Goal: Contribute content: Contribute content

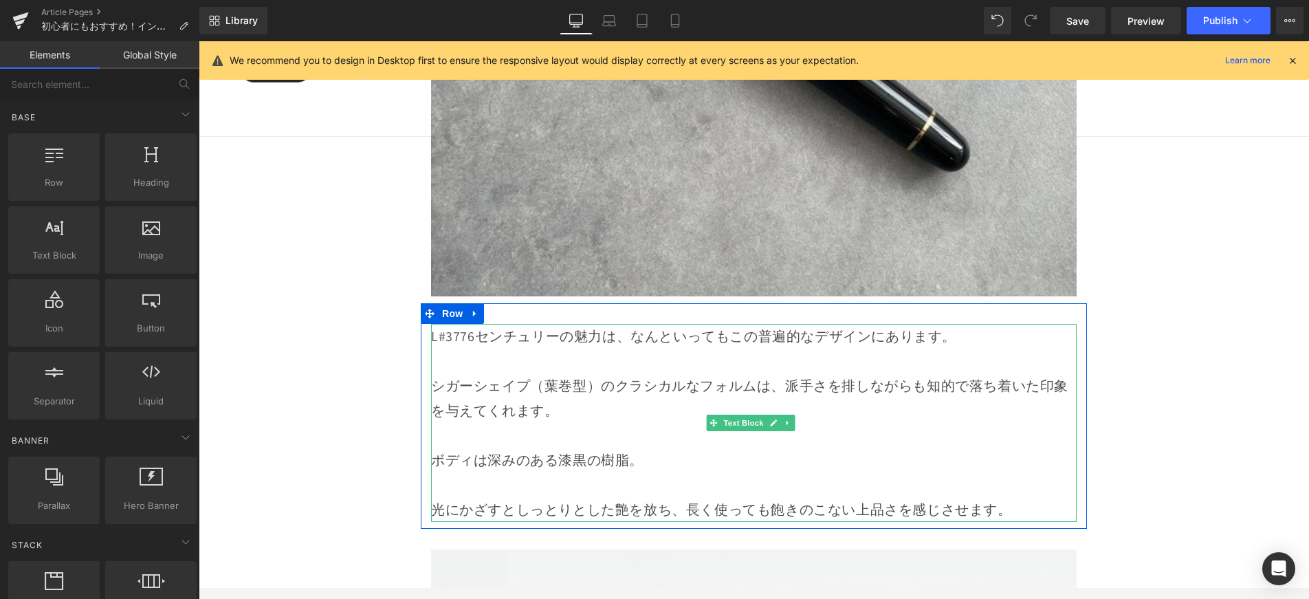
click at [437, 324] on p "L#3776センチュリーの魅力は、なんといってもこの普遍的なデザインにあります。" at bounding box center [754, 336] width 646 height 25
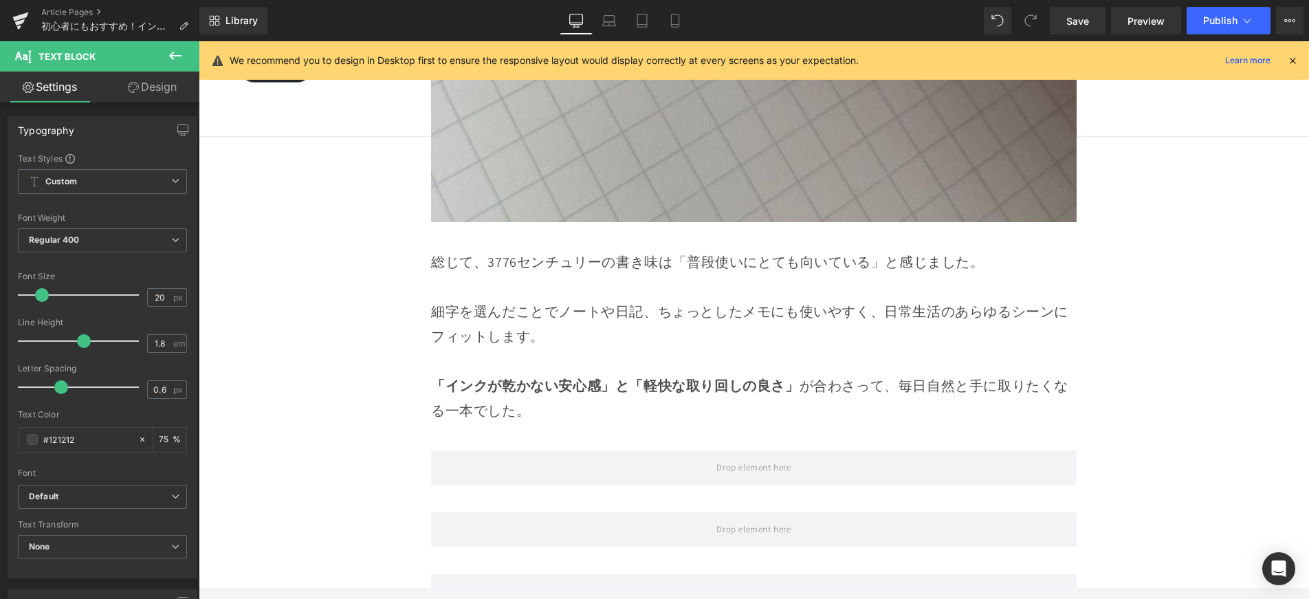
scroll to position [12603, 0]
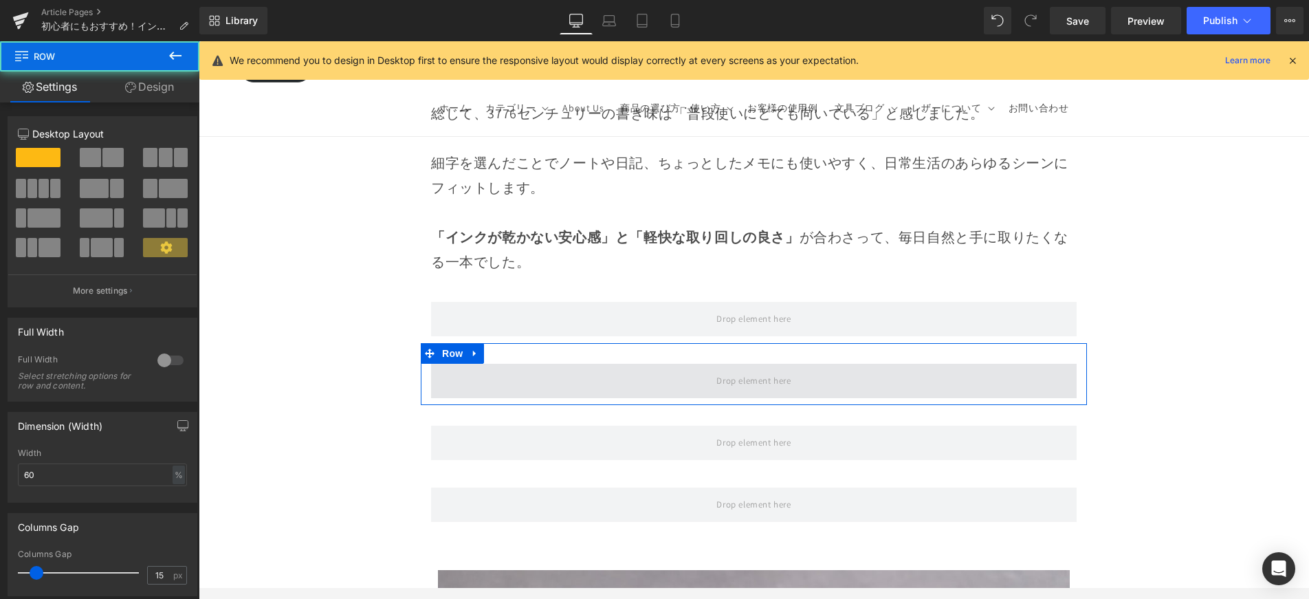
click at [517, 364] on span at bounding box center [754, 381] width 646 height 34
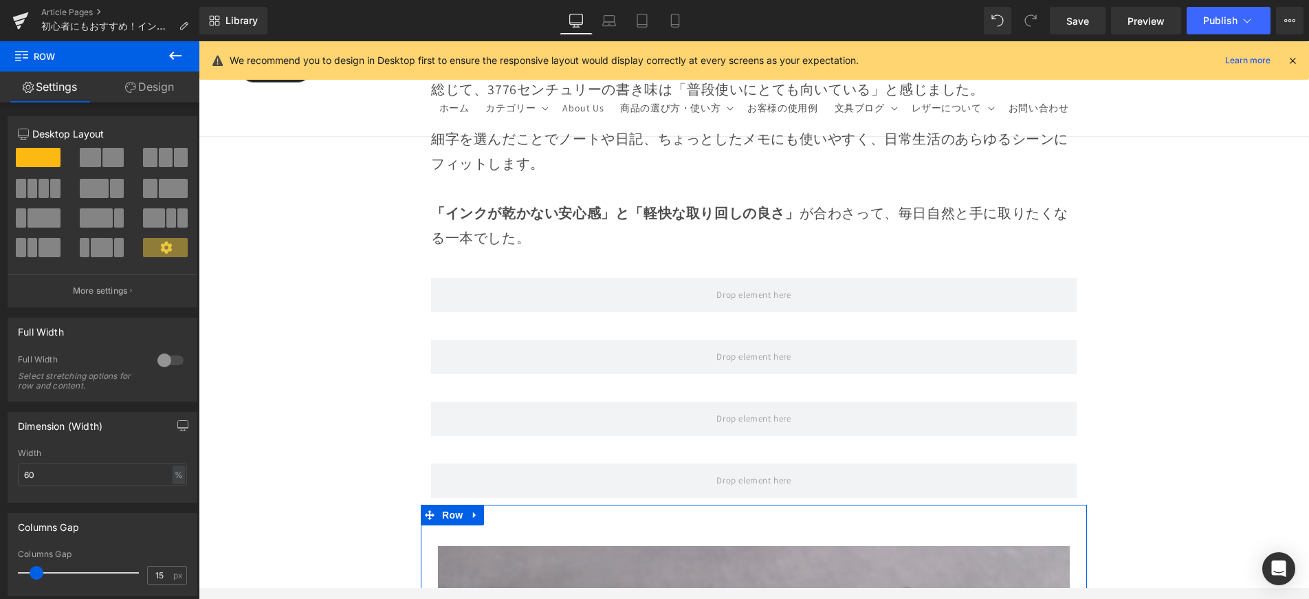
scroll to position [12612, 0]
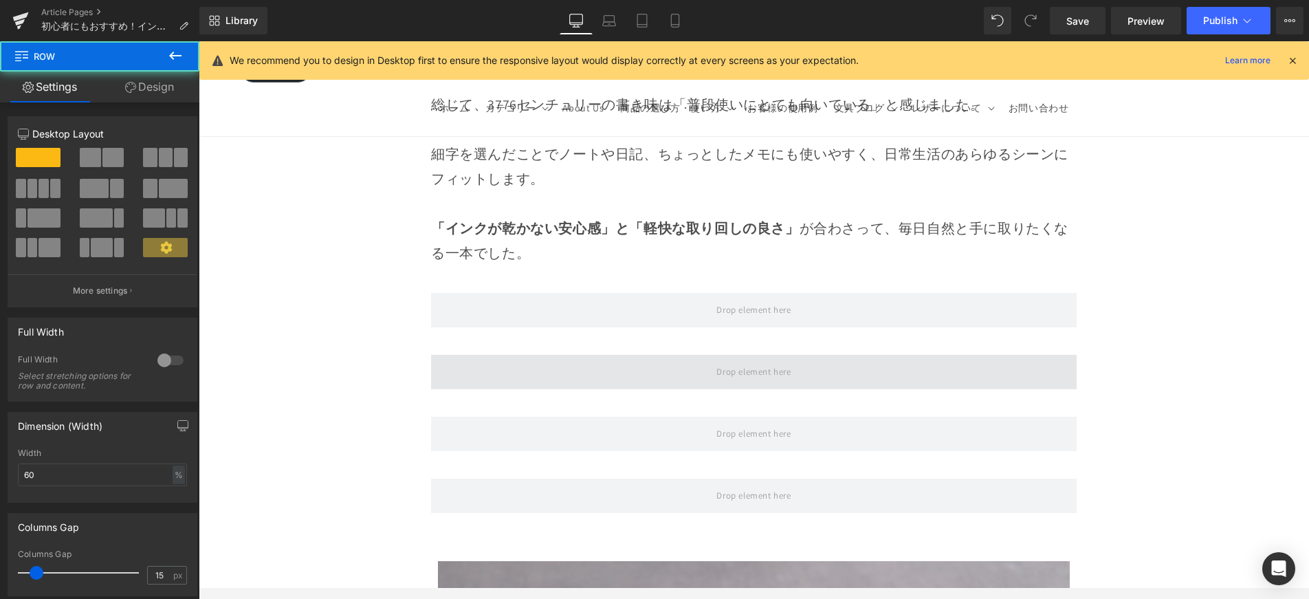
click at [528, 355] on span at bounding box center [754, 372] width 646 height 34
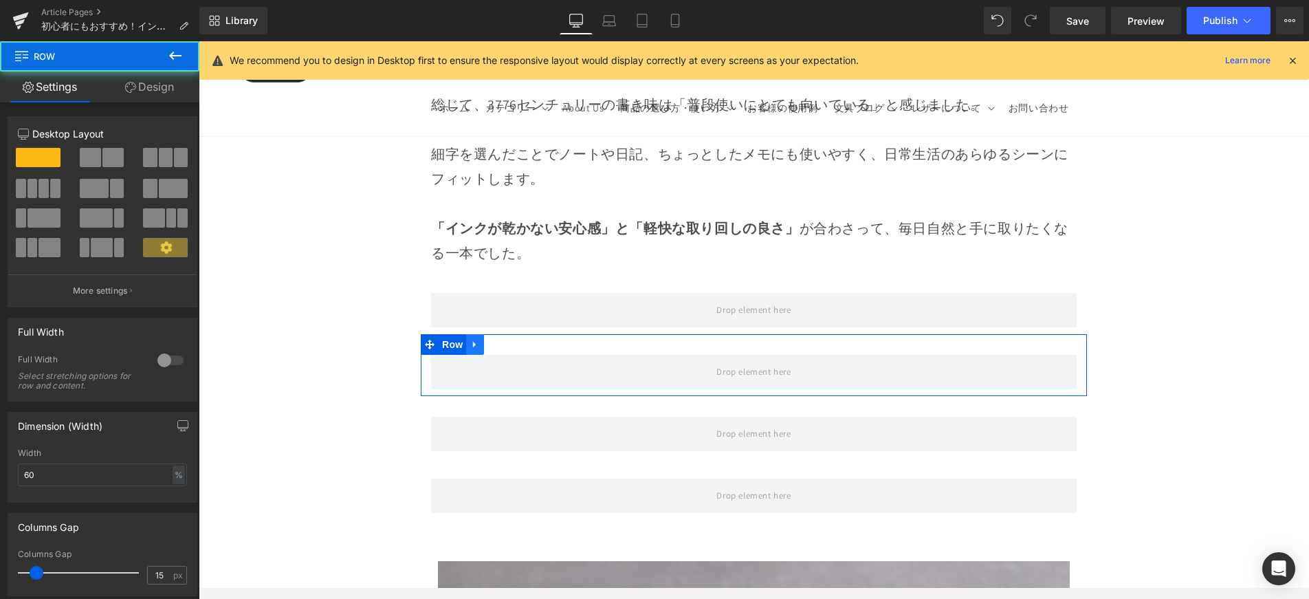
click at [478, 340] on icon at bounding box center [475, 345] width 10 height 10
click at [490, 340] on icon at bounding box center [493, 345] width 10 height 10
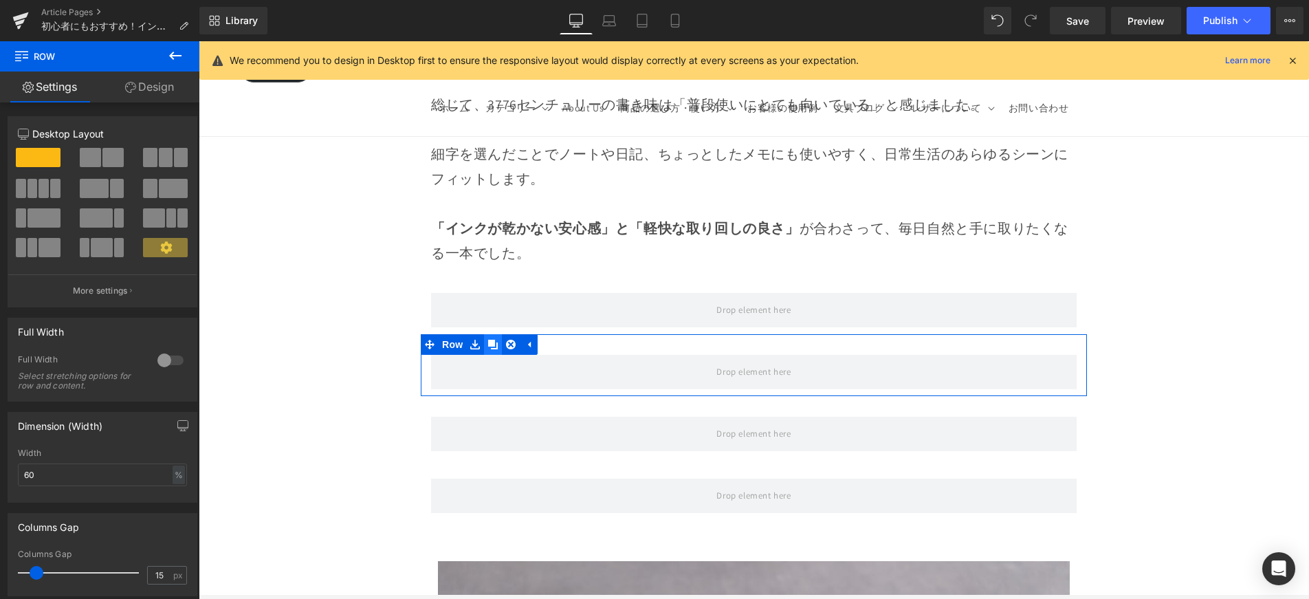
click at [490, 340] on icon at bounding box center [493, 345] width 10 height 10
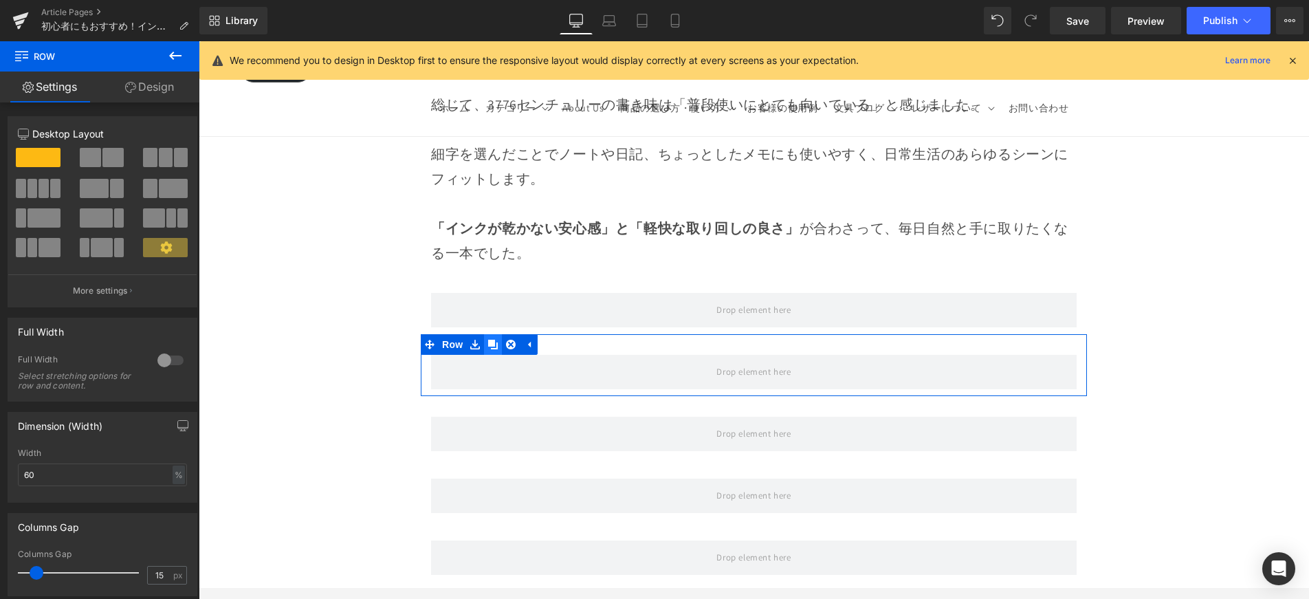
click at [490, 340] on icon at bounding box center [493, 345] width 10 height 10
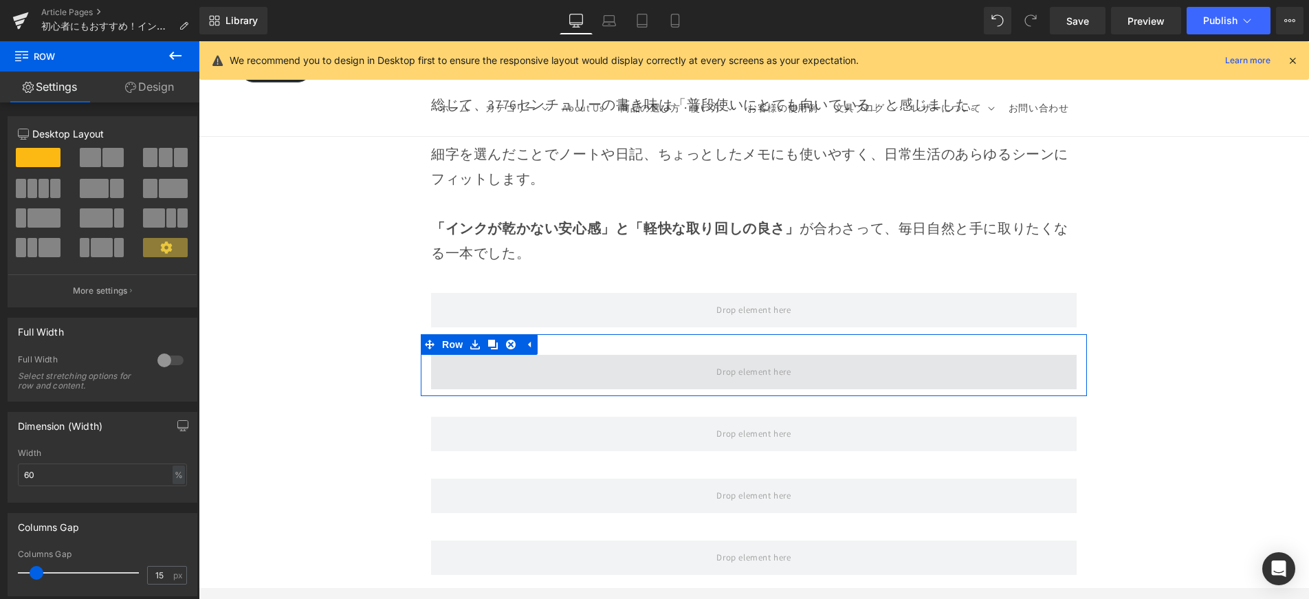
click at [518, 355] on span at bounding box center [754, 372] width 646 height 34
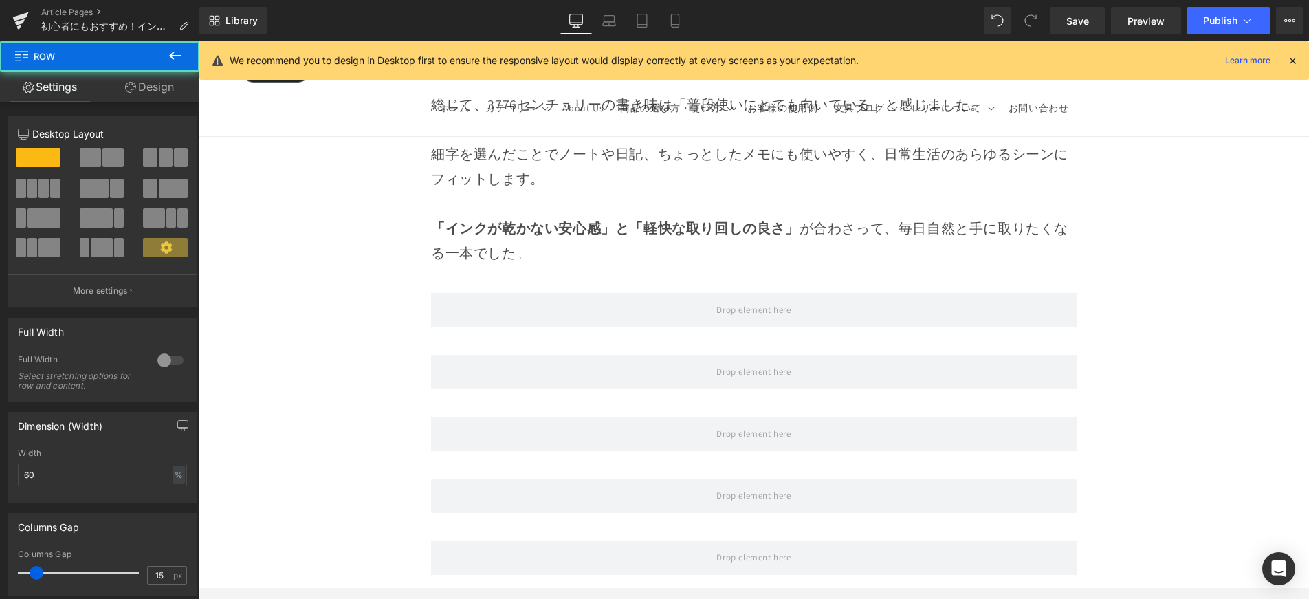
click at [189, 58] on button at bounding box center [175, 56] width 48 height 30
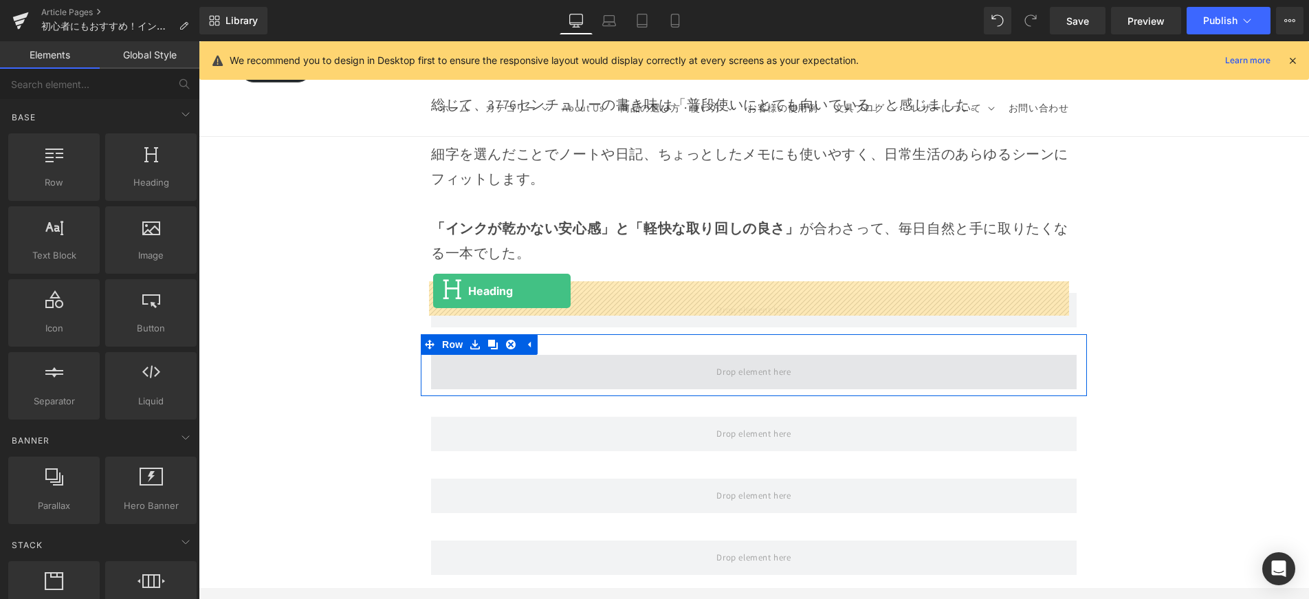
drag, startPoint x: 386, startPoint y: 246, endPoint x: 433, endPoint y: 291, distance: 64.7
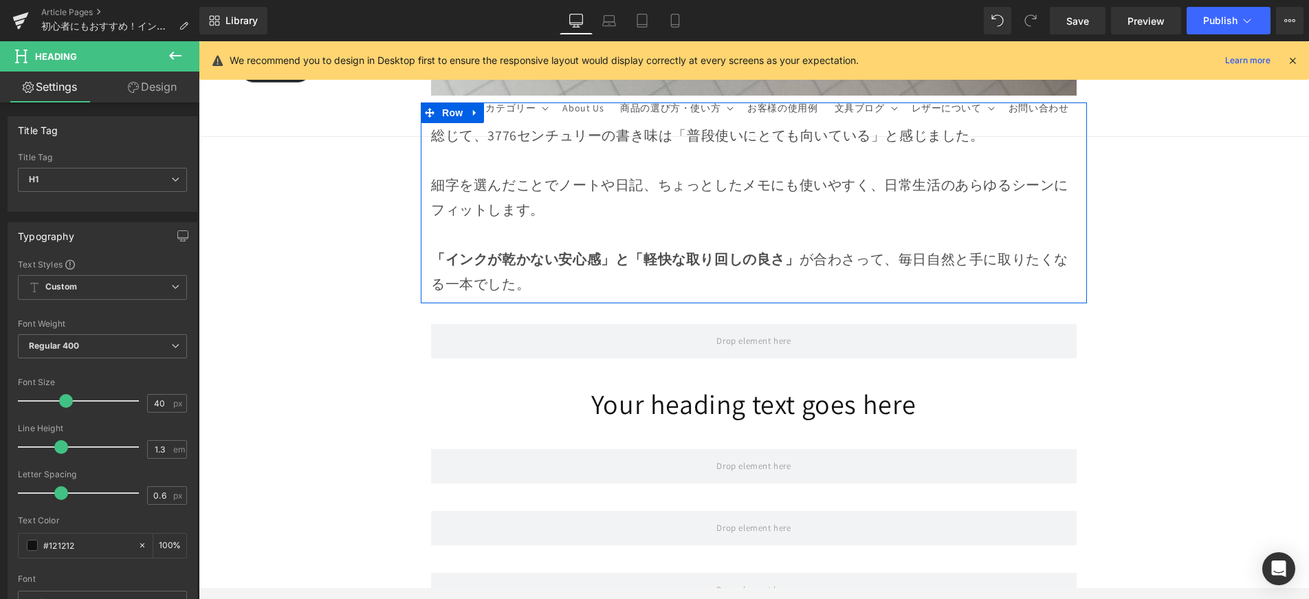
scroll to position [12592, 0]
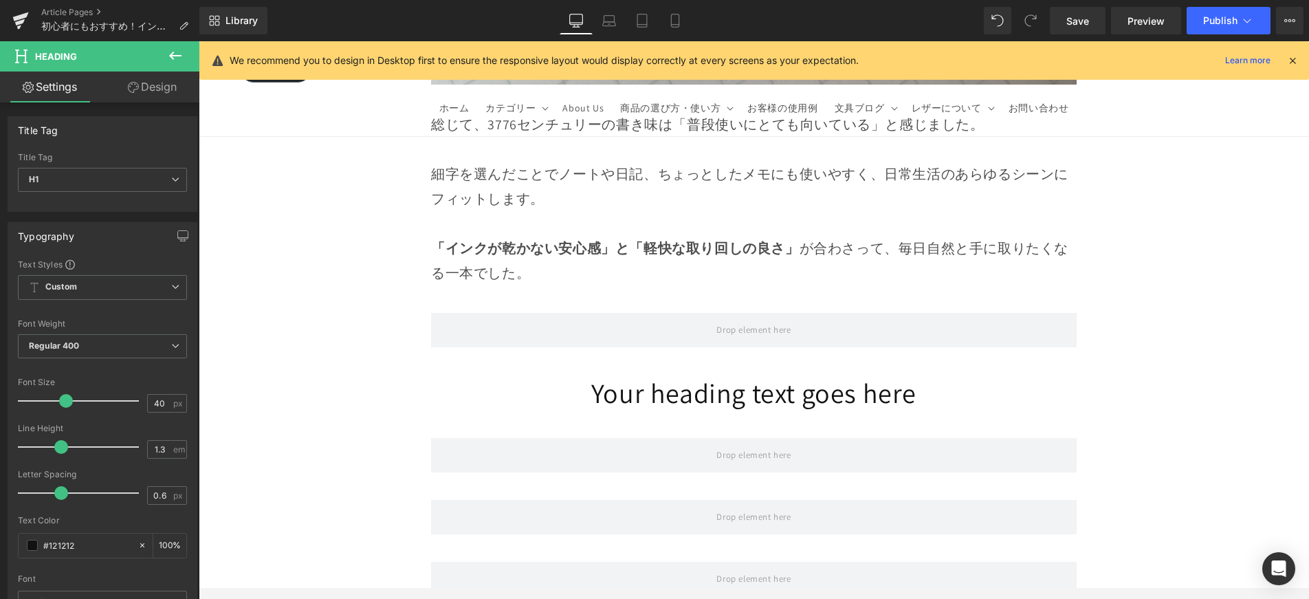
click at [619, 375] on h1 "Your heading text goes here" at bounding box center [754, 393] width 646 height 36
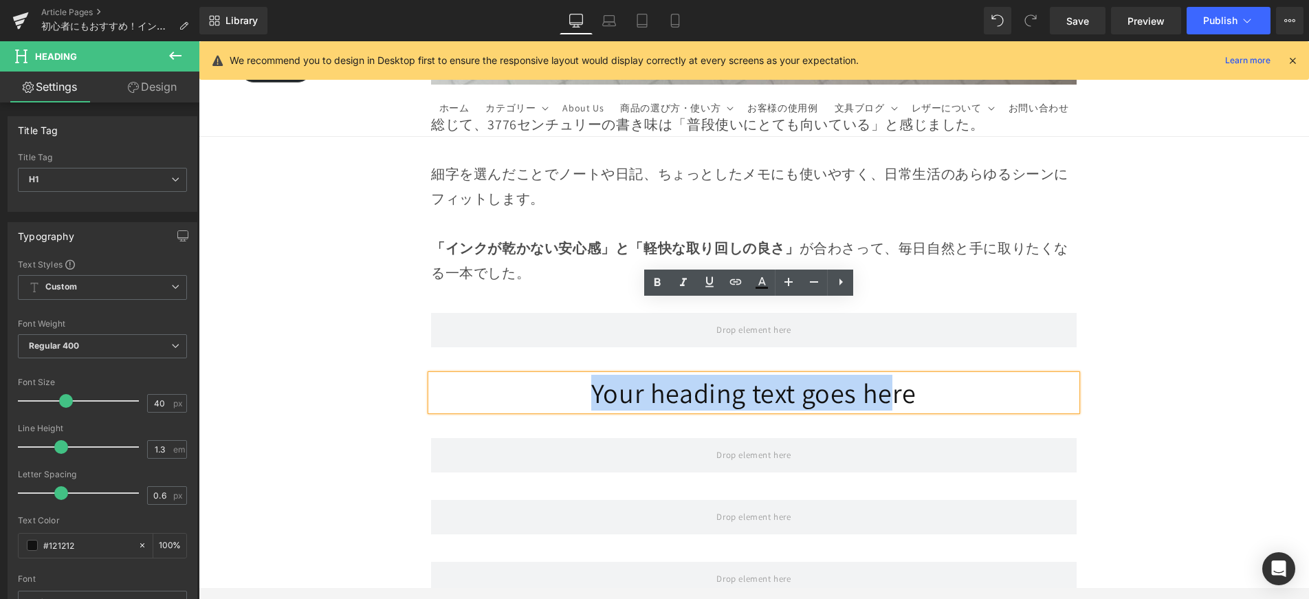
drag, startPoint x: 671, startPoint y: 321, endPoint x: 881, endPoint y: 334, distance: 210.1
click at [881, 375] on h1 "Your heading text goes here" at bounding box center [754, 393] width 646 height 36
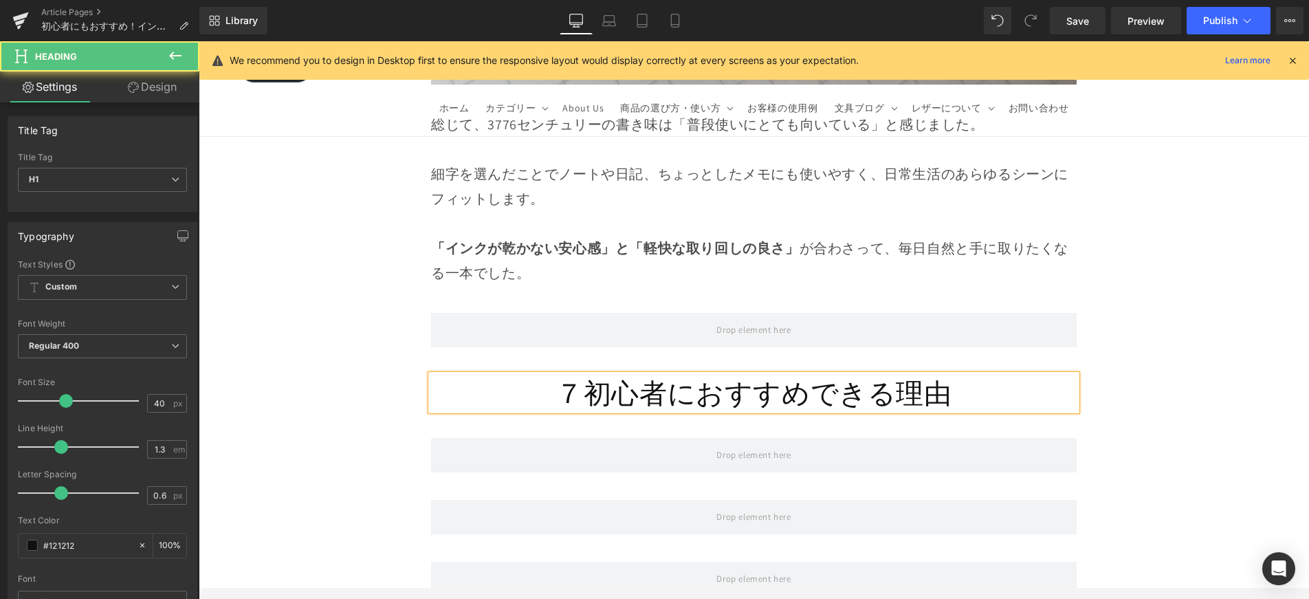
click at [581, 375] on h1 "７初心者におすすめできる理由" at bounding box center [754, 393] width 646 height 36
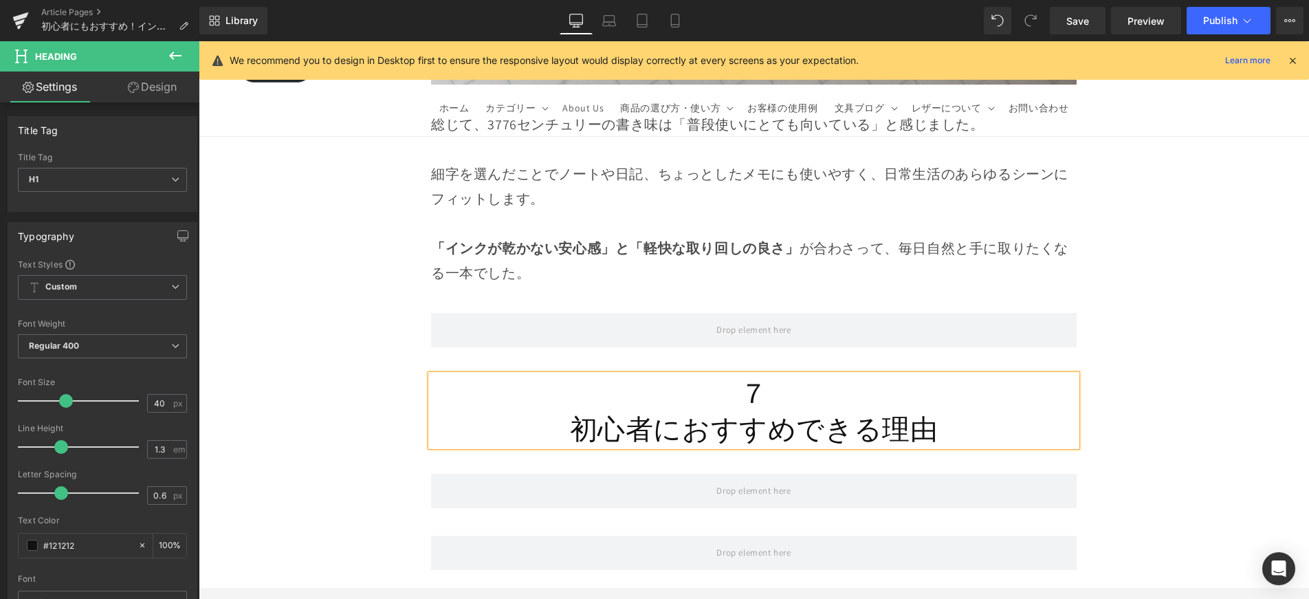
click at [652, 410] on h1 "初心者におすすめできる理由" at bounding box center [754, 428] width 646 height 36
click at [701, 410] on h1 "初心者さんにおすすめできる理由" at bounding box center [754, 428] width 646 height 36
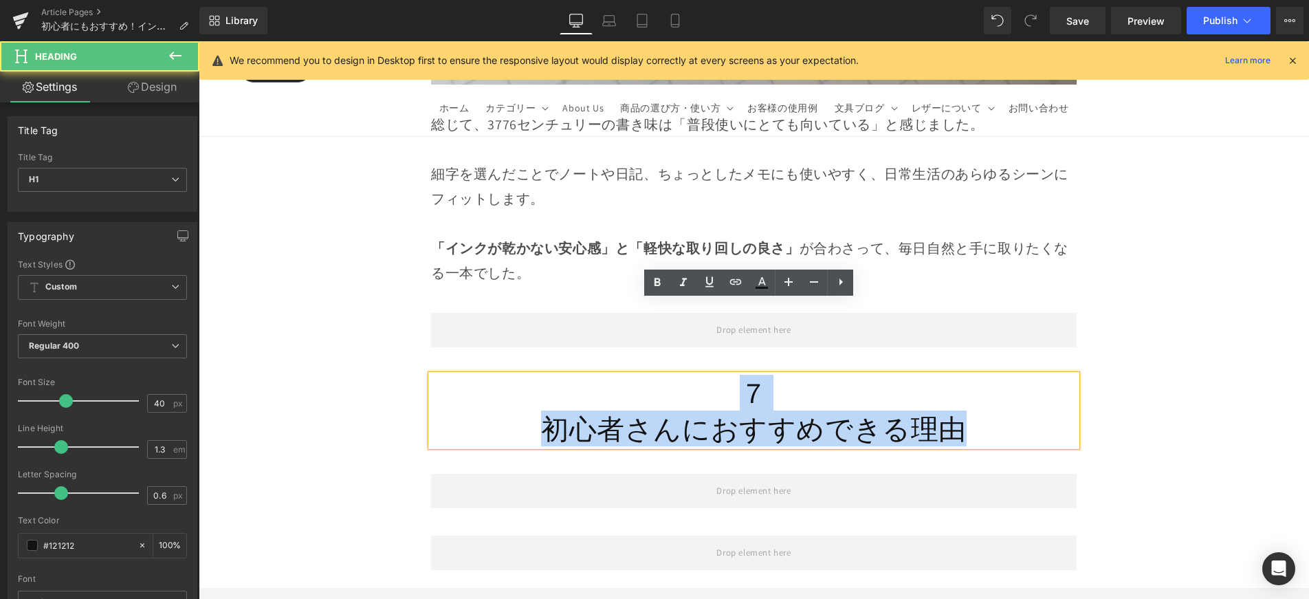
drag, startPoint x: 773, startPoint y: 336, endPoint x: 961, endPoint y: 362, distance: 189.5
click at [970, 375] on div "７ 初心者さんにおすすめできる理由" at bounding box center [754, 411] width 646 height 72
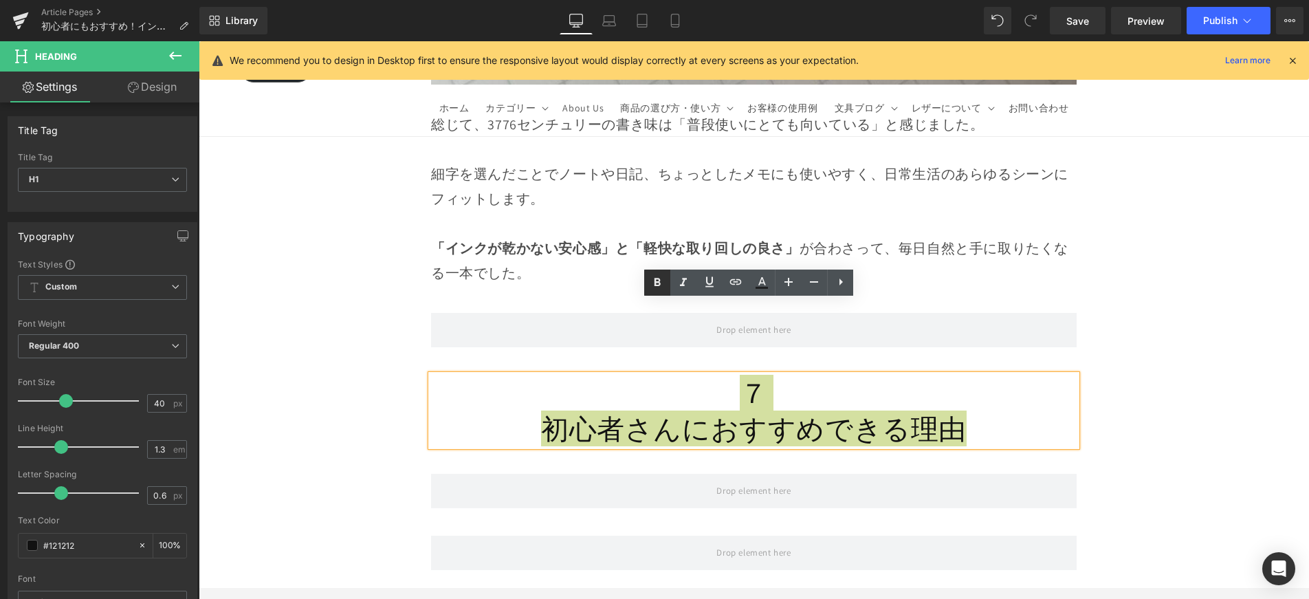
click at [654, 287] on icon at bounding box center [657, 282] width 17 height 17
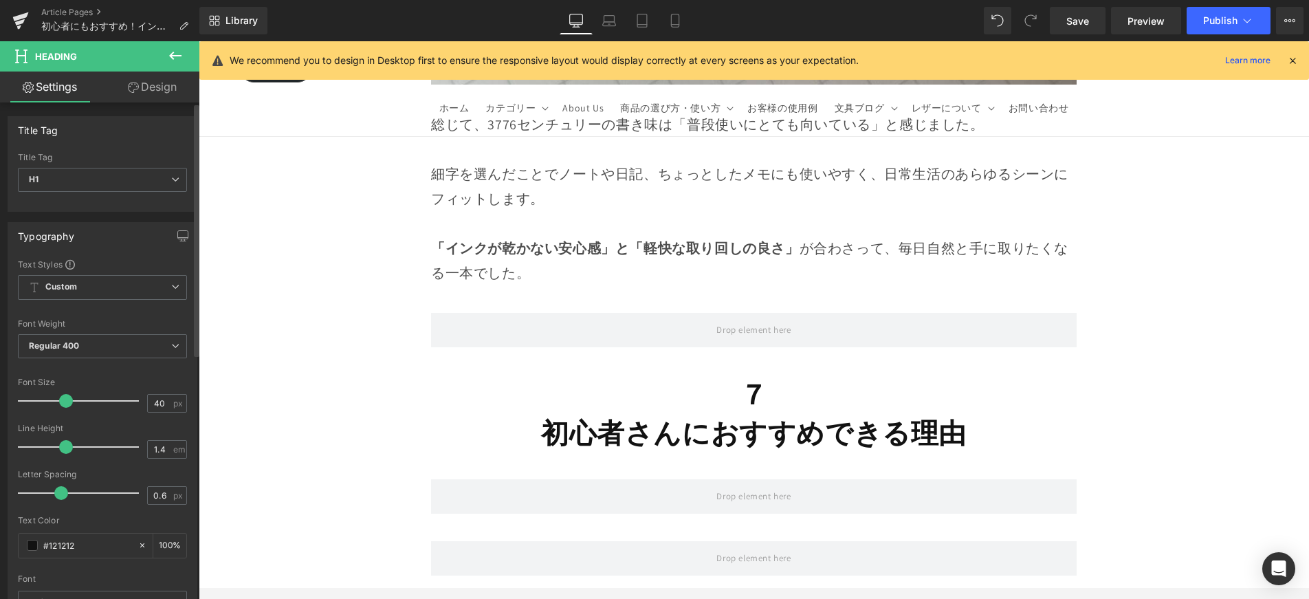
type input "1.5"
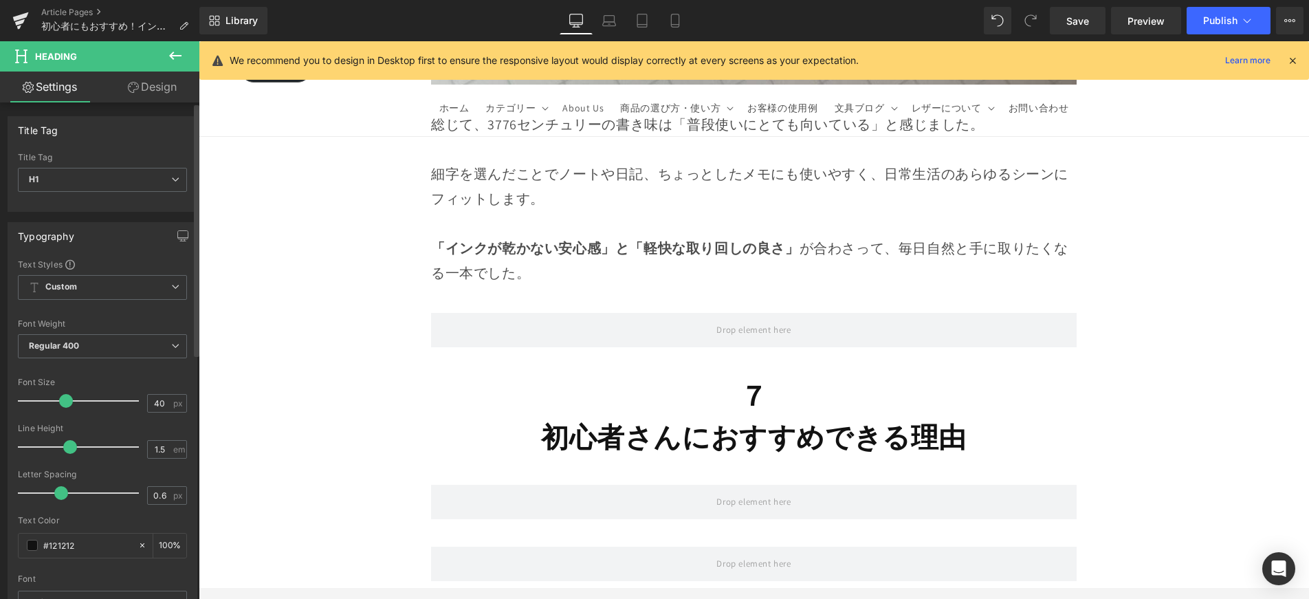
drag, startPoint x: 61, startPoint y: 447, endPoint x: 69, endPoint y: 448, distance: 8.4
click at [69, 448] on span at bounding box center [70, 447] width 14 height 14
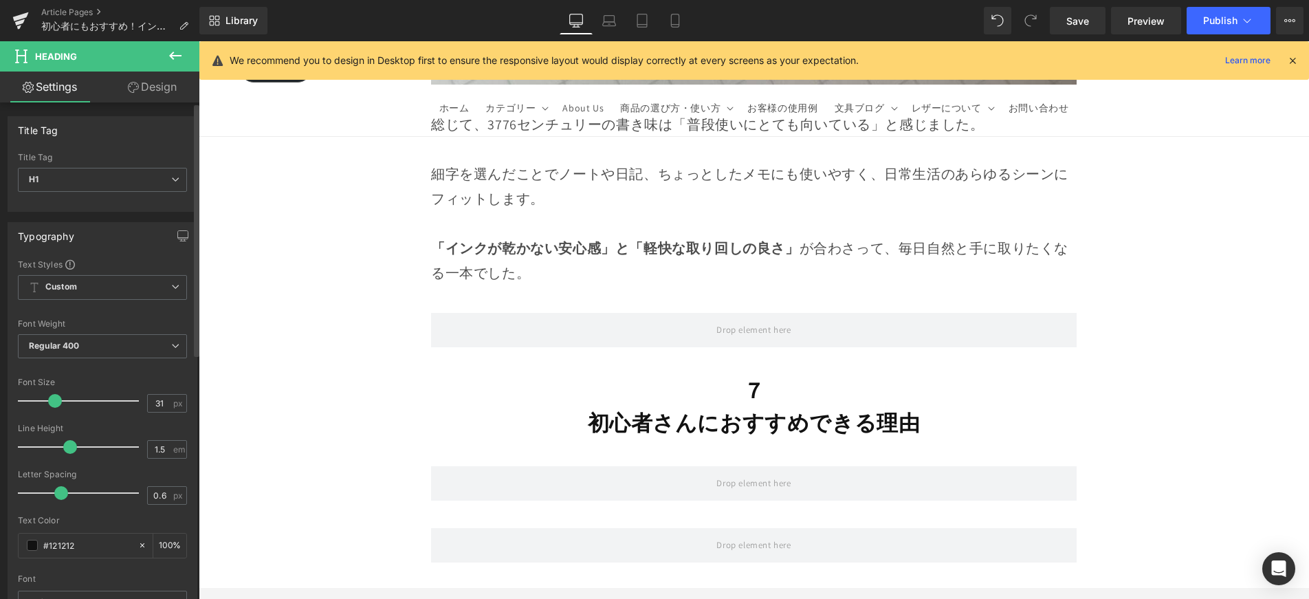
type input "30"
drag, startPoint x: 64, startPoint y: 402, endPoint x: 53, endPoint y: 408, distance: 12.6
click at [53, 408] on div at bounding box center [82, 401] width 114 height 28
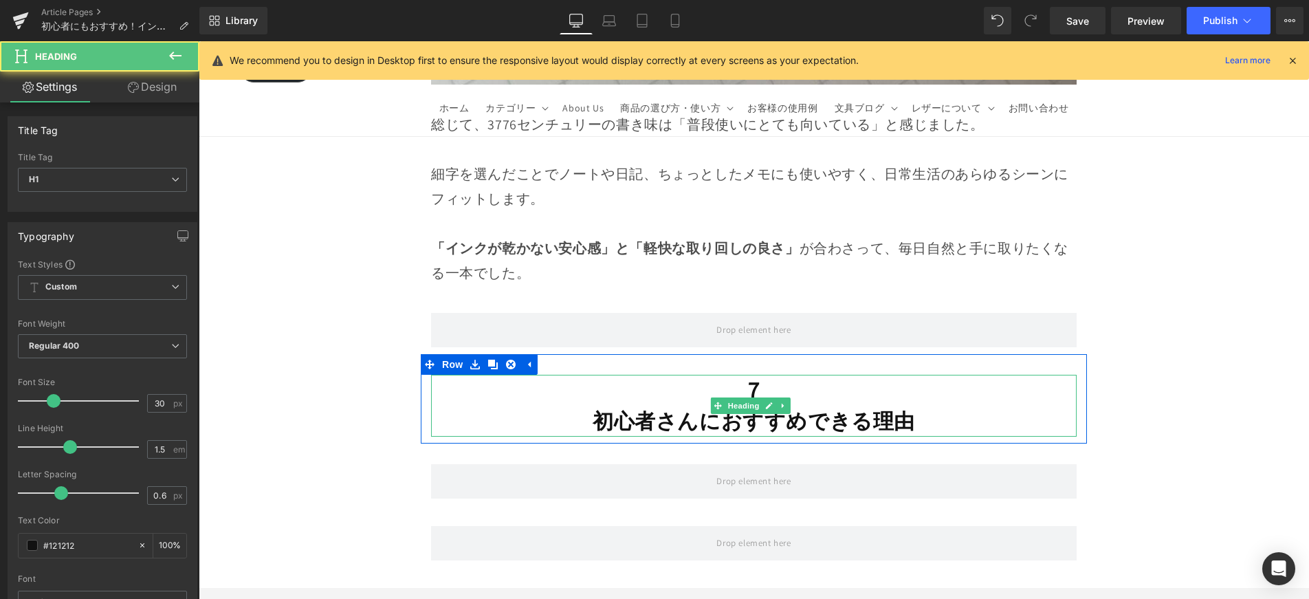
click at [713, 407] on strong "初心者さんにおすすめできる理由" at bounding box center [754, 421] width 322 height 28
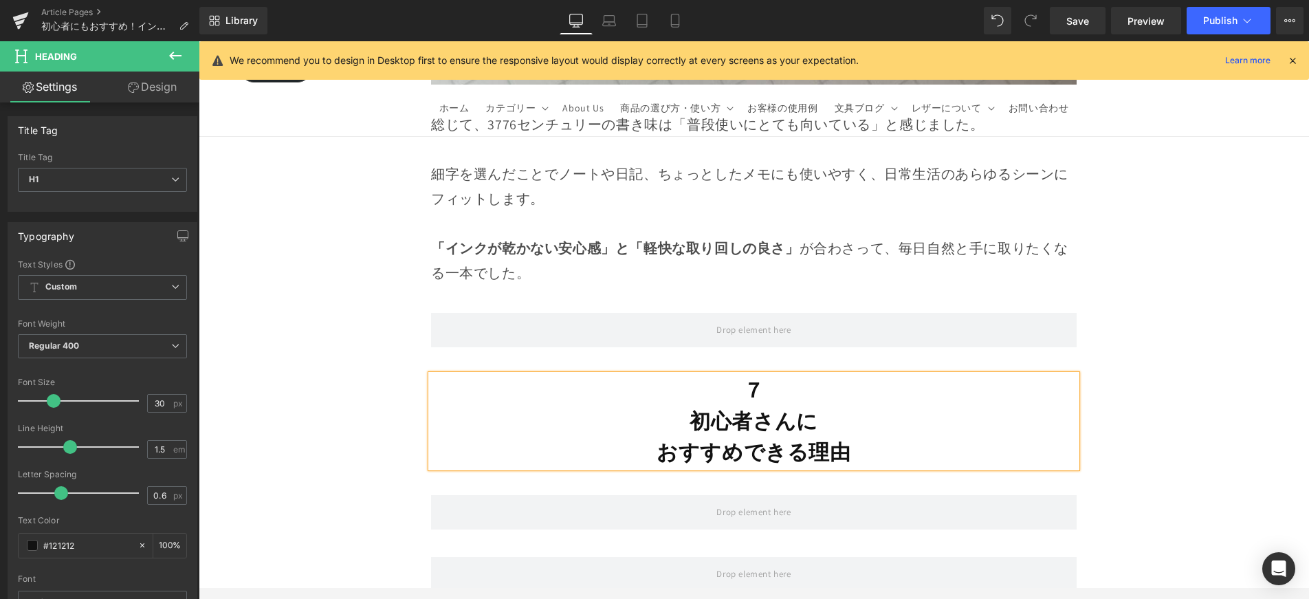
scroll to position [12706, 0]
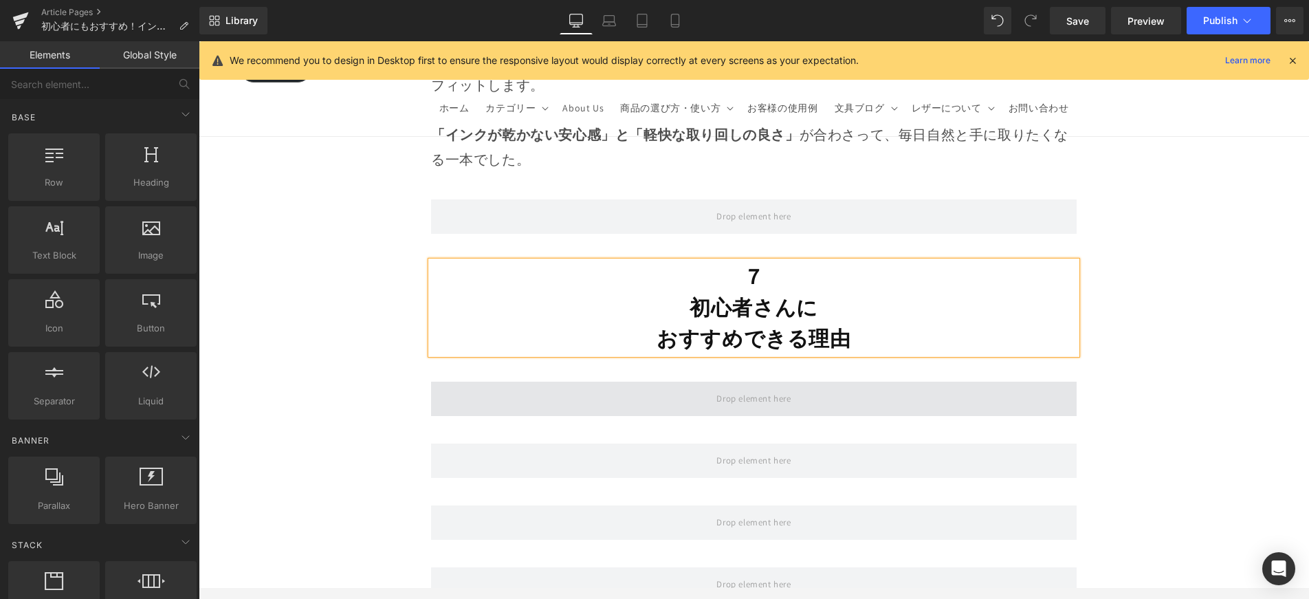
click at [722, 388] on span at bounding box center [754, 399] width 84 height 23
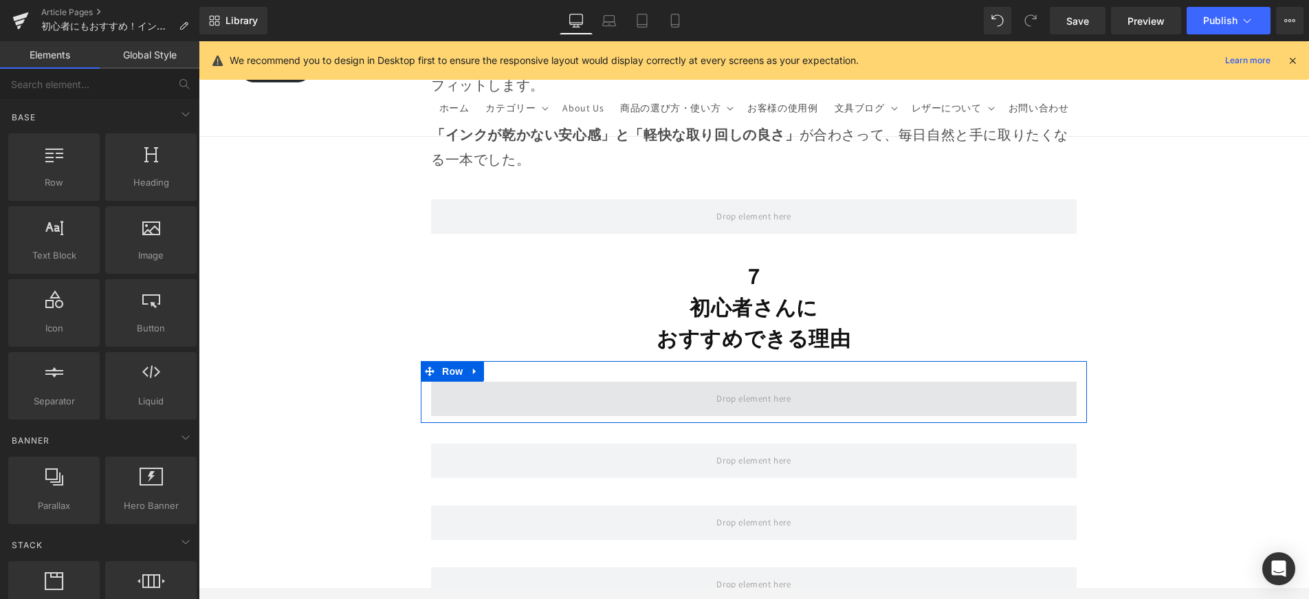
click at [650, 382] on span at bounding box center [754, 399] width 646 height 34
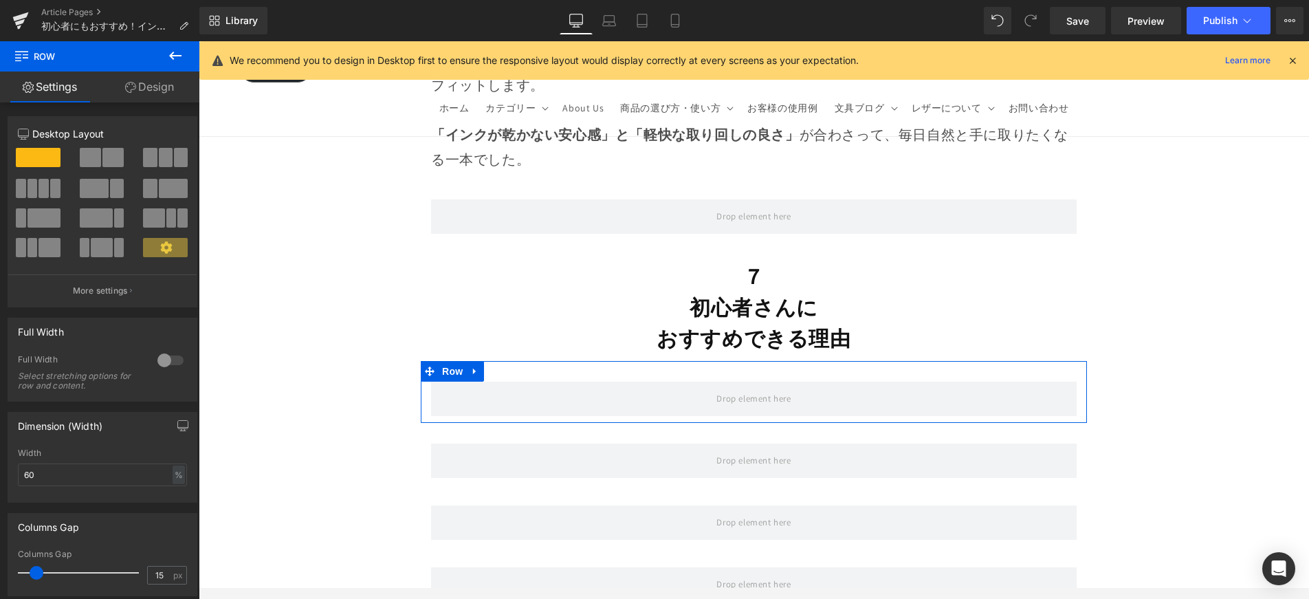
click at [192, 72] on link "Design" at bounding box center [150, 87] width 100 height 31
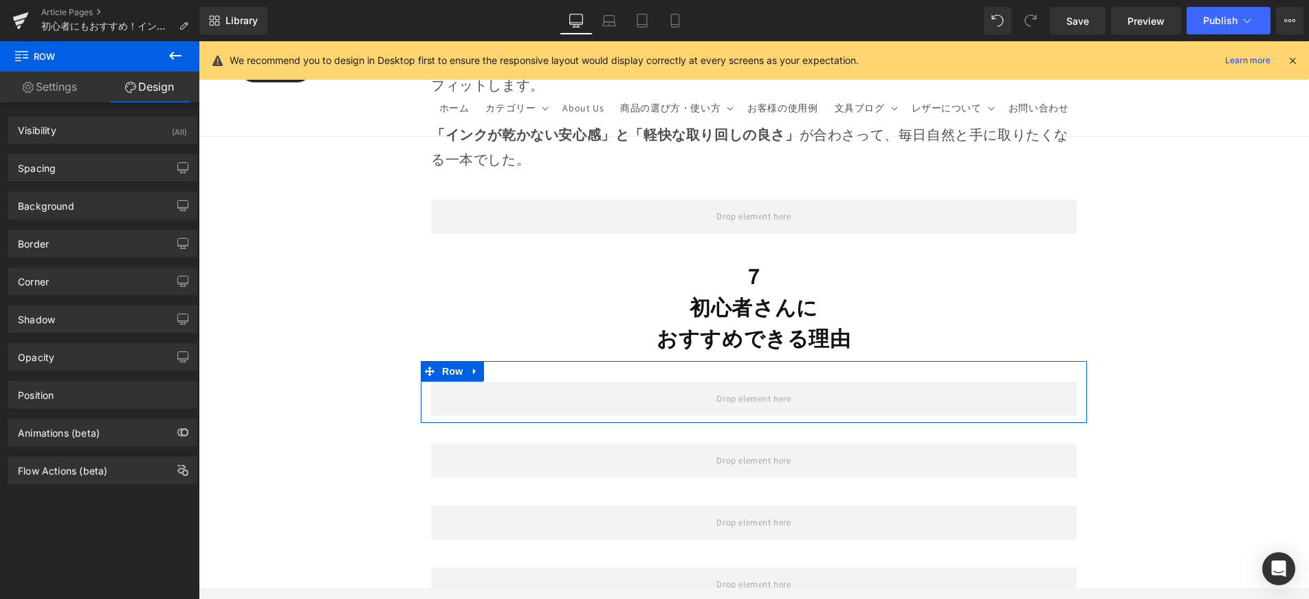
click at [58, 83] on link "Settings" at bounding box center [50, 87] width 100 height 31
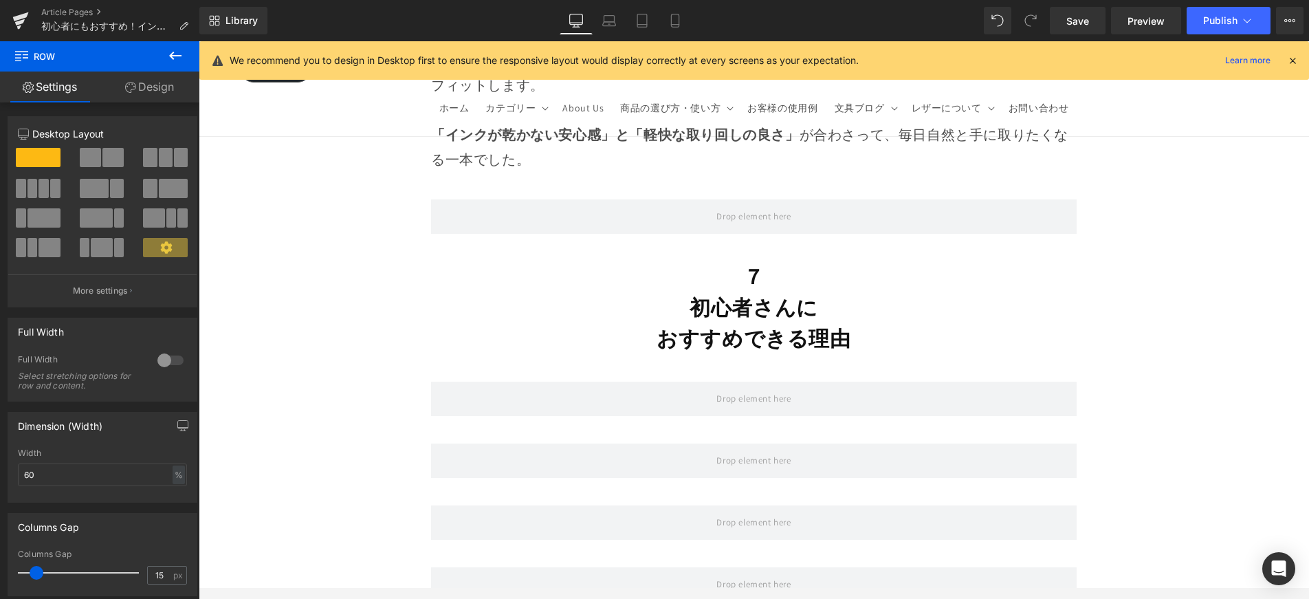
click at [184, 56] on button at bounding box center [175, 56] width 48 height 30
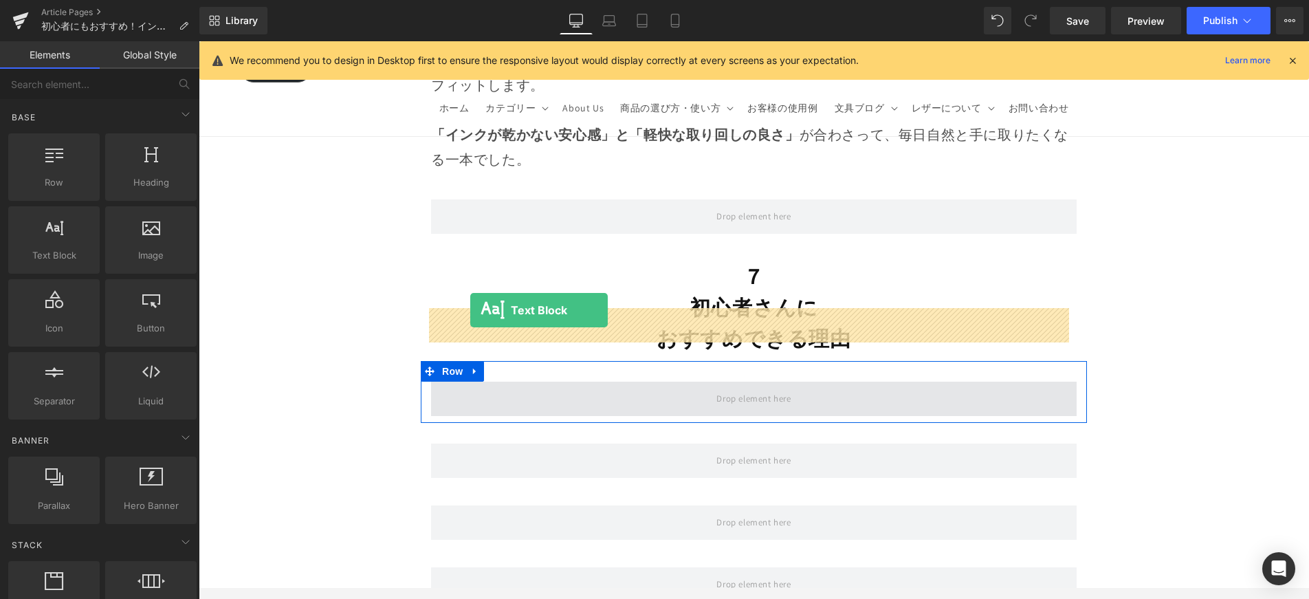
drag, startPoint x: 316, startPoint y: 287, endPoint x: 470, endPoint y: 310, distance: 155.7
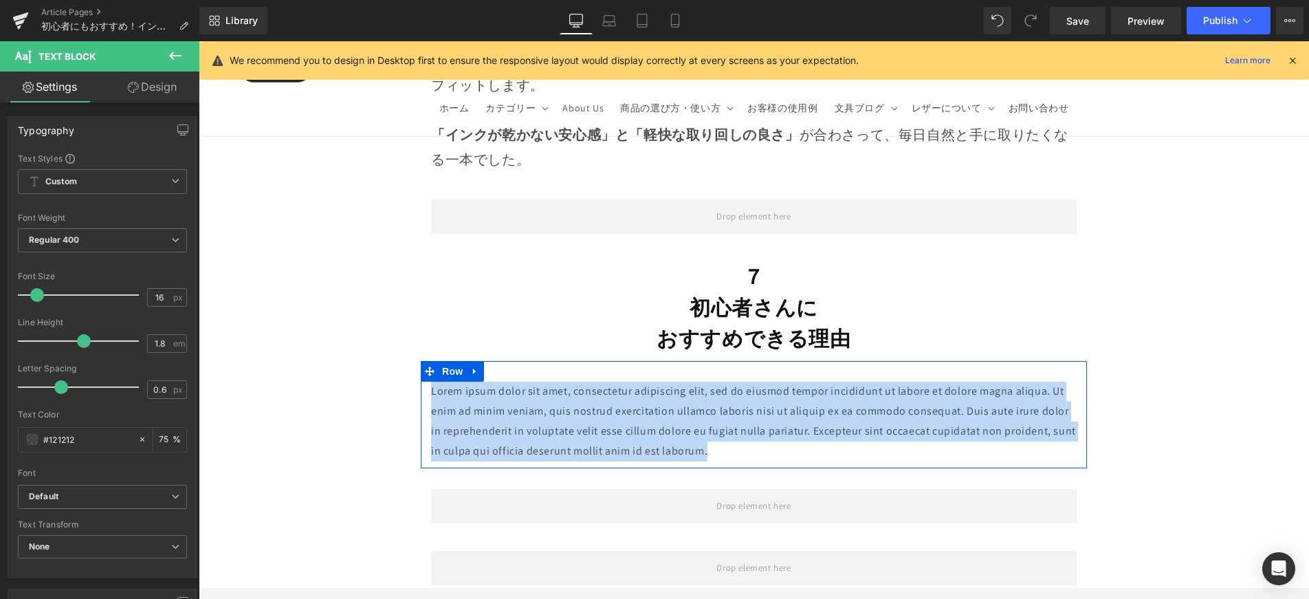
drag, startPoint x: 741, startPoint y: 377, endPoint x: 431, endPoint y: 311, distance: 317.0
click at [431, 382] on p "Lorem ipsum dolor sit amet, consectetur adipiscing elit, sed do eiusmod tempor …" at bounding box center [754, 421] width 646 height 79
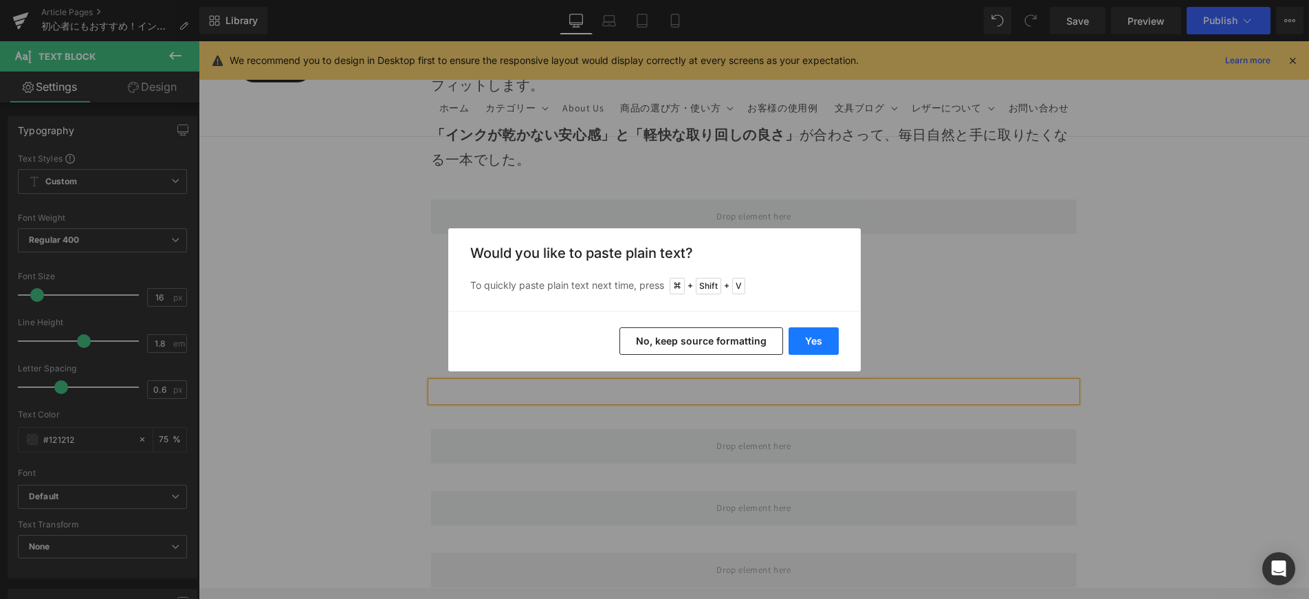
click at [811, 344] on button "Yes" at bounding box center [814, 341] width 50 height 28
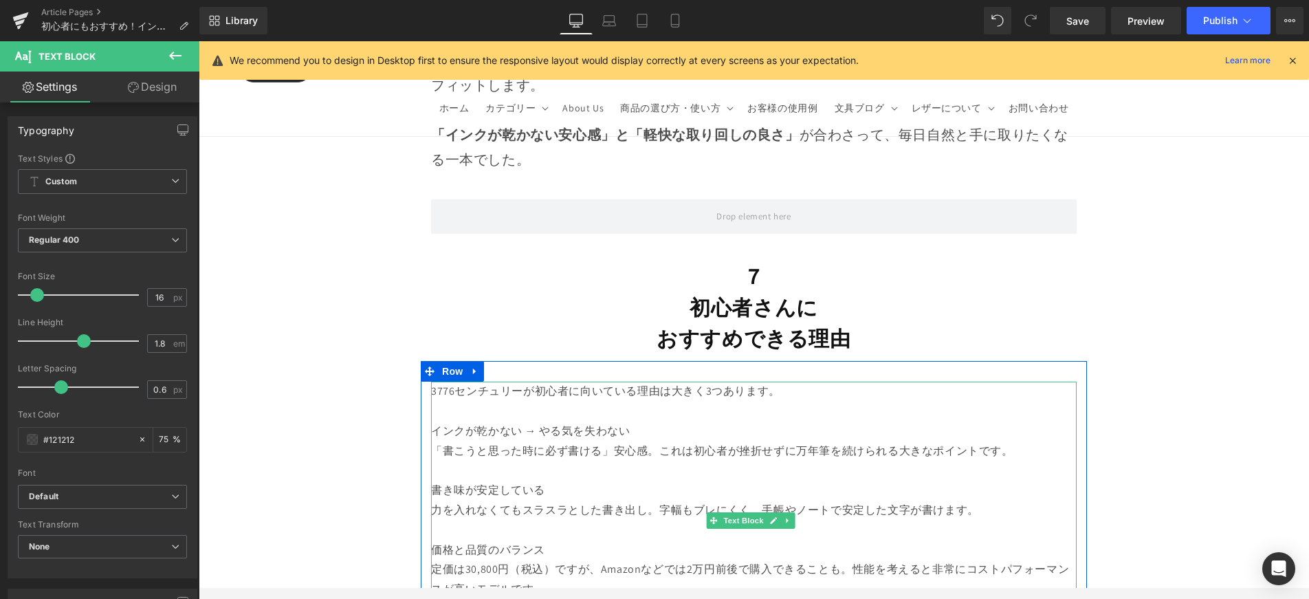
click at [432, 421] on p "インクが乾かない → やる気を失わない" at bounding box center [754, 431] width 646 height 20
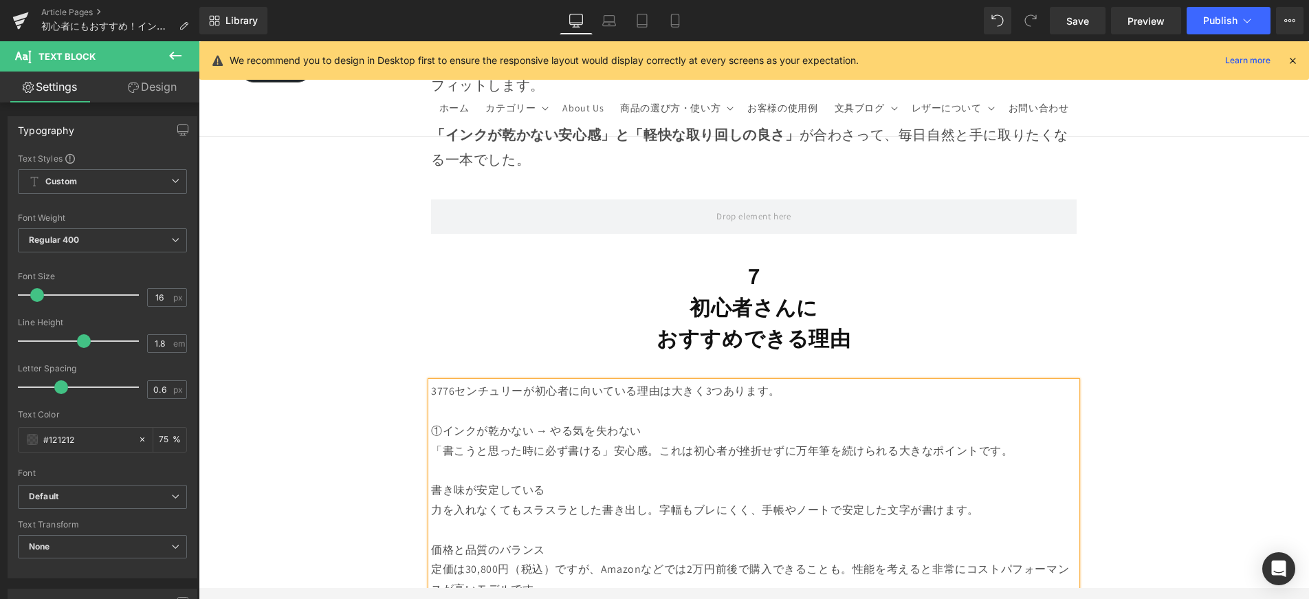
scroll to position [12801, 0]
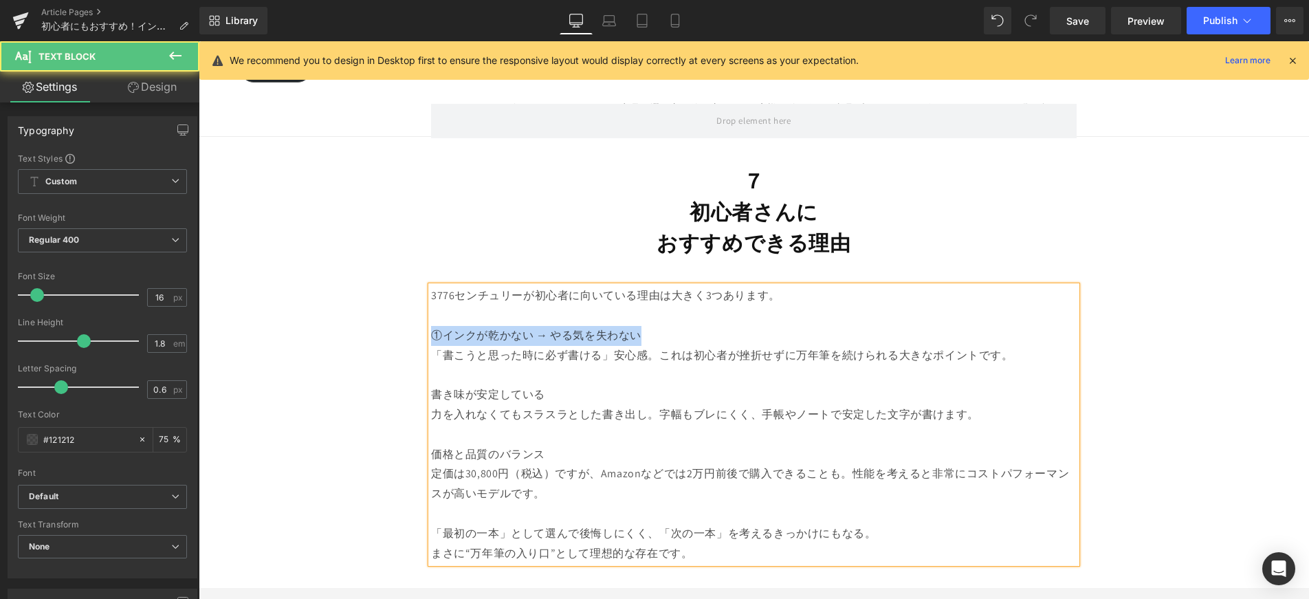
drag, startPoint x: 617, startPoint y: 265, endPoint x: 433, endPoint y: 263, distance: 183.6
click at [433, 326] on p "①インクが乾かない → やる気を失わない" at bounding box center [754, 336] width 646 height 20
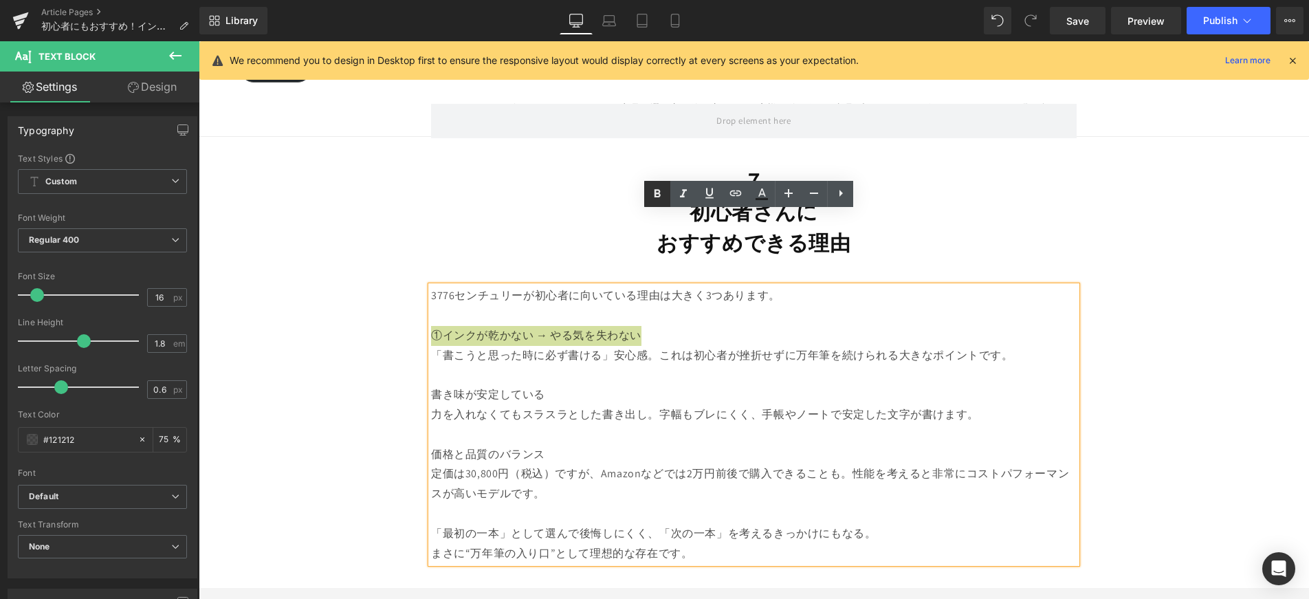
click at [655, 194] on icon at bounding box center [658, 194] width 6 height 8
click at [431, 385] on p "書き味が安定している" at bounding box center [754, 395] width 646 height 20
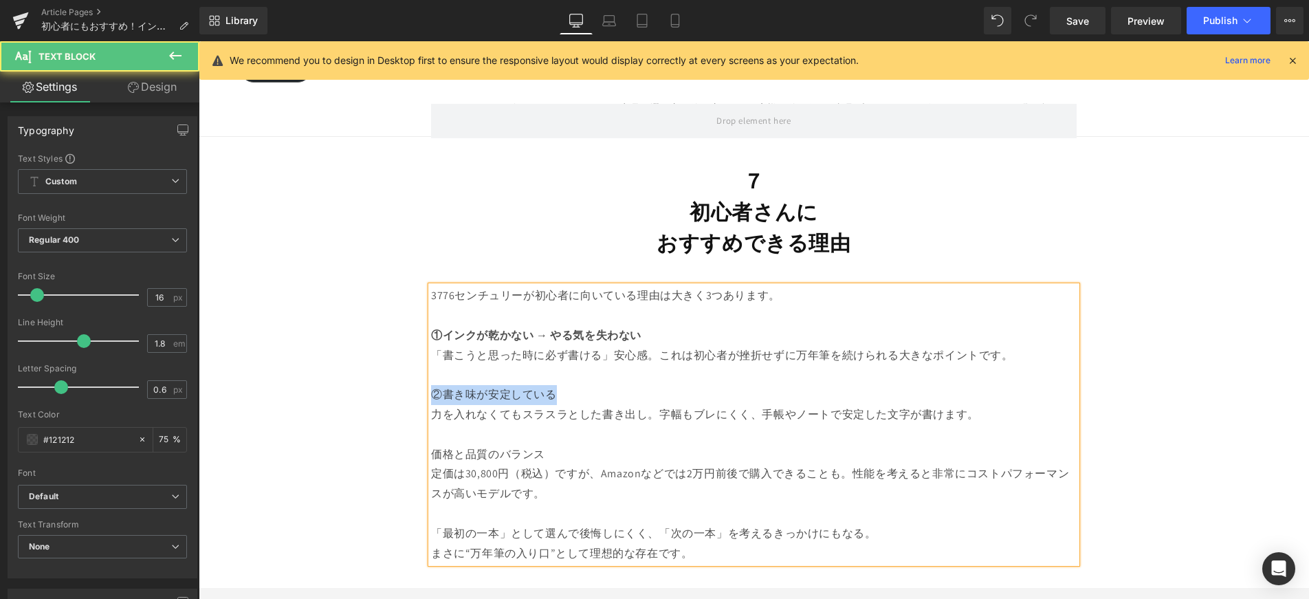
drag, startPoint x: 536, startPoint y: 320, endPoint x: 410, endPoint y: 320, distance: 125.1
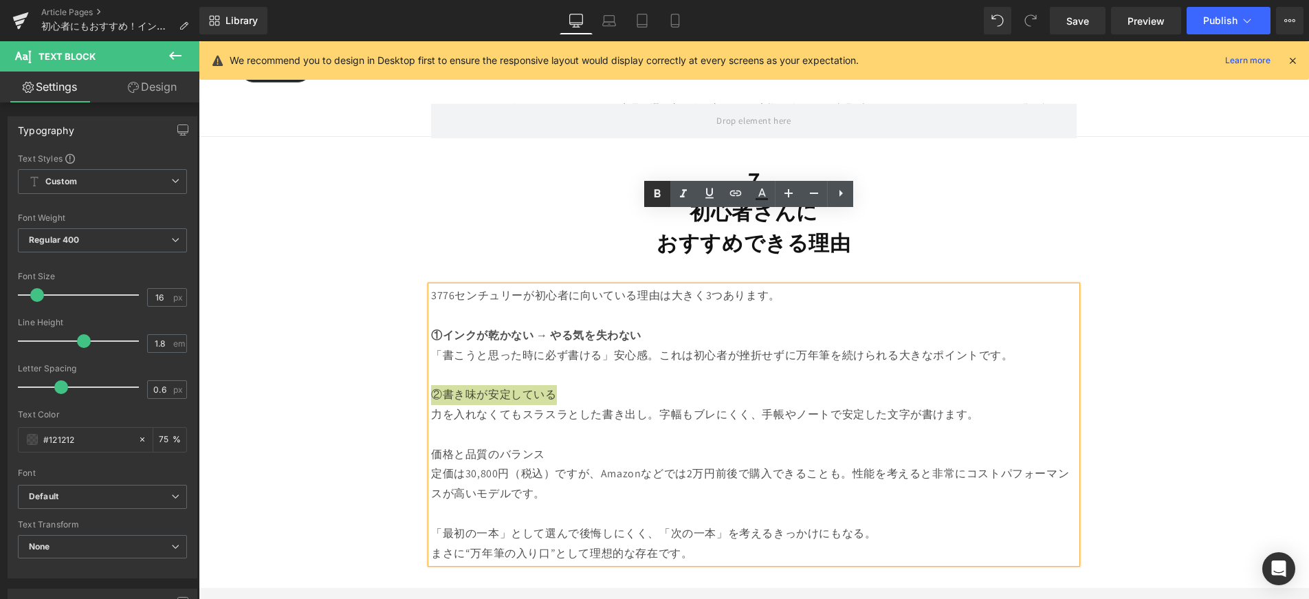
click at [649, 193] on icon at bounding box center [657, 194] width 17 height 17
click at [431, 445] on p "価格と品質のバランス" at bounding box center [754, 455] width 646 height 20
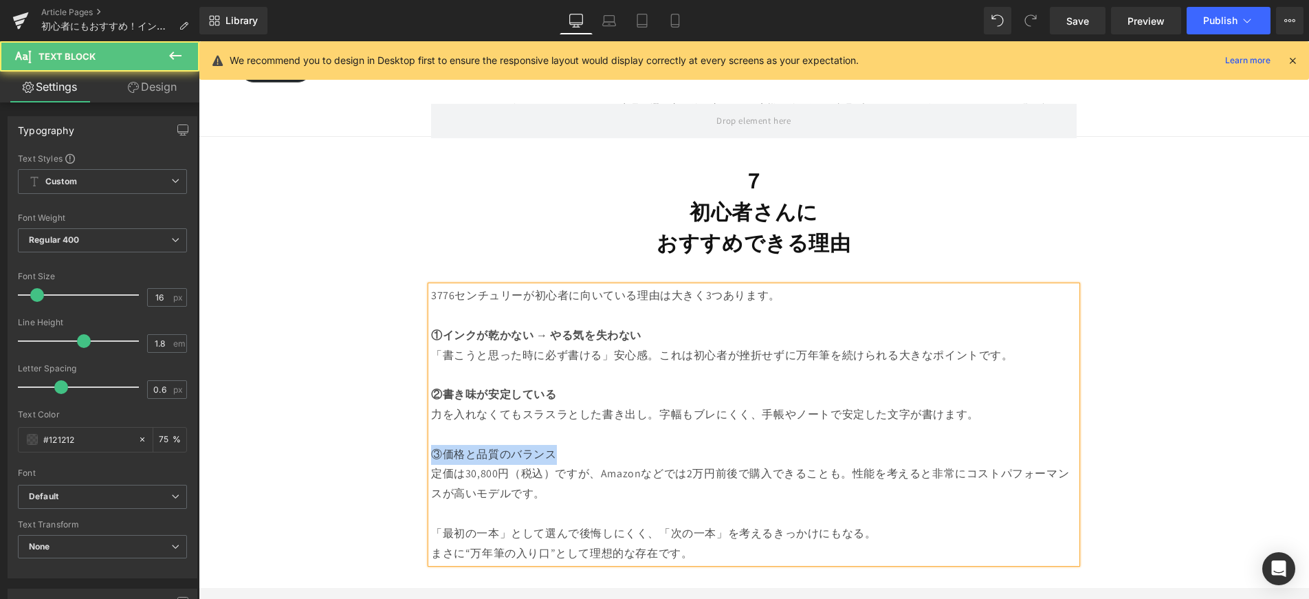
drag, startPoint x: 559, startPoint y: 375, endPoint x: 425, endPoint y: 378, distance: 134.1
click at [431, 378] on div "3776センチュリーが初心者に向いている理由は大きく3つあります。 ①インクが乾かない → やる気を失わない 「書こうと思った時に必ず書ける」安心感。これは初…" at bounding box center [754, 424] width 646 height 277
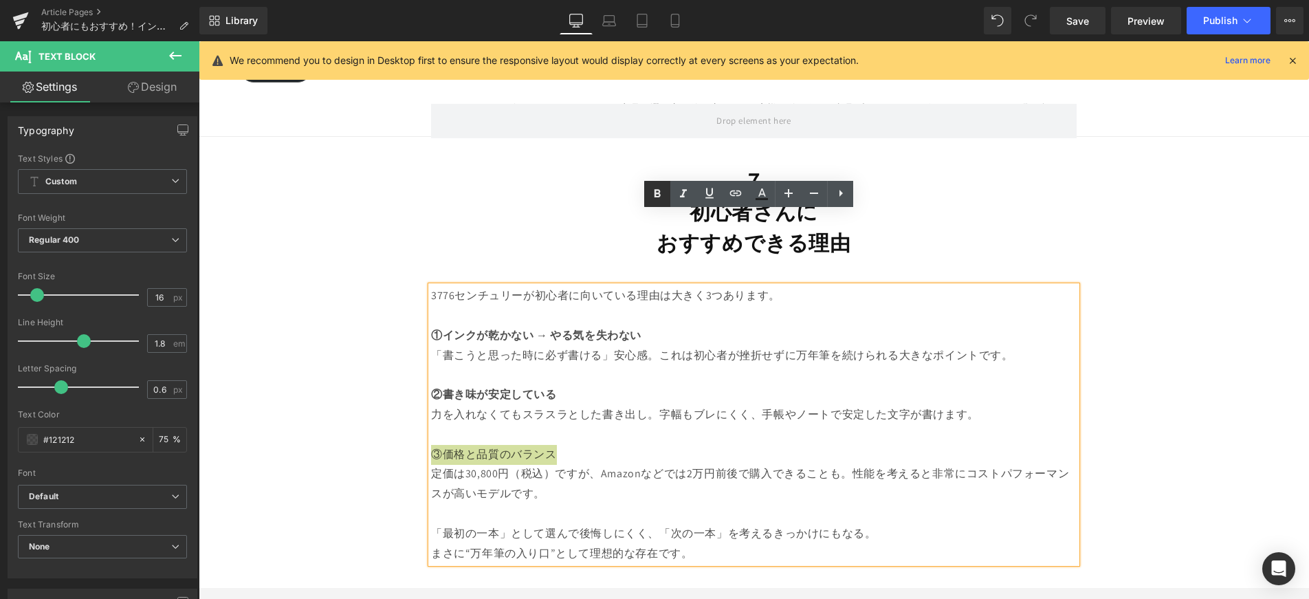
click at [666, 202] on link at bounding box center [657, 194] width 26 height 26
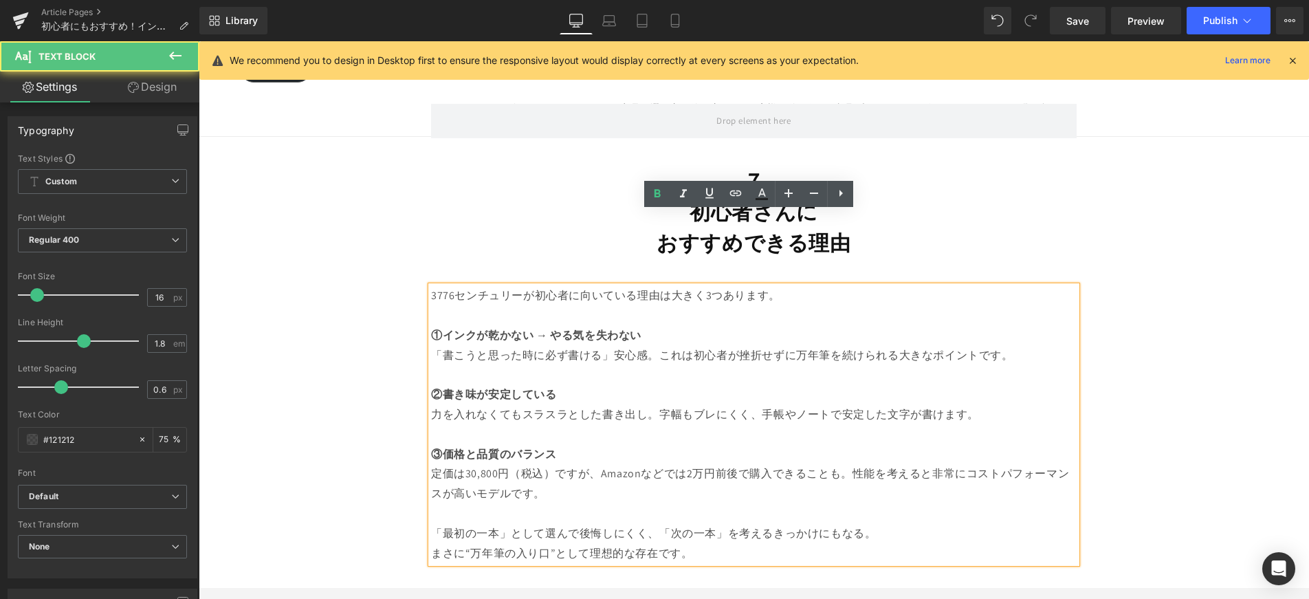
click at [661, 346] on p "「書こうと思った時に必ず書ける」安心感。これは初心者が挫折せずに万年筆を続けられる大きなポイントです。" at bounding box center [754, 356] width 646 height 20
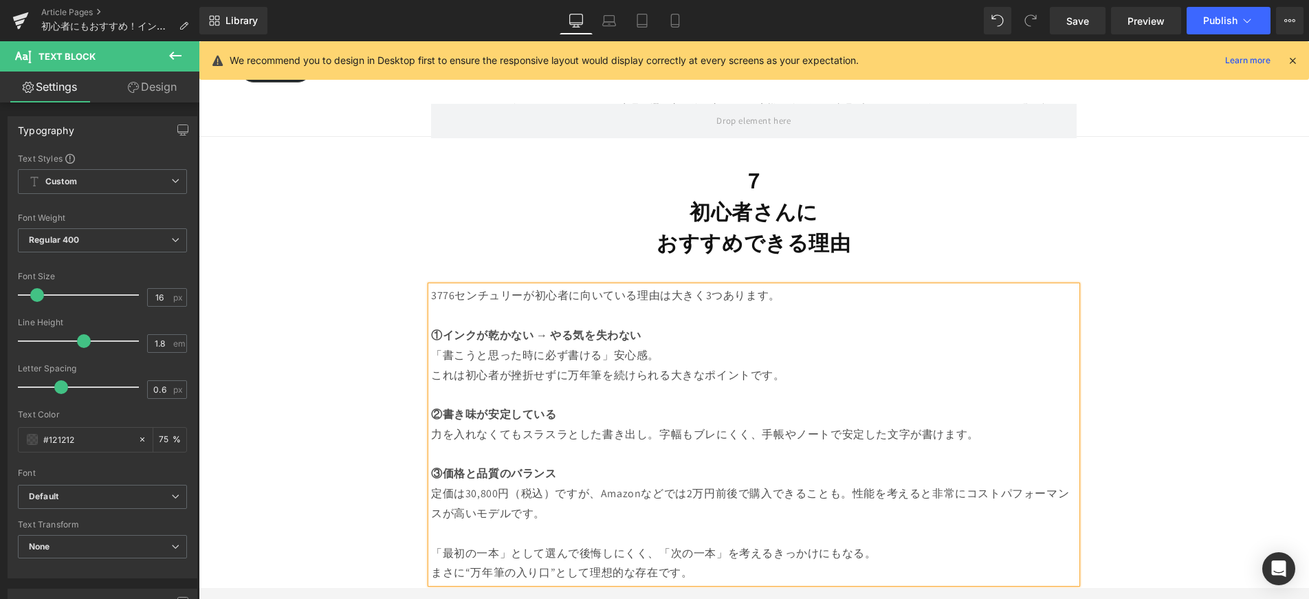
click at [659, 425] on p "力を入れなくてもスラスラとした書き出し。字幅もブレにくく、手帳やノートで安定した文字が書けます。" at bounding box center [754, 435] width 646 height 20
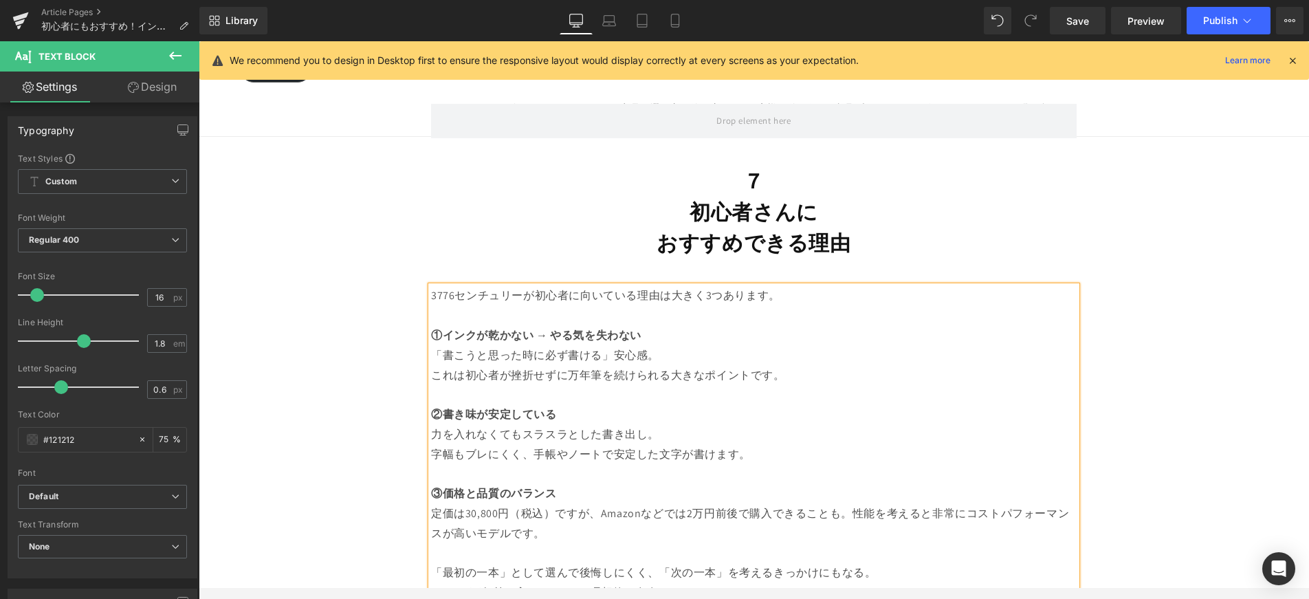
click at [851, 504] on p "定価は30,800円（税込）ですが、Amazonなどでは2万円前後で購入できることも。性能を考えると非常にコストパフォーマンスが高いモデルです。" at bounding box center [754, 524] width 646 height 40
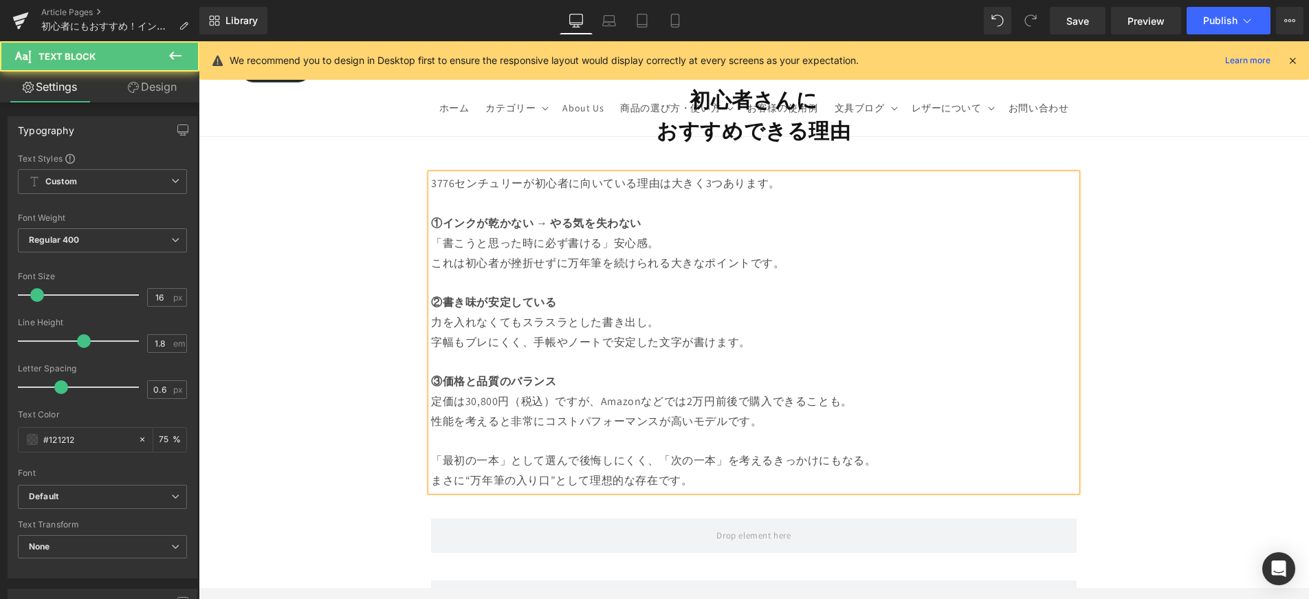
click at [536, 412] on p "性能を考えると非常にコストパフォーマンスが高いモデルです。" at bounding box center [754, 422] width 646 height 20
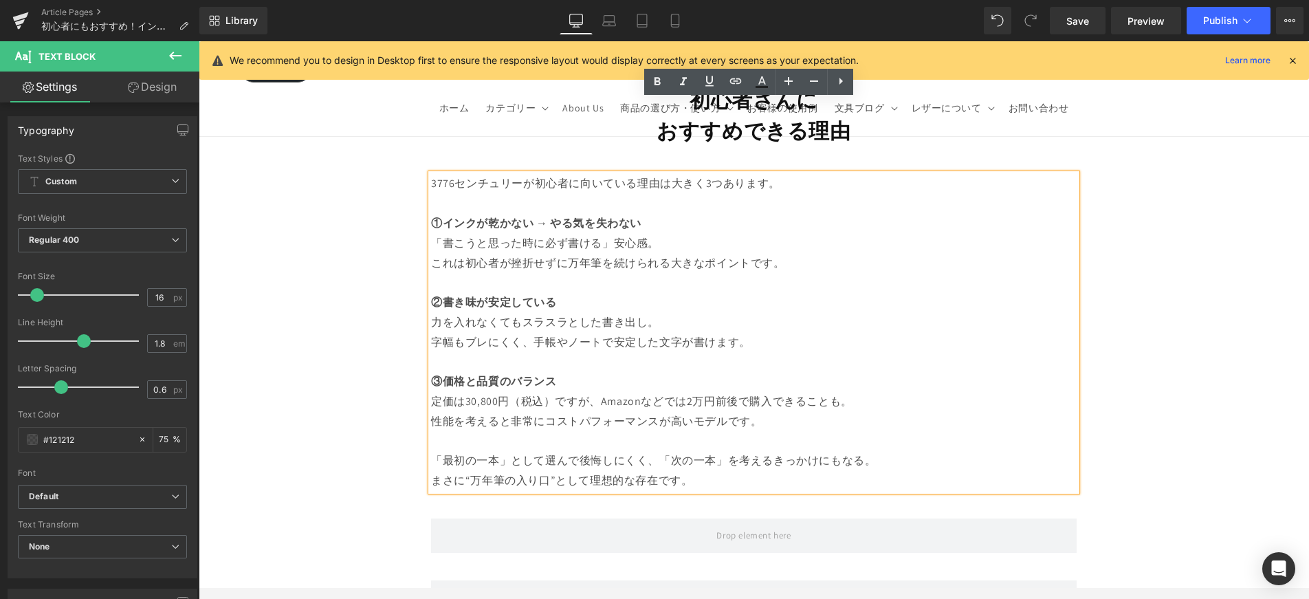
click at [654, 471] on p "まさに“万年筆の入り口”として理想的な存在です。" at bounding box center [754, 481] width 646 height 20
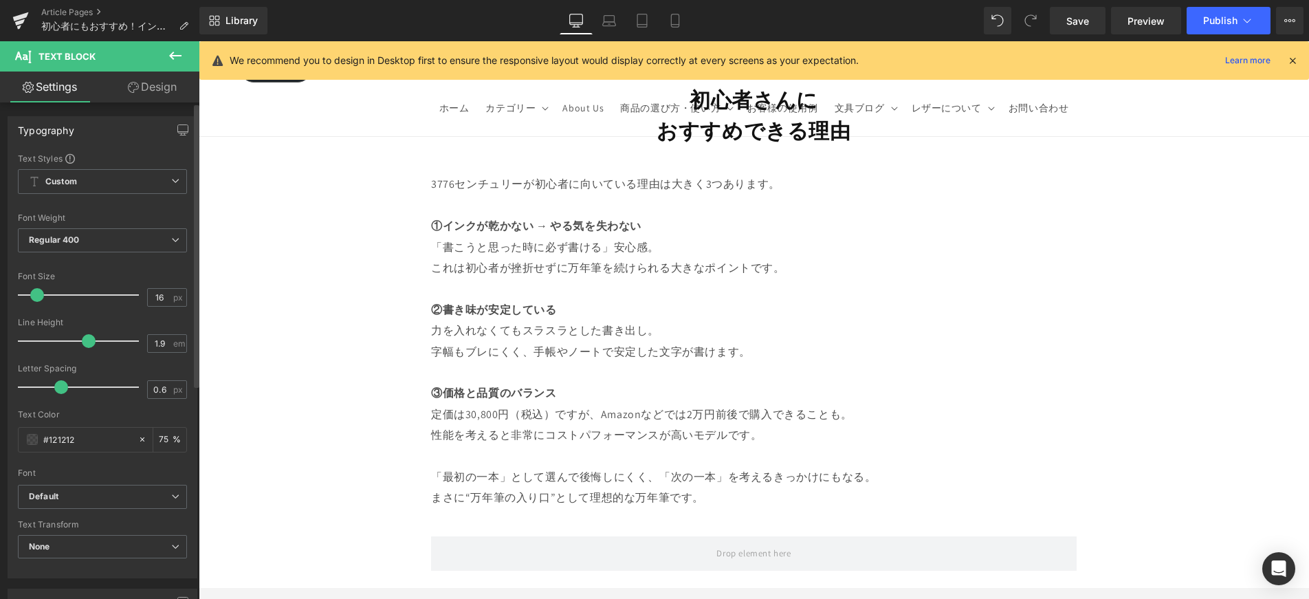
type input "2"
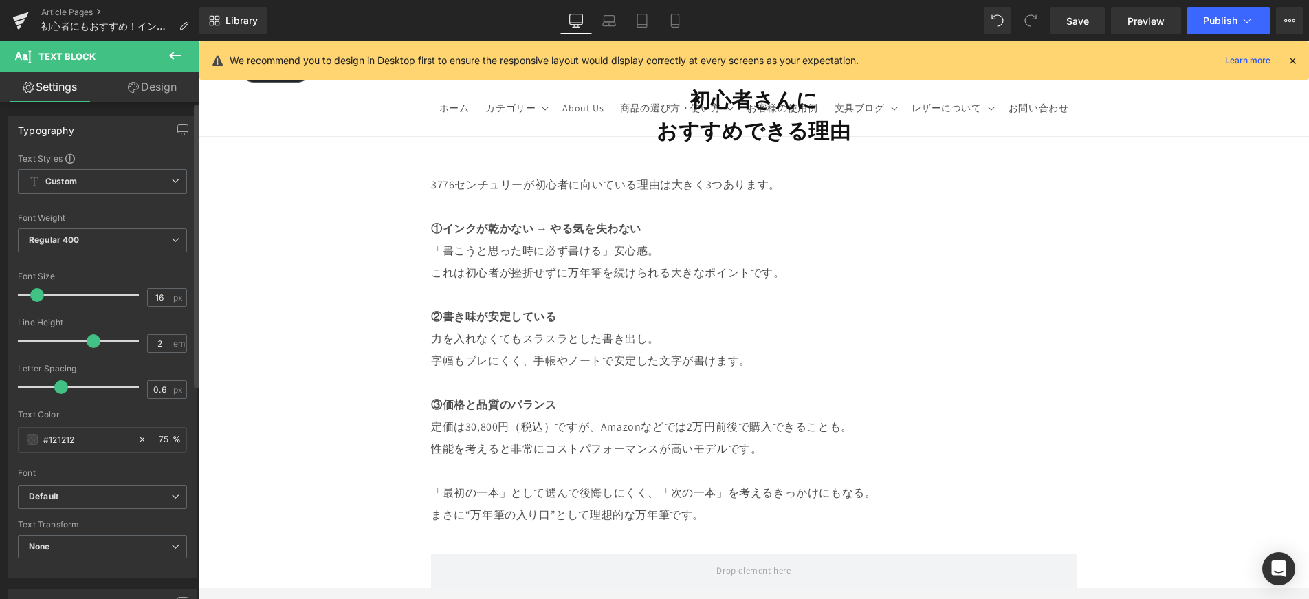
drag, startPoint x: 84, startPoint y: 340, endPoint x: 92, endPoint y: 341, distance: 8.3
click at [92, 341] on span at bounding box center [94, 341] width 14 height 14
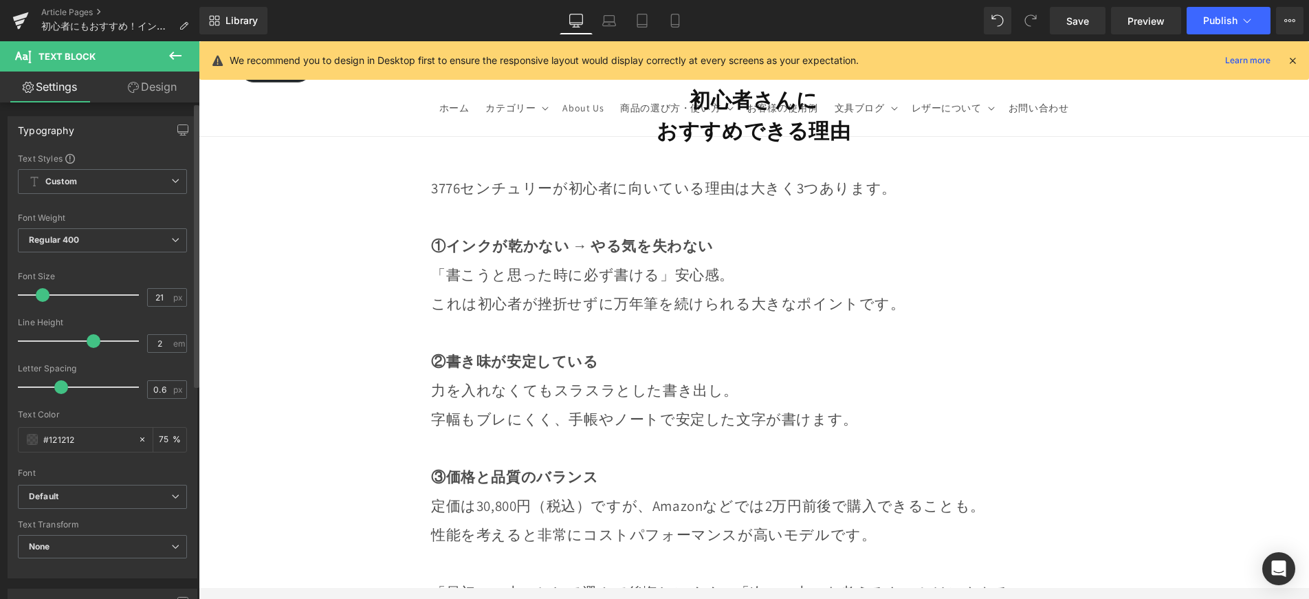
type input "20"
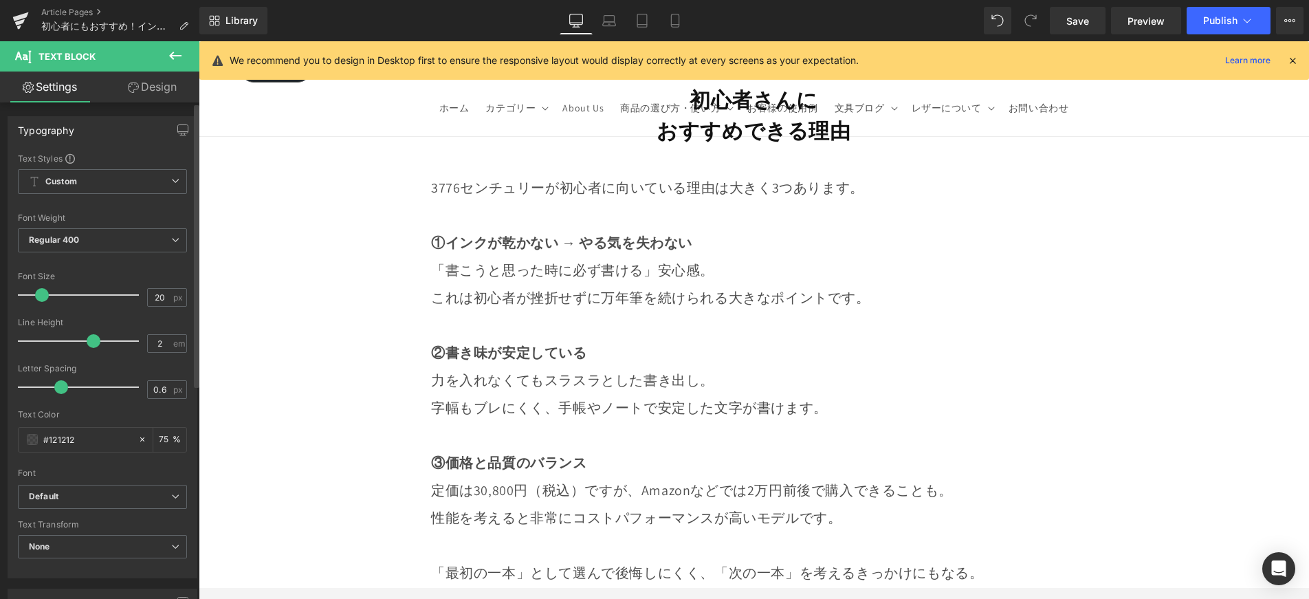
click at [41, 298] on div at bounding box center [82, 295] width 114 height 28
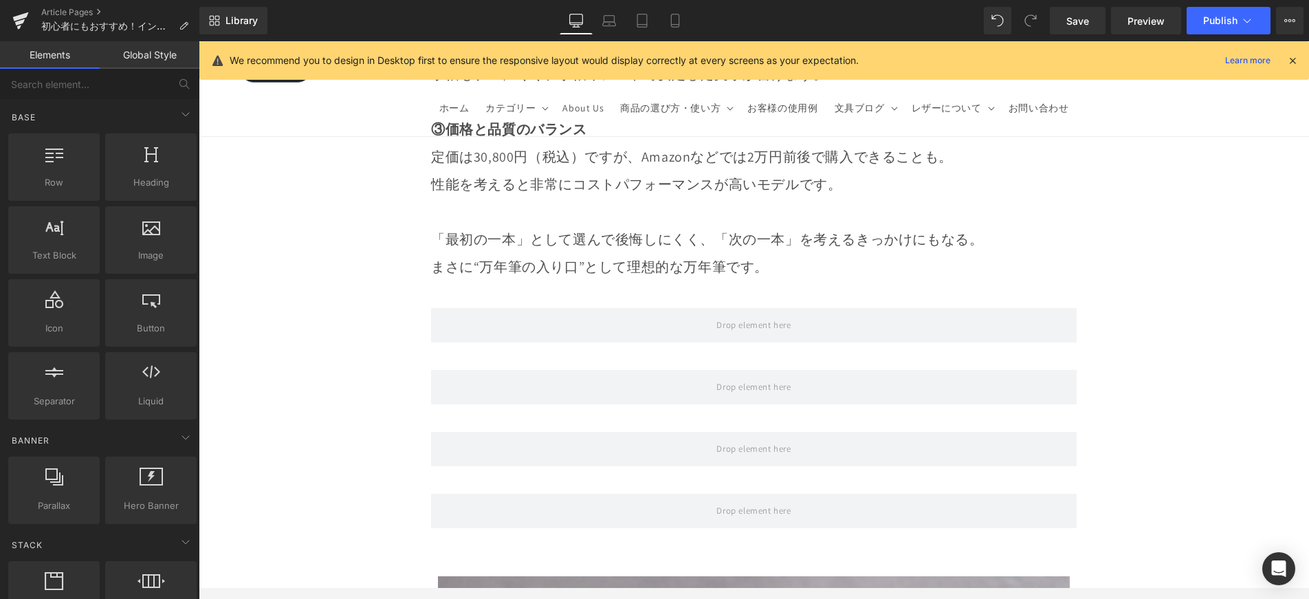
scroll to position [13261, 0]
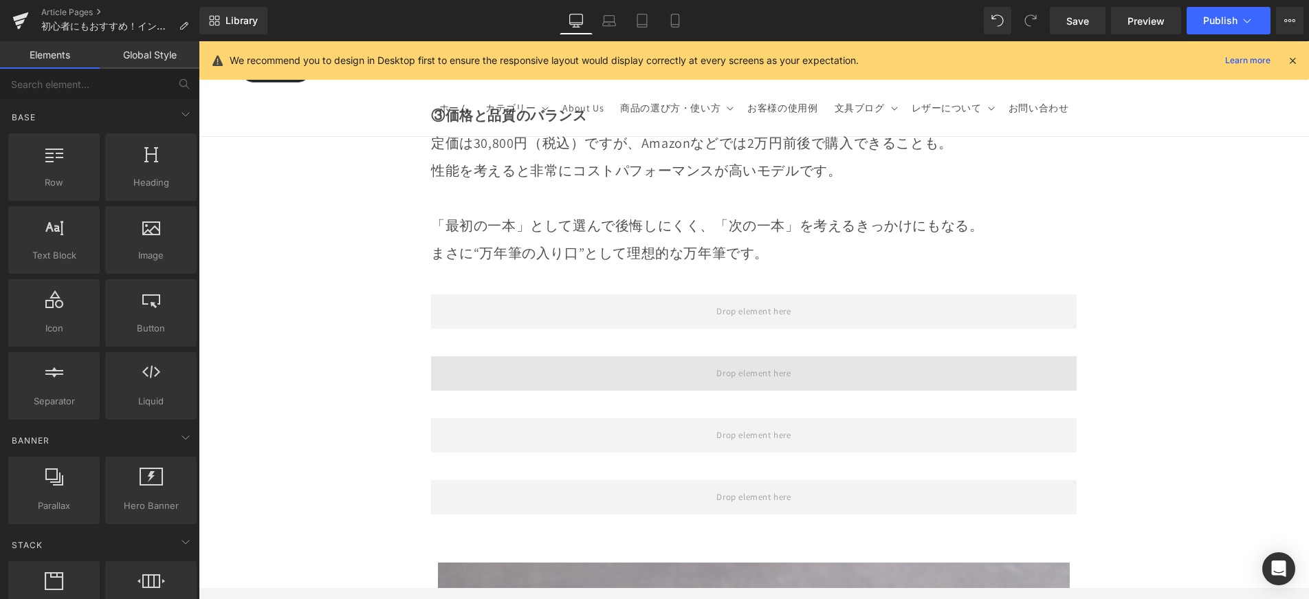
click at [712, 362] on span at bounding box center [754, 373] width 84 height 23
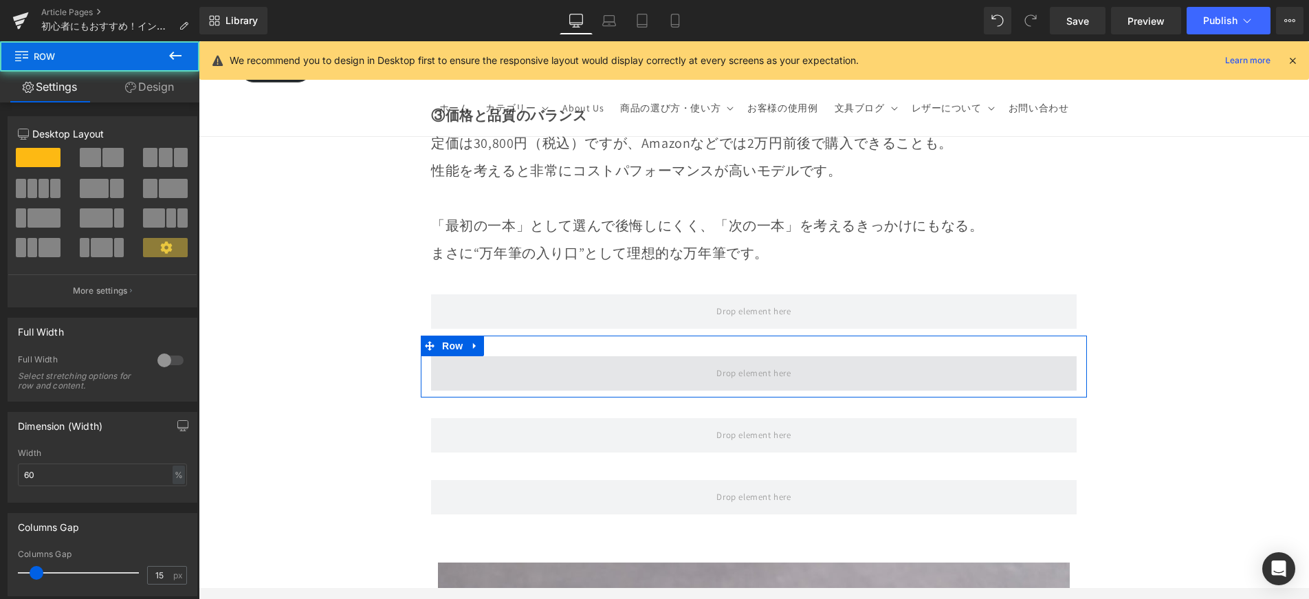
click at [674, 356] on span at bounding box center [754, 373] width 646 height 34
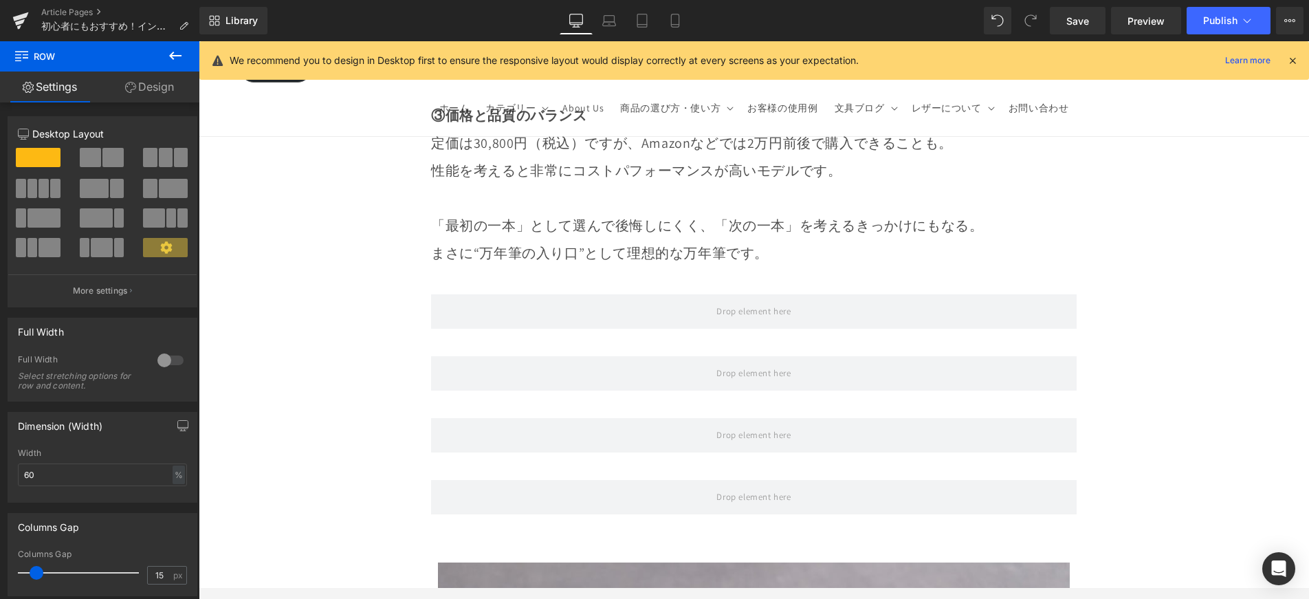
drag, startPoint x: 179, startPoint y: 64, endPoint x: 188, endPoint y: 89, distance: 27.2
click at [179, 64] on button at bounding box center [175, 56] width 48 height 30
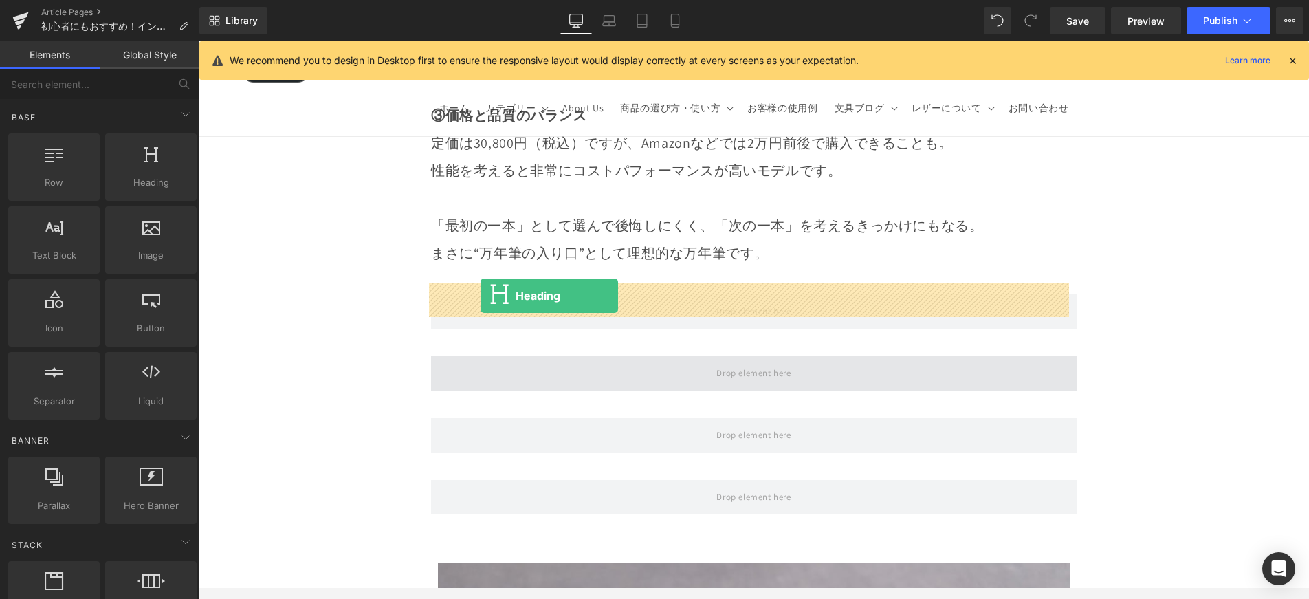
drag, startPoint x: 381, startPoint y: 243, endPoint x: 481, endPoint y: 295, distance: 112.2
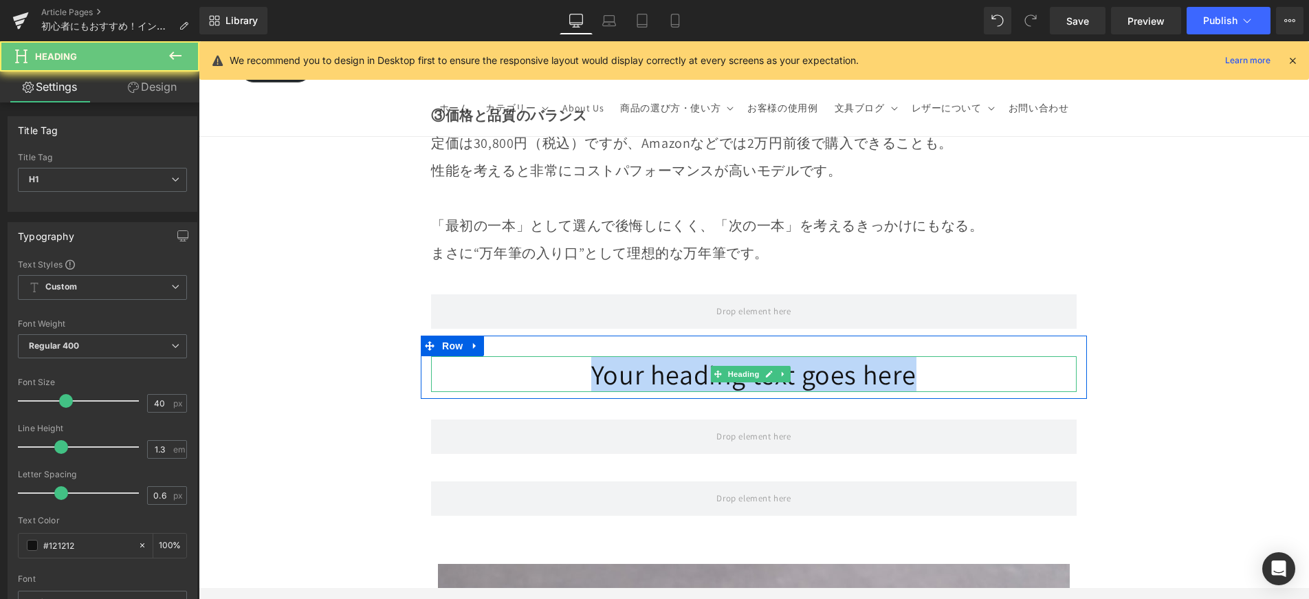
drag, startPoint x: 700, startPoint y: 305, endPoint x: 919, endPoint y: 311, distance: 218.7
click at [919, 356] on h1 "Your heading text goes here" at bounding box center [754, 374] width 646 height 36
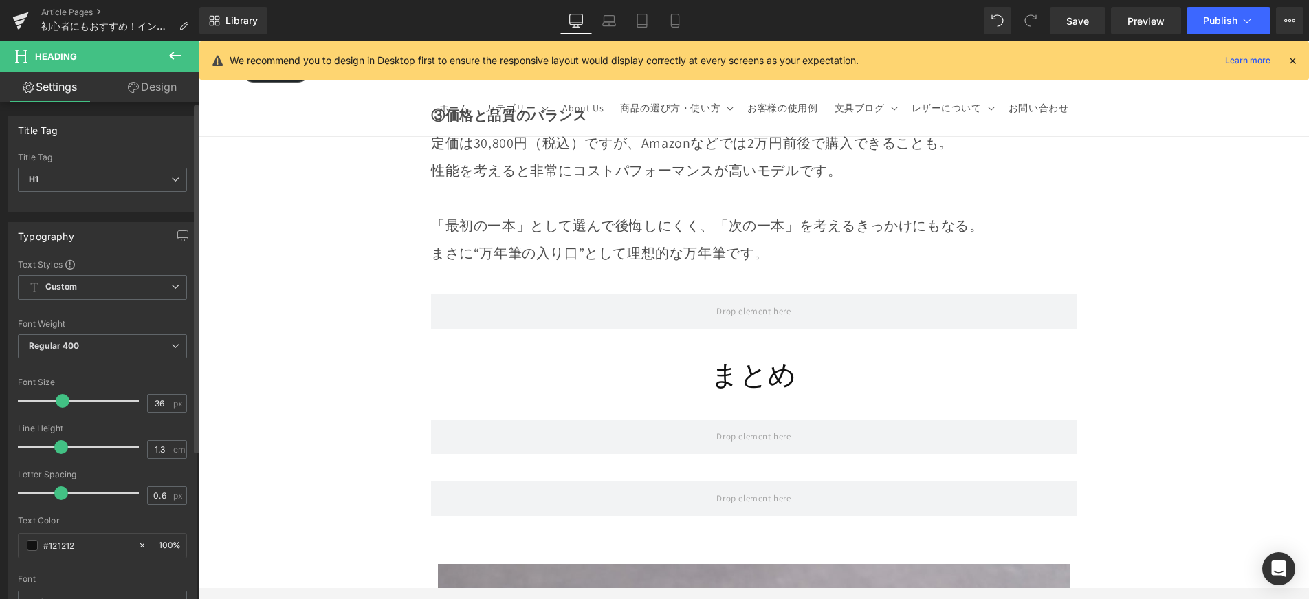
type input "35"
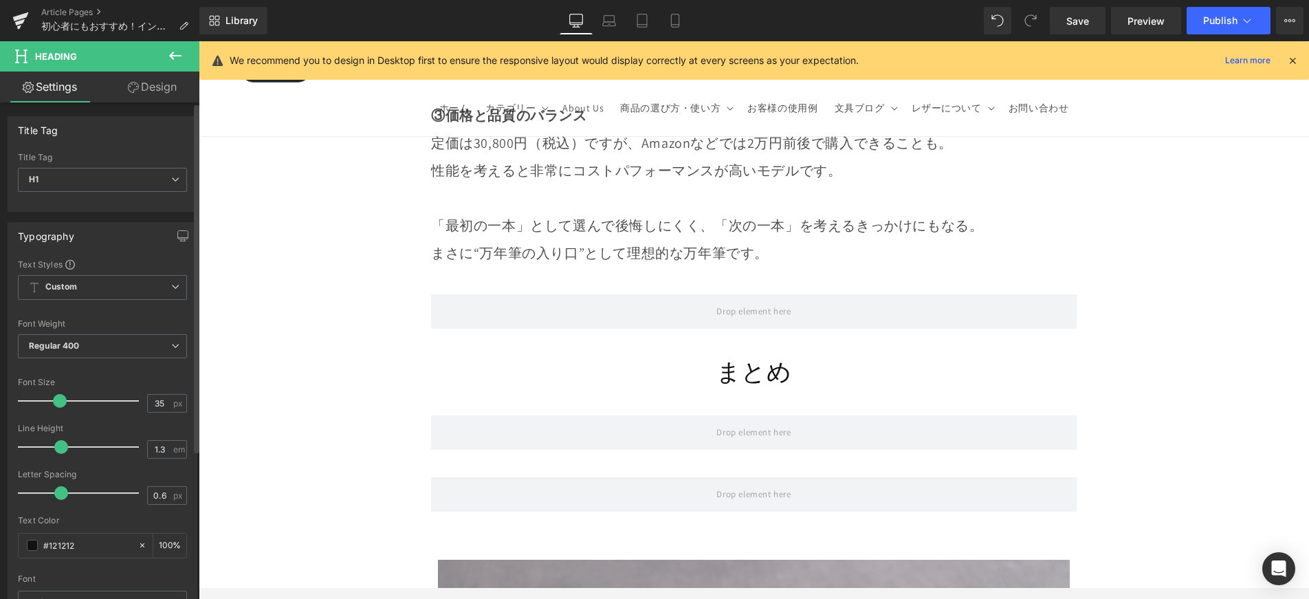
click at [58, 404] on span at bounding box center [60, 401] width 14 height 14
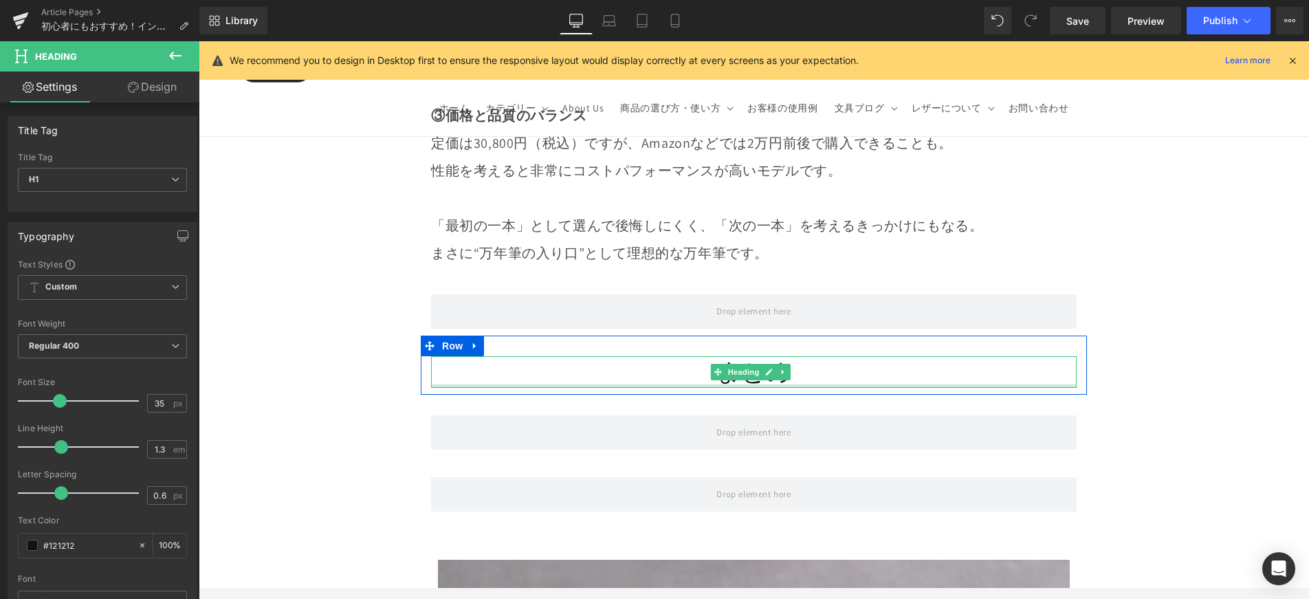
click at [650, 356] on div "まとめ Heading" at bounding box center [754, 372] width 646 height 32
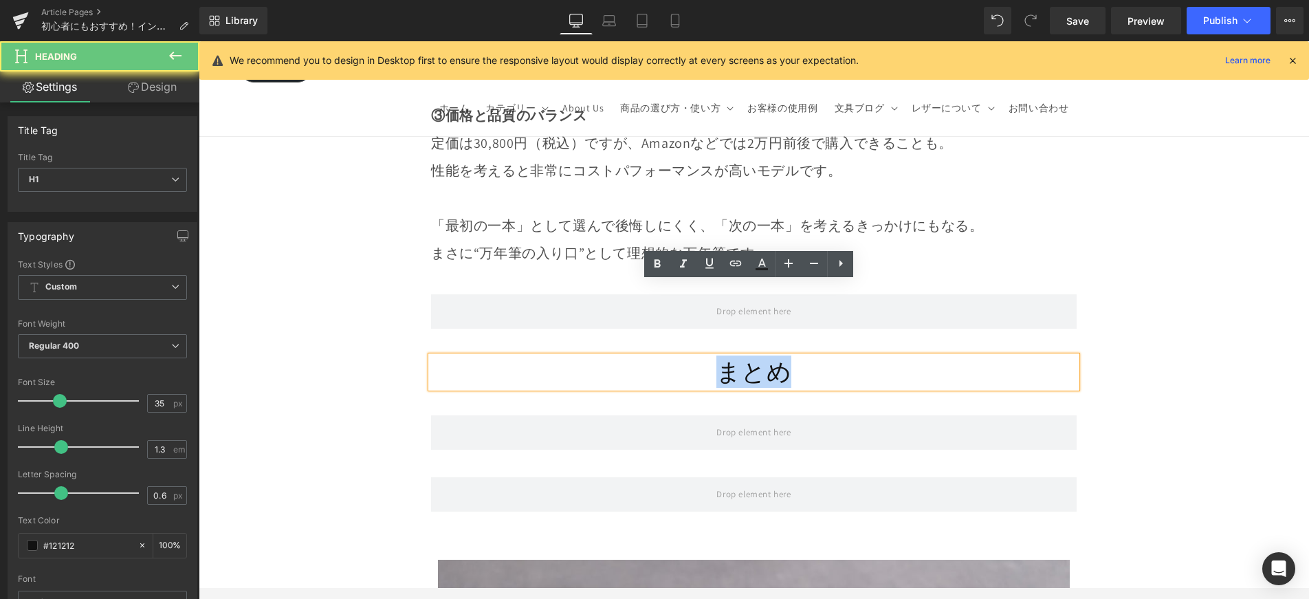
drag, startPoint x: 786, startPoint y: 301, endPoint x: 830, endPoint y: 300, distance: 44.0
click at [830, 356] on h1 "まとめ" at bounding box center [754, 372] width 646 height 32
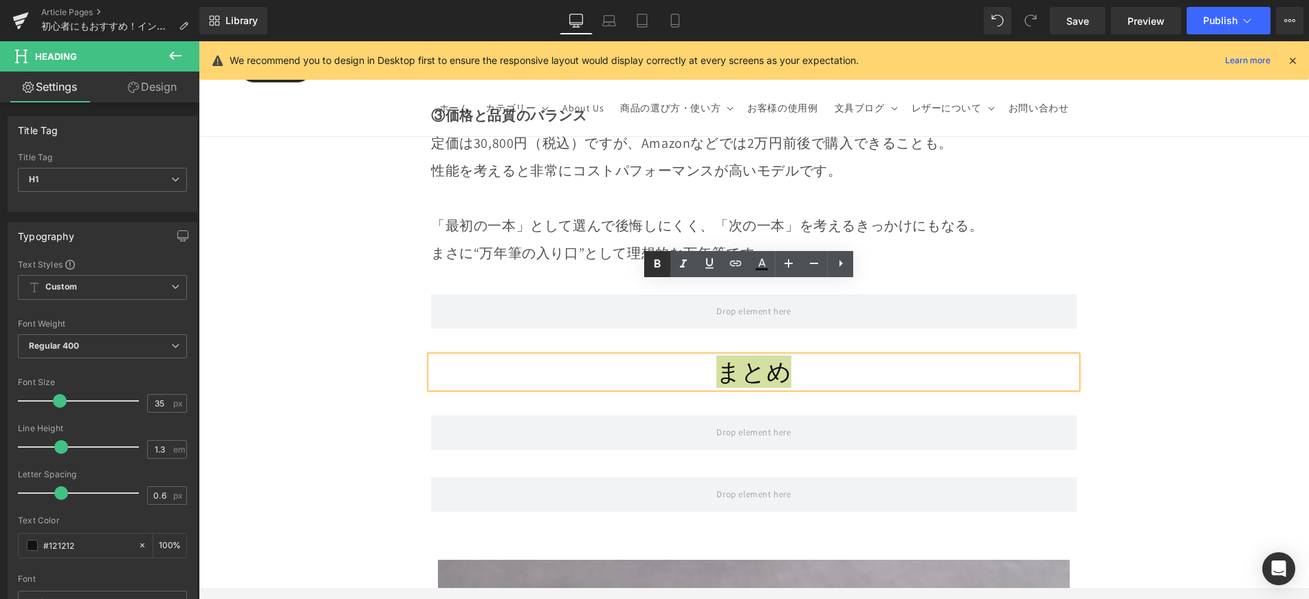
click at [659, 265] on icon at bounding box center [658, 264] width 6 height 8
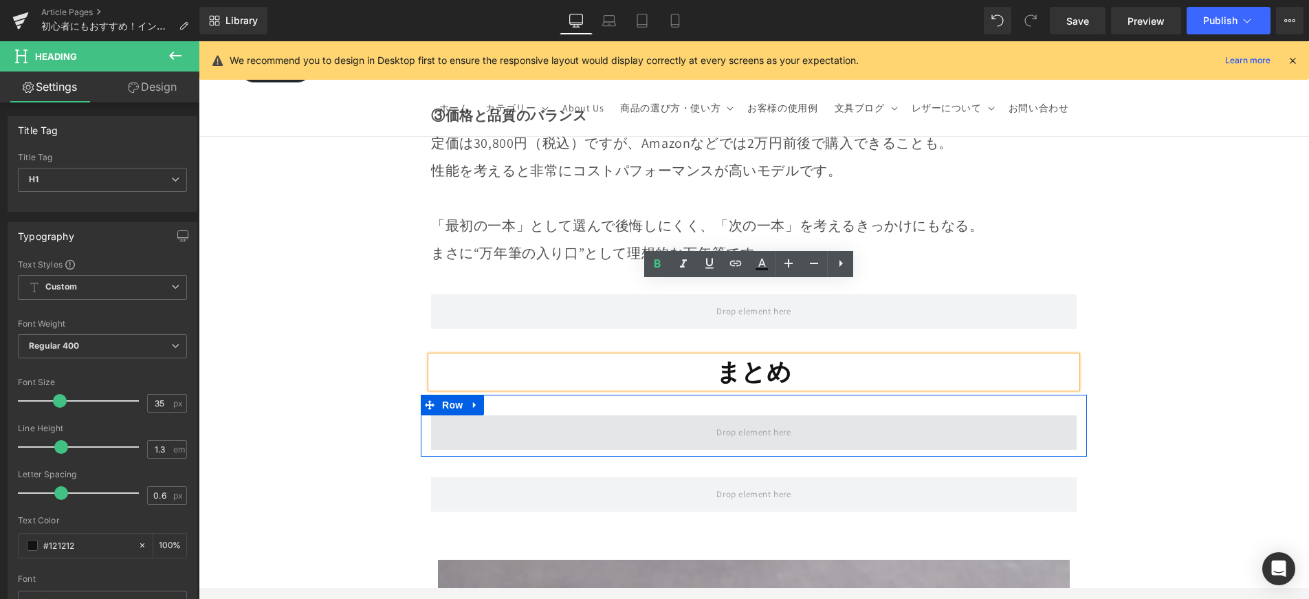
click at [665, 415] on span at bounding box center [754, 432] width 646 height 34
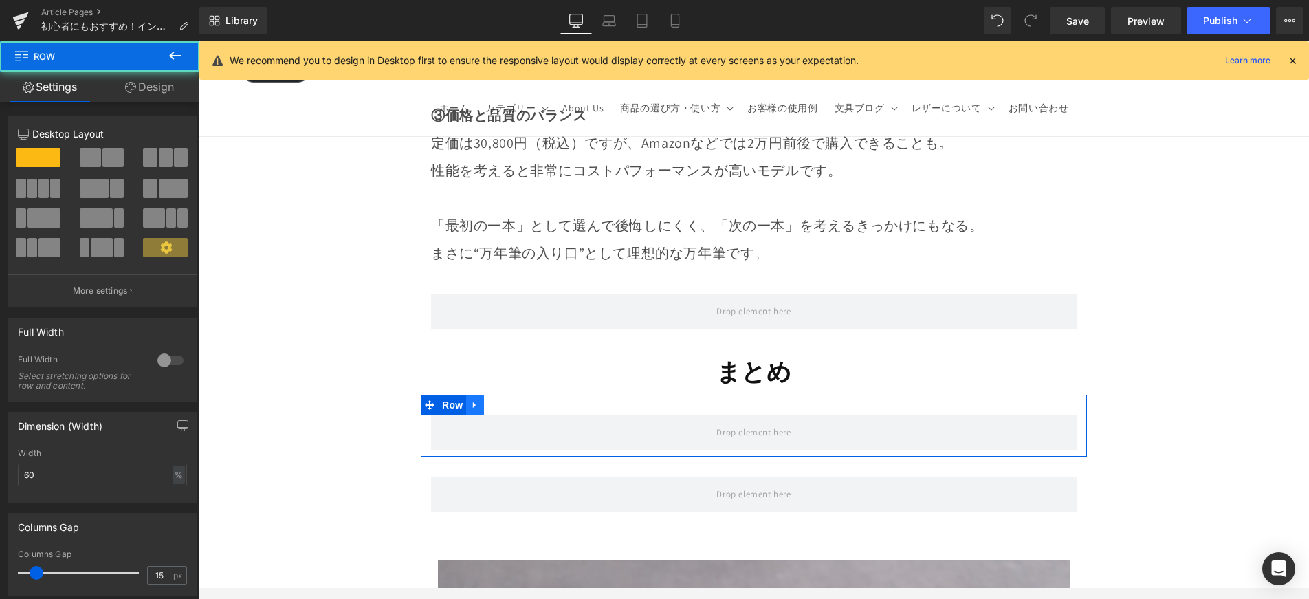
click at [480, 395] on link at bounding box center [475, 405] width 18 height 21
click at [492, 400] on icon at bounding box center [493, 405] width 10 height 10
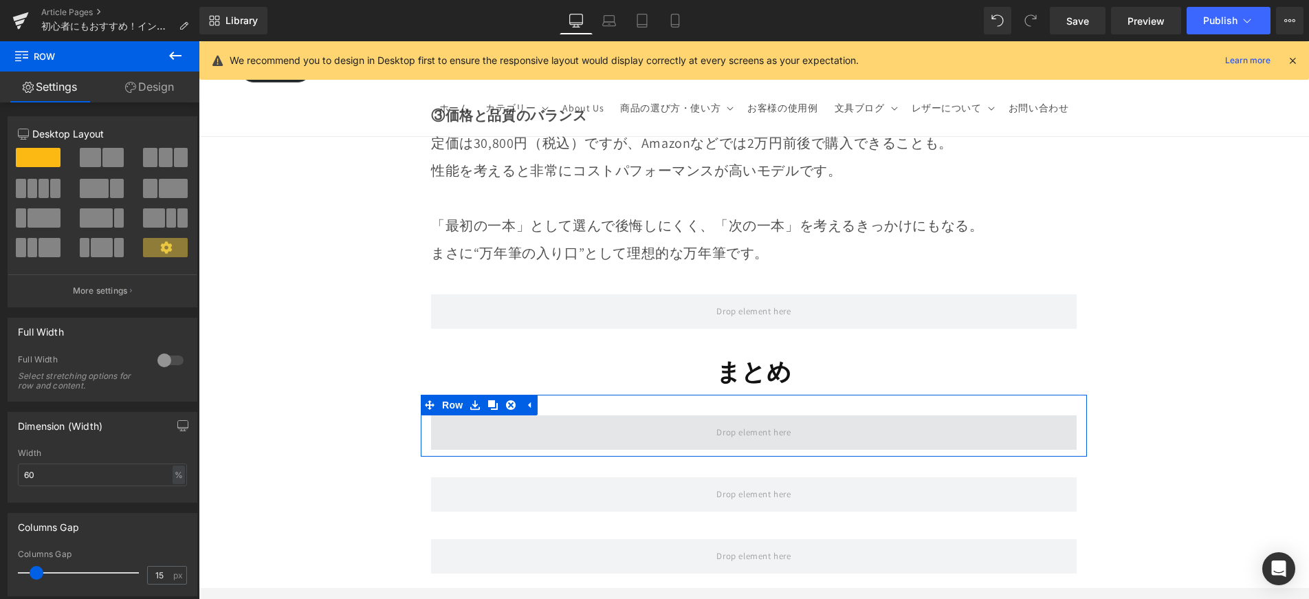
click at [666, 415] on span at bounding box center [754, 432] width 646 height 34
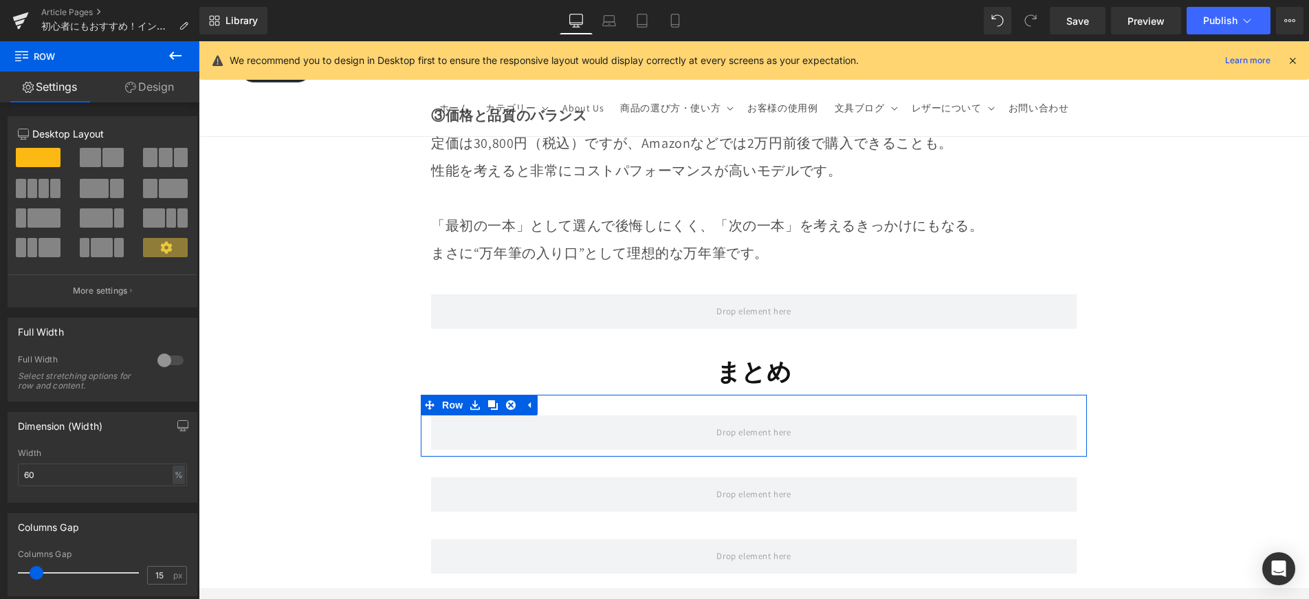
click at [174, 69] on button at bounding box center [175, 56] width 48 height 30
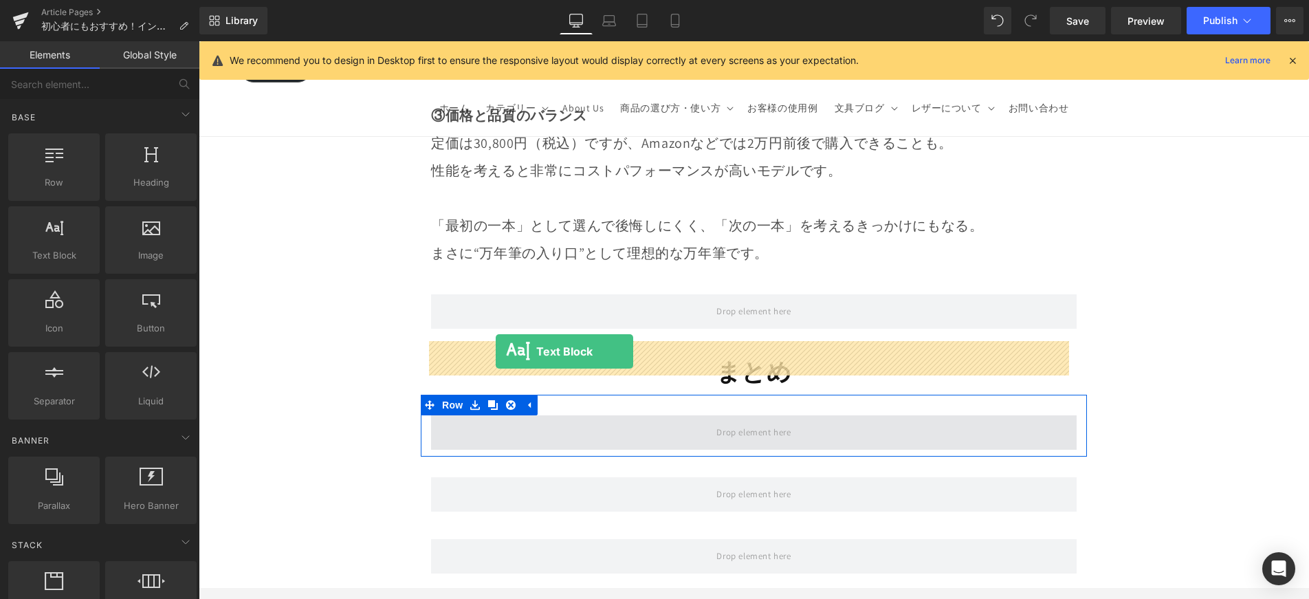
drag, startPoint x: 278, startPoint y: 281, endPoint x: 495, endPoint y: 351, distance: 228.3
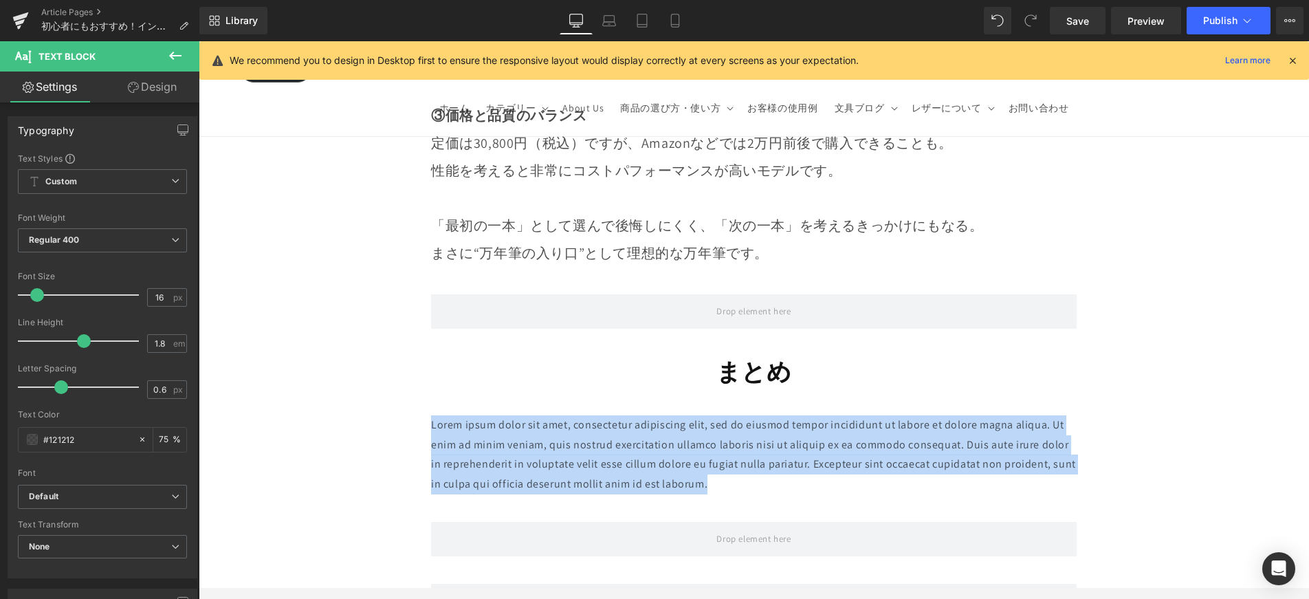
drag, startPoint x: 751, startPoint y: 408, endPoint x: 417, endPoint y: 359, distance: 338.4
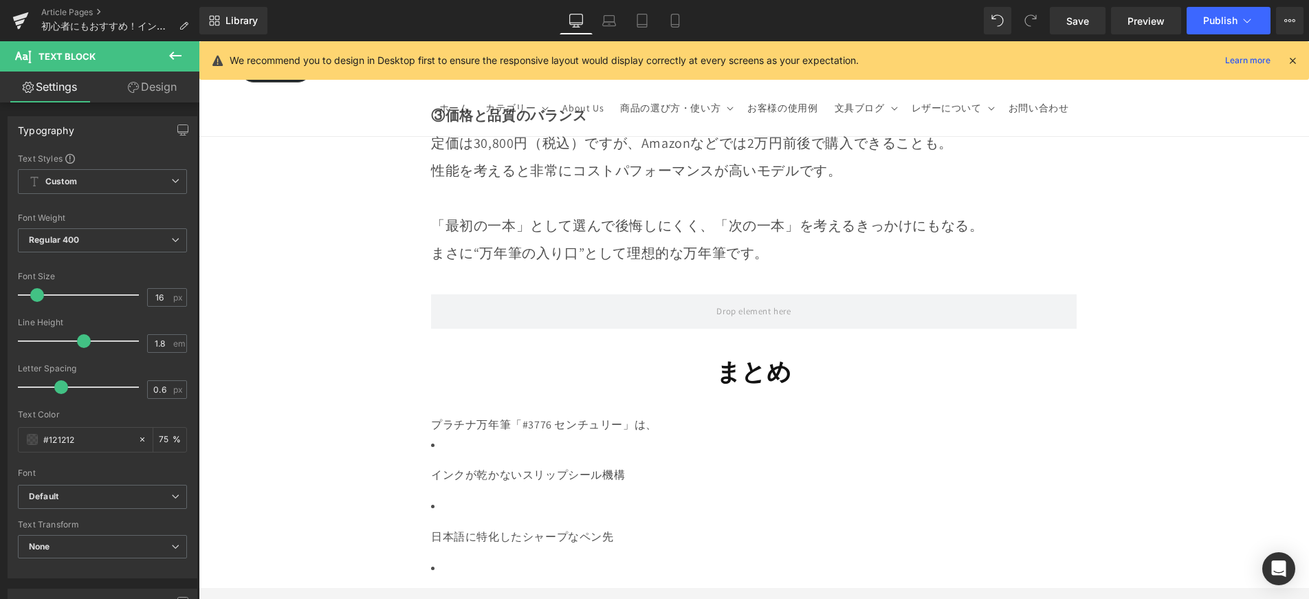
scroll to position [13357, 0]
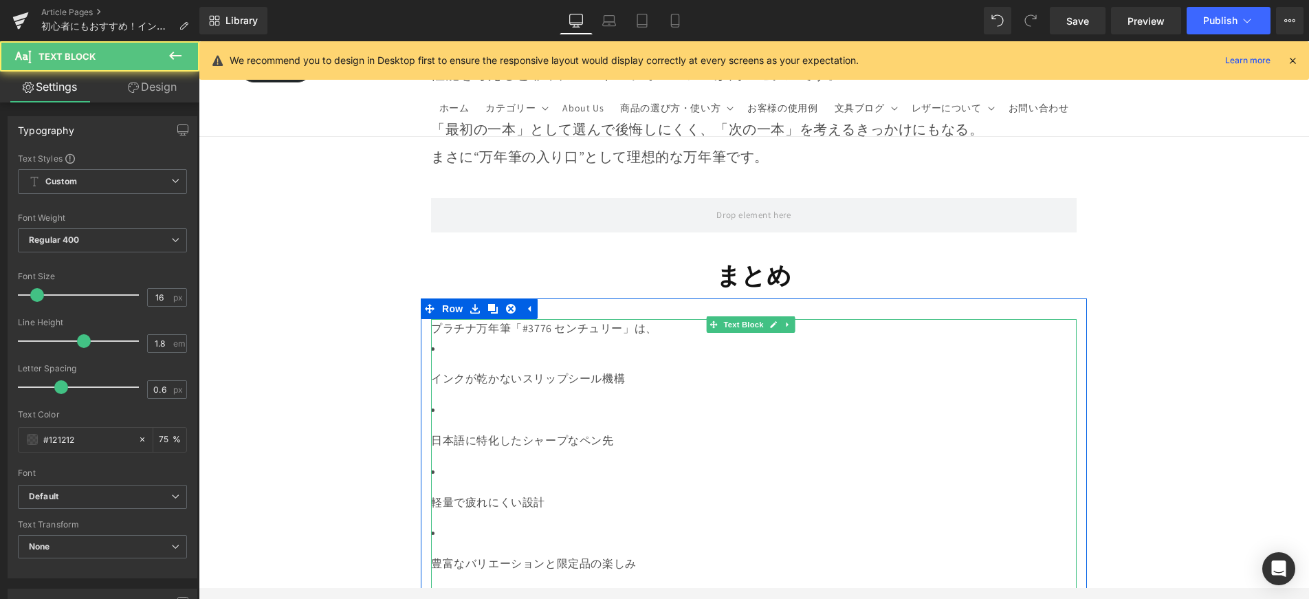
click at [435, 369] on p "インクが乾かないスリップシール機構" at bounding box center [754, 379] width 646 height 20
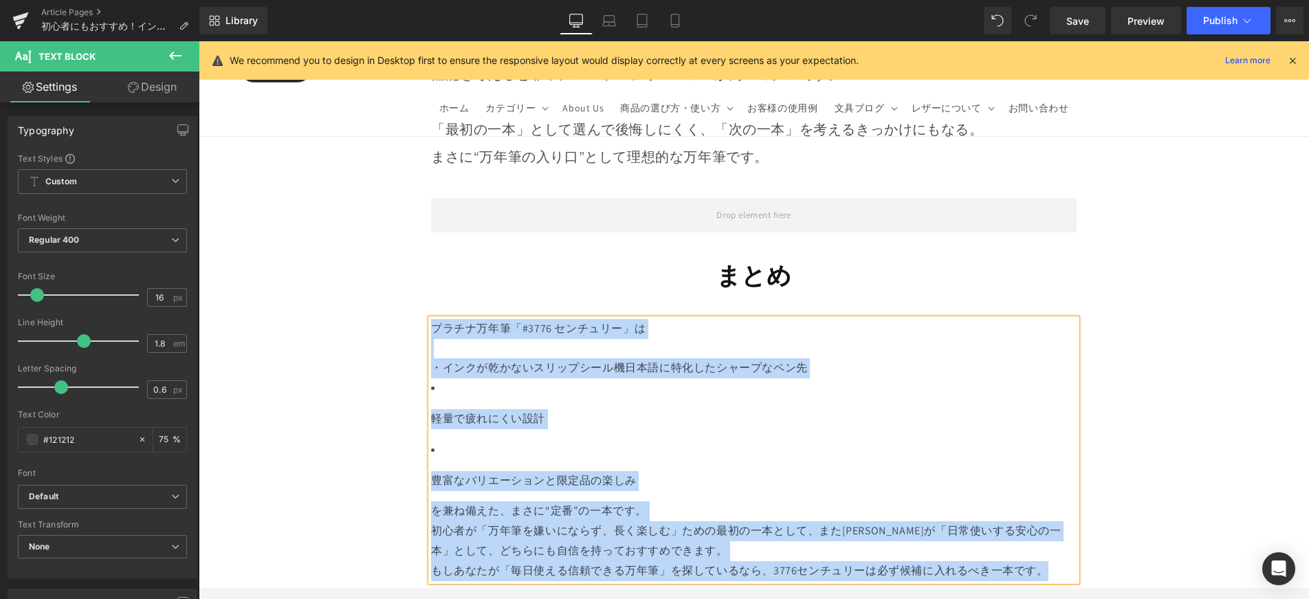
drag, startPoint x: 432, startPoint y: 258, endPoint x: 987, endPoint y: 509, distance: 609.6
click at [987, 509] on div "プラチナ万年筆「#3776 センチュリー」は ・インクが乾かないスリップシール機 日本語に特化したシャープなペン先 軽量で疲れにくい設計 豊富なバリエーション…" at bounding box center [754, 450] width 646 height 262
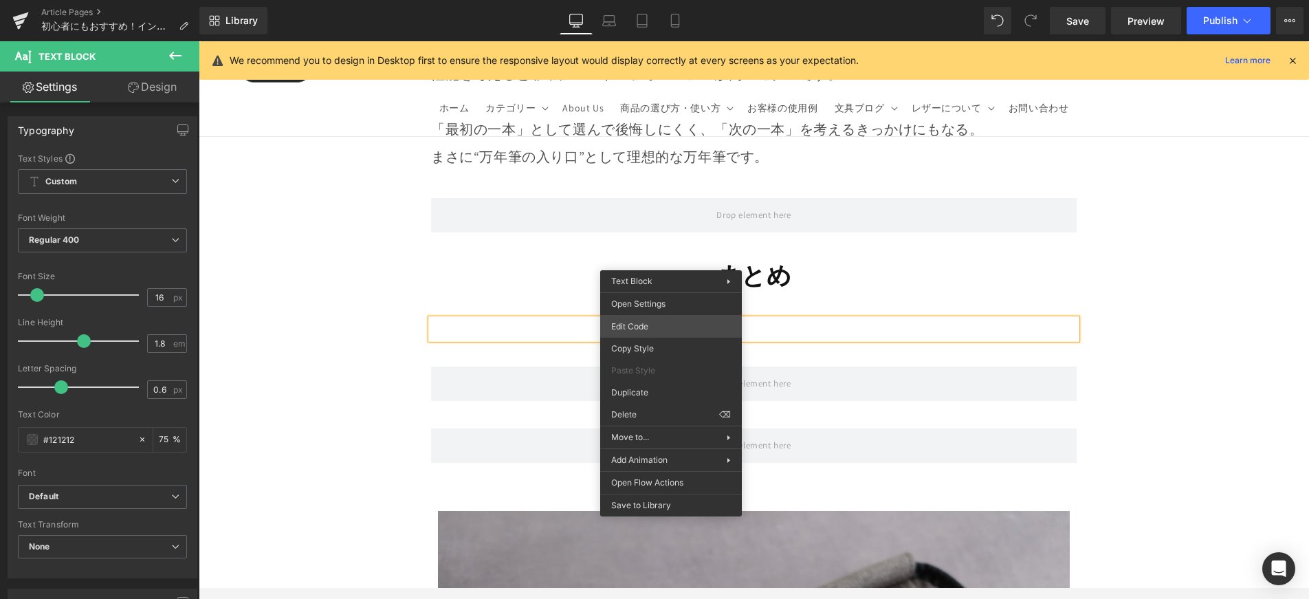
click at [677, 0] on div "Text Block You are previewing how the will restyle your page. You can not edit …" at bounding box center [654, 0] width 1309 height 0
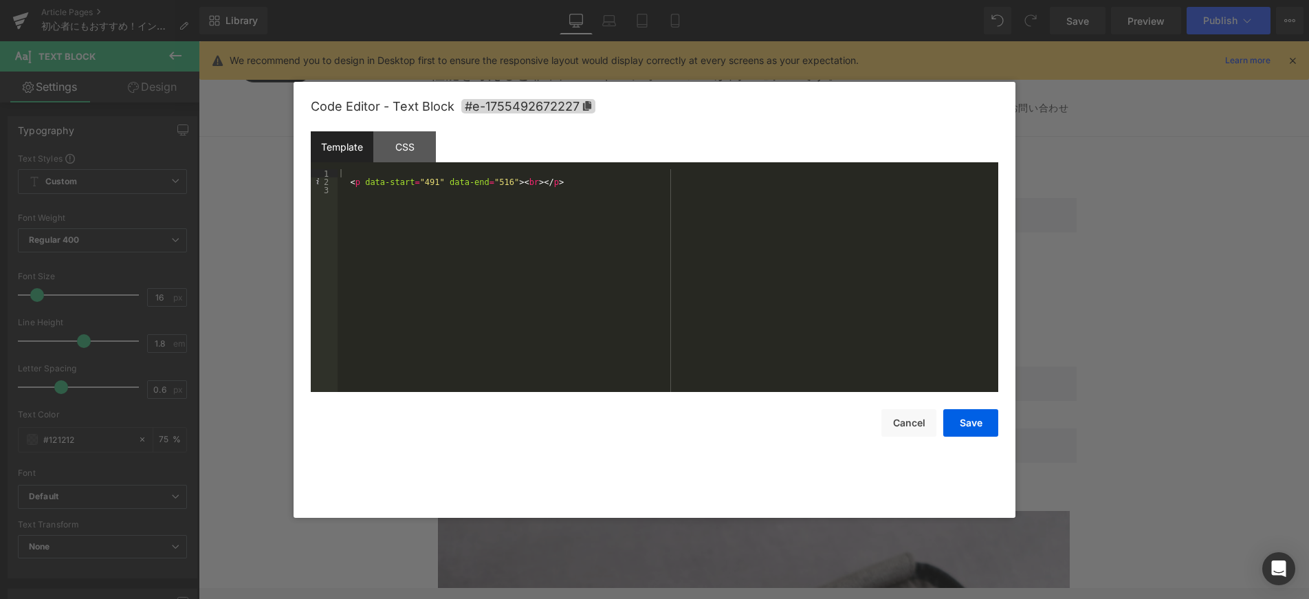
click at [395, 171] on div "< p data-start = "491" data-end = "516" > < br > </ p >" at bounding box center [668, 288] width 661 height 239
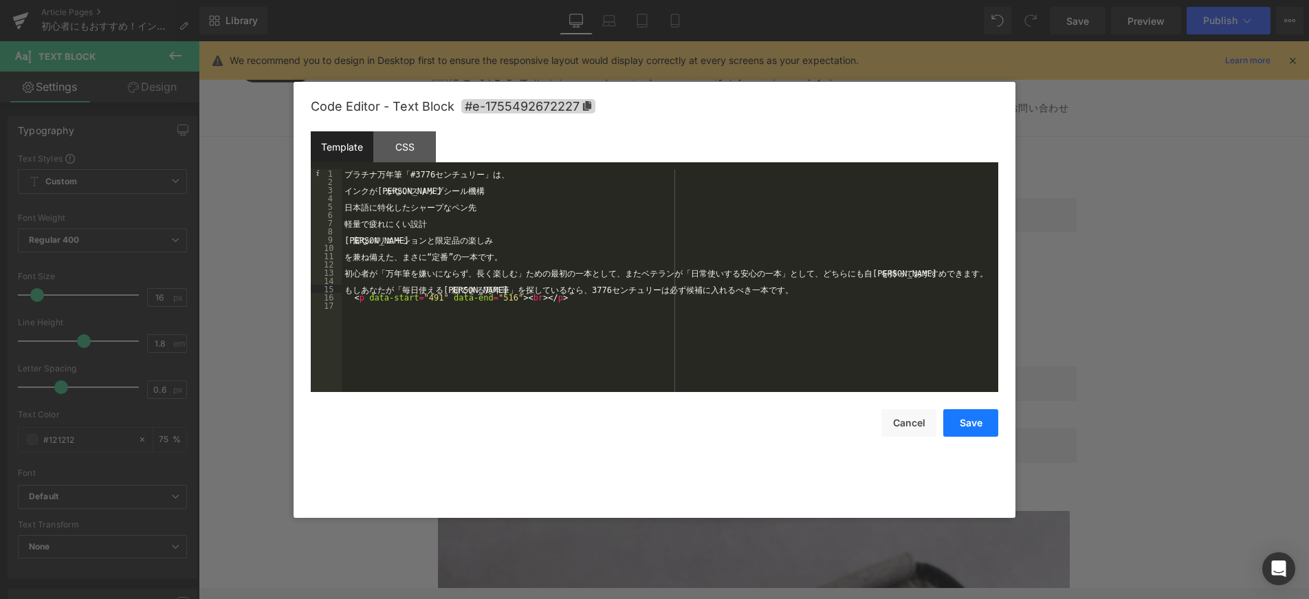
click at [969, 416] on button "Save" at bounding box center [970, 423] width 55 height 28
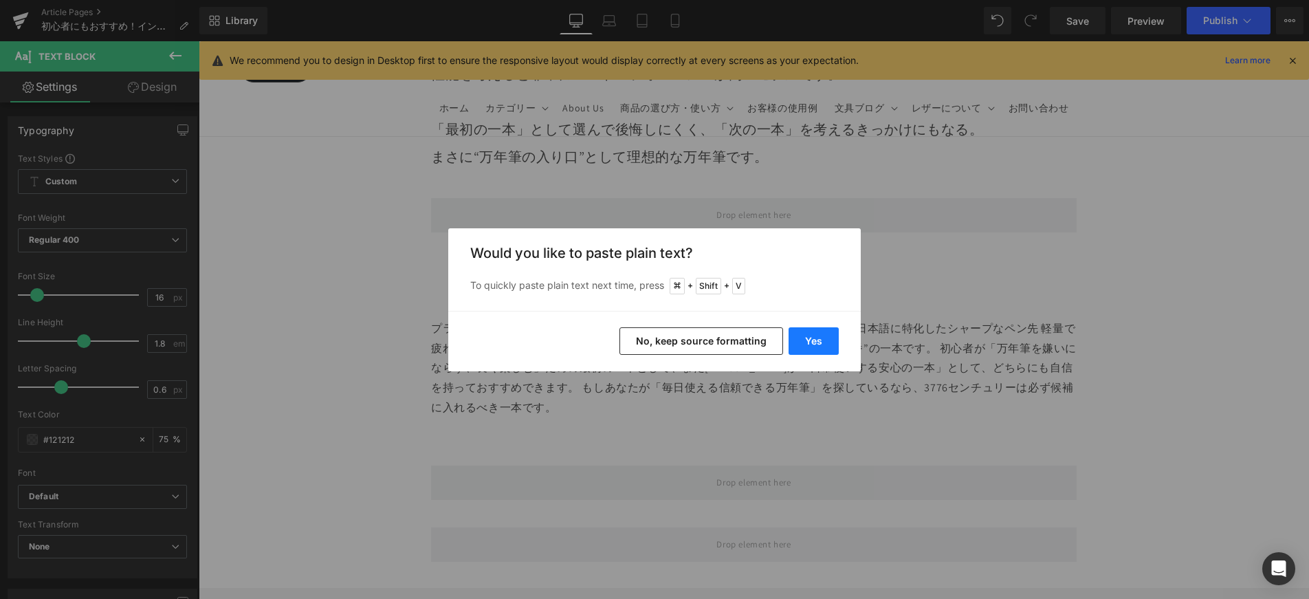
click at [801, 338] on button "Yes" at bounding box center [814, 341] width 50 height 28
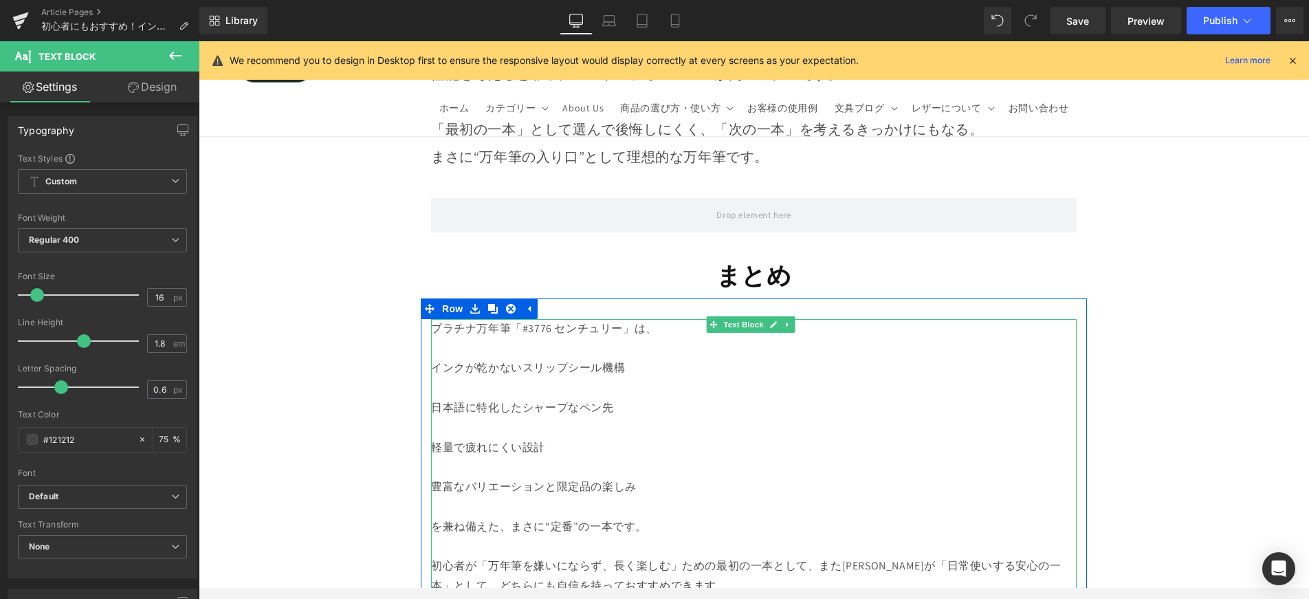
click at [603, 339] on div at bounding box center [754, 349] width 646 height 20
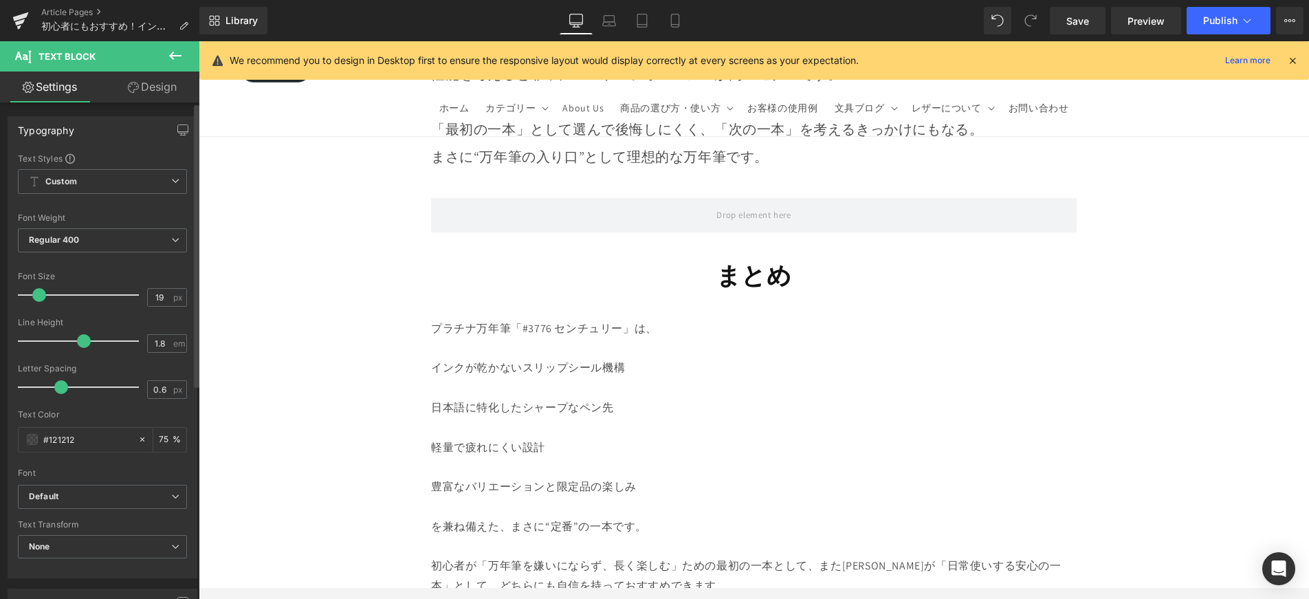
type input "20"
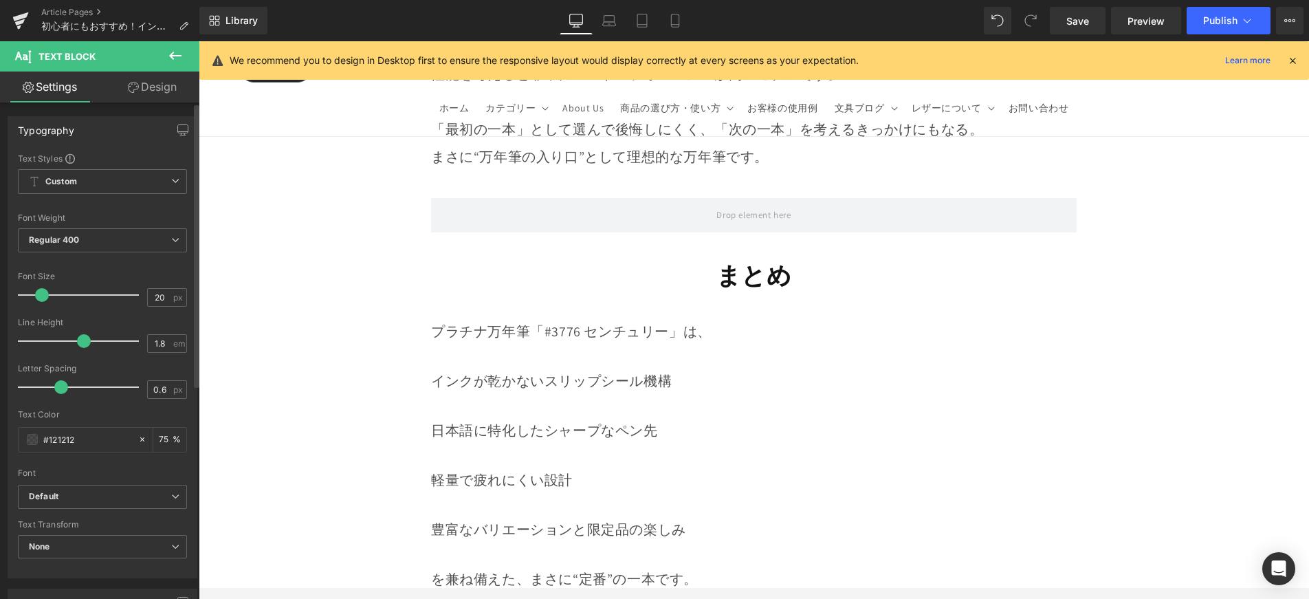
click at [40, 297] on span at bounding box center [42, 295] width 14 height 14
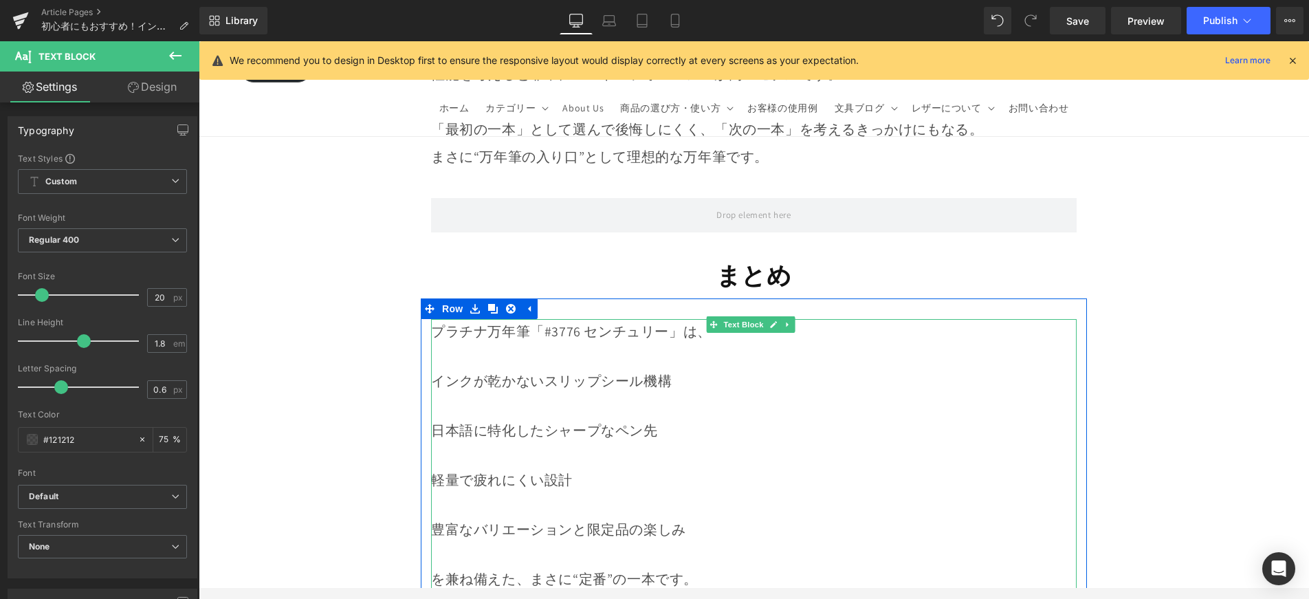
click at [435, 369] on div "インクが乾かないスリップシール機構" at bounding box center [754, 381] width 646 height 25
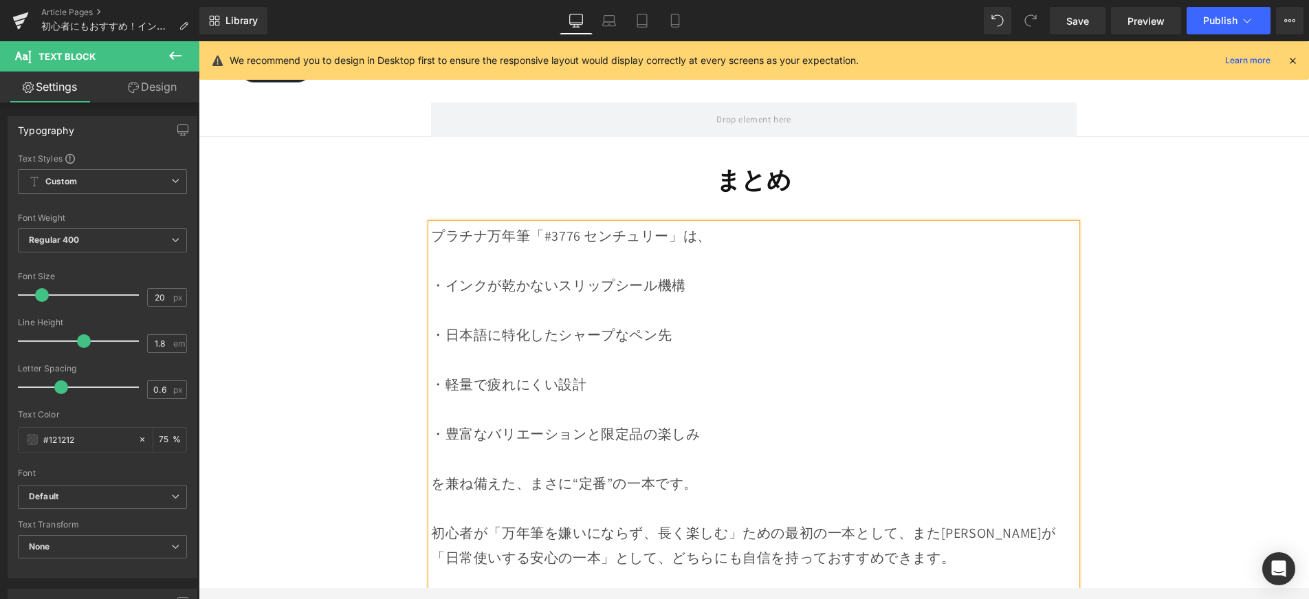
scroll to position [13609, 0]
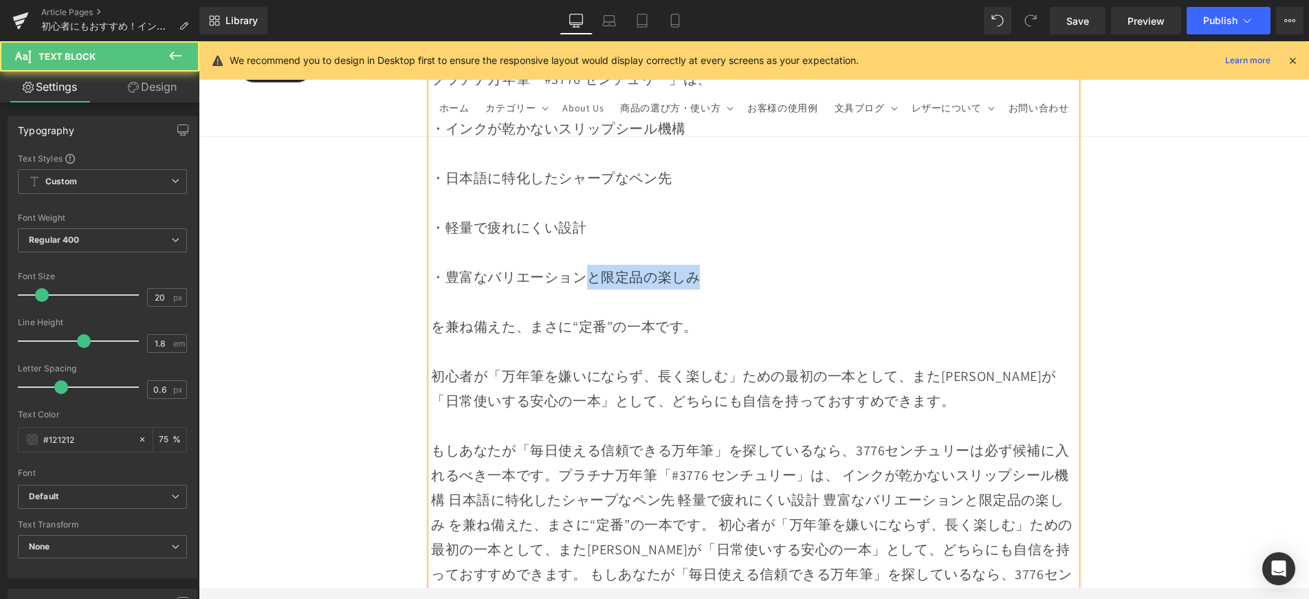
drag, startPoint x: 596, startPoint y: 211, endPoint x: 714, endPoint y: 208, distance: 117.6
click at [714, 265] on div "・豊富なバリエーションと限定品の楽しみ" at bounding box center [754, 277] width 646 height 25
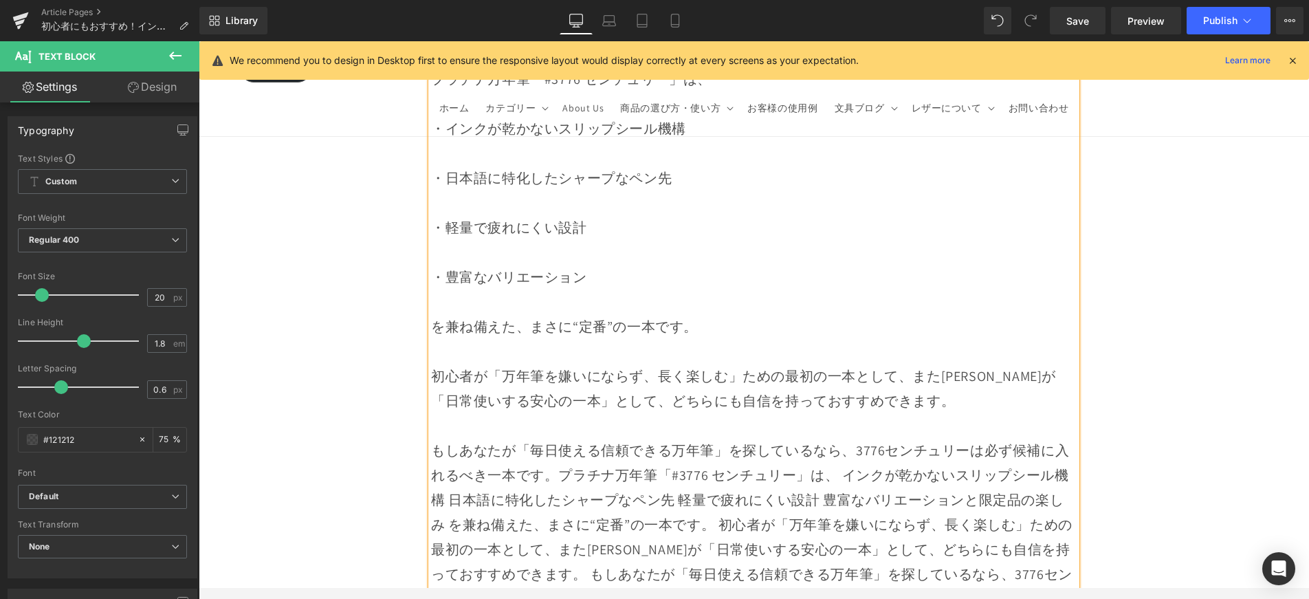
click at [490, 265] on div "・豊富なバリエーション" at bounding box center [754, 277] width 646 height 25
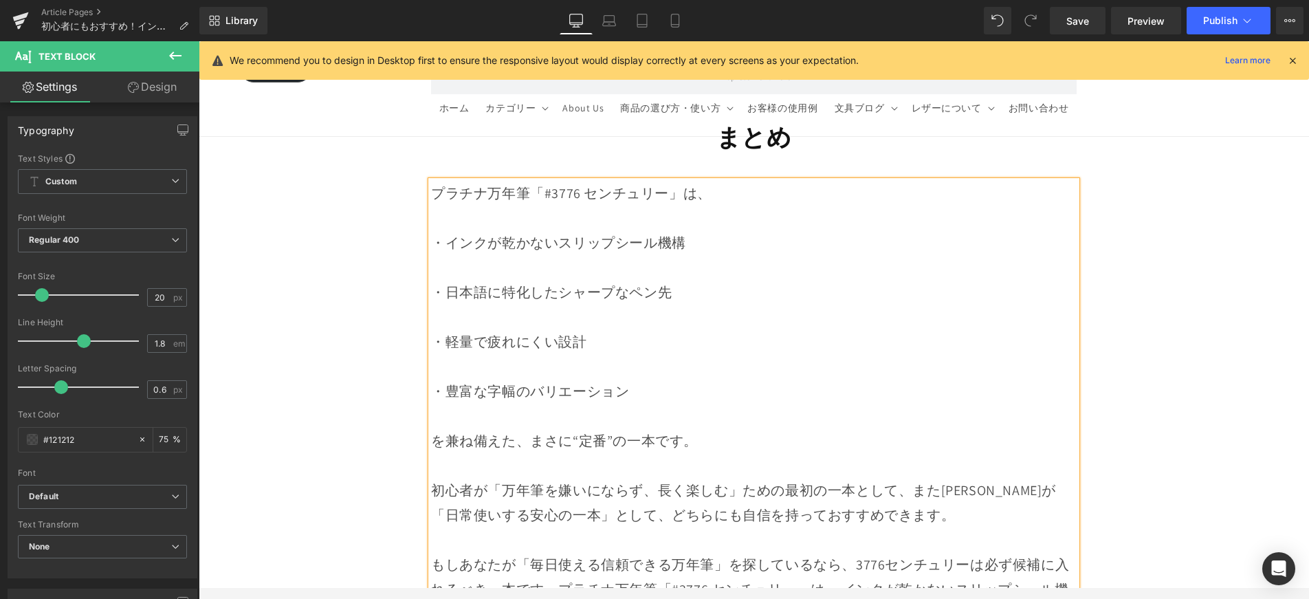
scroll to position [13473, 0]
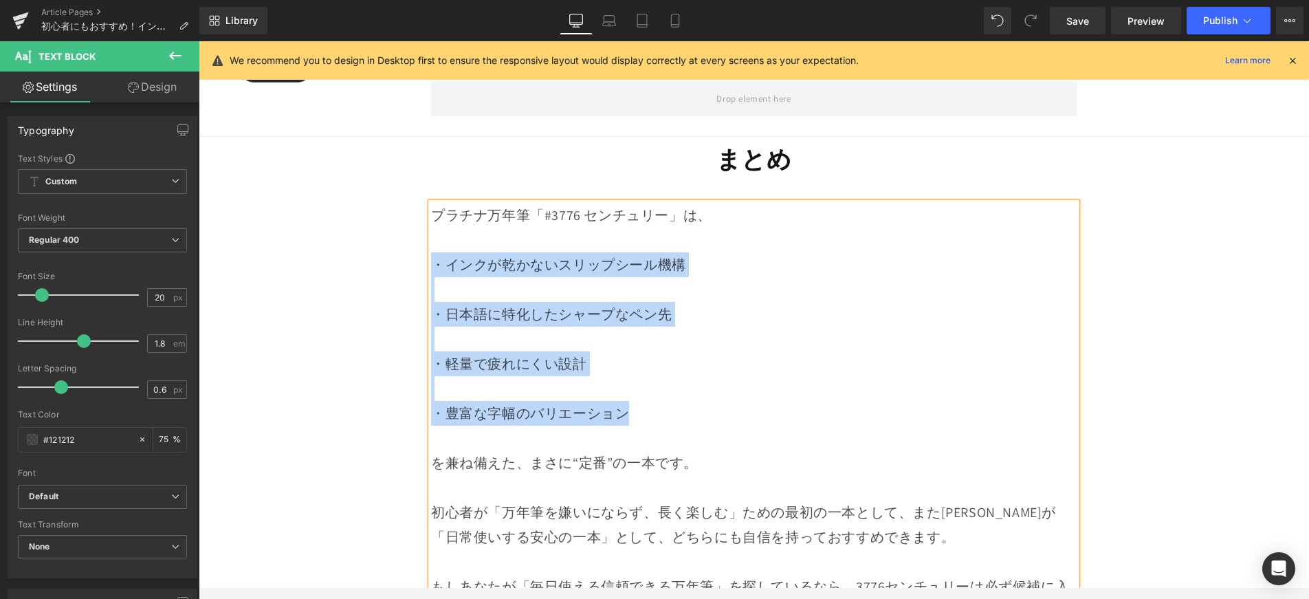
drag, startPoint x: 435, startPoint y: 189, endPoint x: 630, endPoint y: 346, distance: 250.9
click at [630, 346] on div "プラチナ万年筆「#3776 センチュリー」は、 ・インクが乾かないスリップシール機構 ・日本語に特化したシャープなペン先 ・軽量で疲れにくい設計 ・豊富な字幅…" at bounding box center [754, 494] width 646 height 583
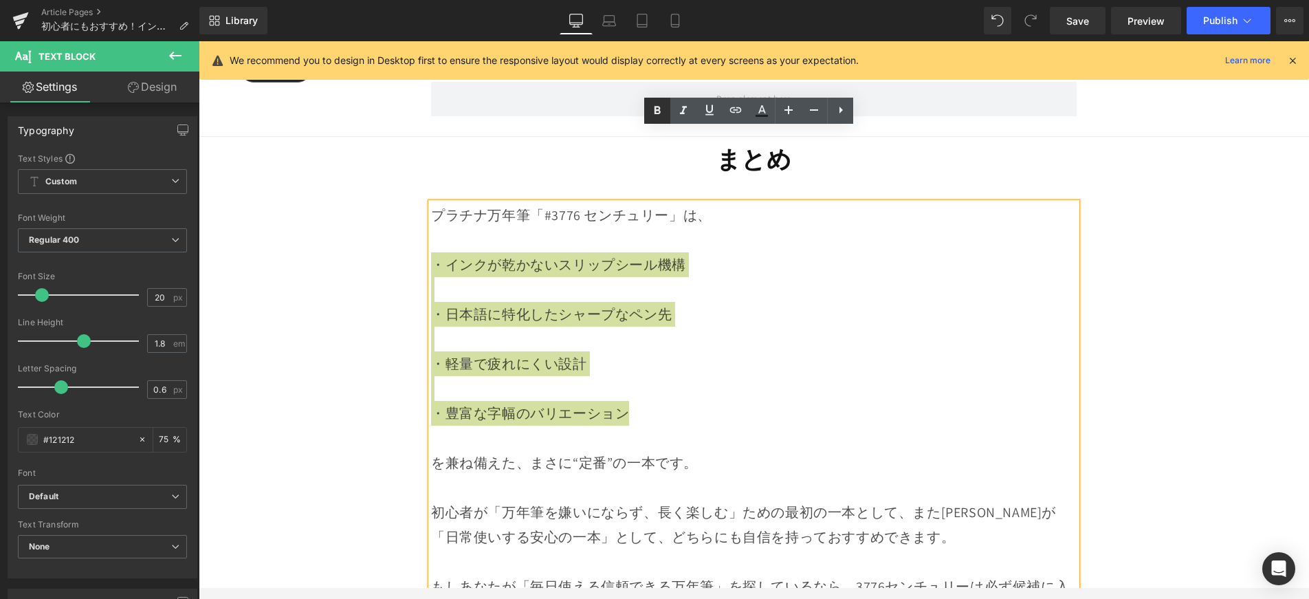
click at [655, 118] on icon at bounding box center [657, 110] width 17 height 17
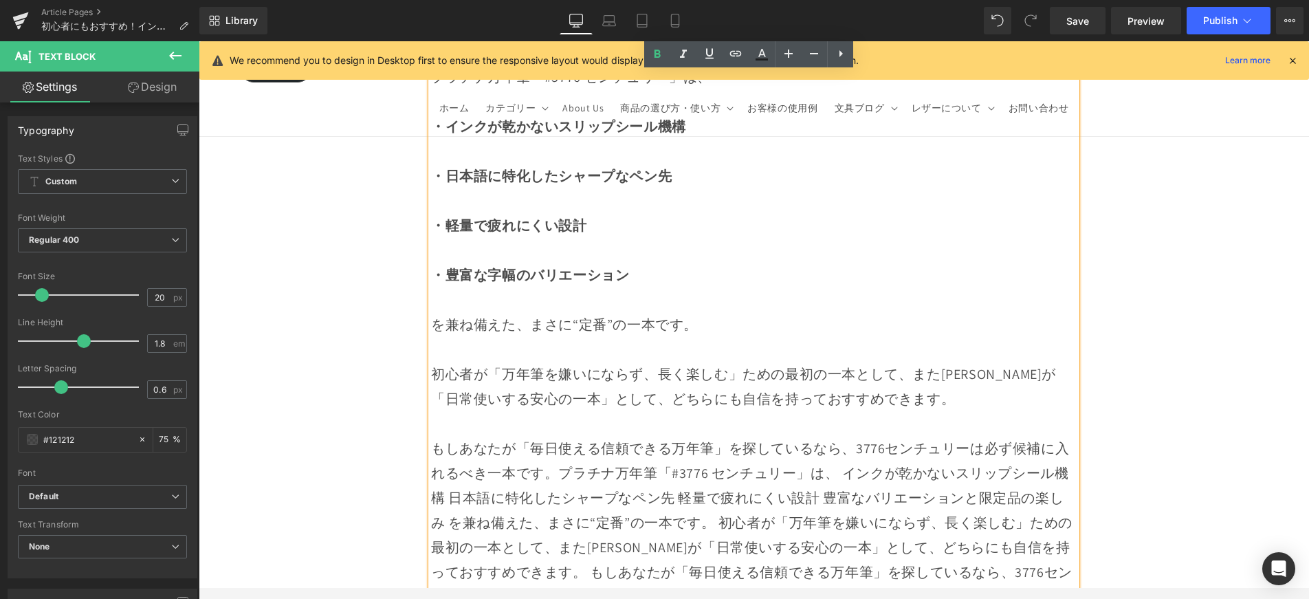
scroll to position [13614, 0]
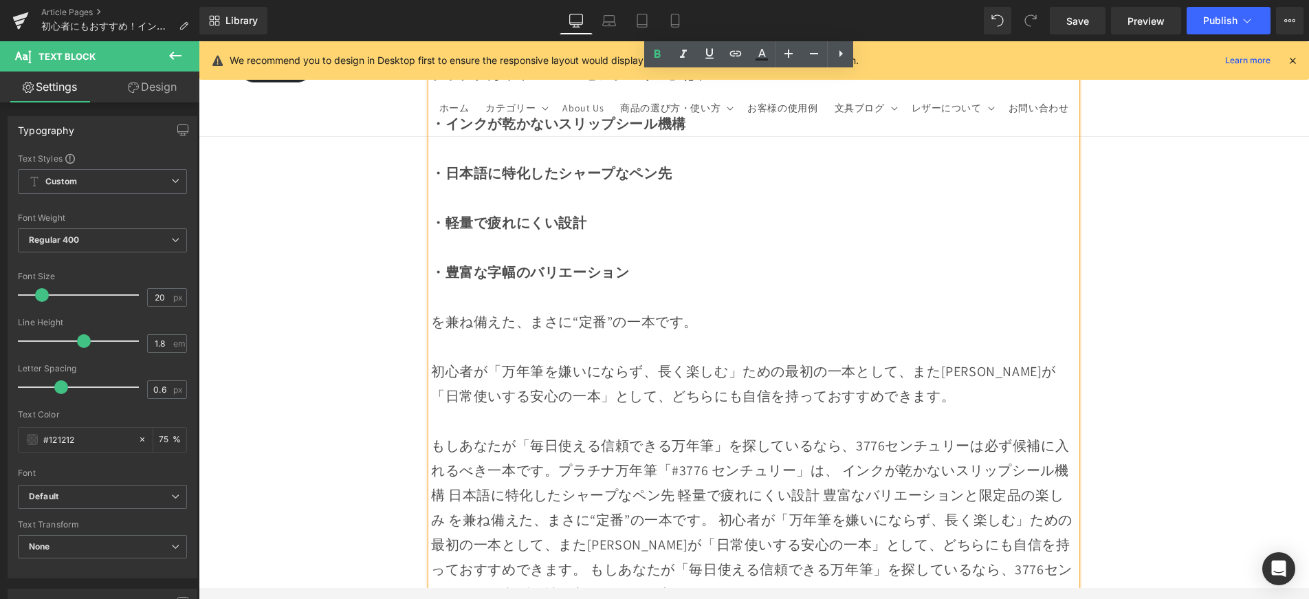
click at [553, 433] on div "もしあなたが「毎日使える信頼できる万年筆」を探しているなら、3776センチュリーは必ず候補に入れるべき一本です。プラチナ万年筆「#3776 センチュリー」は、…" at bounding box center [754, 539] width 646 height 212
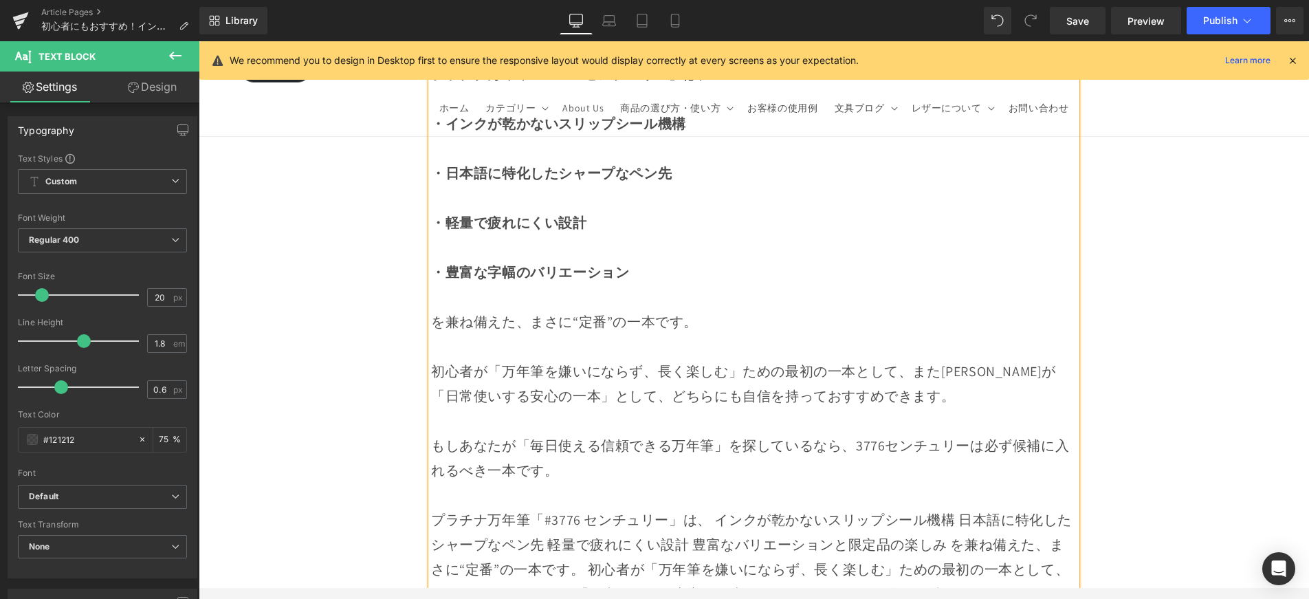
click at [1004, 433] on div "もしあなたが「毎日使える信頼できる万年筆」を探しているなら、3776センチュリーは必ず候補に入れるべき一本です。" at bounding box center [754, 458] width 646 height 50
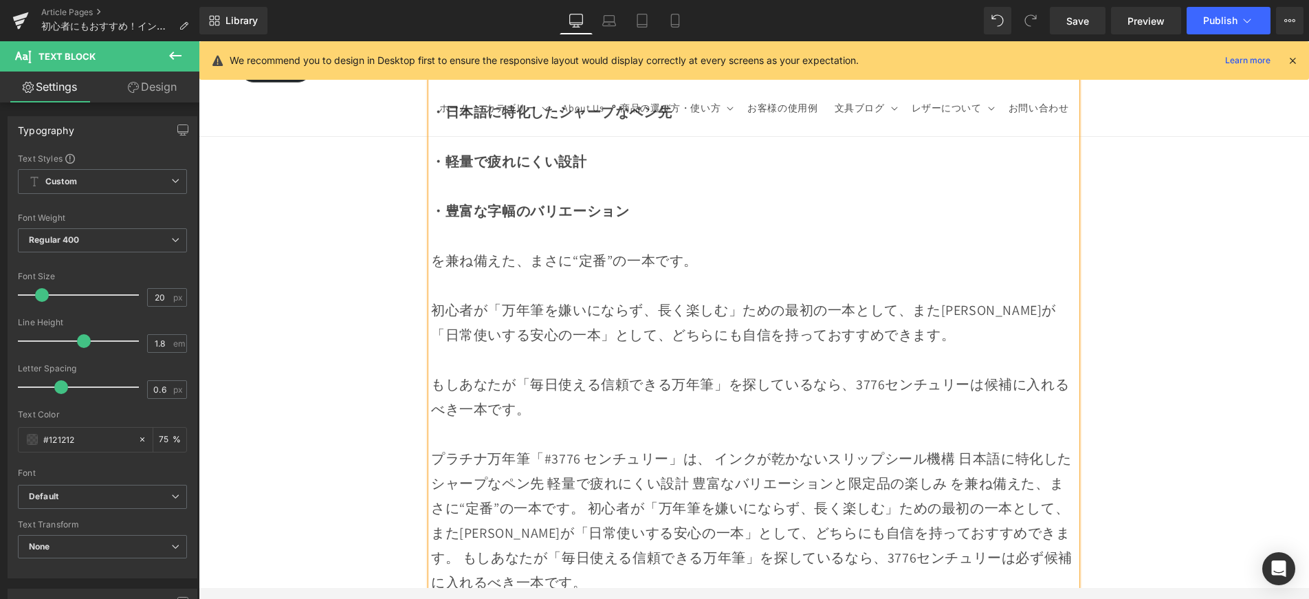
scroll to position [13677, 0]
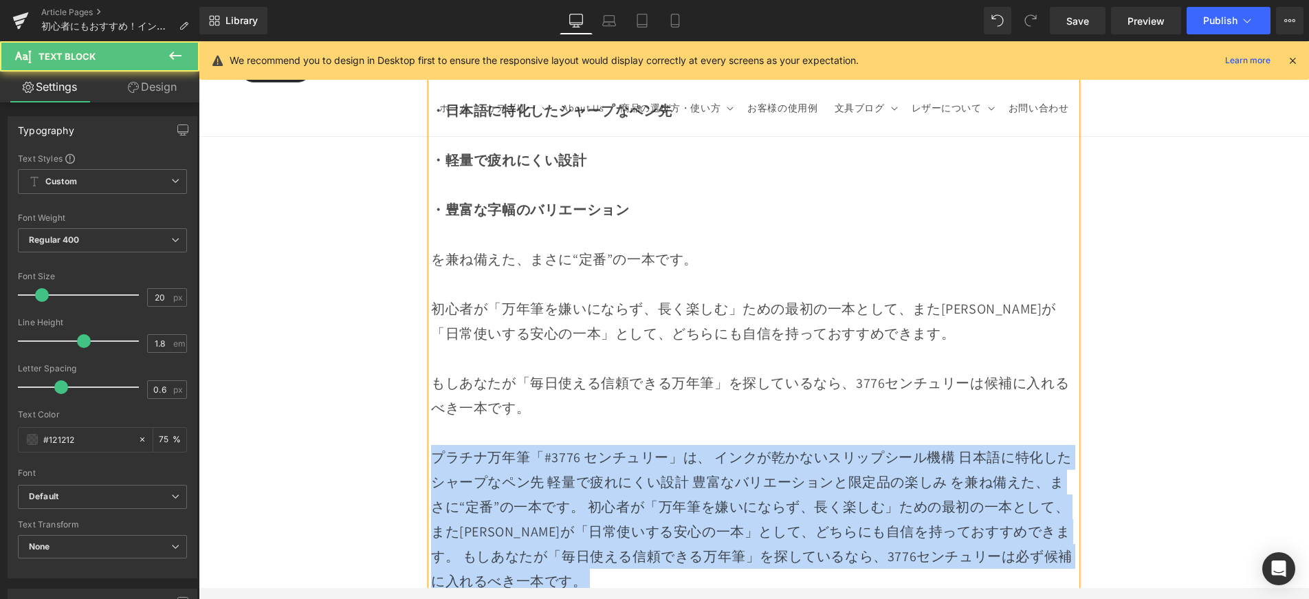
drag, startPoint x: 520, startPoint y: 485, endPoint x: 420, endPoint y: 390, distance: 138.1
click at [421, 390] on div "プラチナ万年筆「#3776 センチュリー」は、 ・インクが乾かないスリップシール機構 ・日本語に特化したシャープなペン先 ・軽量で疲れにくい設計 ・豊富な字幅…" at bounding box center [754, 322] width 666 height 646
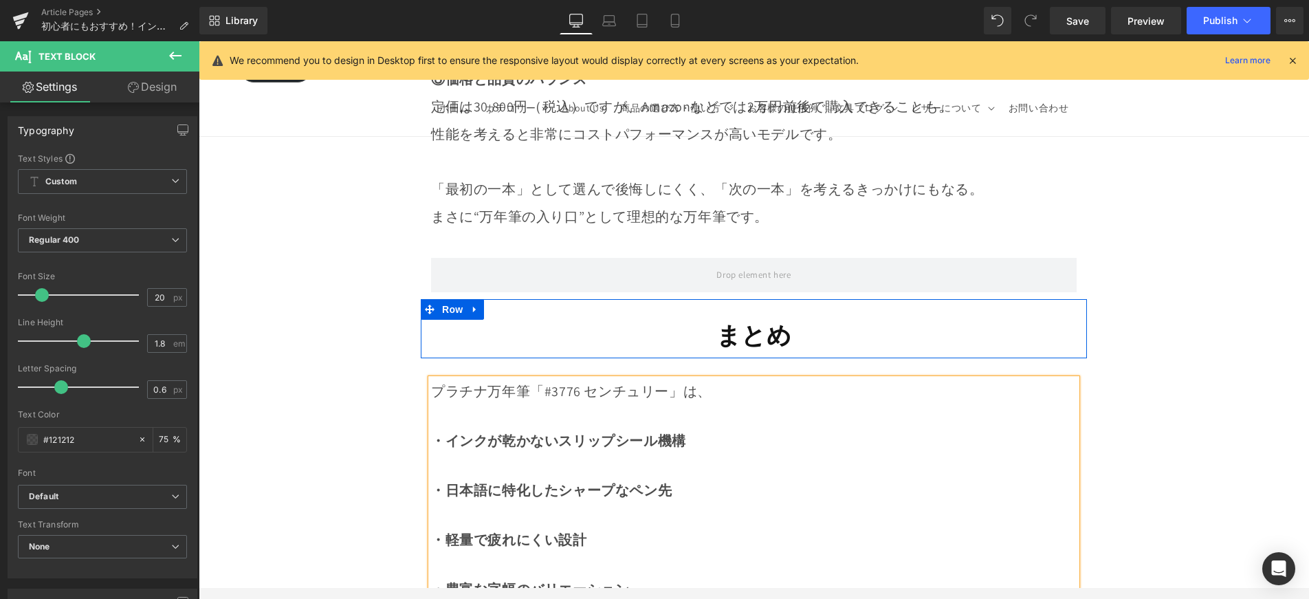
scroll to position [13585, 0]
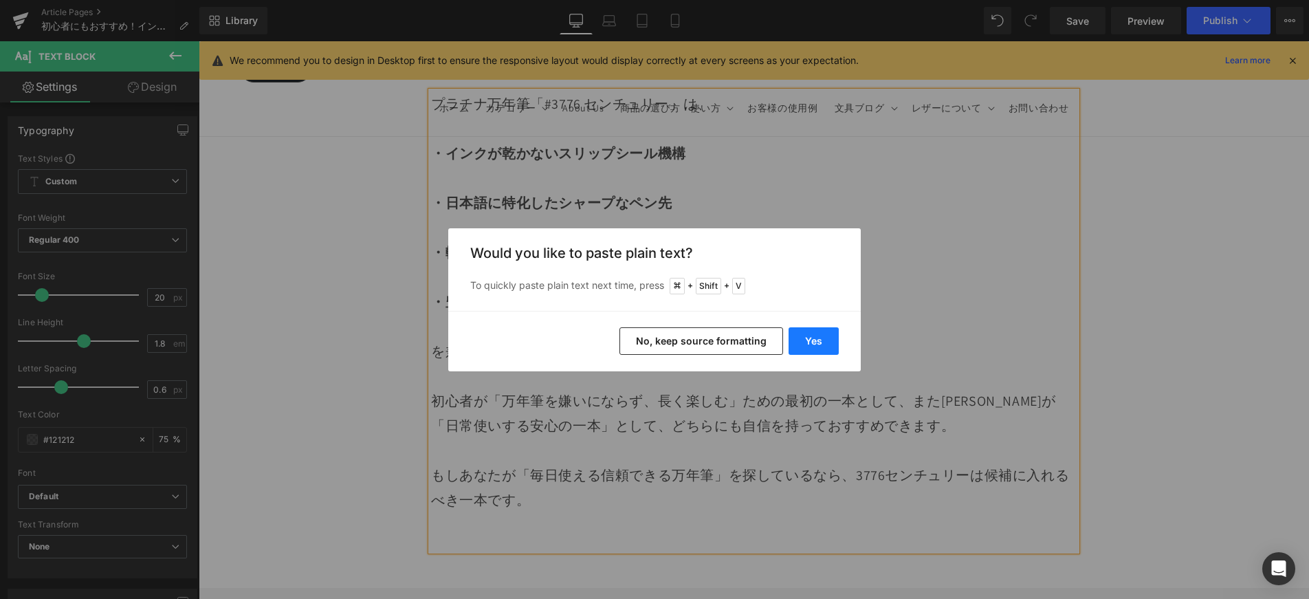
click at [813, 338] on button "Yes" at bounding box center [814, 341] width 50 height 28
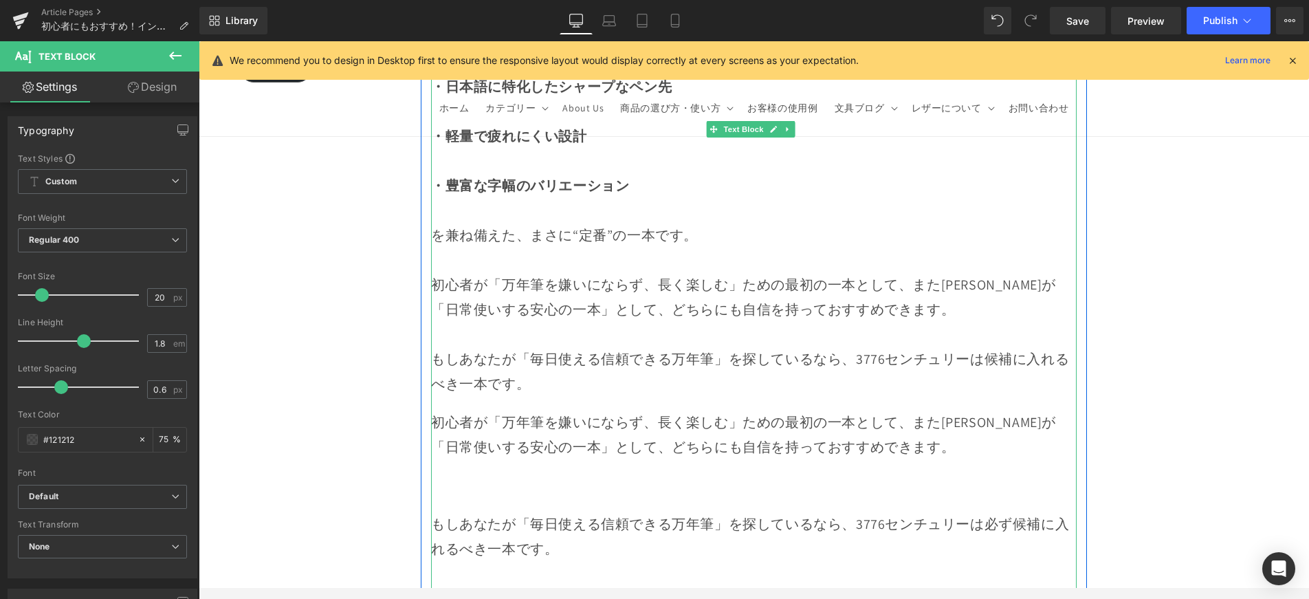
scroll to position [13701, 0]
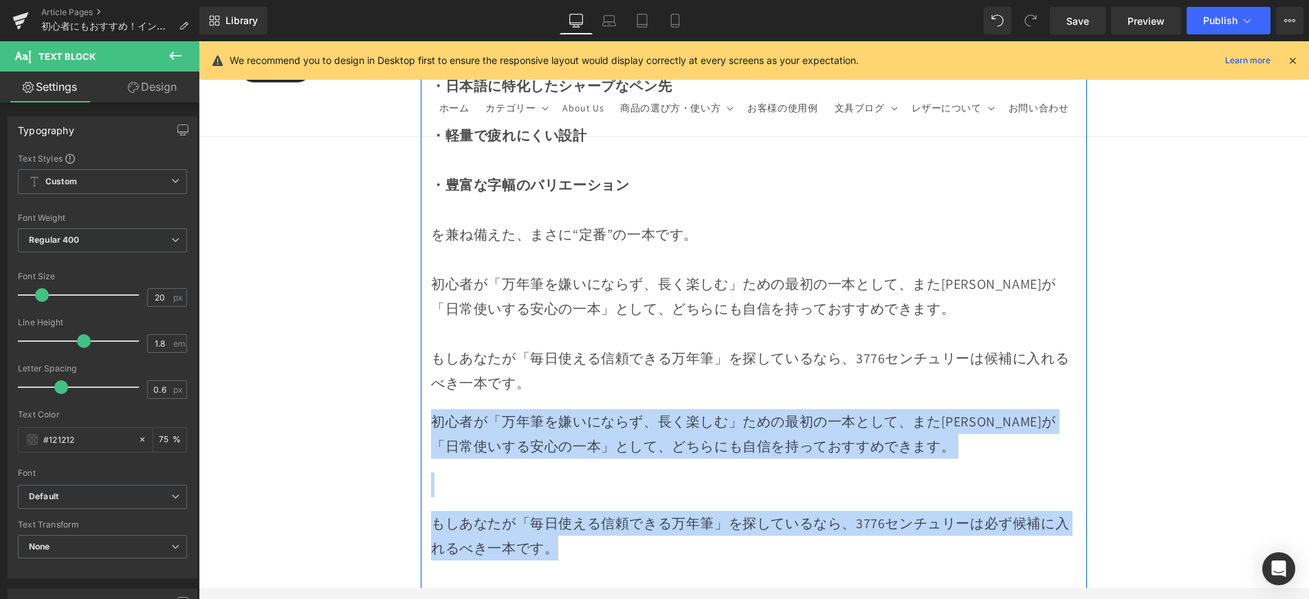
drag, startPoint x: 606, startPoint y: 485, endPoint x: 428, endPoint y: 355, distance: 220.4
click at [428, 355] on div "プラチナ万年筆「#3776 センチュリー」は、 ・インクが乾かないスリップシール機構 ・日本語に特化したシャープなペン先 ・軽量で疲れにくい設計 ・豊富な字幅…" at bounding box center [754, 313] width 666 height 677
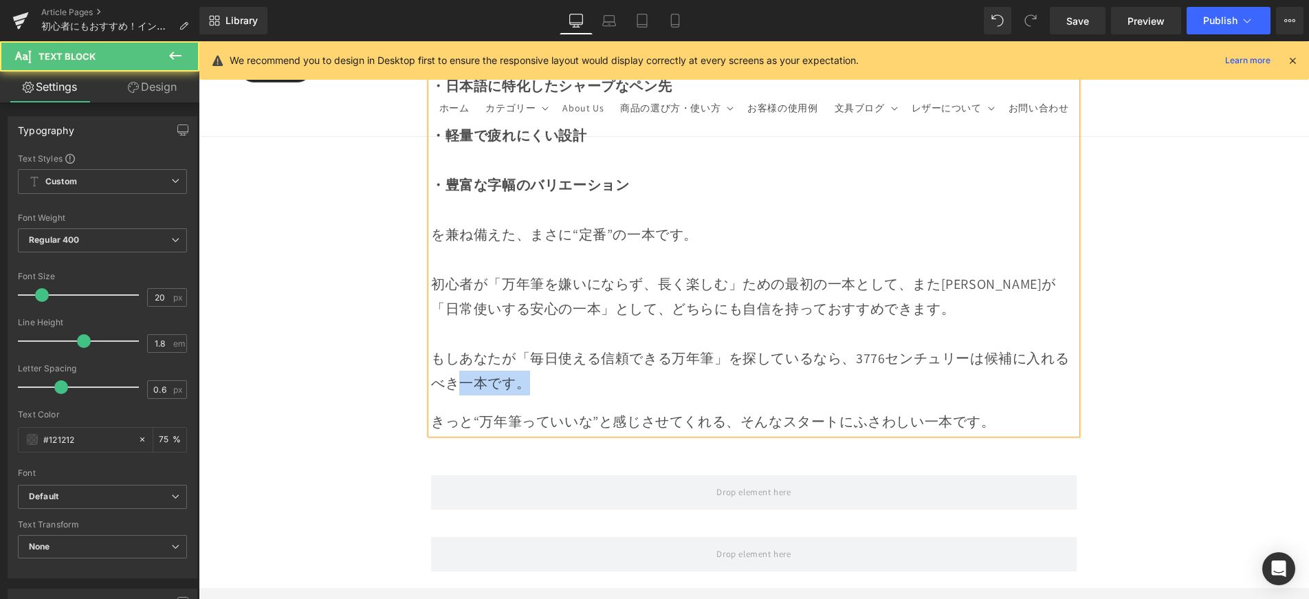
drag, startPoint x: 526, startPoint y: 307, endPoint x: 465, endPoint y: 313, distance: 61.4
click at [461, 346] on div "もしあなたが「毎日使える信頼できる万年筆」を探しているなら、3776センチュリーは候補に入れるべき一本です。" at bounding box center [754, 371] width 646 height 50
drag, startPoint x: 919, startPoint y: 349, endPoint x: 944, endPoint y: 349, distance: 24.8
click at [945, 409] on p "きっと“万年筆っていいな”と感じさせてくれる、そんなスタートにふさわしい一本です。" at bounding box center [754, 421] width 646 height 25
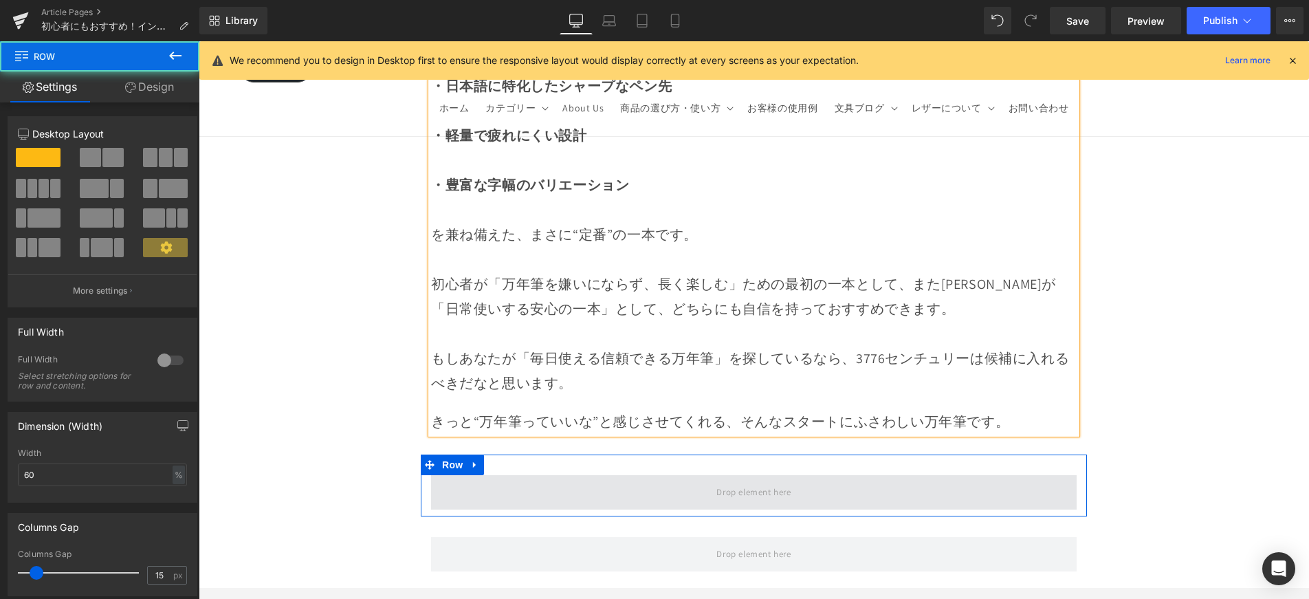
click at [1004, 475] on span at bounding box center [754, 492] width 646 height 34
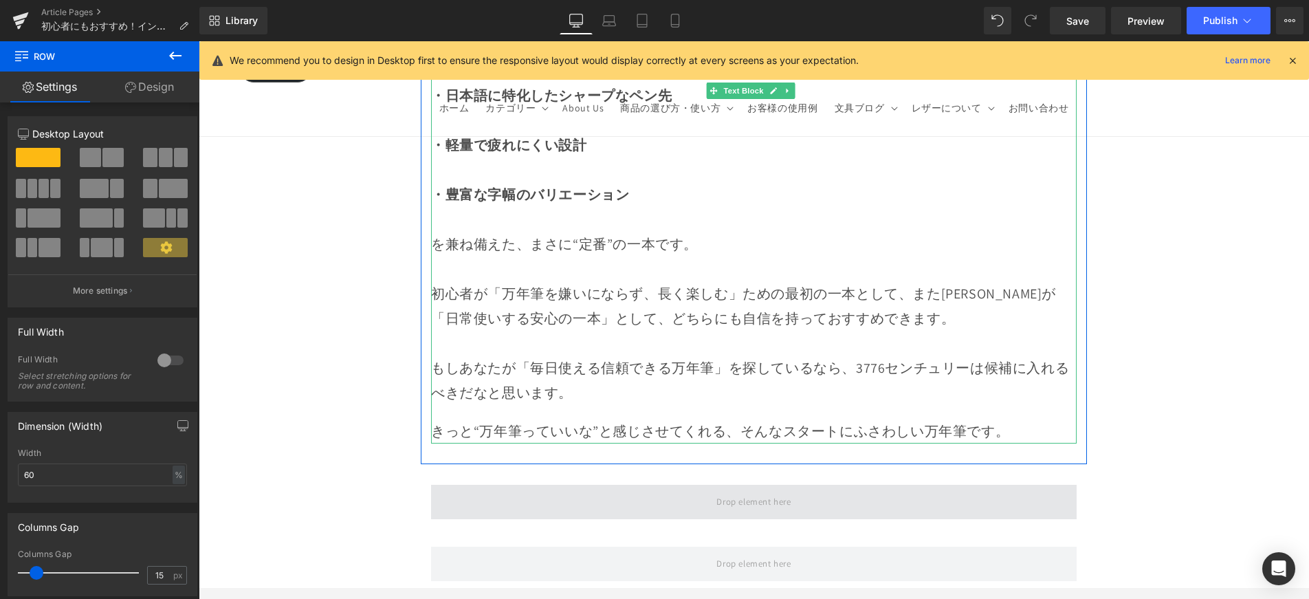
scroll to position [13710, 0]
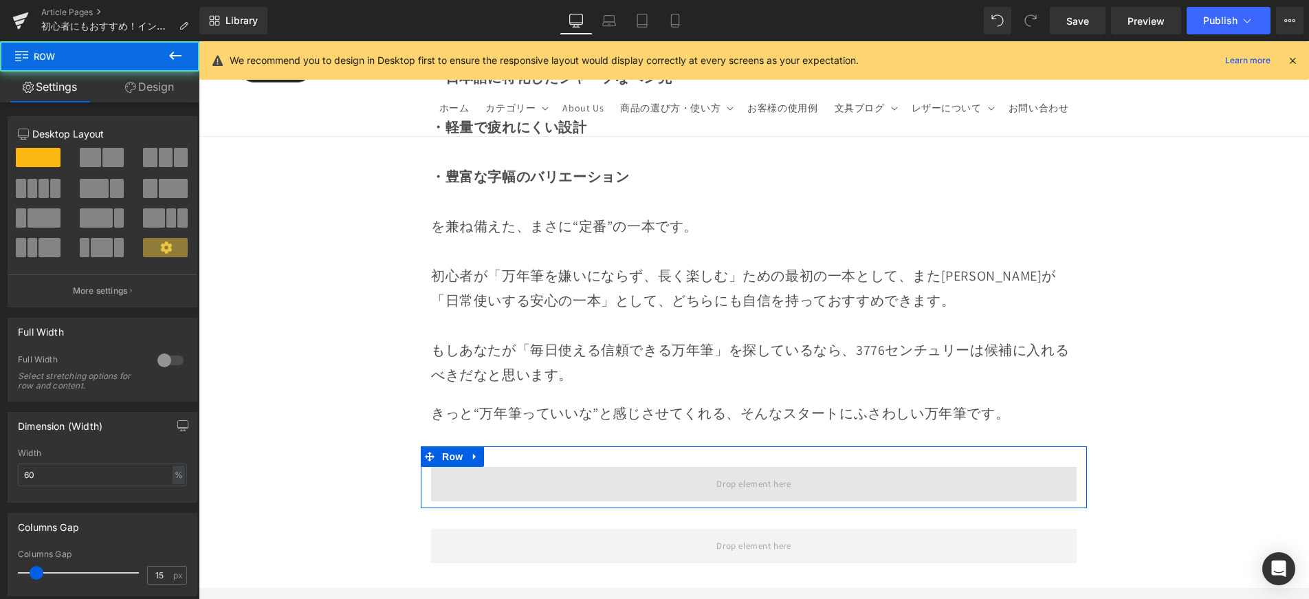
click at [970, 467] on span at bounding box center [754, 484] width 646 height 34
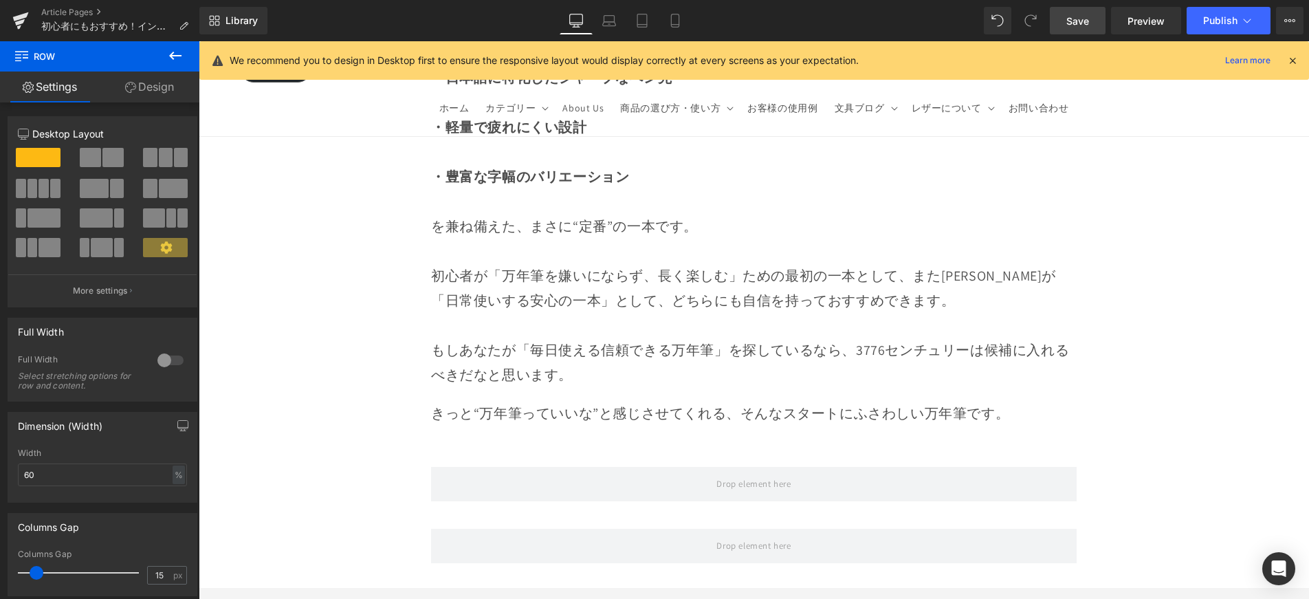
click at [1064, 25] on link "Save" at bounding box center [1078, 21] width 56 height 28
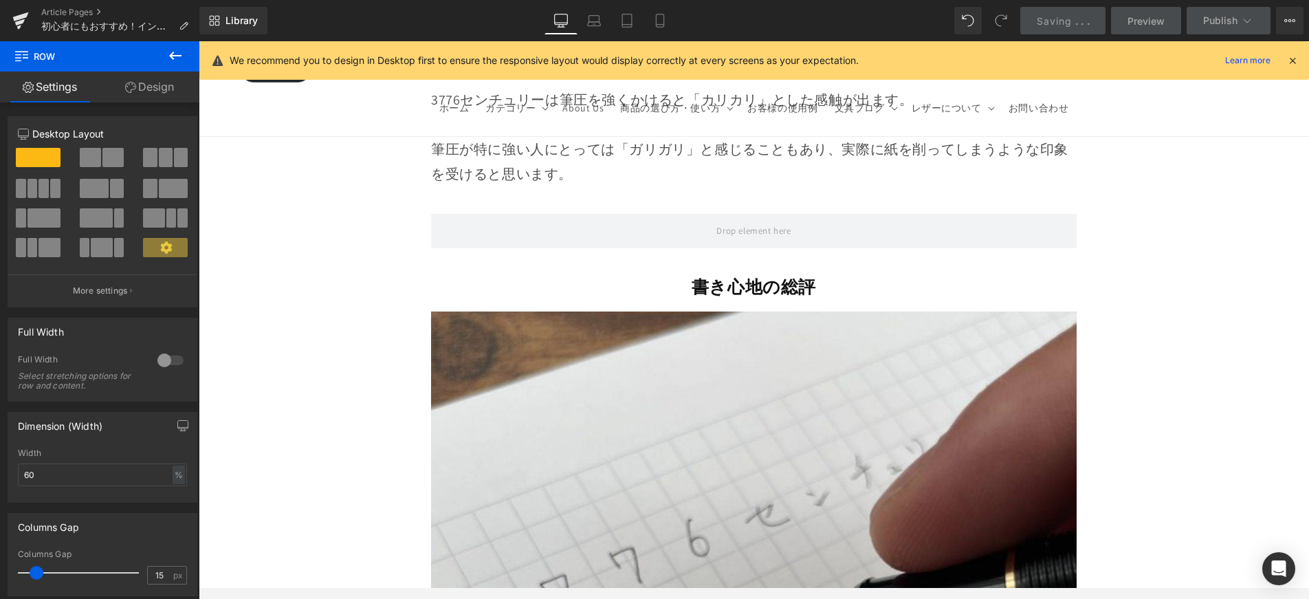
scroll to position [11576, 0]
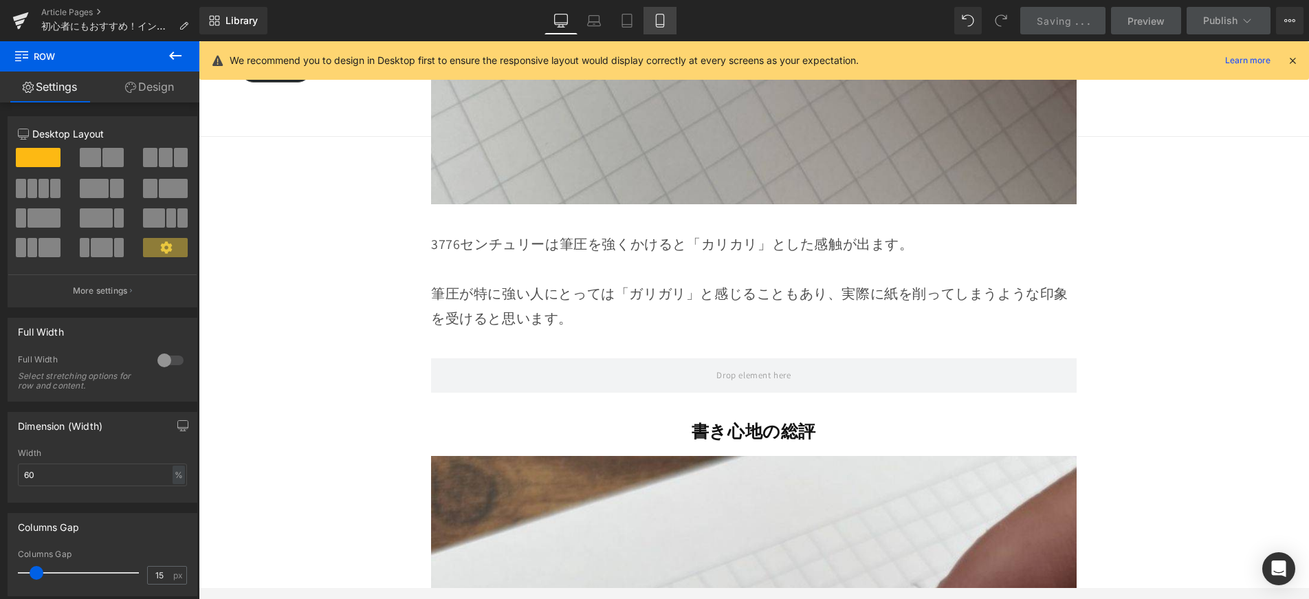
click at [661, 19] on icon at bounding box center [660, 21] width 14 height 14
type input "100"
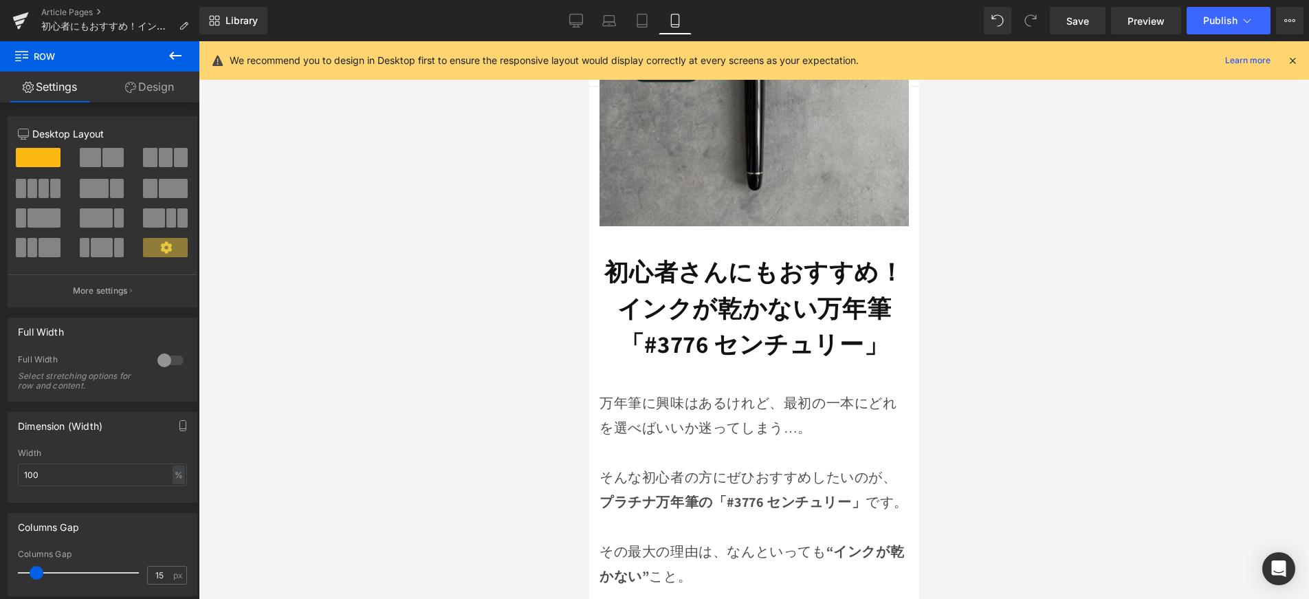
scroll to position [129, 0]
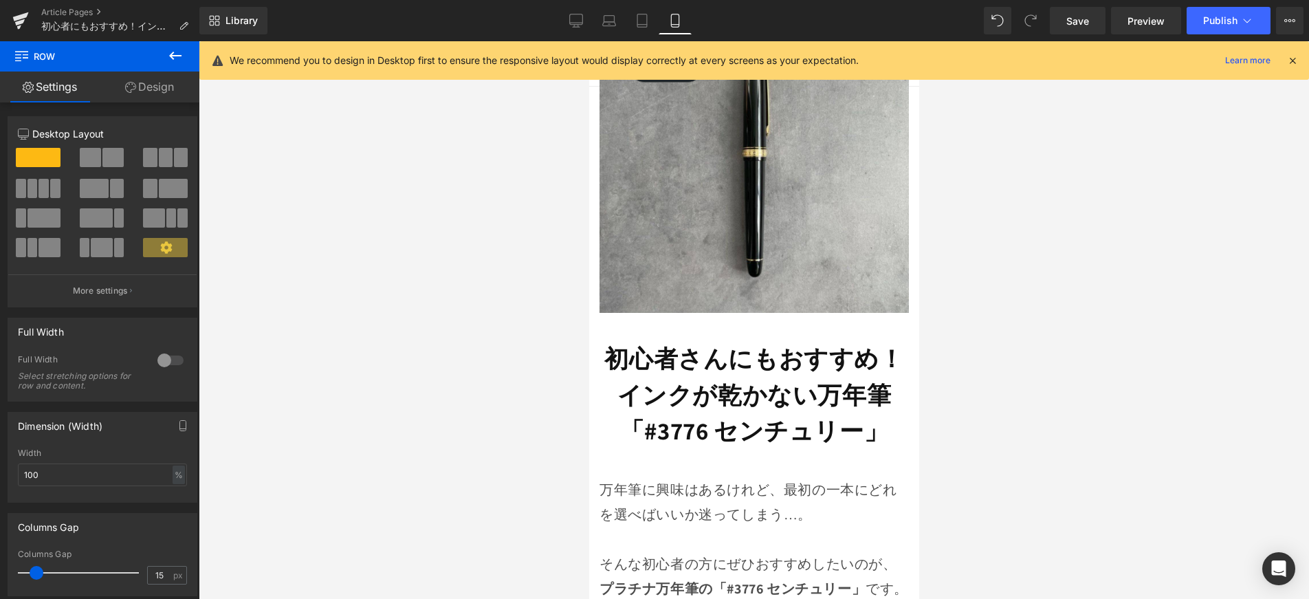
click at [793, 347] on strong "初心者さんにもおすすめ！" at bounding box center [753, 358] width 299 height 32
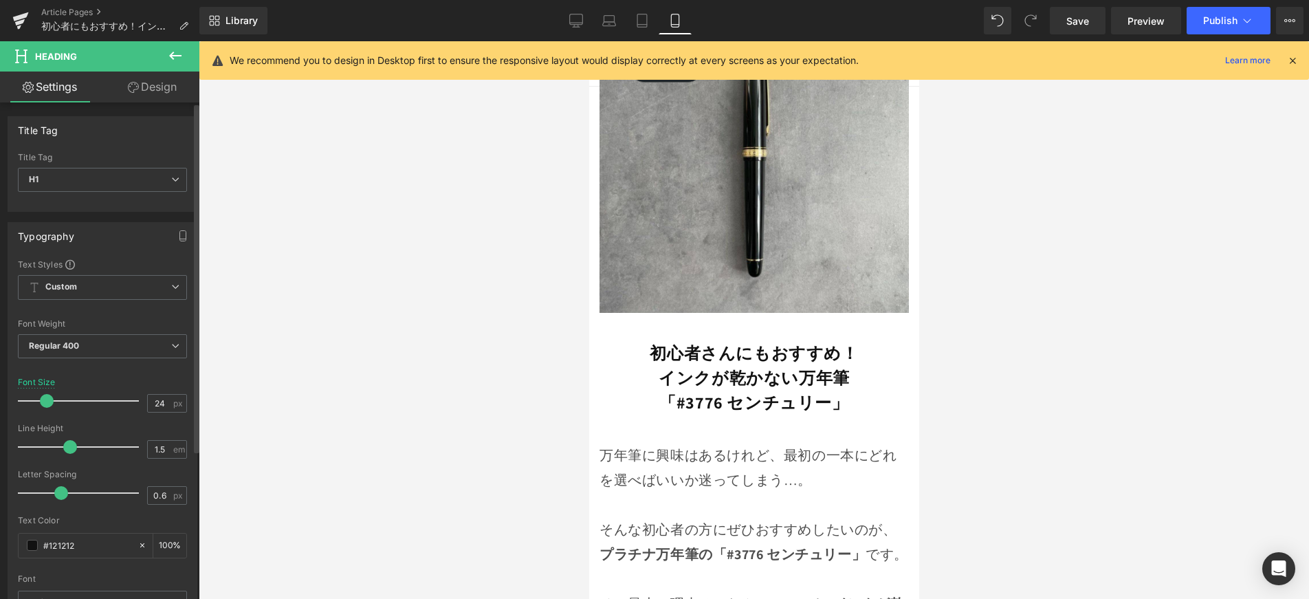
type input "25"
drag, startPoint x: 55, startPoint y: 398, endPoint x: 47, endPoint y: 406, distance: 11.7
click at [47, 406] on span at bounding box center [48, 401] width 14 height 14
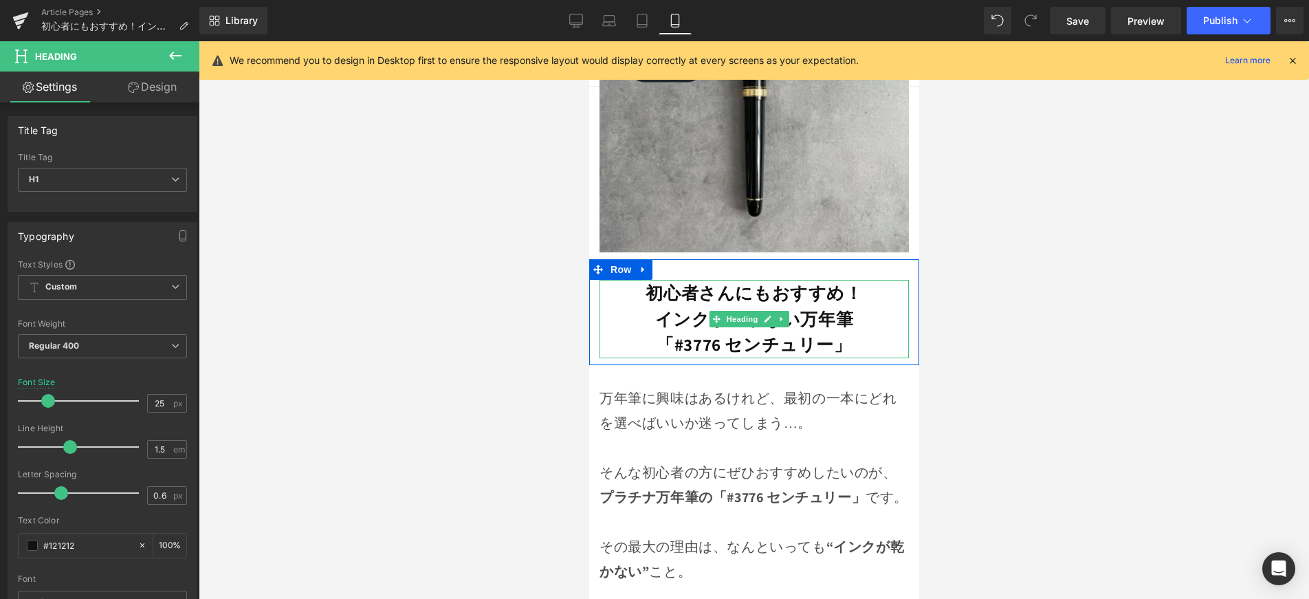
scroll to position [215, 0]
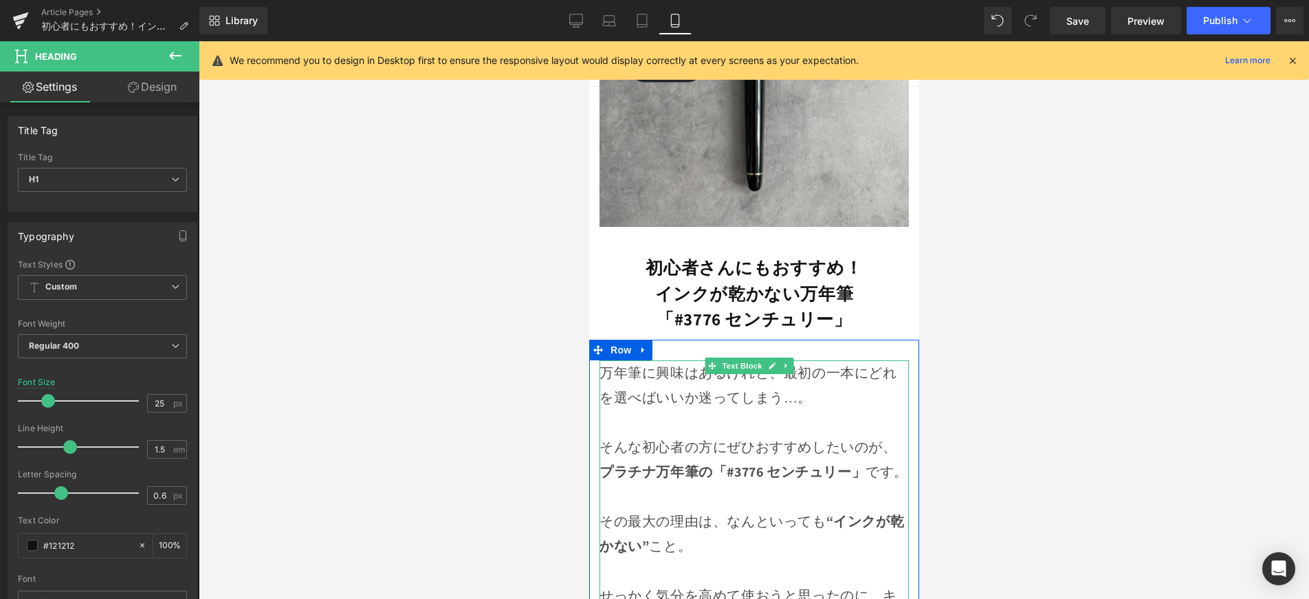
click at [657, 410] on p at bounding box center [753, 422] width 309 height 25
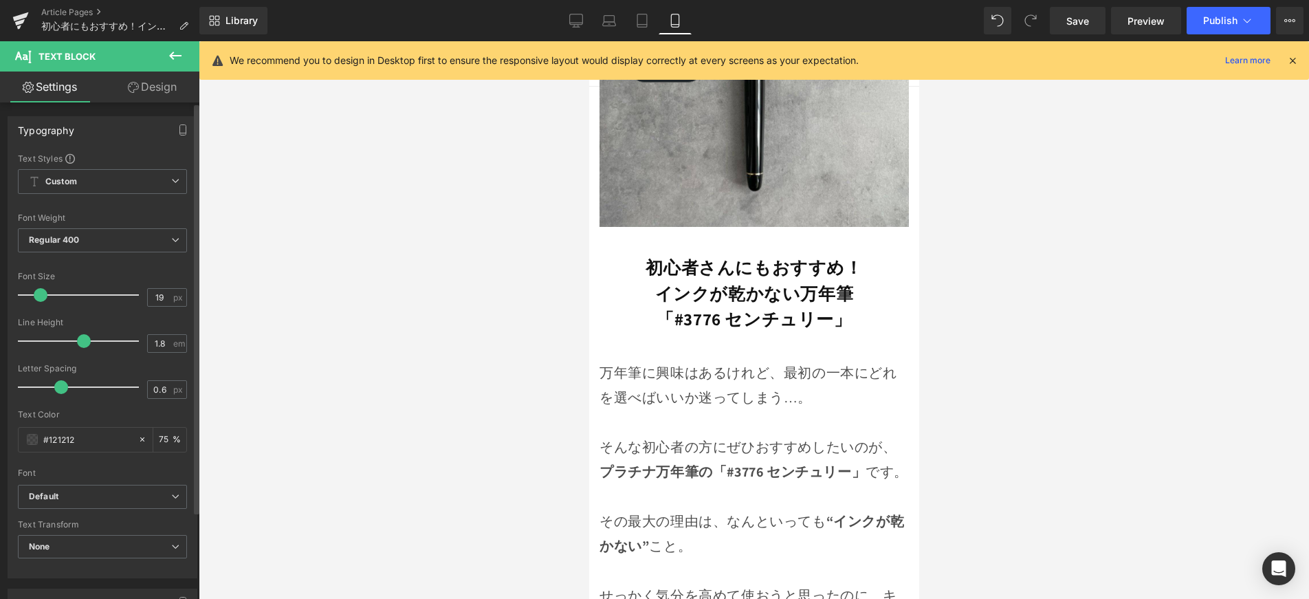
type input "18"
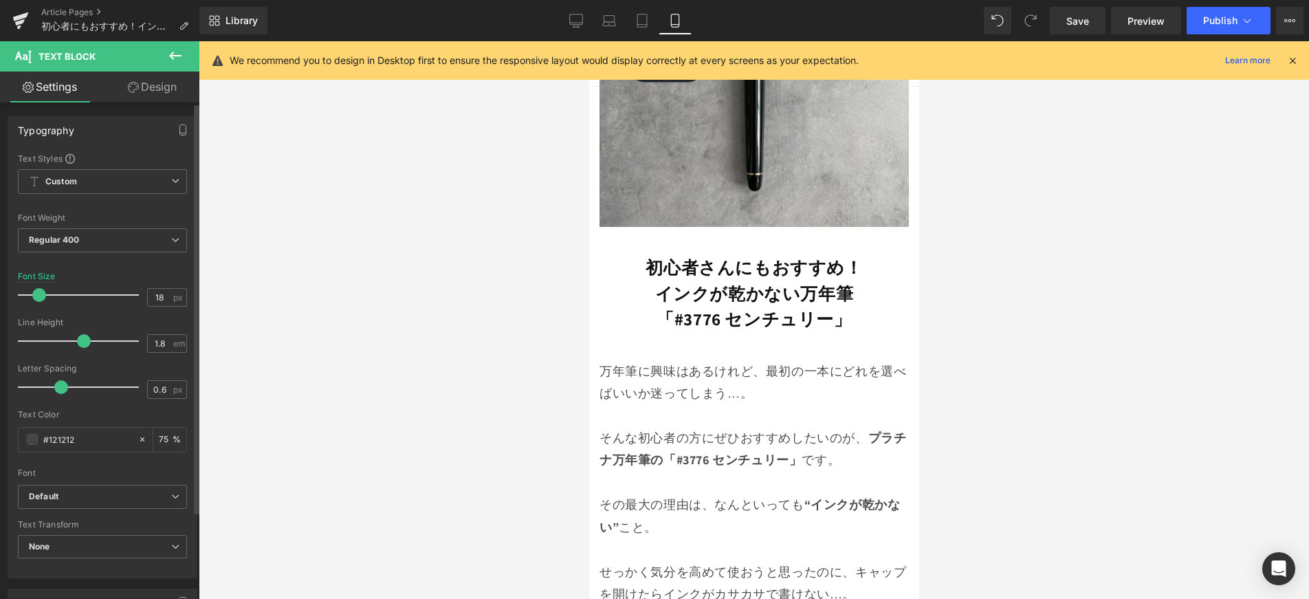
click at [40, 296] on span at bounding box center [39, 295] width 14 height 14
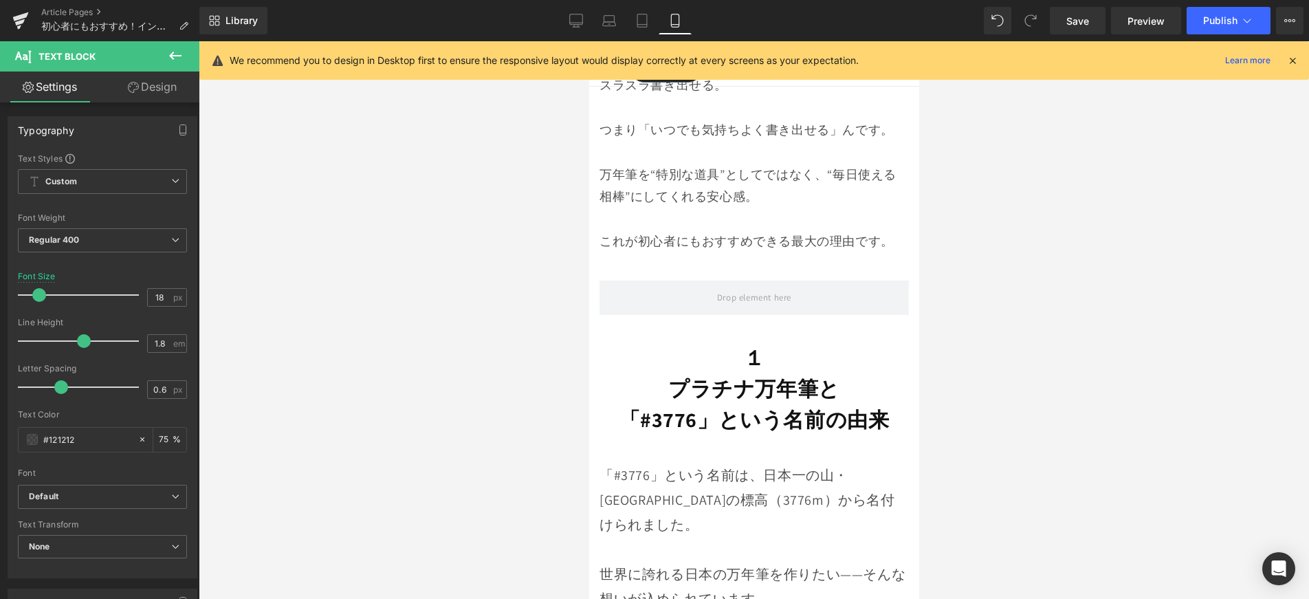
scroll to position [866, 0]
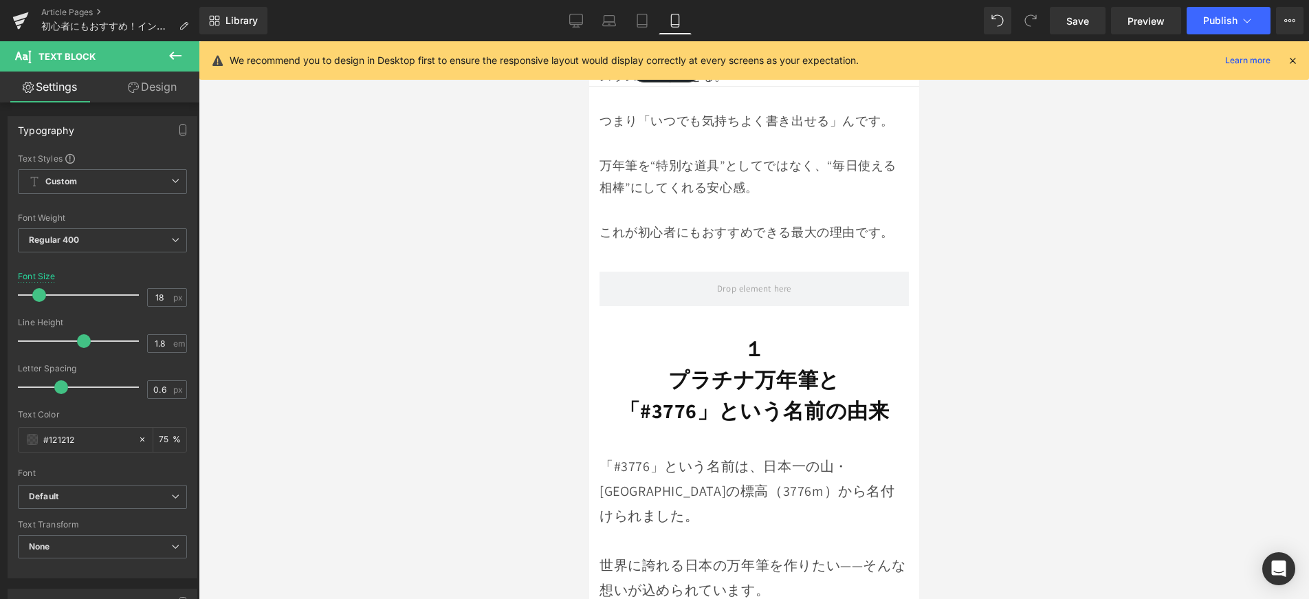
click at [822, 366] on strong "プラチナ万年筆と" at bounding box center [754, 380] width 172 height 28
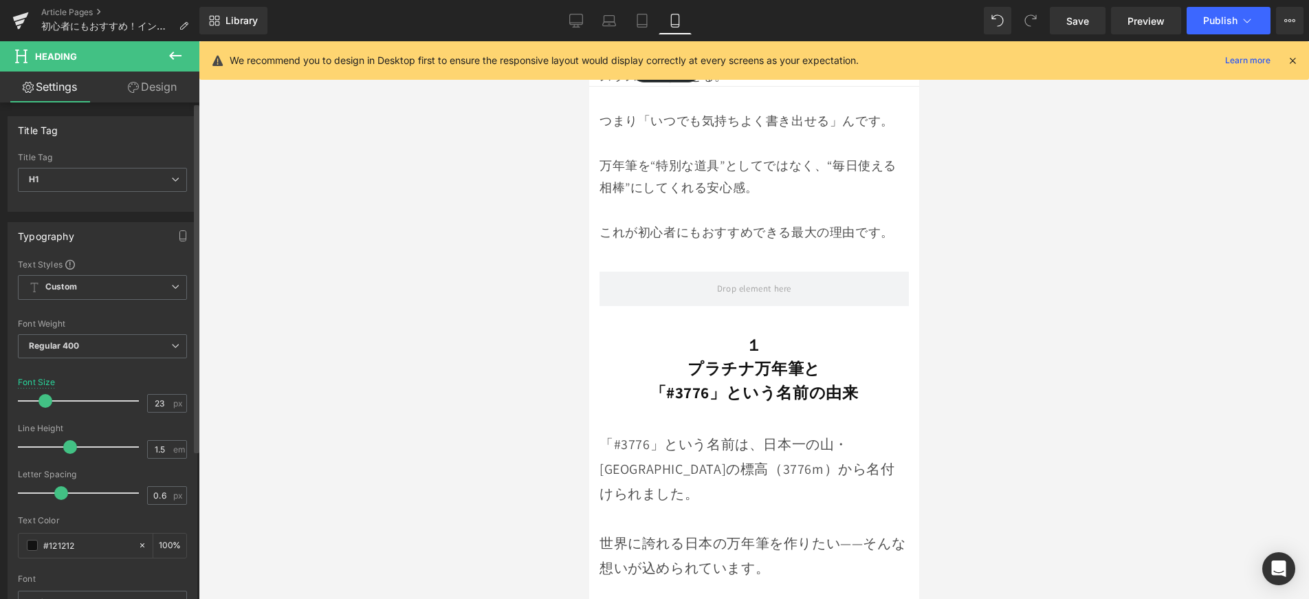
type input "22"
drag, startPoint x: 52, startPoint y: 400, endPoint x: 43, endPoint y: 406, distance: 9.9
click at [43, 406] on span at bounding box center [44, 401] width 14 height 14
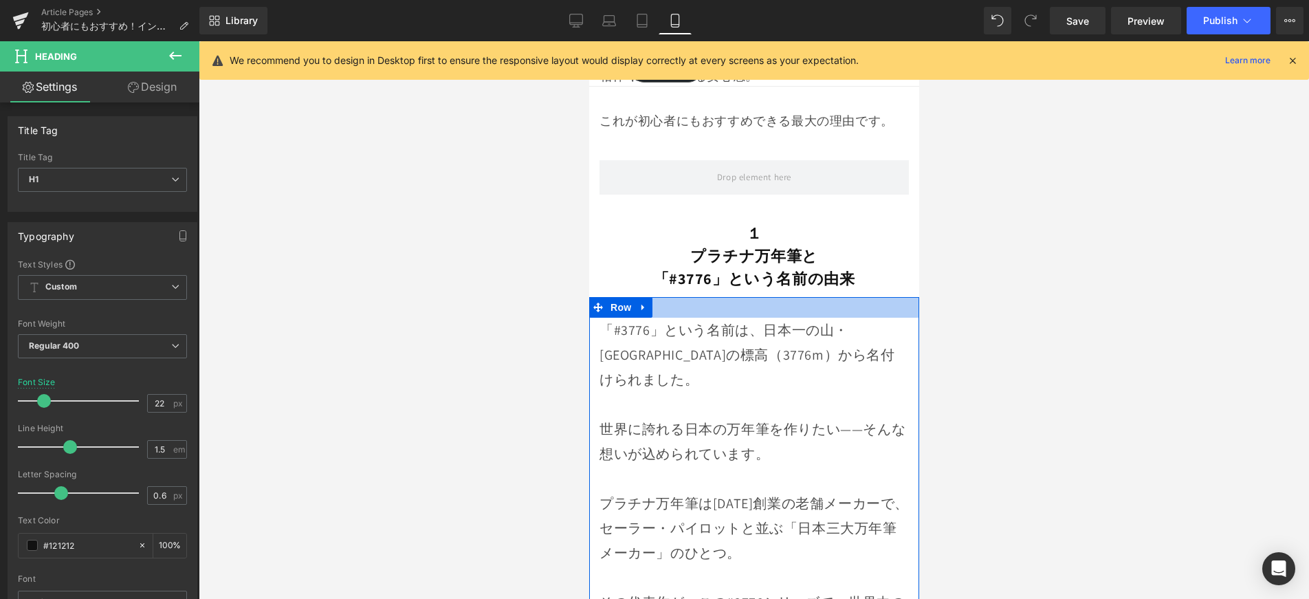
scroll to position [985, 0]
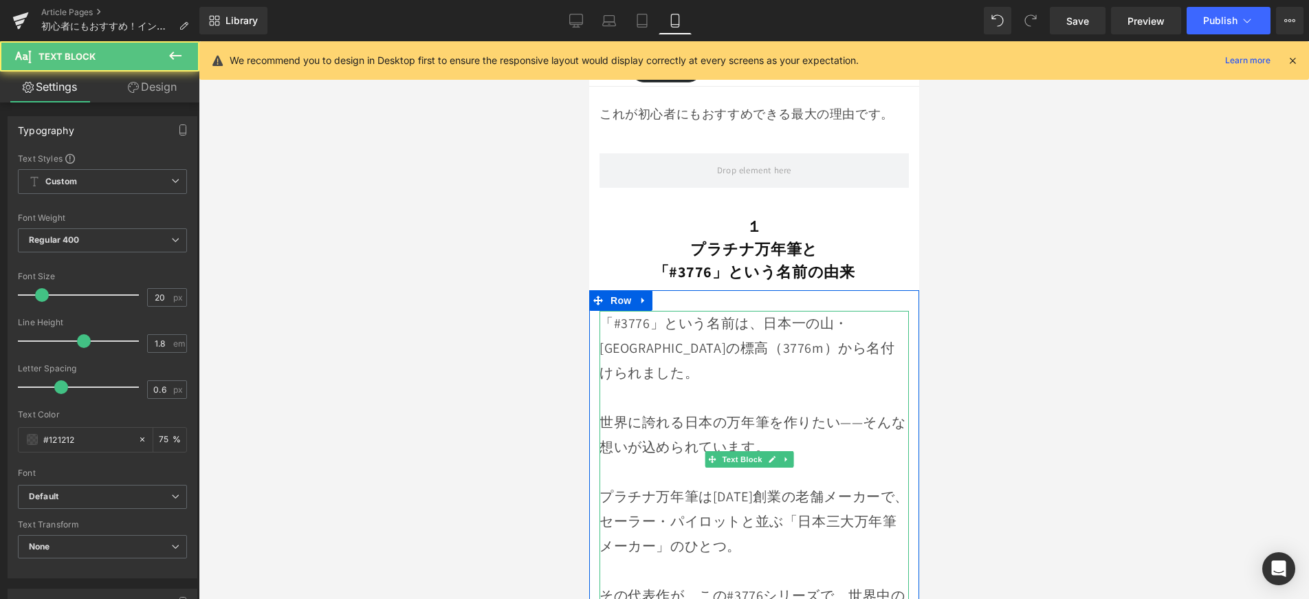
click at [769, 385] on p "世界に誇れる日本の万年筆を作りたい——そんな想いが込められています。" at bounding box center [753, 422] width 309 height 74
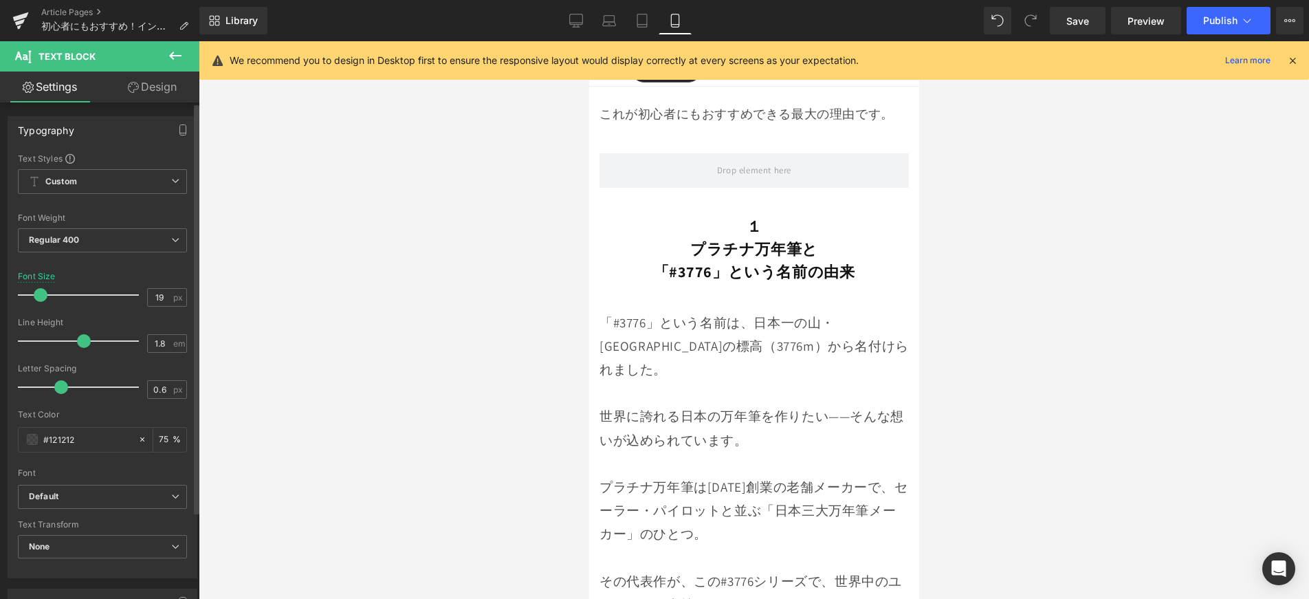
type input "18"
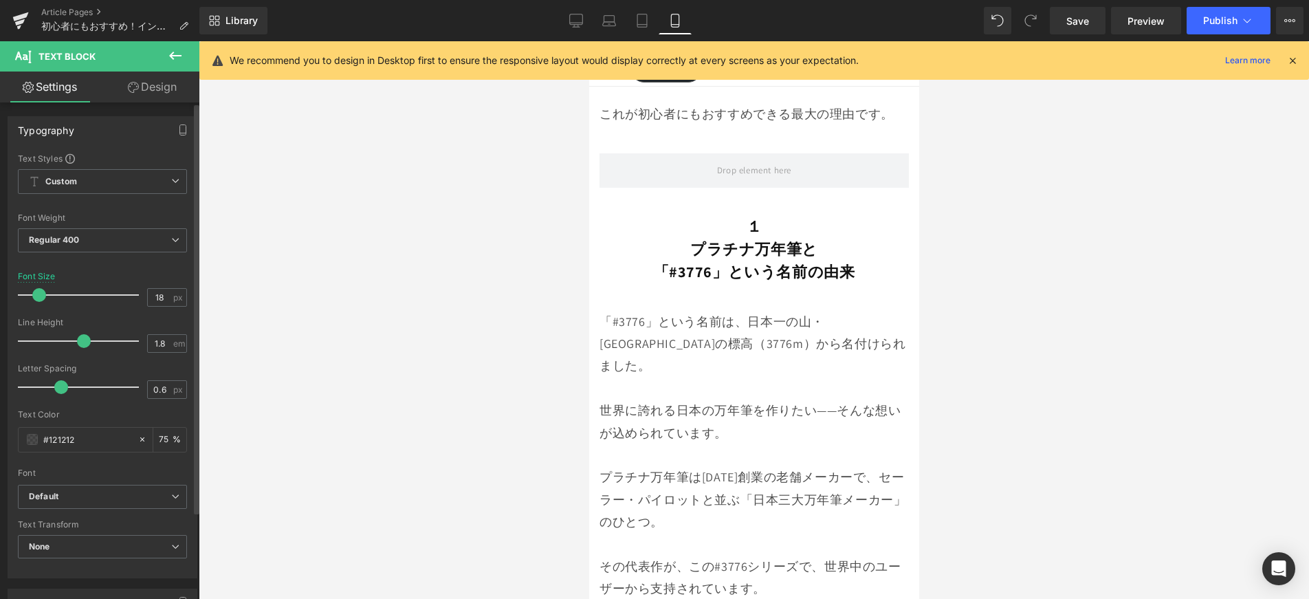
click at [36, 297] on span at bounding box center [39, 295] width 14 height 14
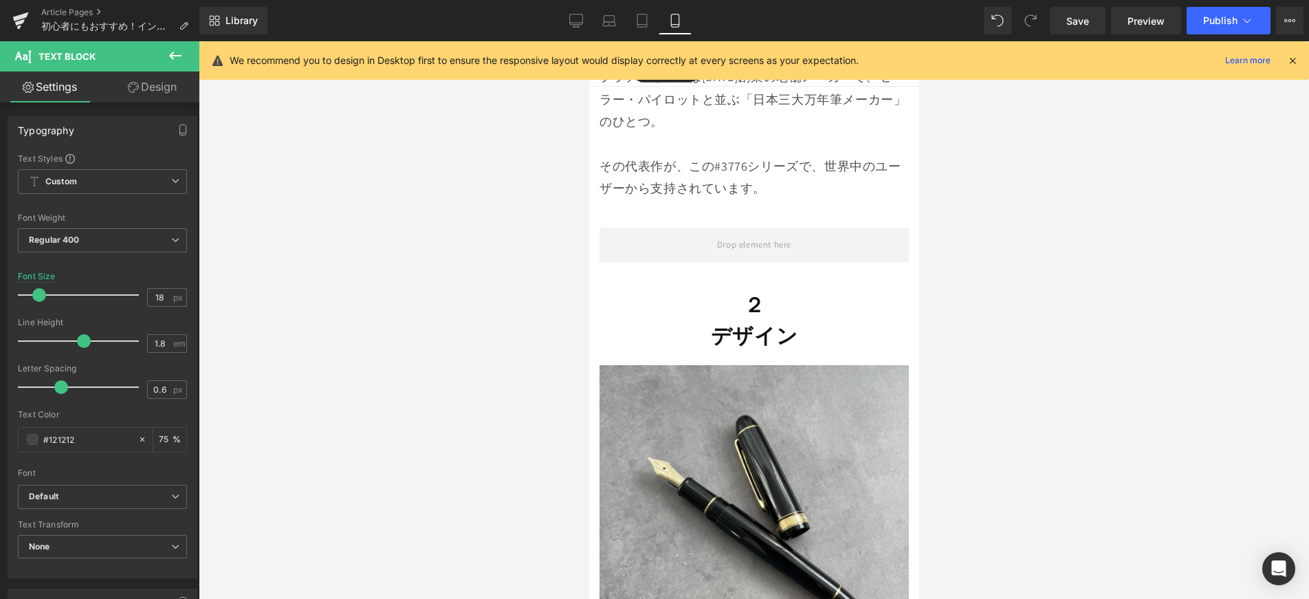
scroll to position [1388, 0]
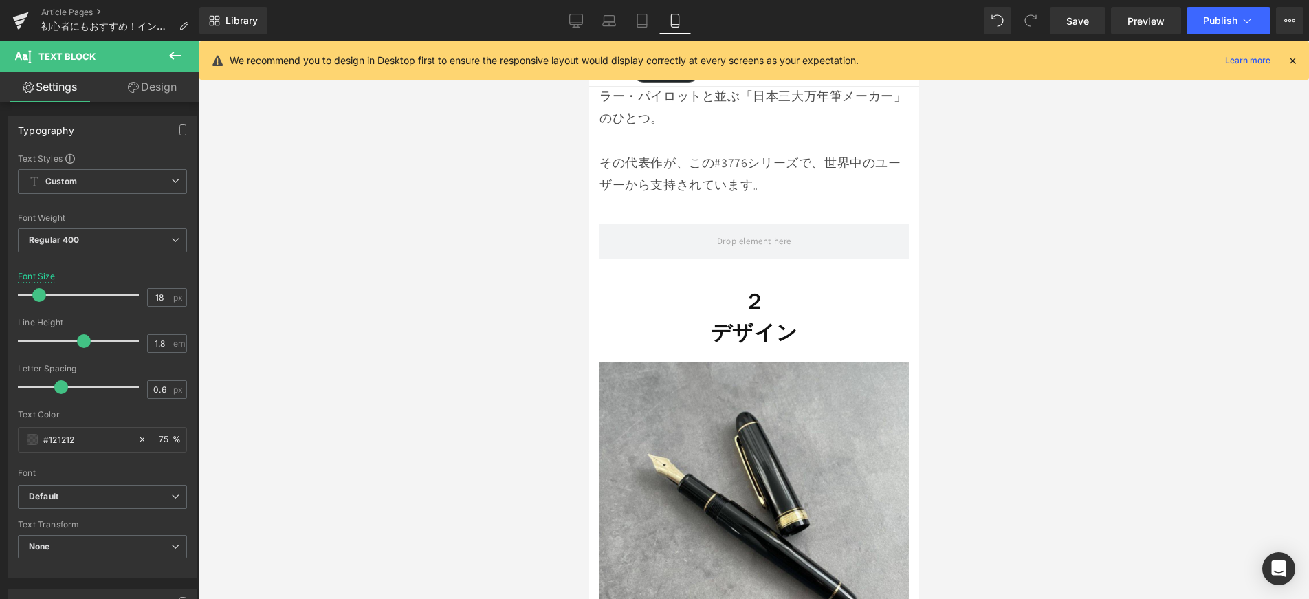
click at [711, 318] on strong "デザイン" at bounding box center [753, 332] width 87 height 28
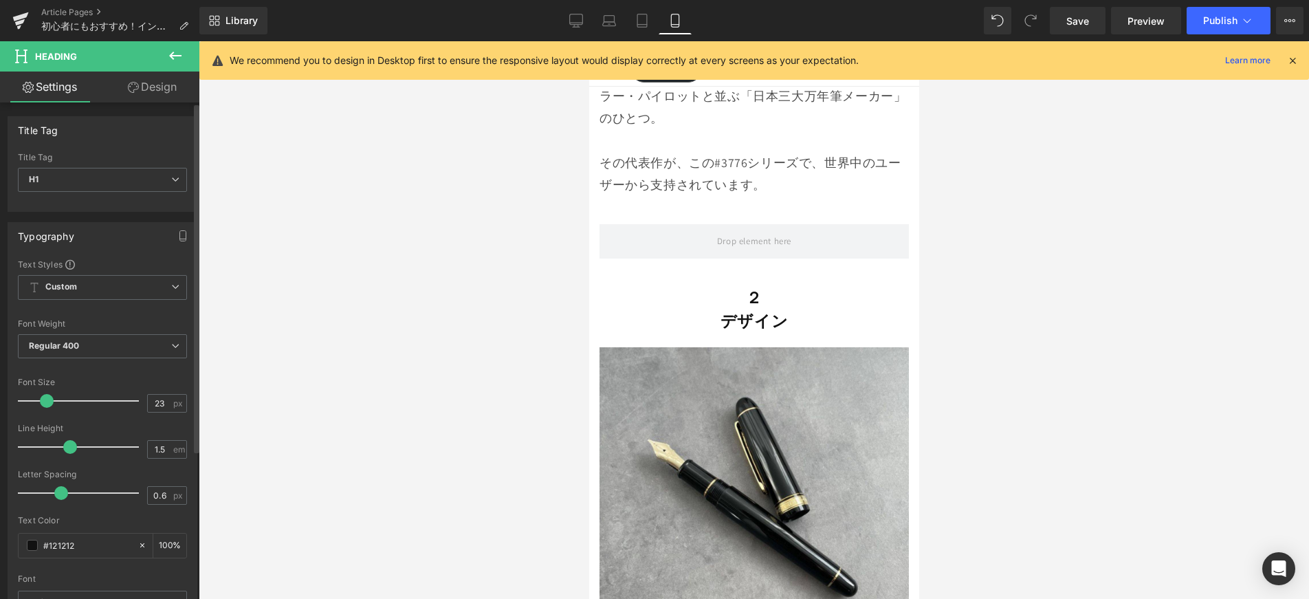
type input "22"
drag, startPoint x: 52, startPoint y: 400, endPoint x: 42, endPoint y: 406, distance: 11.1
click at [42, 406] on span at bounding box center [44, 401] width 14 height 14
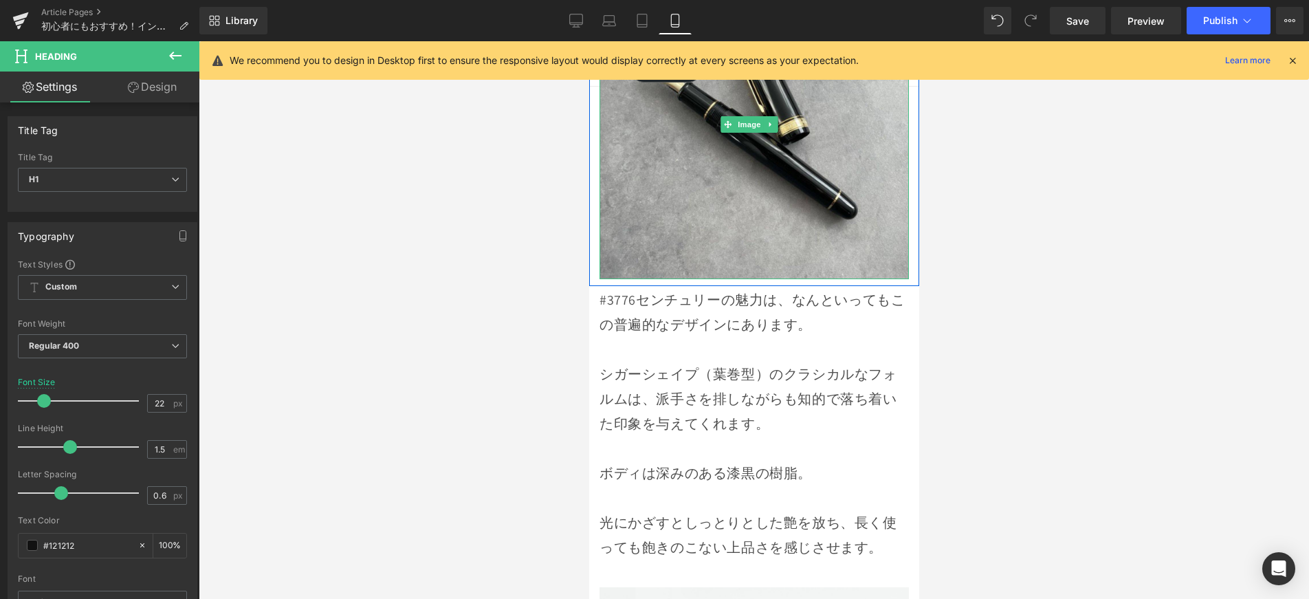
scroll to position [1872, 0]
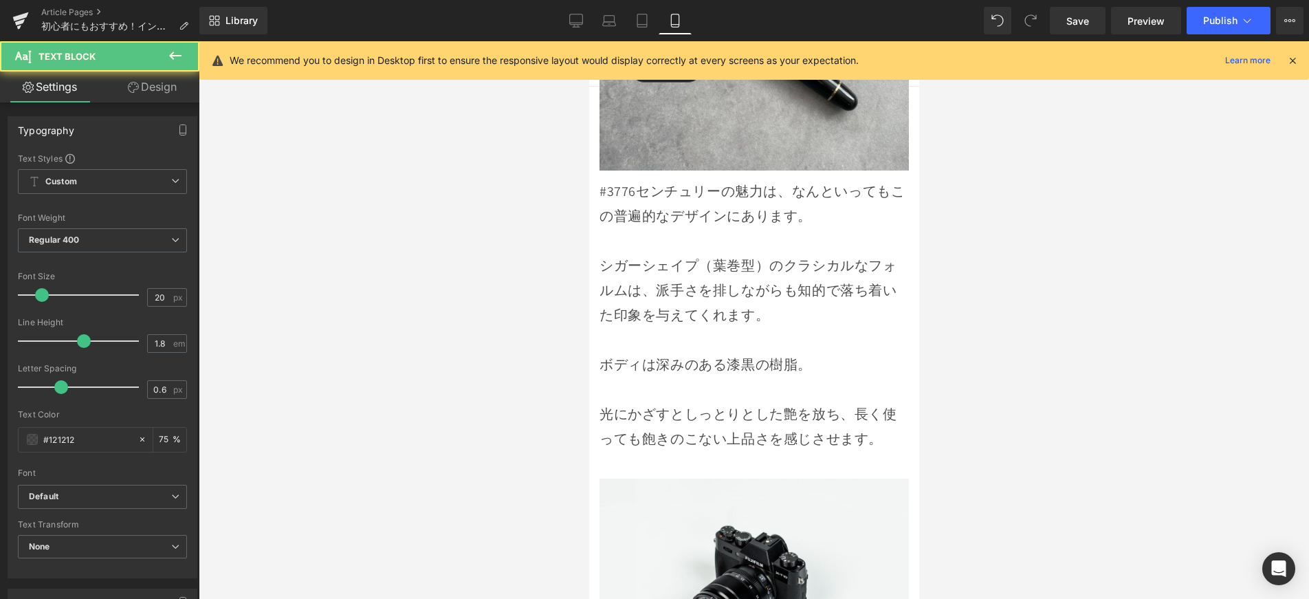
click at [676, 402] on p "光にかざすとしっとりとした艶を放ち、長く使っても飽きのこない上品さを感じさせます。" at bounding box center [753, 427] width 309 height 50
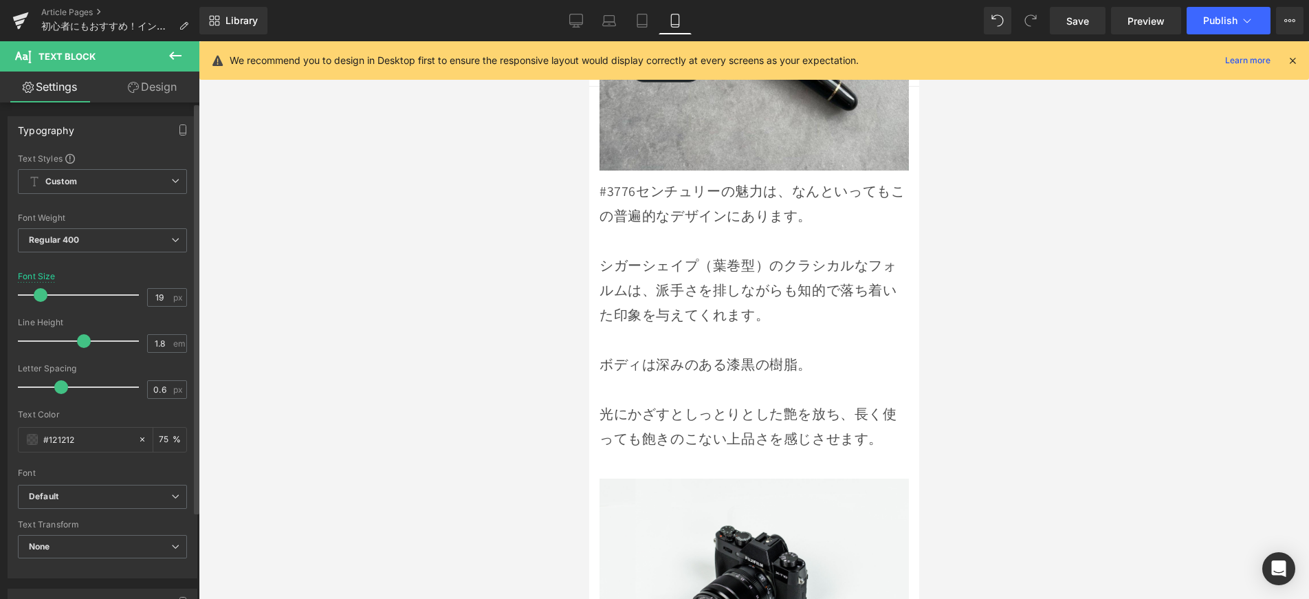
type input "18"
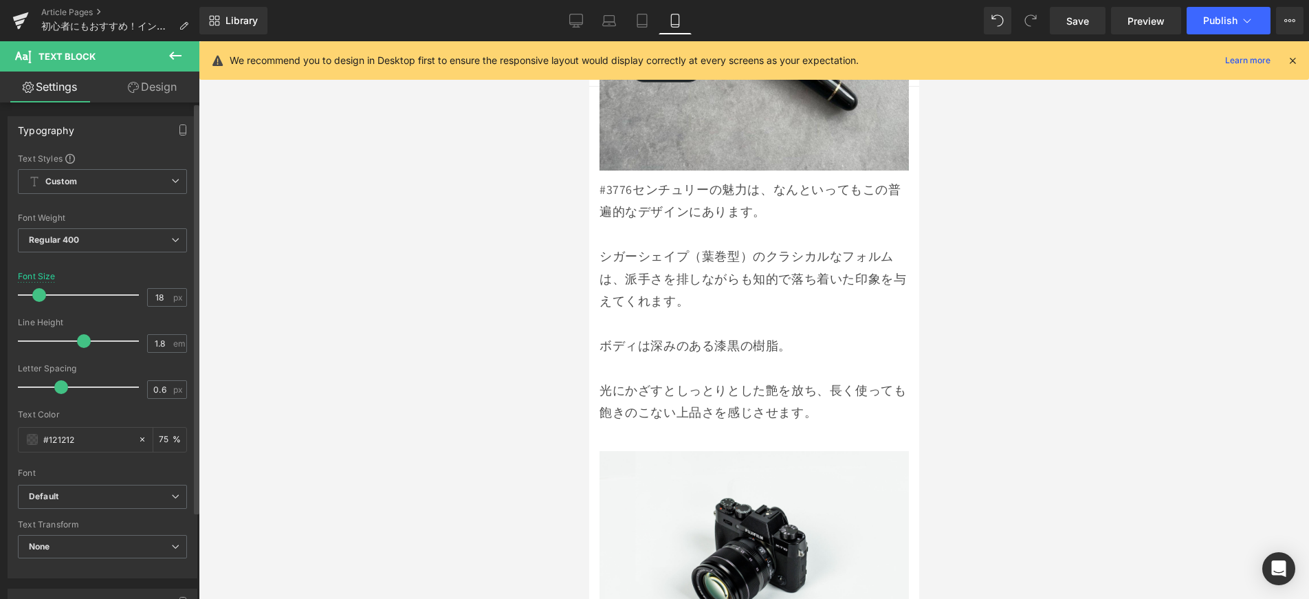
click at [43, 298] on span at bounding box center [39, 295] width 14 height 14
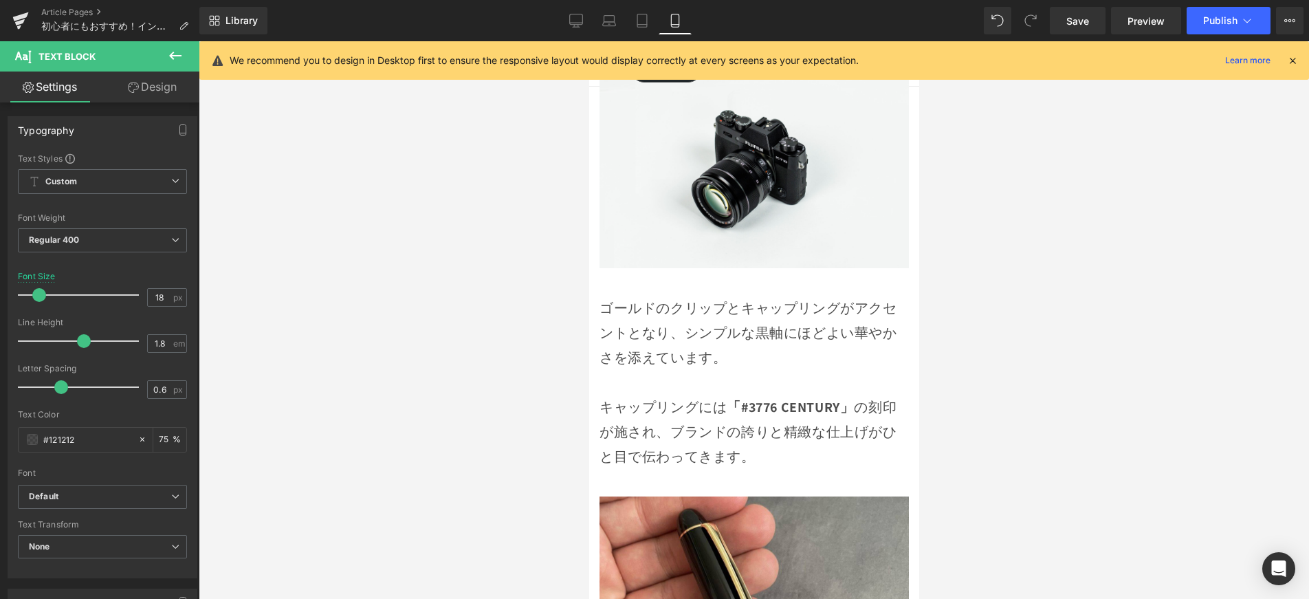
scroll to position [2263, 0]
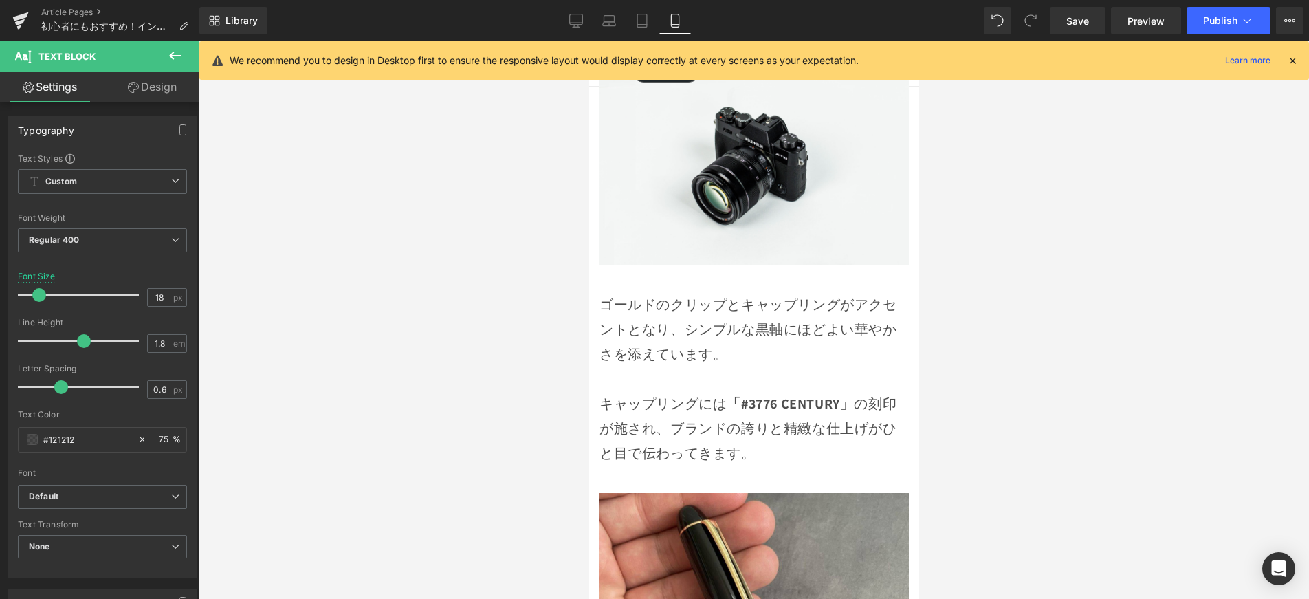
click at [621, 292] on p "ゴールドのクリップとキャップリングがアクセントとなり、シンプルな黒軸にほどよい華やかさを添えています。" at bounding box center [753, 329] width 309 height 74
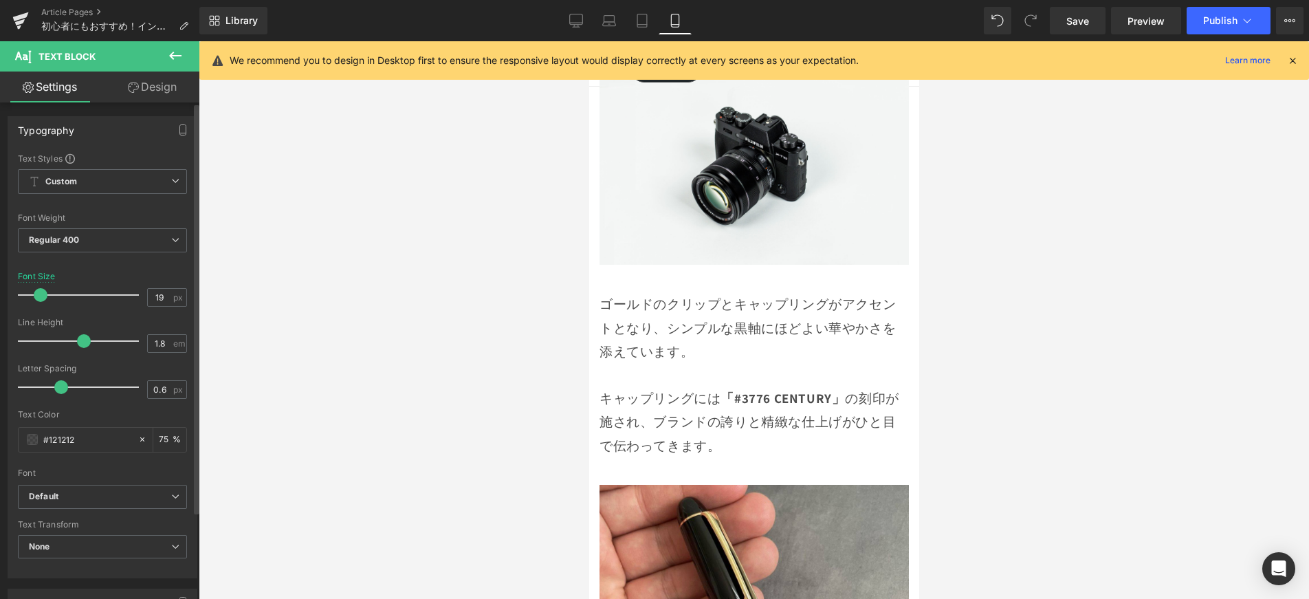
type input "18"
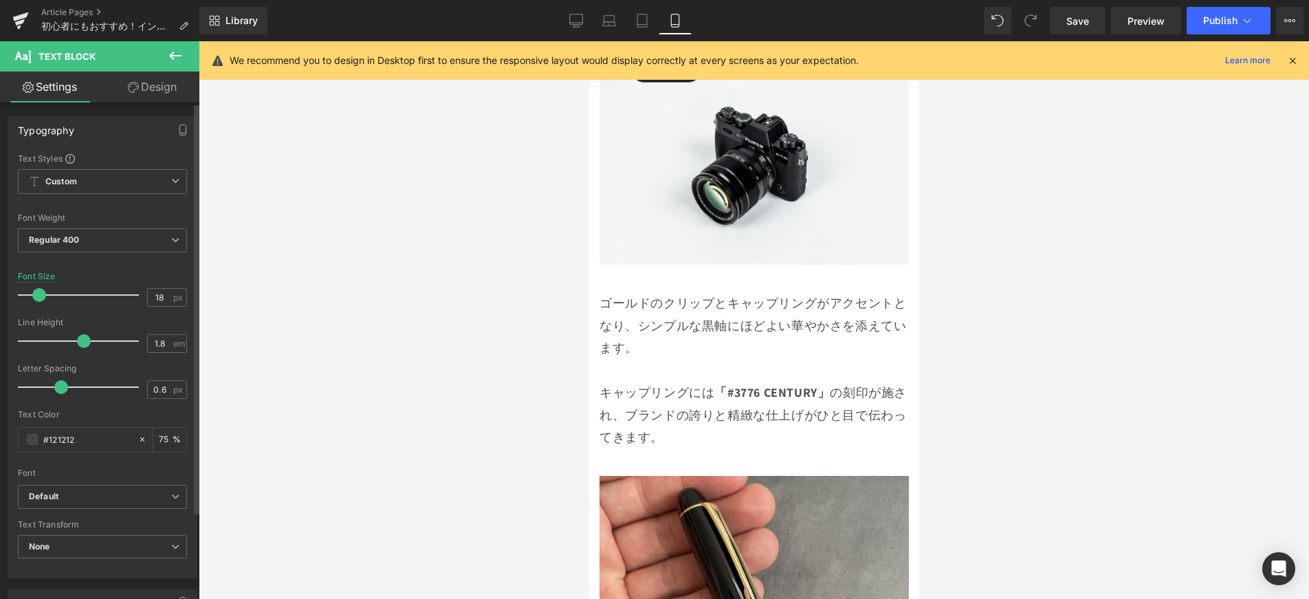
click at [39, 300] on span at bounding box center [39, 295] width 14 height 14
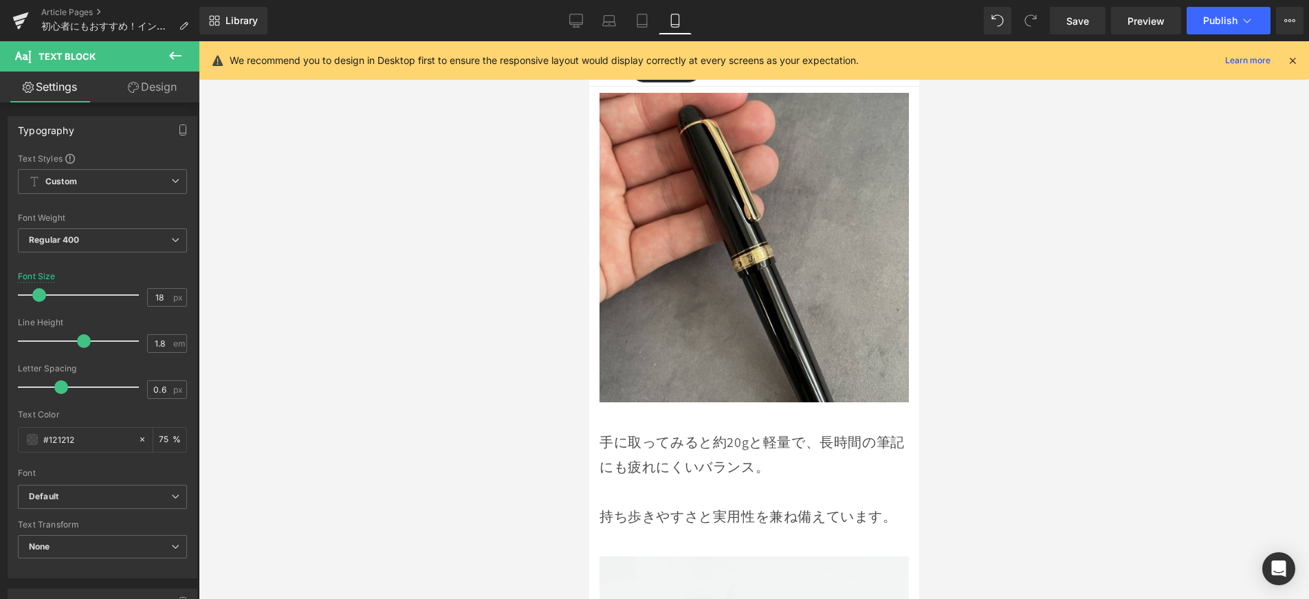
scroll to position [2795, 0]
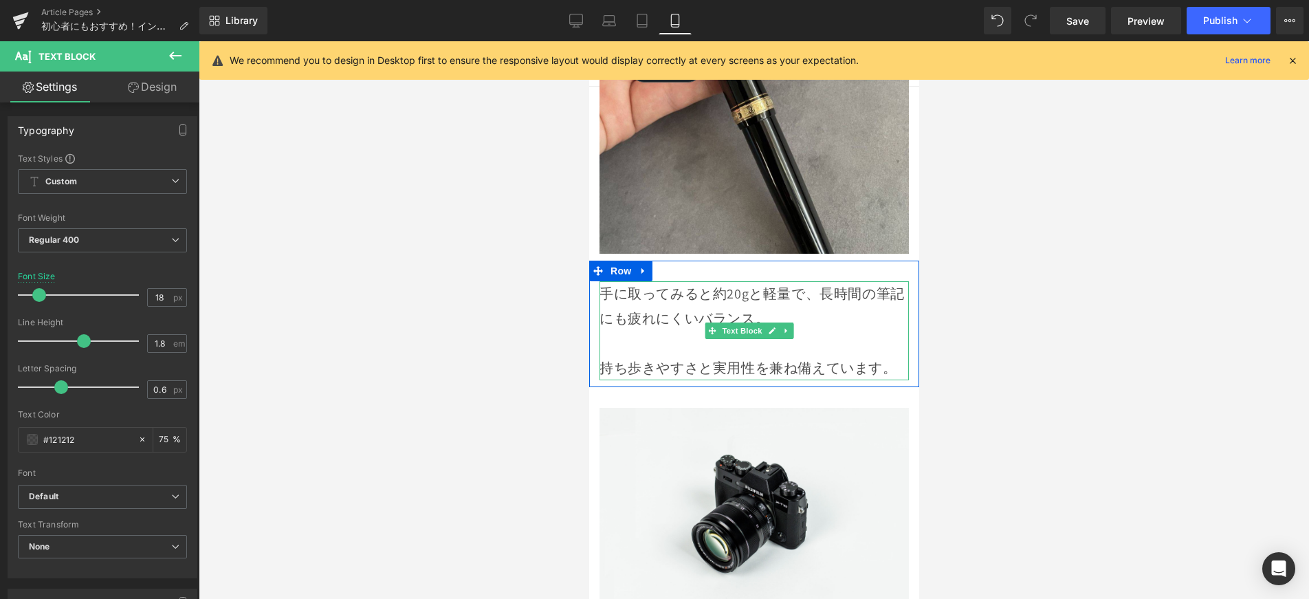
click at [639, 331] on p at bounding box center [753, 343] width 309 height 25
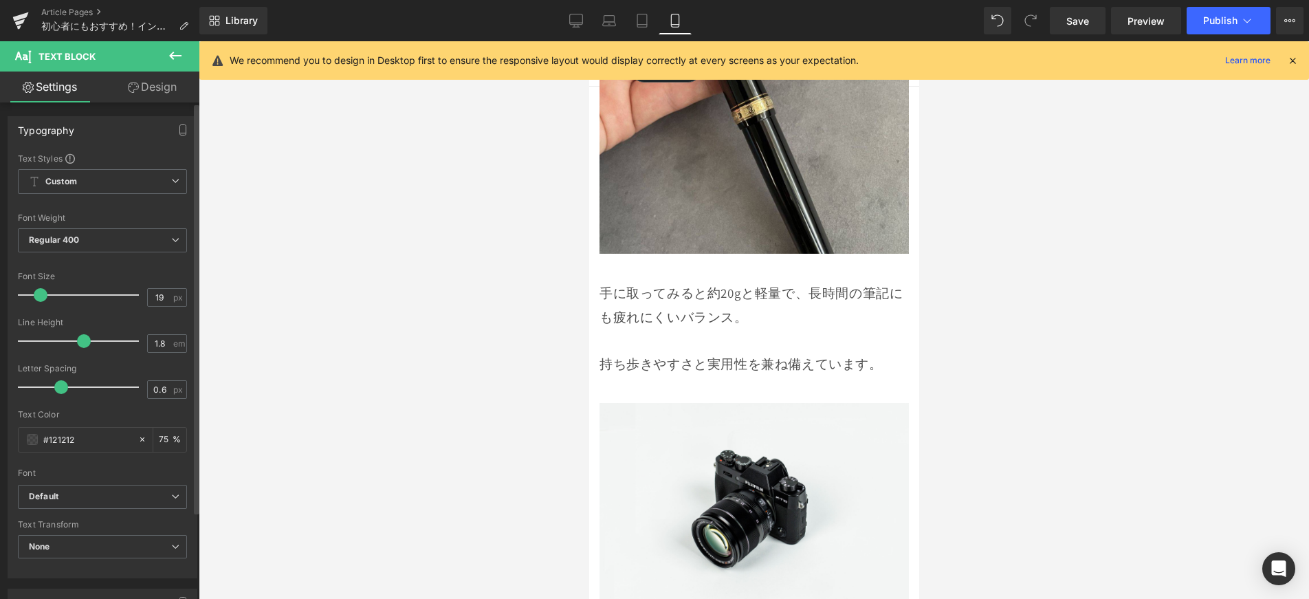
type input "18"
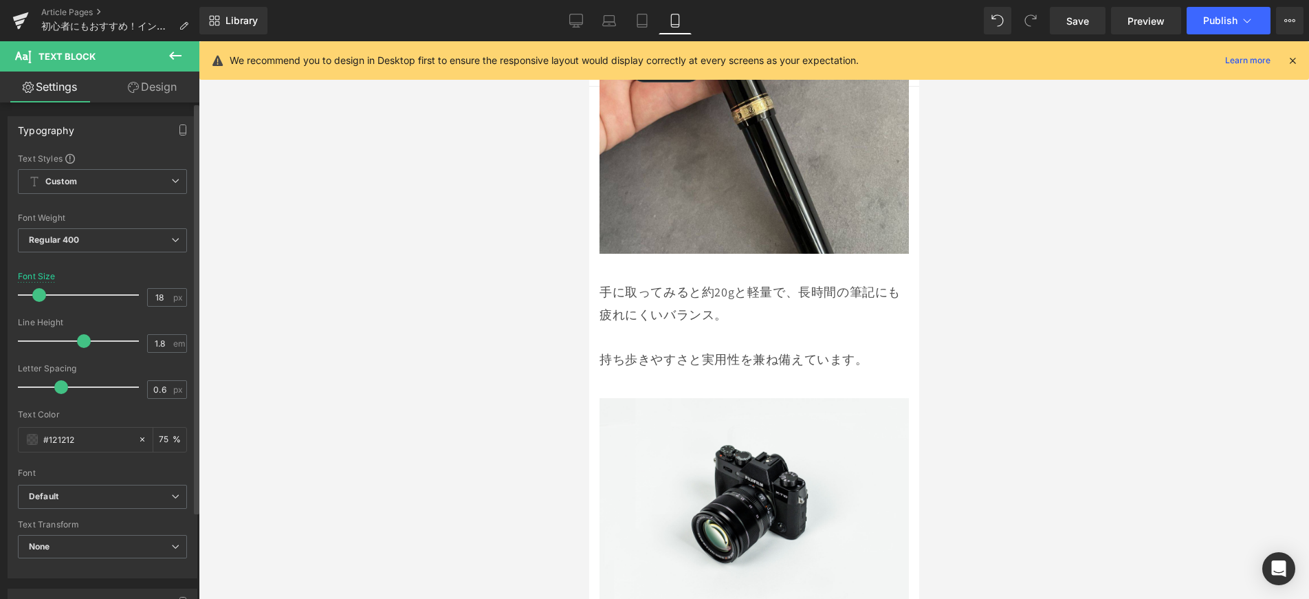
click at [40, 294] on span at bounding box center [39, 295] width 14 height 14
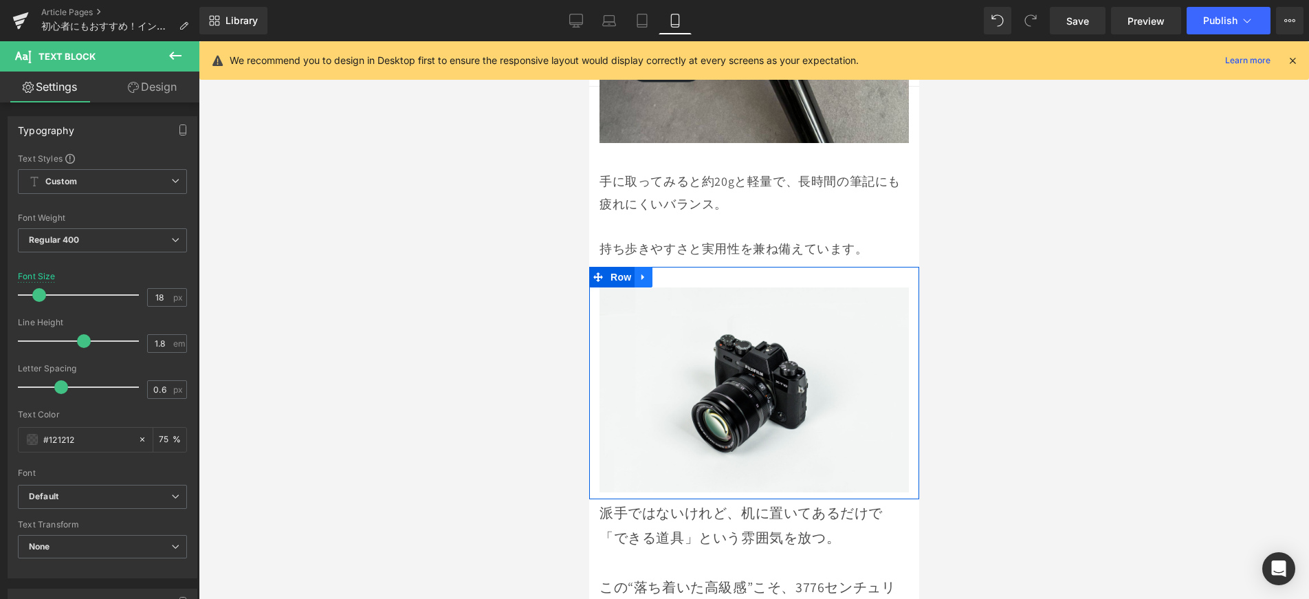
scroll to position [2914, 0]
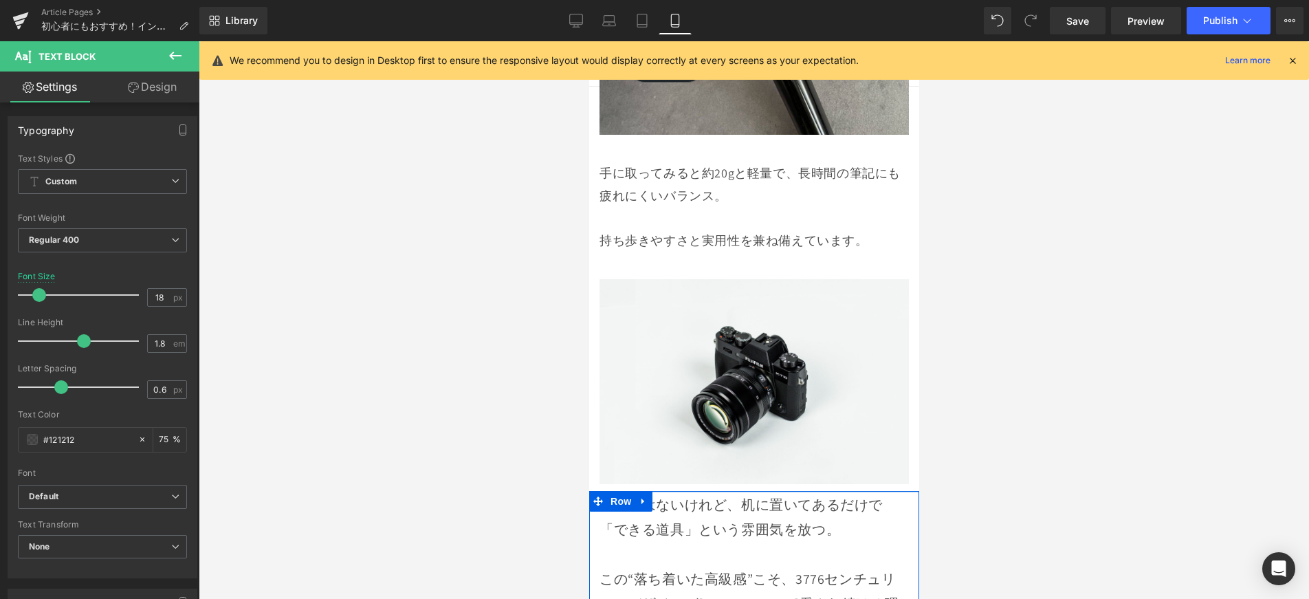
click at [658, 491] on div "派手ではないけれど、机に置いてあるだけで「できる道具」という雰囲気を放つ。 この“落ち着いた高級感”こそ、3776センチュリーのデザインが[PERSON_NA…" at bounding box center [754, 569] width 330 height 157
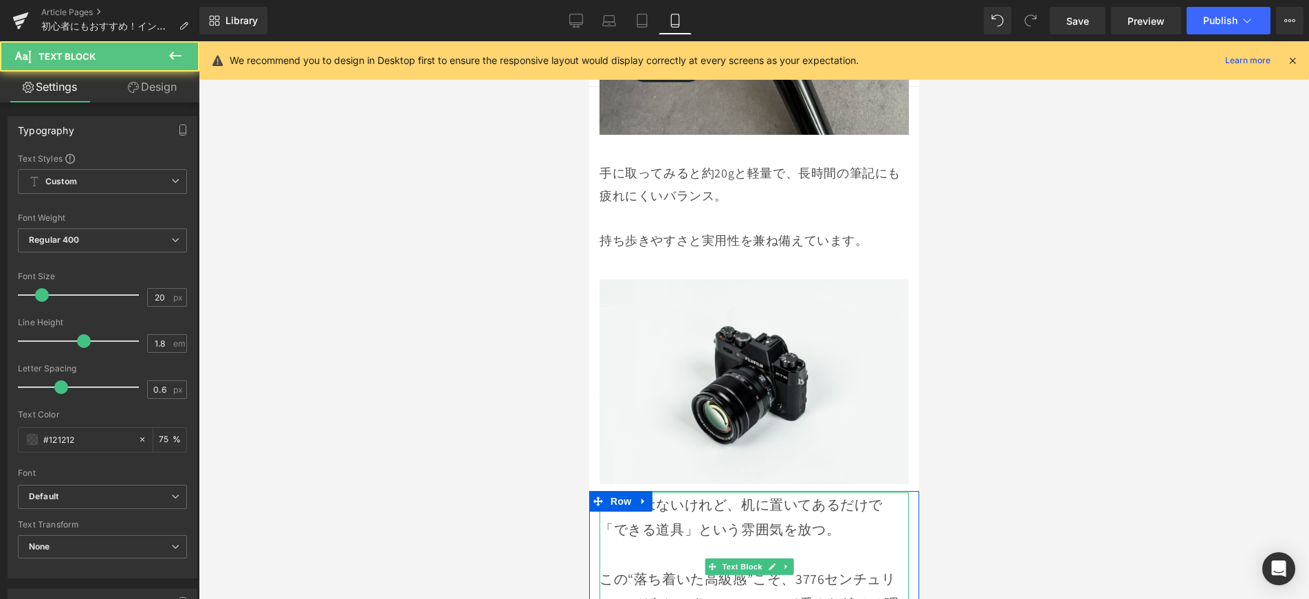
click at [677, 492] on p "派手ではないけれど、机に置いてあるだけで「できる道具」という雰囲気を放つ。" at bounding box center [753, 517] width 309 height 50
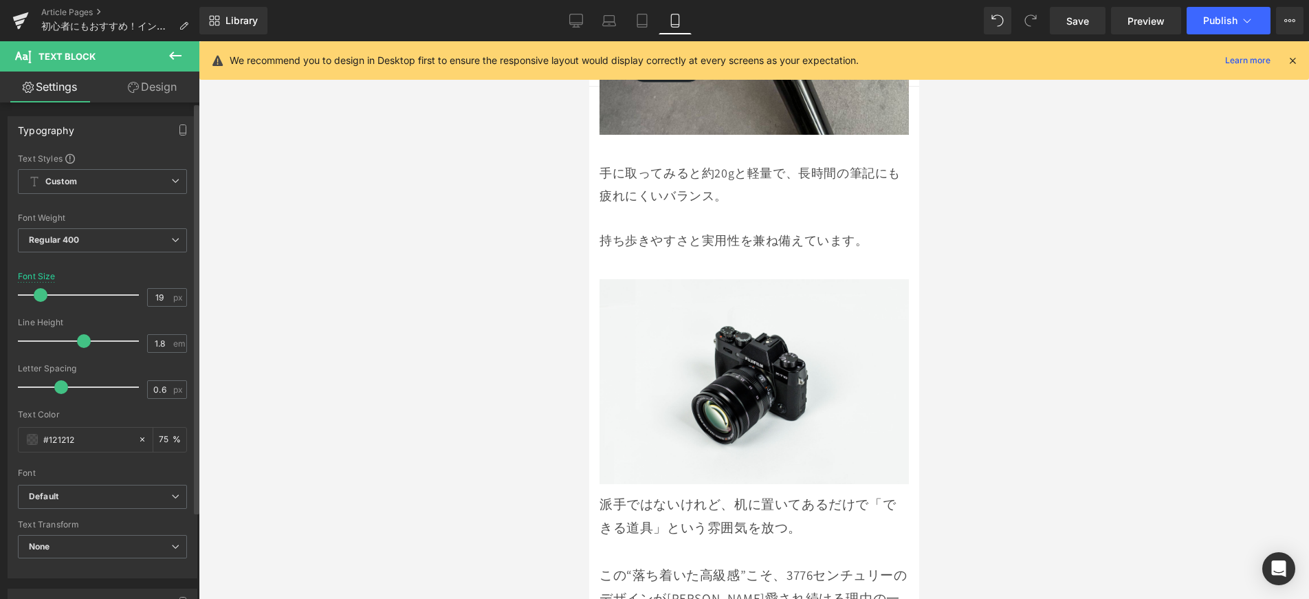
type input "18"
click at [37, 296] on span at bounding box center [39, 295] width 14 height 14
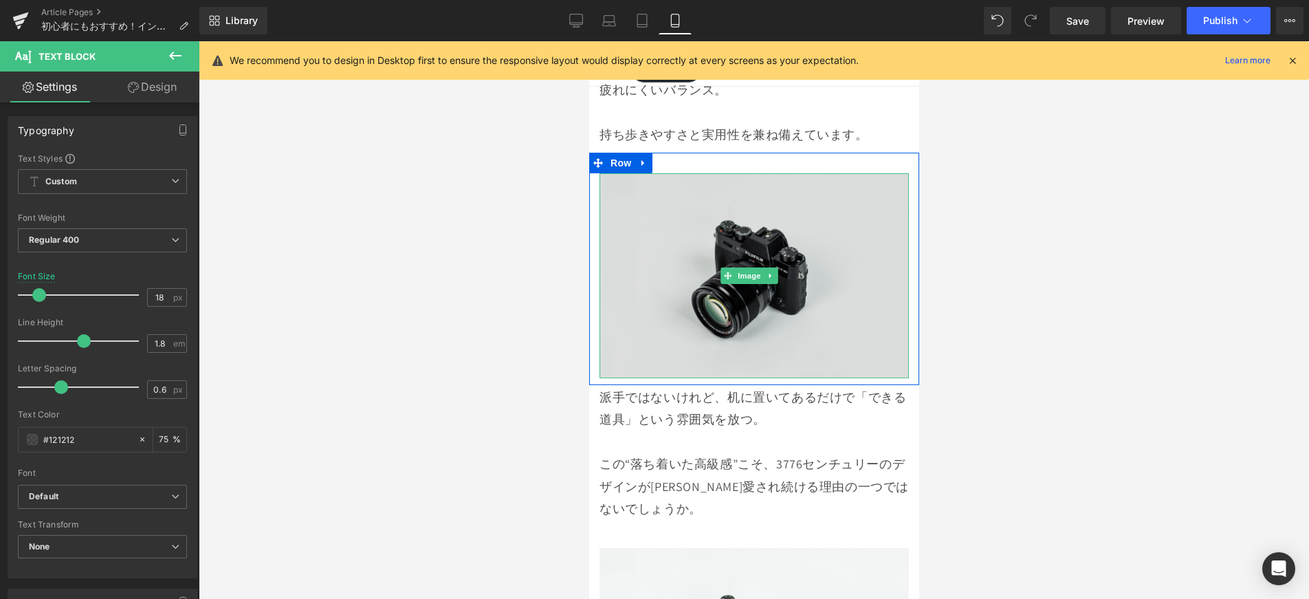
scroll to position [3027, 0]
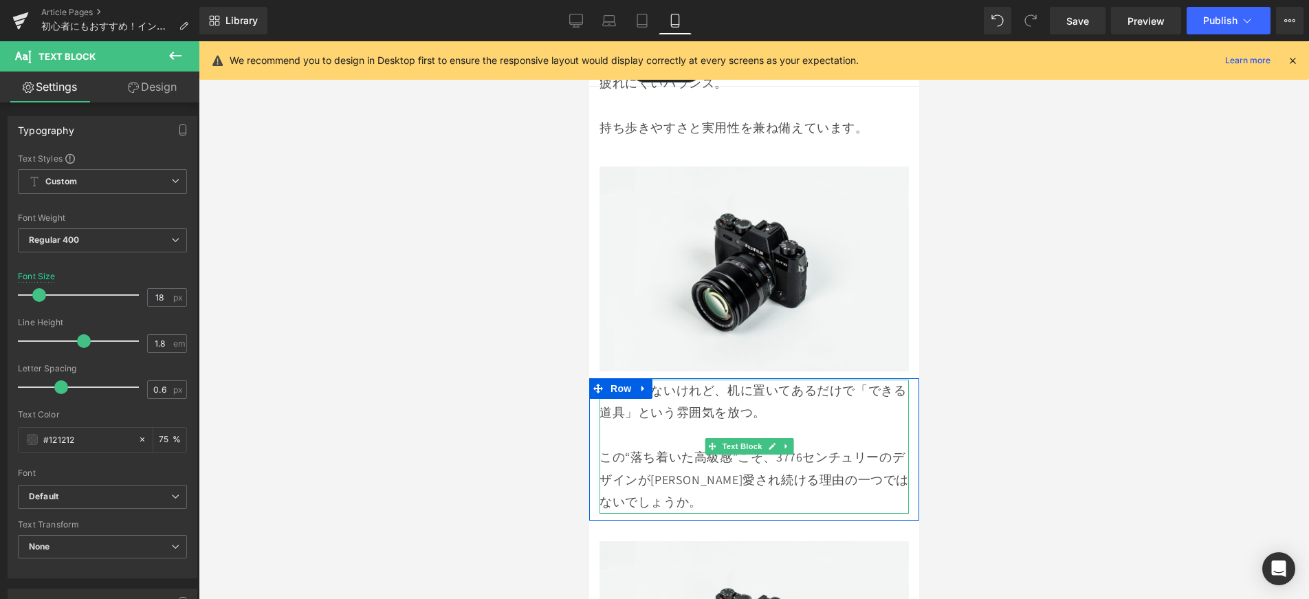
click at [637, 380] on p "派手ではないけれど、机に置いてあるだけで「できる道具」という雰囲気を放つ。" at bounding box center [753, 402] width 309 height 45
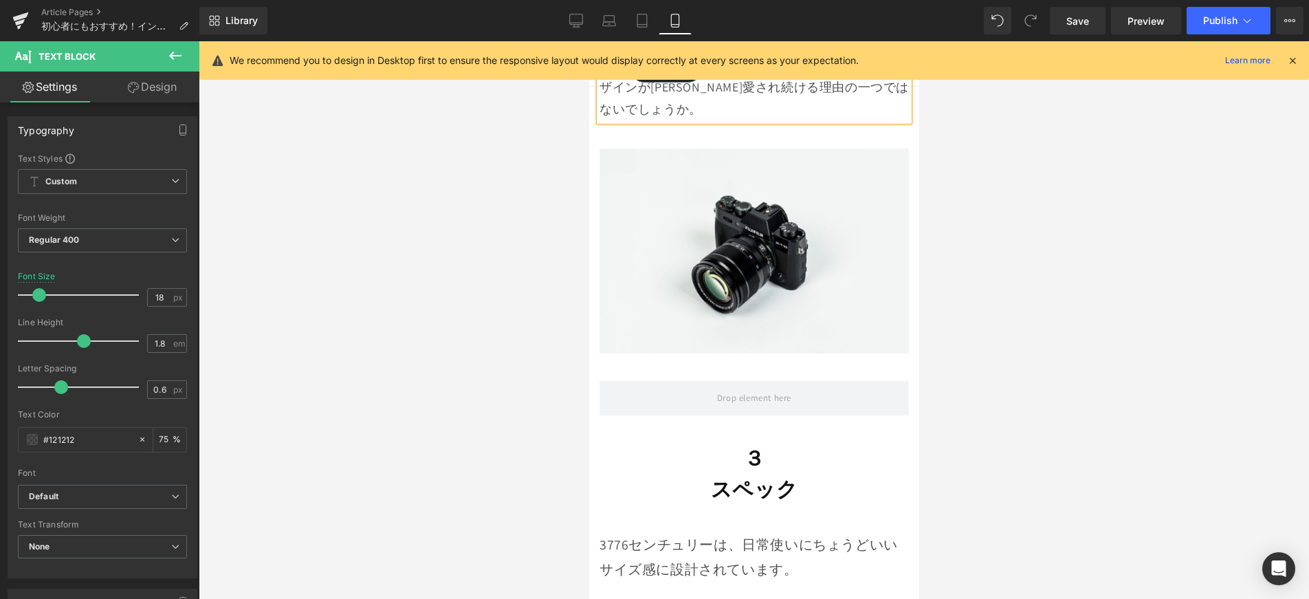
scroll to position [3425, 0]
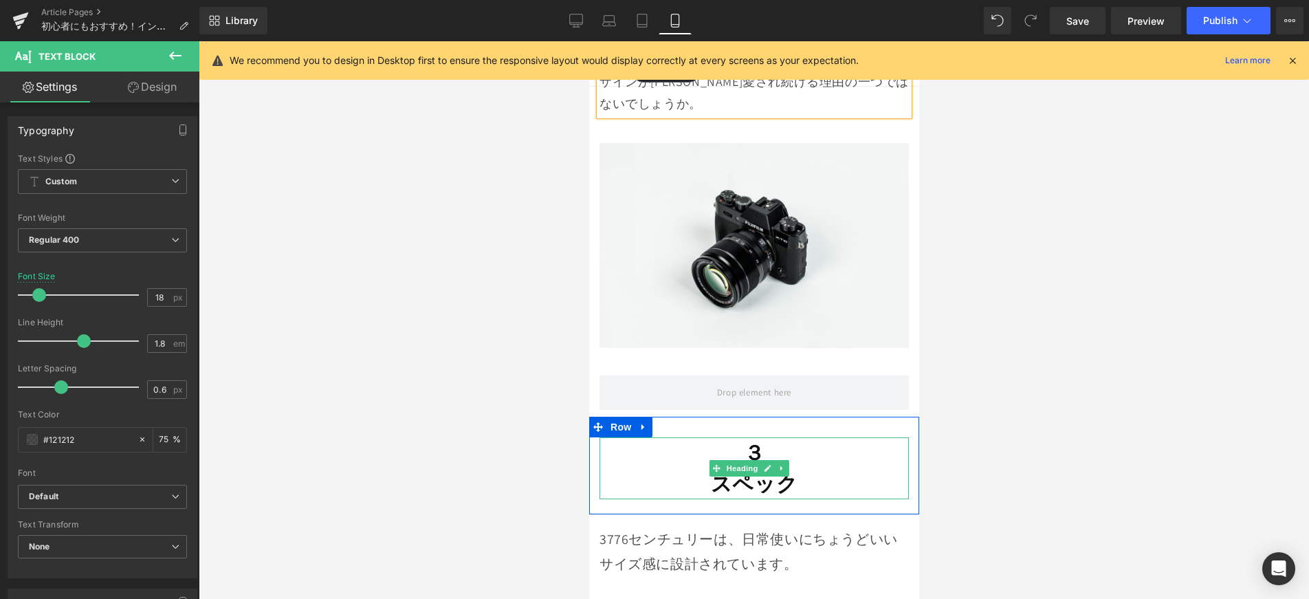
click at [736, 470] on strong "スペック" at bounding box center [753, 484] width 87 height 28
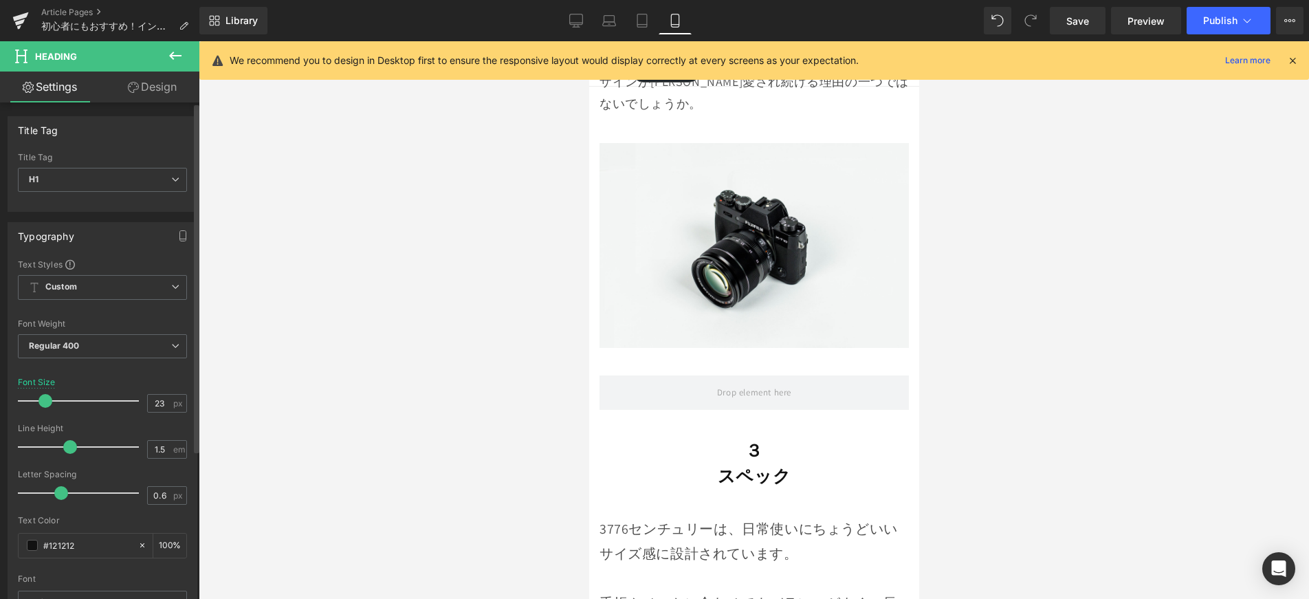
type input "22"
drag, startPoint x: 54, startPoint y: 399, endPoint x: 47, endPoint y: 408, distance: 11.8
click at [47, 408] on div at bounding box center [82, 401] width 114 height 28
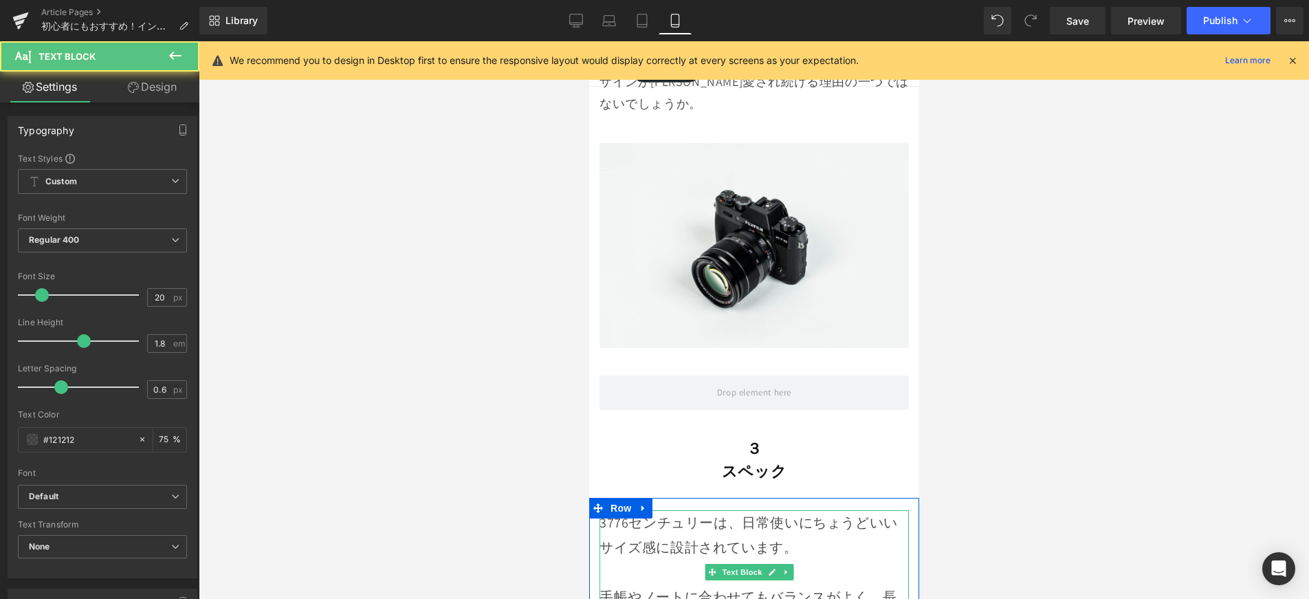
click at [666, 510] on p "3776センチュリーは、日常使いにちょうどいいサイズ感に設計されています。" at bounding box center [753, 535] width 309 height 50
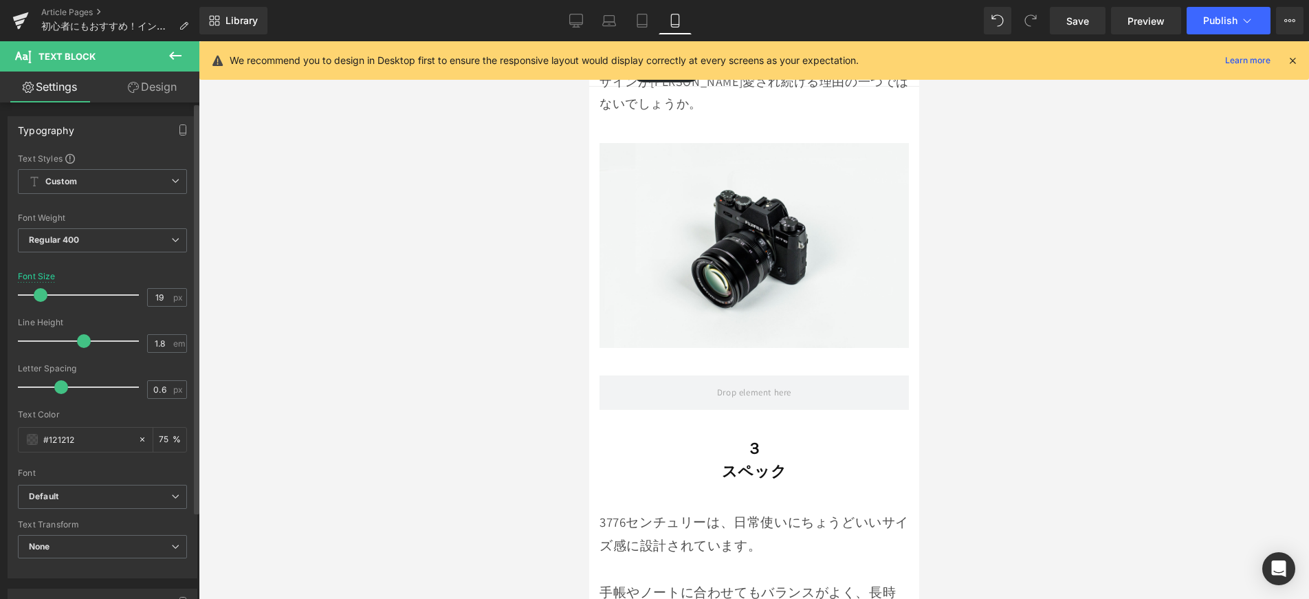
type input "18"
click at [41, 297] on span at bounding box center [39, 295] width 14 height 14
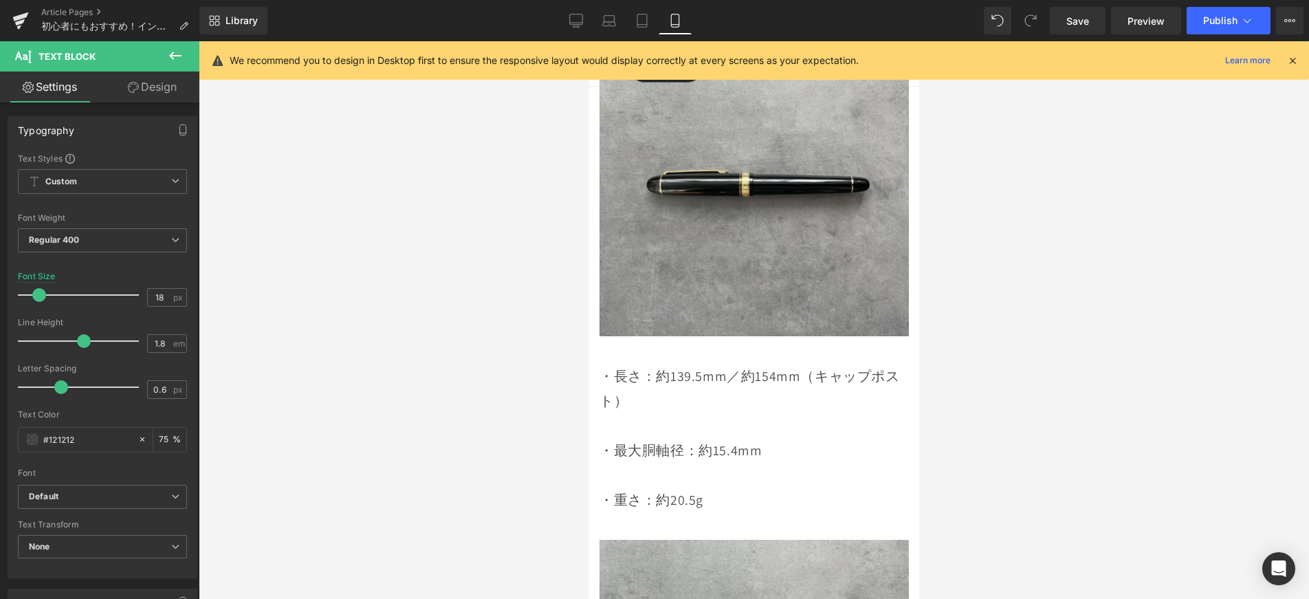
scroll to position [4041, 0]
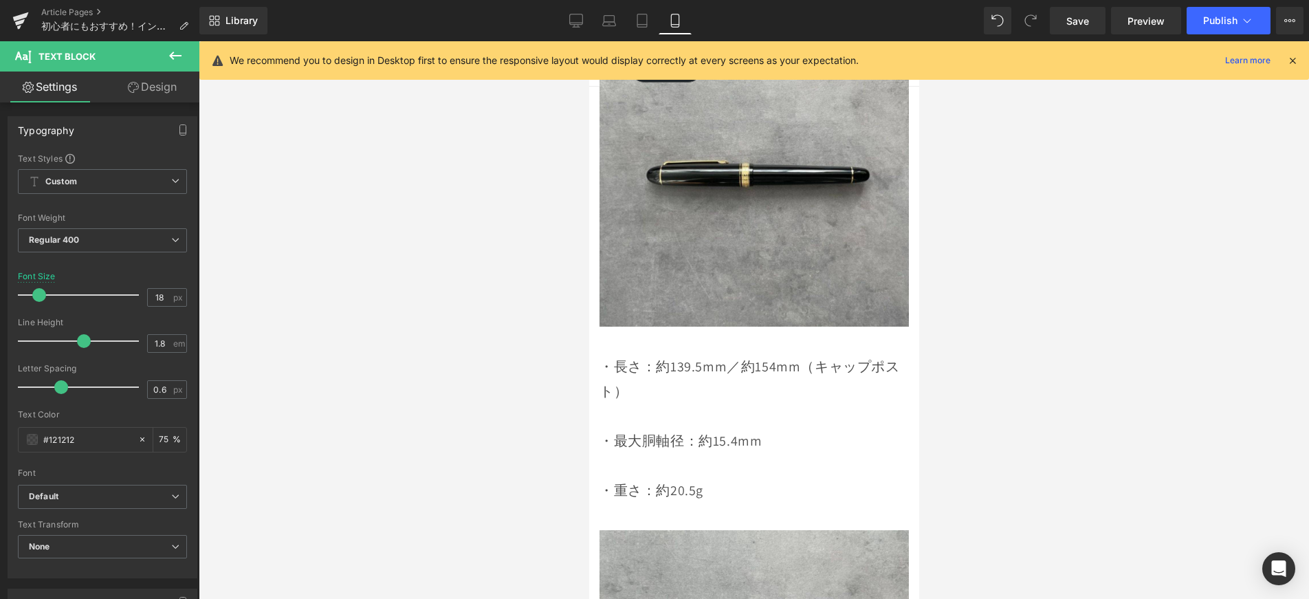
click at [681, 428] on p "・最大胴軸径：約15.4mm" at bounding box center [753, 440] width 309 height 25
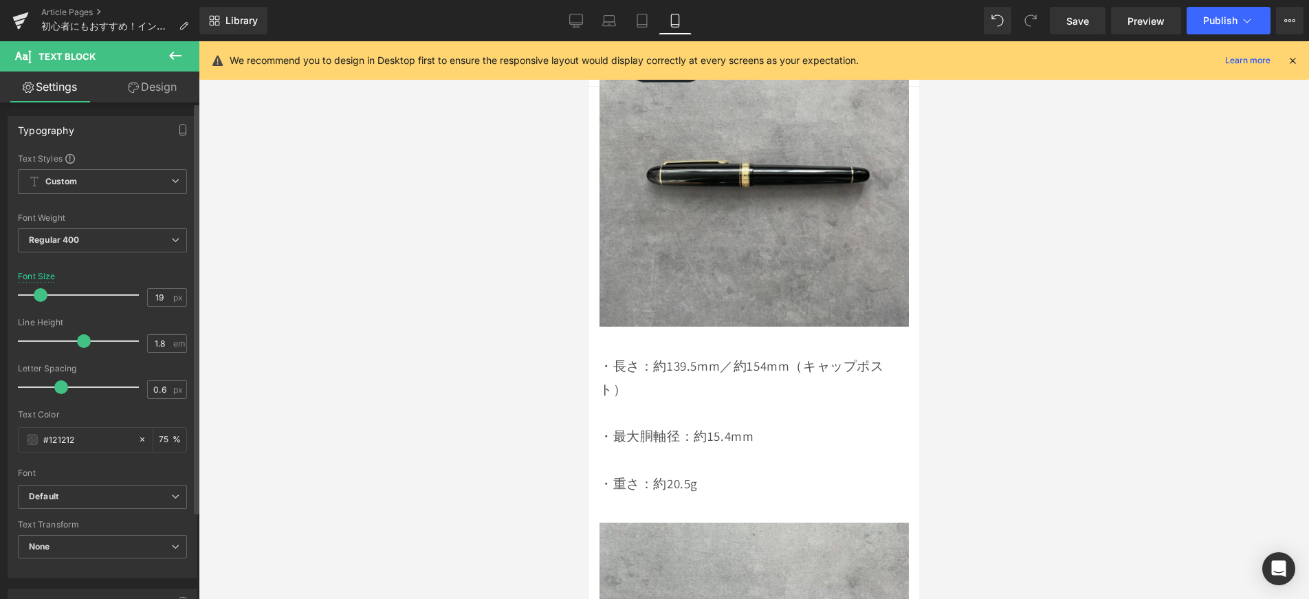
type input "18"
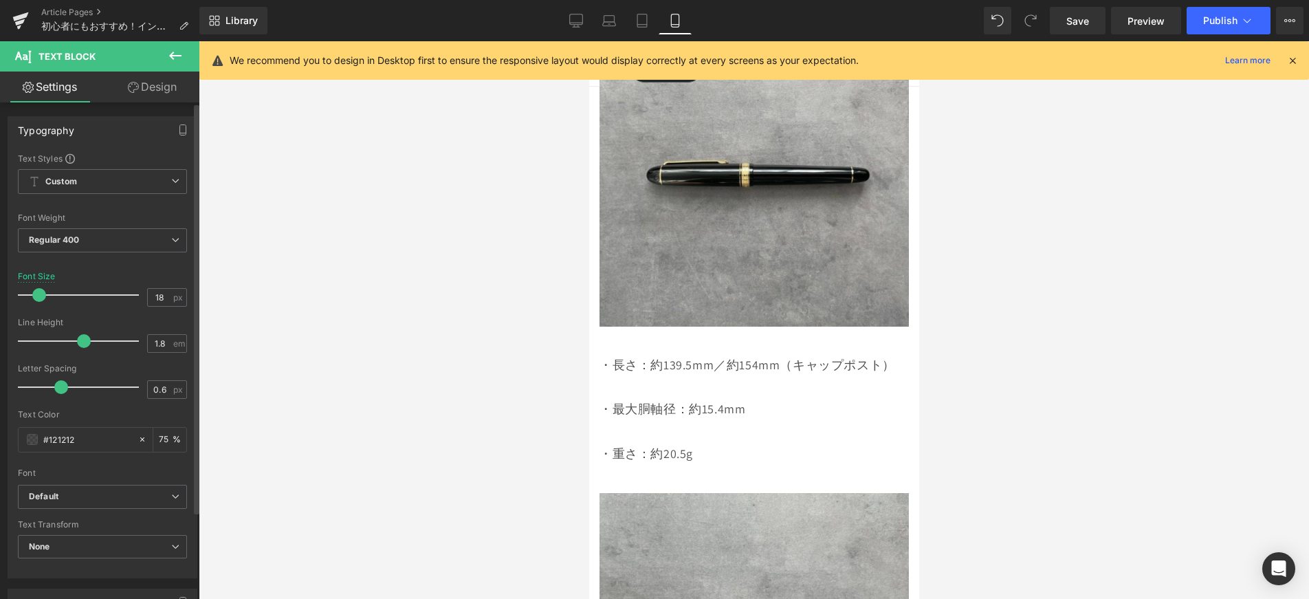
click at [40, 300] on span at bounding box center [39, 295] width 14 height 14
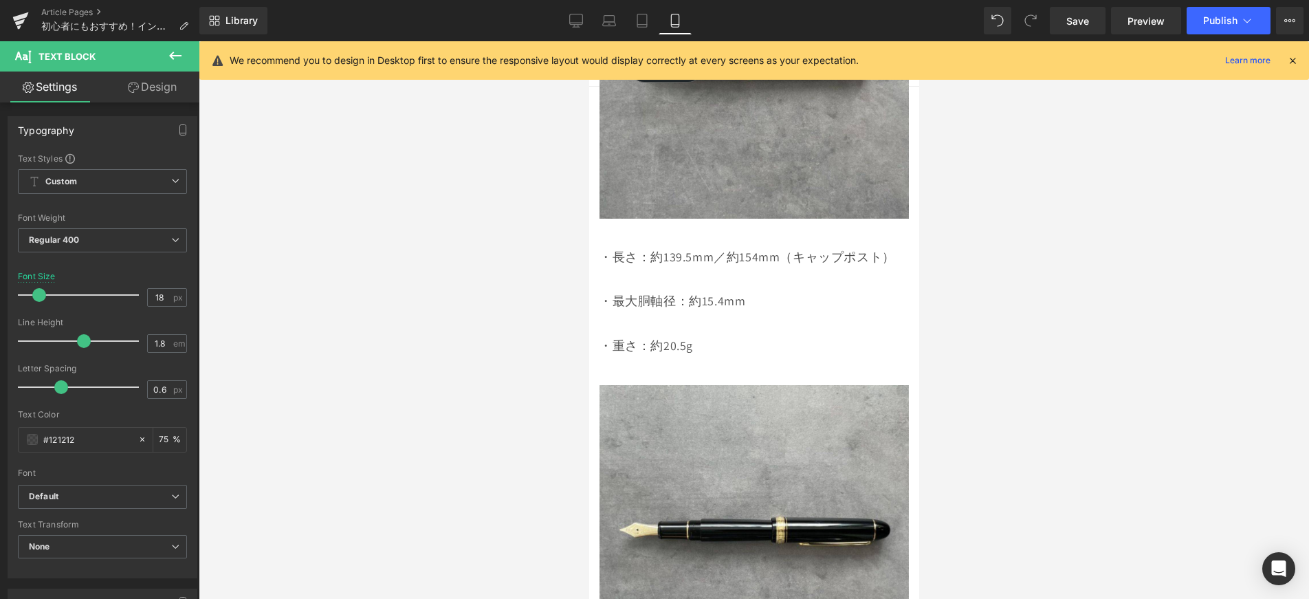
scroll to position [4152, 0]
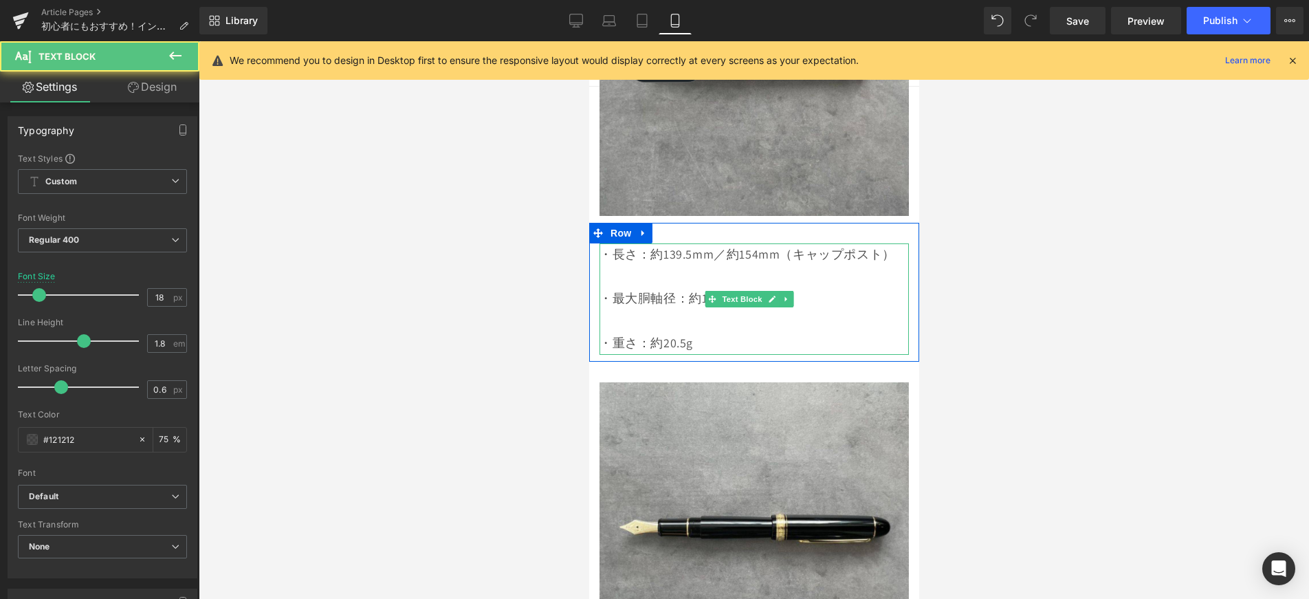
click at [879, 246] on span "／約154mm（キャップポスト）" at bounding box center [804, 254] width 182 height 16
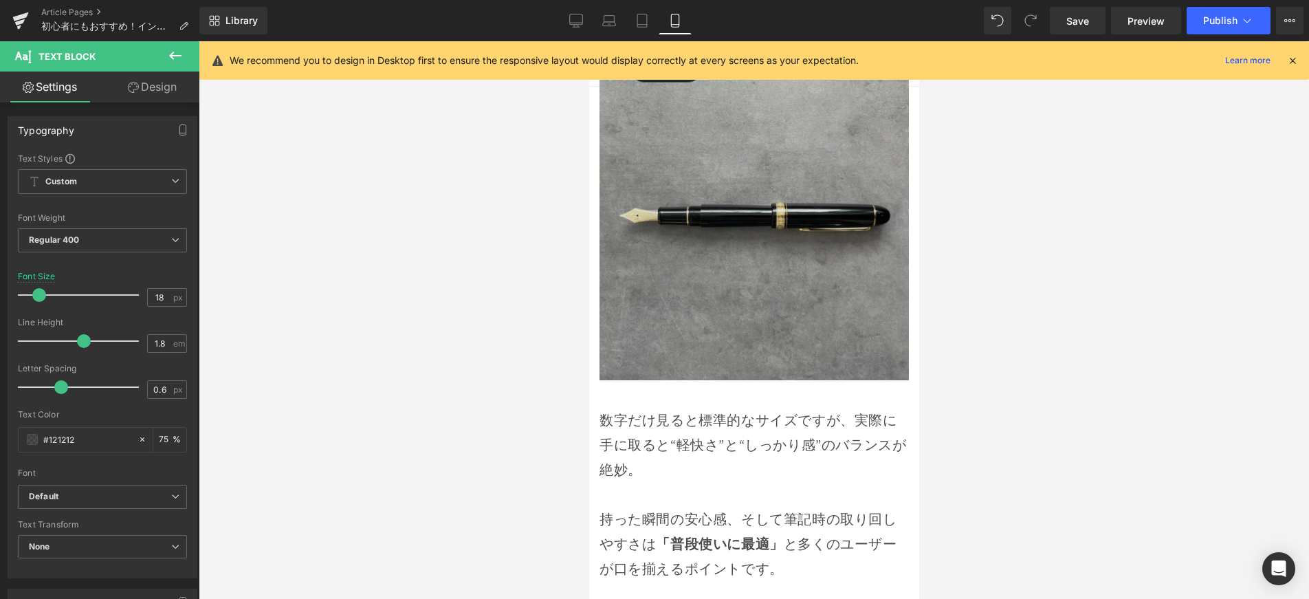
scroll to position [4468, 0]
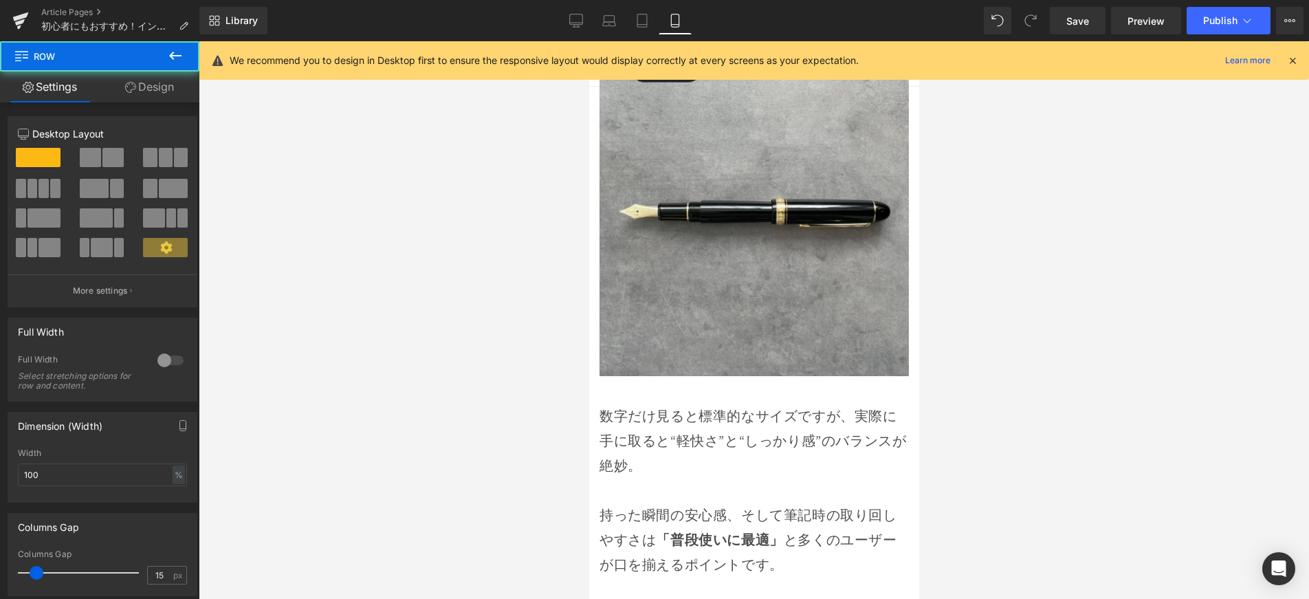
click at [758, 383] on div "数字だけ見ると標準的なサイズですが、実際に手に取ると“軽快さ”と“しっかり感”のバランスが絶妙。 持った瞬間の安心感、そして筆記時の取り回しやすさは 「普段使…" at bounding box center [754, 570] width 330 height 374
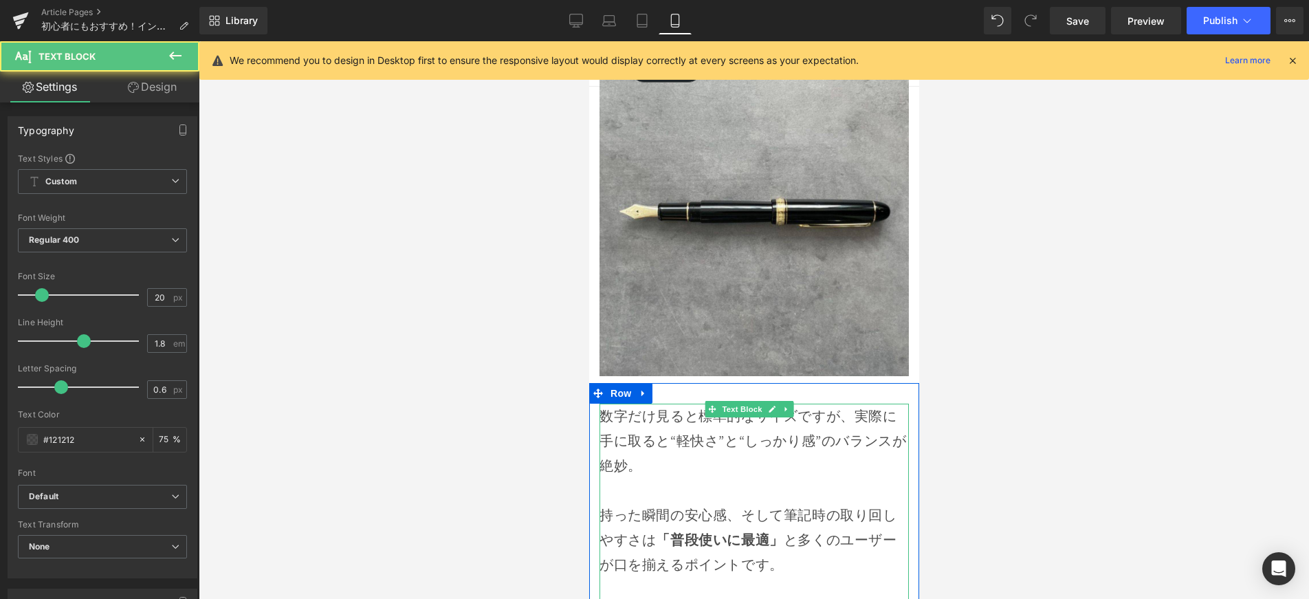
click at [695, 404] on p "数字だけ見ると標準的なサイズですが、実際に手に取ると“軽快さ”と“しっかり感”のバランスが絶妙。" at bounding box center [753, 441] width 309 height 74
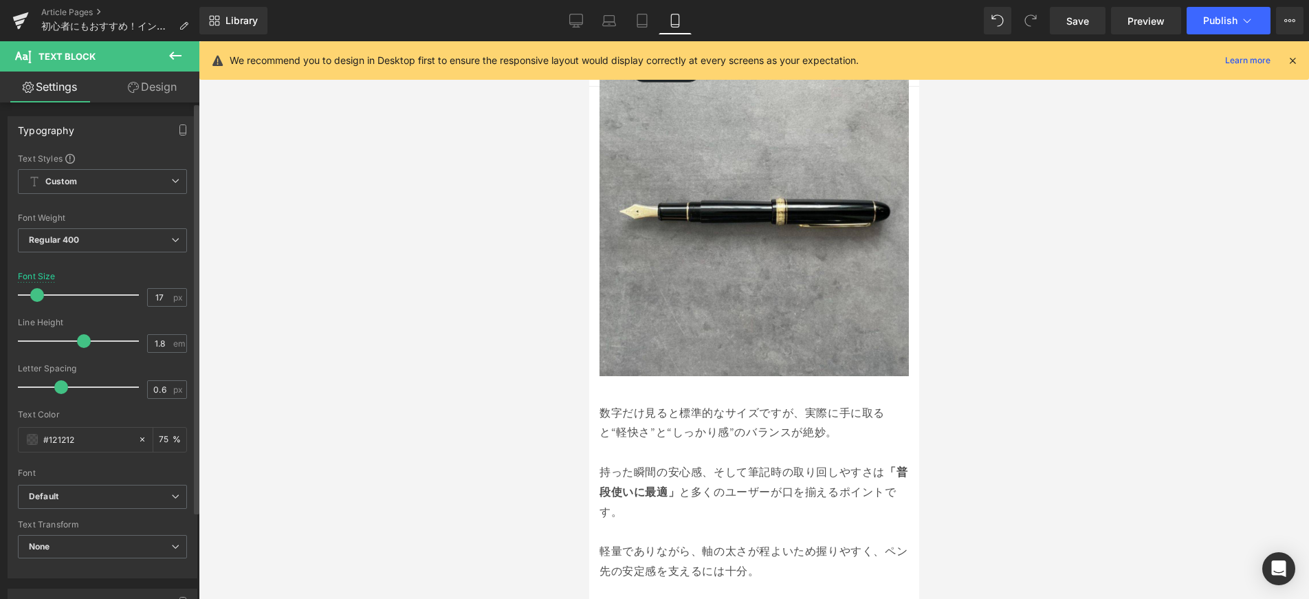
type input "18"
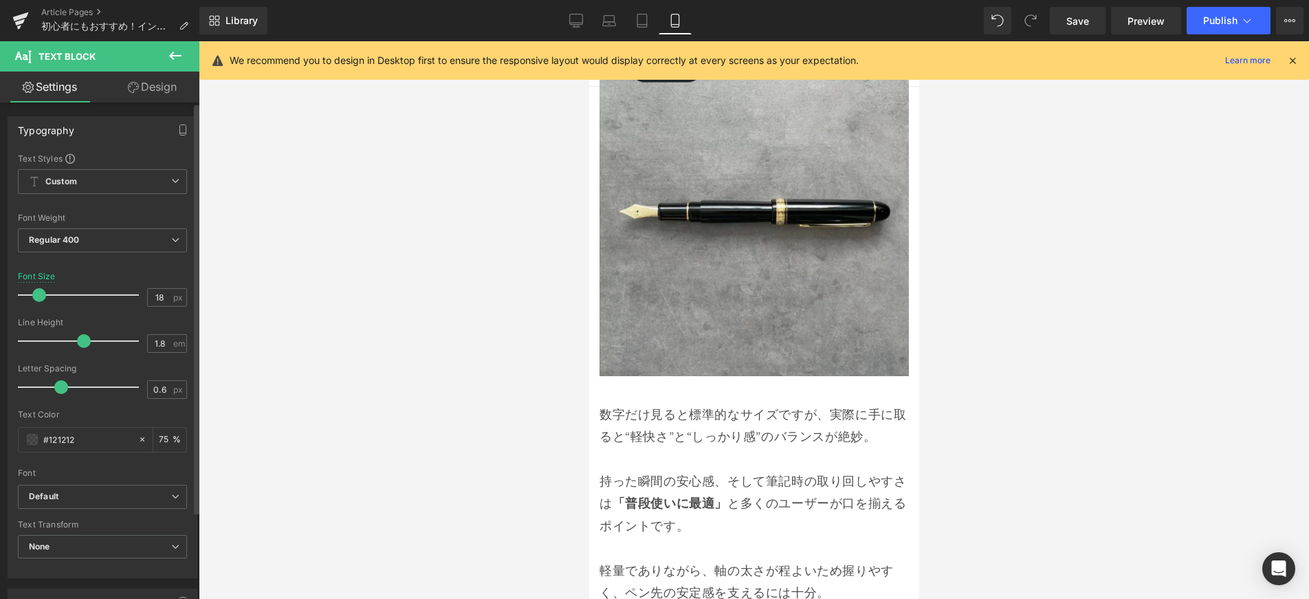
click at [44, 300] on div at bounding box center [82, 295] width 114 height 28
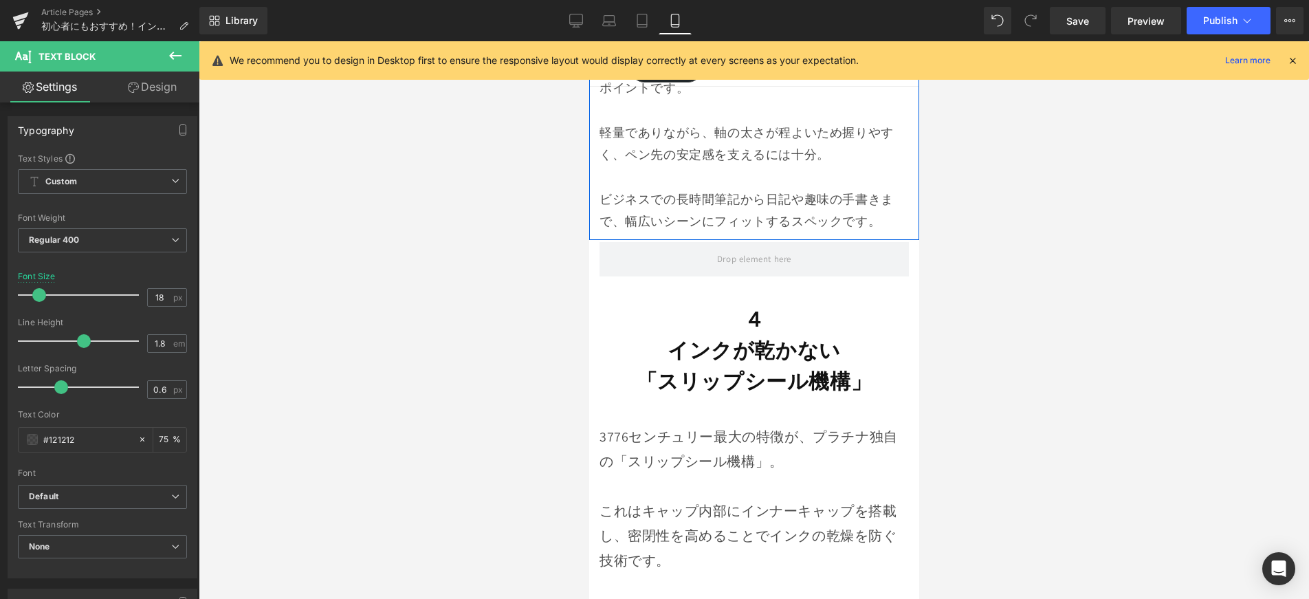
scroll to position [4928, 0]
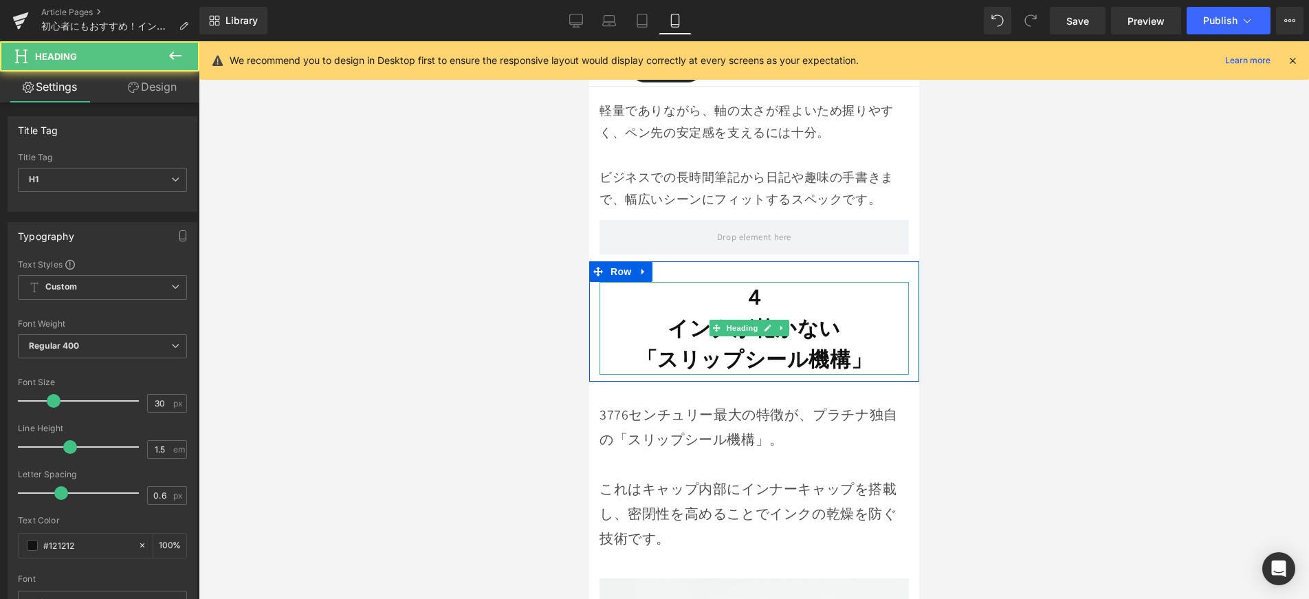
click at [680, 345] on strong "「スリップシール機構」" at bounding box center [754, 359] width 236 height 28
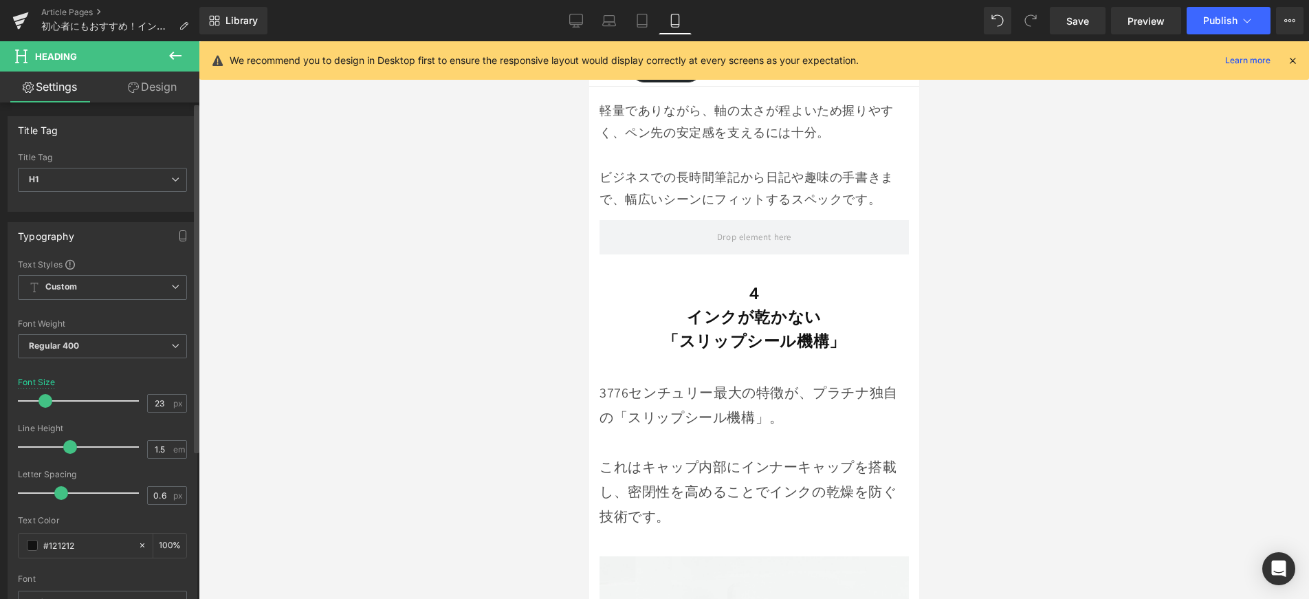
type input "22"
drag, startPoint x: 50, startPoint y: 402, endPoint x: 44, endPoint y: 406, distance: 7.4
click at [44, 406] on span at bounding box center [44, 401] width 14 height 14
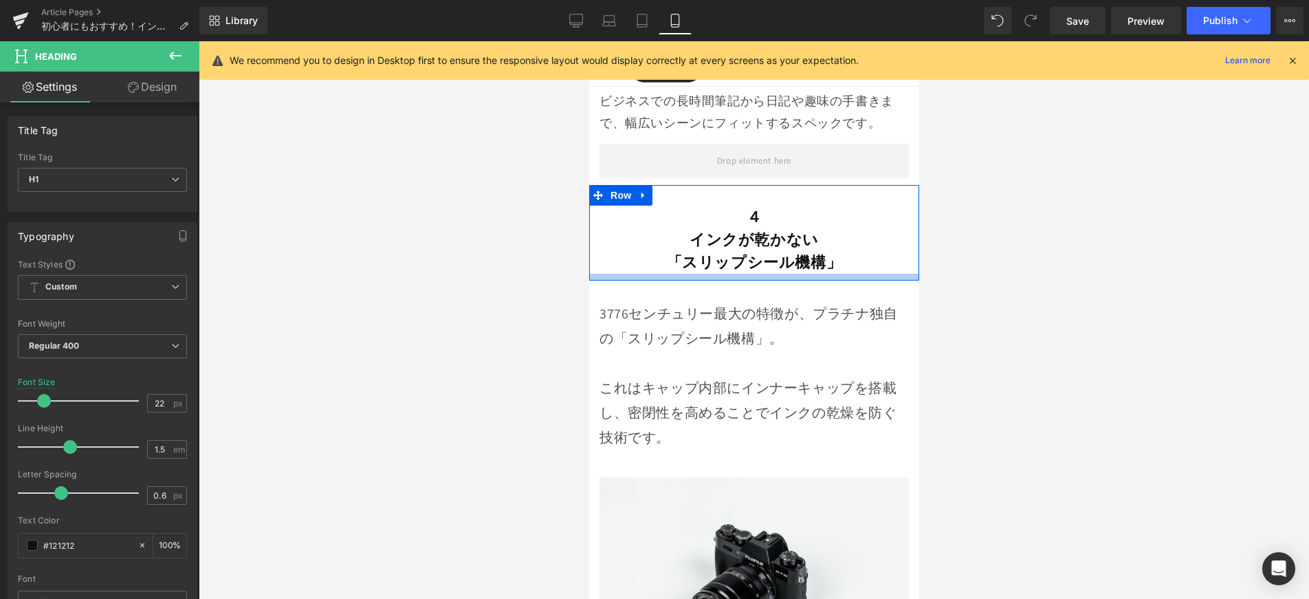
scroll to position [5021, 0]
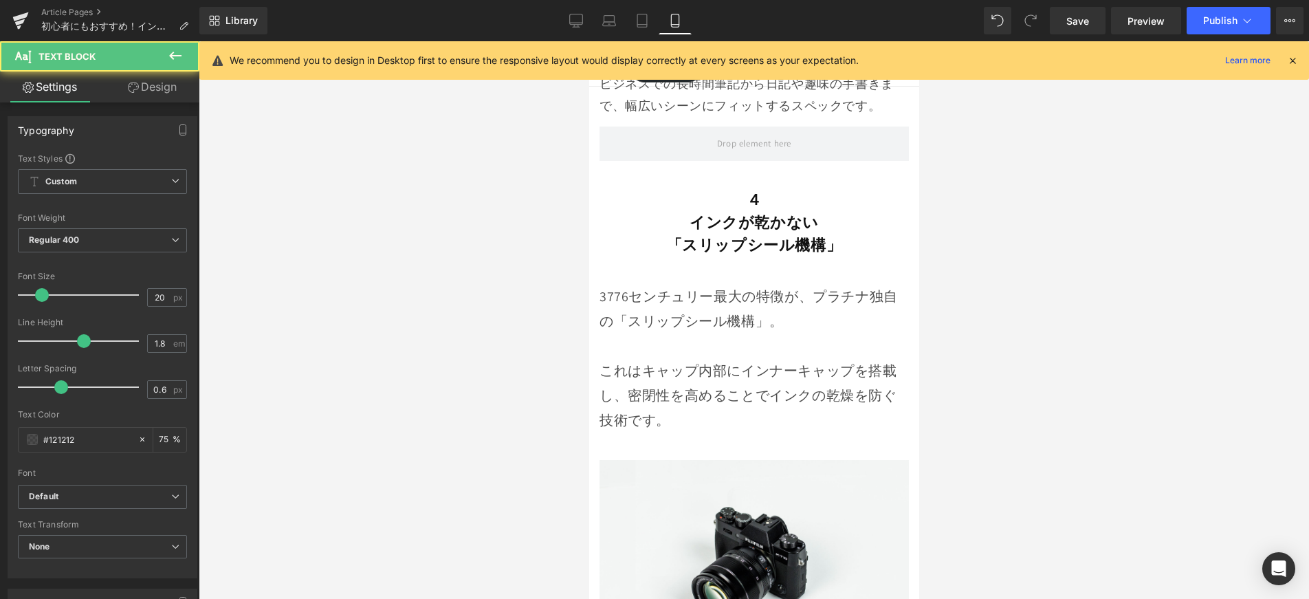
click at [696, 333] on p at bounding box center [753, 345] width 309 height 25
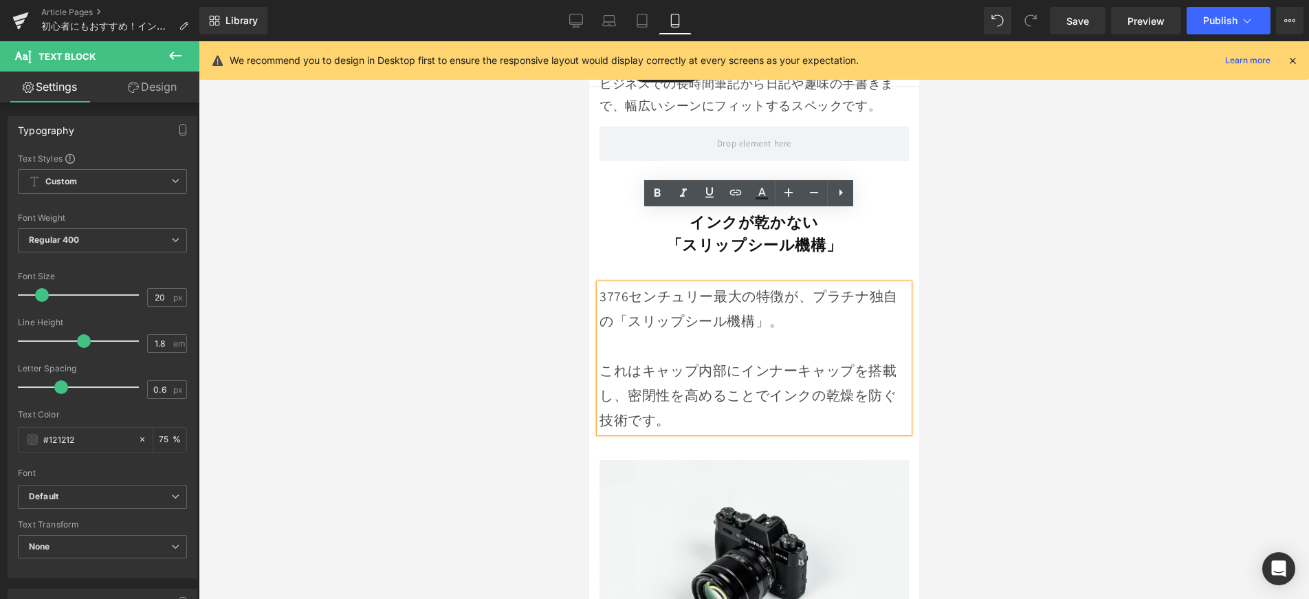
click at [700, 358] on p "これはキャップ内部にインナーキャップを搭載し、密閉性を高めることでインクの乾燥を防ぐ技術です。" at bounding box center [753, 395] width 309 height 74
click at [759, 284] on p "3776センチュリー最大の特徴が、プラチナ独自の「スリップシール機構」。" at bounding box center [753, 309] width 309 height 50
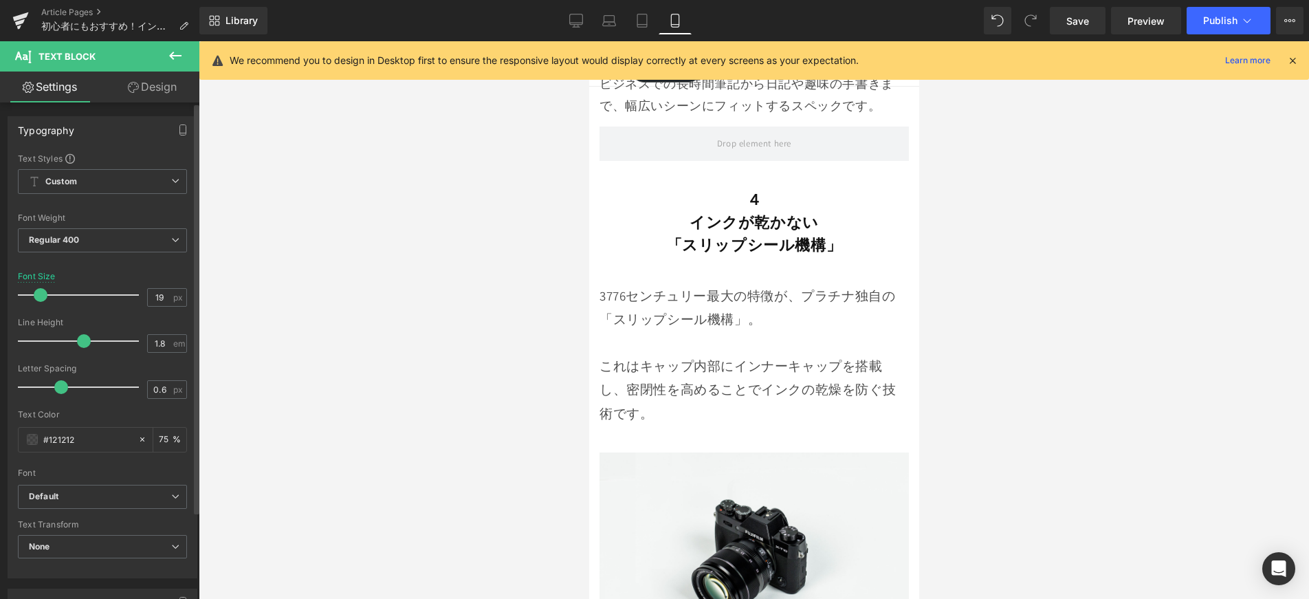
type input "18"
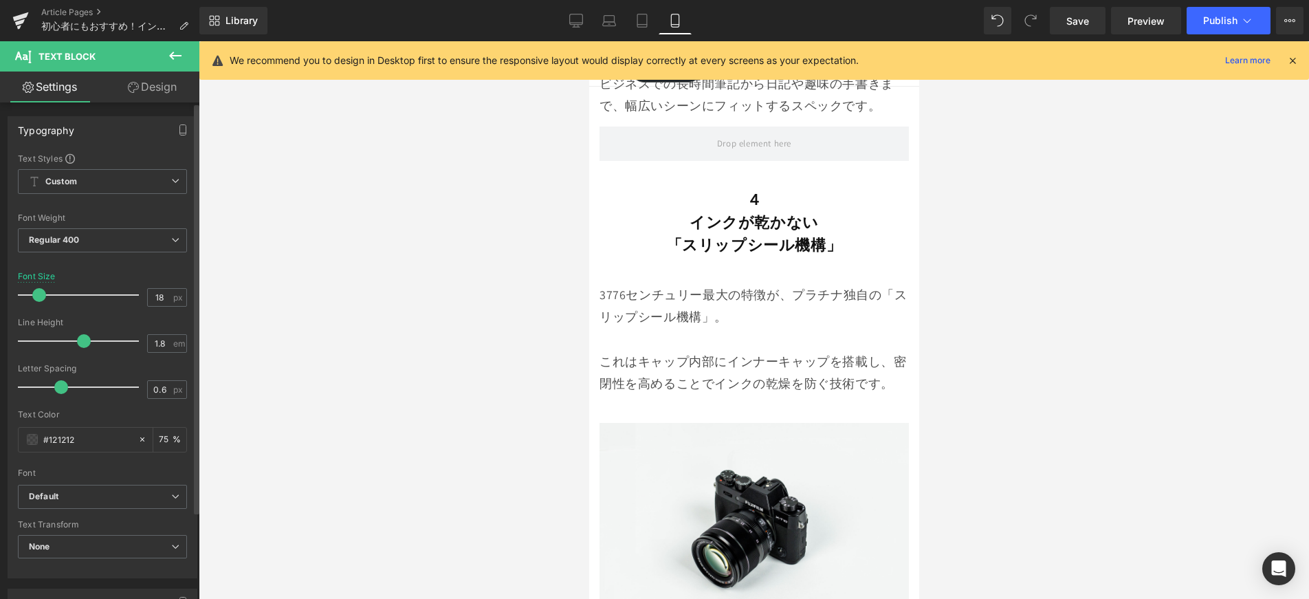
click at [36, 301] on div at bounding box center [82, 295] width 114 height 28
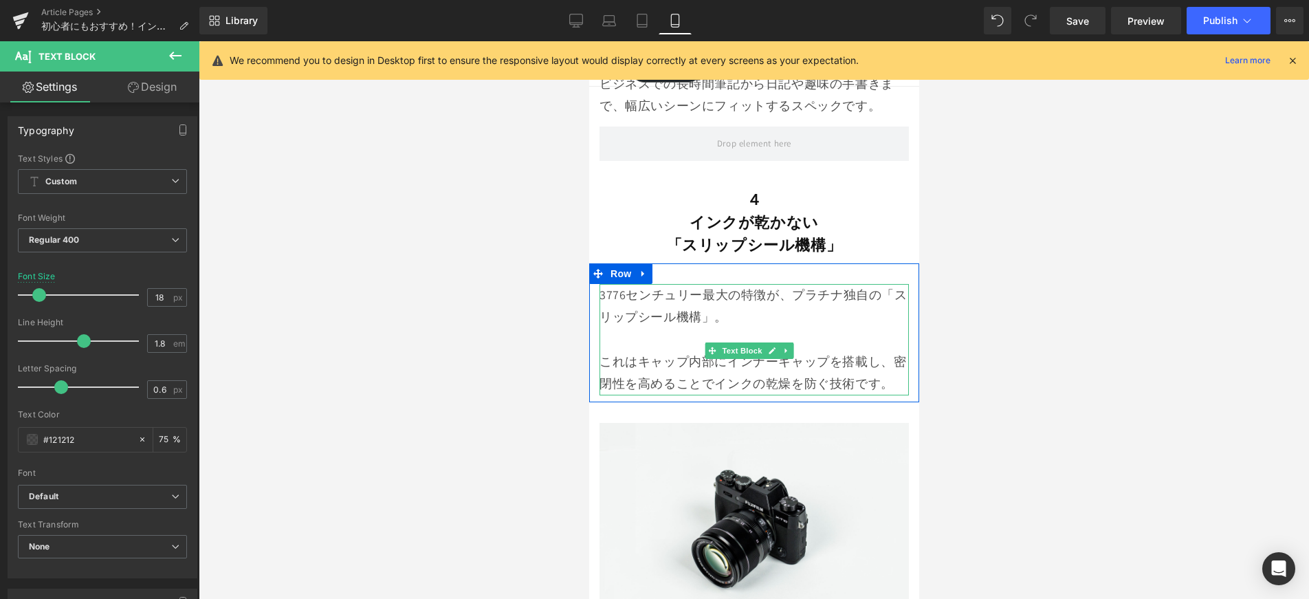
click at [639, 351] on p "これはキャップ内部にインナーキャップを搭載し、密閉性を高めることでインクの乾燥を防ぐ技術です。" at bounding box center [753, 373] width 309 height 45
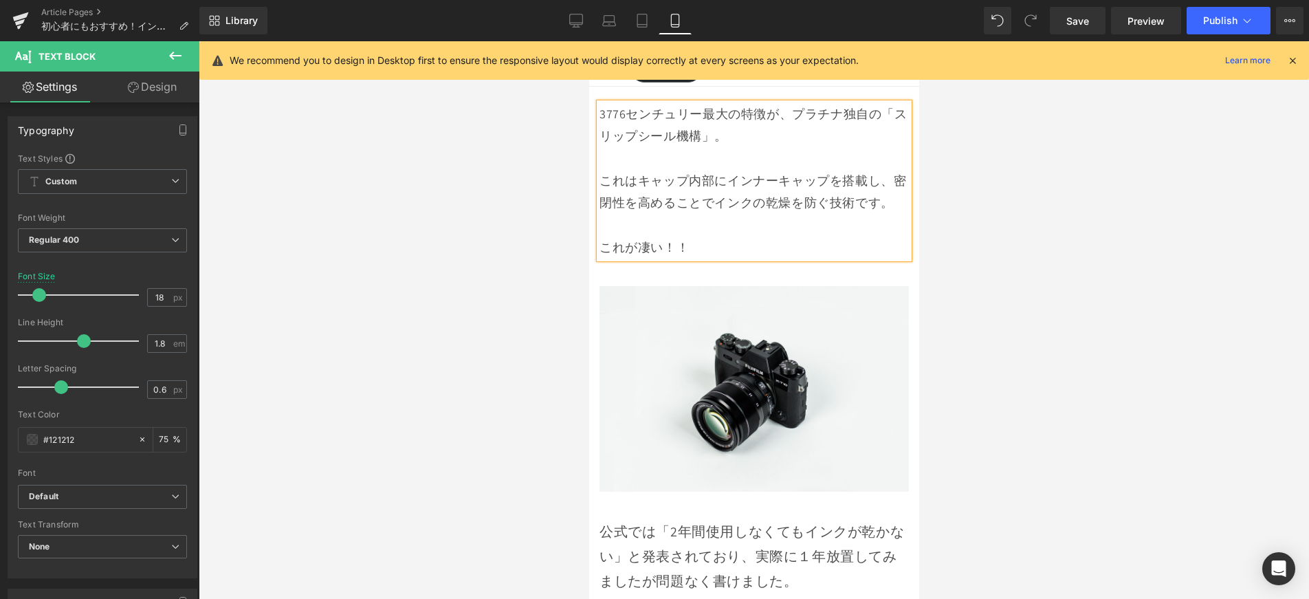
scroll to position [5383, 0]
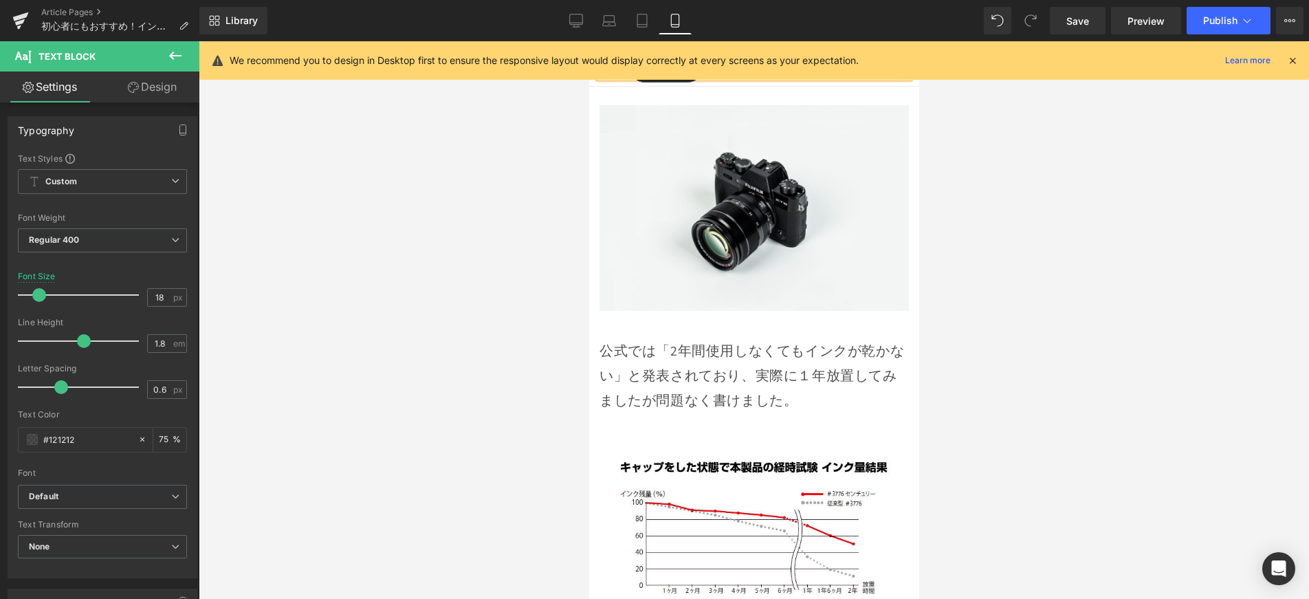
click at [704, 338] on p "公式では「2年間使用しなくてもインクが乾かない」と発表されており、実際に１年放置してみましたが問題なく書けました。" at bounding box center [753, 375] width 309 height 74
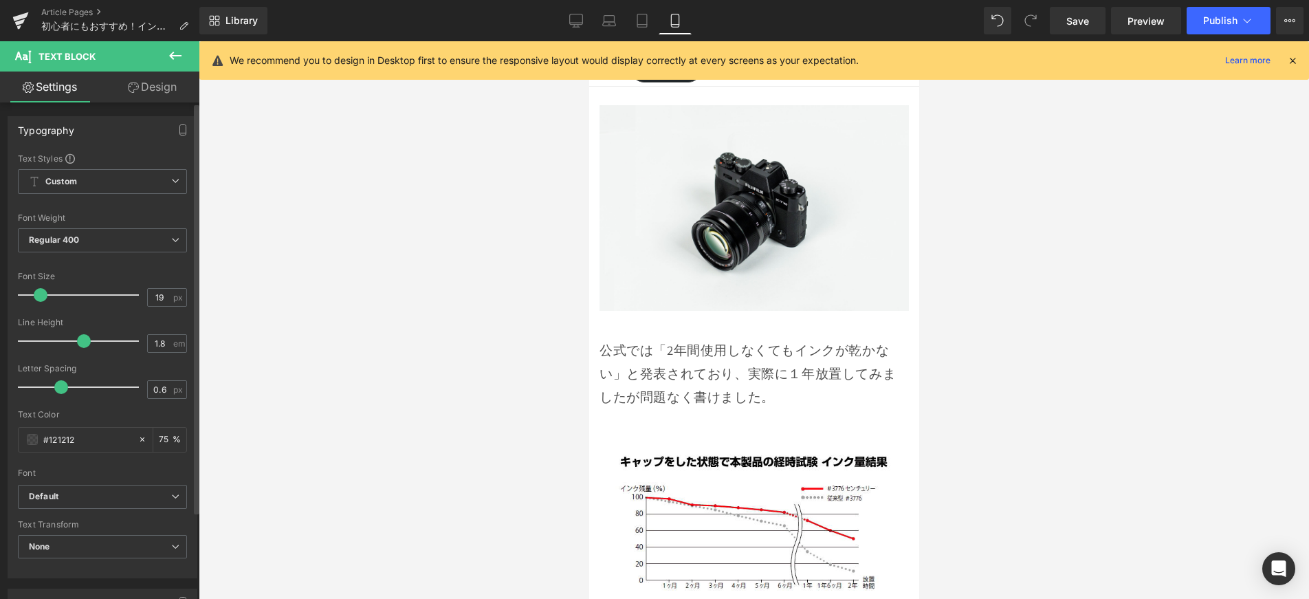
type input "18"
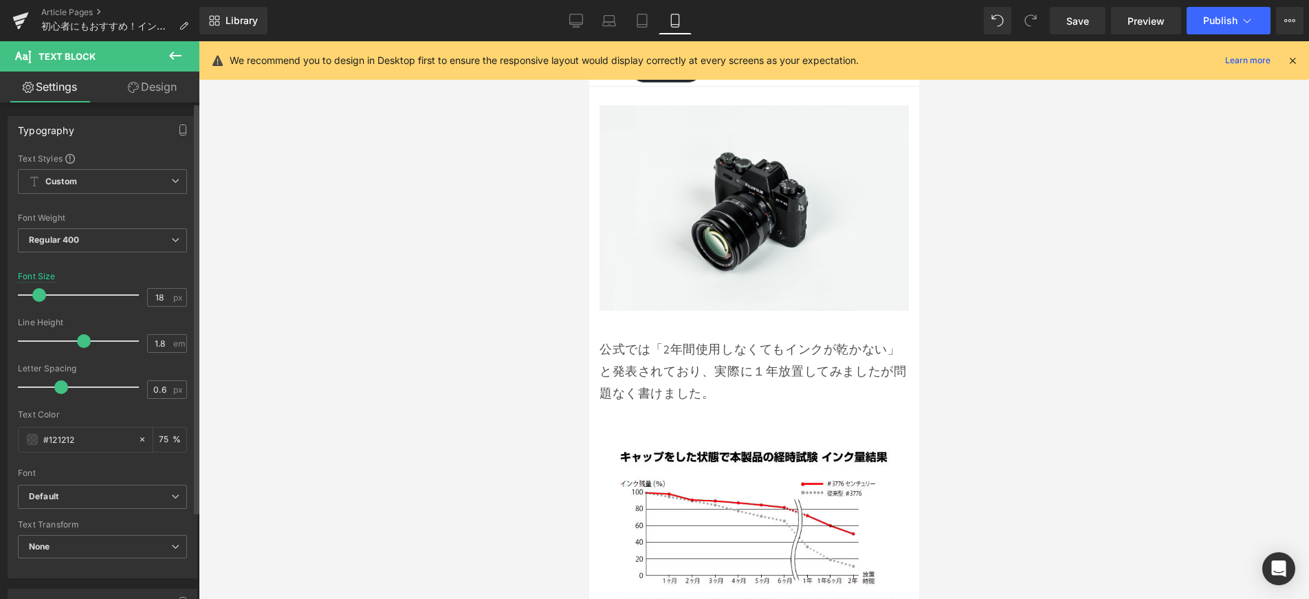
click at [44, 298] on span at bounding box center [39, 295] width 14 height 14
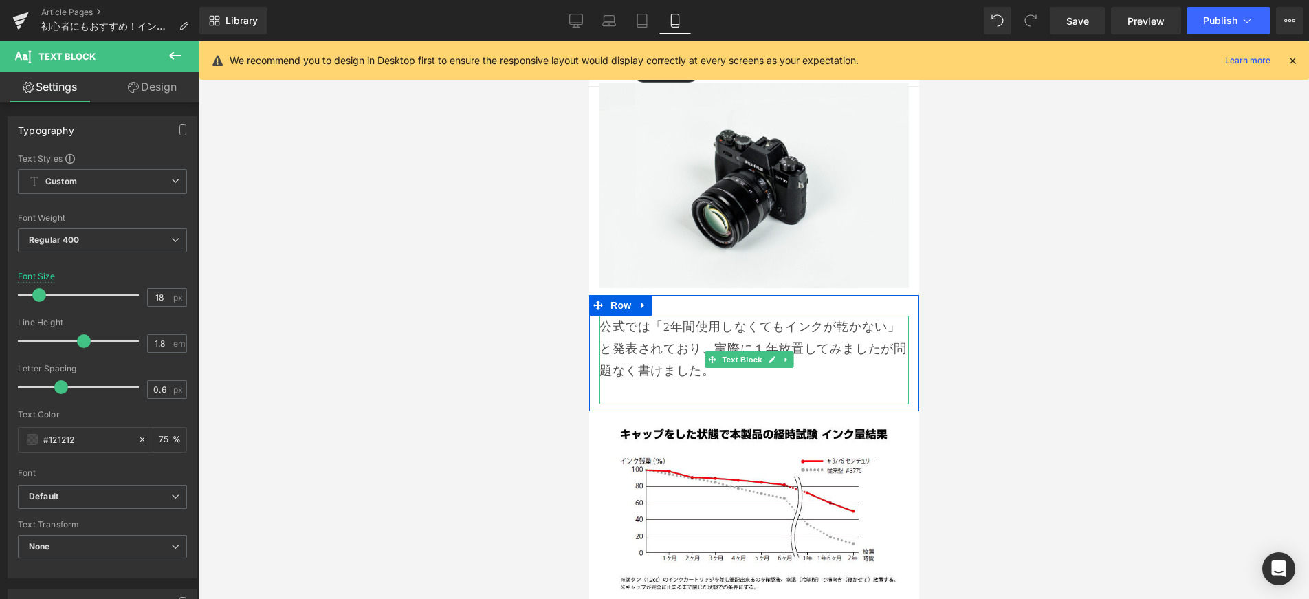
scroll to position [5410, 0]
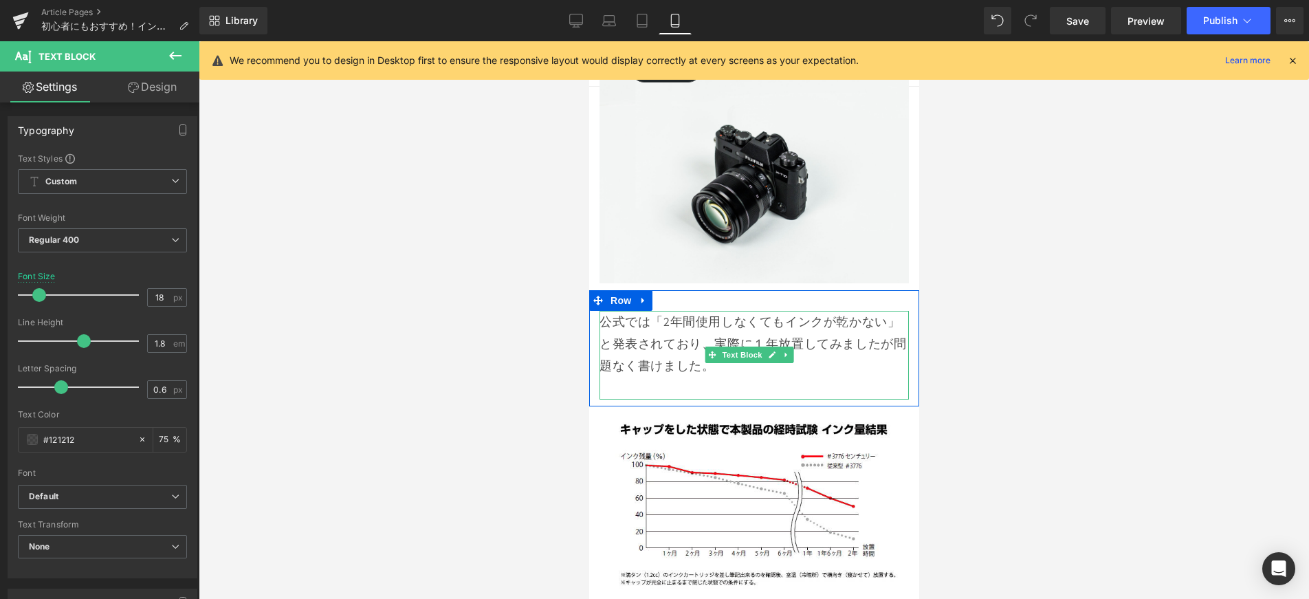
click at [656, 377] on p at bounding box center [753, 388] width 309 height 22
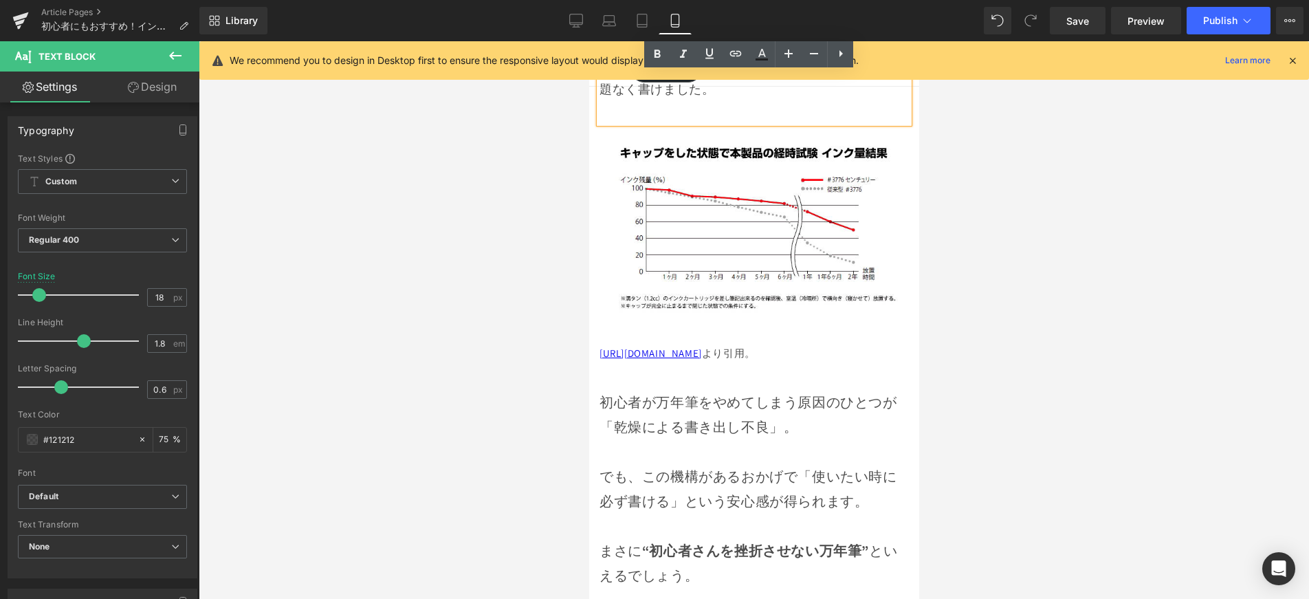
scroll to position [5703, 0]
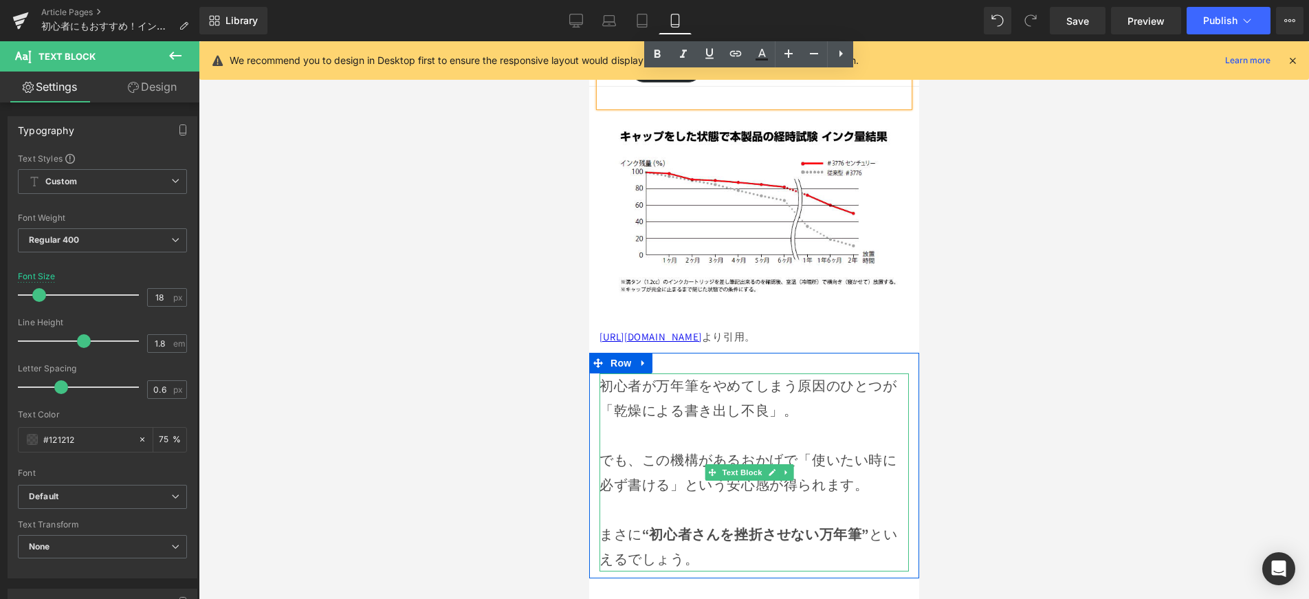
click at [671, 373] on p "初心者が万年筆をやめてしまう原因のひとつが「乾燥による書き出し不良」。" at bounding box center [753, 398] width 309 height 50
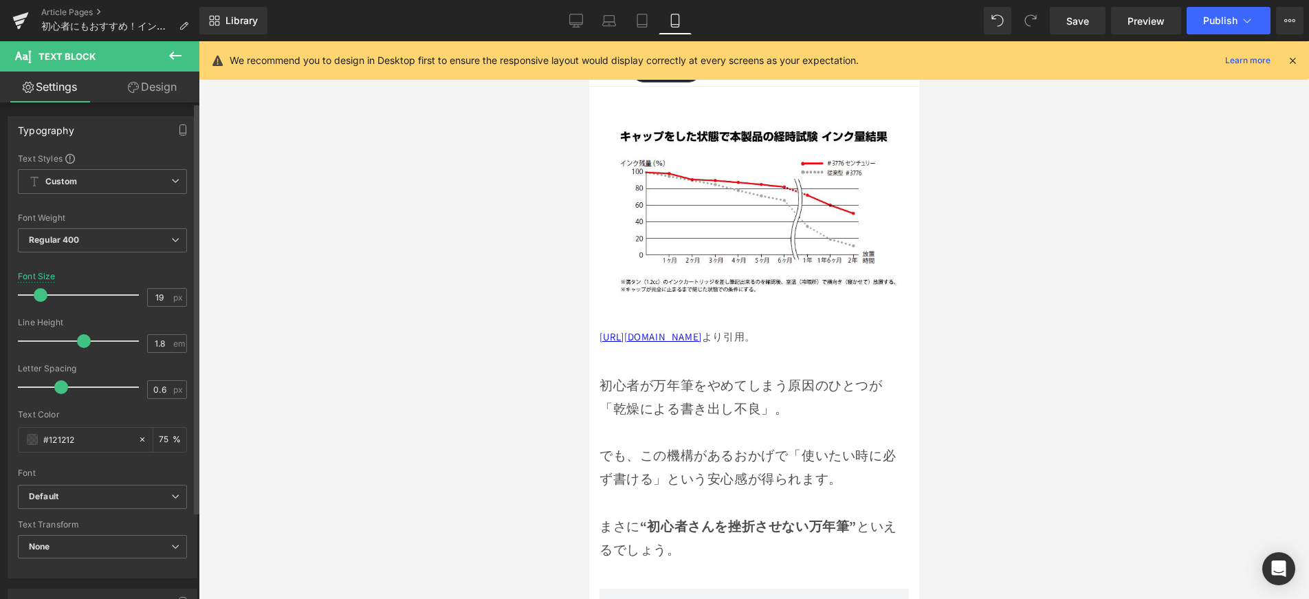
type input "18"
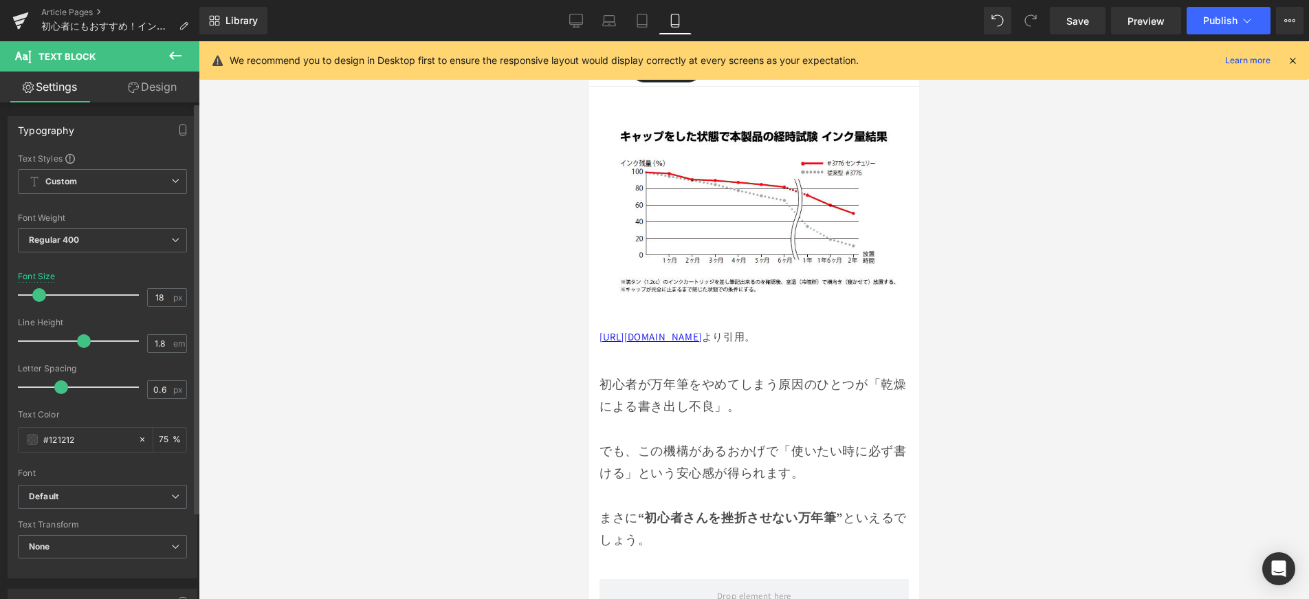
click at [42, 299] on span at bounding box center [39, 295] width 14 height 14
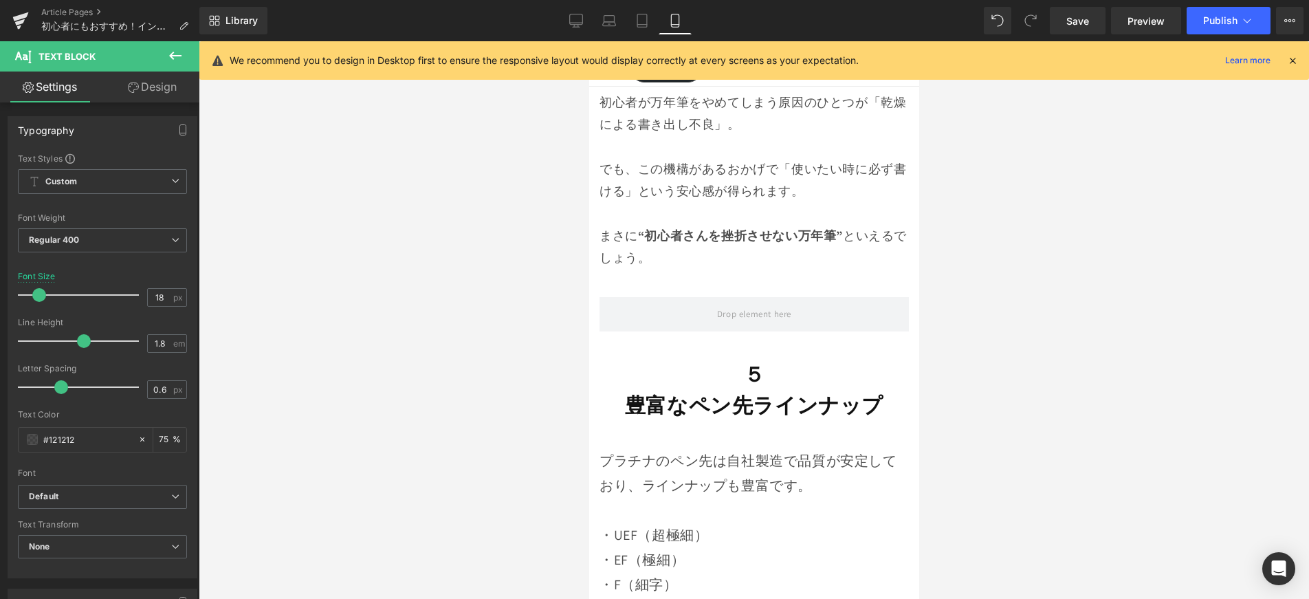
scroll to position [6050, 0]
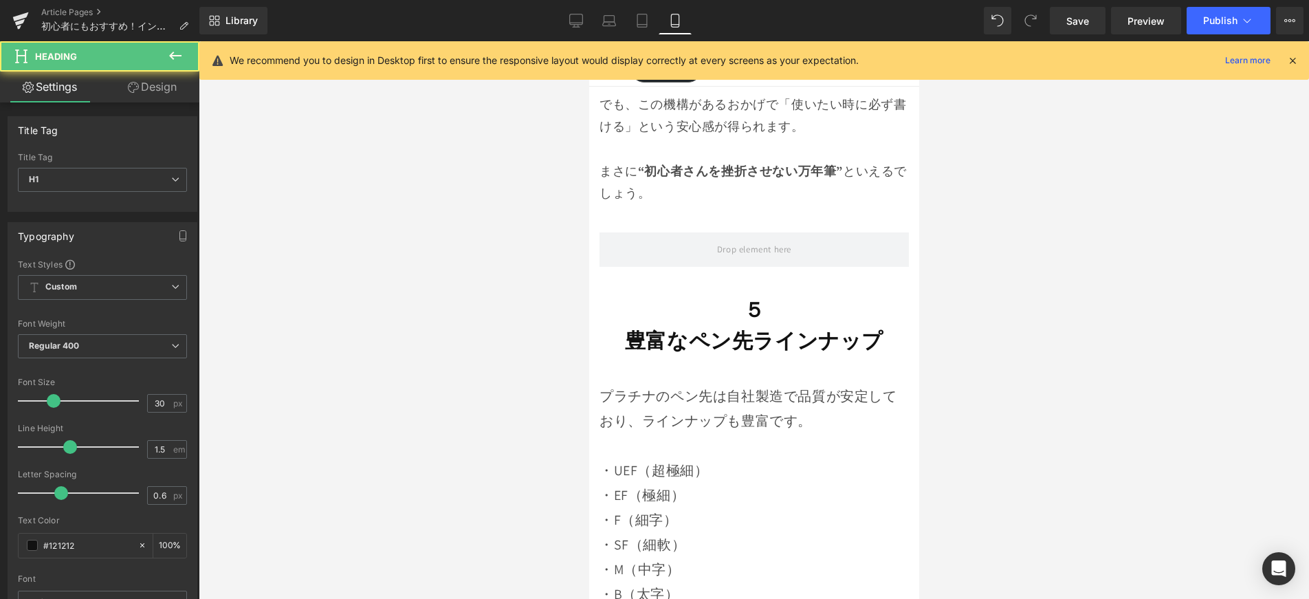
click at [670, 327] on strong "豊富なペン先ラインナップ" at bounding box center [753, 341] width 259 height 28
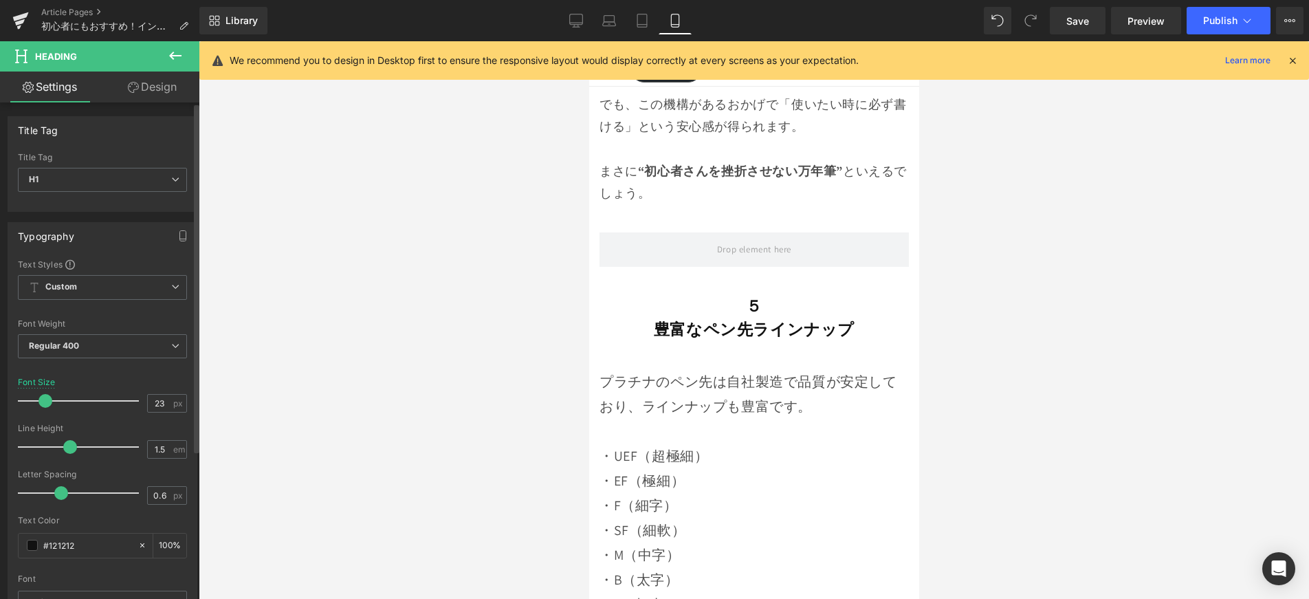
type input "22"
click at [43, 402] on div at bounding box center [82, 401] width 114 height 28
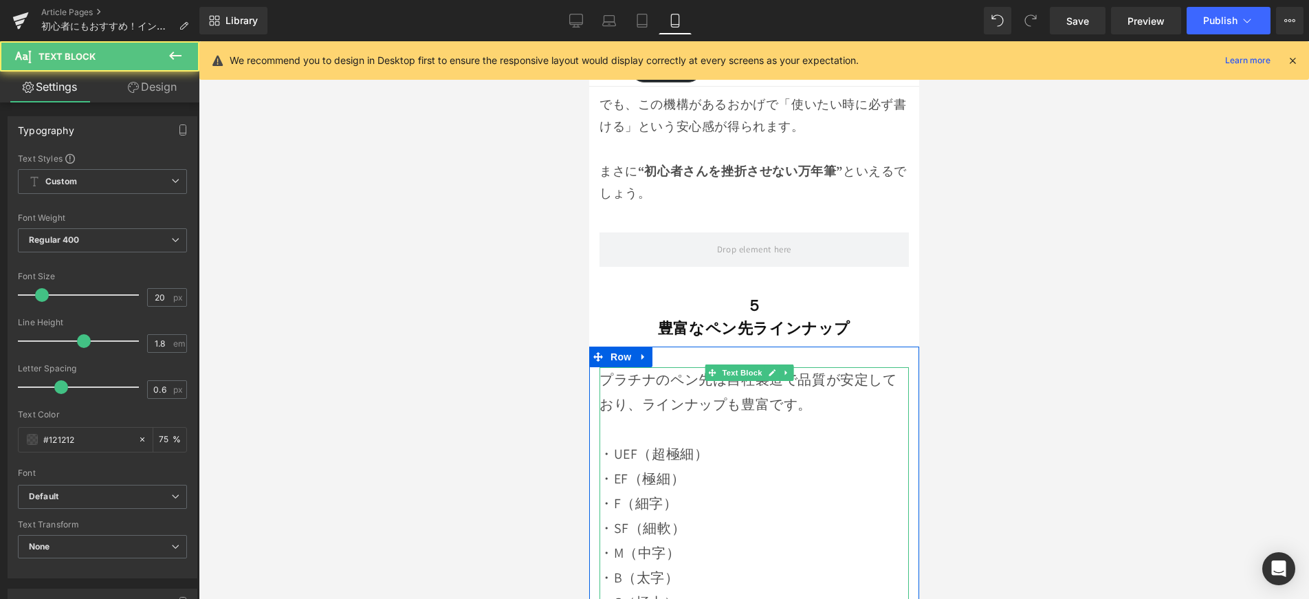
click at [675, 367] on p "プラチナのペン先は自社製造で品質が安定しており、ラインナップも豊富です。" at bounding box center [753, 392] width 309 height 50
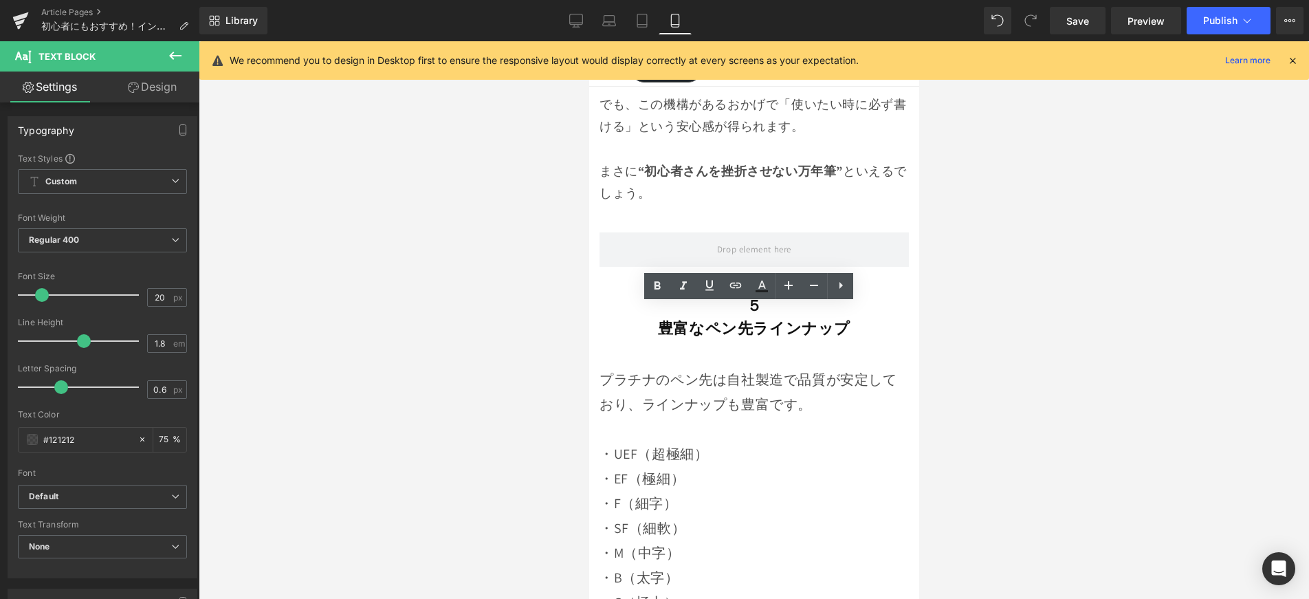
click at [691, 540] on div "Rendering Content" at bounding box center [655, 544] width 85 height 15
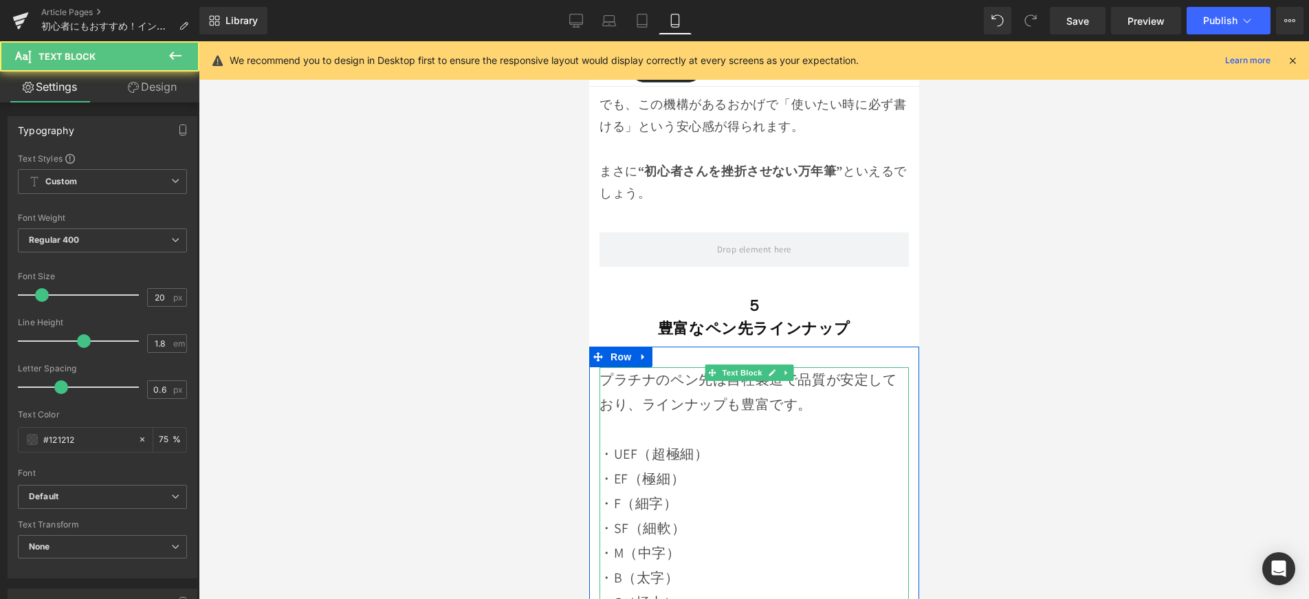
click at [650, 367] on p "プラチナのペン先は自社製造で品質が安定しており、ラインナップも豊富です。" at bounding box center [753, 392] width 309 height 50
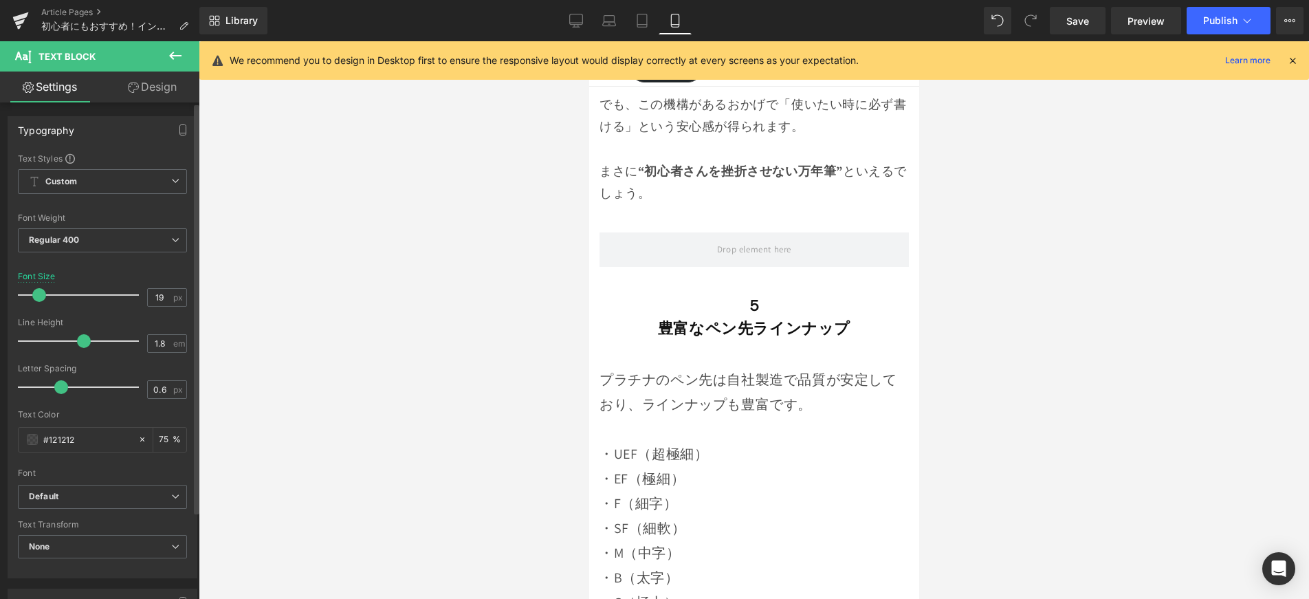
type input "18"
drag, startPoint x: 47, startPoint y: 300, endPoint x: 39, endPoint y: 305, distance: 9.6
click at [39, 305] on div at bounding box center [82, 295] width 114 height 28
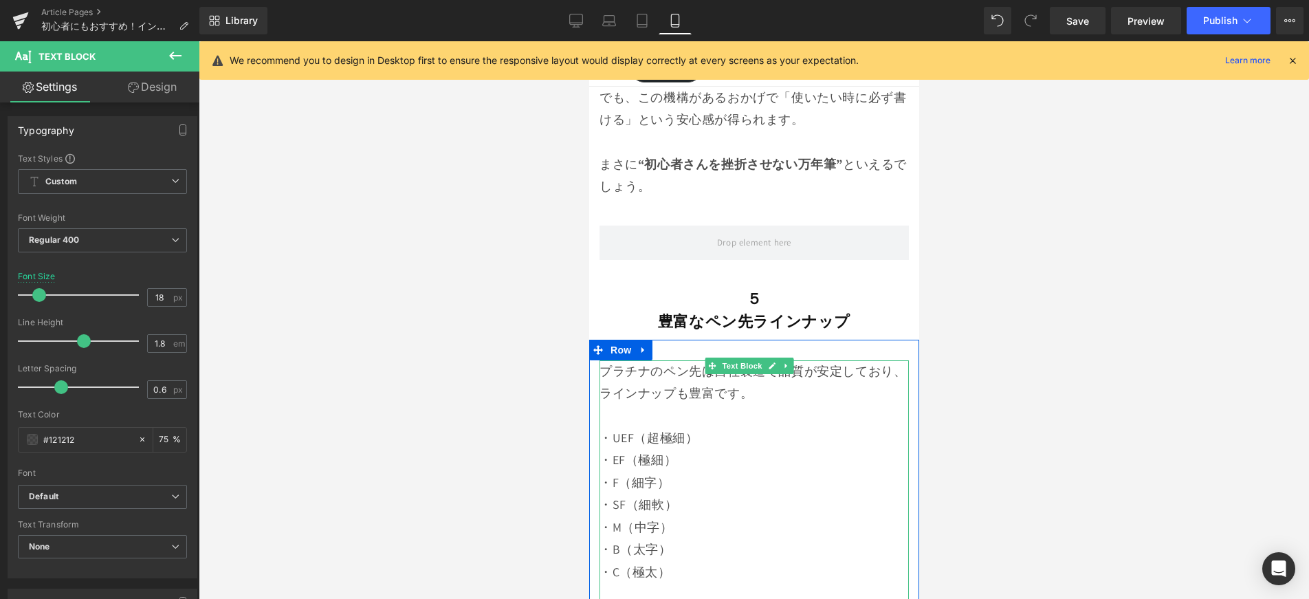
scroll to position [6061, 0]
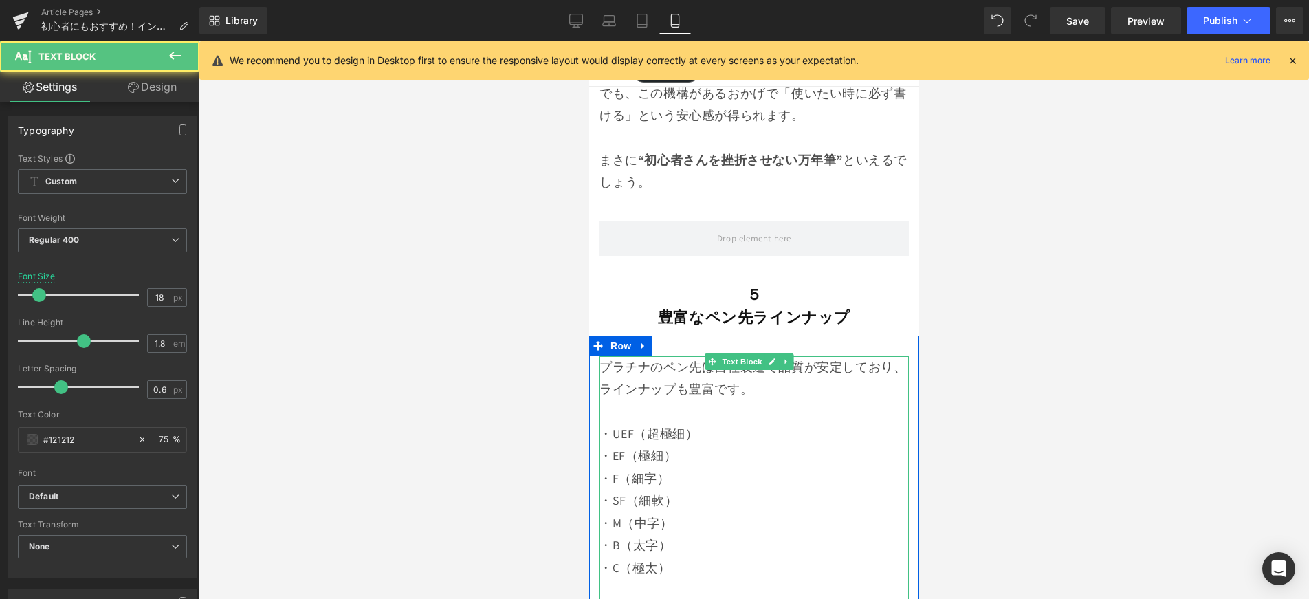
click at [690, 557] on p "・C（極太）" at bounding box center [753, 568] width 309 height 22
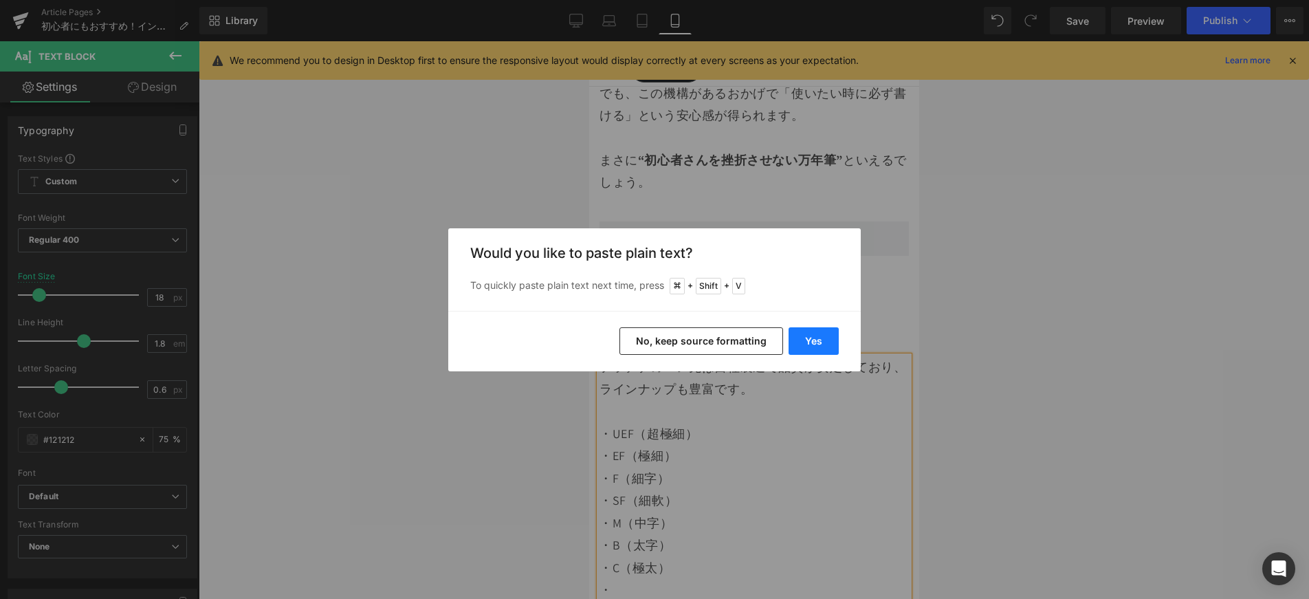
click at [823, 345] on button "Yes" at bounding box center [814, 341] width 50 height 28
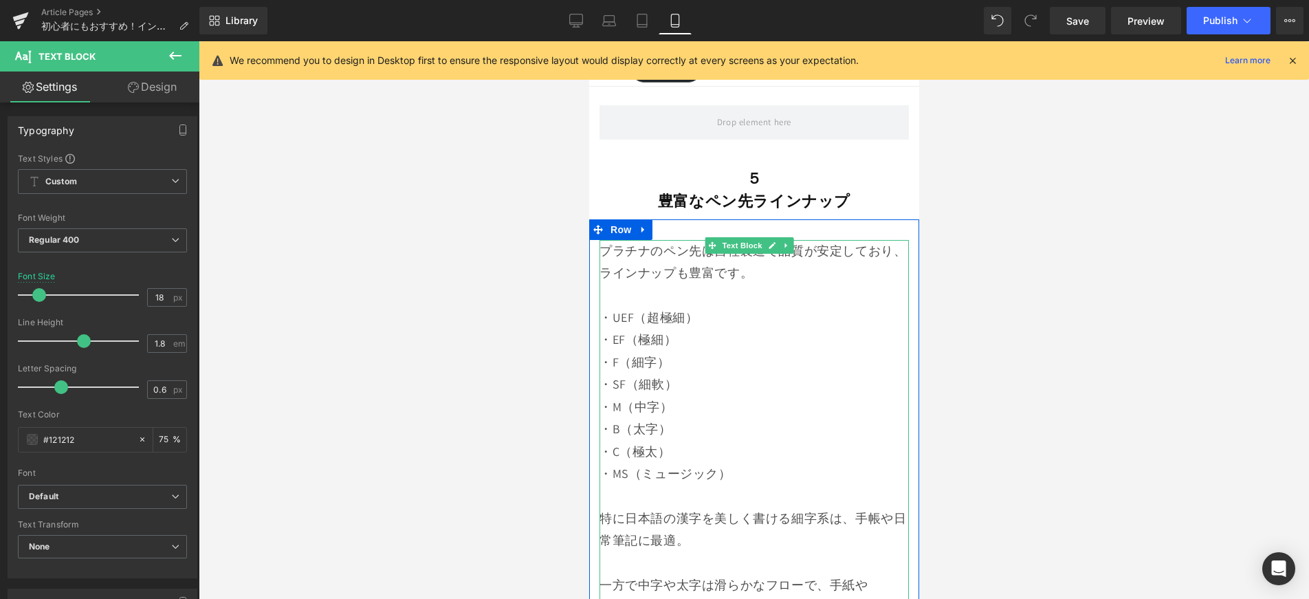
scroll to position [6178, 0]
click at [785, 507] on p "特に日本語の漢字を美しく書ける細字系は、手帳や日常筆記に最適。" at bounding box center [753, 529] width 309 height 45
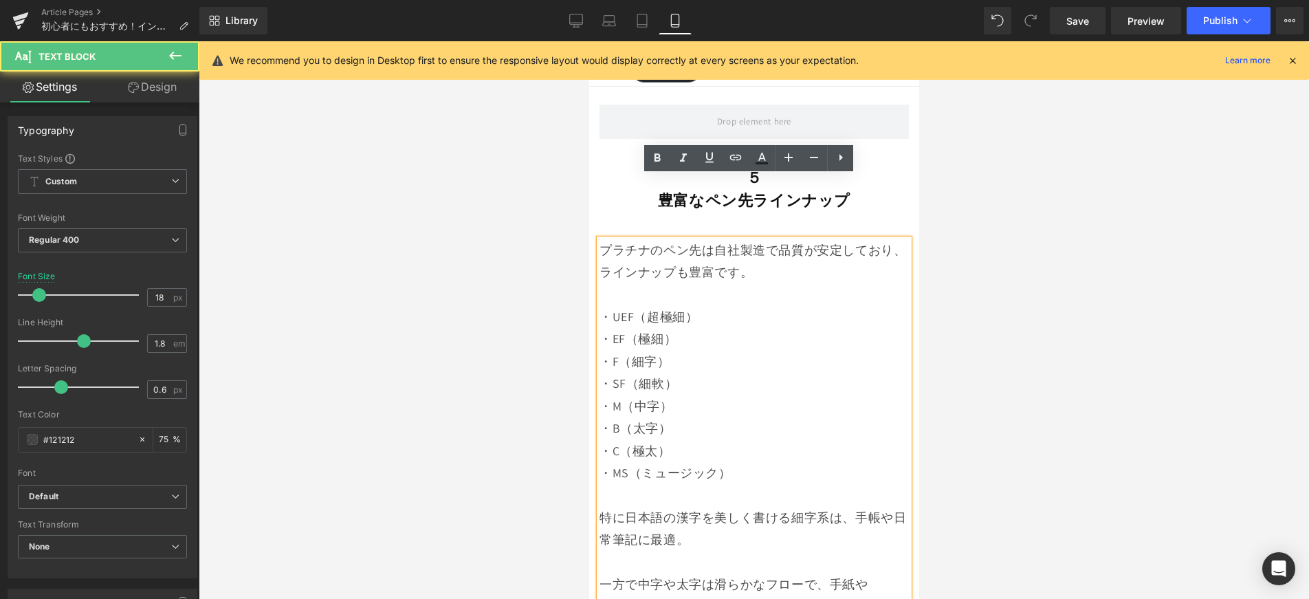
scroll to position [6629, 0]
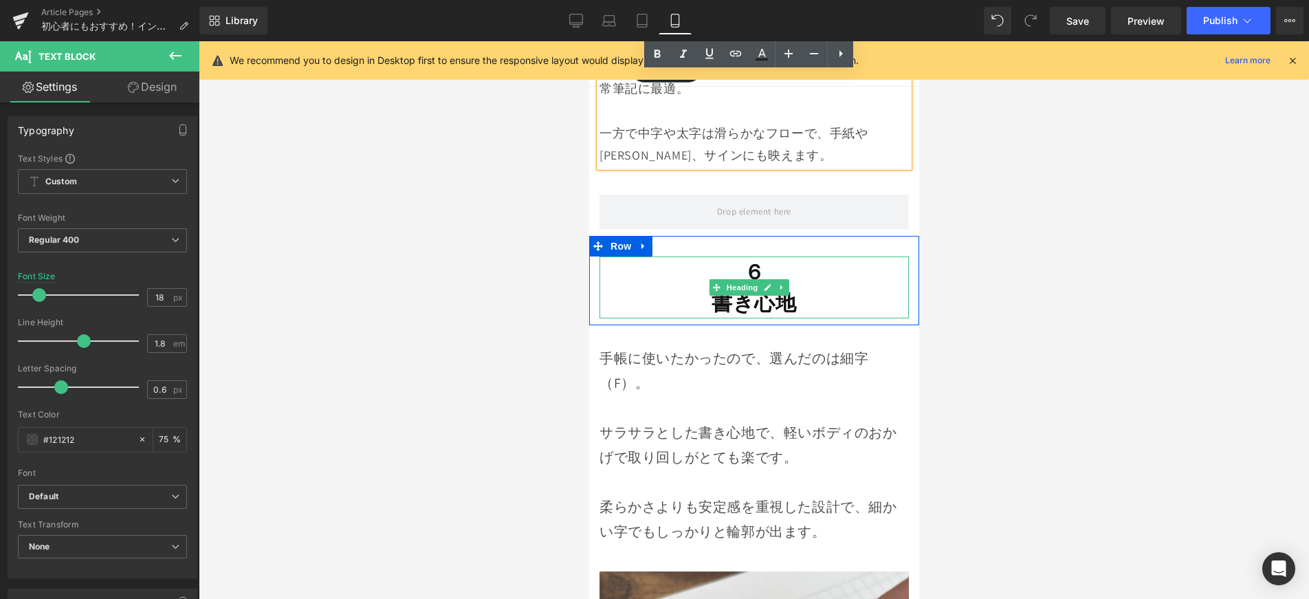
click at [741, 289] on strong "書き心地" at bounding box center [753, 303] width 85 height 28
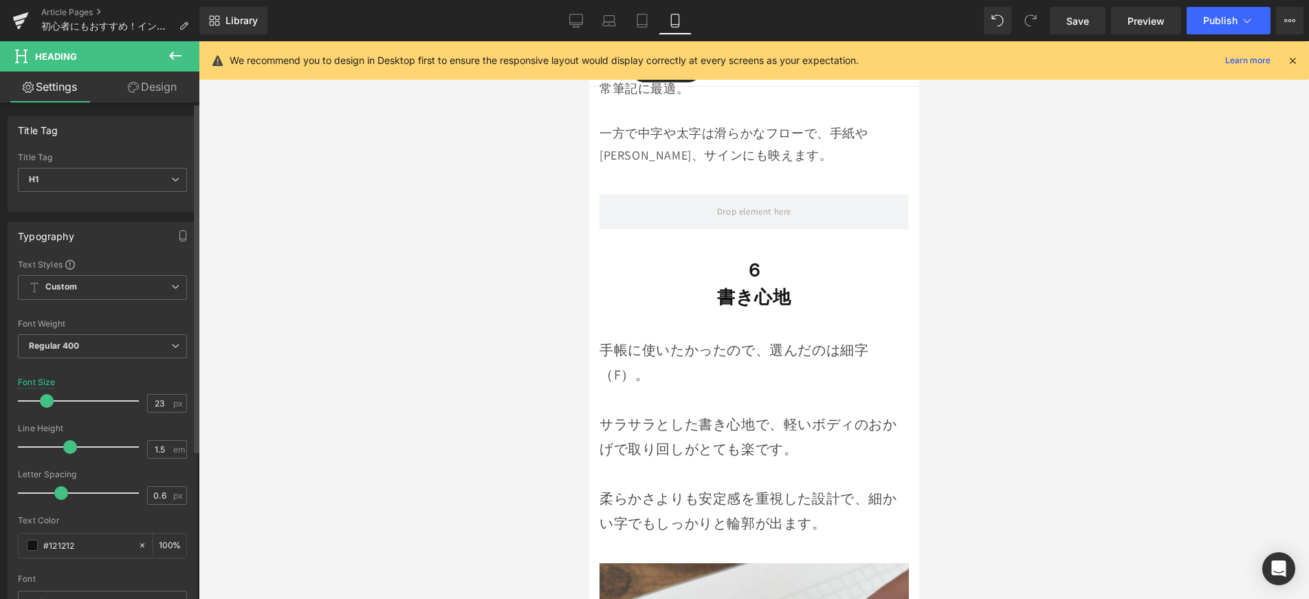
type input "22"
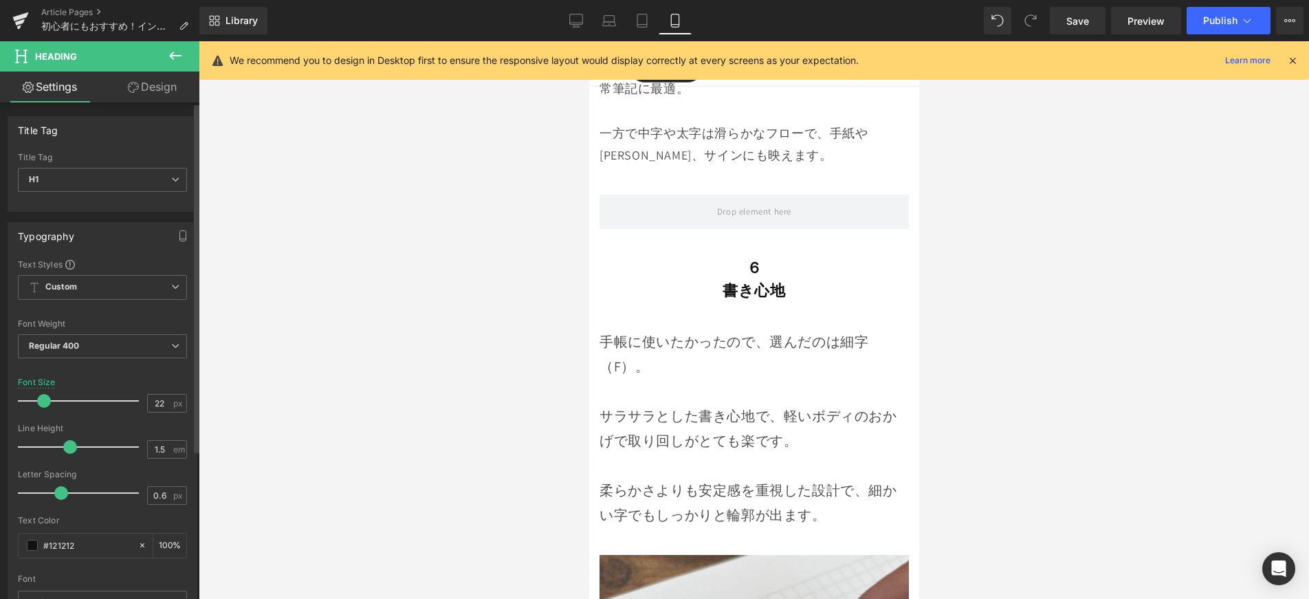
drag, startPoint x: 51, startPoint y: 401, endPoint x: 42, endPoint y: 410, distance: 12.6
click at [42, 410] on div at bounding box center [82, 401] width 114 height 28
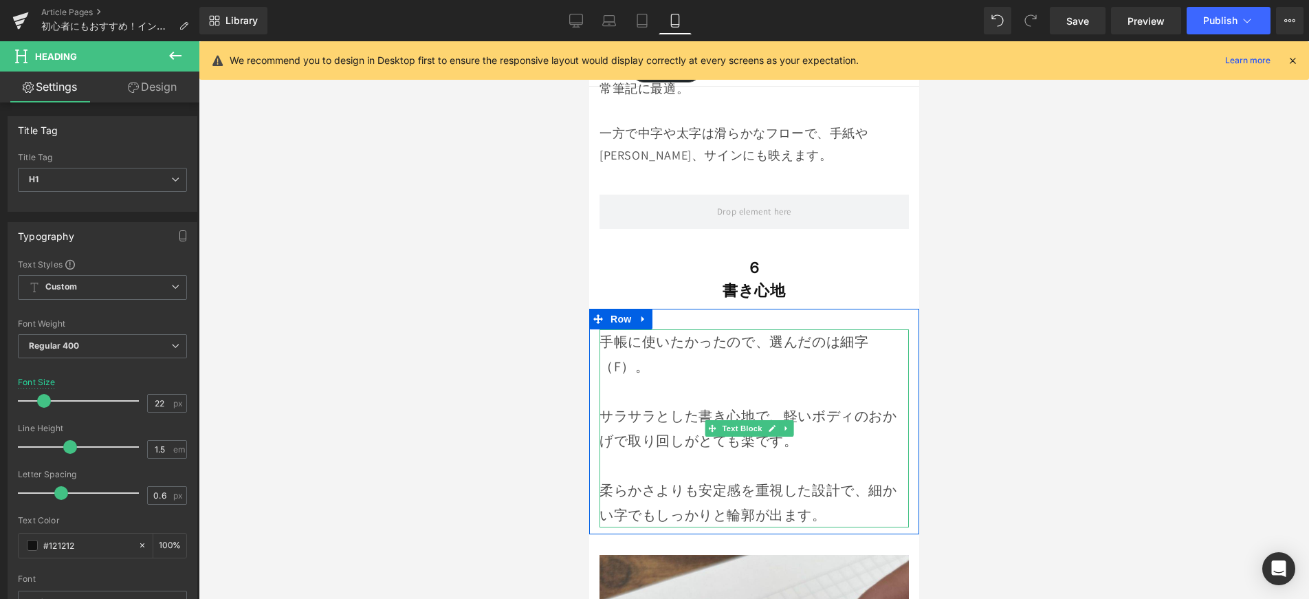
click at [637, 379] on p at bounding box center [753, 391] width 309 height 25
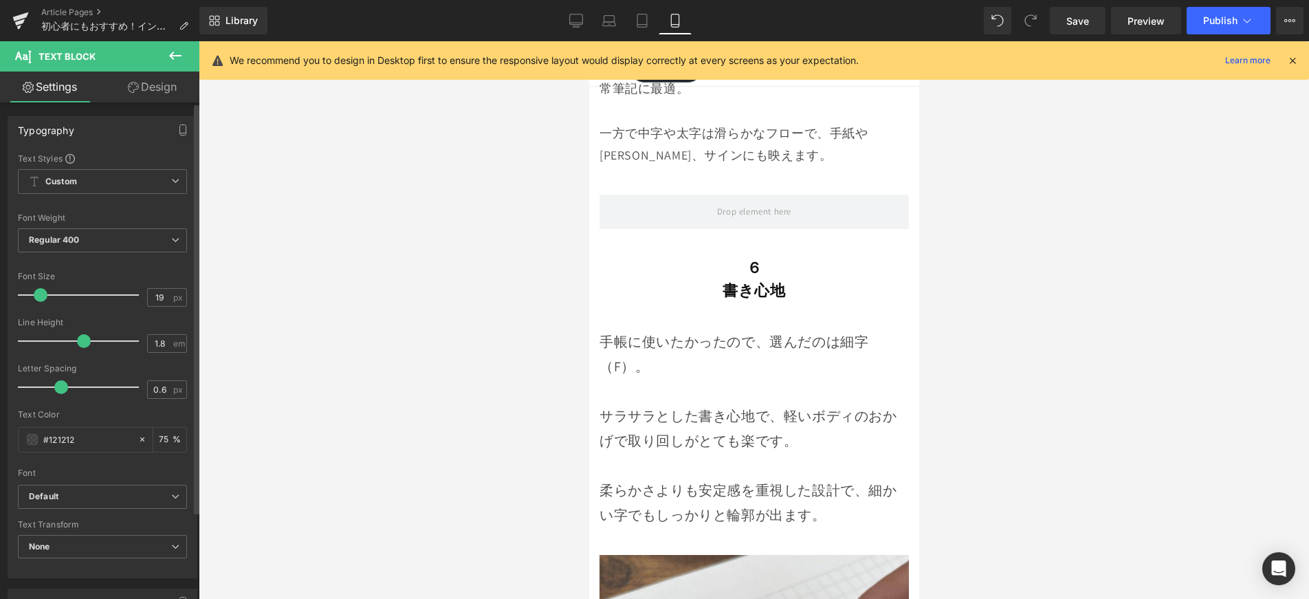
type input "18"
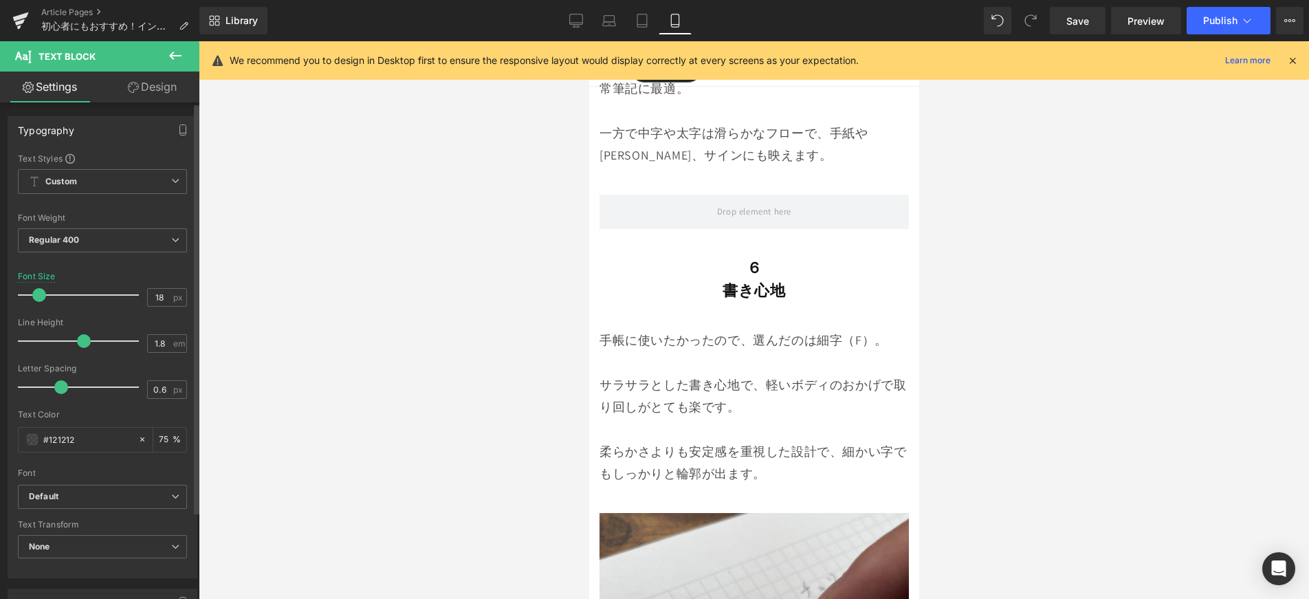
click at [41, 300] on span at bounding box center [39, 295] width 14 height 14
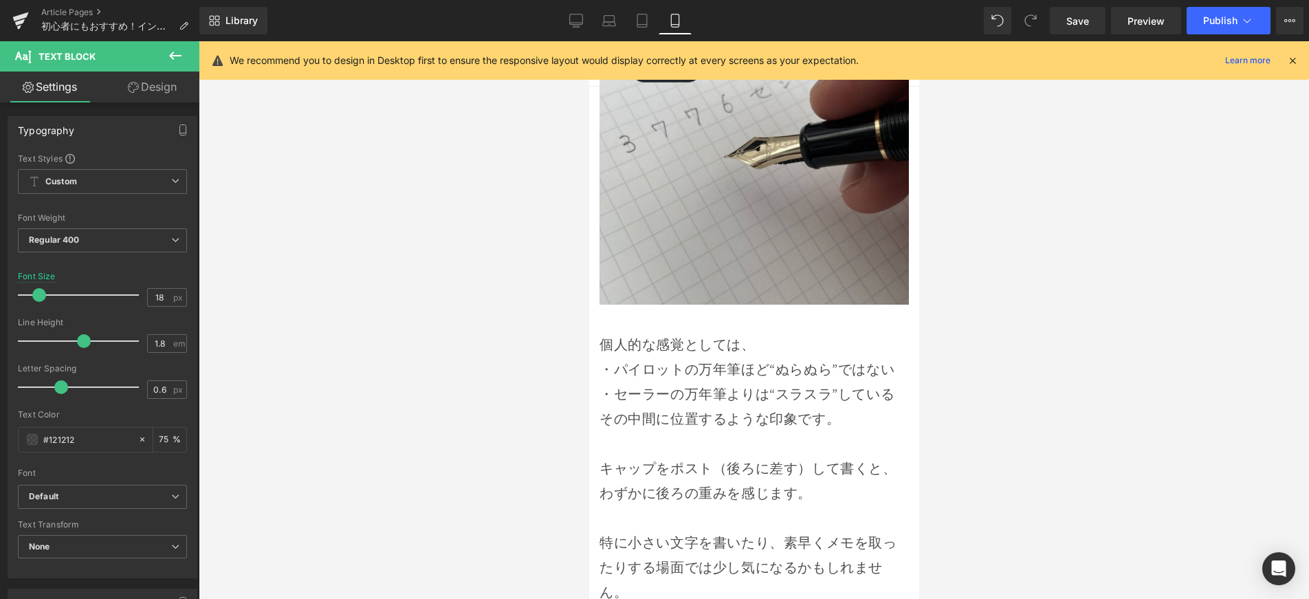
scroll to position [7157, 0]
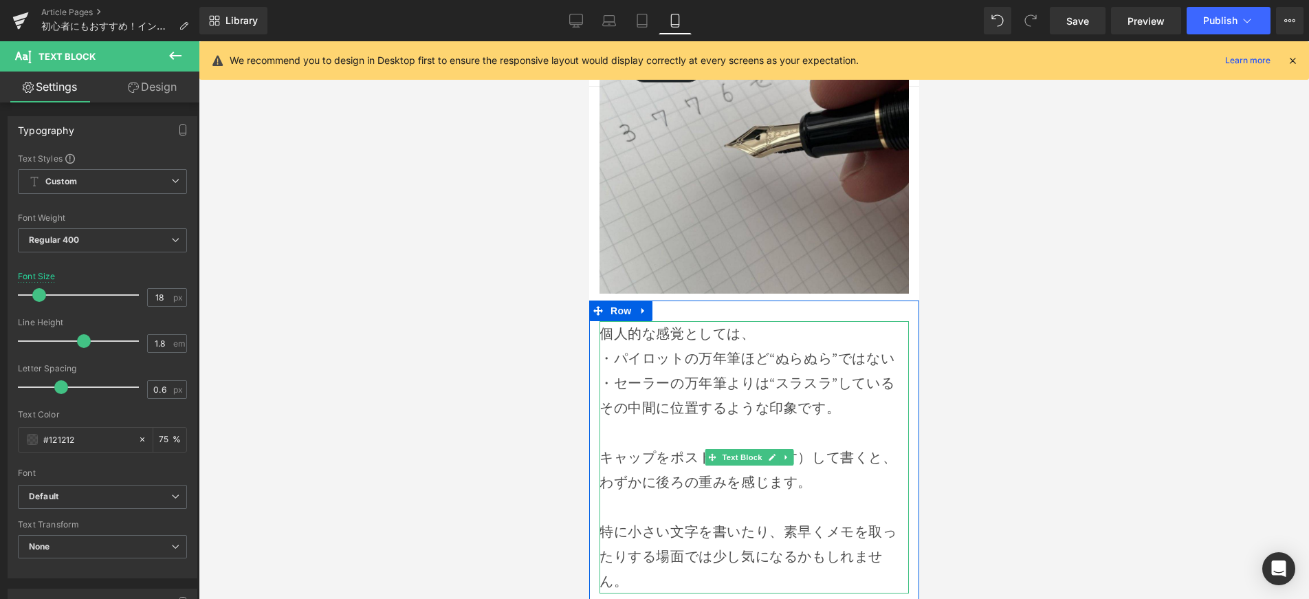
click at [716, 371] on p "・セーラーの万年筆よりは“スラスラ”している" at bounding box center [753, 383] width 309 height 25
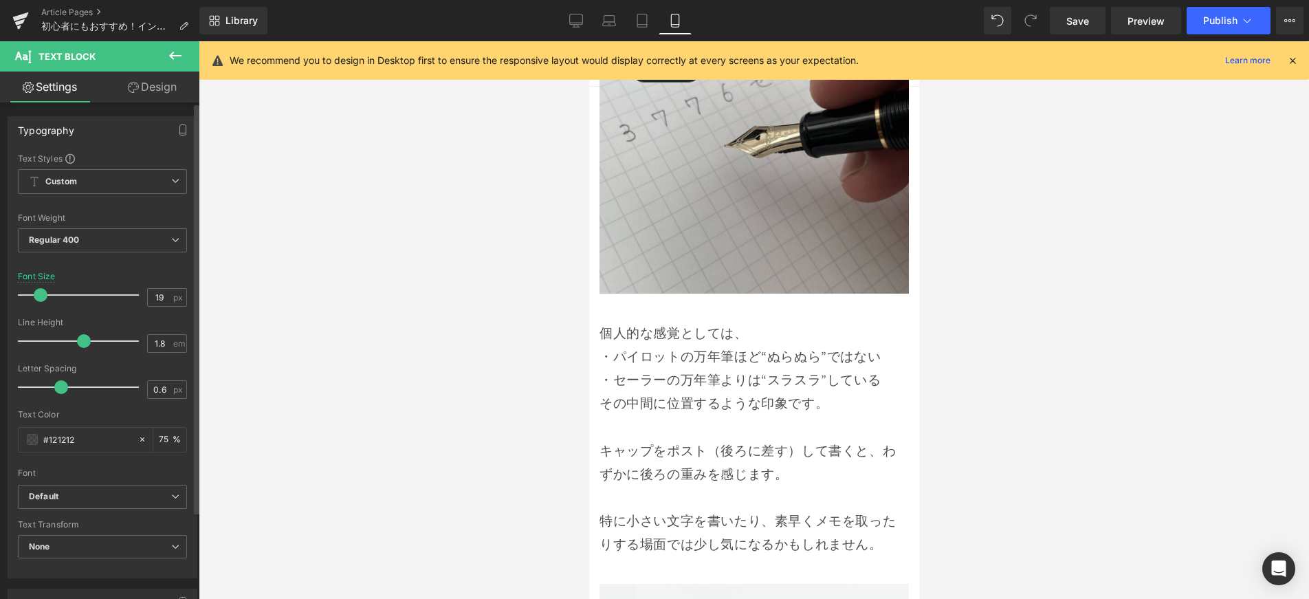
type input "18"
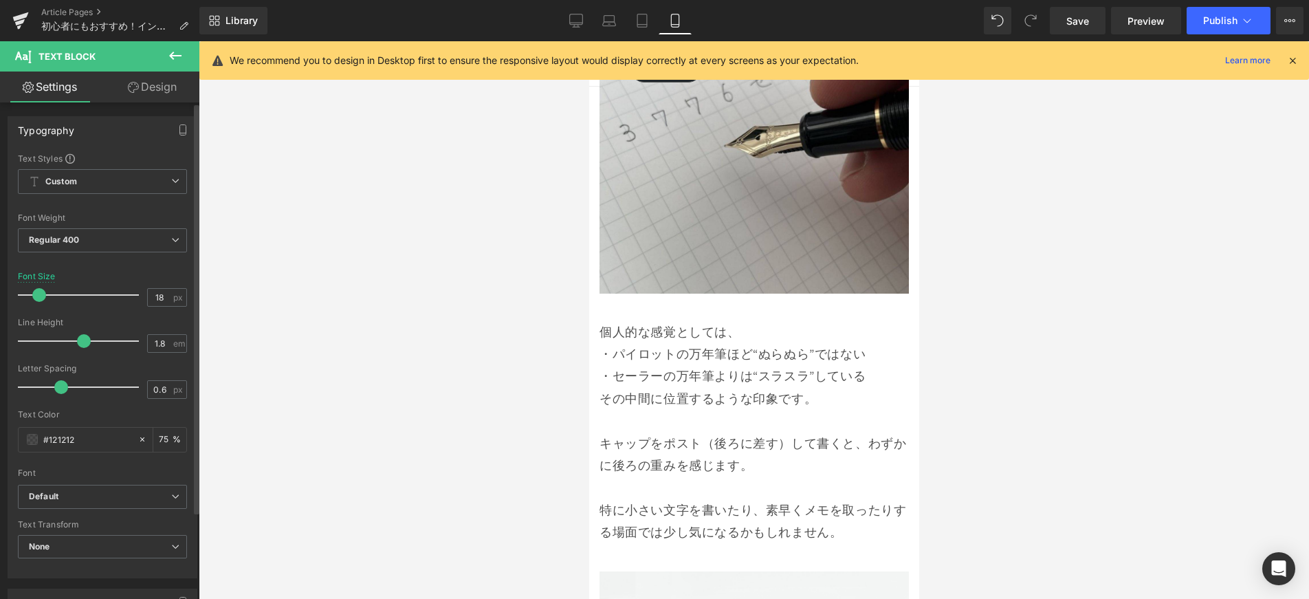
click at [39, 301] on span at bounding box center [39, 295] width 14 height 14
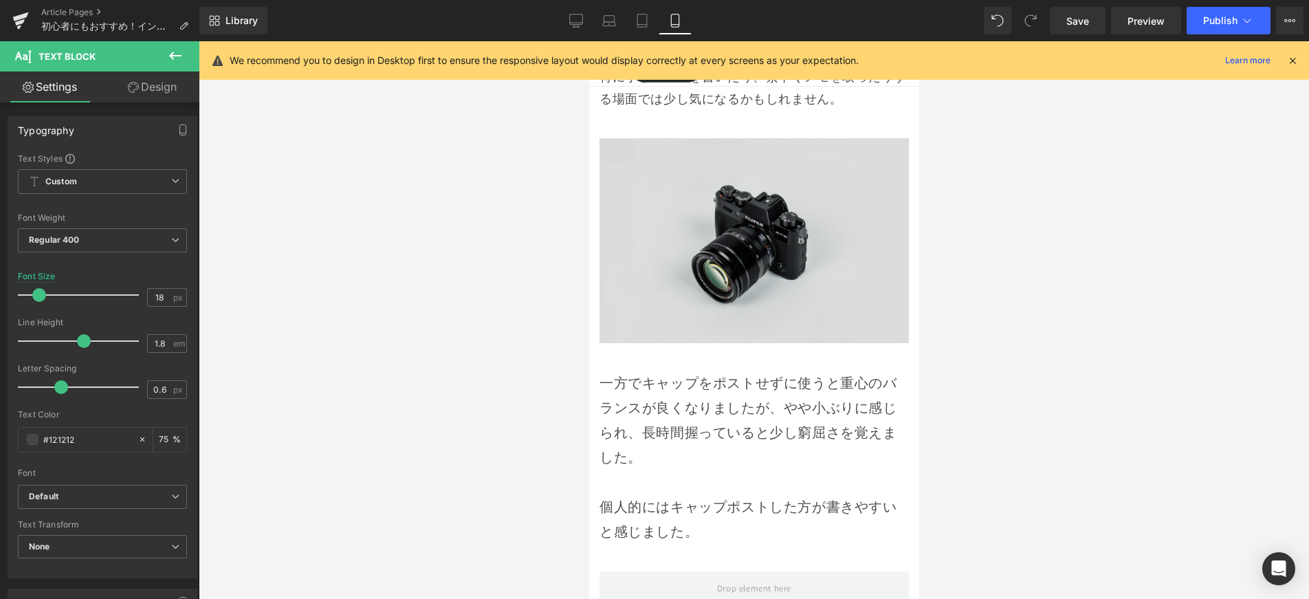
scroll to position [7592, 0]
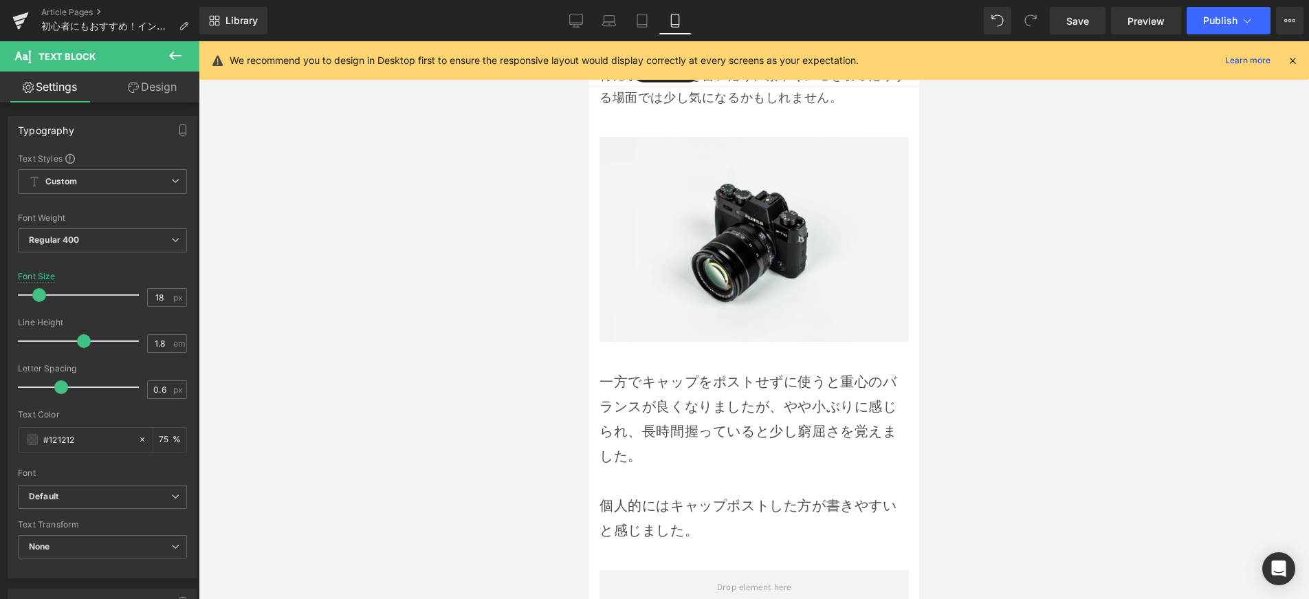
click at [703, 369] on p "一方でキャップをポストせずに使うと重心のバランスが良くなりましたが、 やや小ぶりに感じられ、長時間握っていると少し窮屈さを覚えました。 個人的にはキャップポス…" at bounding box center [753, 455] width 309 height 173
type input "18"
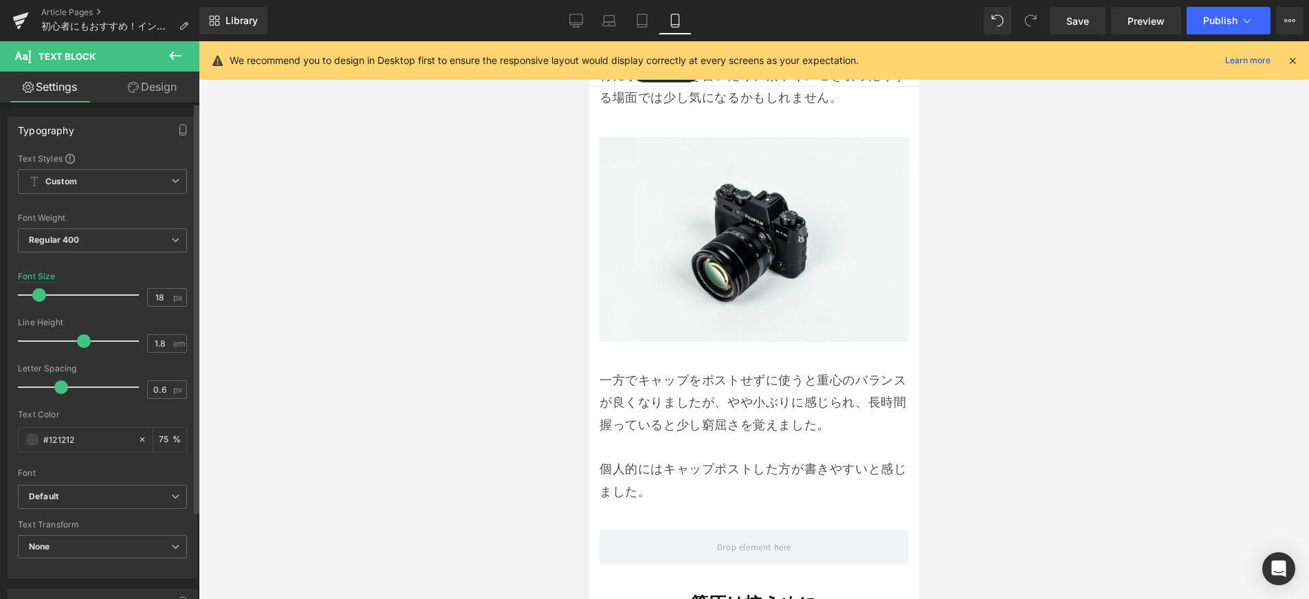
click at [40, 298] on span at bounding box center [39, 295] width 14 height 14
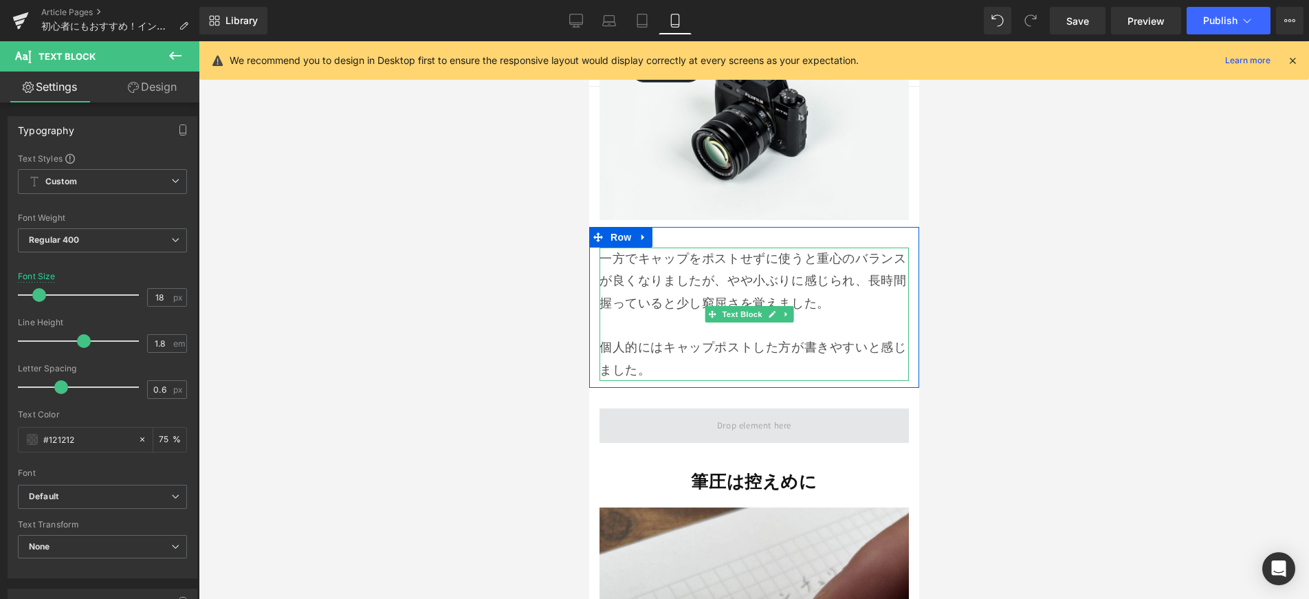
scroll to position [7717, 0]
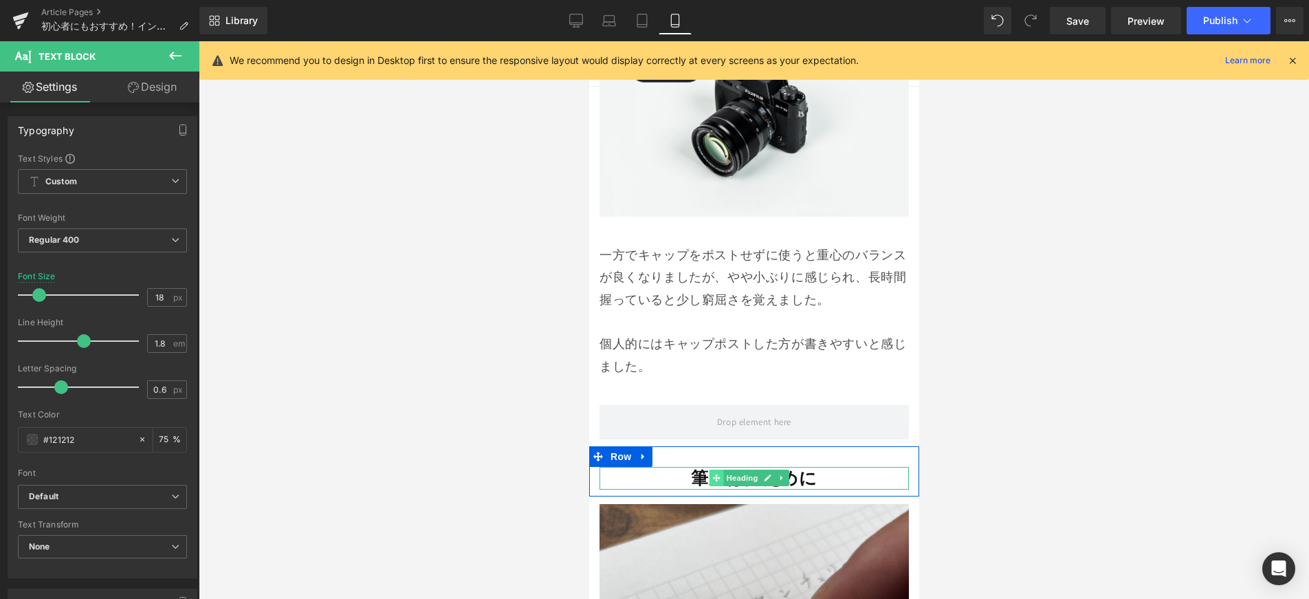
click at [718, 470] on span at bounding box center [715, 478] width 14 height 17
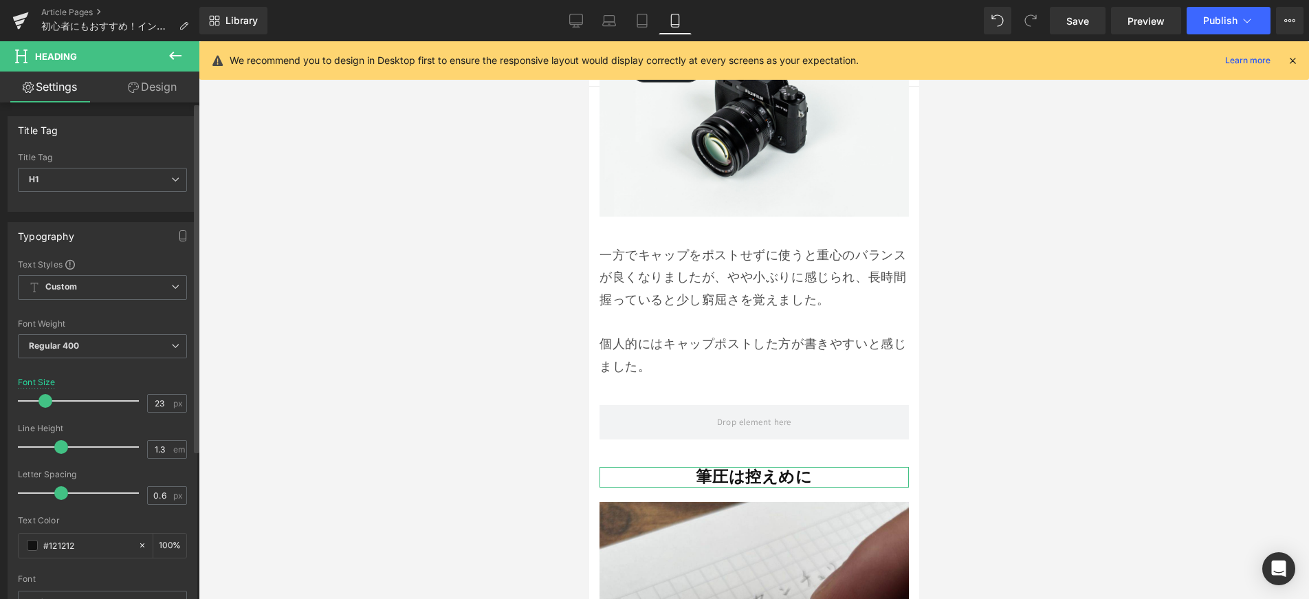
type input "22"
click at [41, 404] on span at bounding box center [44, 401] width 14 height 14
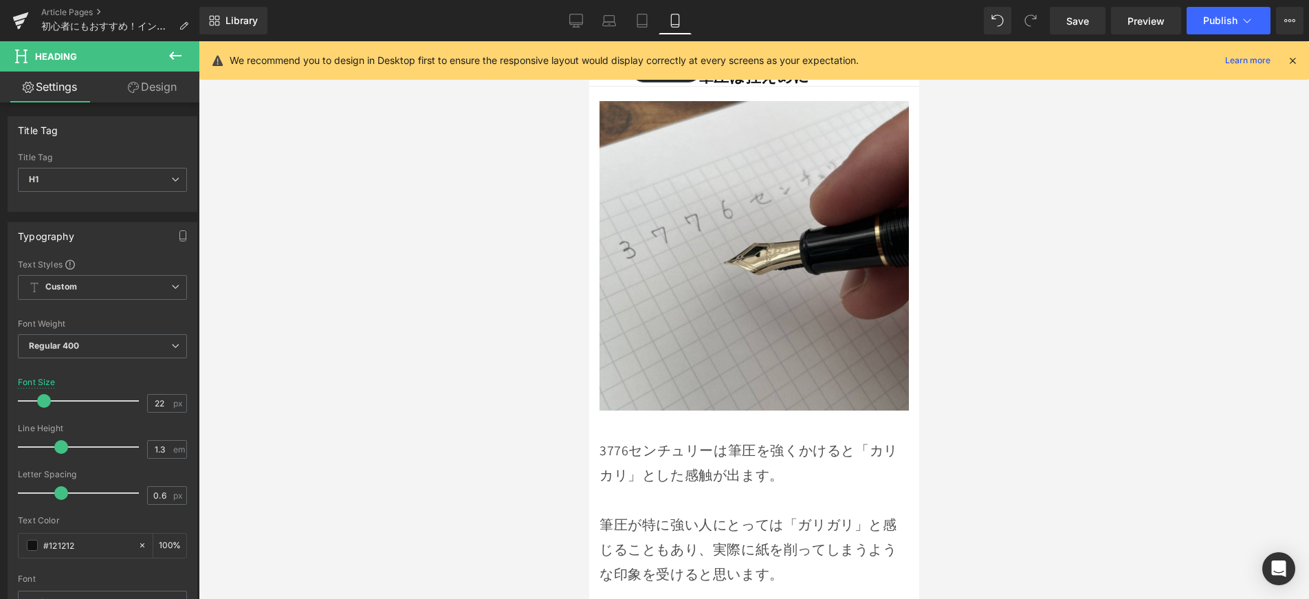
scroll to position [8139, 0]
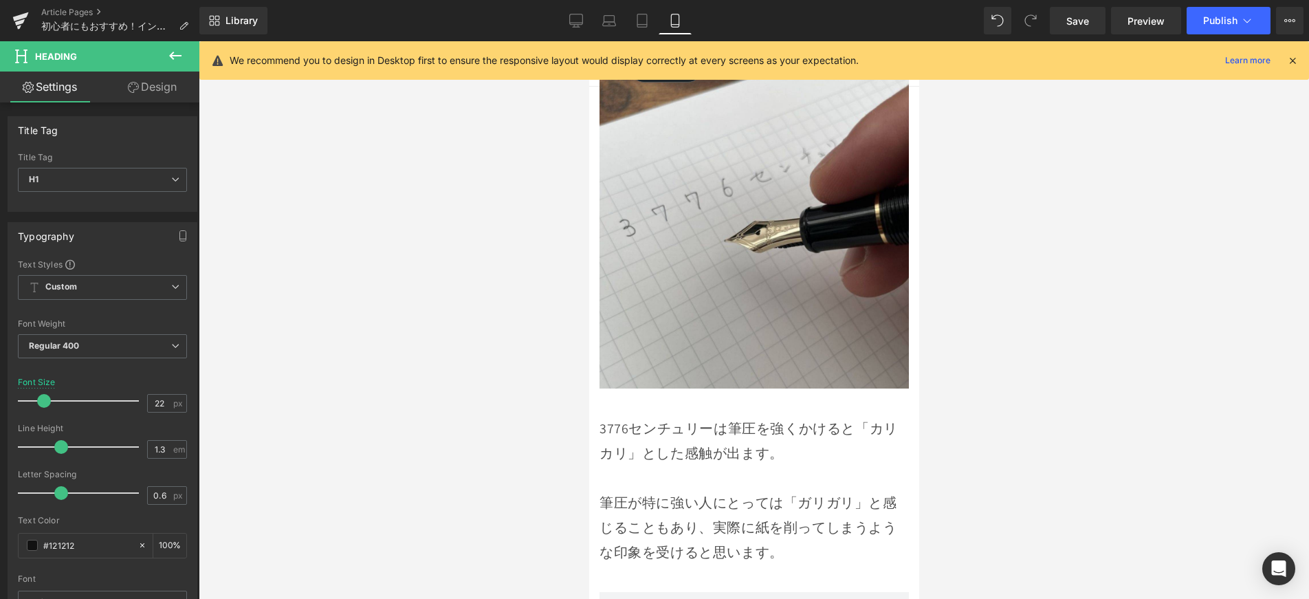
click at [712, 416] on p "3776センチュリーは筆圧を強くかけると「カリカリ」とした感触が出ます。" at bounding box center [753, 441] width 309 height 50
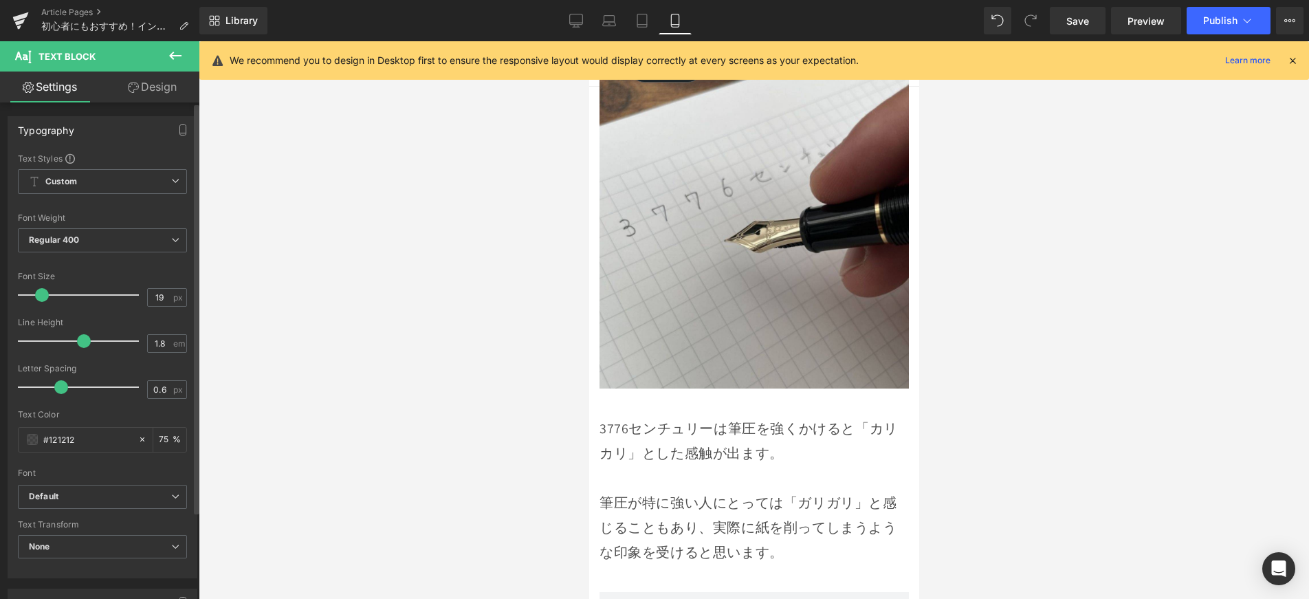
type input "18"
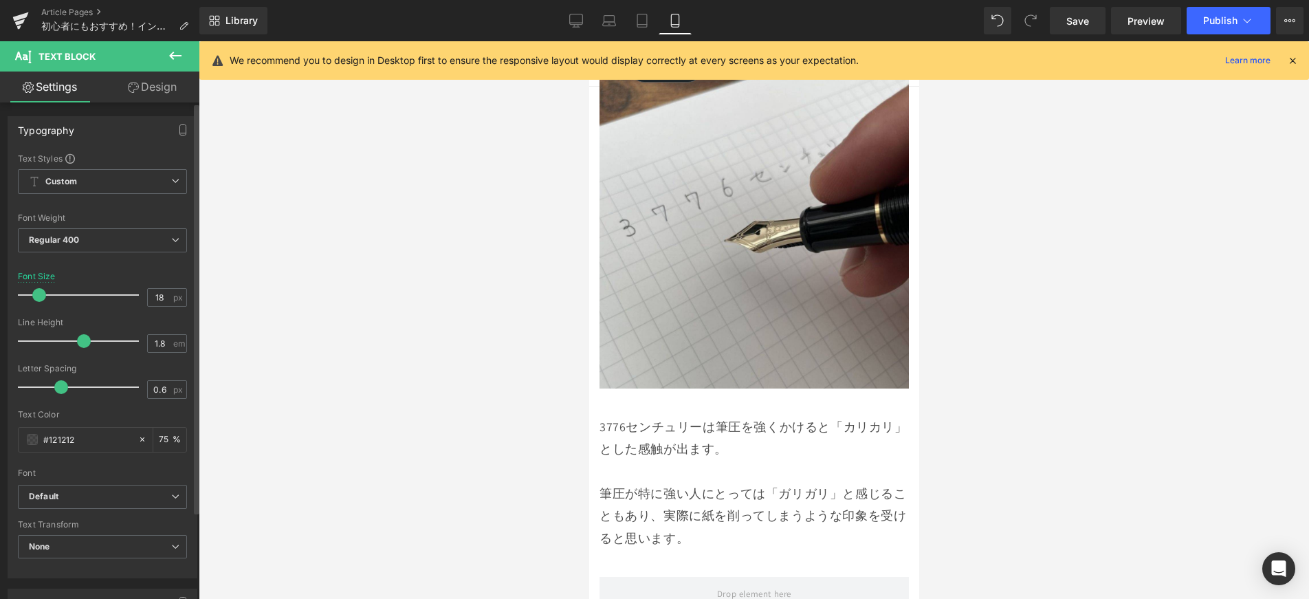
click at [42, 298] on span at bounding box center [39, 295] width 14 height 14
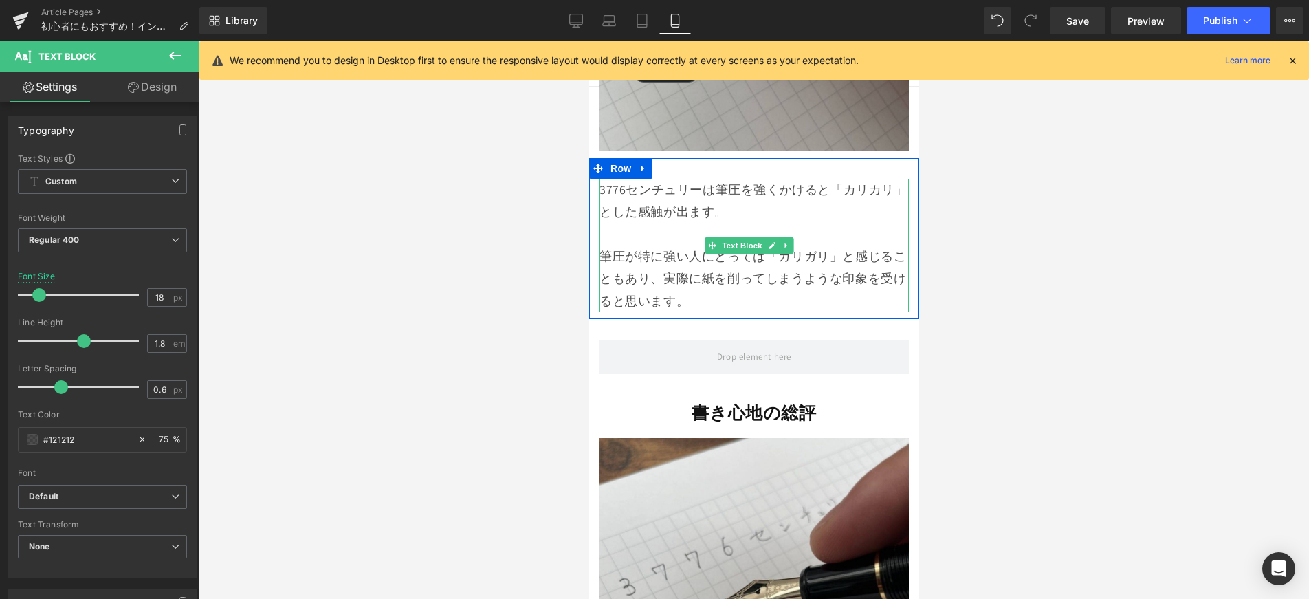
scroll to position [8387, 0]
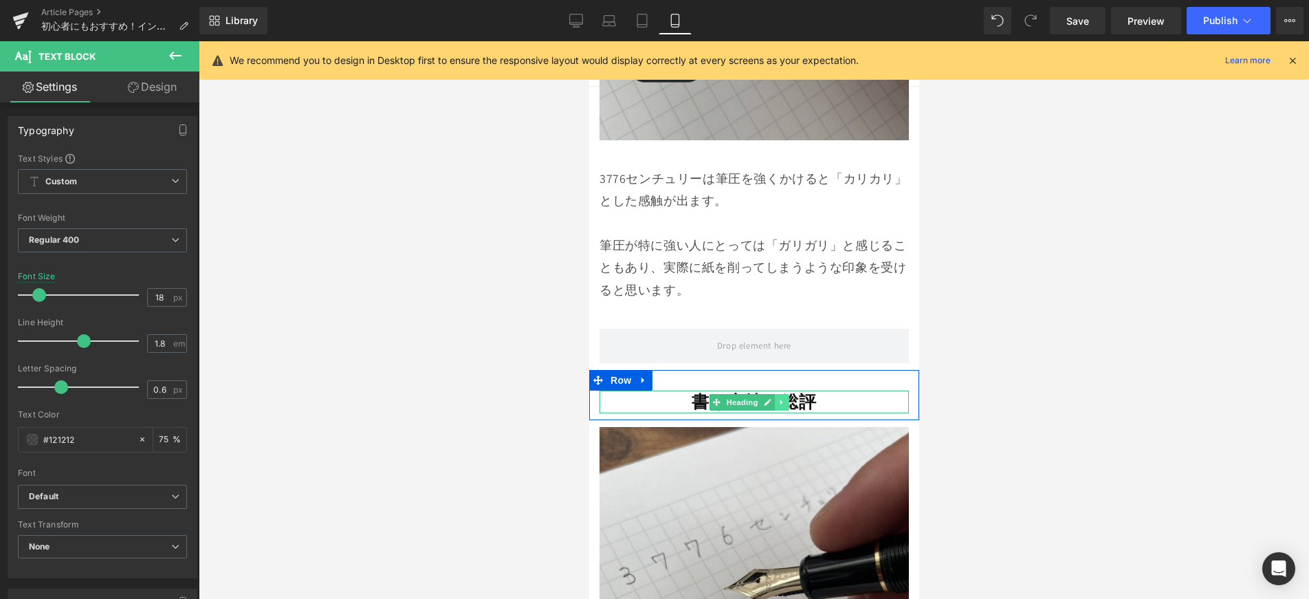
click at [778, 394] on link at bounding box center [781, 402] width 14 height 17
click at [688, 391] on div "書き心地の総評 Heading" at bounding box center [753, 402] width 309 height 23
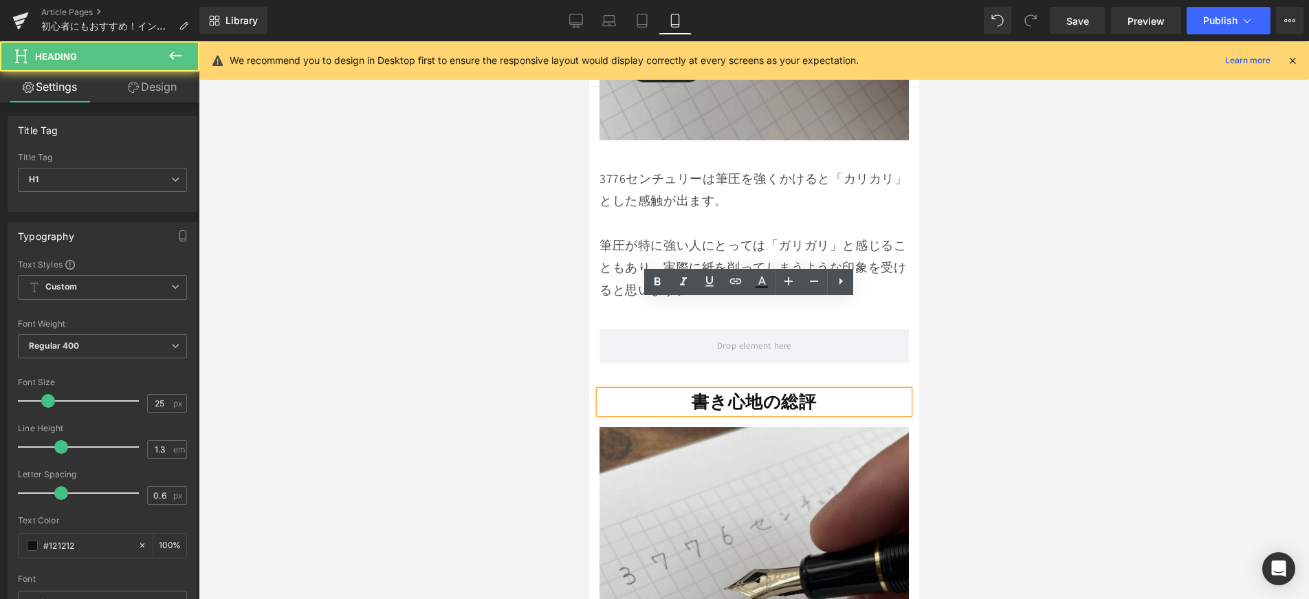
click at [691, 390] on strong "書き心地の総評" at bounding box center [753, 401] width 124 height 23
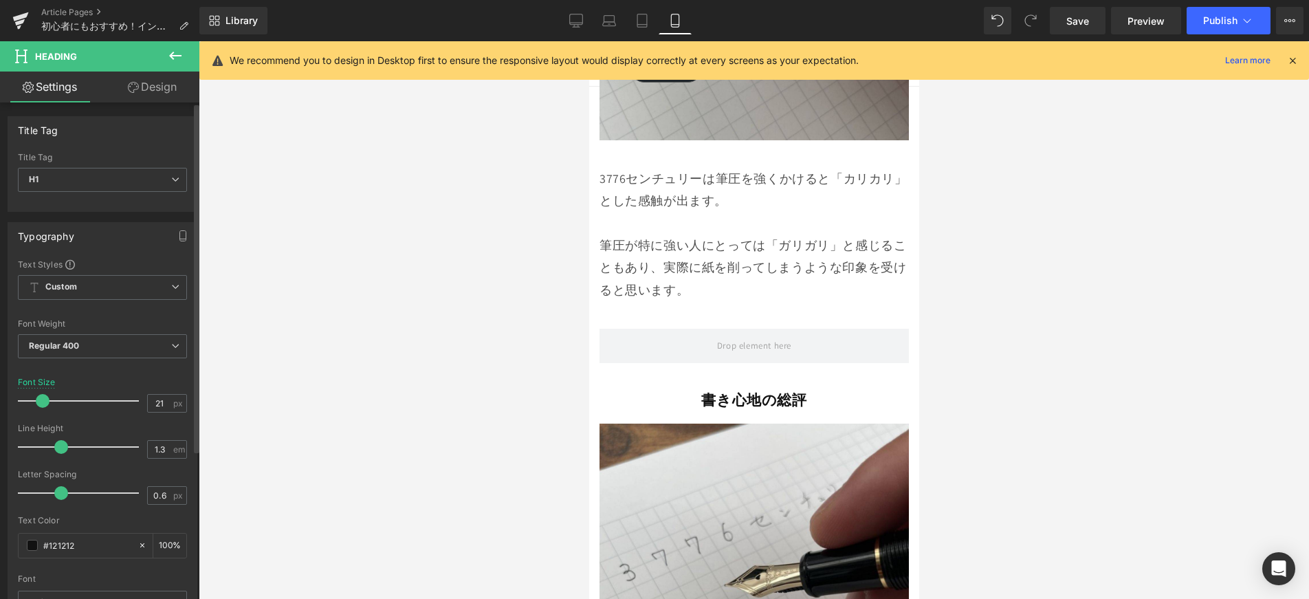
type input "22"
click at [44, 404] on span at bounding box center [44, 401] width 14 height 14
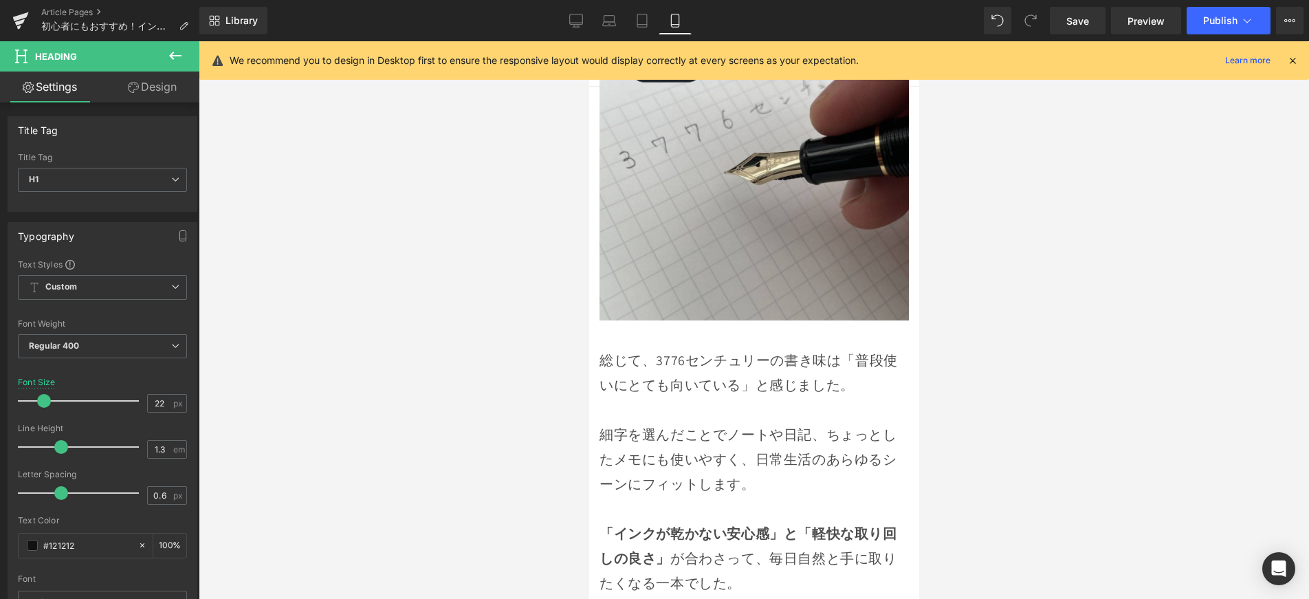
scroll to position [8807, 0]
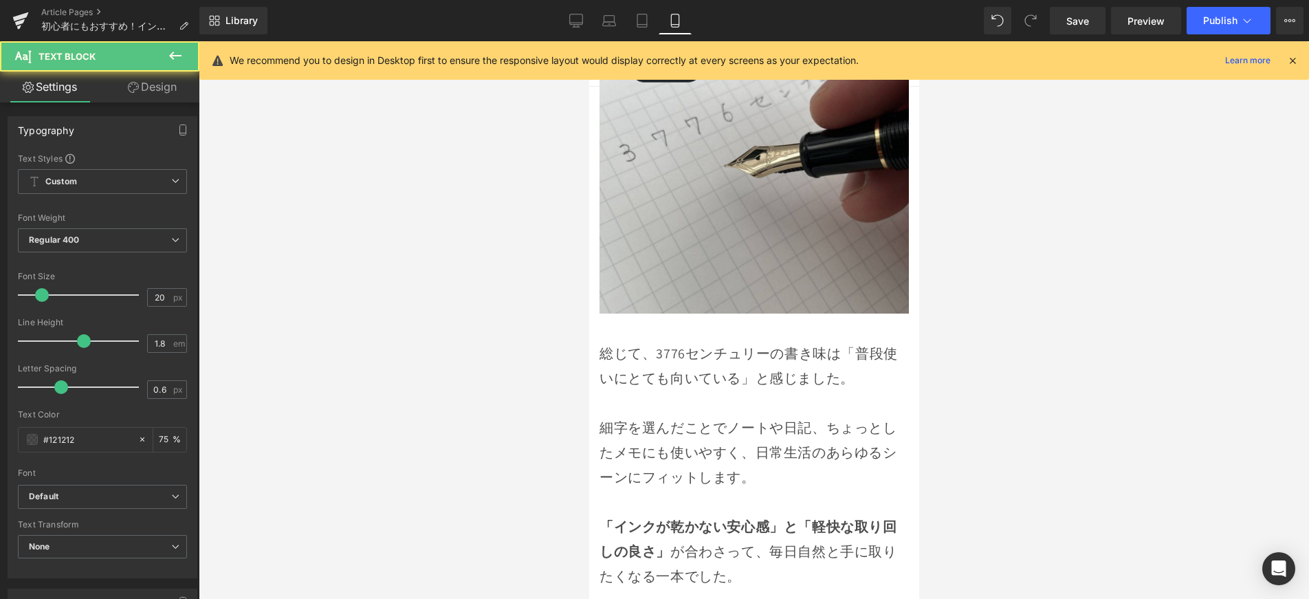
click at [752, 391] on p at bounding box center [753, 403] width 309 height 25
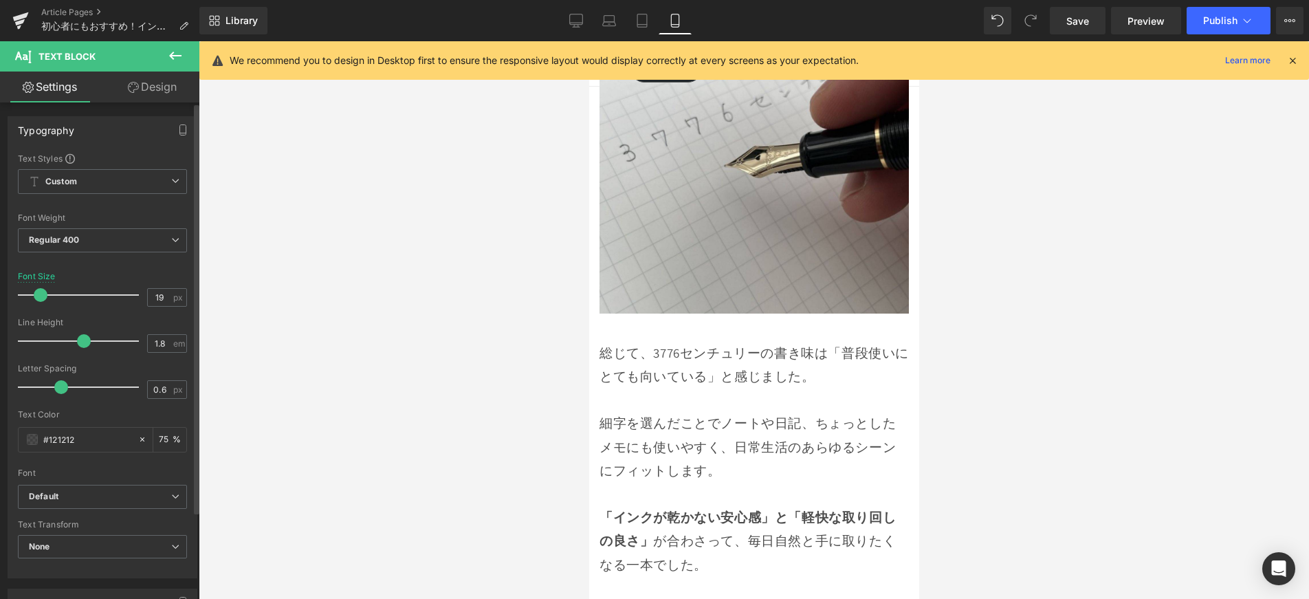
type input "18"
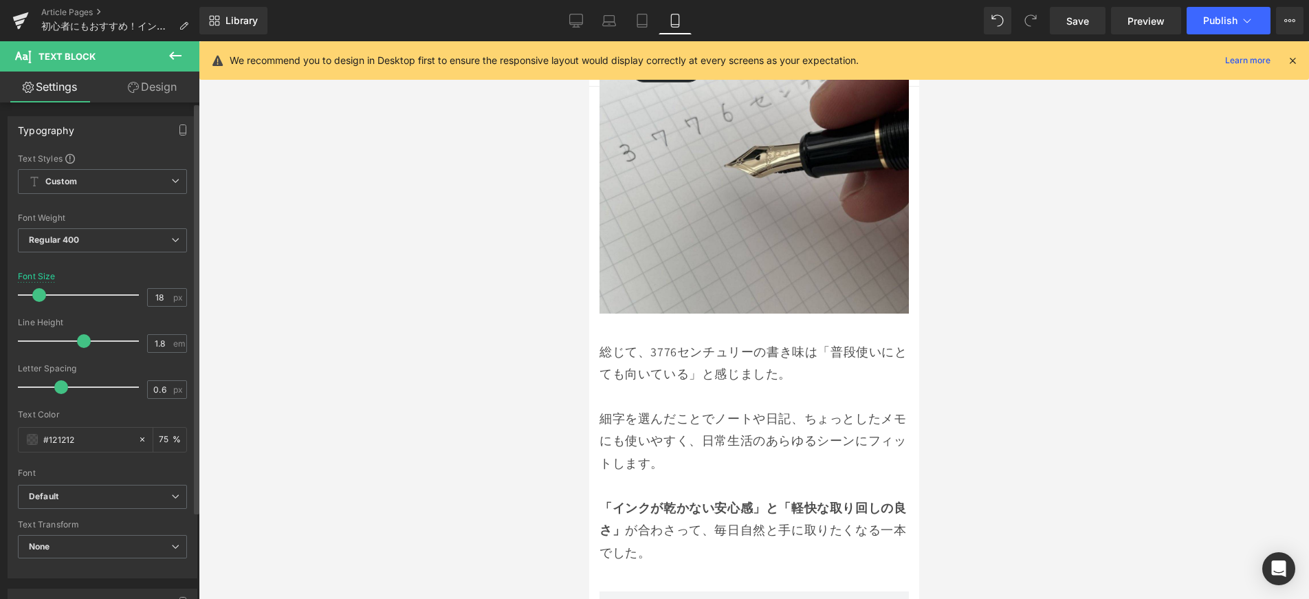
click at [36, 298] on span at bounding box center [39, 295] width 14 height 14
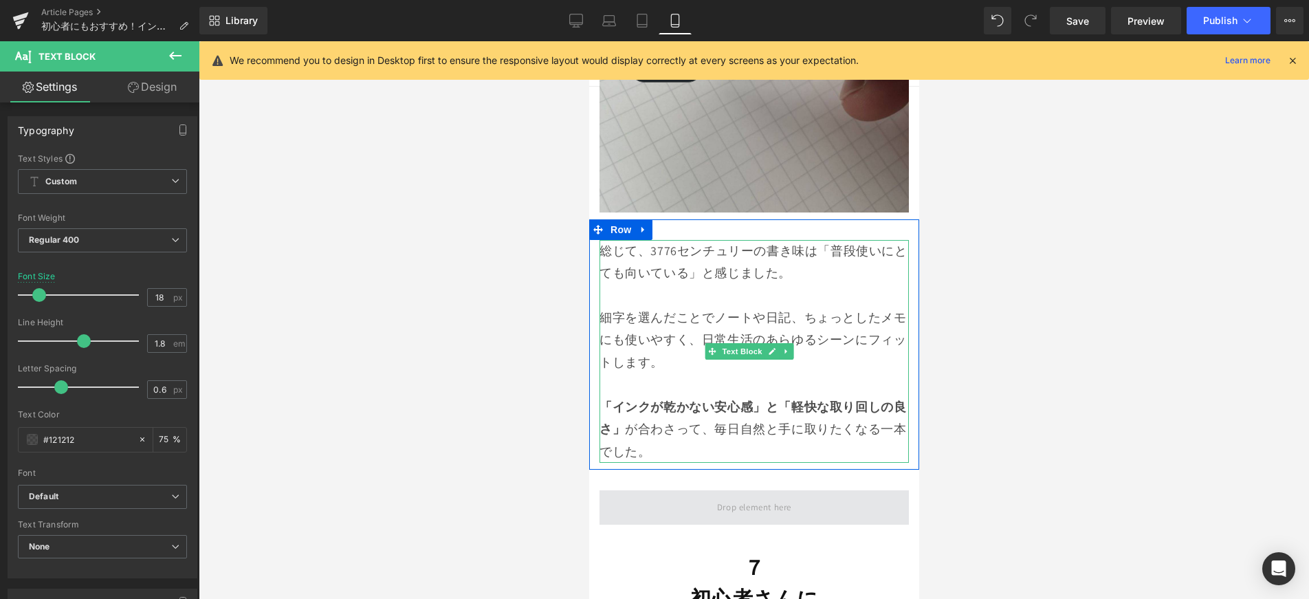
scroll to position [8917, 0]
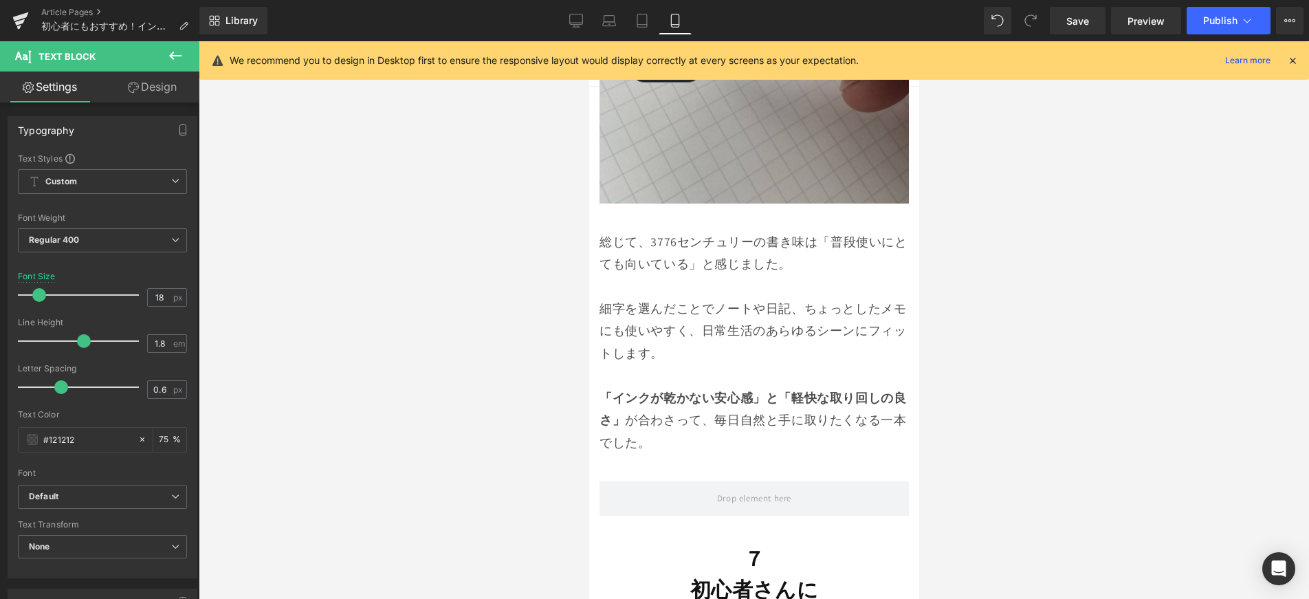
click at [696, 543] on h1 "７" at bounding box center [753, 558] width 309 height 31
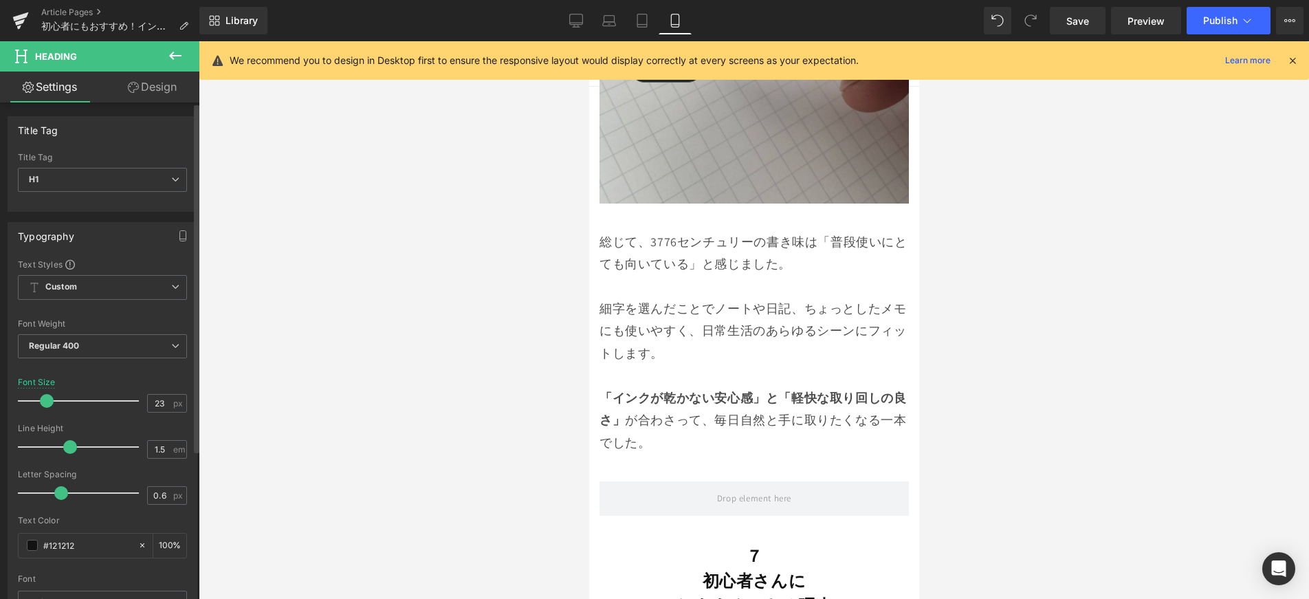
type input "22"
drag, startPoint x: 49, startPoint y: 402, endPoint x: 40, endPoint y: 412, distance: 13.6
click at [40, 412] on div at bounding box center [82, 401] width 114 height 28
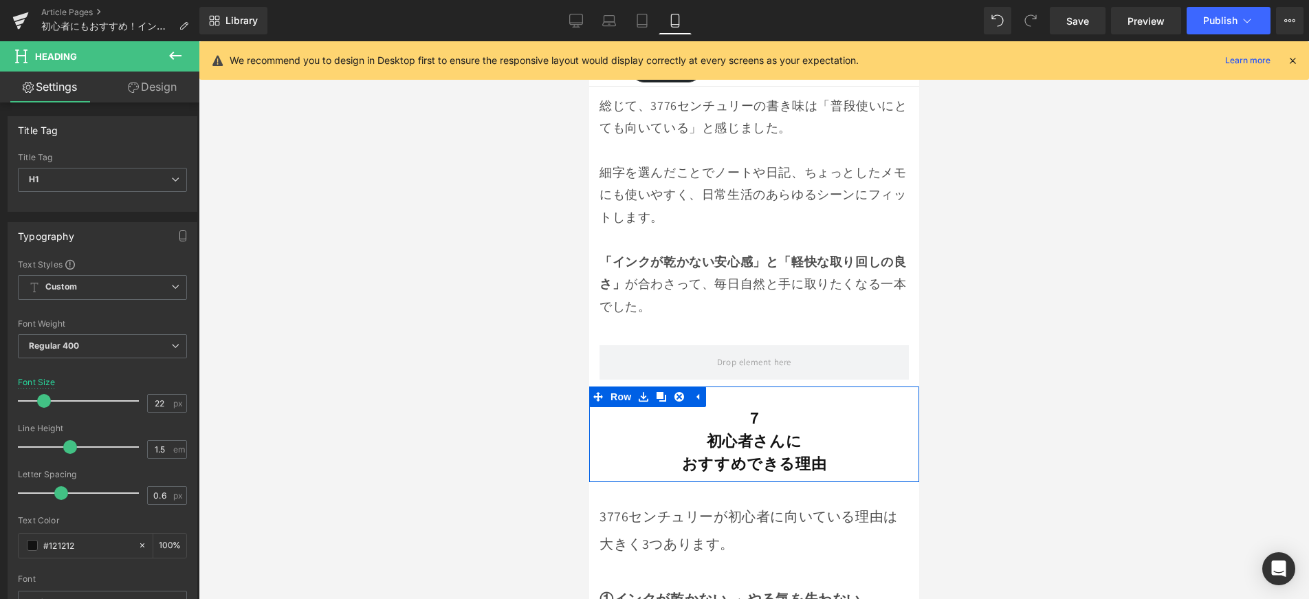
scroll to position [9131, 0]
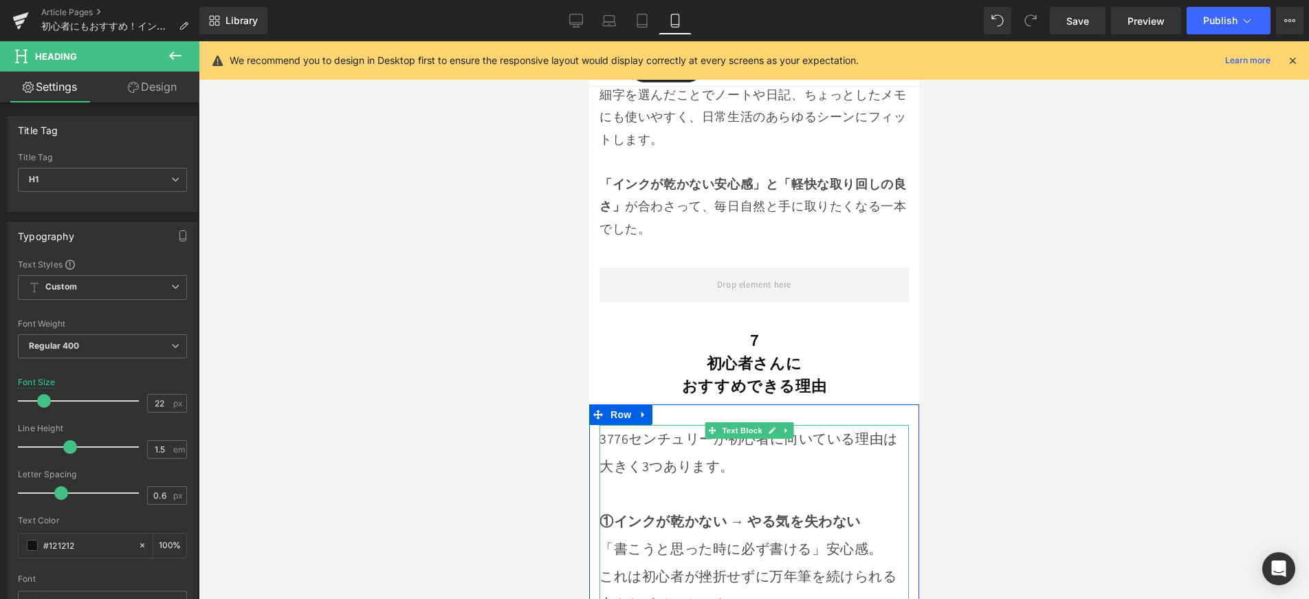
click at [615, 480] on p at bounding box center [753, 494] width 309 height 28
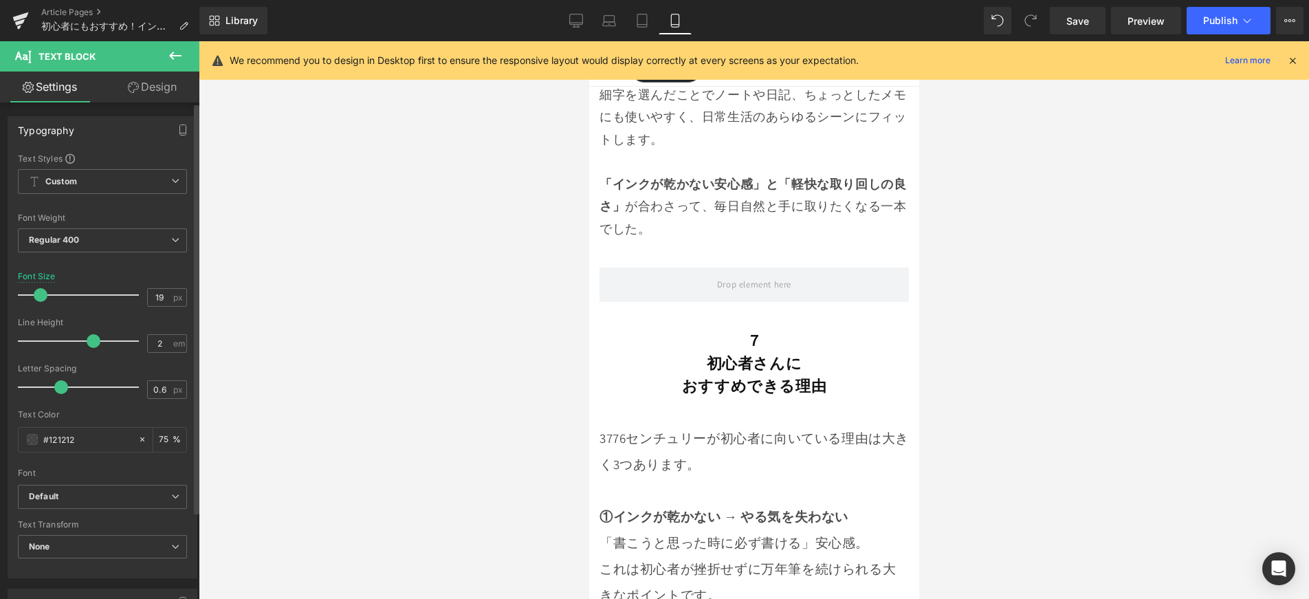
type input "18"
click at [41, 298] on span at bounding box center [39, 295] width 14 height 14
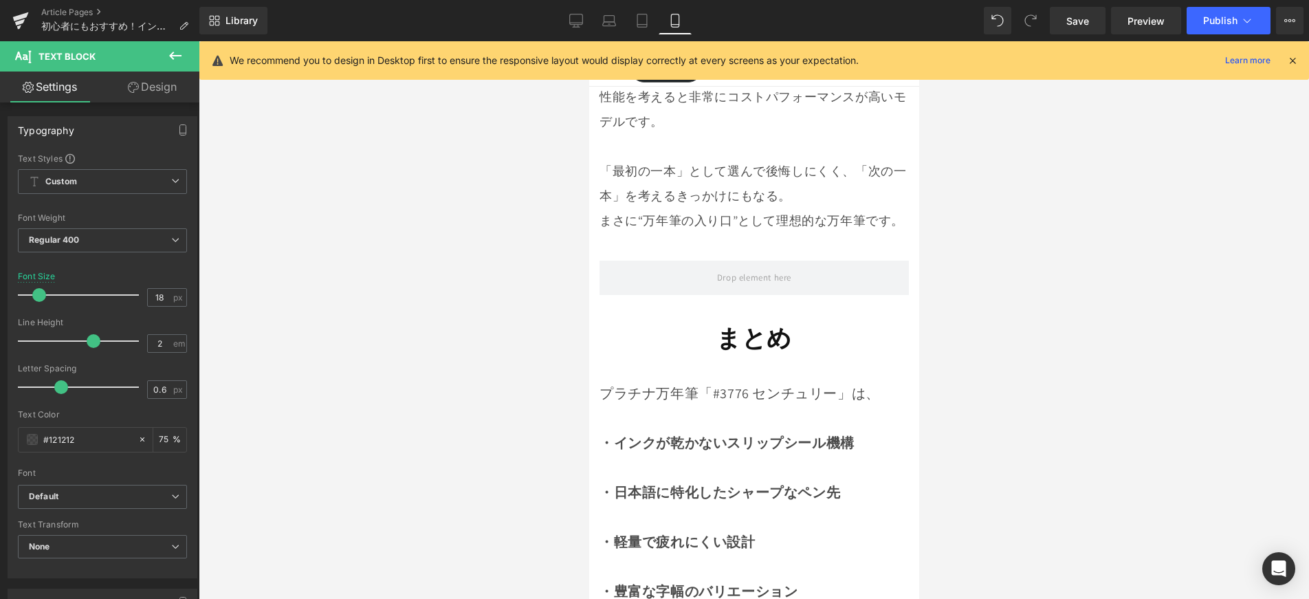
scroll to position [9871, 0]
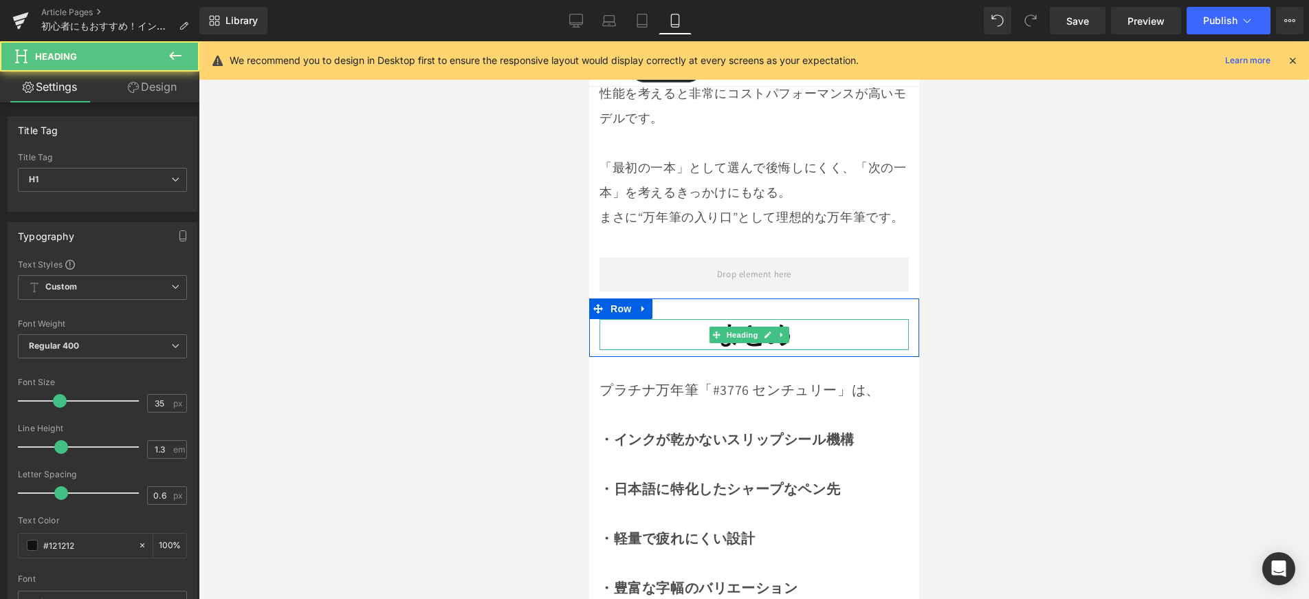
click at [706, 319] on h1 "まとめ" at bounding box center [753, 335] width 309 height 32
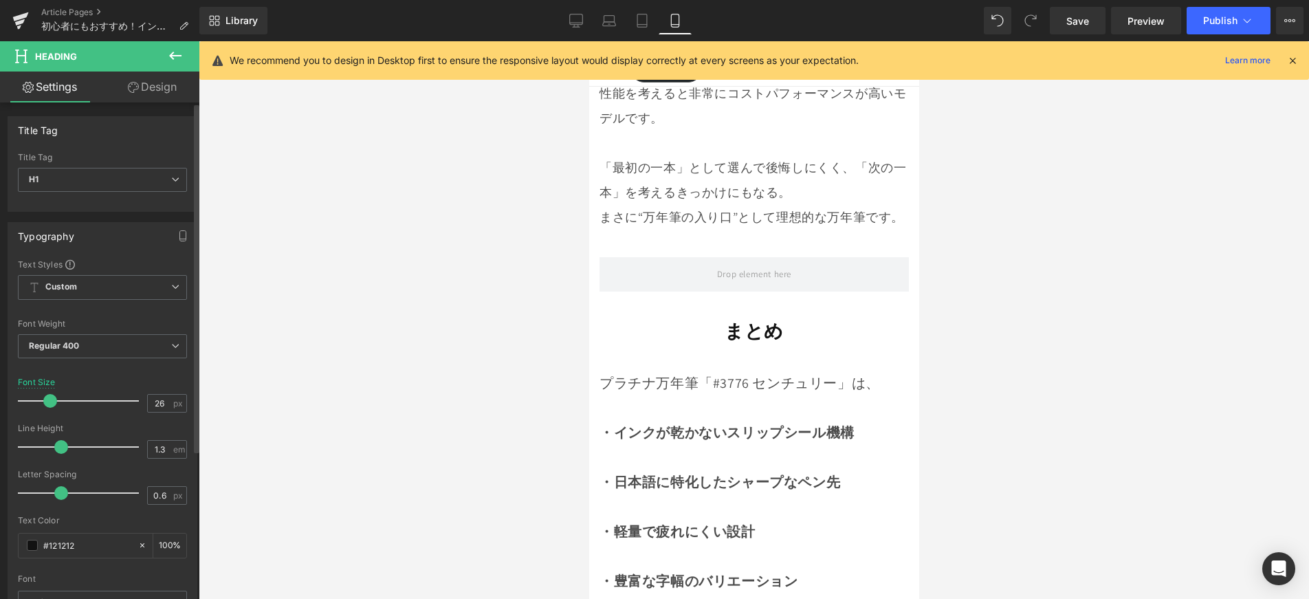
type input "25"
drag, startPoint x: 54, startPoint y: 397, endPoint x: 45, endPoint y: 407, distance: 13.1
click at [45, 407] on div at bounding box center [82, 401] width 114 height 28
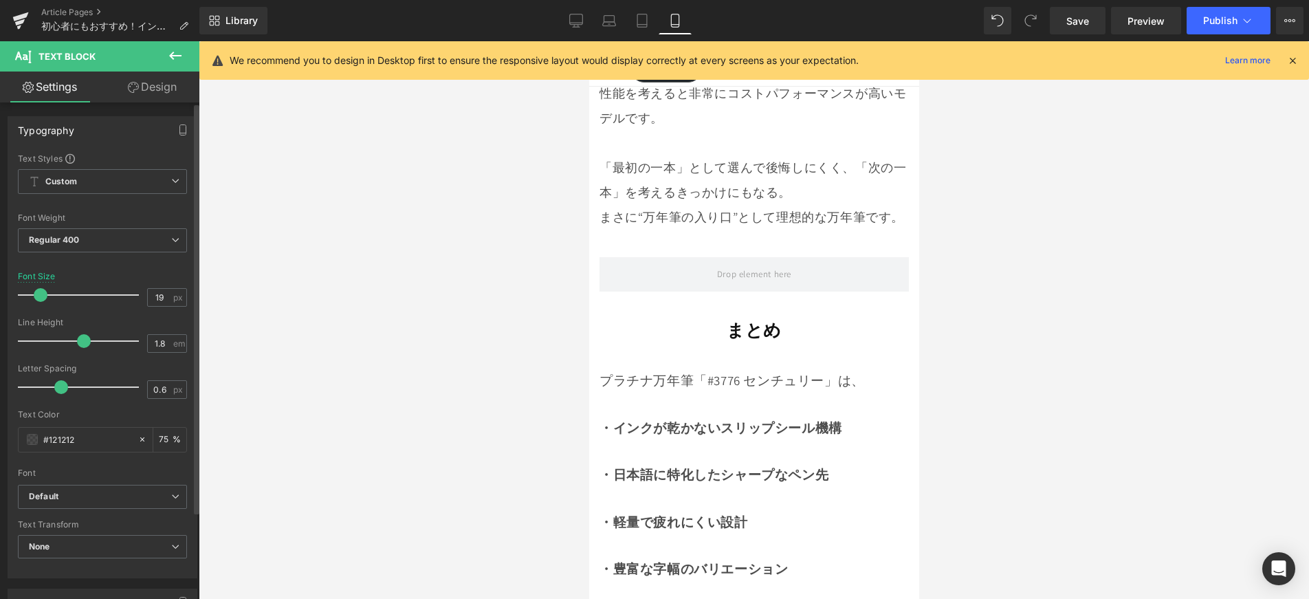
type input "18"
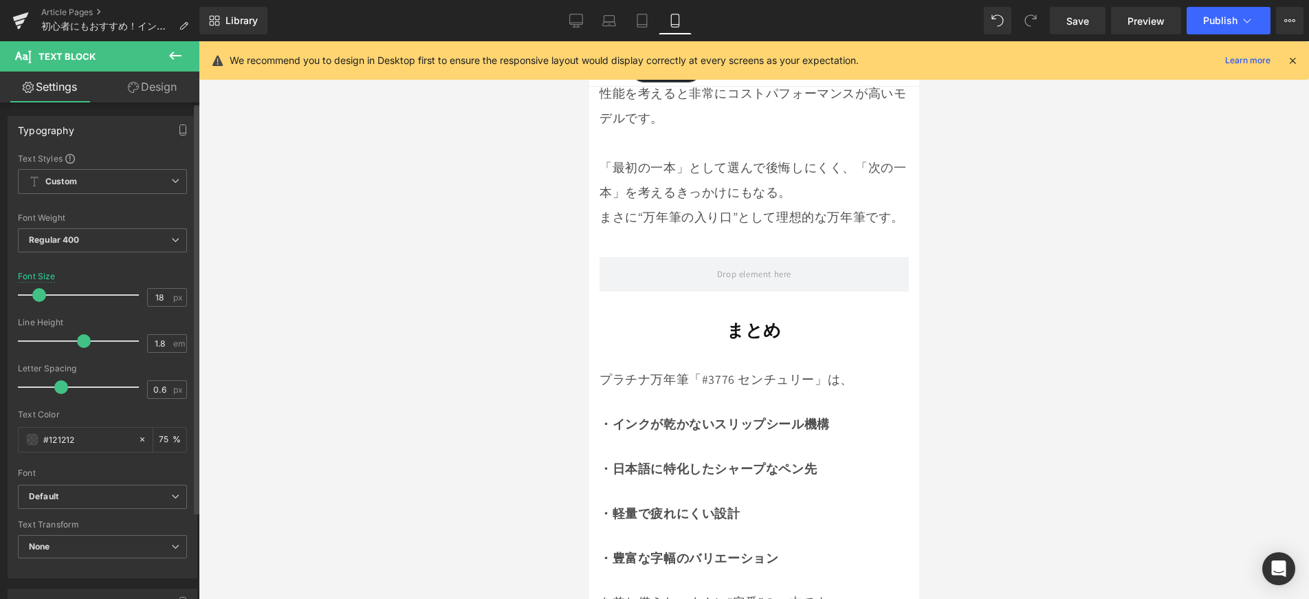
click at [40, 297] on span at bounding box center [39, 295] width 14 height 14
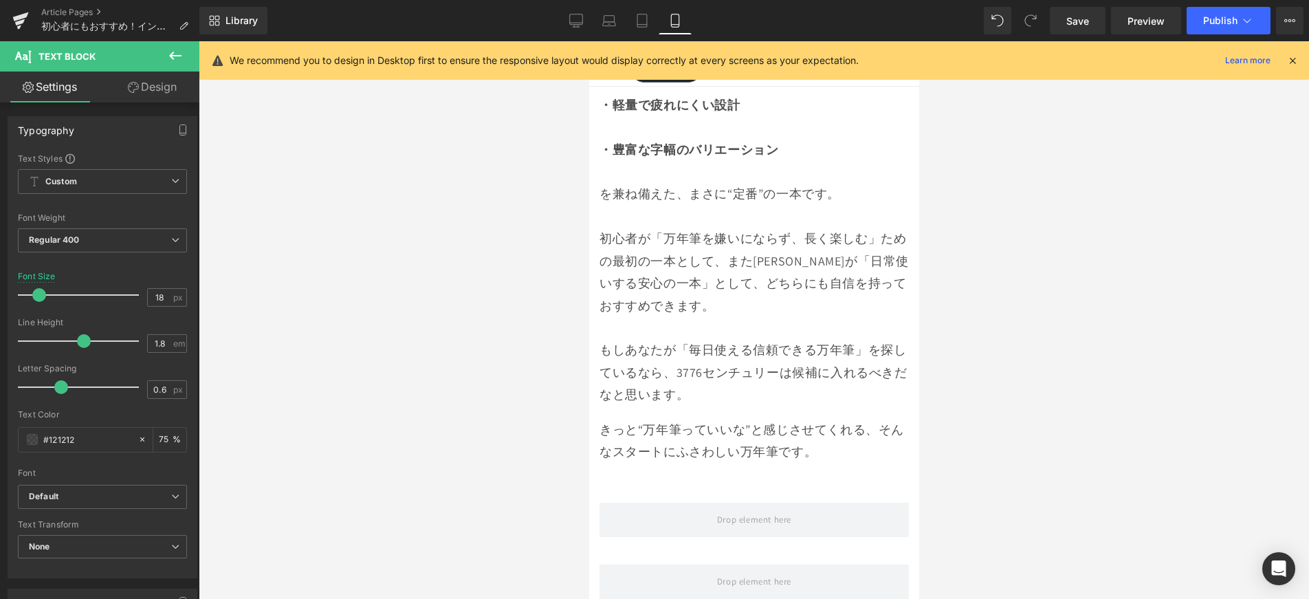
scroll to position [10264, 0]
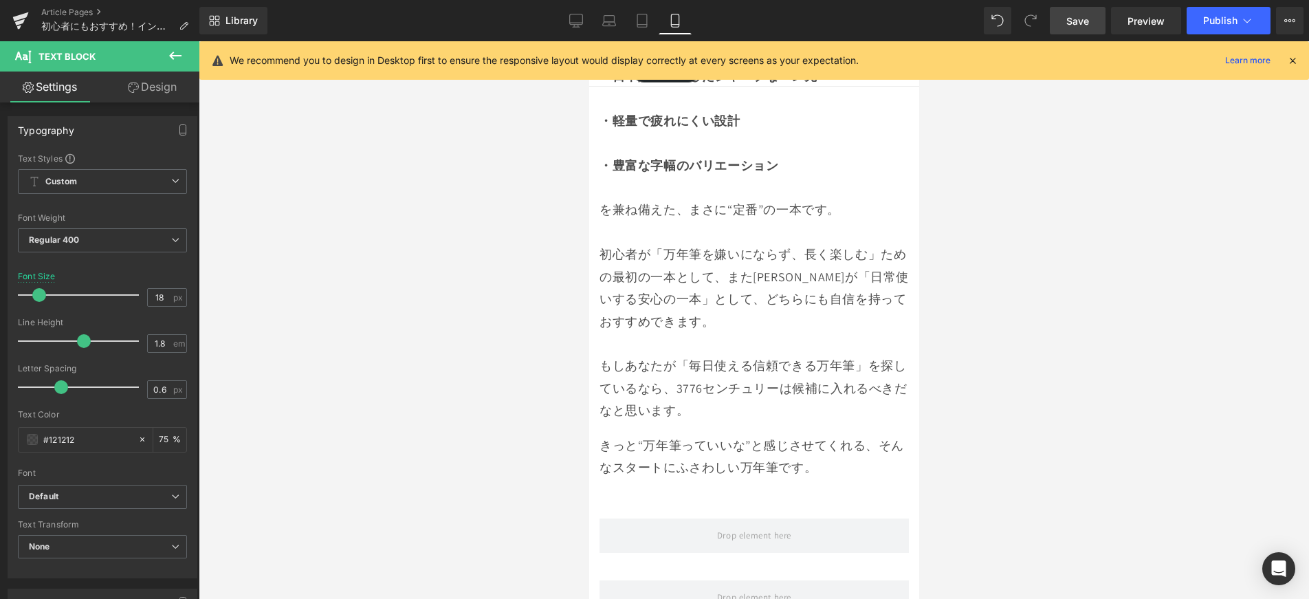
click at [1071, 24] on span "Save" at bounding box center [1077, 21] width 23 height 14
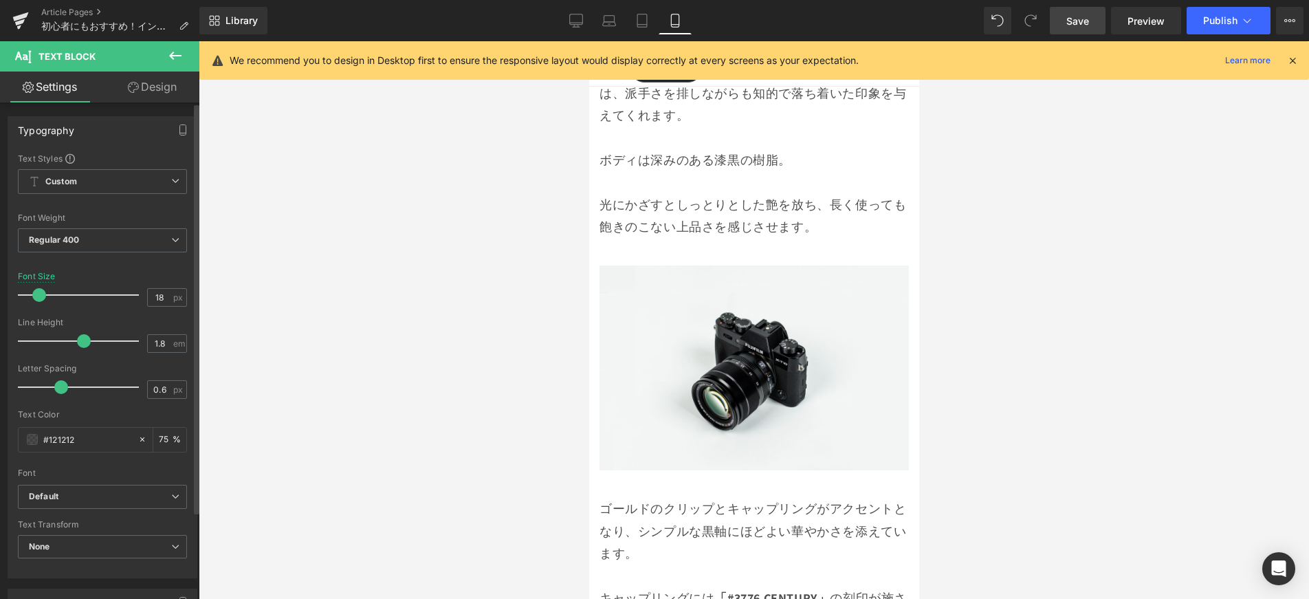
scroll to position [2074, 0]
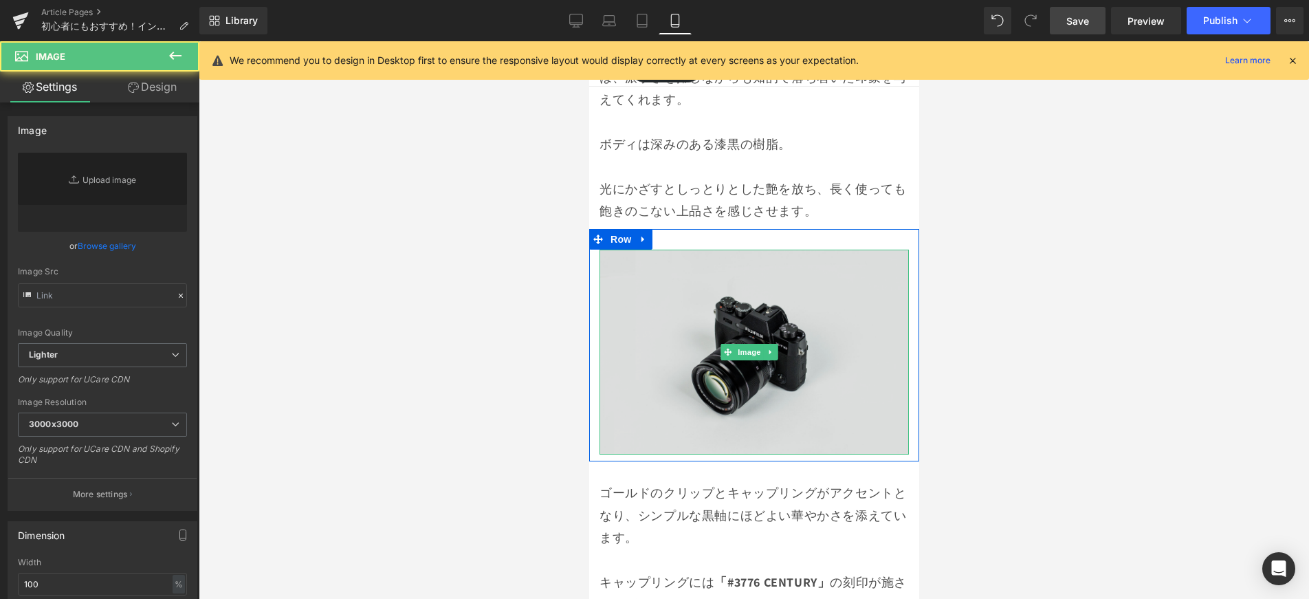
type input "//[DOMAIN_NAME][URL]"
click at [716, 290] on img at bounding box center [753, 352] width 309 height 205
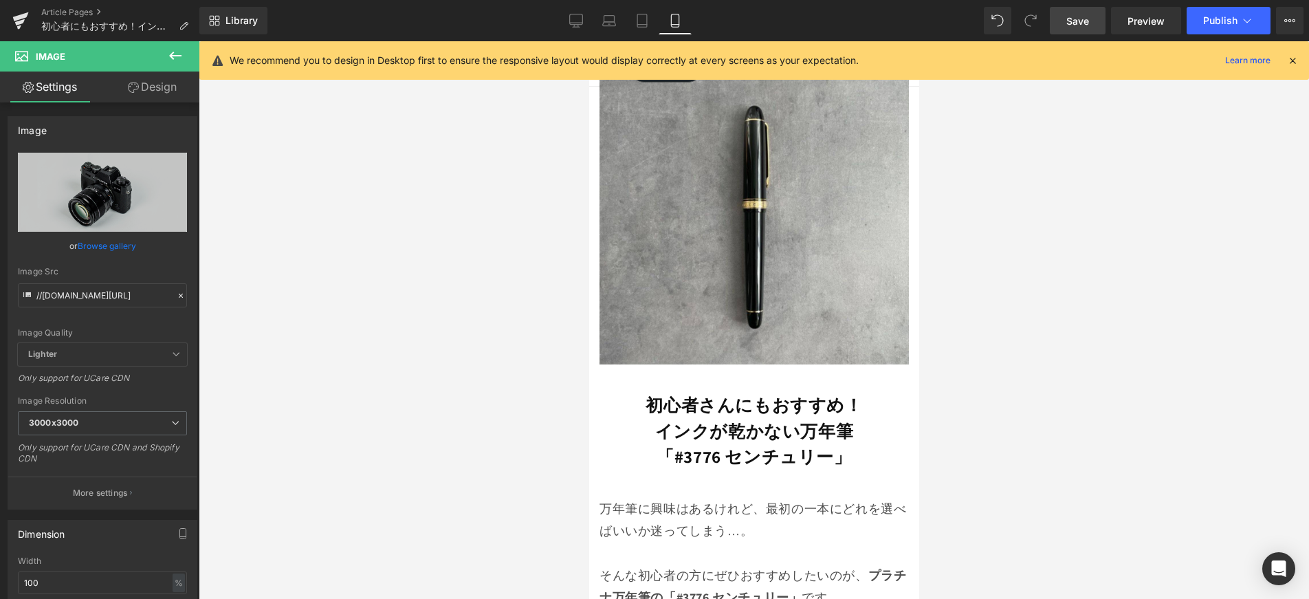
scroll to position [0, 0]
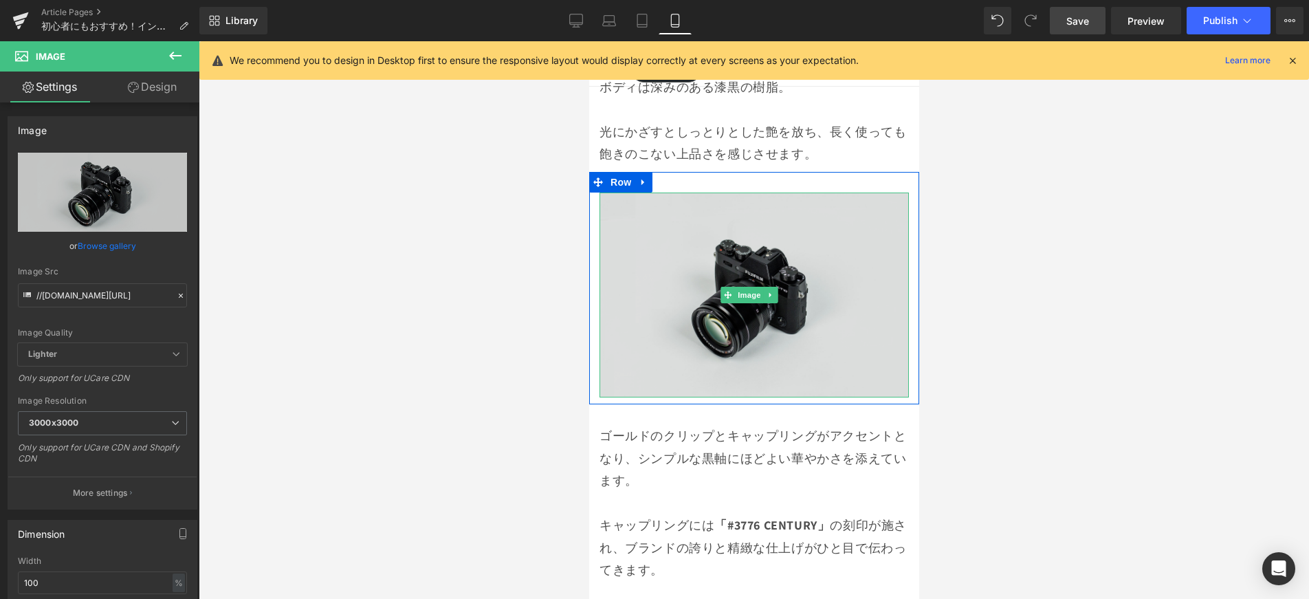
click at [791, 270] on img at bounding box center [753, 295] width 309 height 205
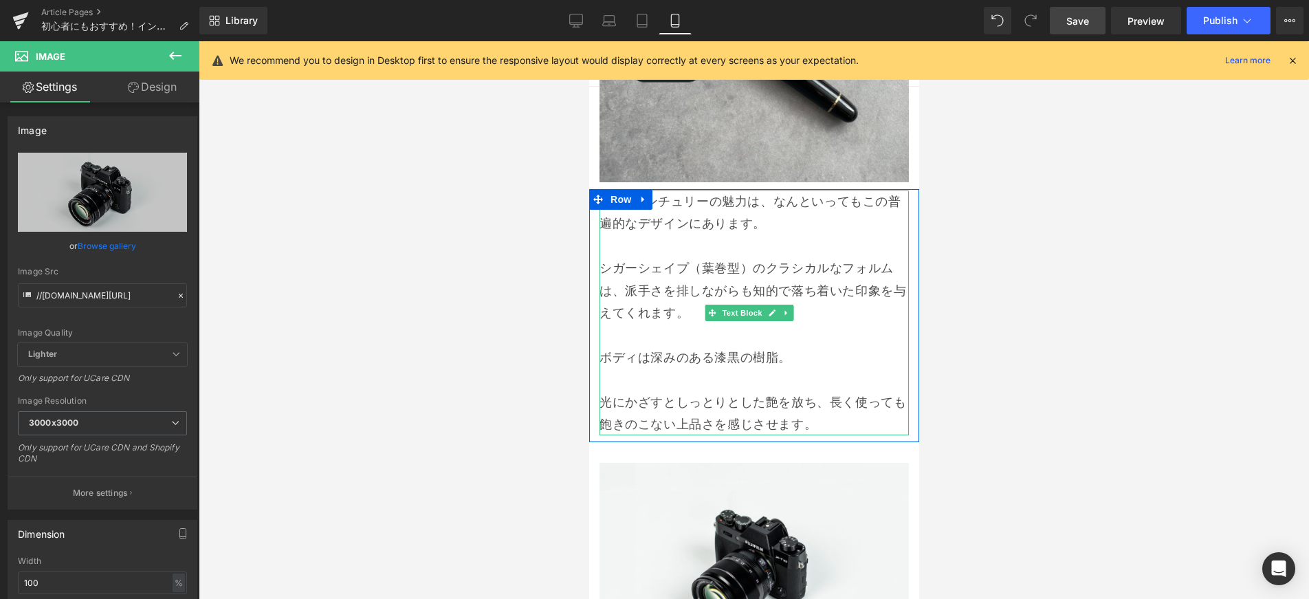
scroll to position [2054, 0]
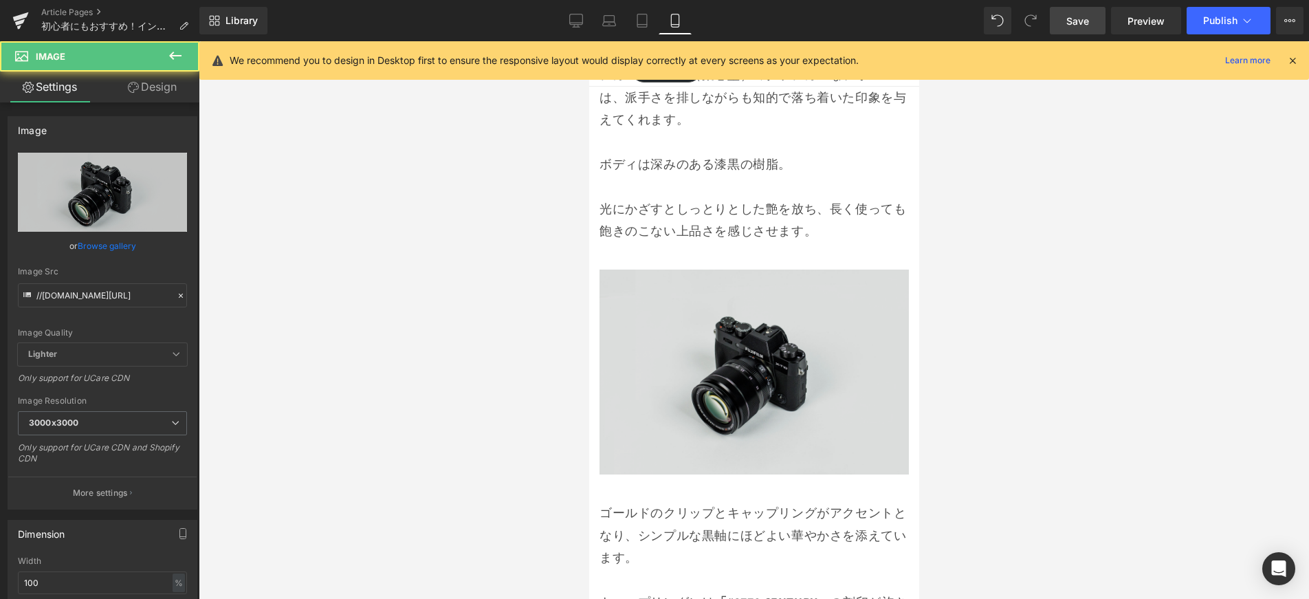
click at [831, 365] on img at bounding box center [753, 372] width 309 height 205
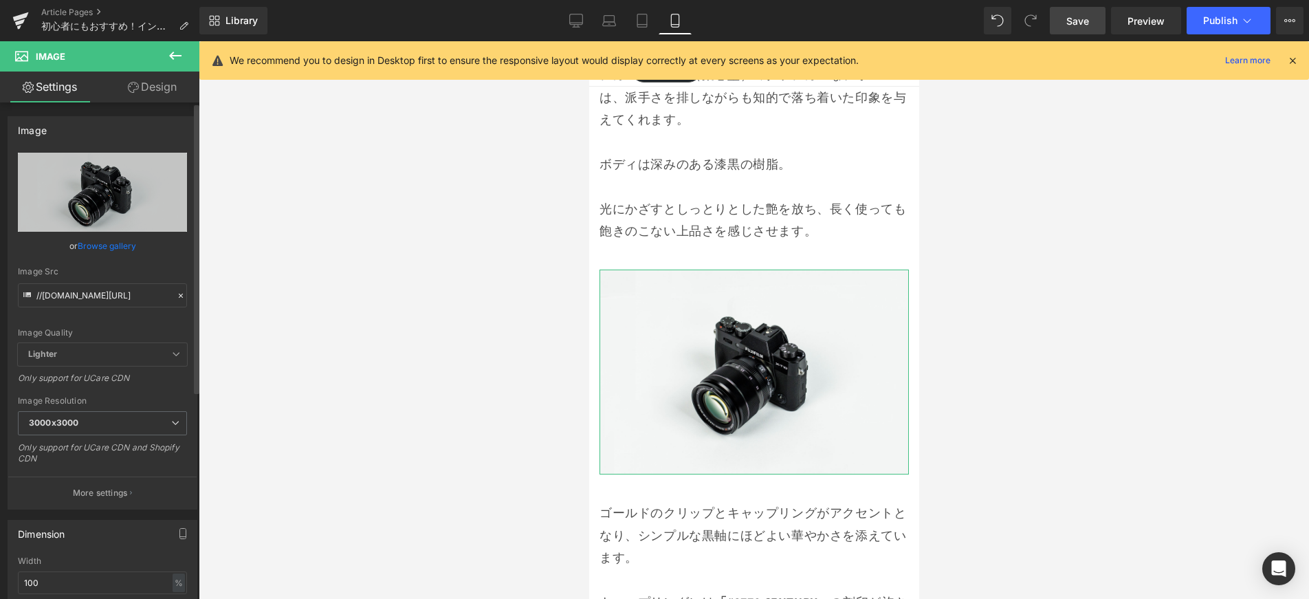
click at [126, 250] on link "Browse gallery" at bounding box center [107, 246] width 58 height 24
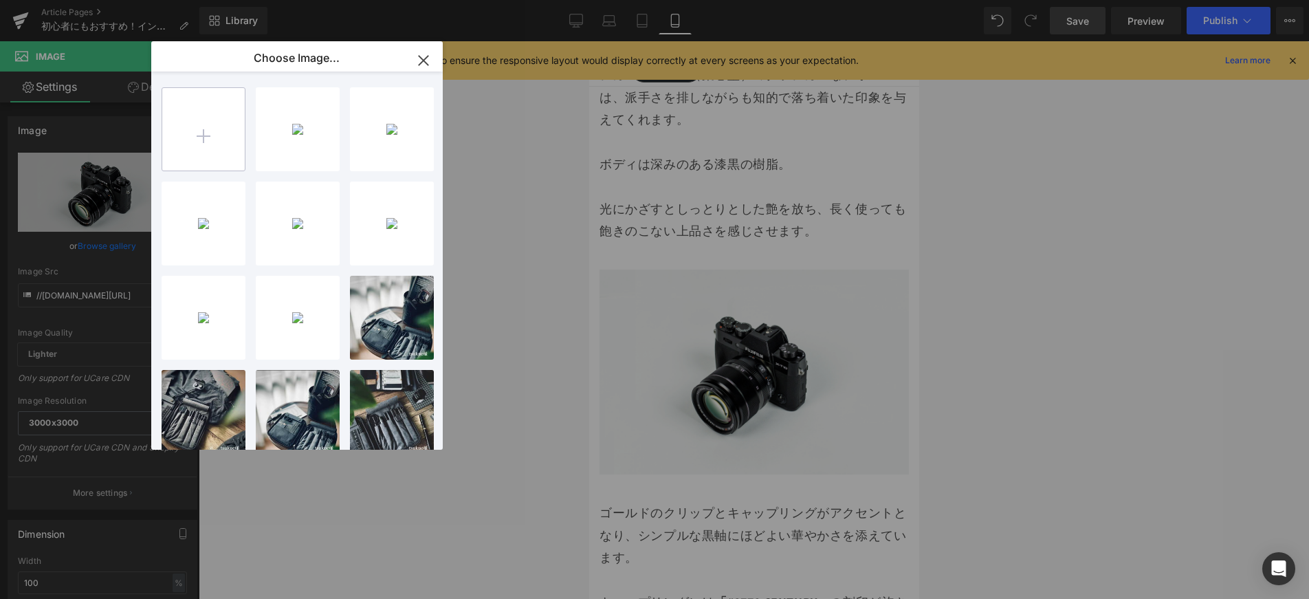
click at [198, 144] on input "file" at bounding box center [203, 129] width 83 height 83
type input "C:\fakepath\13.jpg"
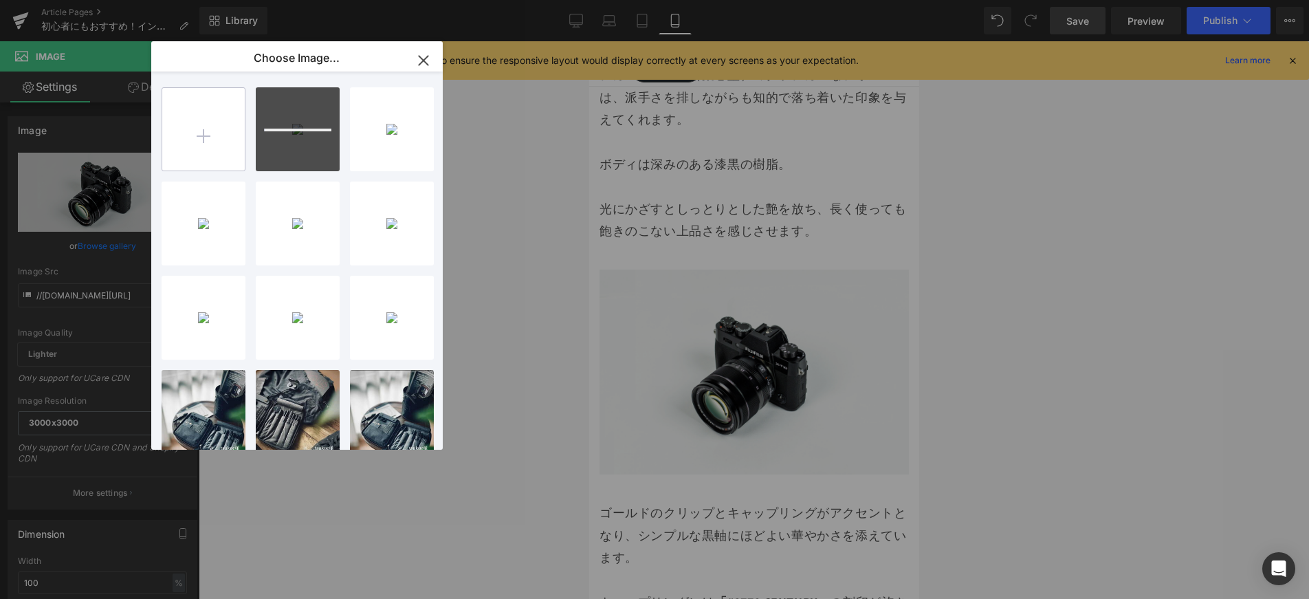
click at [204, 142] on input "file" at bounding box center [203, 129] width 83 height 83
type input "C:\fakepath\15.jpg"
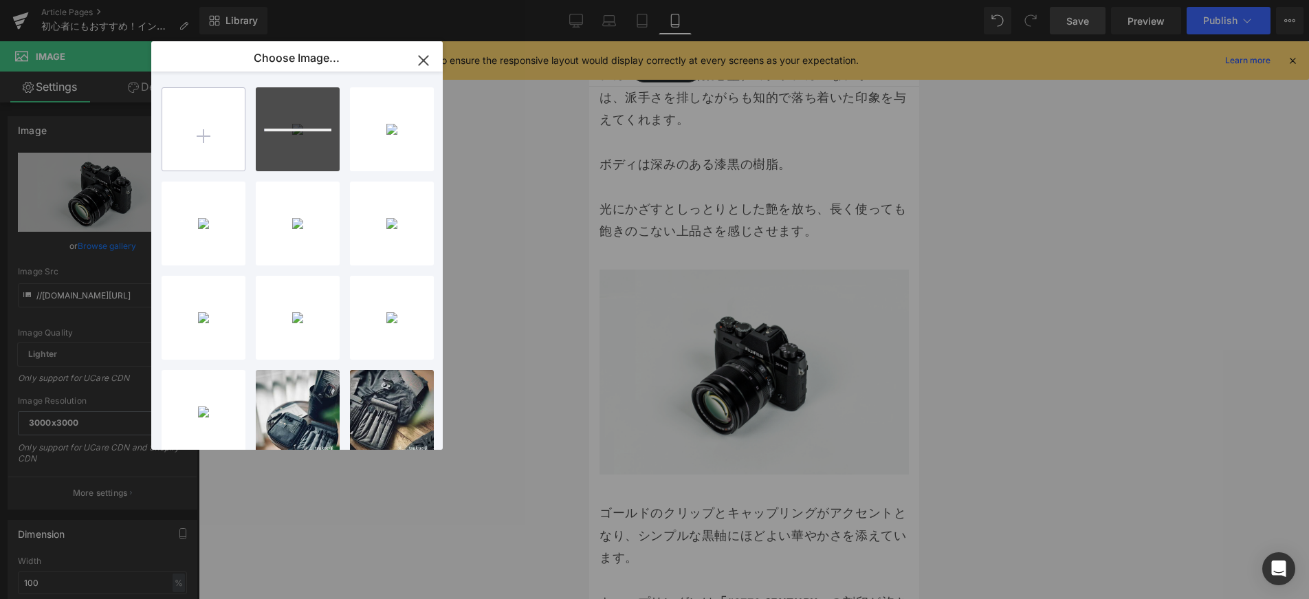
click at [193, 131] on input "file" at bounding box center [203, 129] width 83 height 83
type input "C:\fakepath\3776.jpg"
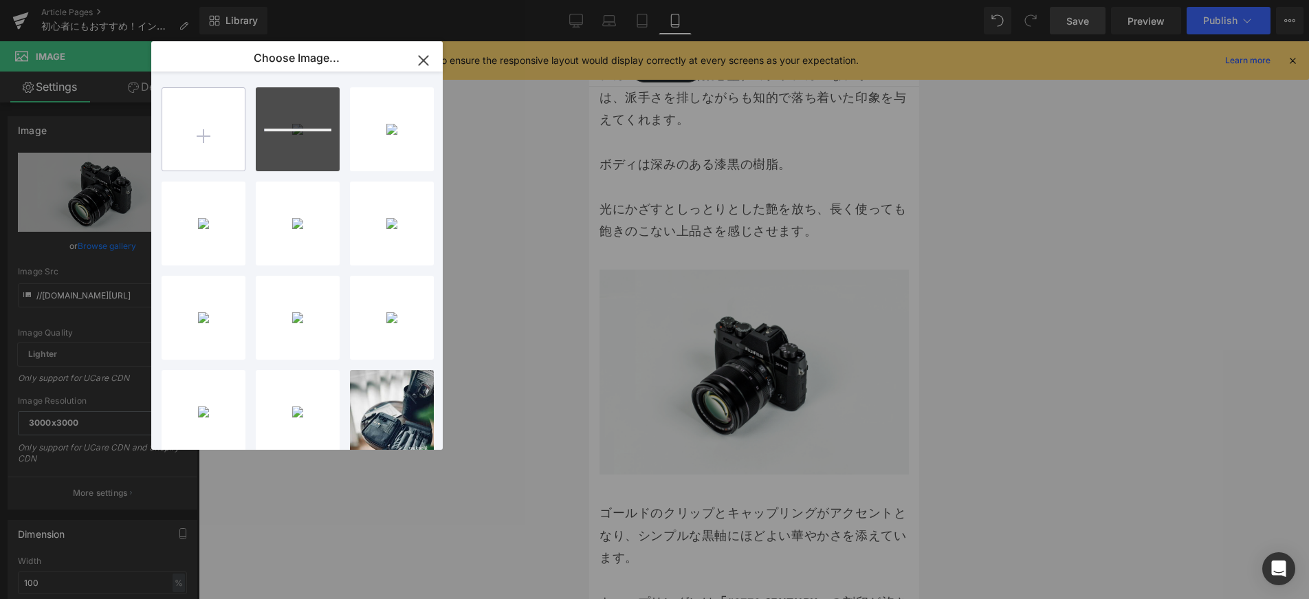
click at [212, 126] on input "file" at bounding box center [203, 129] width 83 height 83
type input "C:\fakepath\12.jpg"
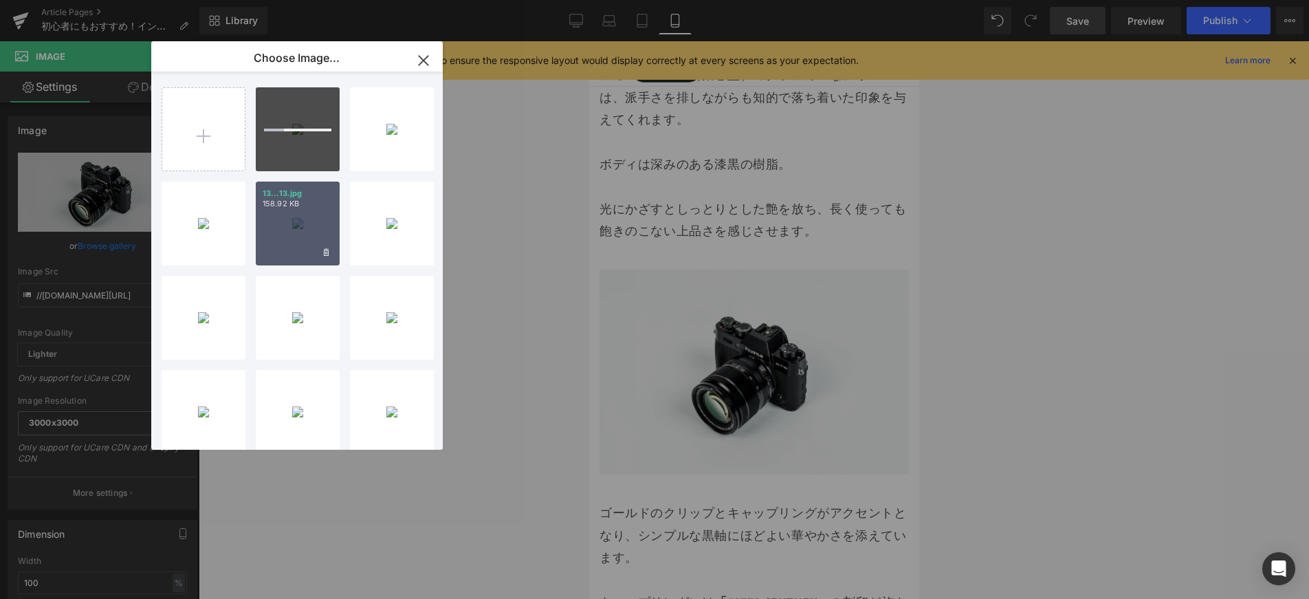
click at [272, 230] on div "13...13.jpg 158.92 KB" at bounding box center [298, 224] width 84 height 84
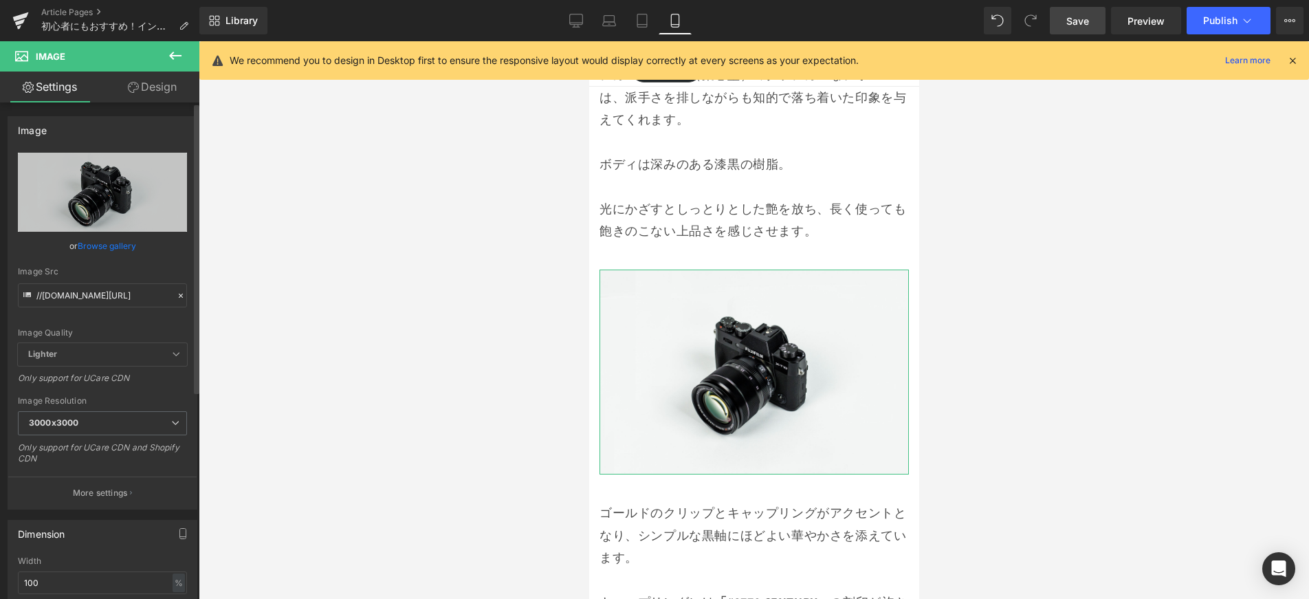
click at [123, 245] on link "Browse gallery" at bounding box center [107, 246] width 58 height 24
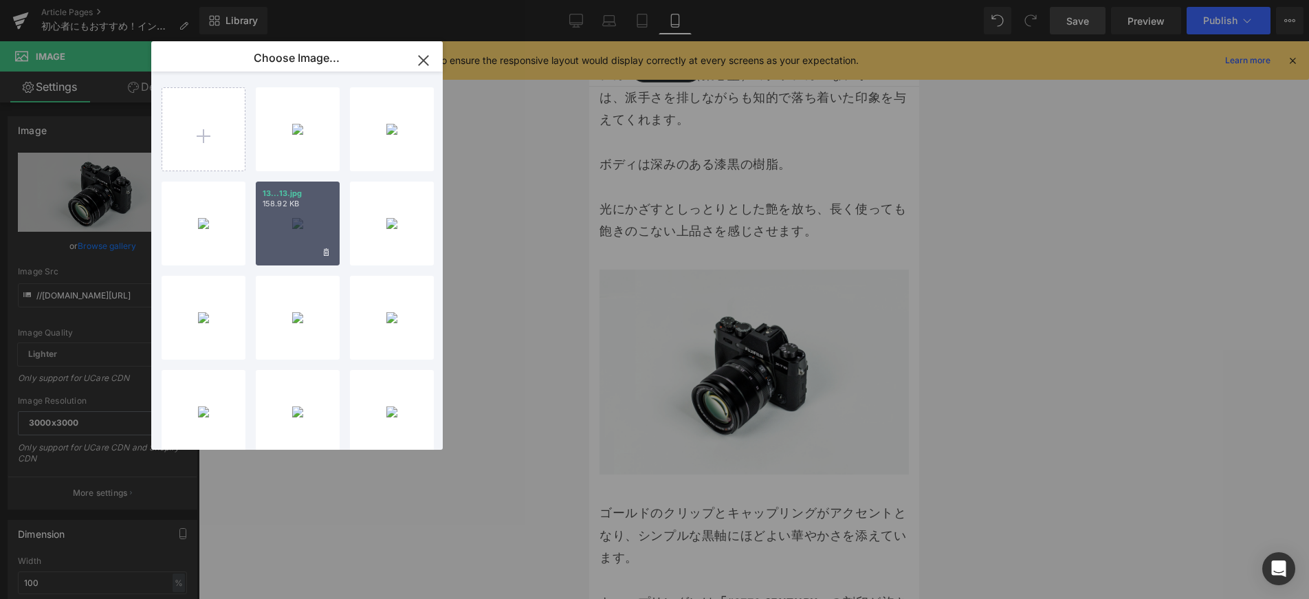
click at [267, 205] on p "158.92 KB" at bounding box center [298, 204] width 70 height 10
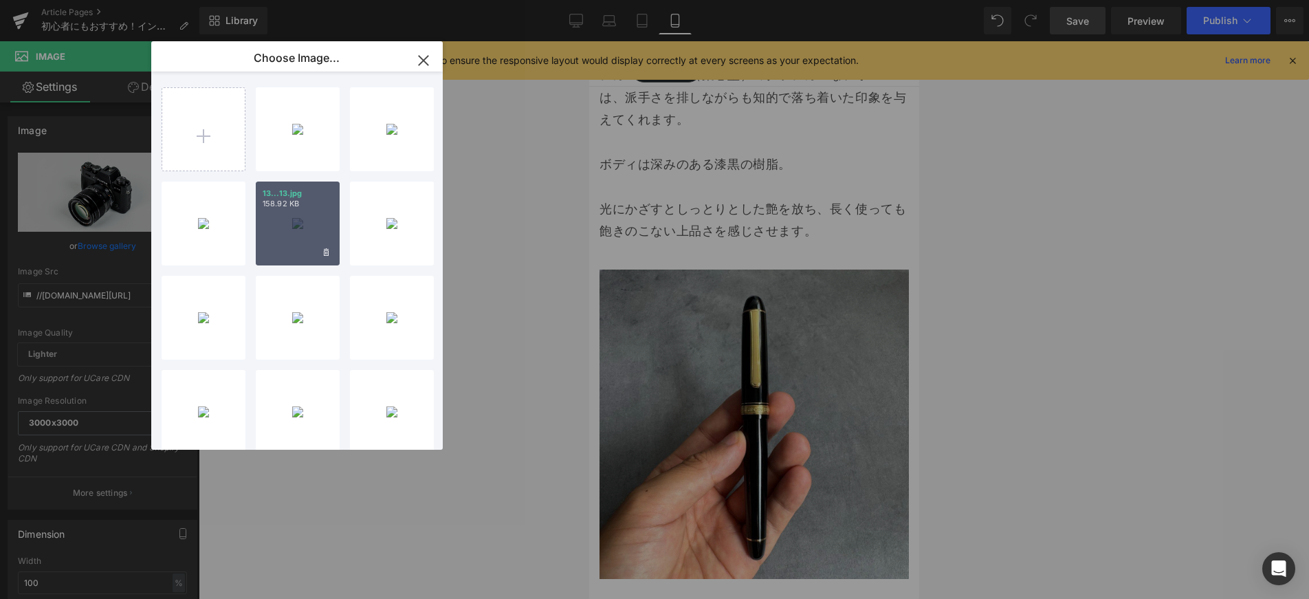
type input "[URL][DOMAIN_NAME]"
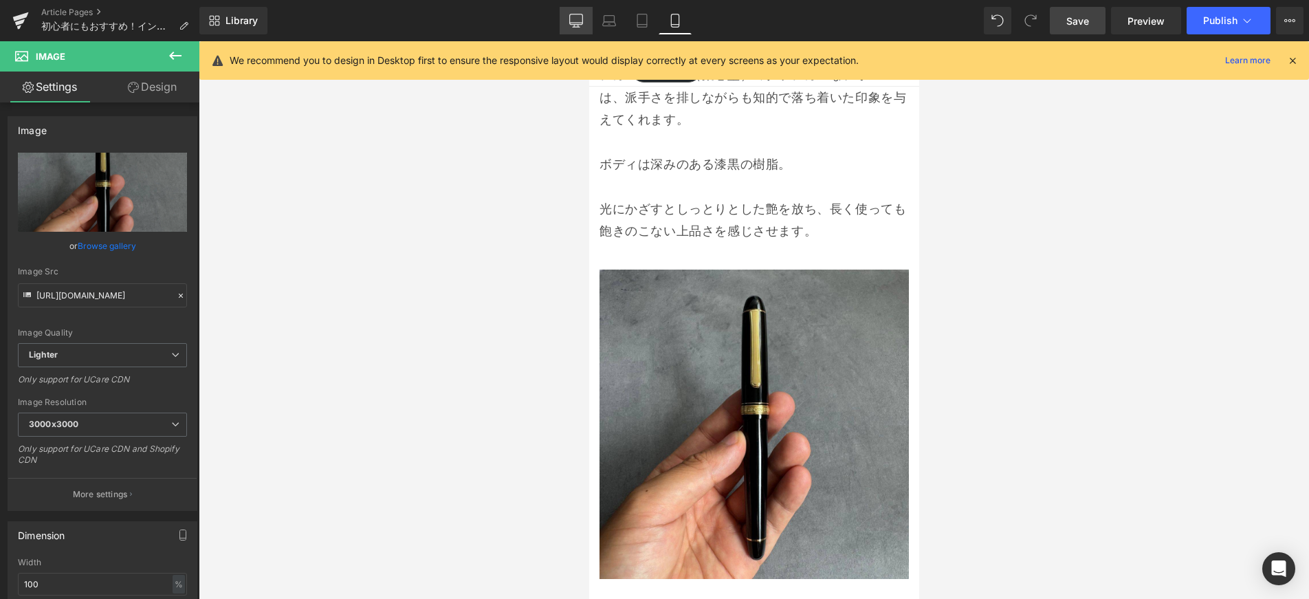
click at [586, 30] on link "Desktop" at bounding box center [576, 21] width 33 height 28
type input "auto"
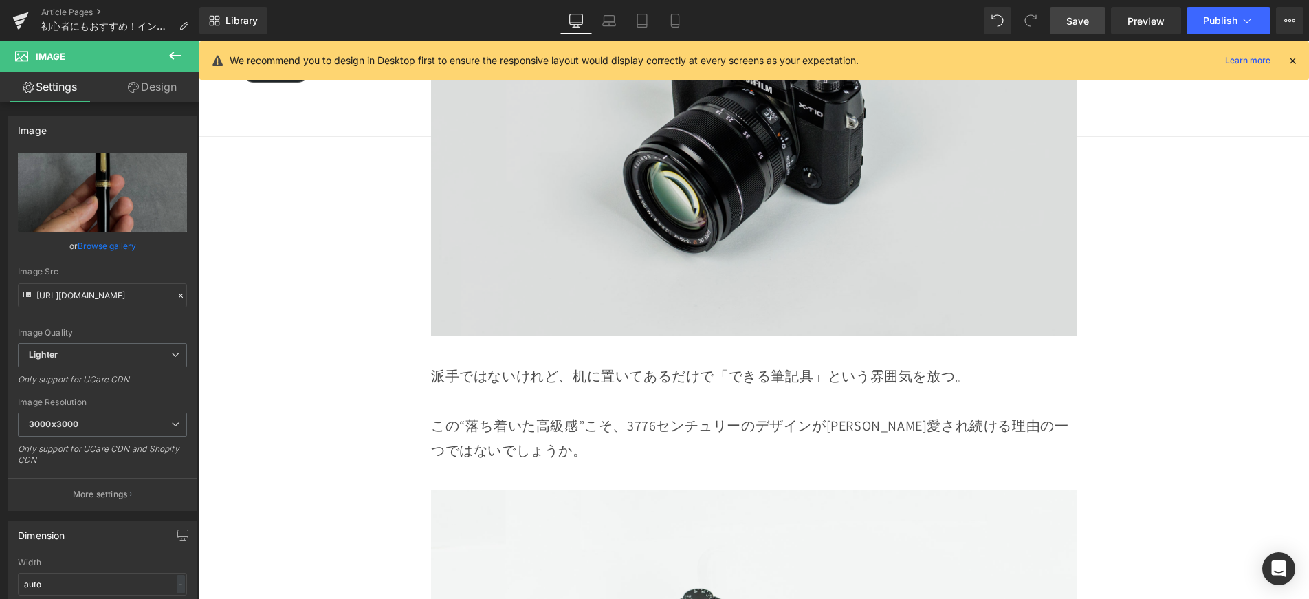
scroll to position [4578, 0]
click at [811, 265] on img at bounding box center [754, 121] width 646 height 428
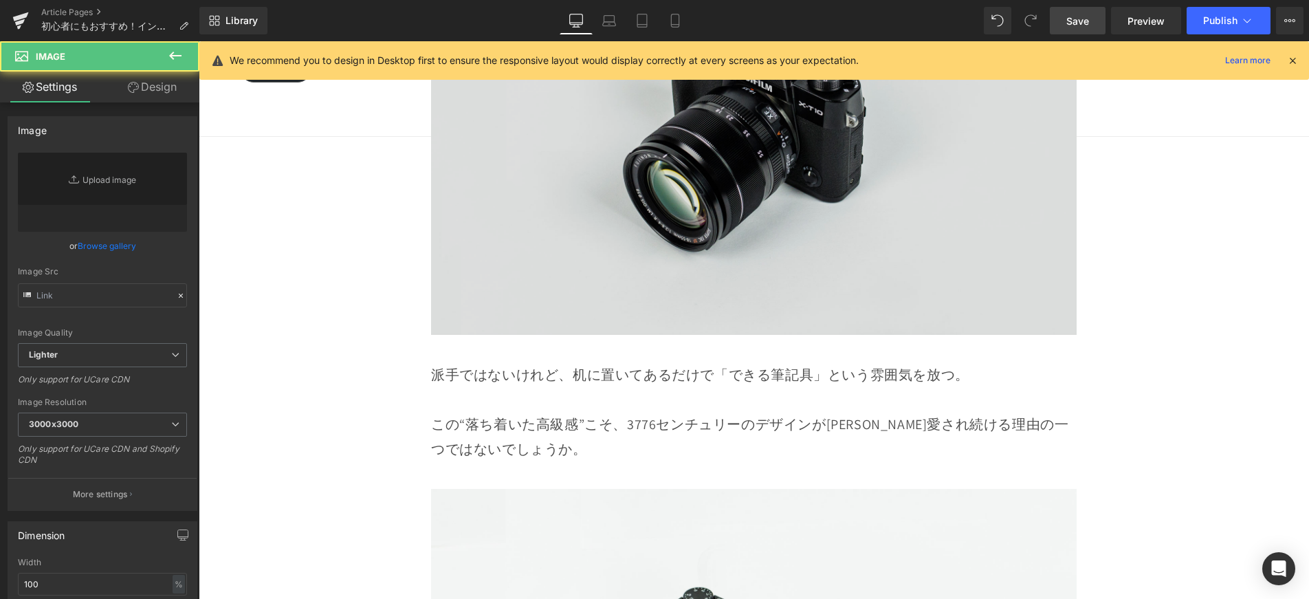
type input "//[DOMAIN_NAME][URL]"
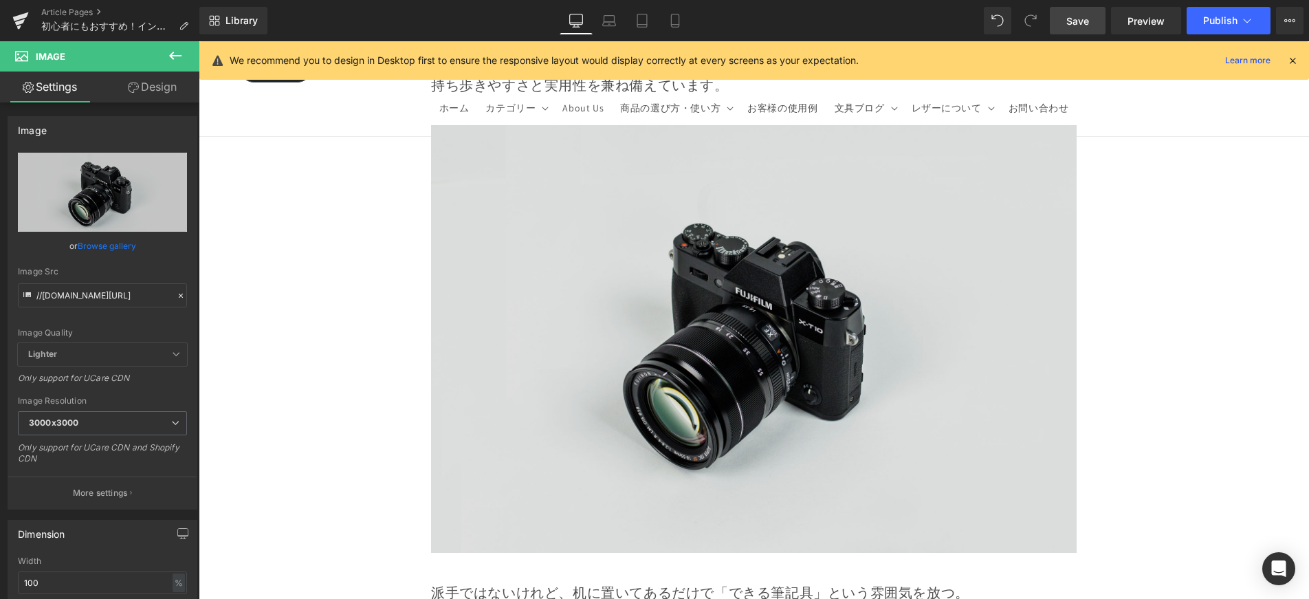
scroll to position [4364, 0]
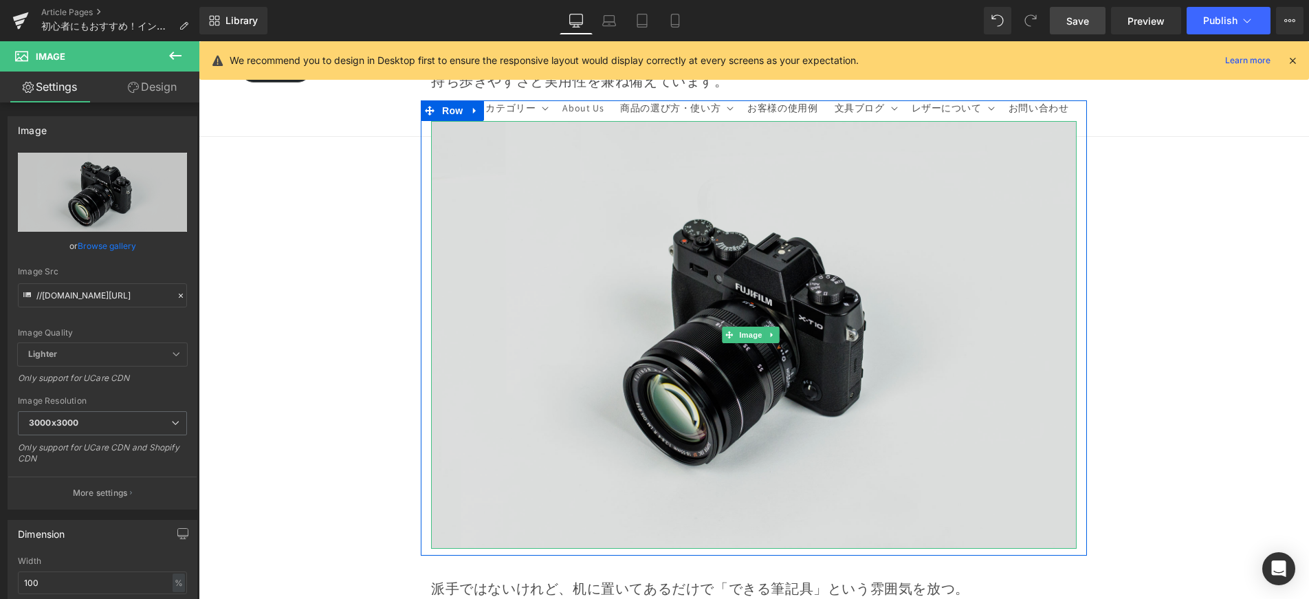
click at [716, 317] on img at bounding box center [754, 335] width 646 height 428
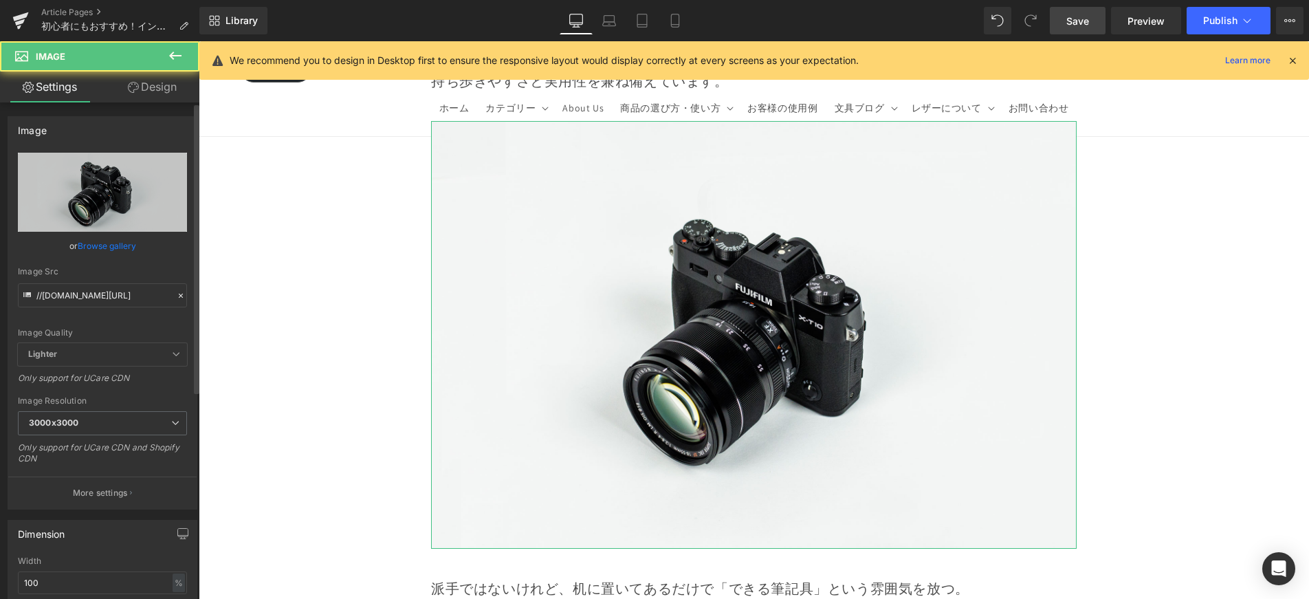
click at [92, 245] on link "Browse gallery" at bounding box center [107, 246] width 58 height 24
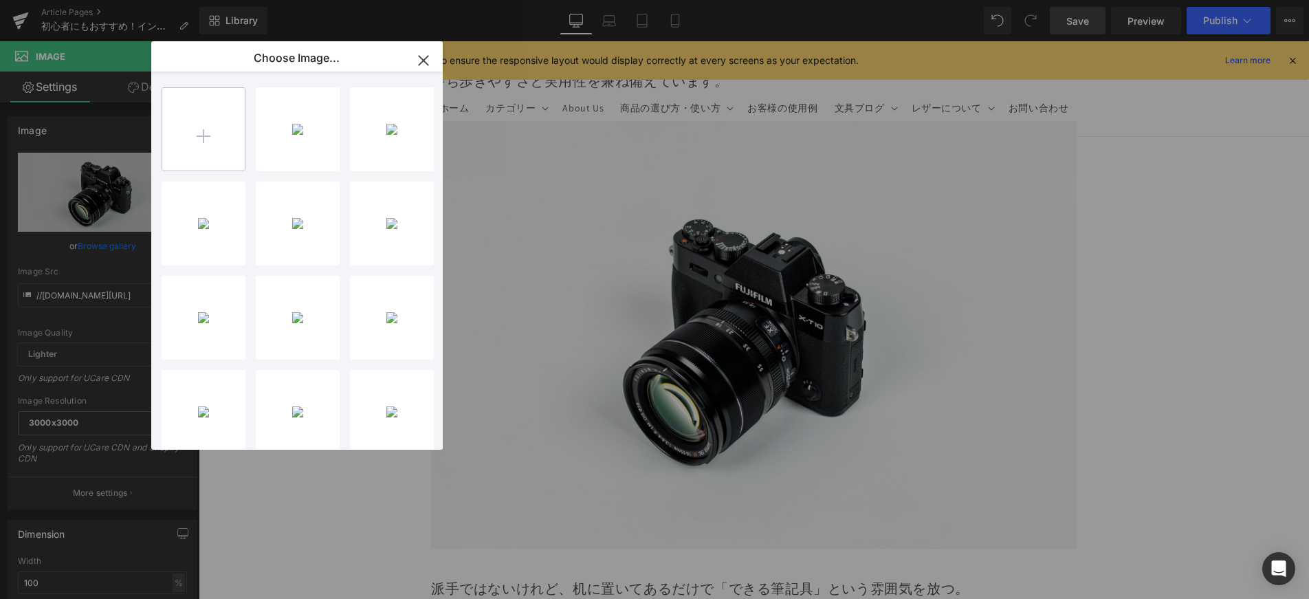
click at [192, 112] on input "file" at bounding box center [203, 129] width 83 height 83
type input "C:\fakepath\14.jpg"
click at [282, 132] on div "14...14.jpg 152.67 KB" at bounding box center [298, 129] width 84 height 84
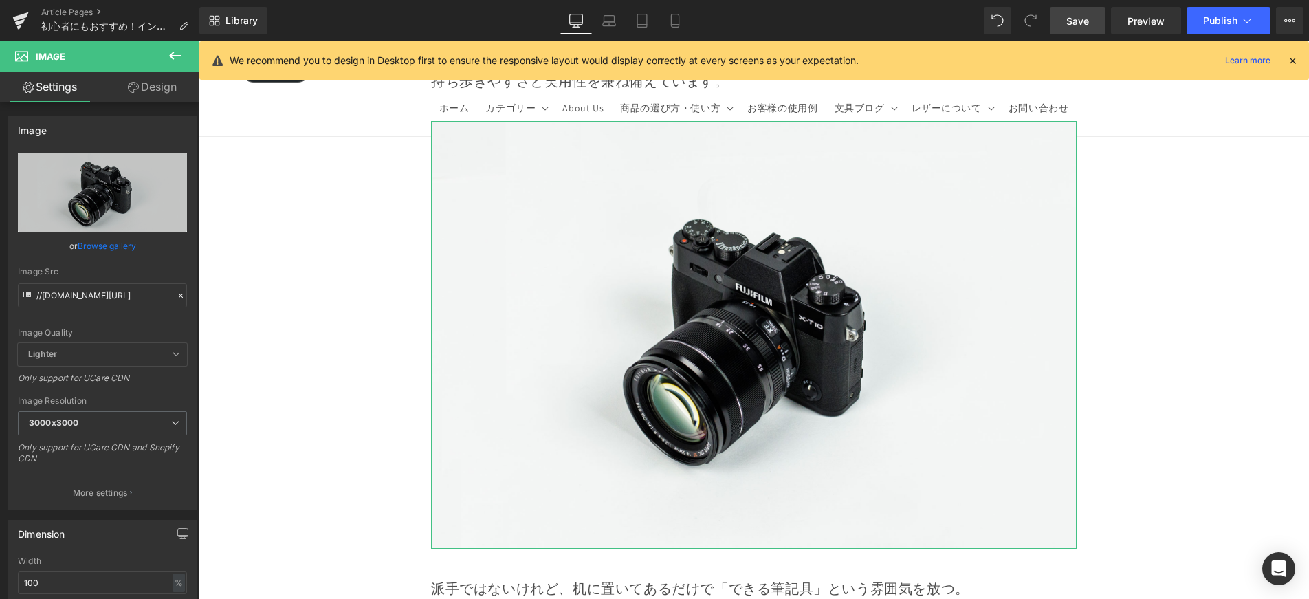
click at [127, 253] on link "Browse gallery" at bounding box center [107, 246] width 58 height 24
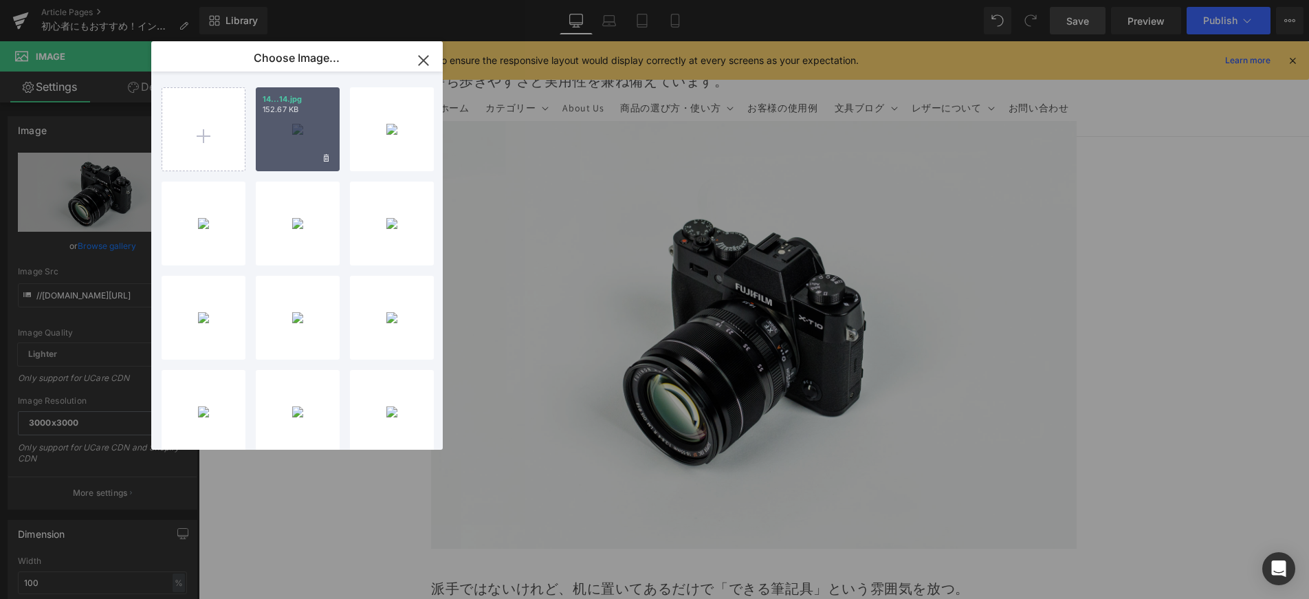
click at [316, 132] on div "14...14.jpg 152.67 KB" at bounding box center [298, 129] width 84 height 84
type input "[URL][DOMAIN_NAME]"
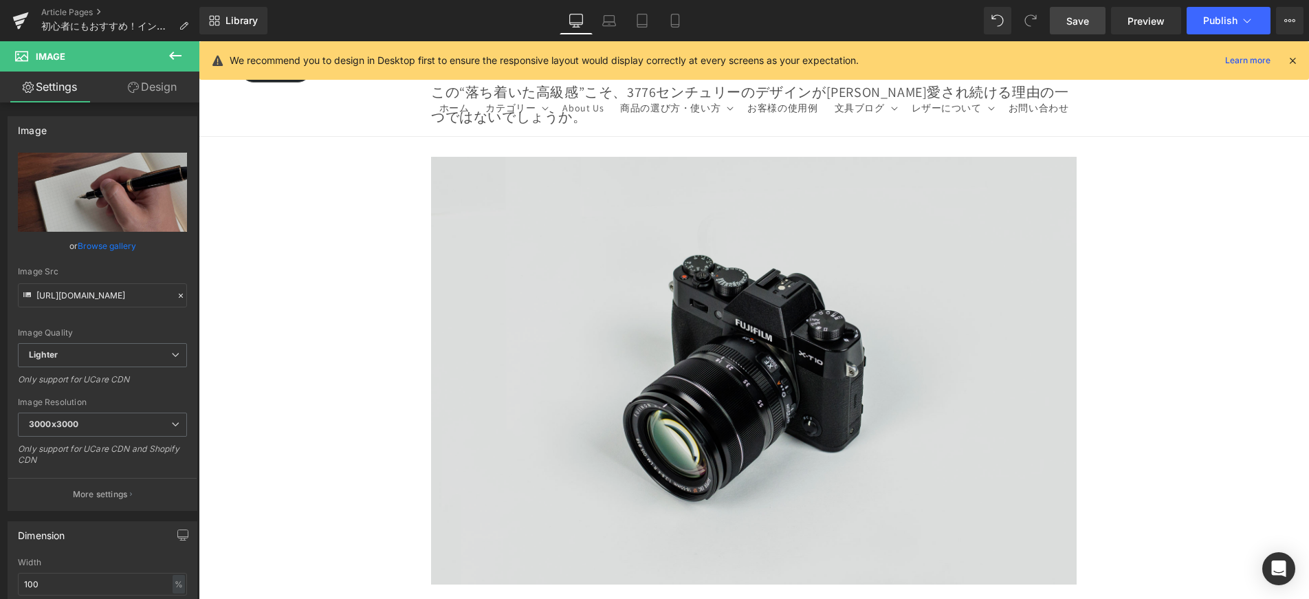
scroll to position [5152, 0]
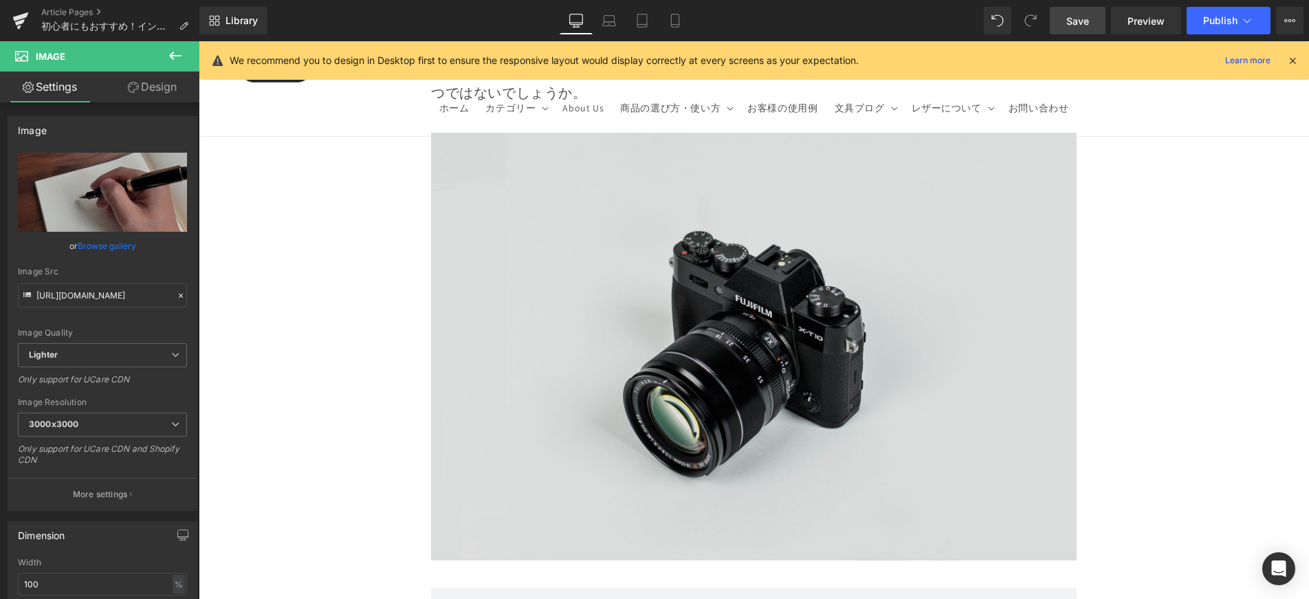
click at [578, 285] on img at bounding box center [754, 347] width 646 height 428
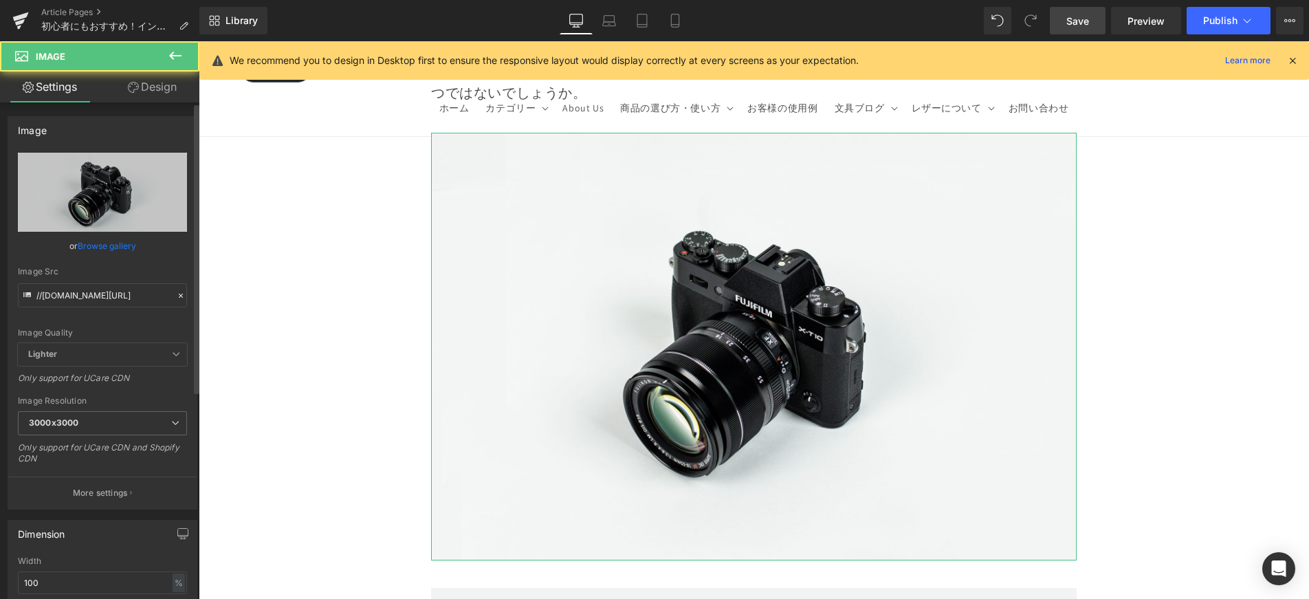
click at [118, 246] on link "Browse gallery" at bounding box center [107, 246] width 58 height 24
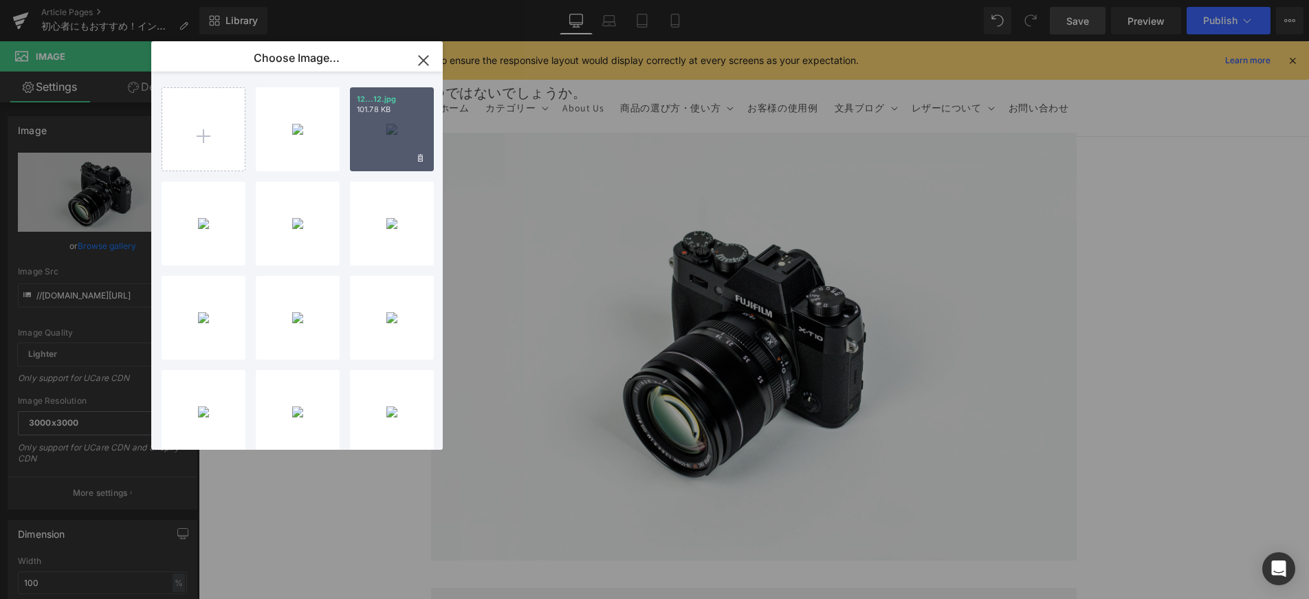
click at [393, 139] on div "12...12.jpg 101.78 KB" at bounding box center [392, 129] width 84 height 84
type input "[URL][DOMAIN_NAME]"
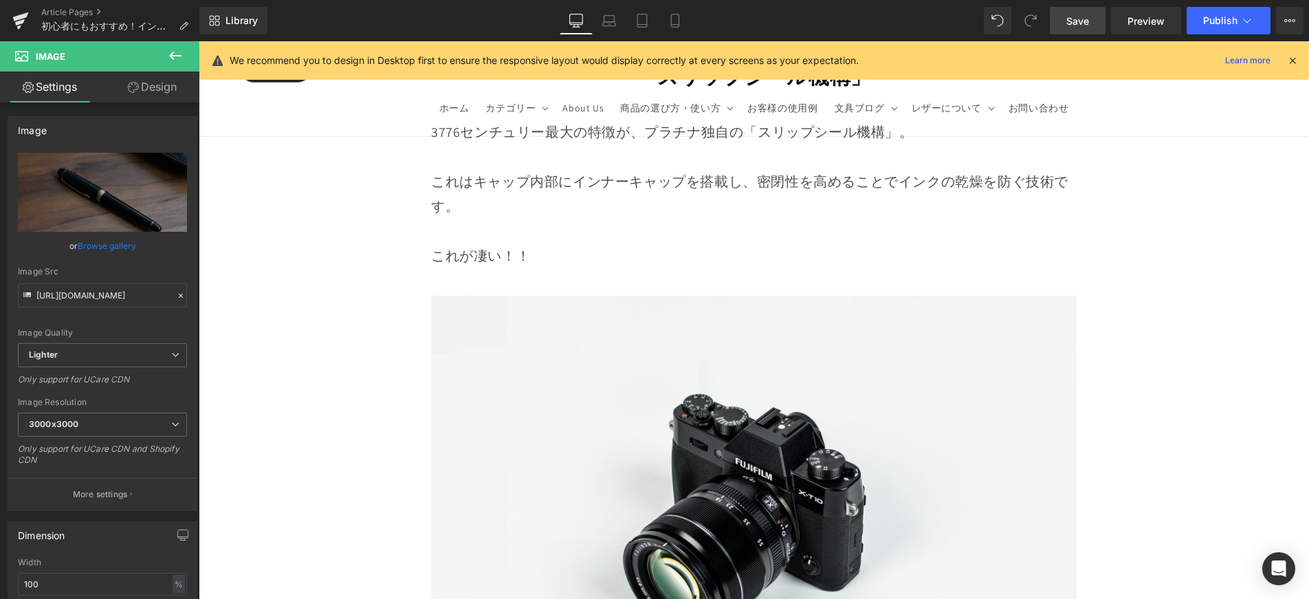
scroll to position [8063, 0]
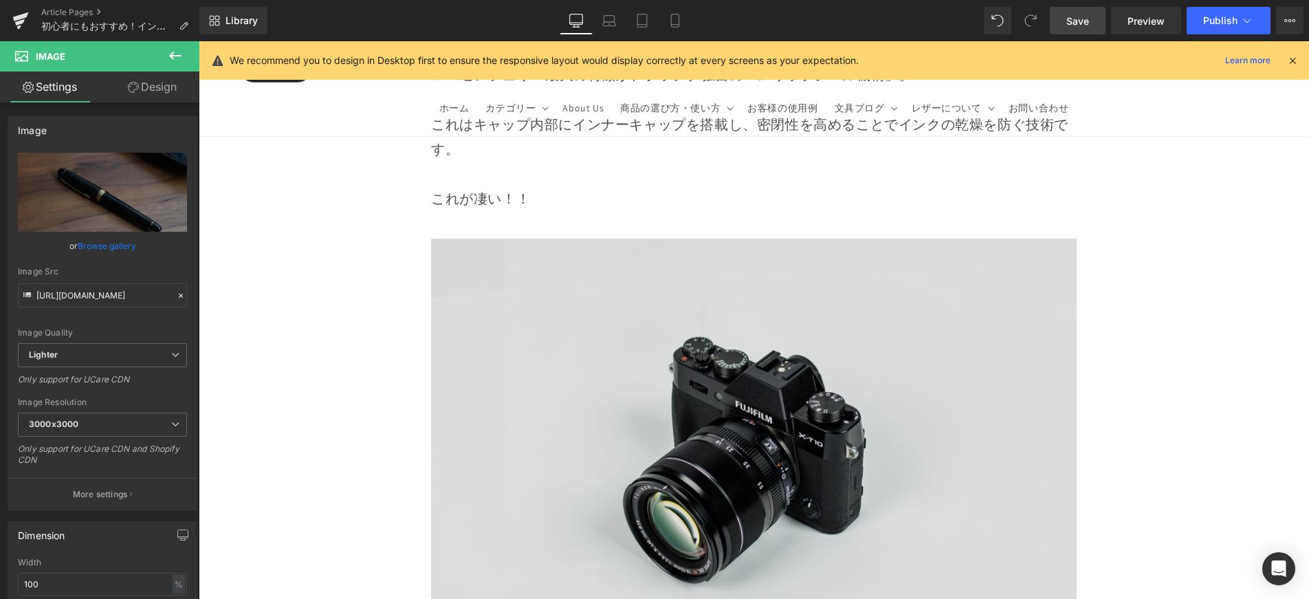
click at [567, 285] on img at bounding box center [754, 453] width 646 height 428
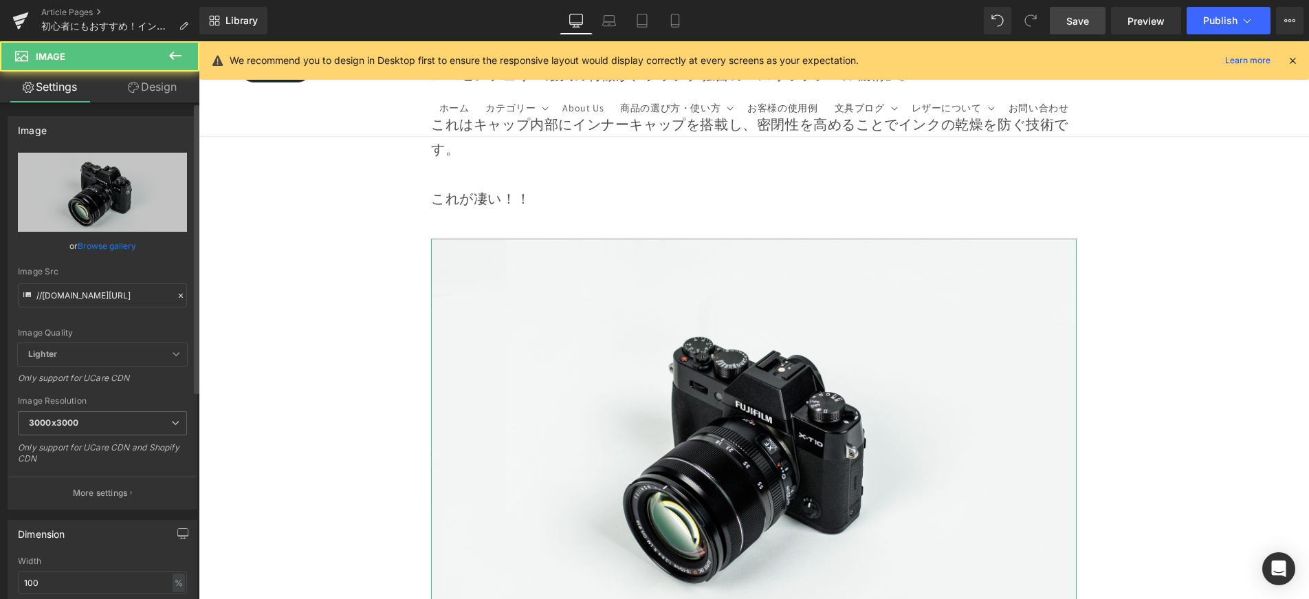
click at [116, 243] on link "Browse gallery" at bounding box center [107, 246] width 58 height 24
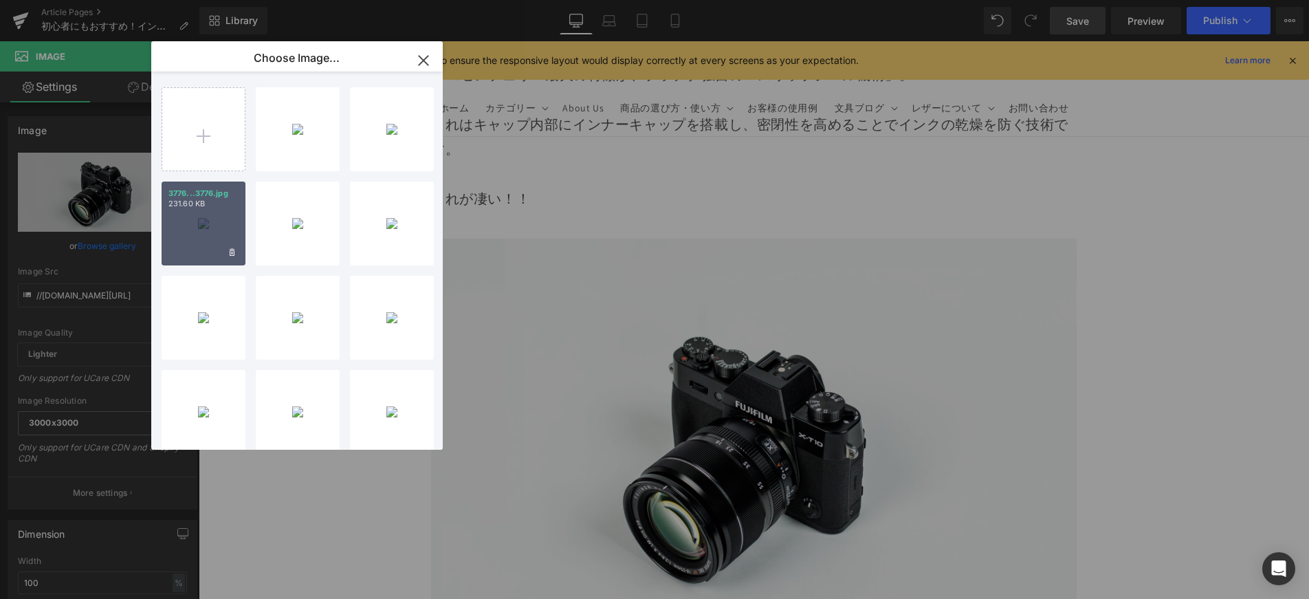
click at [182, 228] on div "3776...3776.jpg 231.60 KB" at bounding box center [204, 224] width 84 height 84
type input "[URL][DOMAIN_NAME]"
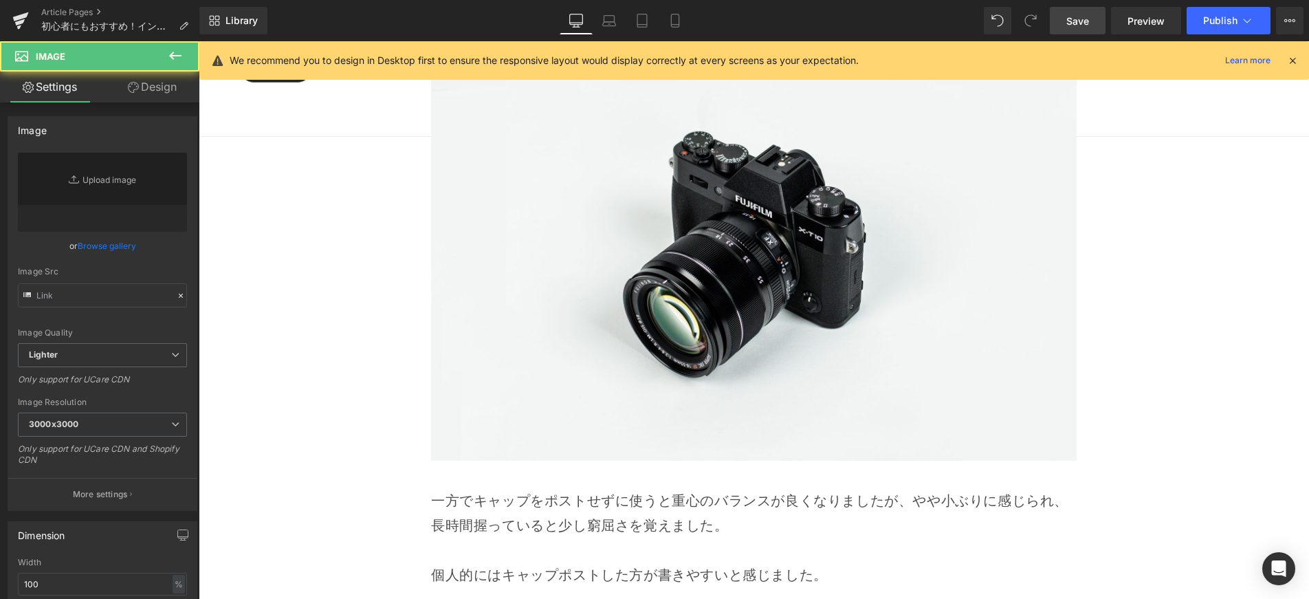
click at [646, 285] on img at bounding box center [754, 247] width 646 height 428
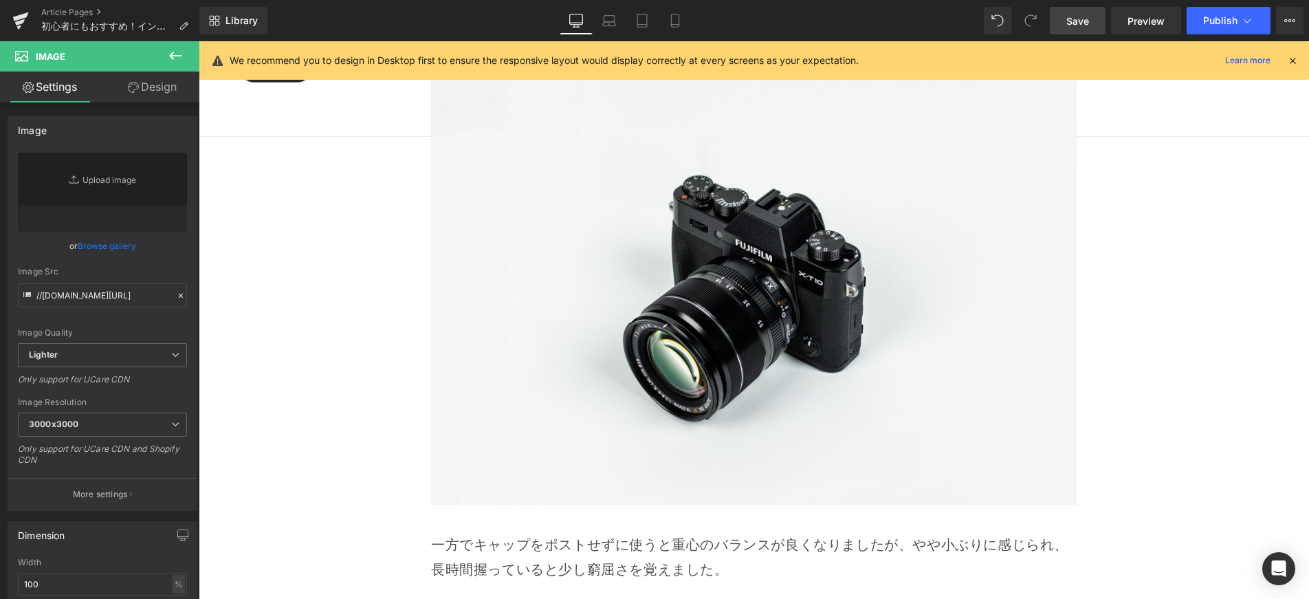
scroll to position [11228, 0]
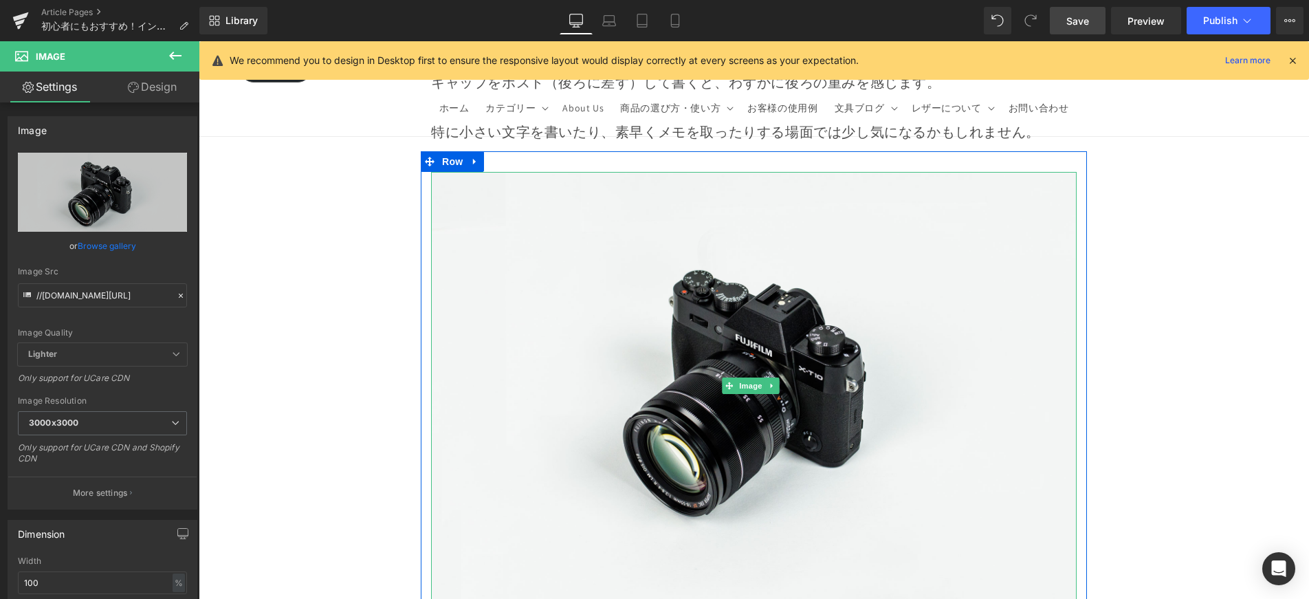
click at [646, 285] on img at bounding box center [754, 386] width 646 height 428
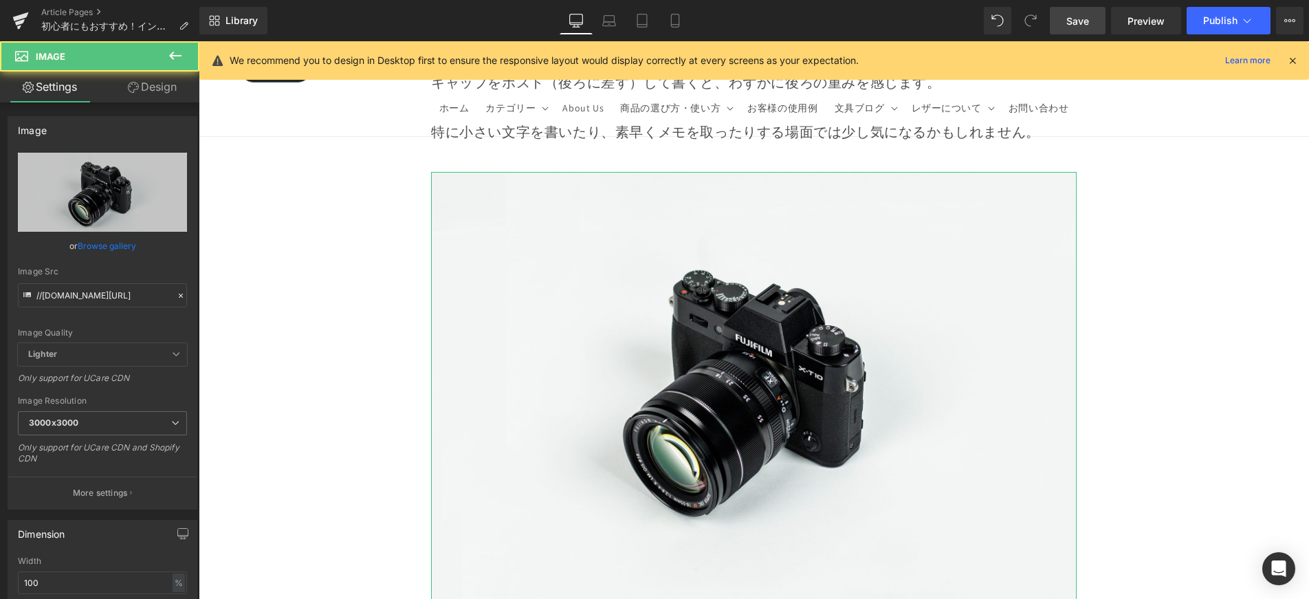
click at [113, 239] on link "Browse gallery" at bounding box center [107, 246] width 58 height 24
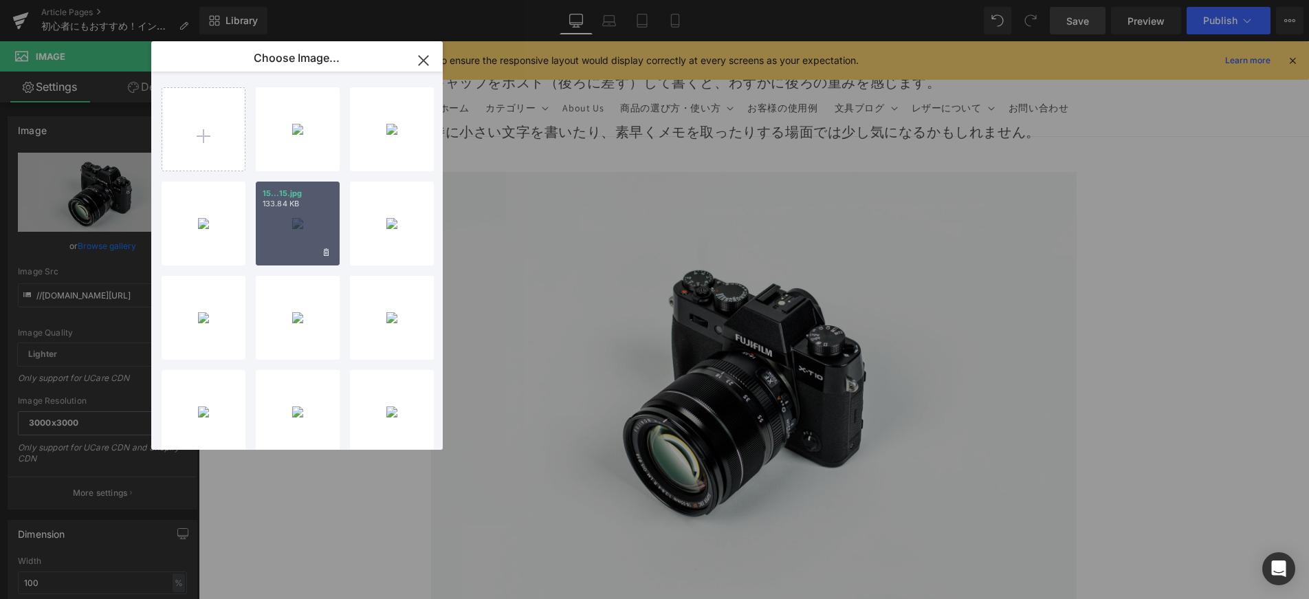
click at [281, 219] on div "15...15.jpg 133.84 KB" at bounding box center [298, 224] width 84 height 84
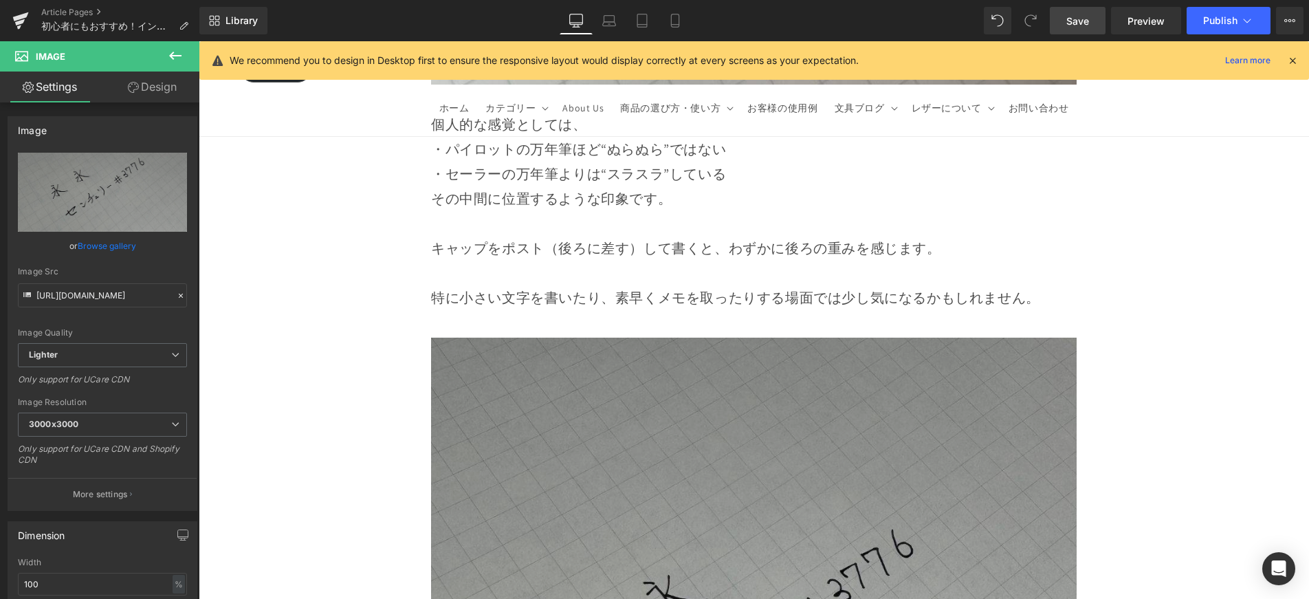
scroll to position [11210, 0]
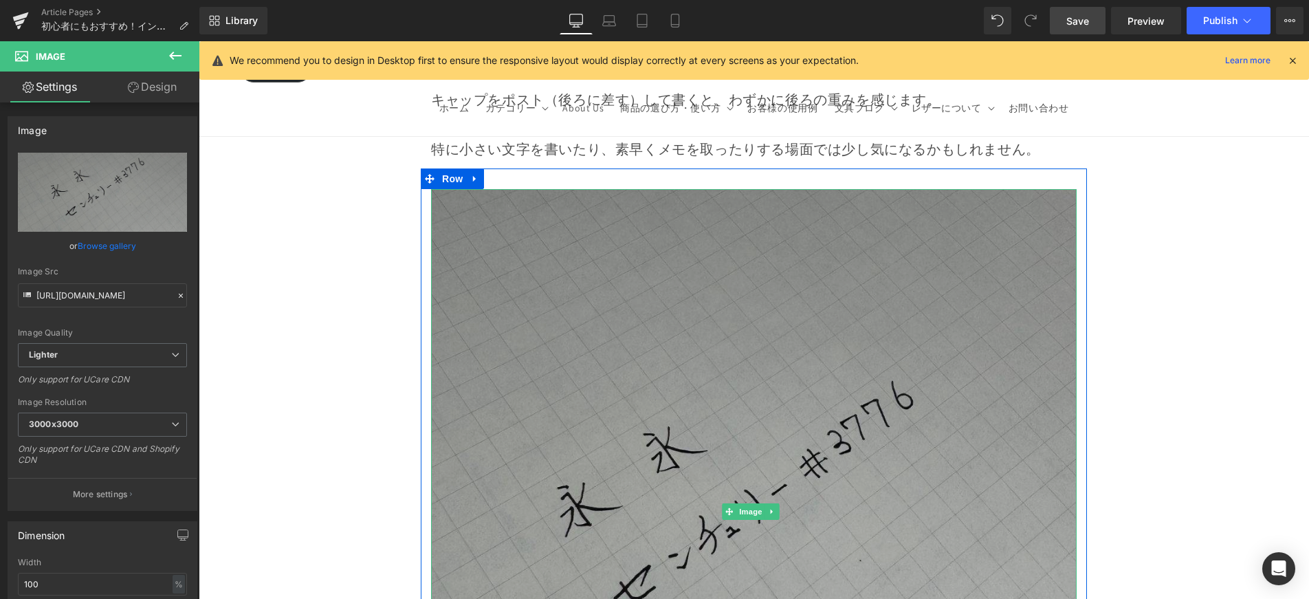
click at [608, 237] on img at bounding box center [754, 512] width 646 height 646
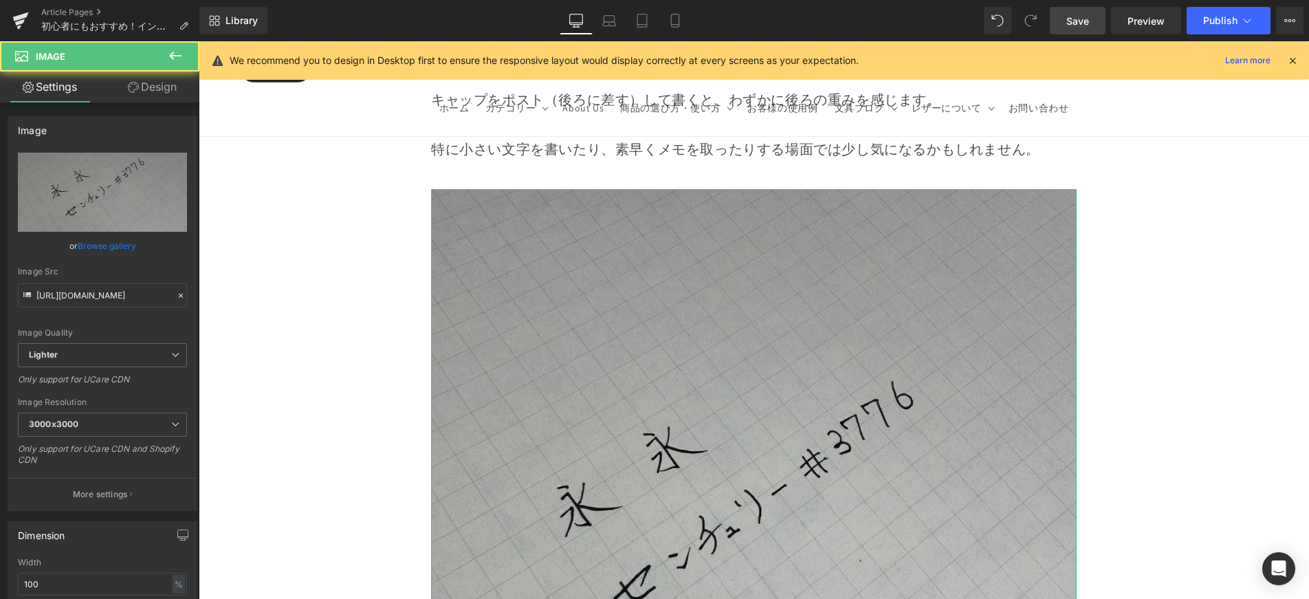
click at [127, 245] on link "Browse gallery" at bounding box center [107, 246] width 58 height 24
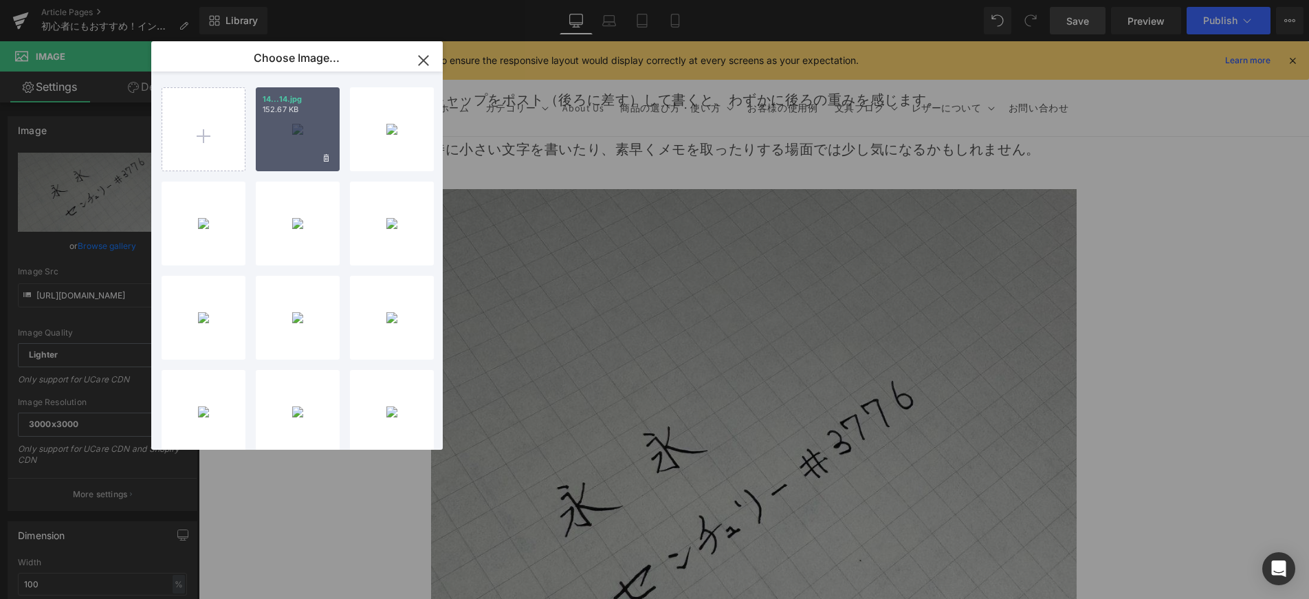
click at [317, 150] on div "14...14.jpg 152.67 KB" at bounding box center [298, 129] width 84 height 84
type input "[URL][DOMAIN_NAME]"
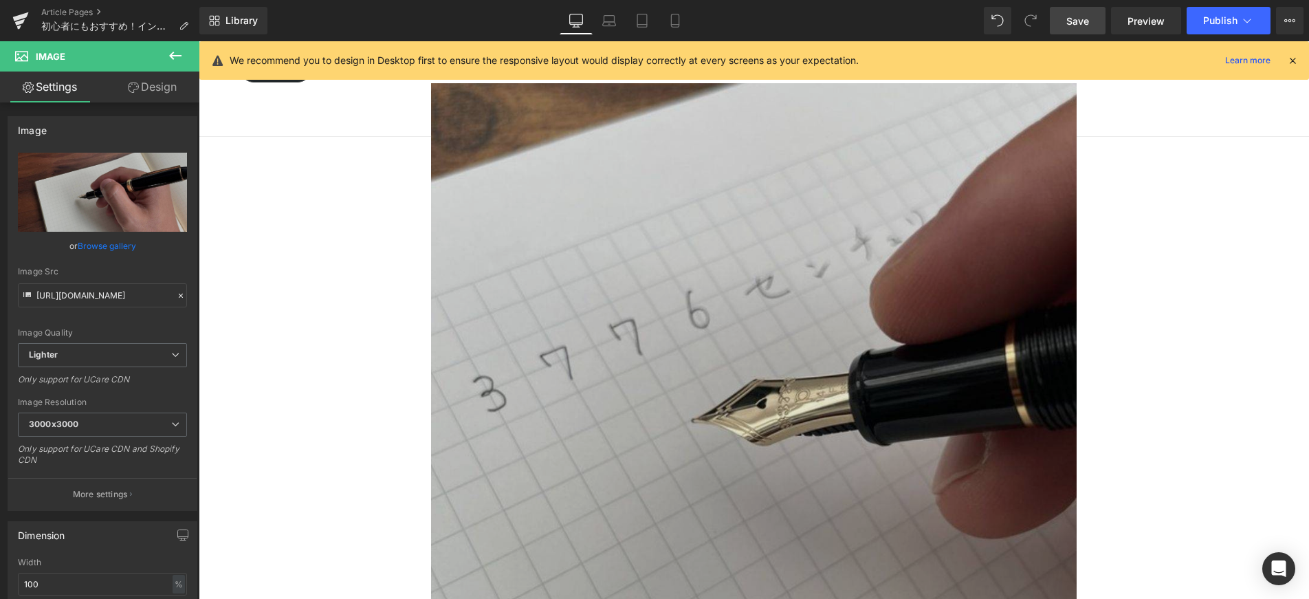
scroll to position [12271, 0]
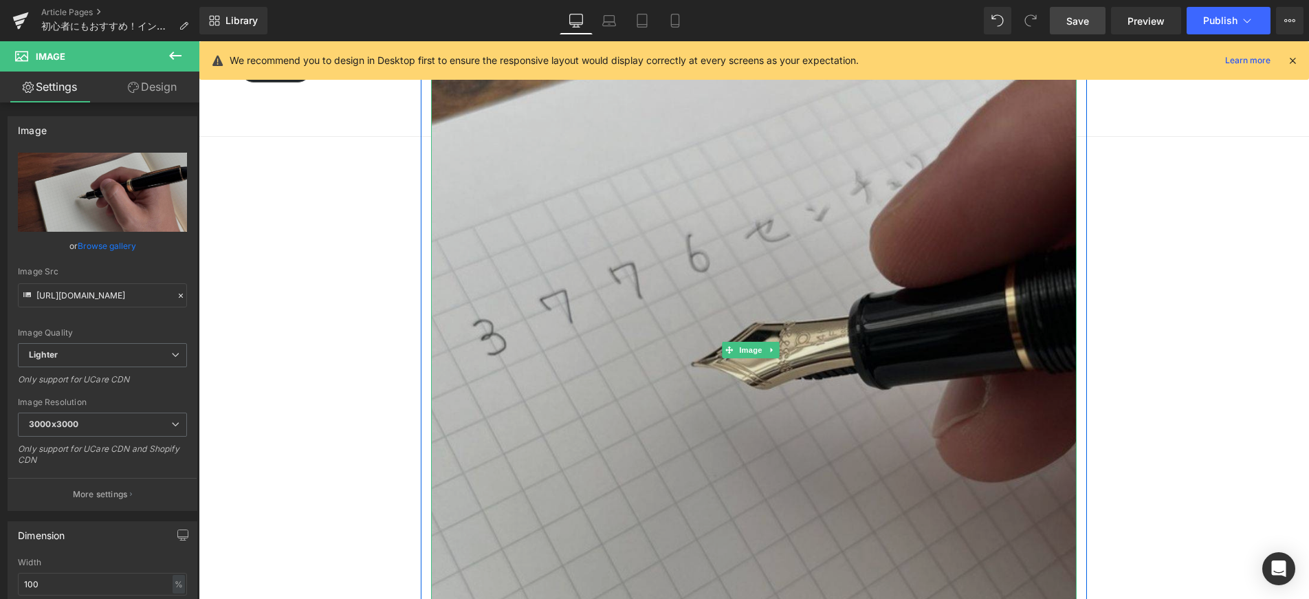
click at [646, 329] on img at bounding box center [754, 350] width 646 height 646
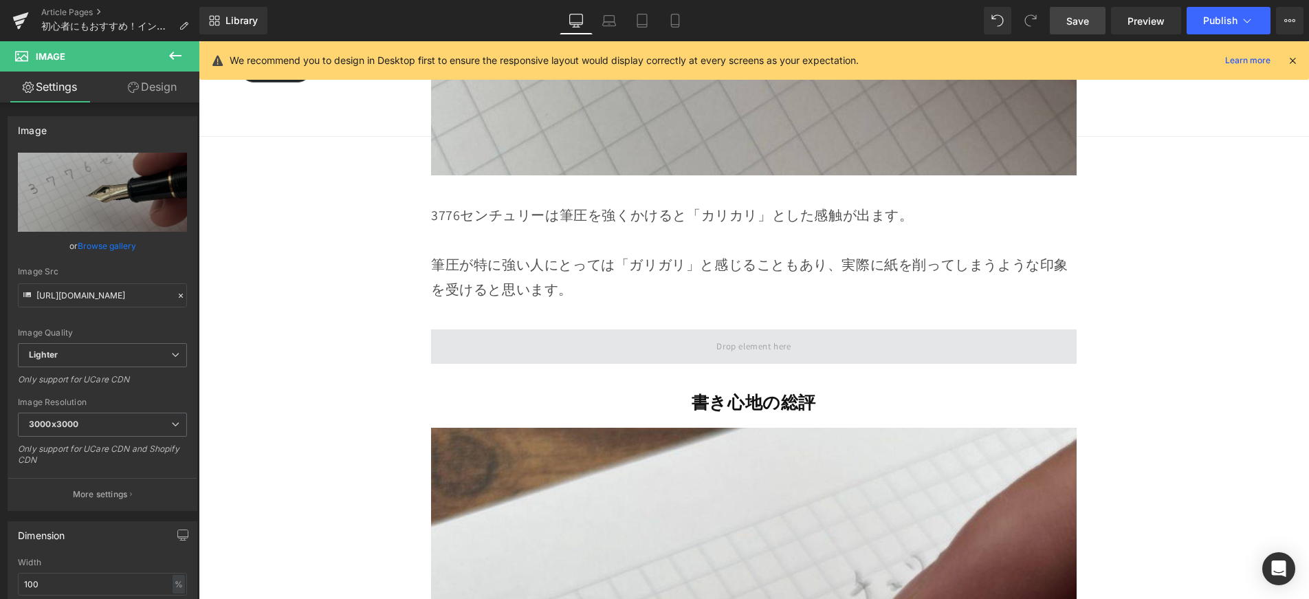
scroll to position [13028, 0]
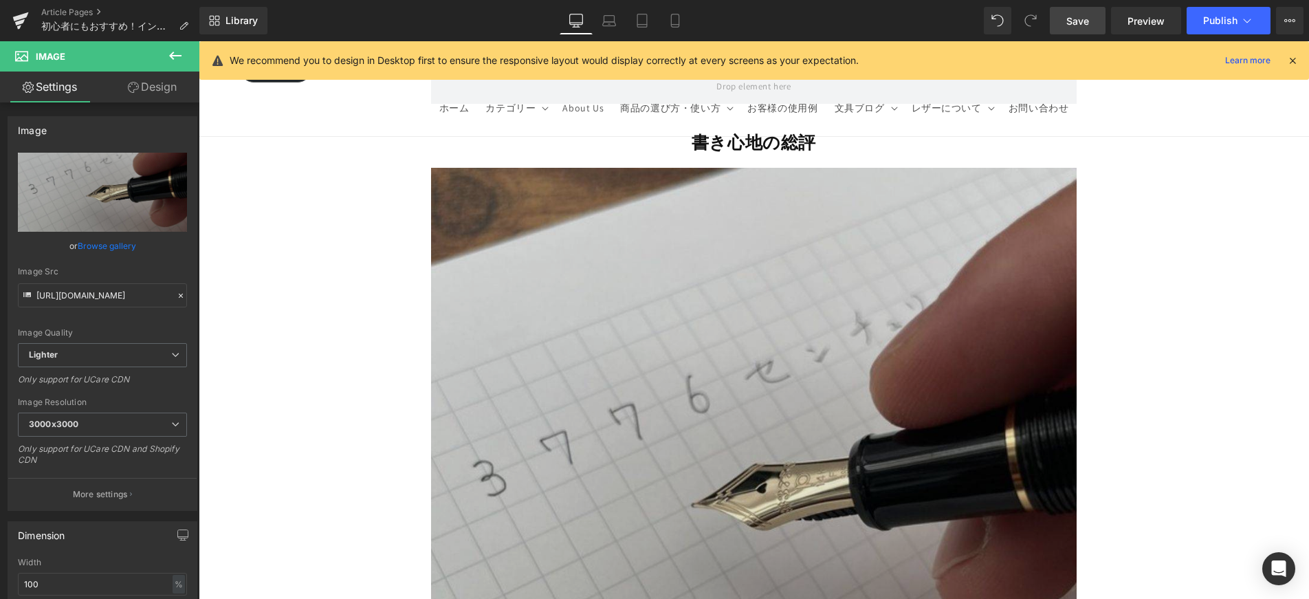
click at [613, 289] on img at bounding box center [754, 491] width 646 height 646
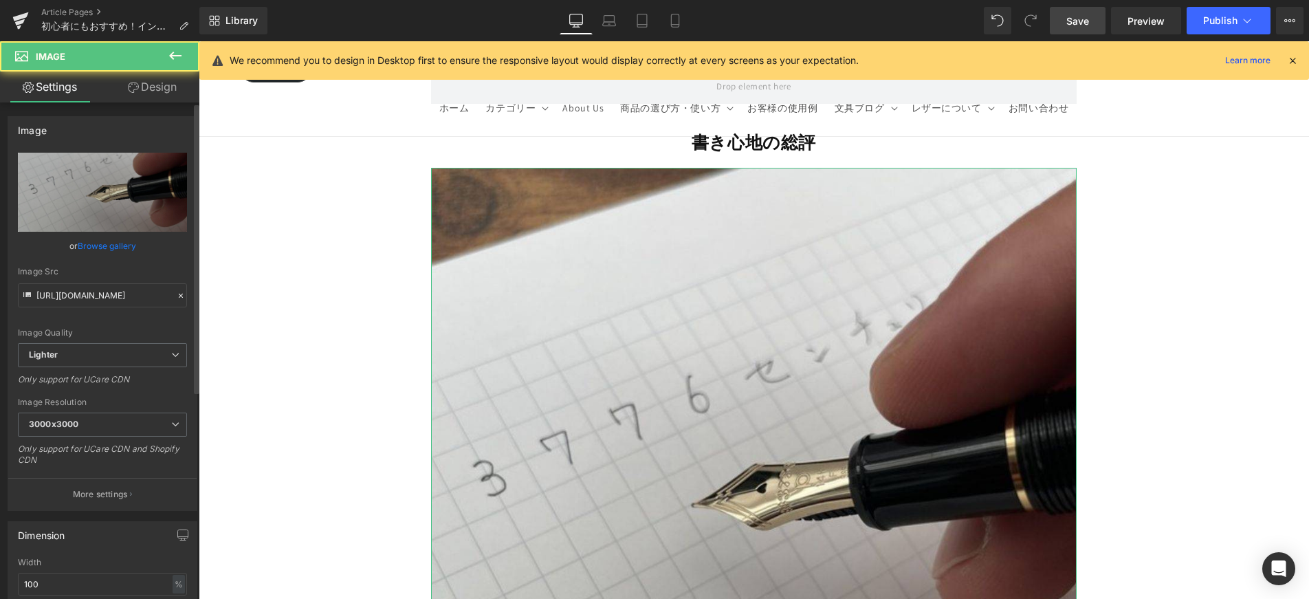
click at [132, 250] on link "Browse gallery" at bounding box center [107, 246] width 58 height 24
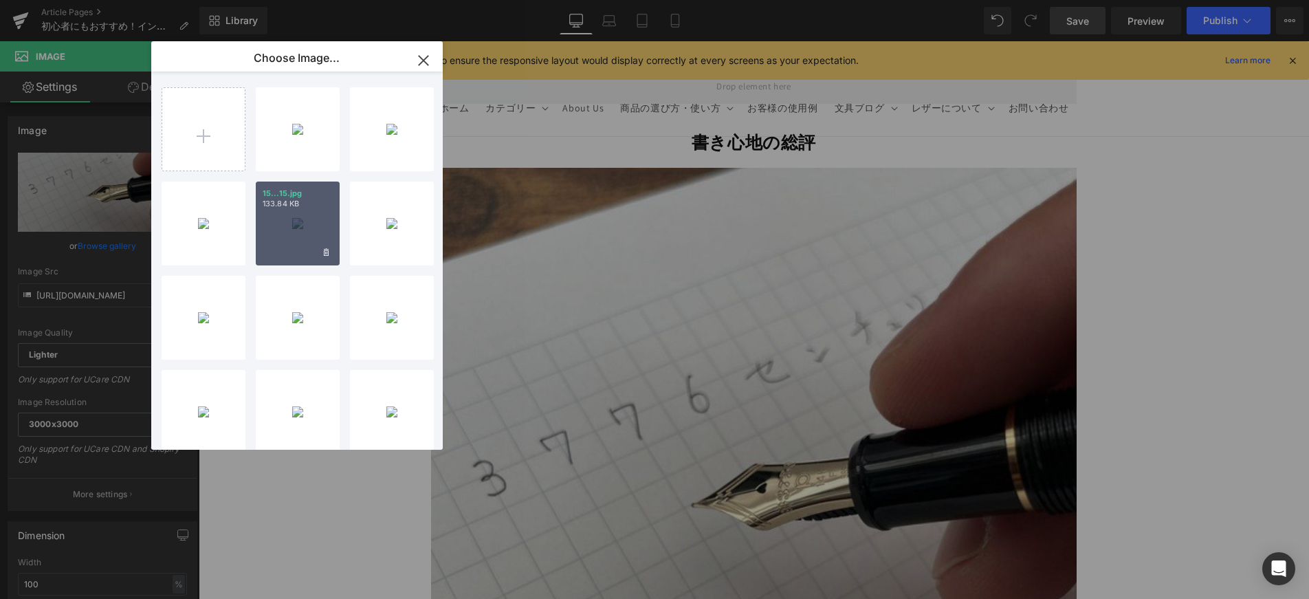
click at [297, 242] on div "15...15.jpg 133.84 KB" at bounding box center [298, 224] width 84 height 84
type input "[URL][DOMAIN_NAME]"
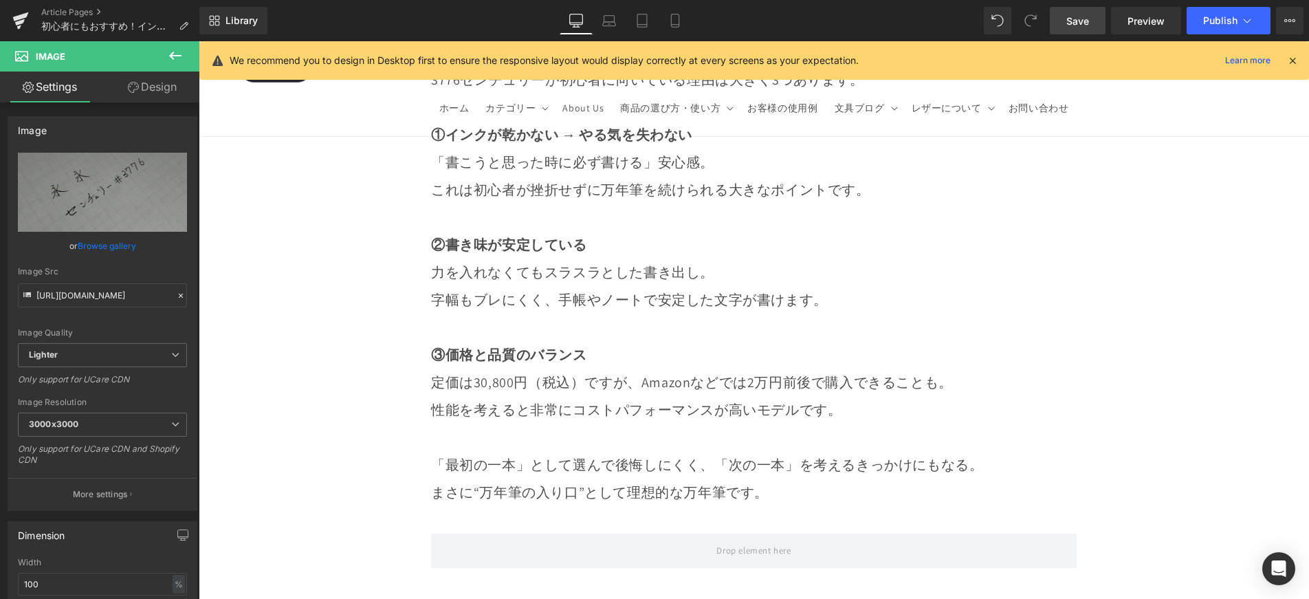
scroll to position [13723, 0]
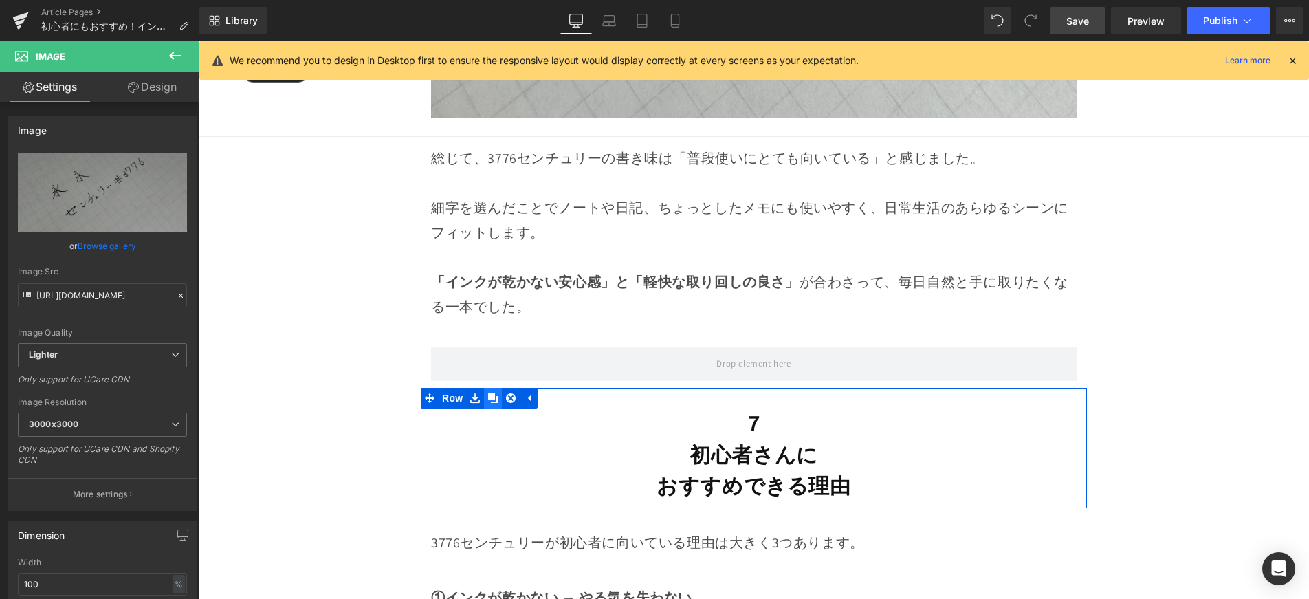
click at [496, 393] on icon at bounding box center [493, 398] width 10 height 10
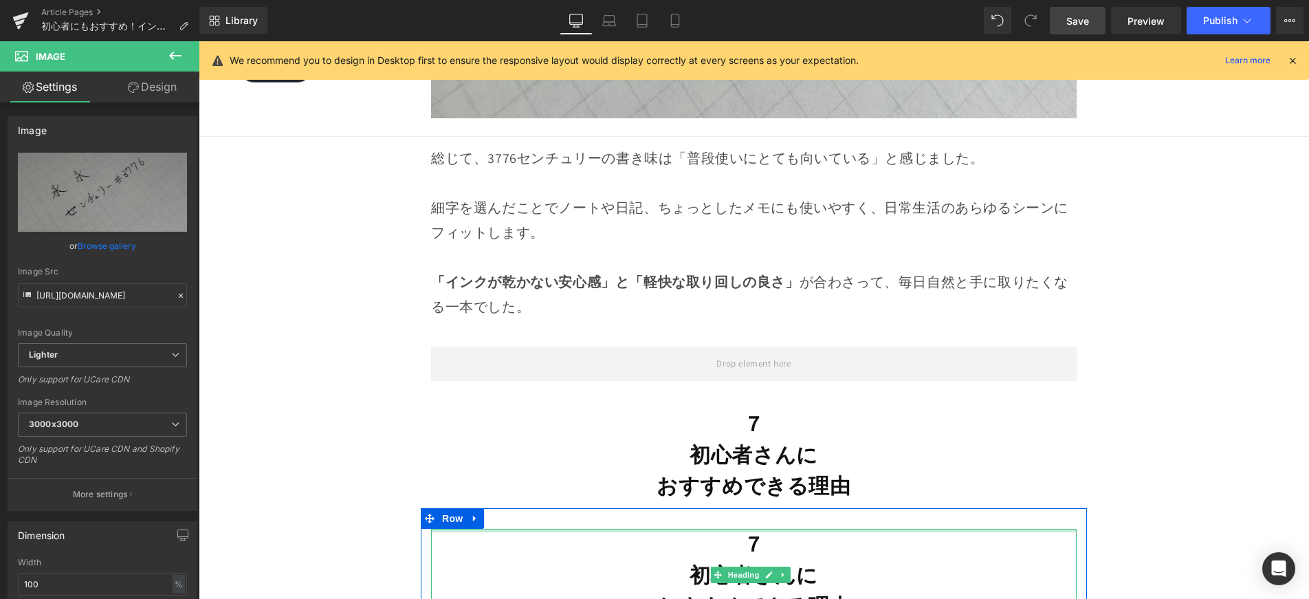
click at [643, 529] on div at bounding box center [754, 530] width 646 height 3
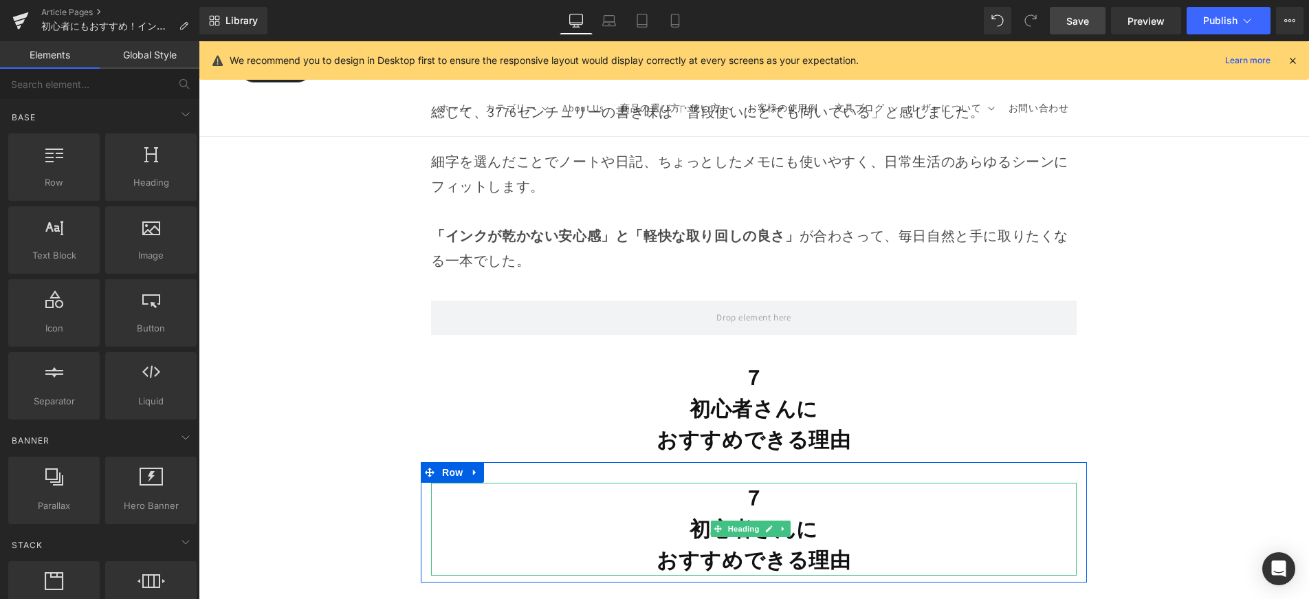
scroll to position [13804, 0]
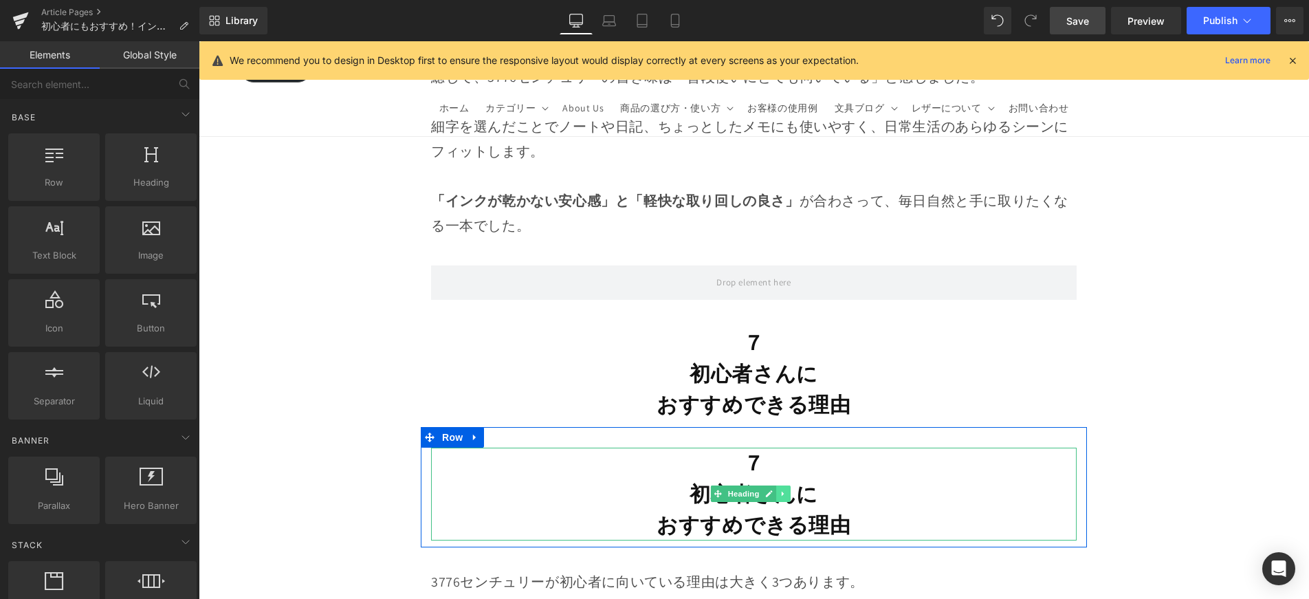
click at [785, 490] on icon at bounding box center [784, 494] width 8 height 8
click at [788, 490] on icon at bounding box center [791, 494] width 8 height 8
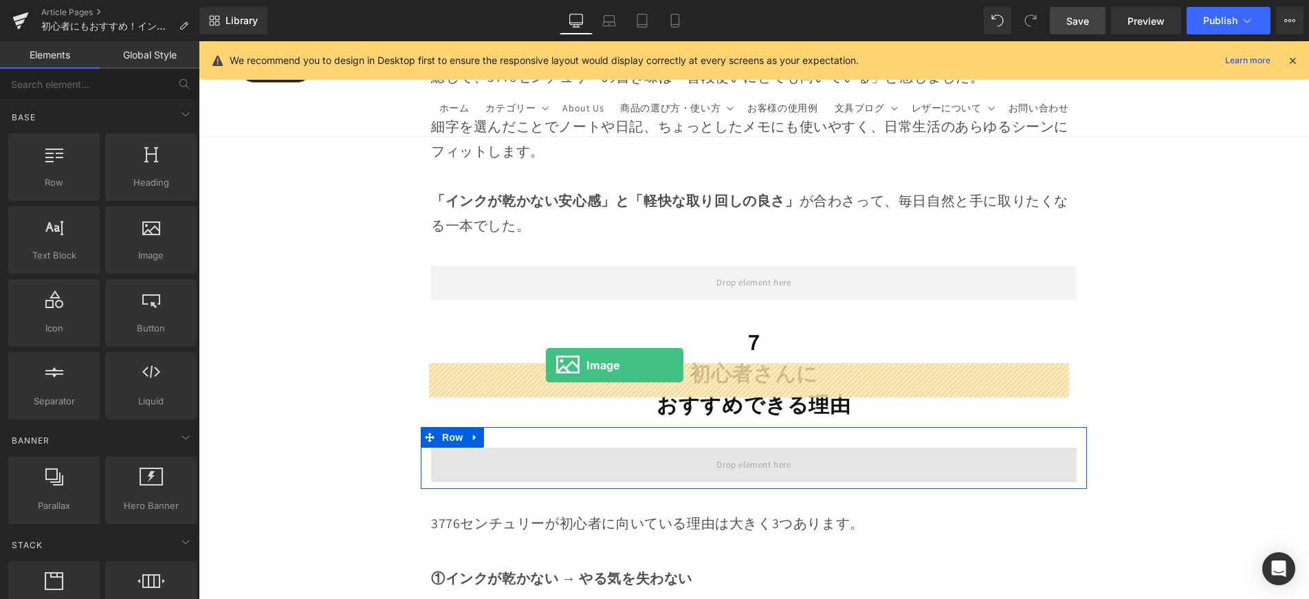
drag, startPoint x: 352, startPoint y: 313, endPoint x: 546, endPoint y: 365, distance: 200.8
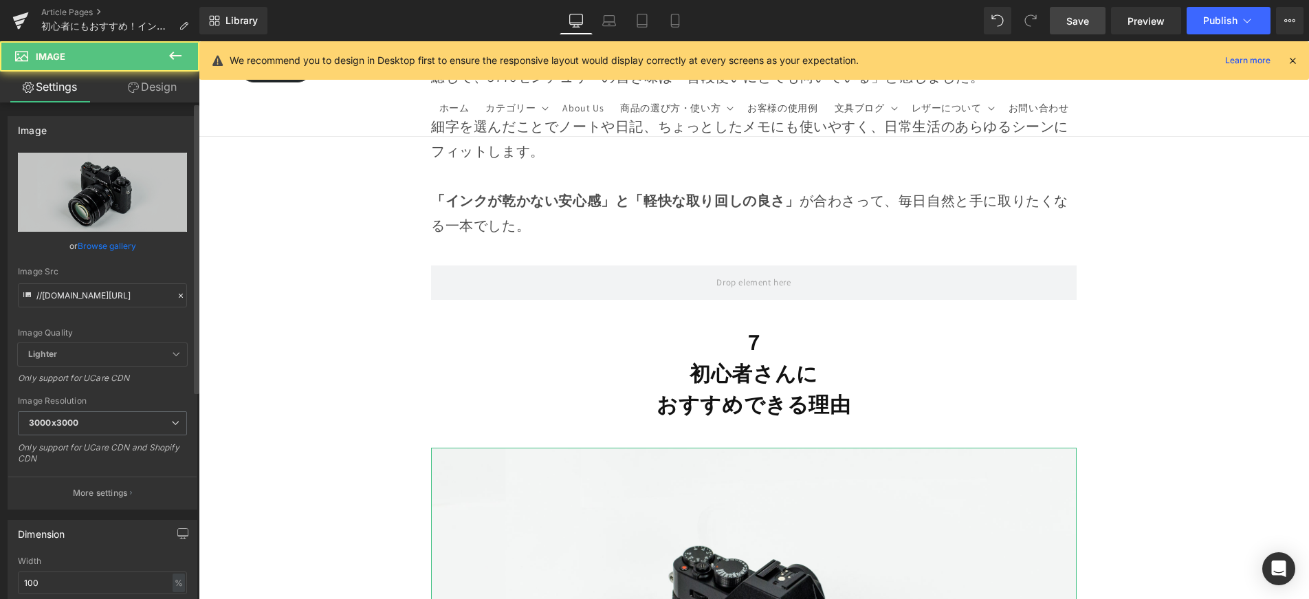
click at [122, 250] on link "Browse gallery" at bounding box center [107, 246] width 58 height 24
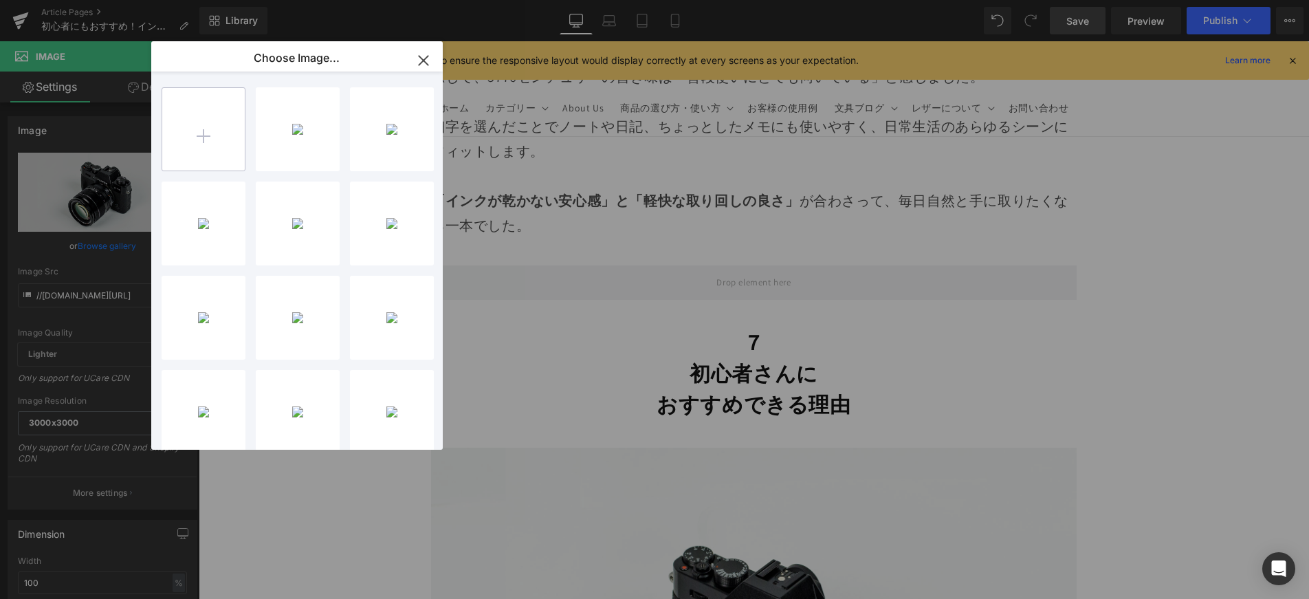
click at [184, 148] on input "file" at bounding box center [203, 129] width 83 height 83
type input "C:\fakepath\10.jpg"
click at [287, 127] on div at bounding box center [298, 129] width 84 height 84
click at [292, 127] on div "10...10.jpg 122.38 KB" at bounding box center [298, 129] width 84 height 84
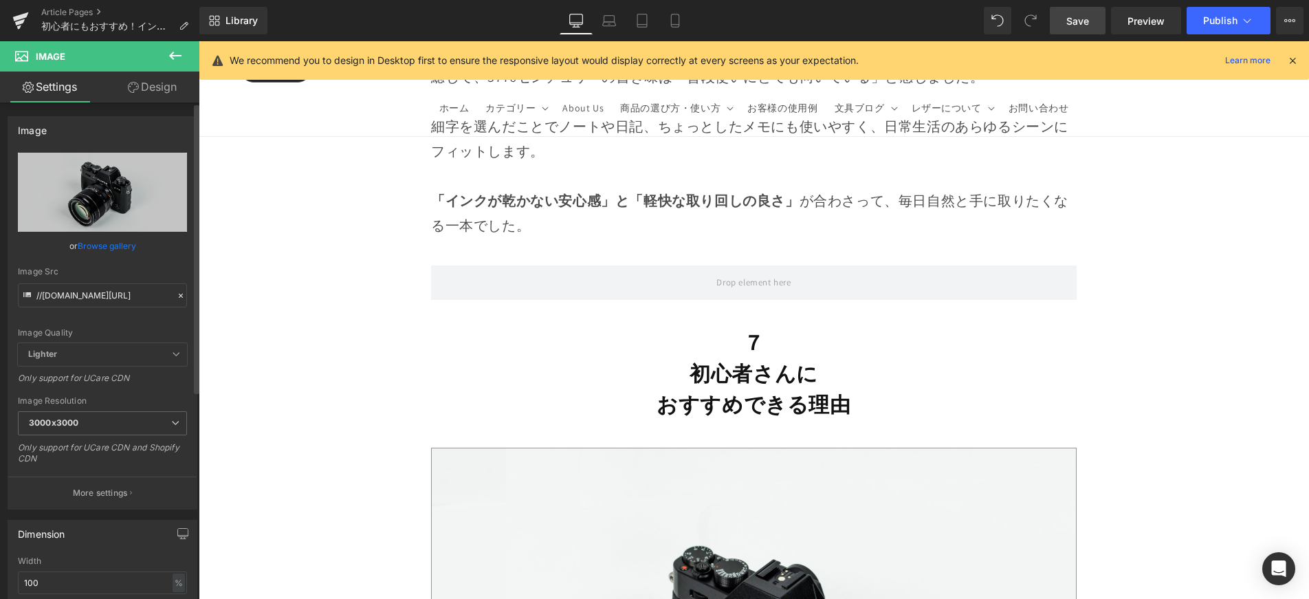
click at [123, 242] on link "Browse gallery" at bounding box center [107, 246] width 58 height 24
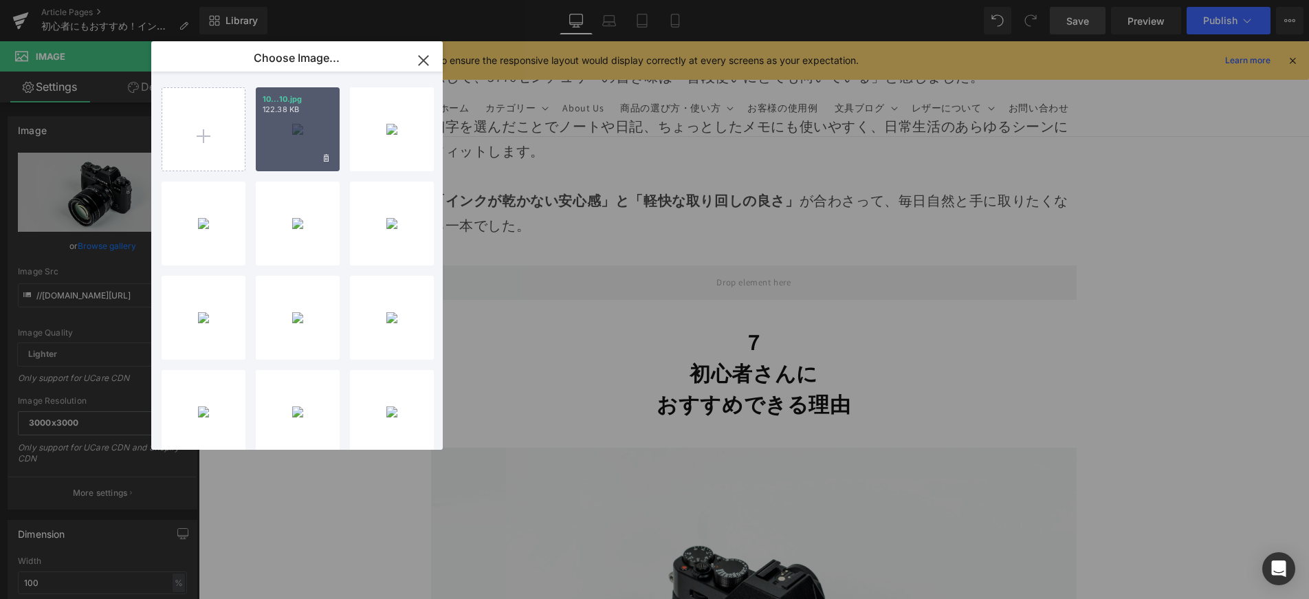
click at [316, 144] on div "10...10.jpg 122.38 KB" at bounding box center [298, 129] width 84 height 84
type input "[URL][DOMAIN_NAME]"
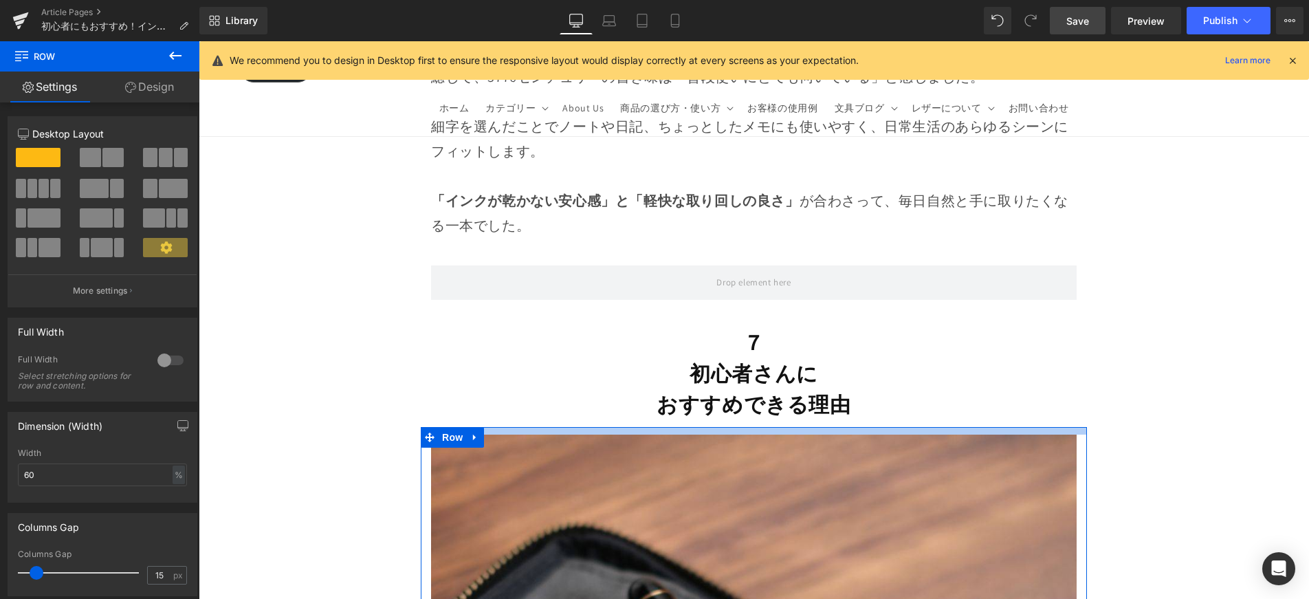
drag, startPoint x: 759, startPoint y: 340, endPoint x: 756, endPoint y: 330, distance: 10.2
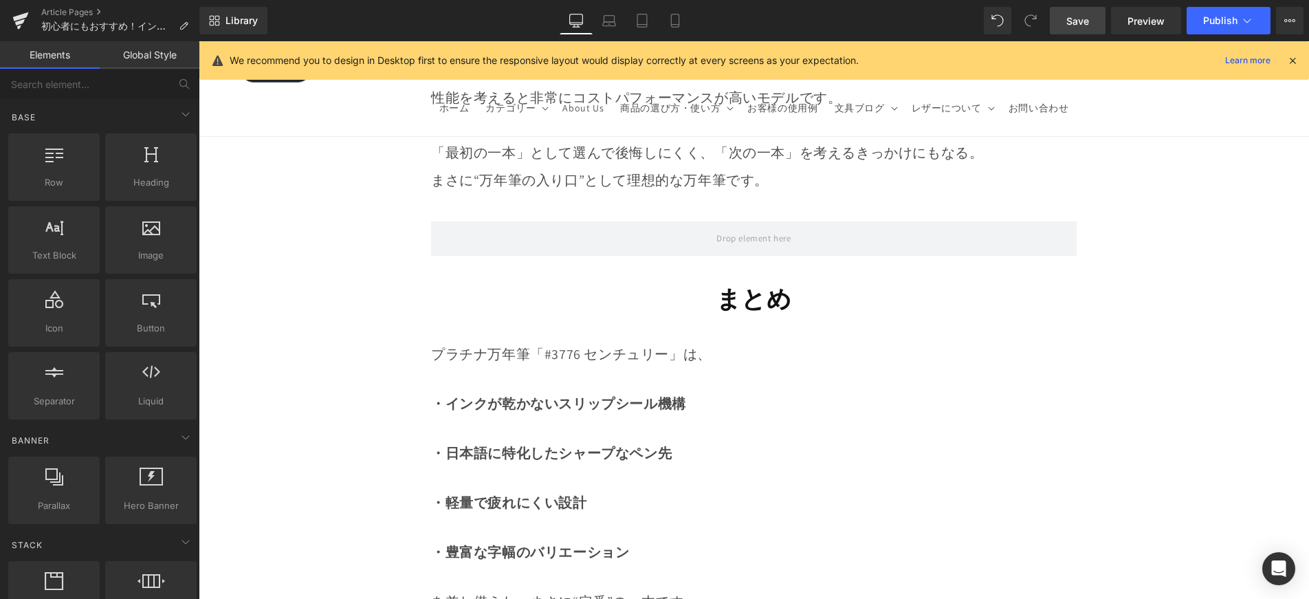
scroll to position [15107, 0]
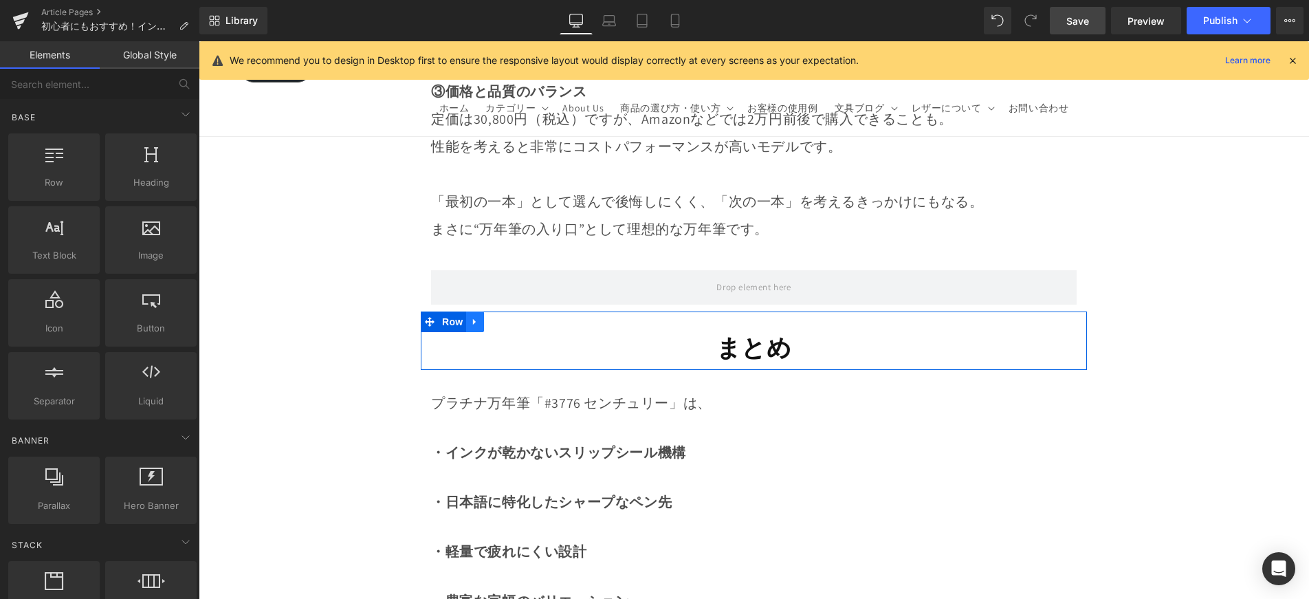
click at [480, 311] on link at bounding box center [475, 321] width 18 height 21
click at [491, 317] on icon at bounding box center [493, 322] width 10 height 10
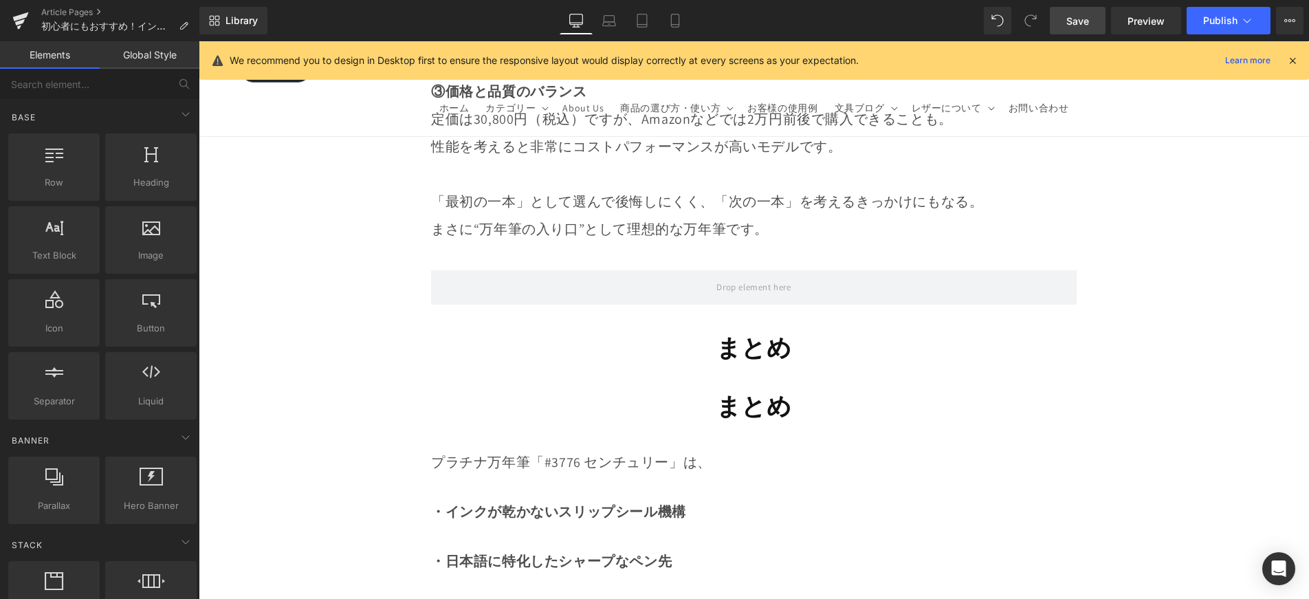
click at [632, 391] on h1 "まとめ" at bounding box center [754, 407] width 646 height 32
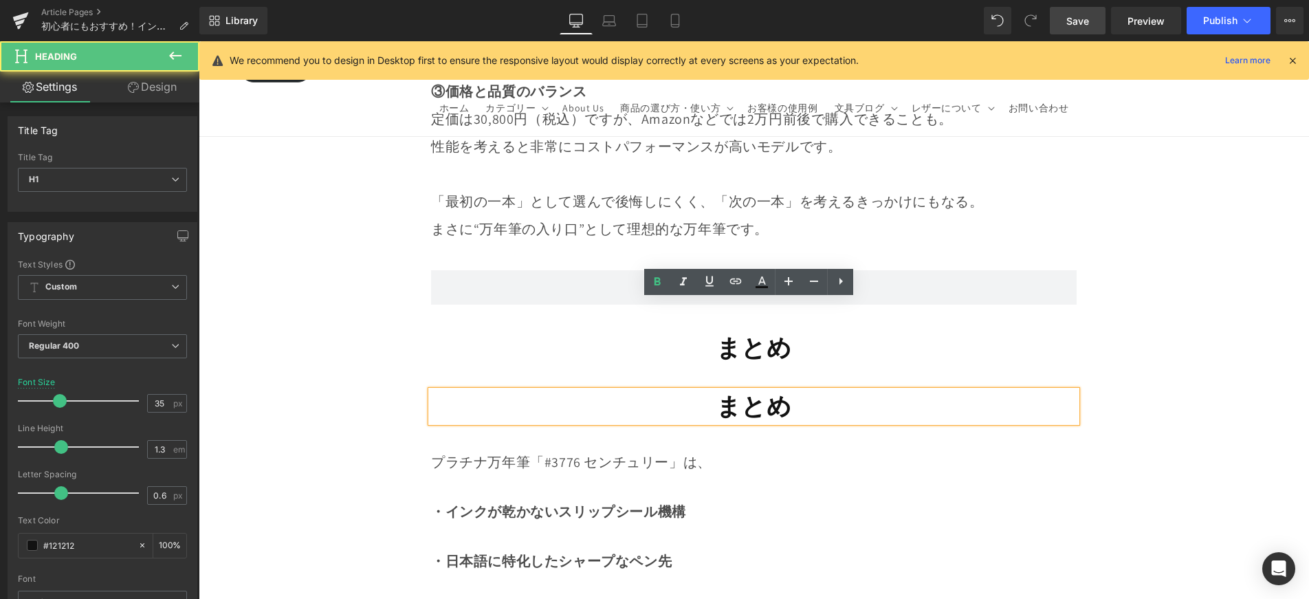
click at [793, 391] on h1 "まとめ" at bounding box center [754, 407] width 646 height 32
click at [819, 474] on div at bounding box center [754, 486] width 646 height 25
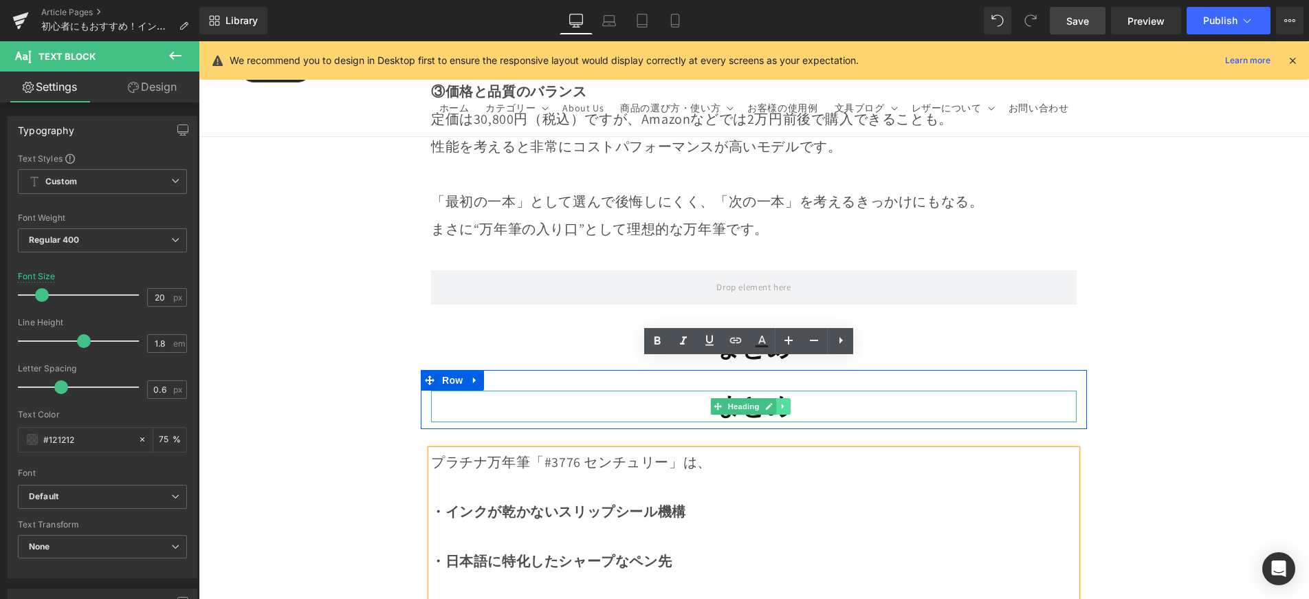
click at [782, 402] on icon at bounding box center [784, 406] width 8 height 8
click at [787, 403] on icon at bounding box center [791, 407] width 8 height 8
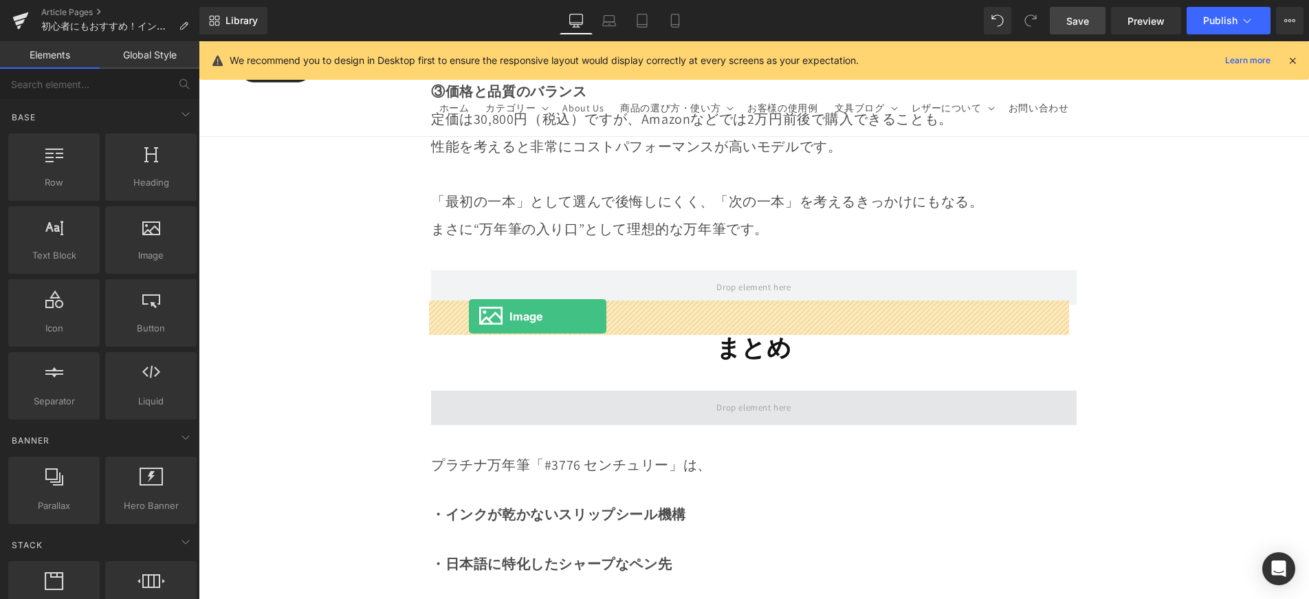
drag, startPoint x: 344, startPoint y: 289, endPoint x: 469, endPoint y: 316, distance: 128.0
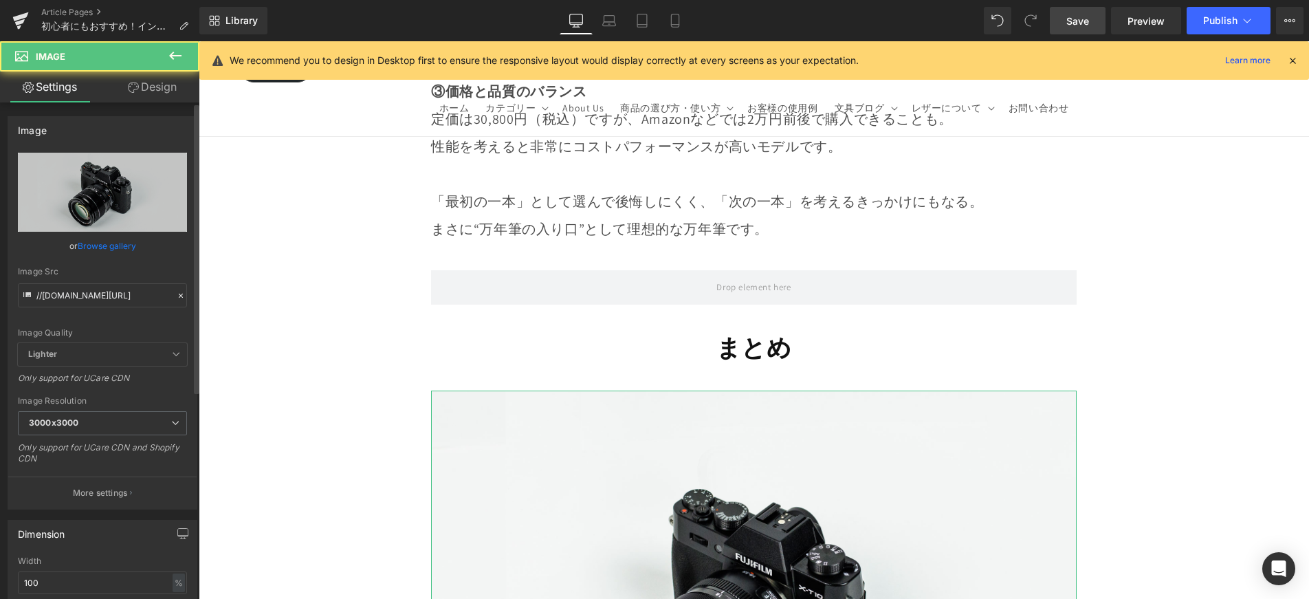
click at [90, 248] on link "Browse gallery" at bounding box center [107, 246] width 58 height 24
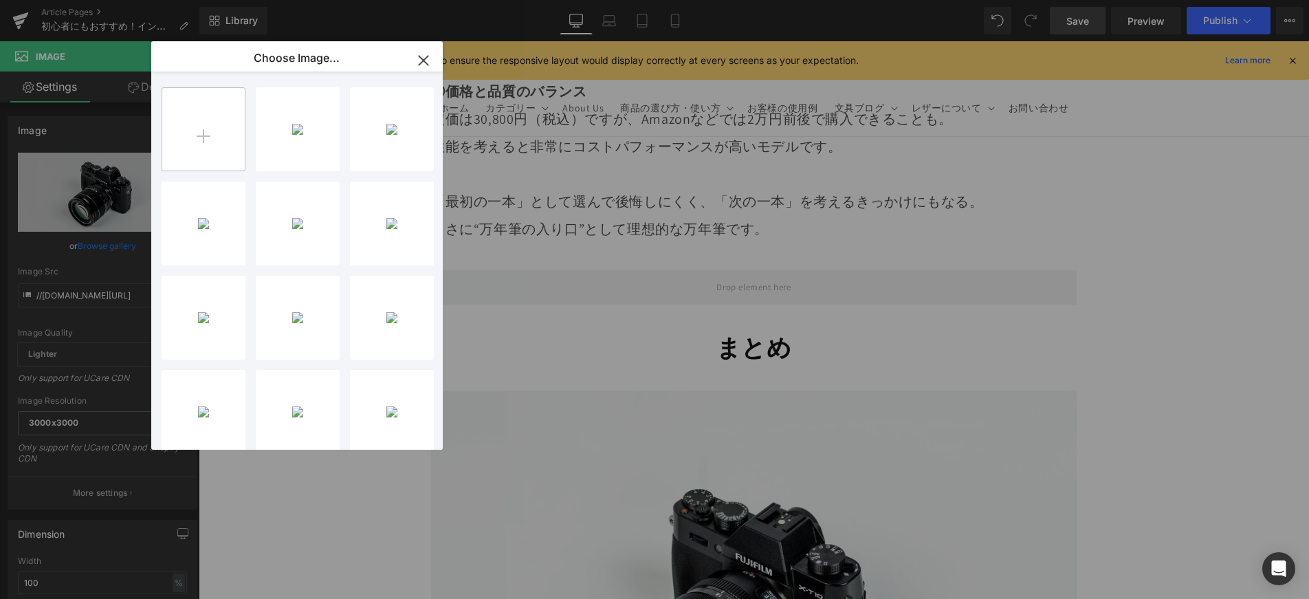
click at [184, 130] on input "file" at bounding box center [203, 129] width 83 height 83
type input "C:\fakepath\11.jpg"
click at [295, 131] on div "11...11.jpg 110.33 KB" at bounding box center [298, 129] width 84 height 84
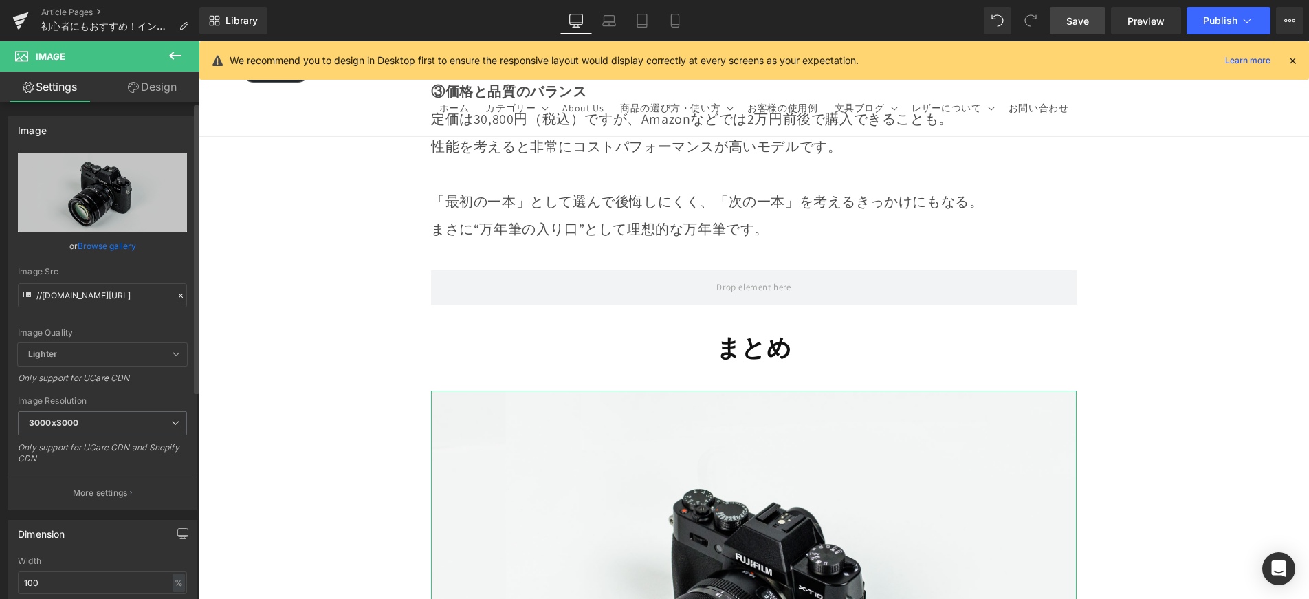
click at [113, 243] on link "Browse gallery" at bounding box center [107, 246] width 58 height 24
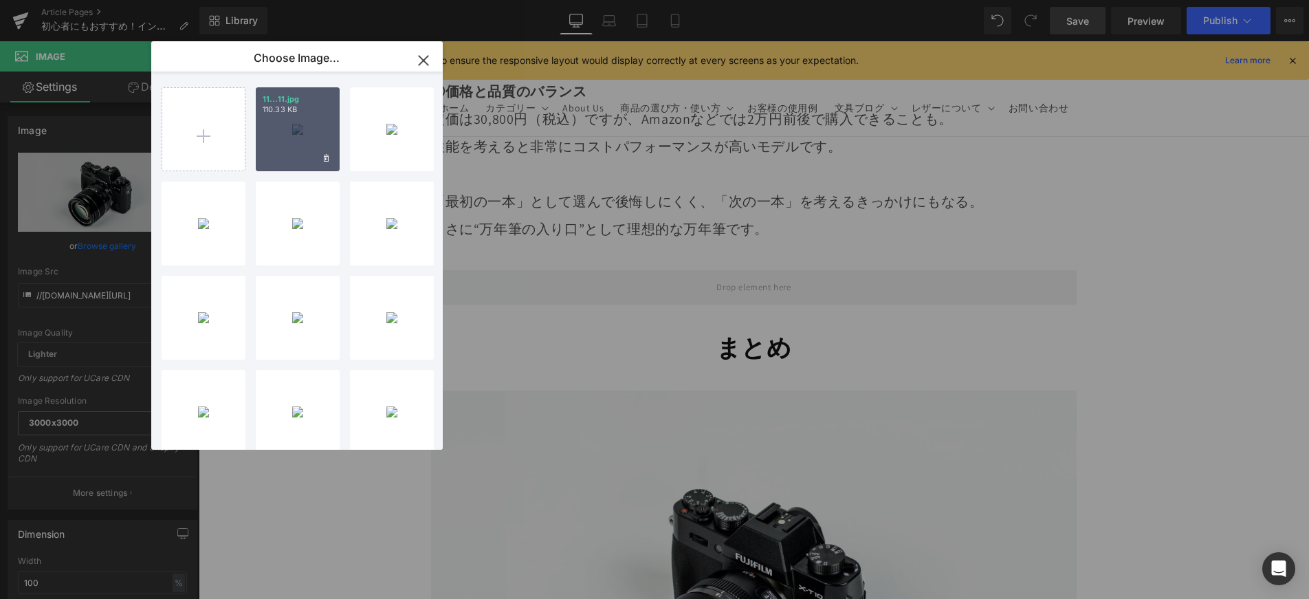
click at [276, 157] on div "11...11.jpg 110.33 KB" at bounding box center [298, 129] width 84 height 84
type input "[URL][DOMAIN_NAME]"
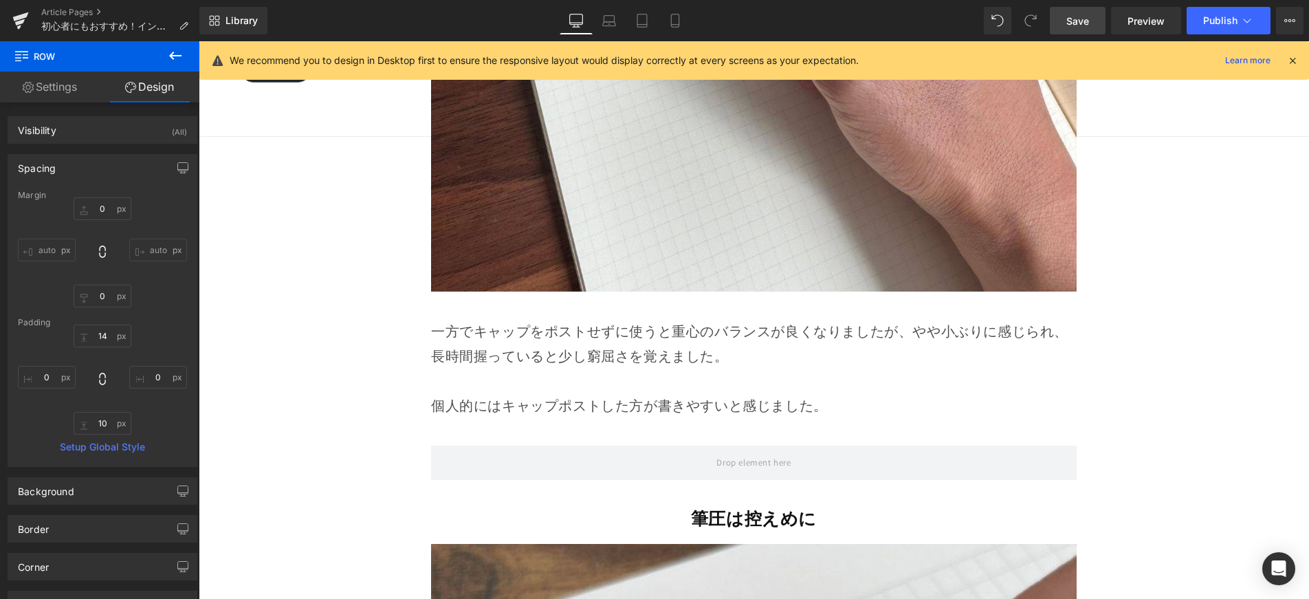
scroll to position [12017, 0]
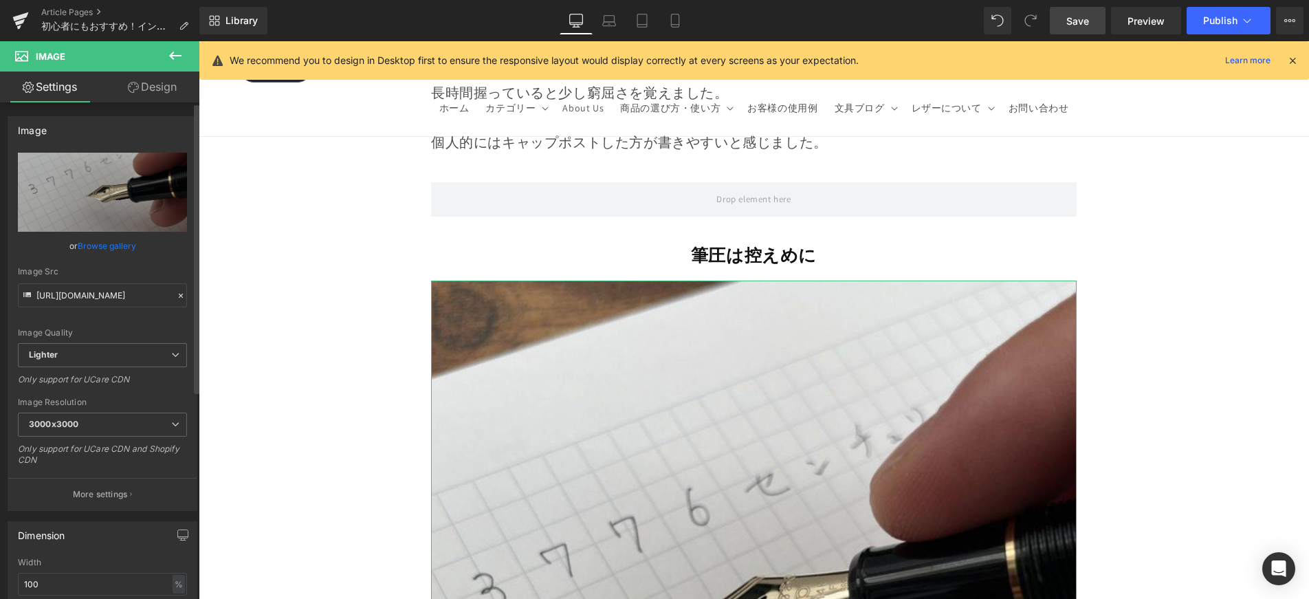
click at [122, 248] on link "Browse gallery" at bounding box center [107, 246] width 58 height 24
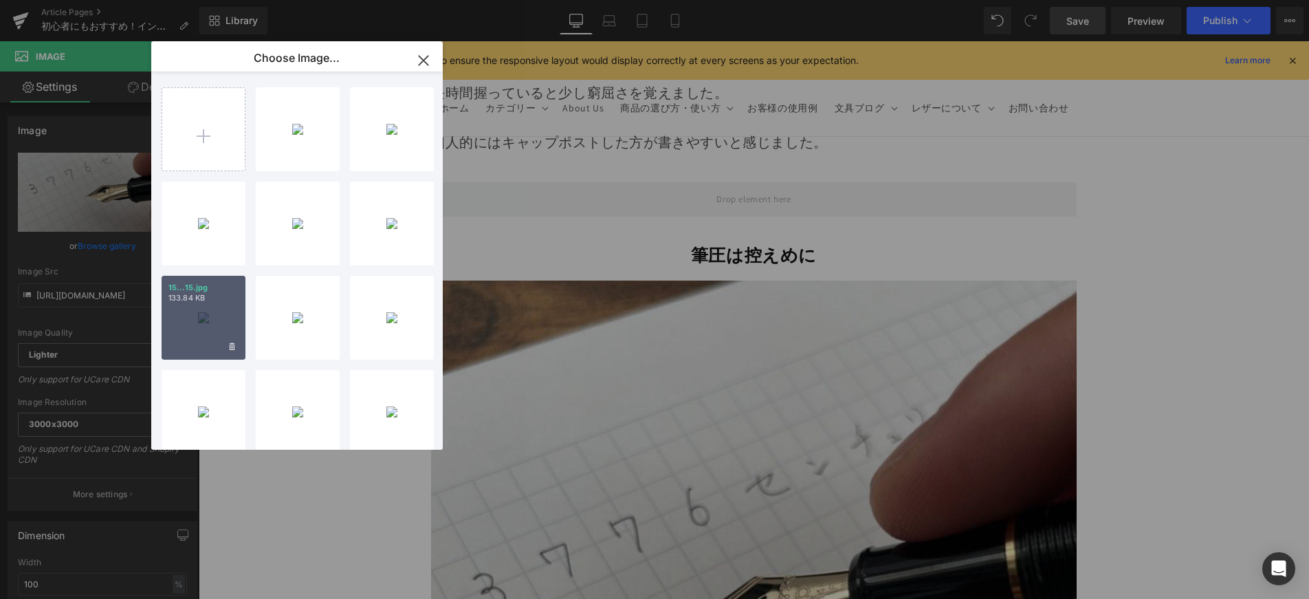
click at [223, 316] on div "15...15.jpg 133.84 KB" at bounding box center [204, 318] width 84 height 84
type input "[URL][DOMAIN_NAME]"
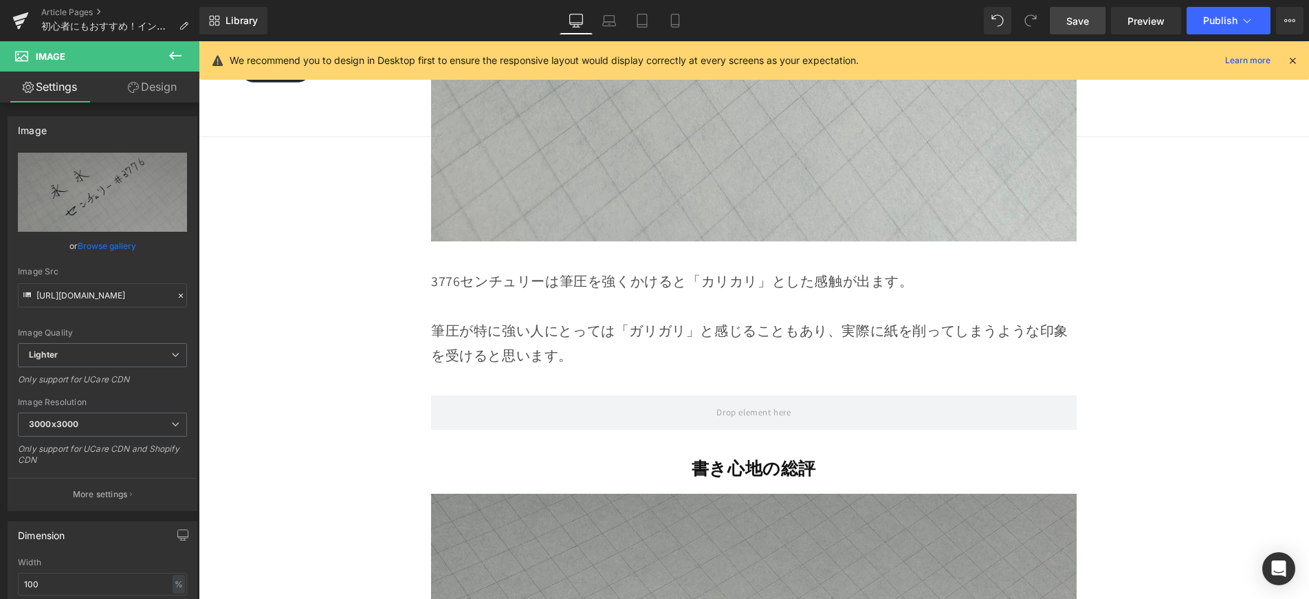
scroll to position [12585, 0]
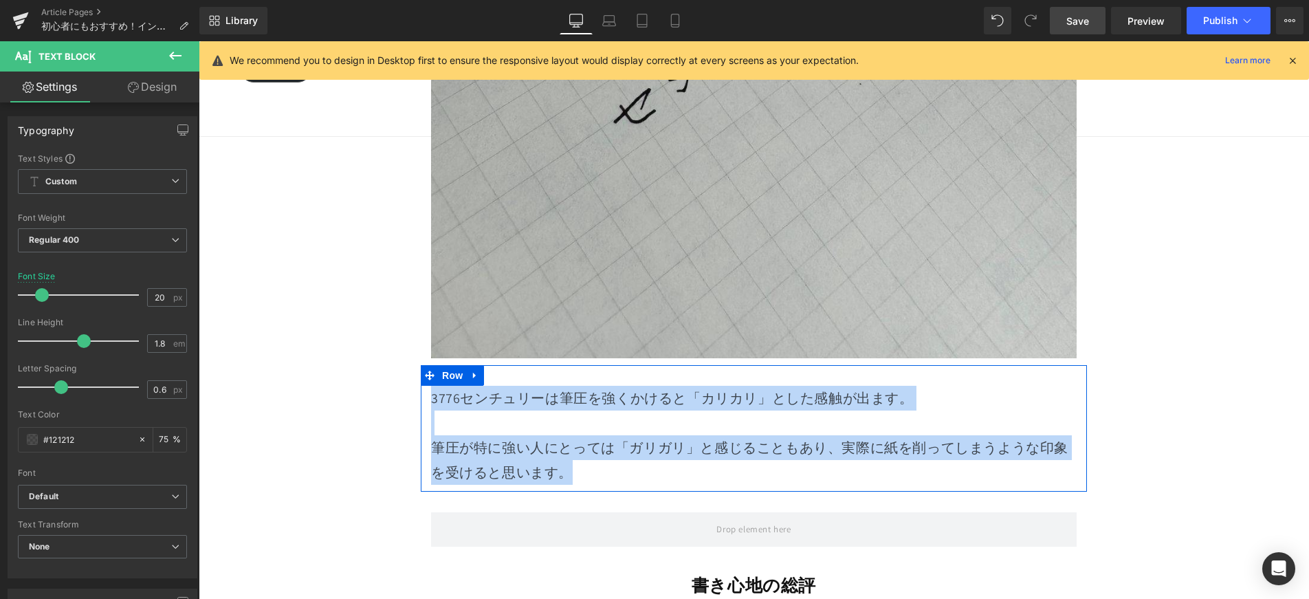
drag, startPoint x: 541, startPoint y: 374, endPoint x: 423, endPoint y: 317, distance: 131.3
click at [423, 386] on div "3776センチュリーは筆圧を強くかけると「カリカリ」とした感触が出ます。 筆圧が特に強い人にとっては「ガリガリ」と感じることもあり、実際に紙を削ってしまうよう…" at bounding box center [754, 435] width 666 height 99
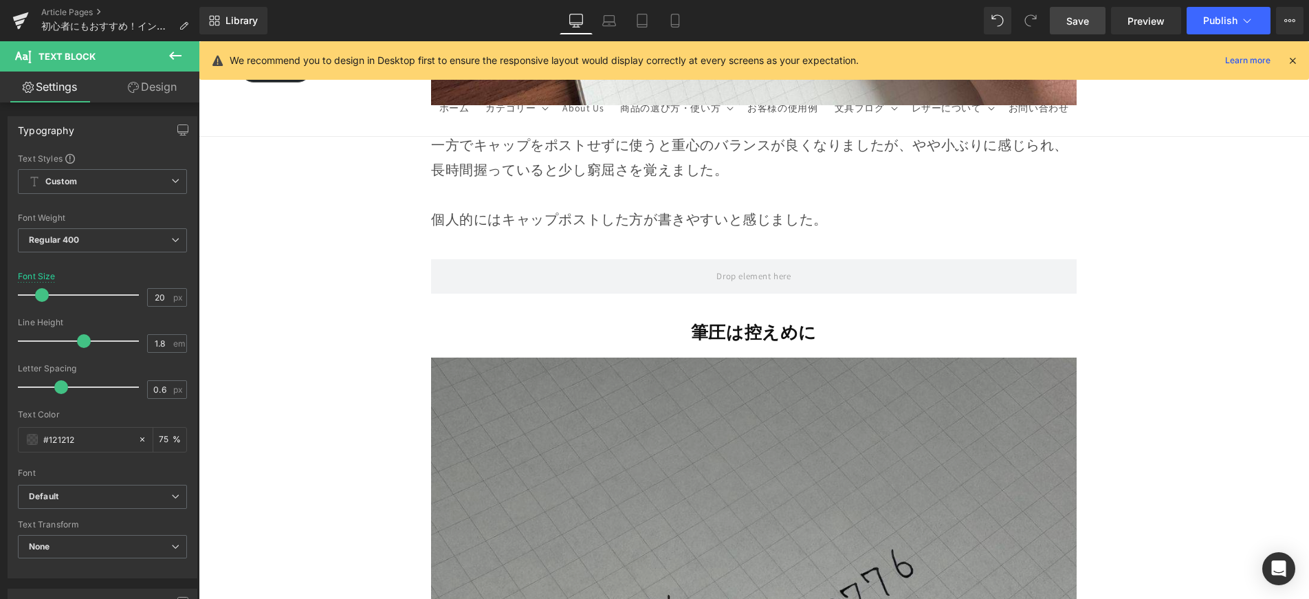
scroll to position [11989, 0]
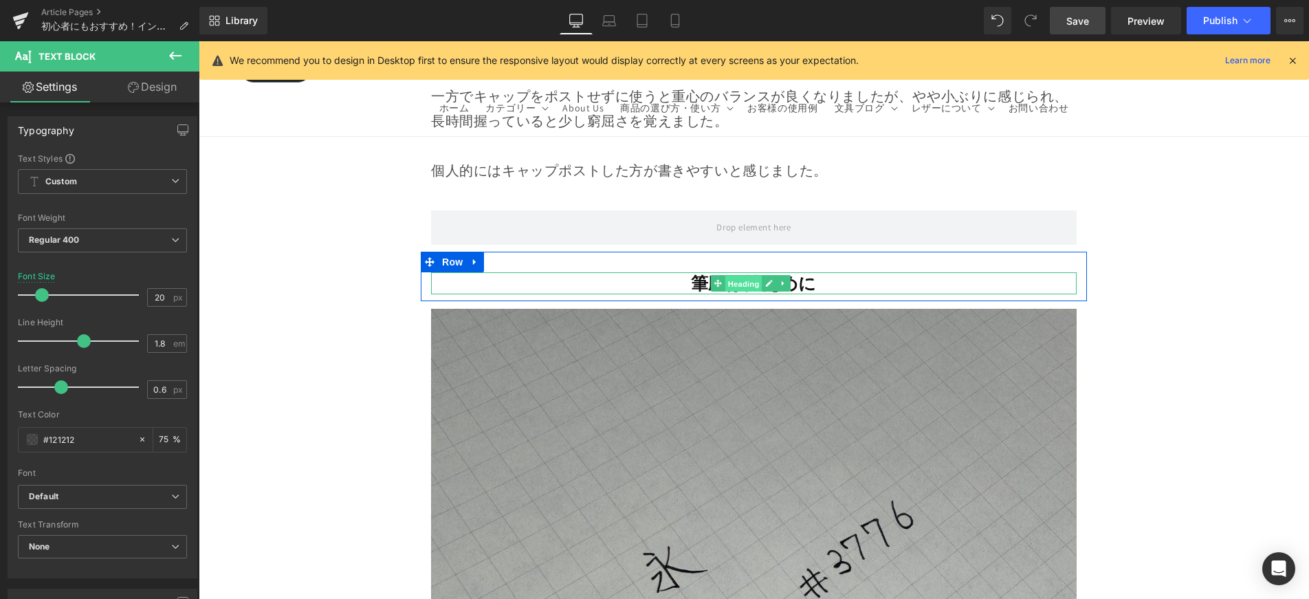
click at [733, 276] on span "Heading" at bounding box center [743, 284] width 37 height 17
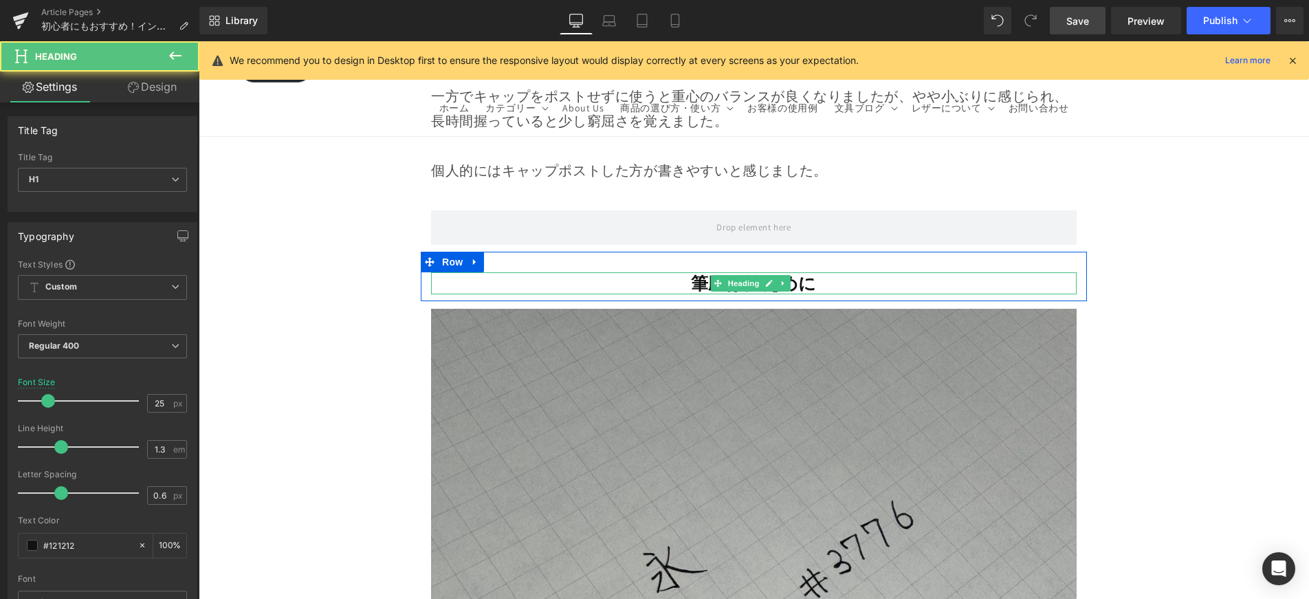
click at [703, 272] on strong "筆圧は控えめに" at bounding box center [754, 283] width 126 height 23
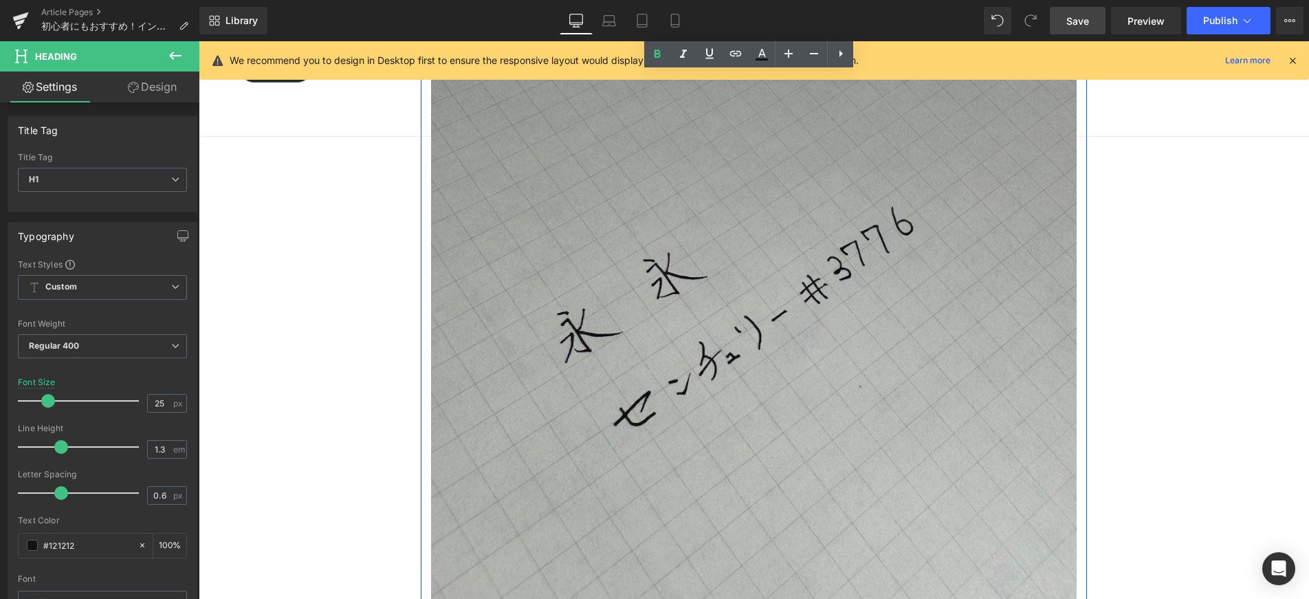
scroll to position [12011, 0]
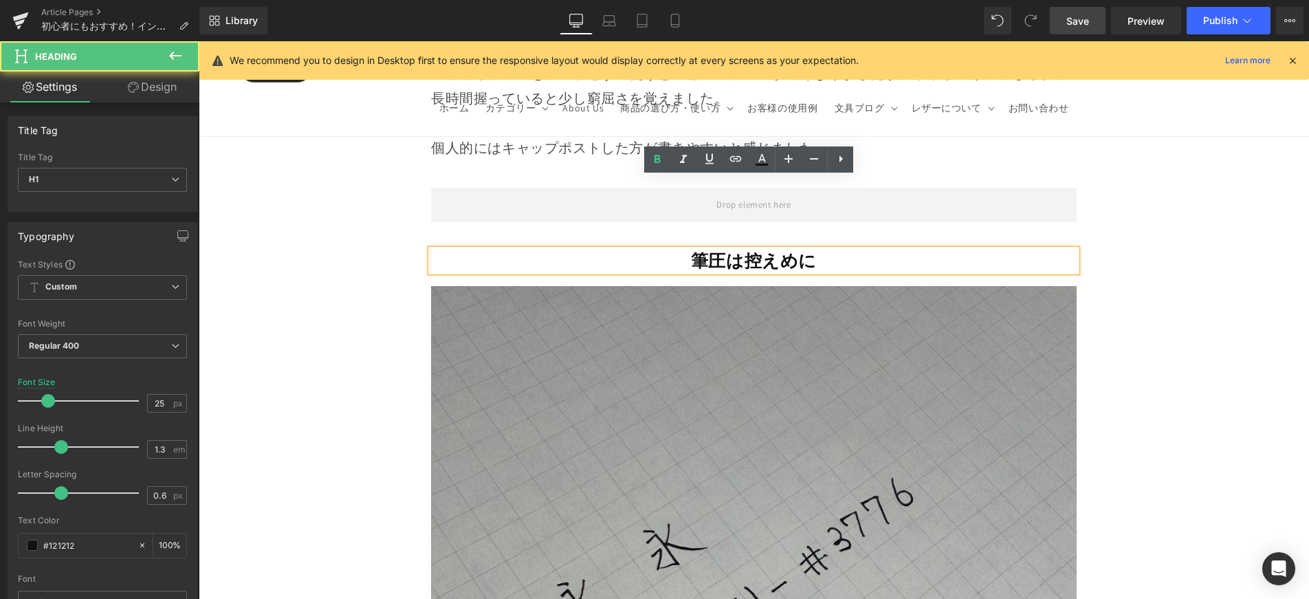
drag, startPoint x: 728, startPoint y: 189, endPoint x: 721, endPoint y: 190, distance: 7.7
click at [727, 249] on strong "筆圧は控えめに" at bounding box center [754, 260] width 126 height 23
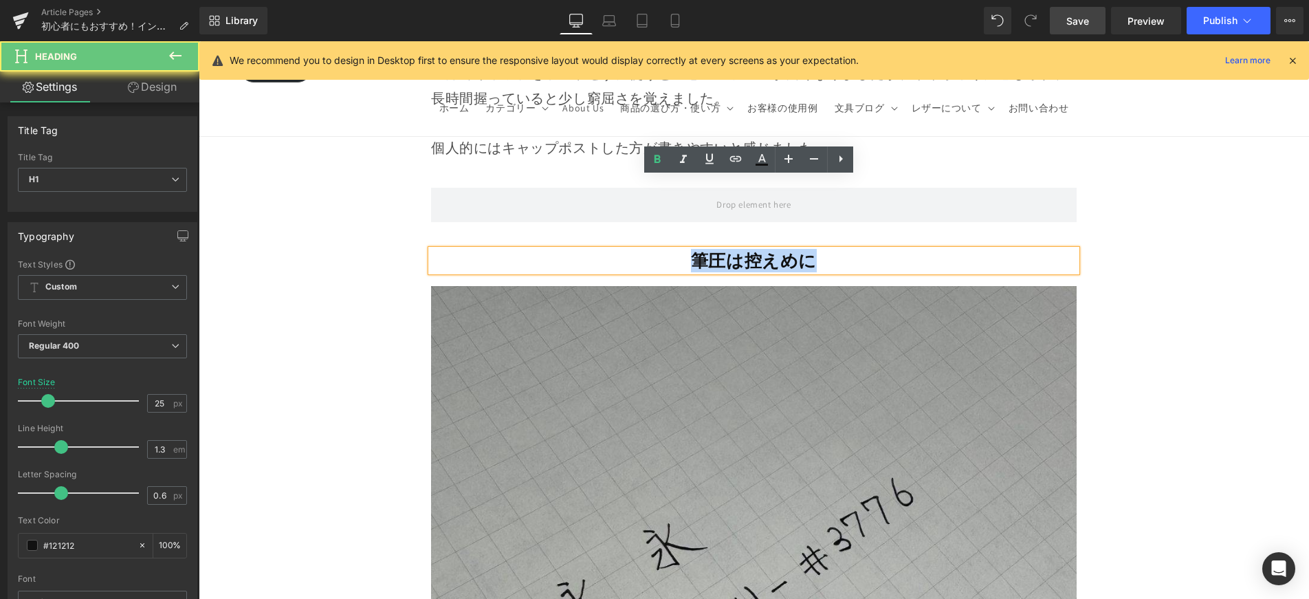
drag, startPoint x: 679, startPoint y: 193, endPoint x: 828, endPoint y: 189, distance: 149.9
click at [829, 250] on h1 "筆圧は控えめに" at bounding box center [754, 261] width 646 height 23
click at [727, 249] on strong "筆圧は控えめに" at bounding box center [754, 260] width 126 height 23
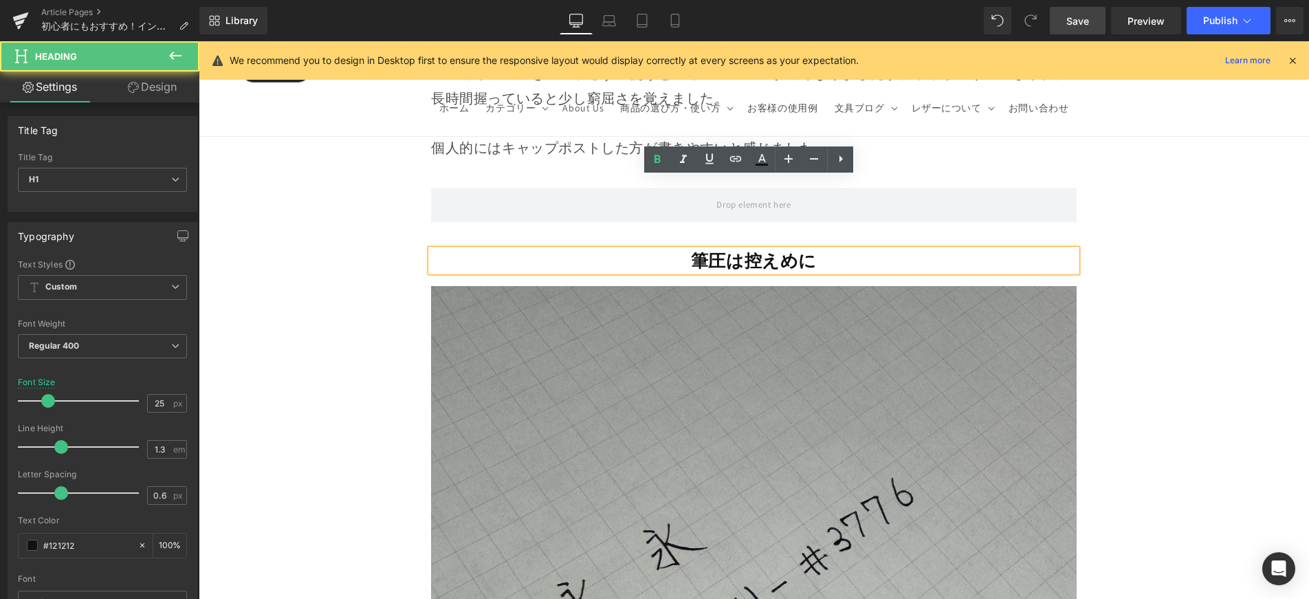
click at [692, 249] on strong "筆圧は控えめに" at bounding box center [754, 260] width 126 height 23
paste div
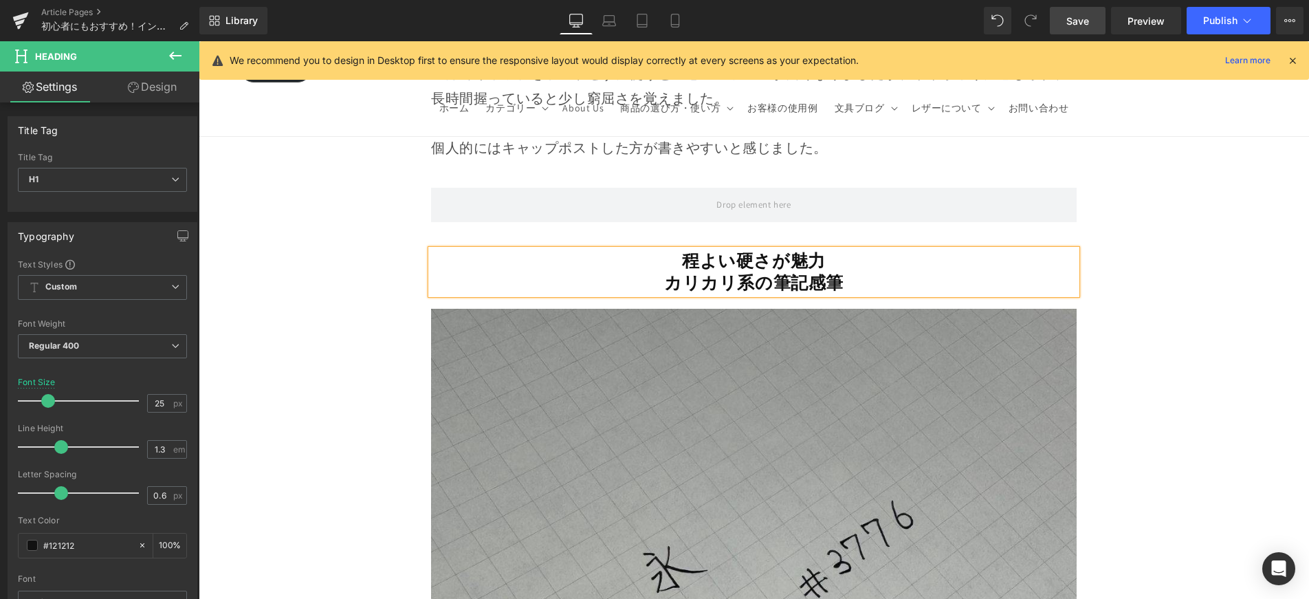
click at [846, 272] on h1 "カリカリ系の筆記感筆" at bounding box center [754, 283] width 646 height 23
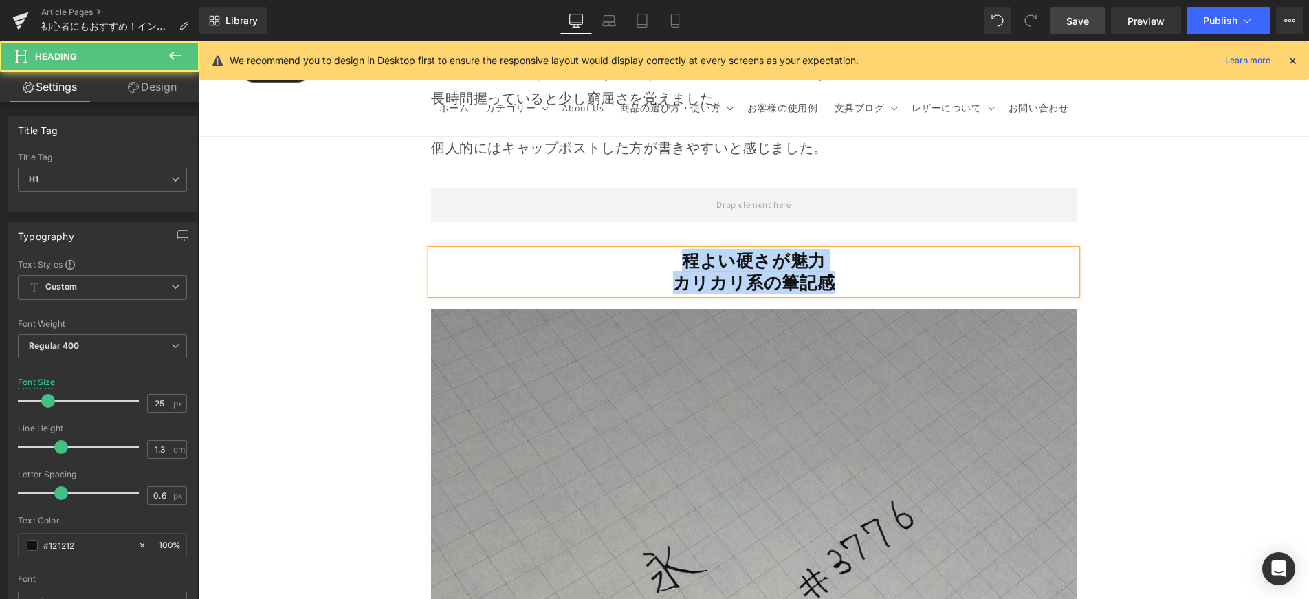
drag, startPoint x: 842, startPoint y: 210, endPoint x: 668, endPoint y: 193, distance: 175.5
click at [667, 250] on div "程よい硬さが魅力 カリカリ系の筆記感" at bounding box center [754, 272] width 646 height 45
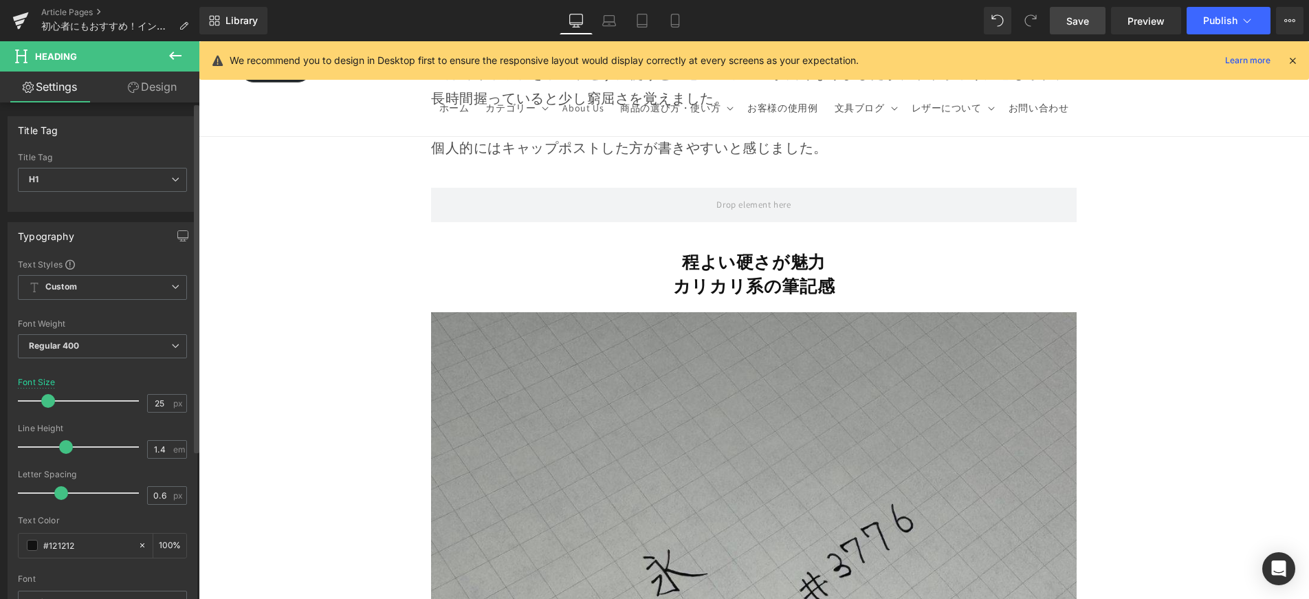
type input "1.5"
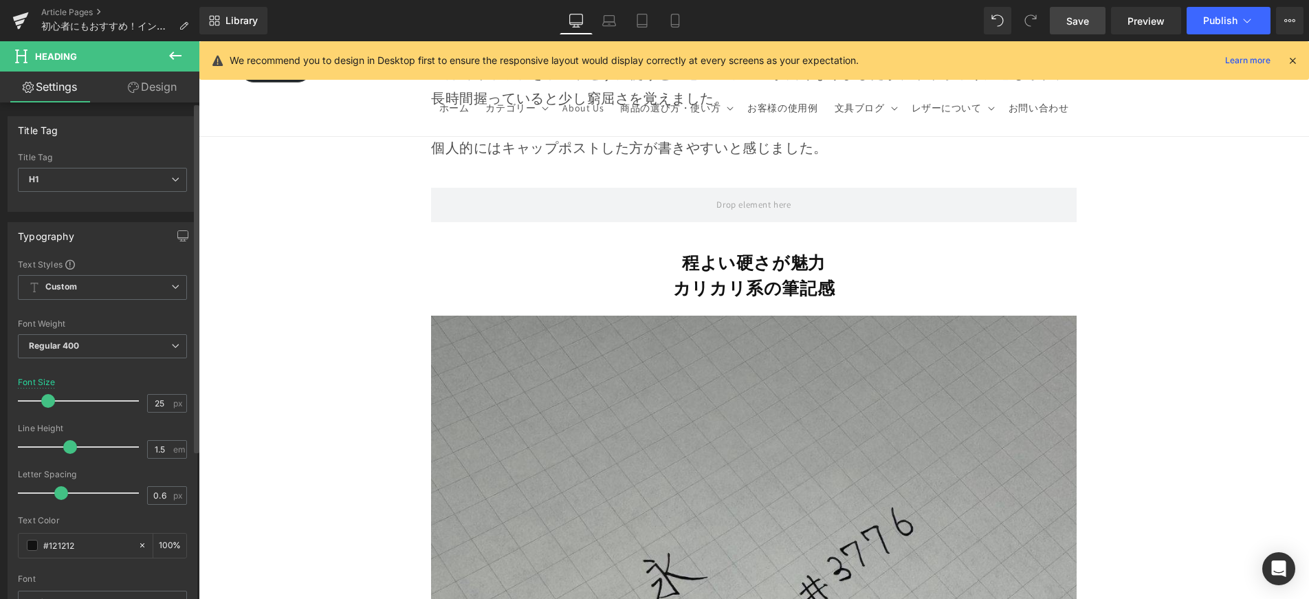
drag, startPoint x: 56, startPoint y: 443, endPoint x: 64, endPoint y: 444, distance: 8.4
click at [64, 444] on span at bounding box center [70, 447] width 14 height 14
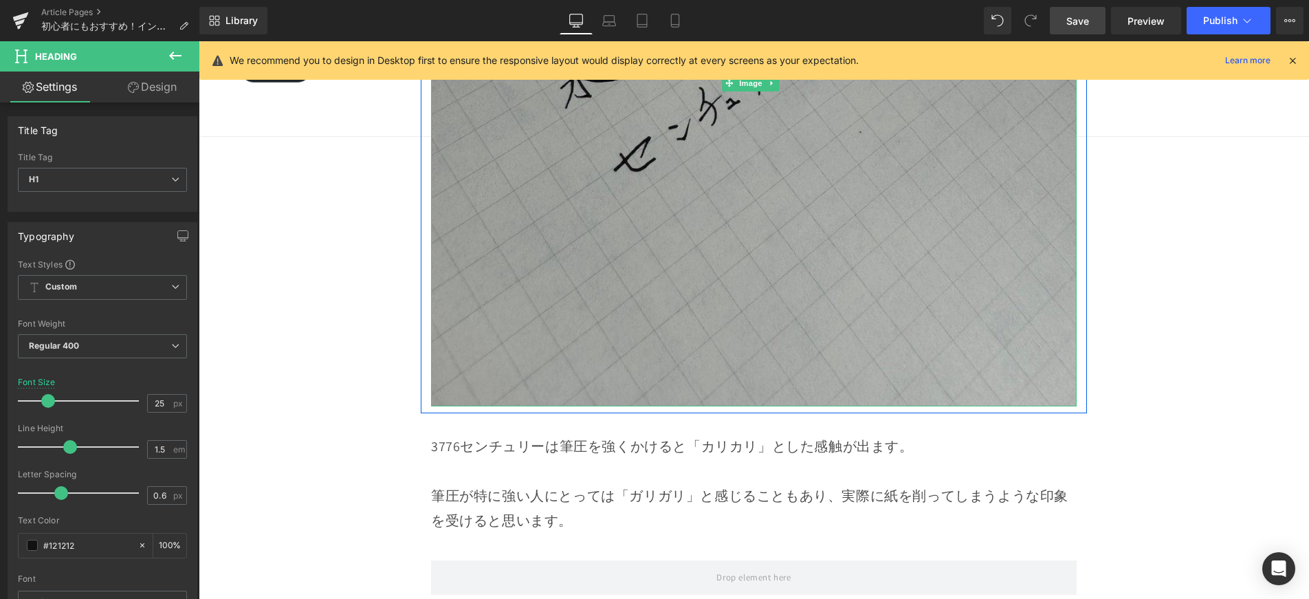
scroll to position [12750, 0]
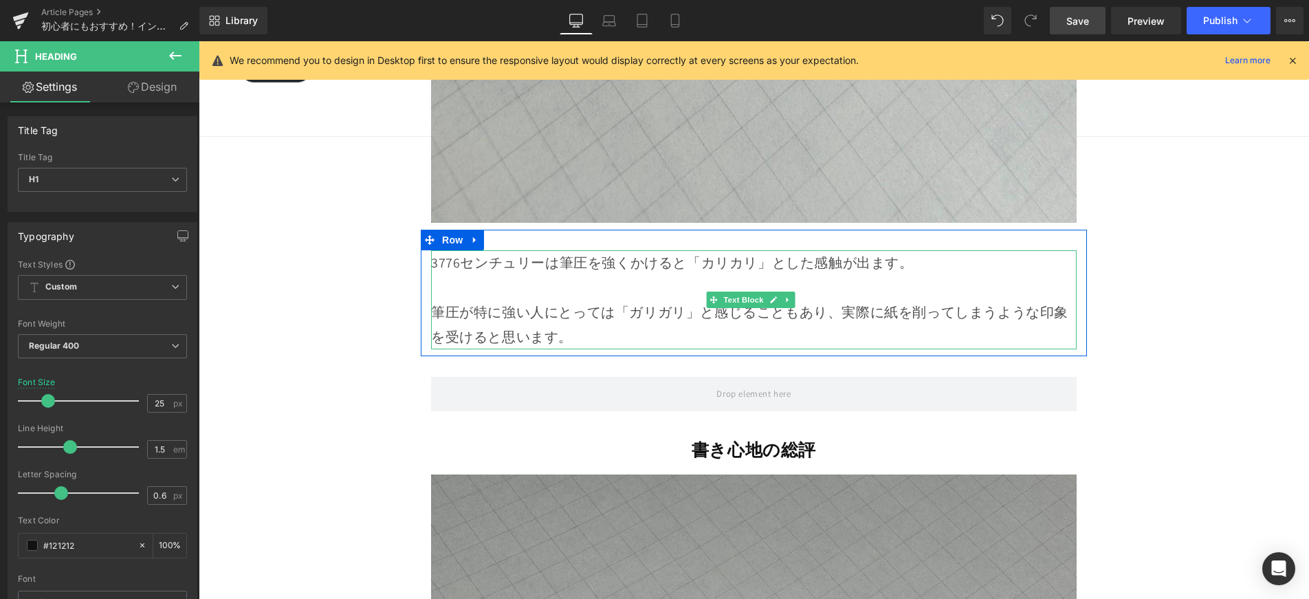
click at [690, 300] on p "筆圧が特に強い人にとっては「ガリガリ」と感じることもあり、実際に紙を削ってしまうような印象を受けると思います。" at bounding box center [754, 325] width 646 height 50
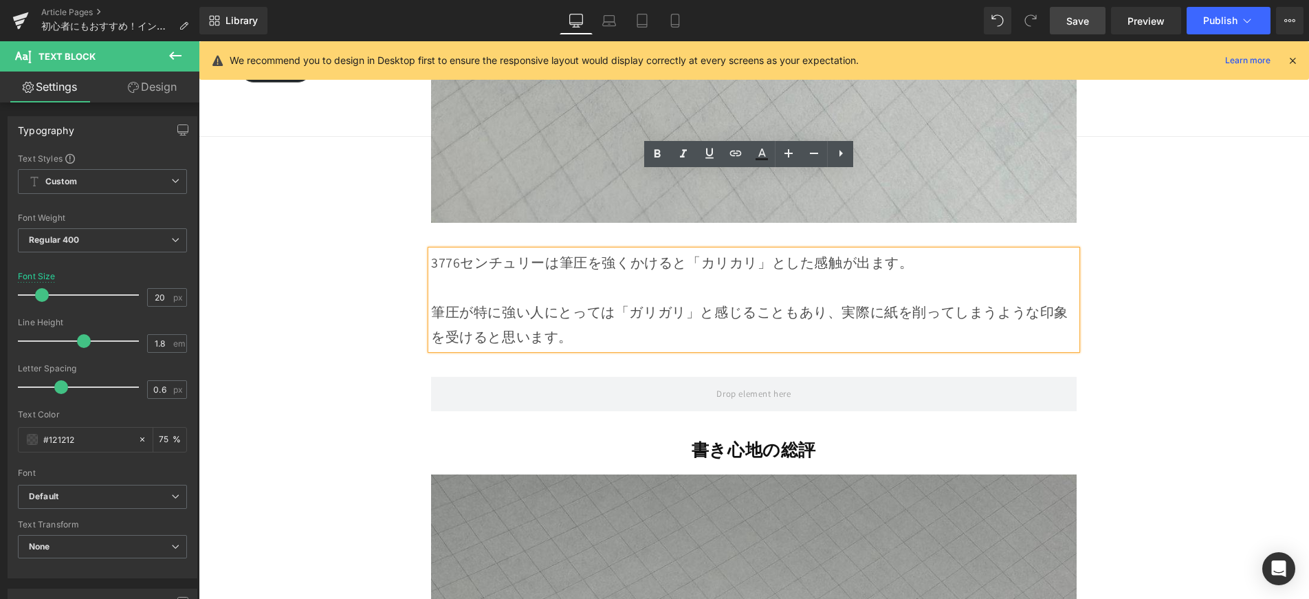
drag, startPoint x: 586, startPoint y: 255, endPoint x: 427, endPoint y: 173, distance: 179.6
click at [424, 230] on div "3776センチュリーは筆圧を強くかけると「カリカリ」とした感触が出ます。 筆圧が特に強い人にとっては「ガリガリ」と感じることもあり、実際に紙を削ってしまうよう…" at bounding box center [754, 293] width 666 height 127
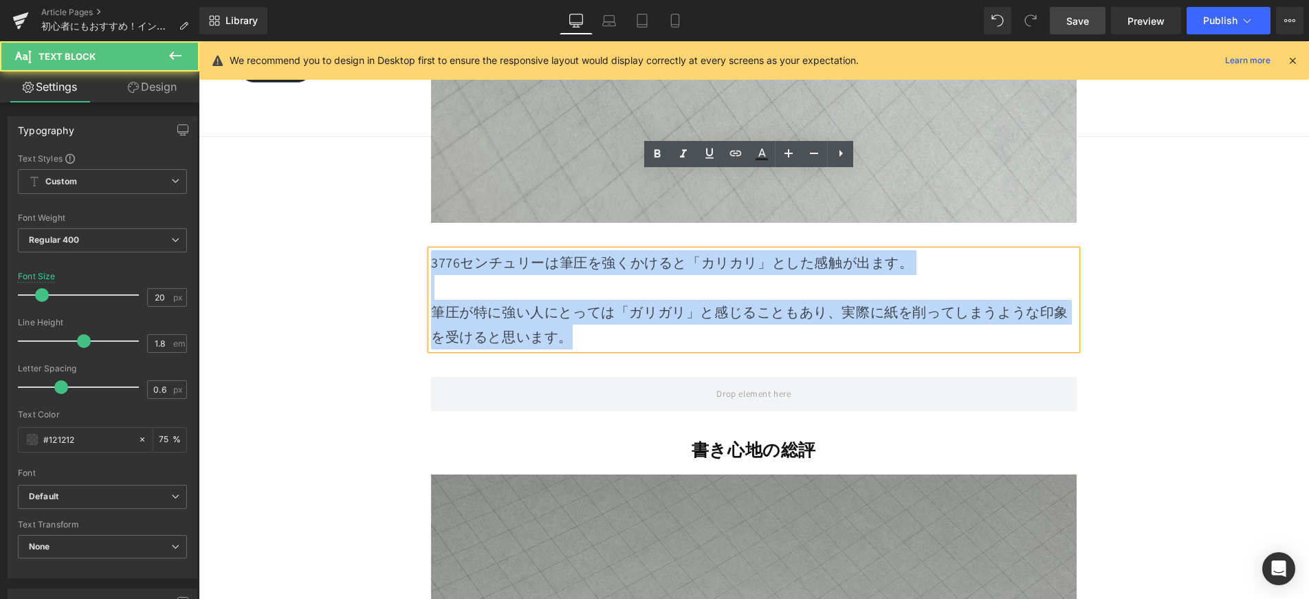
drag, startPoint x: 431, startPoint y: 182, endPoint x: 573, endPoint y: 261, distance: 162.2
click at [573, 261] on div "3776センチュリーは筆圧を強くかけると「カリカリ」とした感触が出ます。 筆圧が特に強い人にとっては「ガリガリ」と感じることもあり、実際に紙を削ってしまうよう…" at bounding box center [754, 299] width 646 height 99
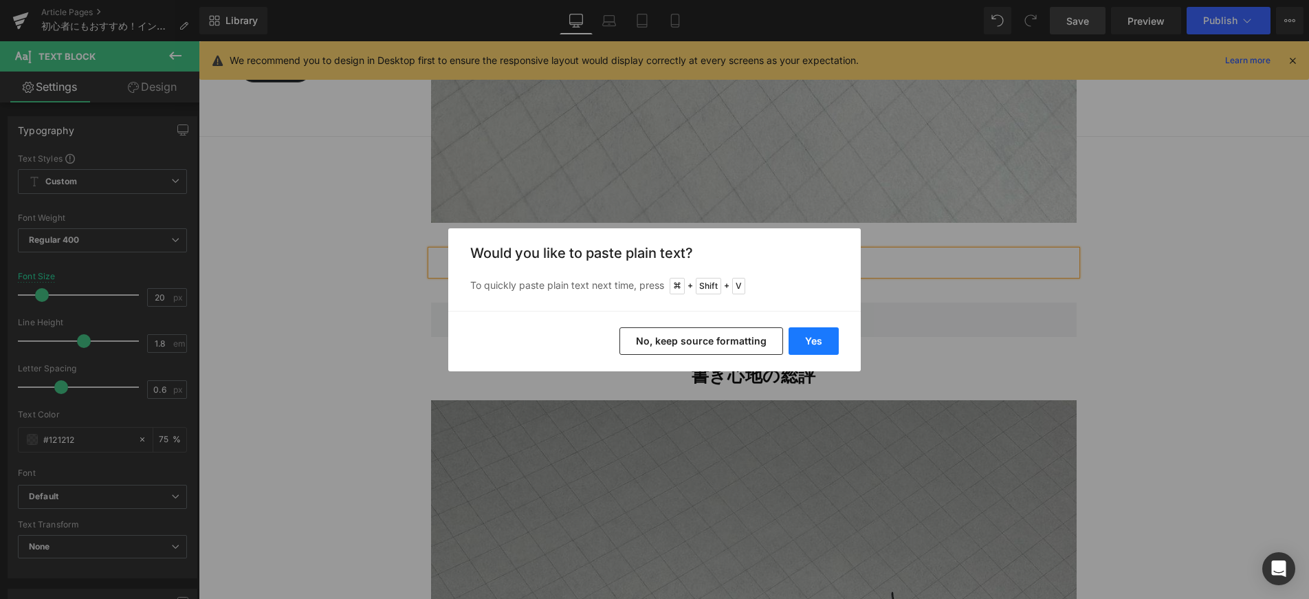
click at [825, 341] on button "Yes" at bounding box center [814, 341] width 50 height 28
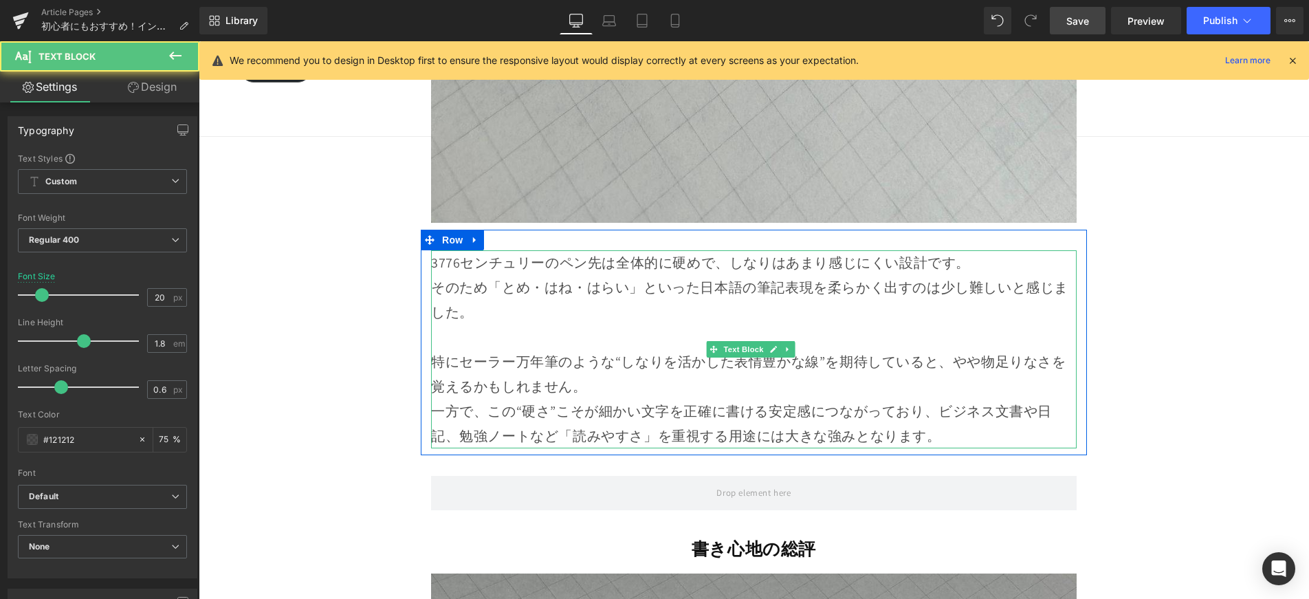
click at [994, 250] on p "3776センチュリーのペン先は全体的に硬めで、しなりはあまり感じにくい設計です。" at bounding box center [754, 262] width 646 height 25
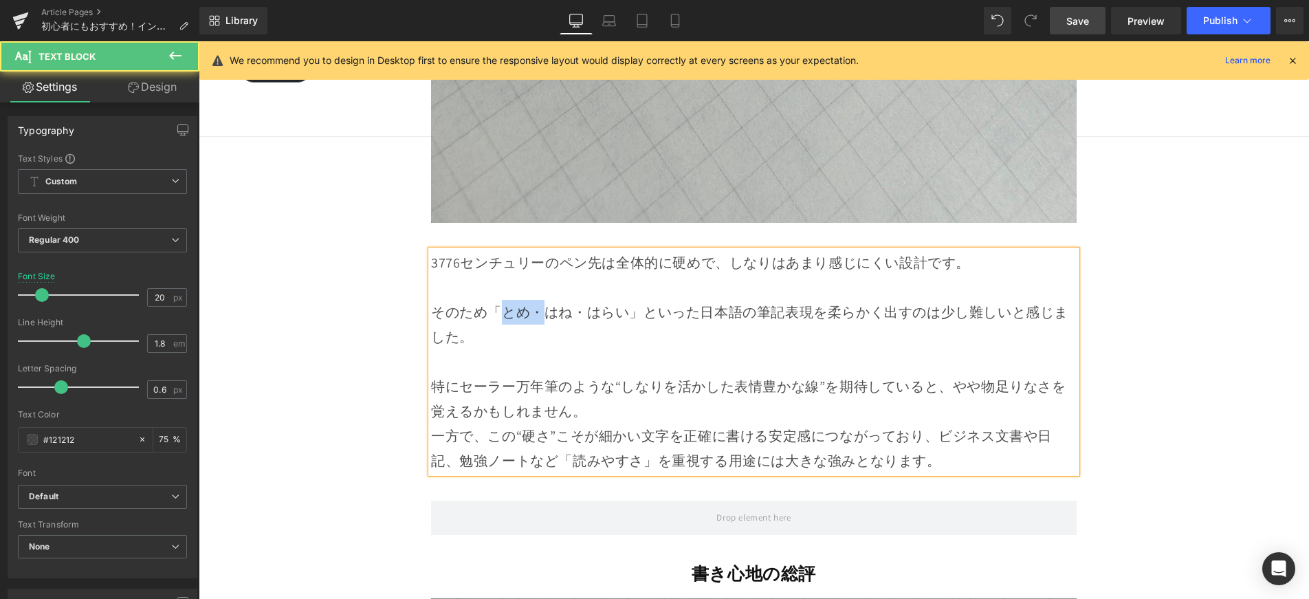
drag, startPoint x: 529, startPoint y: 237, endPoint x: 503, endPoint y: 238, distance: 26.2
click at [503, 300] on p "そのため「とめ・はね・はらい」といった日本語の筆記表現を柔らかく出すのは少し難しいと感じました。" at bounding box center [754, 325] width 646 height 50
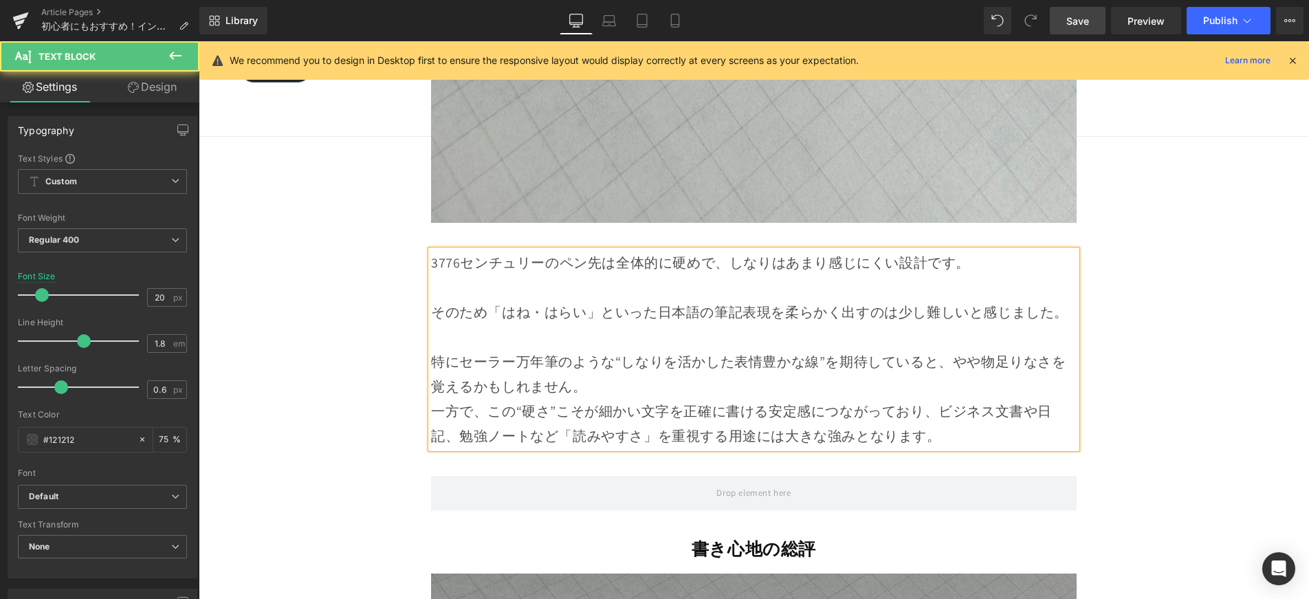
click at [607, 349] on p "特にセーラー万年筆のような“しなりを活かした表情豊かな線”を期待していると、やや物足りなさを覚えるかもしれません。" at bounding box center [754, 374] width 646 height 50
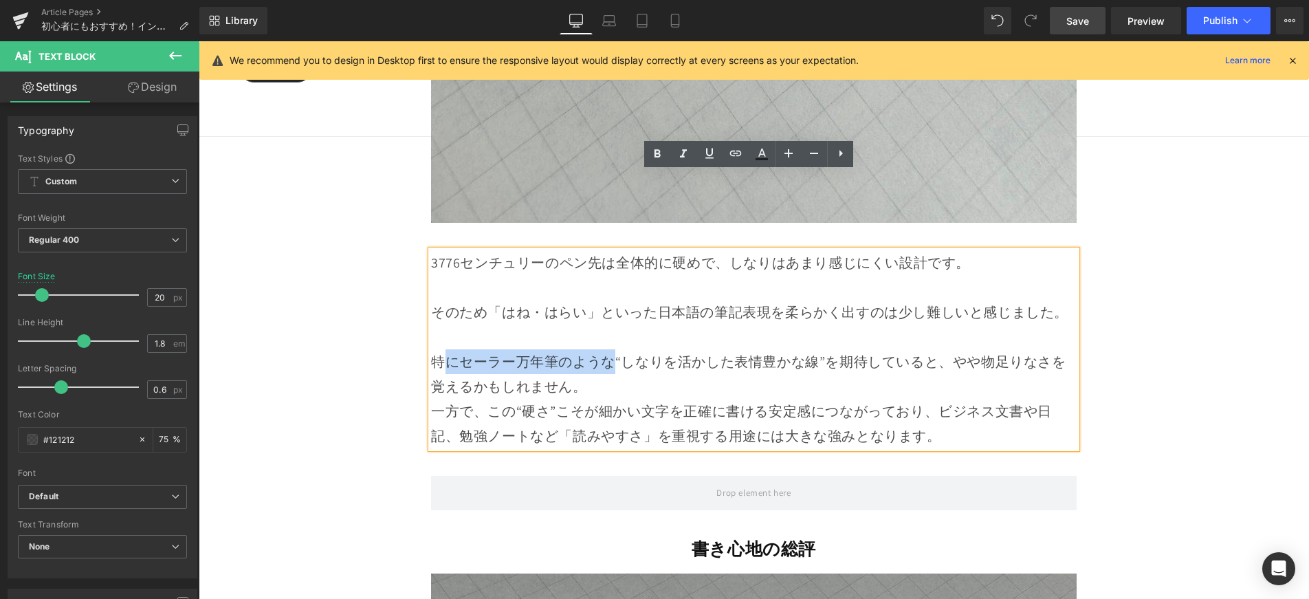
drag, startPoint x: 611, startPoint y: 285, endPoint x: 437, endPoint y: 287, distance: 174.6
click at [437, 349] on p "特にセーラー万年筆のような“しなりを活かした表情豊かな線”を期待していると、やや物足りなさを覚えるかもしれません。" at bounding box center [754, 374] width 646 height 50
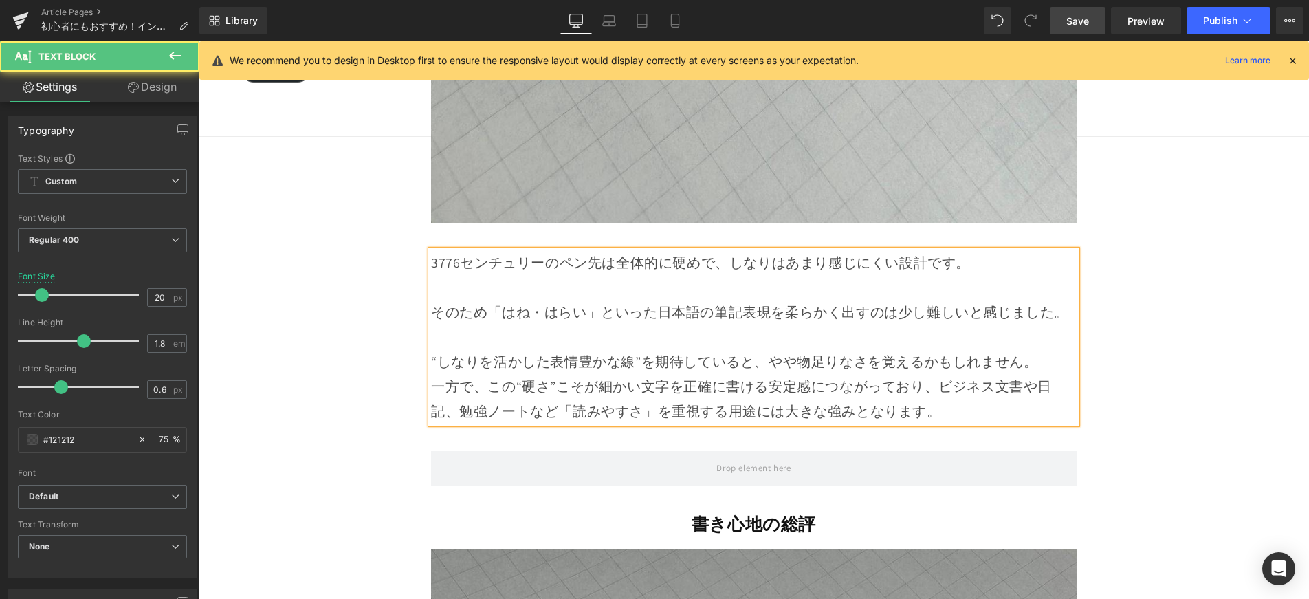
click at [1040, 349] on p "“しなりを活かした表情豊かな線”を期待していると、やや物足りなさを覚えるかもしれません。" at bounding box center [754, 361] width 646 height 25
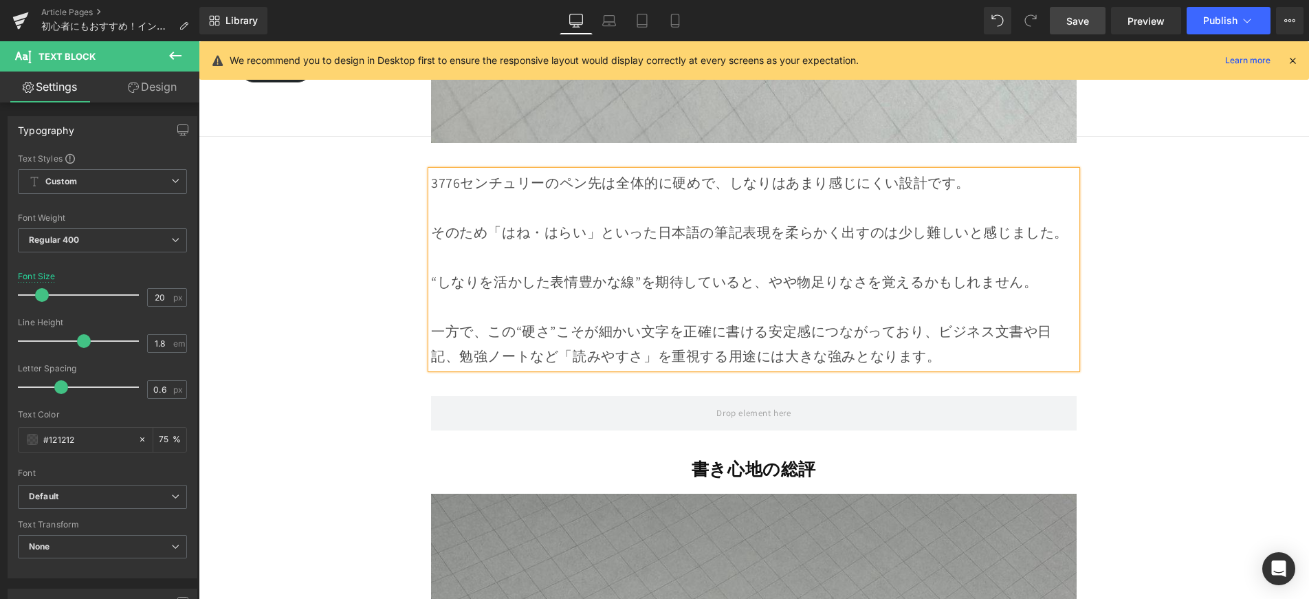
scroll to position [13092, 0]
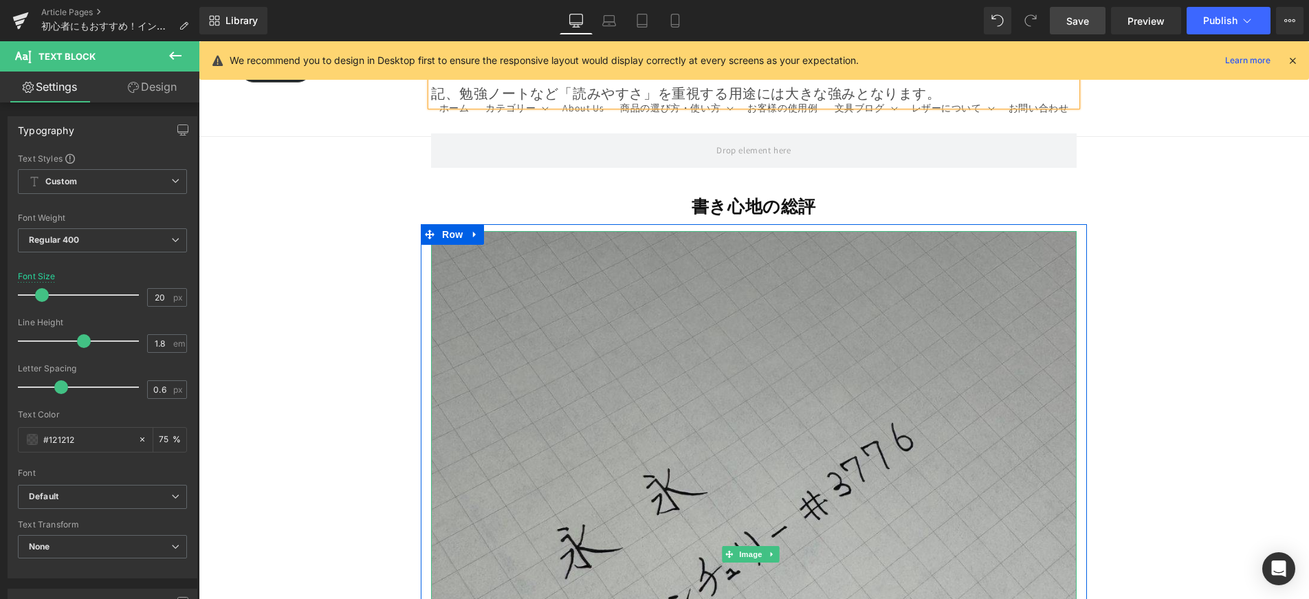
click at [958, 336] on img at bounding box center [754, 554] width 646 height 646
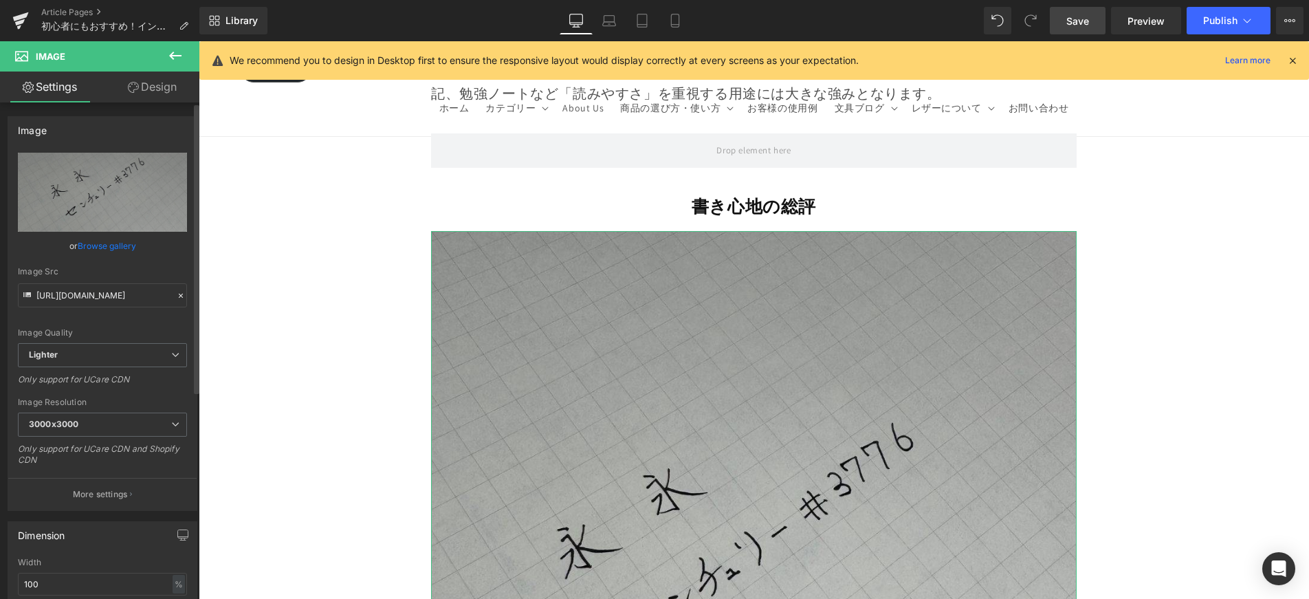
click at [129, 250] on link "Browse gallery" at bounding box center [107, 246] width 58 height 24
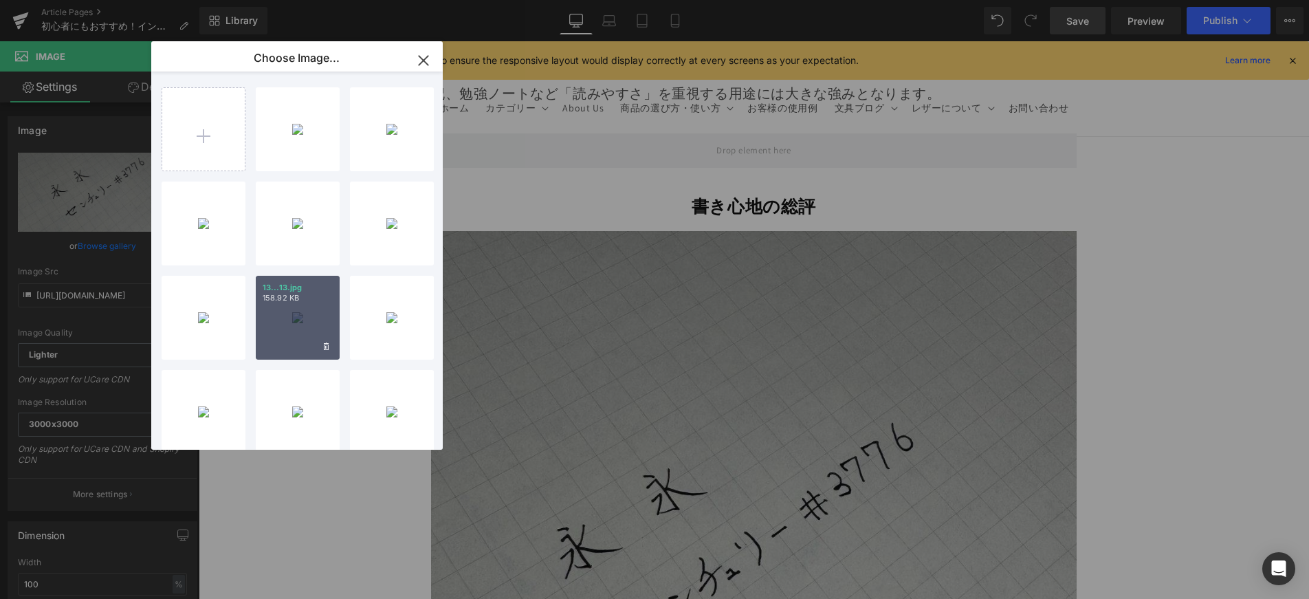
click at [307, 312] on div "13...13.jpg 158.92 KB" at bounding box center [298, 318] width 84 height 84
type input "[URL][DOMAIN_NAME]"
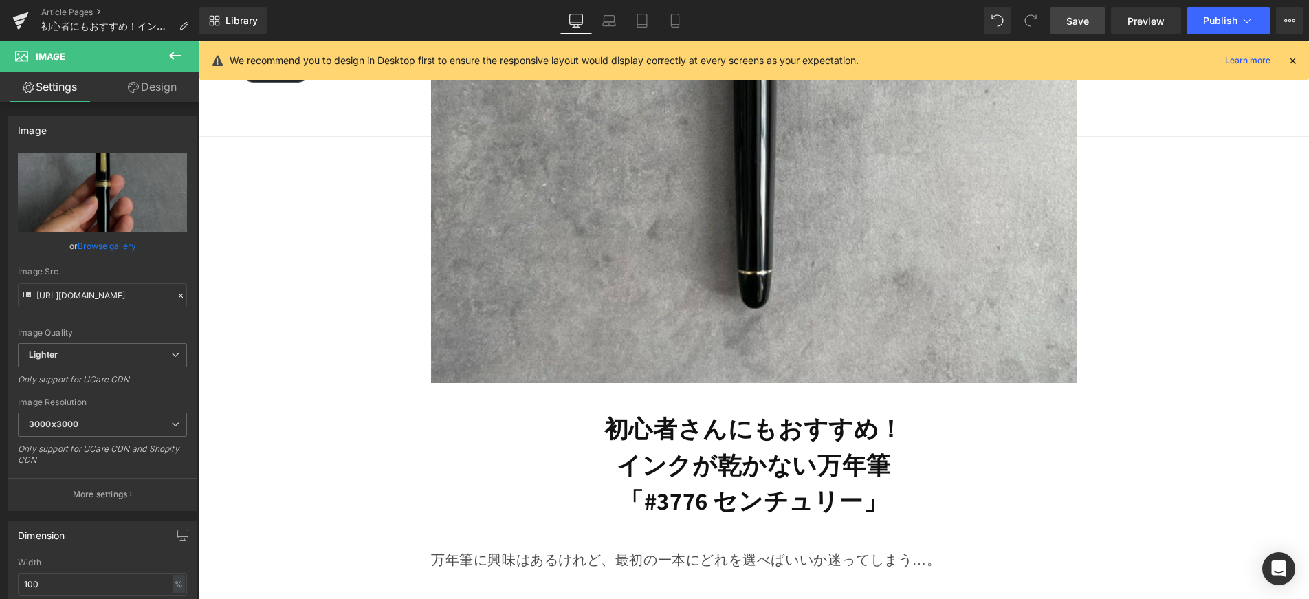
scroll to position [0, 0]
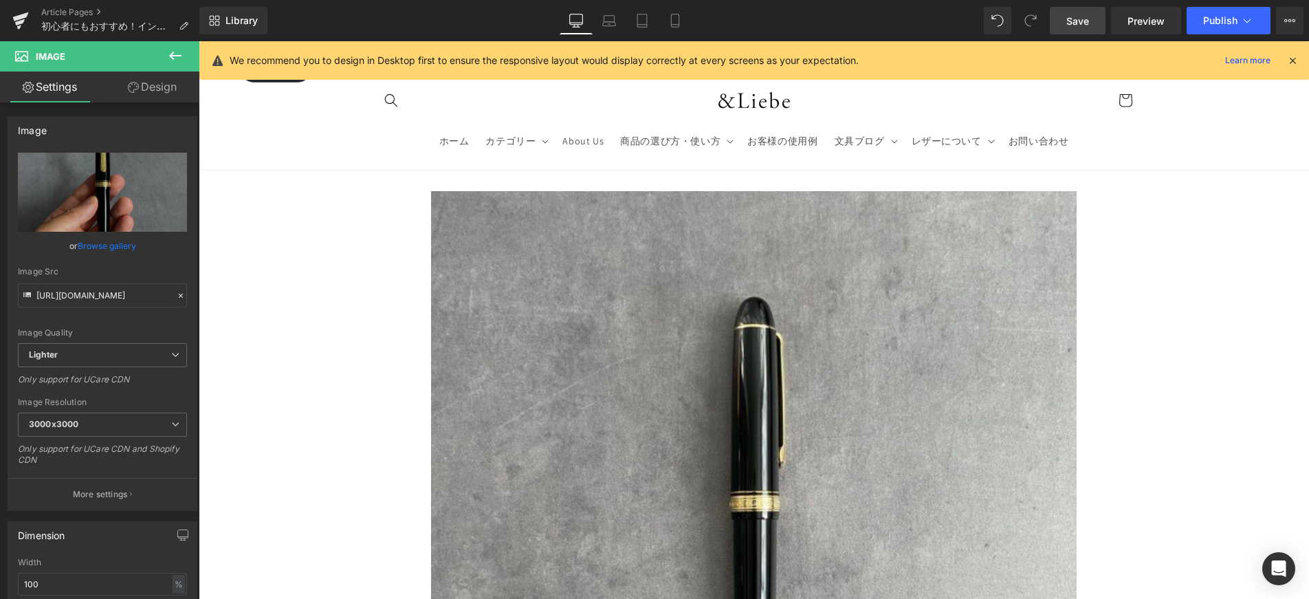
drag, startPoint x: 676, startPoint y: 19, endPoint x: 699, endPoint y: 50, distance: 38.2
click at [676, 19] on icon at bounding box center [675, 21] width 14 height 14
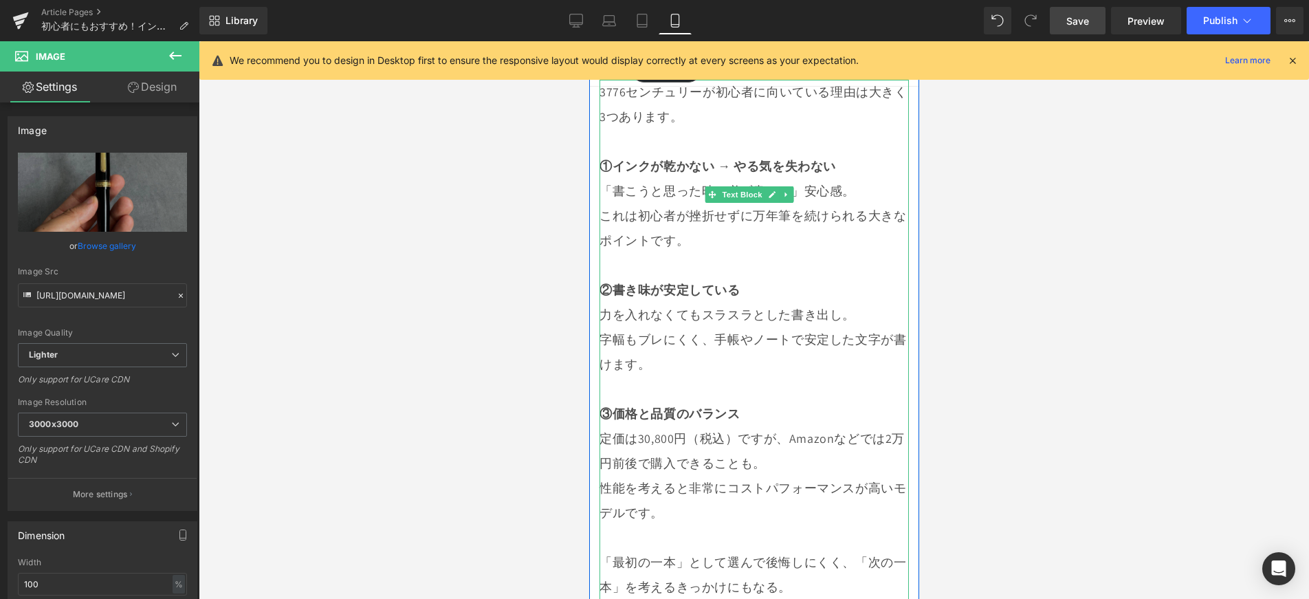
scroll to position [10590, 0]
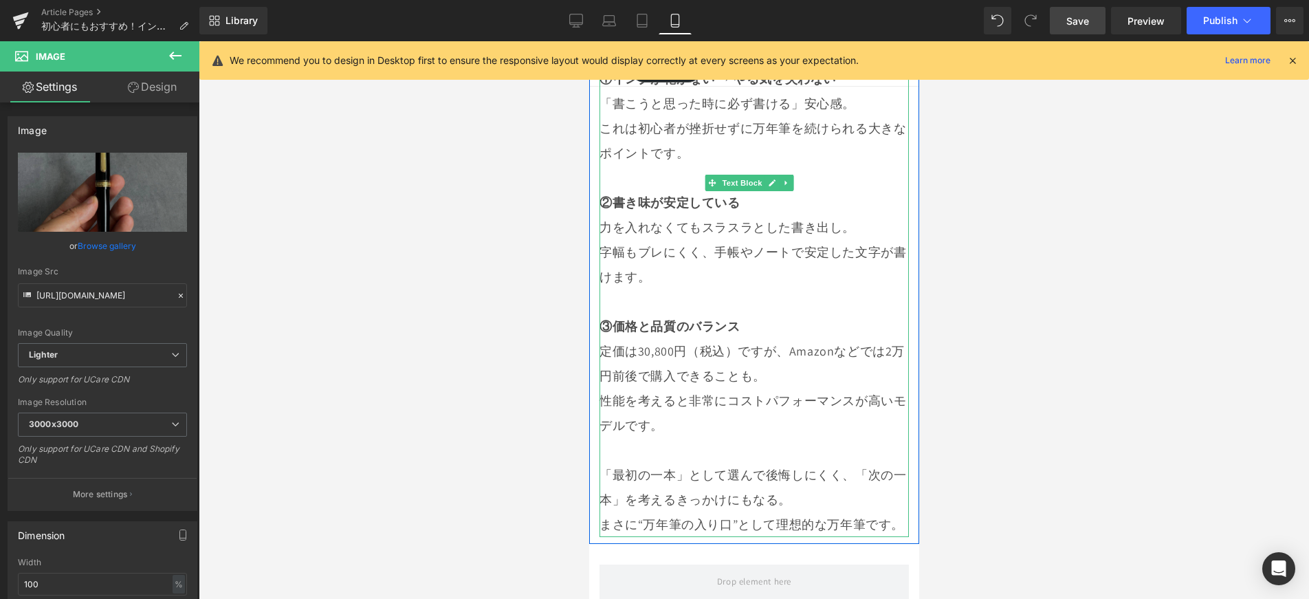
click at [817, 384] on div "3776センチュリーが初心者に向いている理由は大きく3つあります。 ①インクが乾かない → やる気を失わない 「書こうと思った時に必ず書ける」安心感。 これは…" at bounding box center [753, 264] width 309 height 545
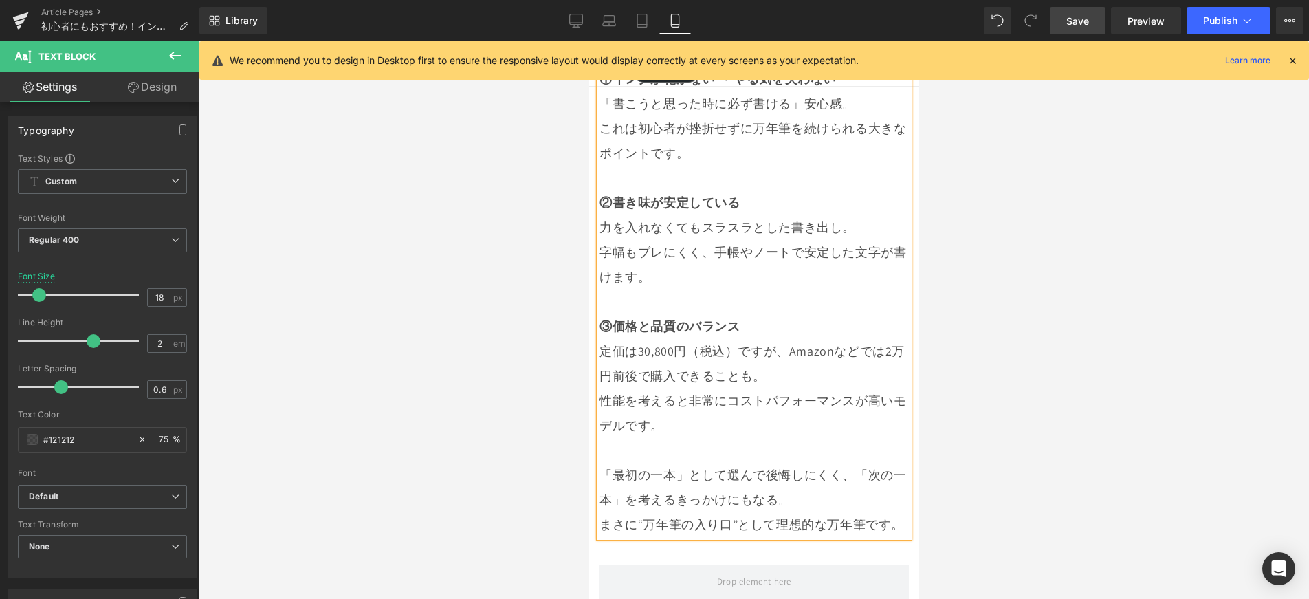
click at [817, 463] on p "「最初の一本」として選んで後悔しにくく、「次の一本」を考えるきっかけにもなる。" at bounding box center [753, 488] width 309 height 50
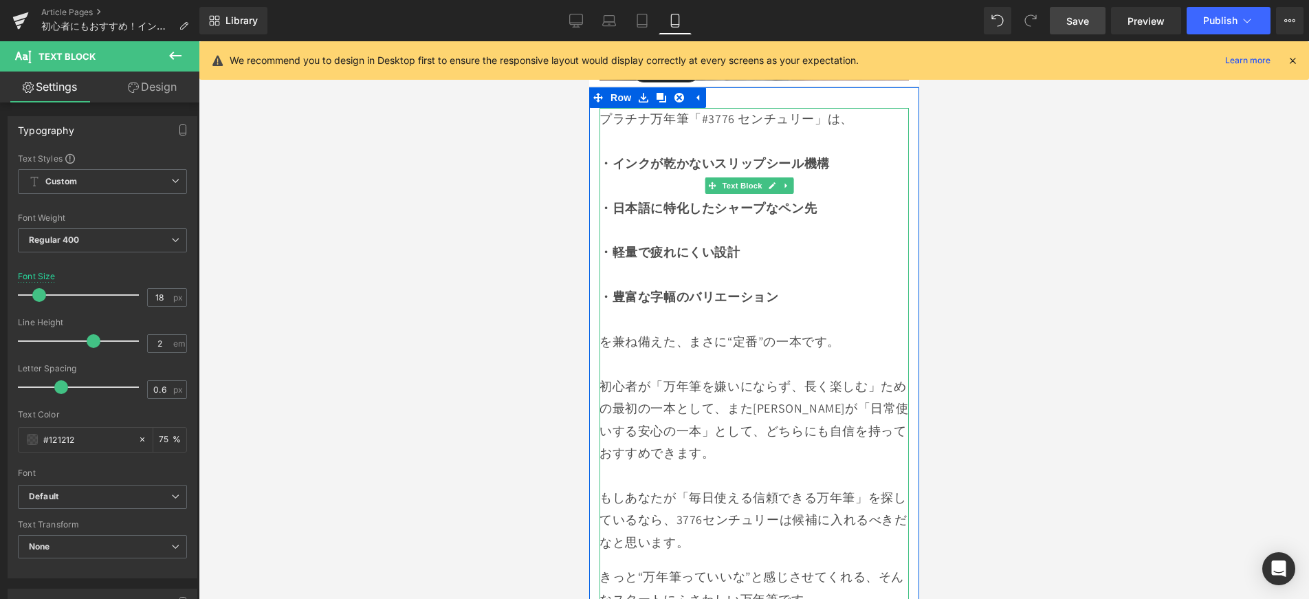
scroll to position [11526, 0]
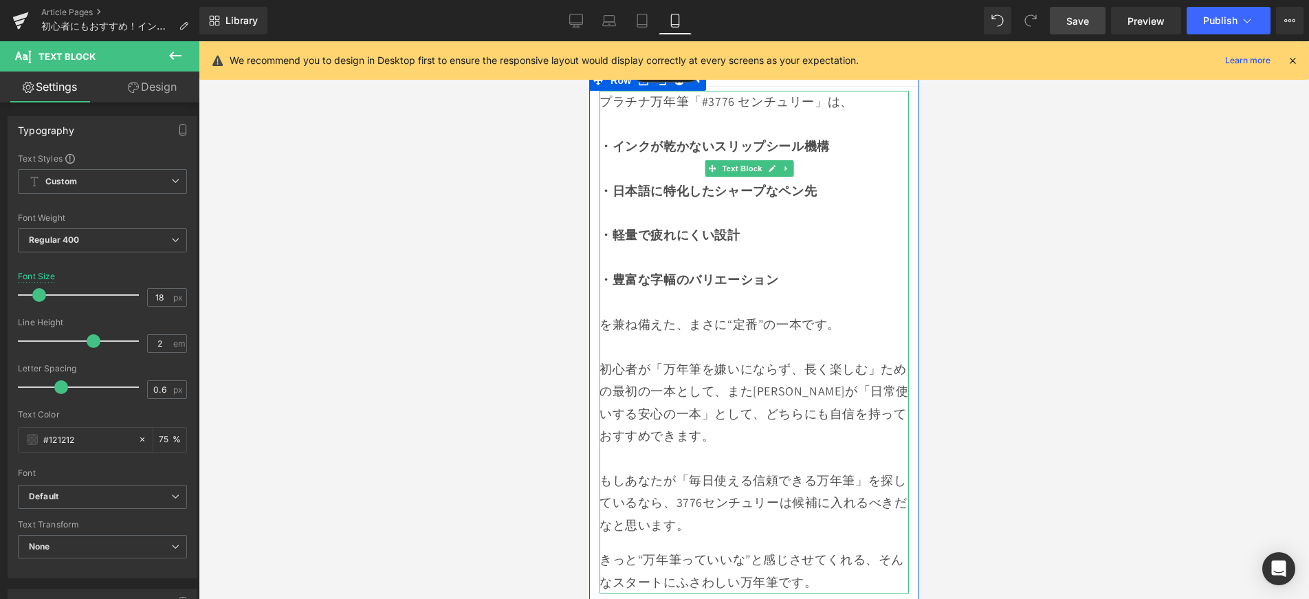
click at [814, 358] on div "初心者が「万年筆を嫌いにならず、長く楽しむ」ための最初の一本として、また[PERSON_NAME]が「日常使いする安心の一本」として、どちらにも自信を持ってお…" at bounding box center [753, 402] width 309 height 89
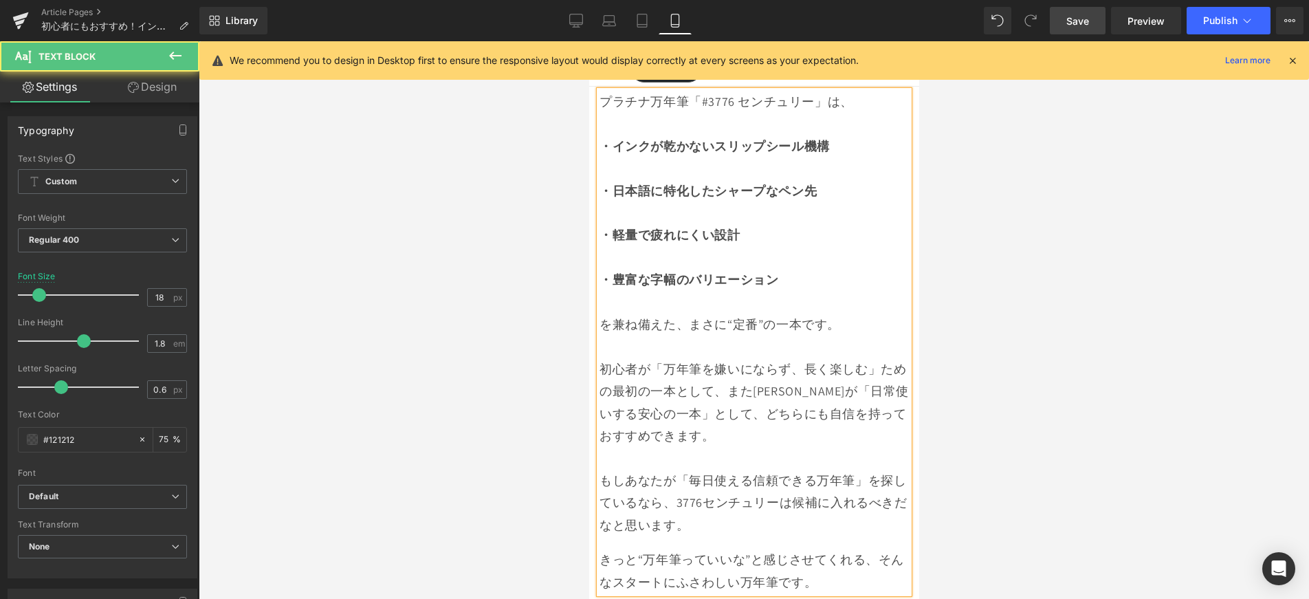
click at [635, 358] on div "初心者が「万年筆を嫌いにならず、長く楽しむ」ための最初の一本として、また[PERSON_NAME]が「日常使いする安心の一本」として、どちらにも自信を持ってお…" at bounding box center [753, 402] width 309 height 89
drag, startPoint x: 677, startPoint y: 369, endPoint x: 626, endPoint y: 369, distance: 50.9
click at [626, 470] on div "もしあなたが「毎日使える信頼できる万年筆」を探しているなら、3776センチュリーは候補に入れるべきだなと思います。" at bounding box center [753, 503] width 309 height 67
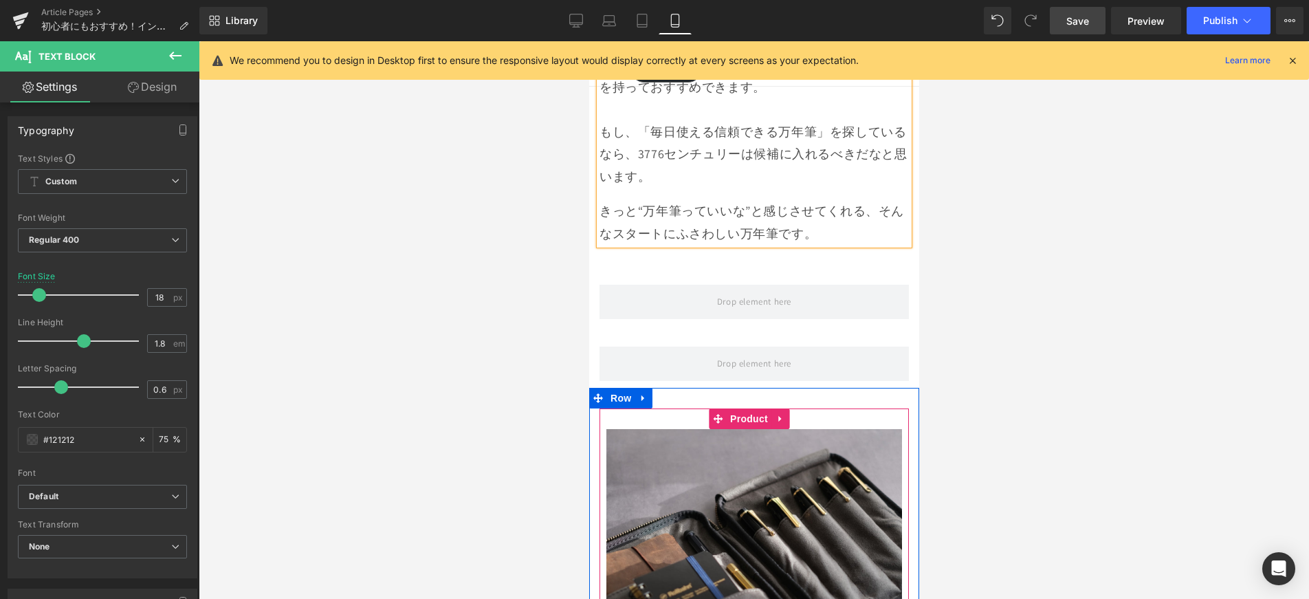
scroll to position [11879, 0]
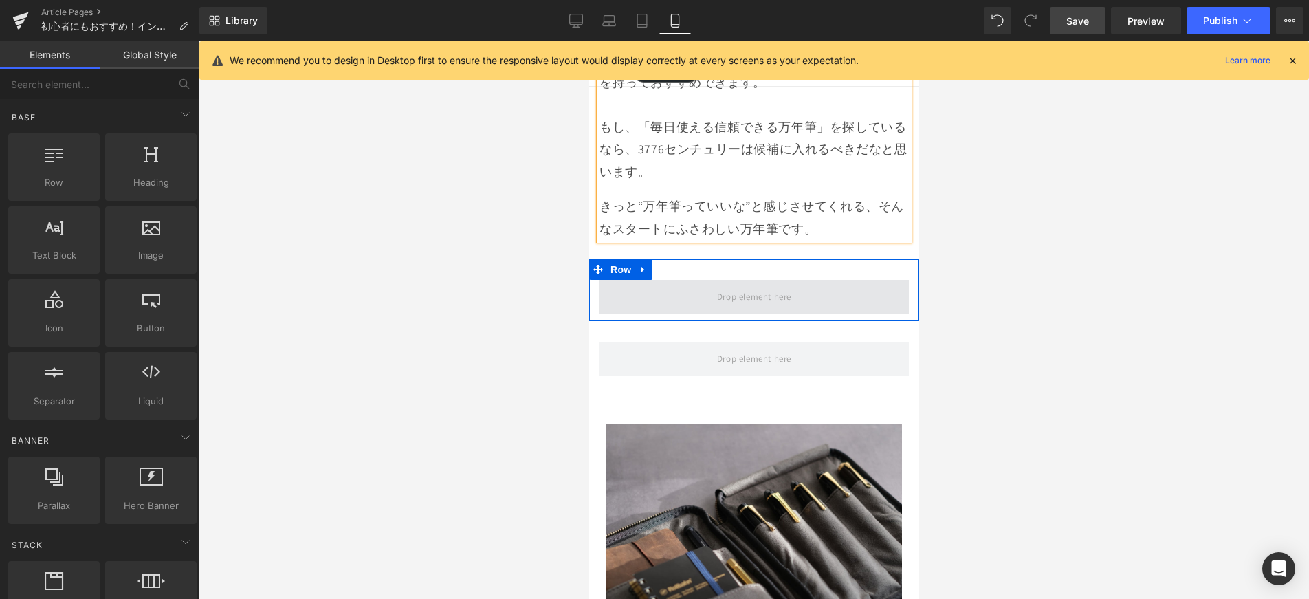
click at [724, 285] on span at bounding box center [754, 296] width 84 height 23
click at [650, 280] on span at bounding box center [753, 297] width 309 height 34
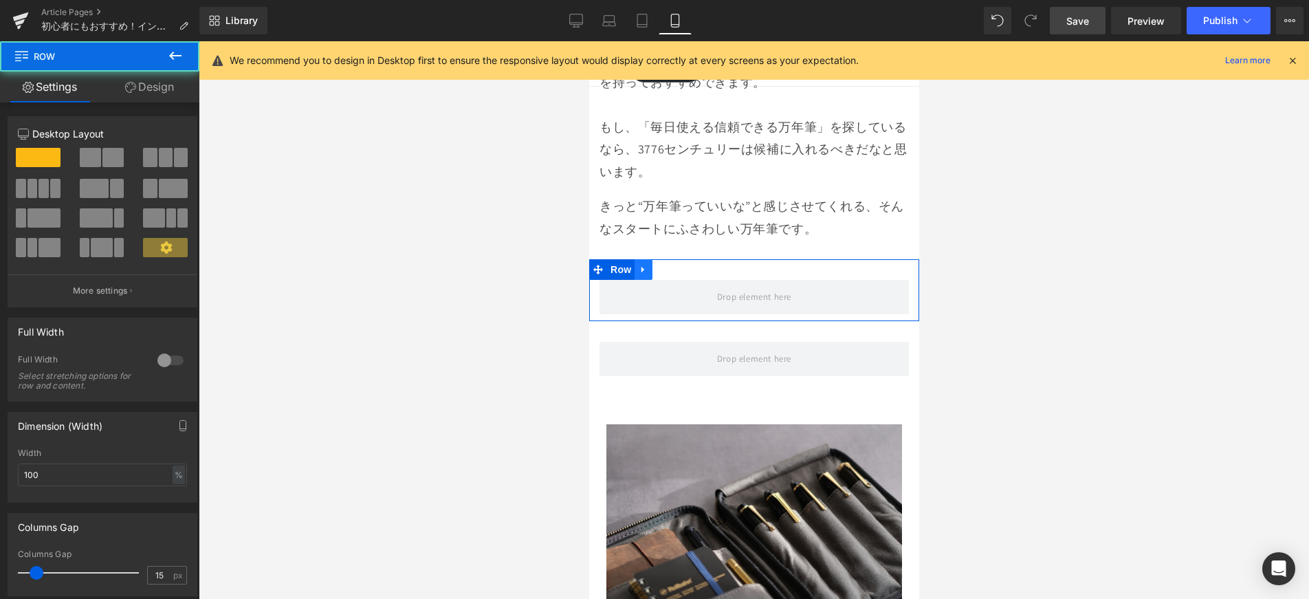
click at [647, 264] on icon at bounding box center [643, 269] width 10 height 10
click at [668, 259] on link at bounding box center [661, 269] width 18 height 21
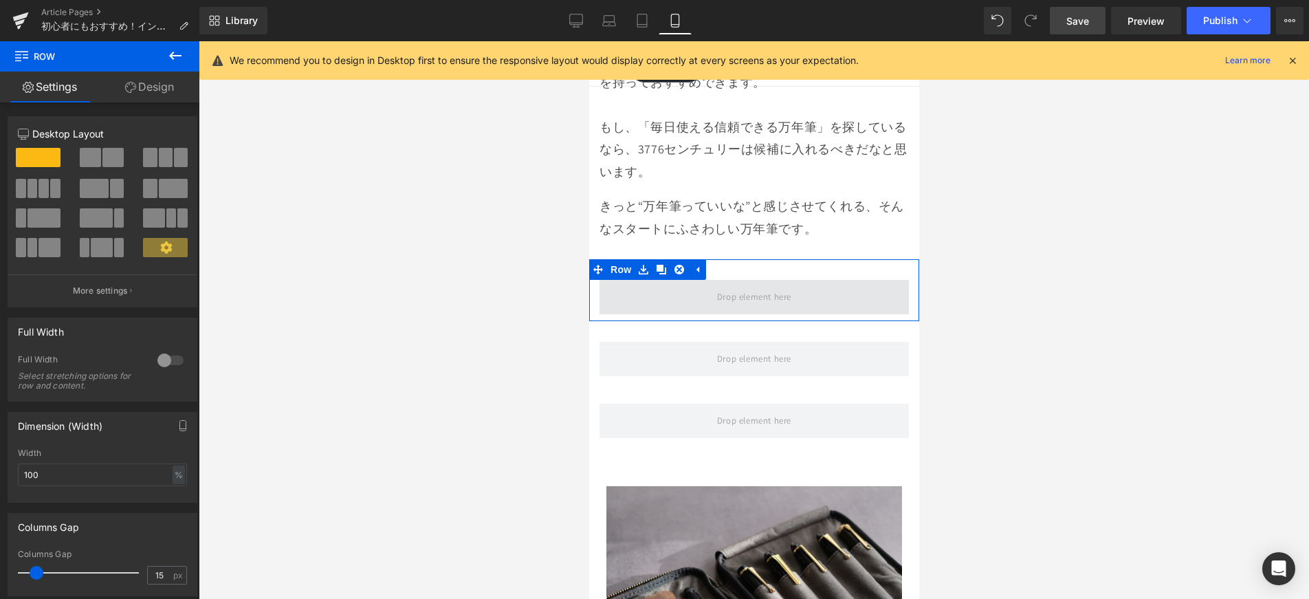
click at [677, 280] on span at bounding box center [753, 297] width 309 height 34
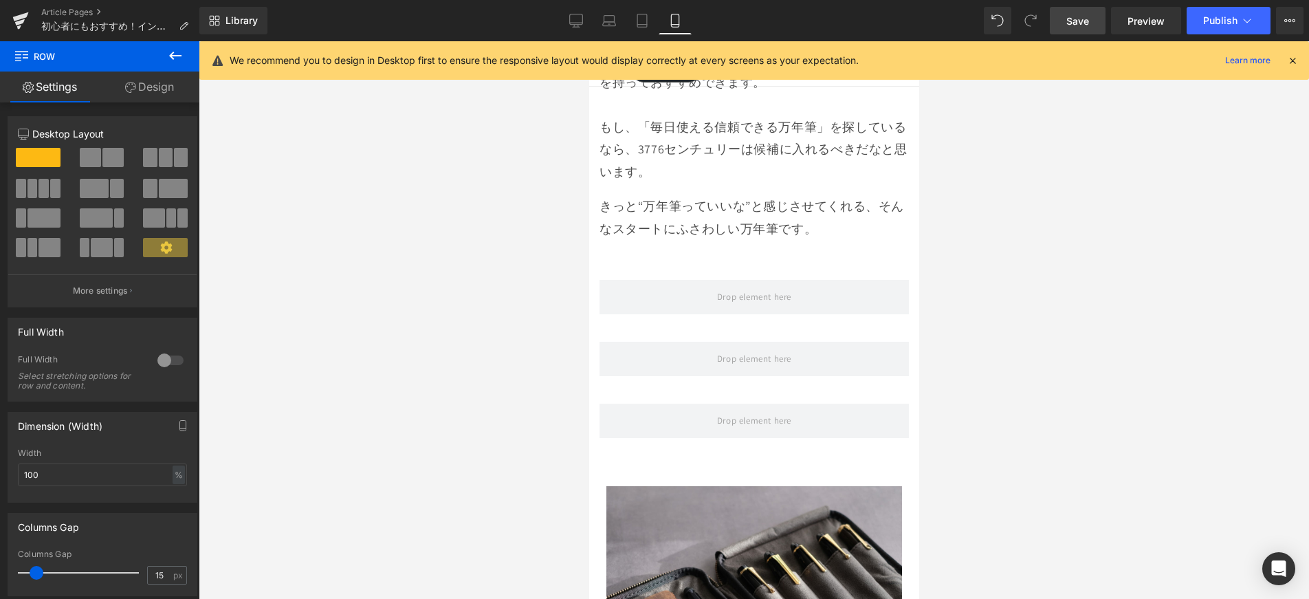
click at [184, 54] on button at bounding box center [175, 56] width 48 height 30
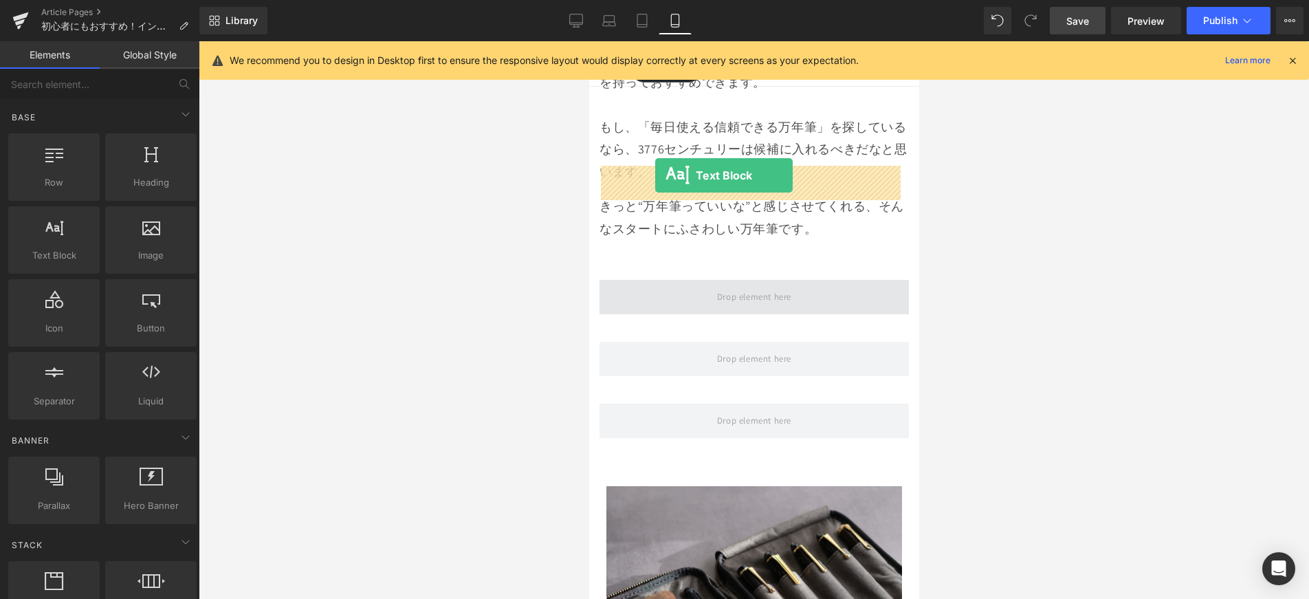
drag, startPoint x: 928, startPoint y: 263, endPoint x: 655, endPoint y: 175, distance: 287.4
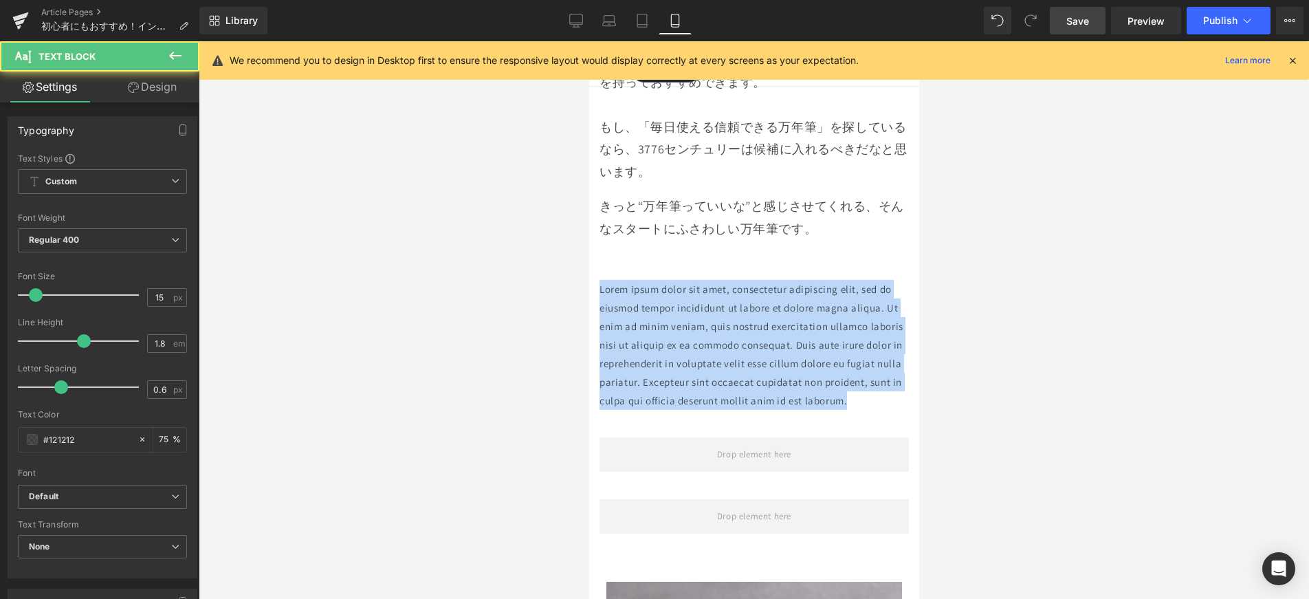
drag, startPoint x: 681, startPoint y: 298, endPoint x: 578, endPoint y: 182, distance: 155.4
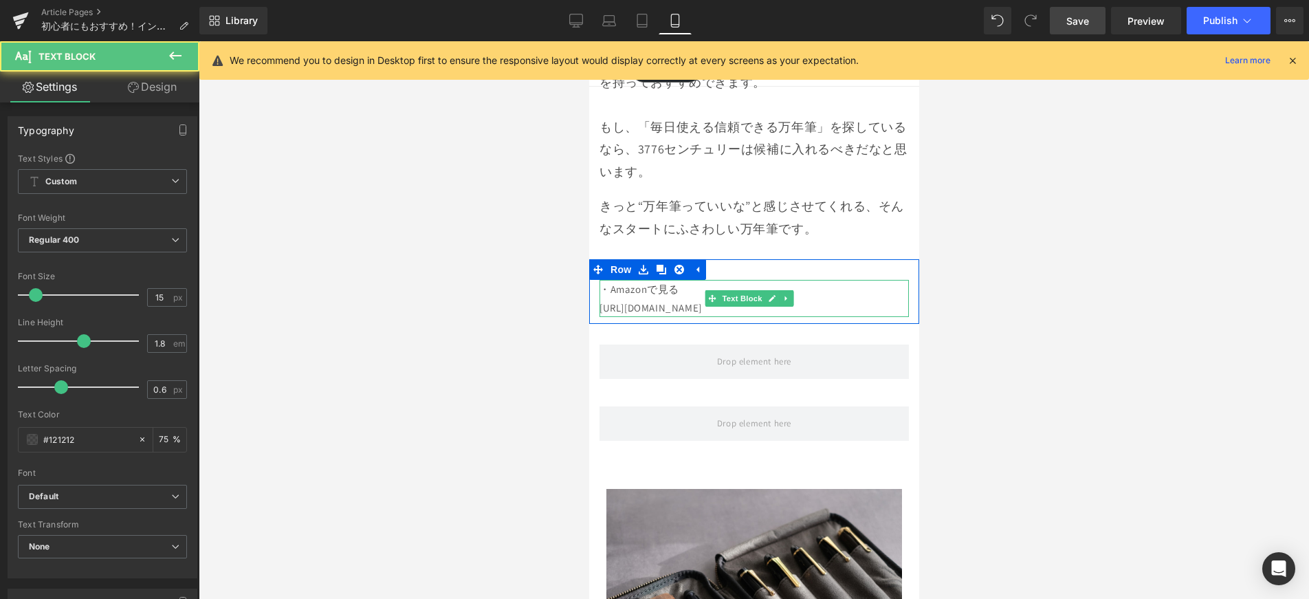
drag, startPoint x: 747, startPoint y: 193, endPoint x: 727, endPoint y: 191, distance: 19.3
click at [727, 280] on div "・Amazonで見る [URL][DOMAIN_NAME] Text Block" at bounding box center [753, 298] width 309 height 37
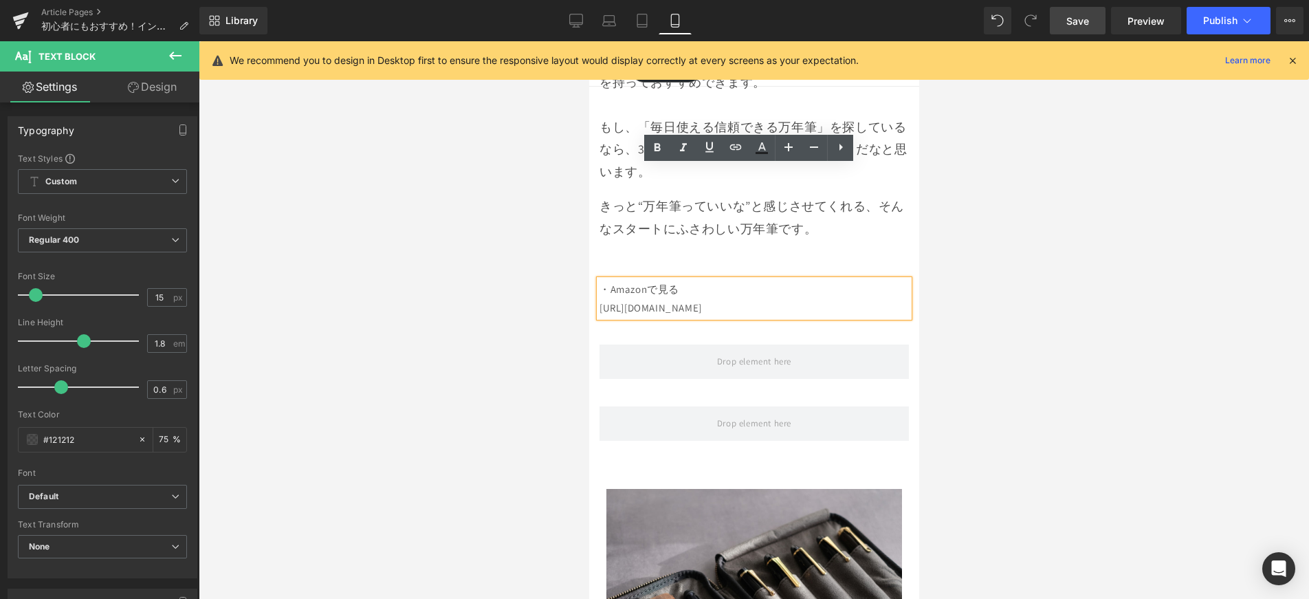
drag, startPoint x: 743, startPoint y: 197, endPoint x: 600, endPoint y: 195, distance: 143.7
click at [600, 280] on p "・Amazonで見る [URL][DOMAIN_NAME]" at bounding box center [753, 298] width 309 height 37
click at [728, 151] on icon at bounding box center [735, 147] width 17 height 17
click at [749, 249] on input "text" at bounding box center [700, 242] width 212 height 34
paste input "[URL][DOMAIN_NAME]"
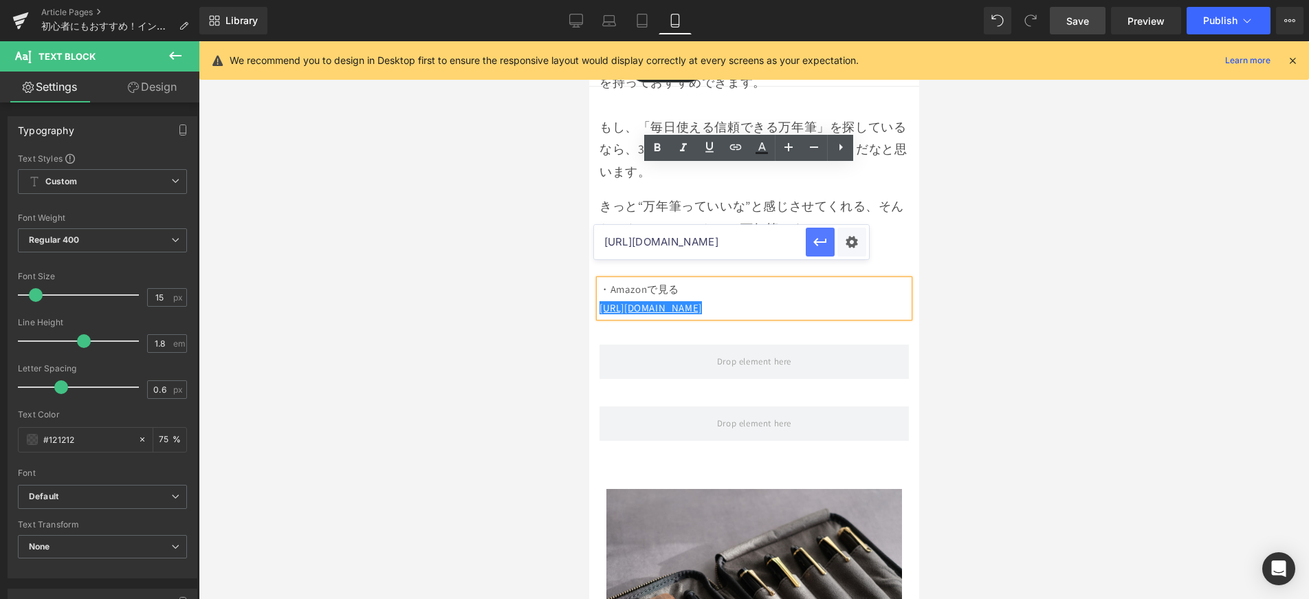
type input "[URL][DOMAIN_NAME]"
click at [822, 246] on icon "button" at bounding box center [820, 242] width 17 height 17
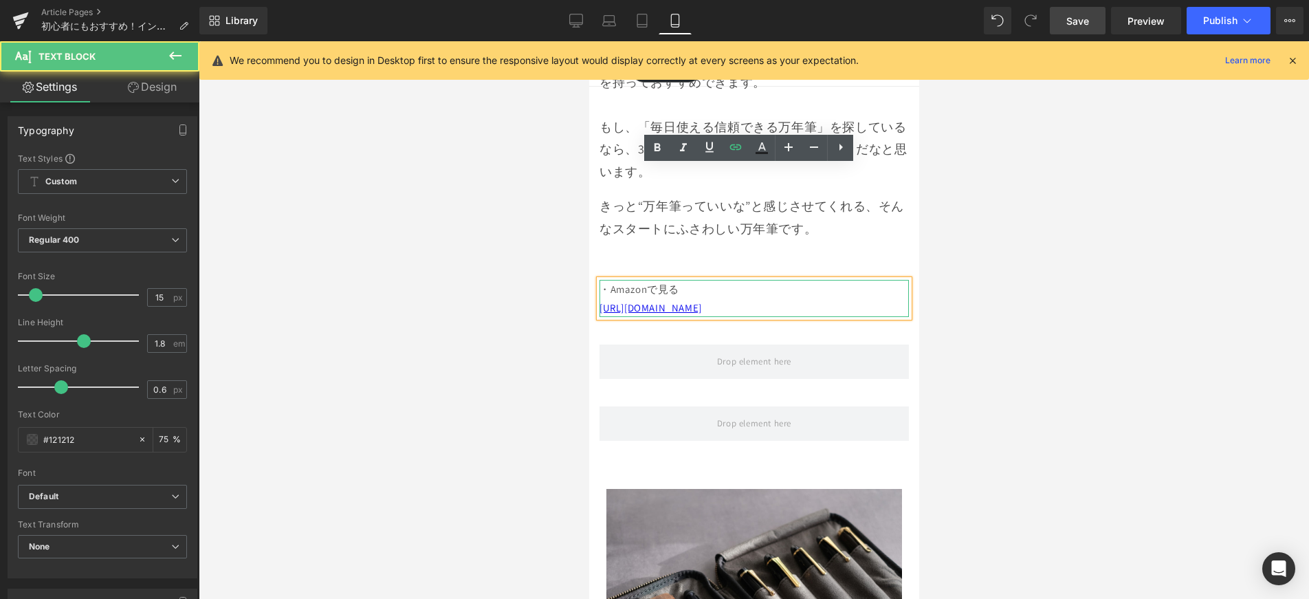
click at [721, 280] on p "・Amazonで見る [URL][DOMAIN_NAME]" at bounding box center [753, 298] width 309 height 37
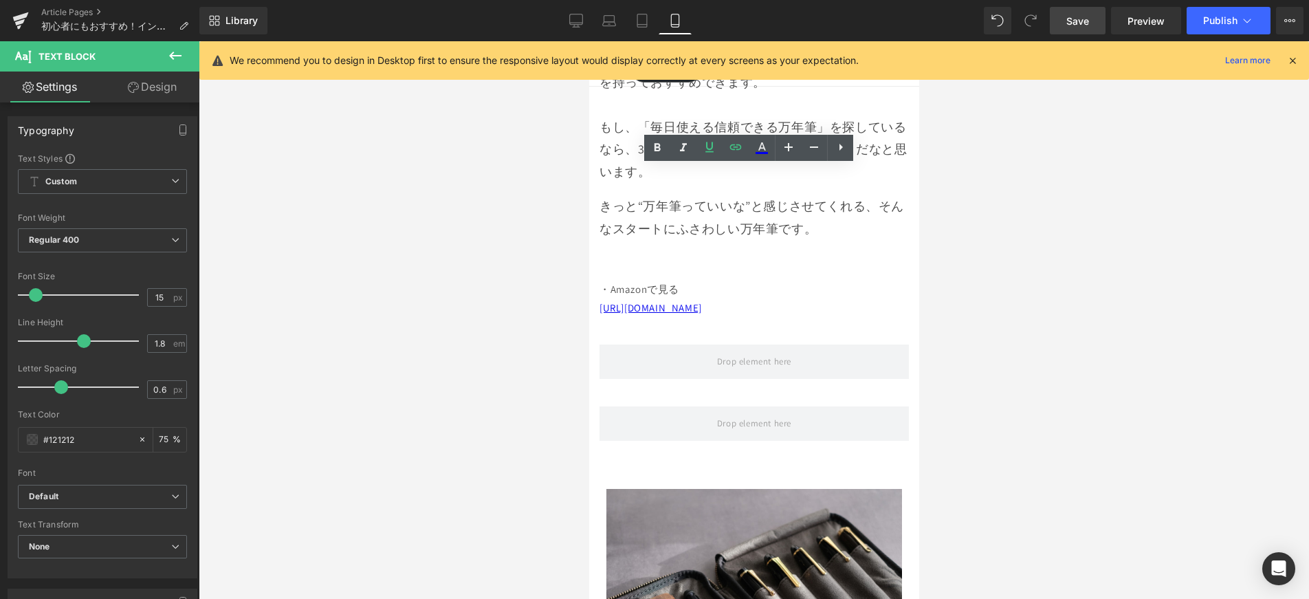
click at [519, 196] on div at bounding box center [754, 320] width 1110 height 558
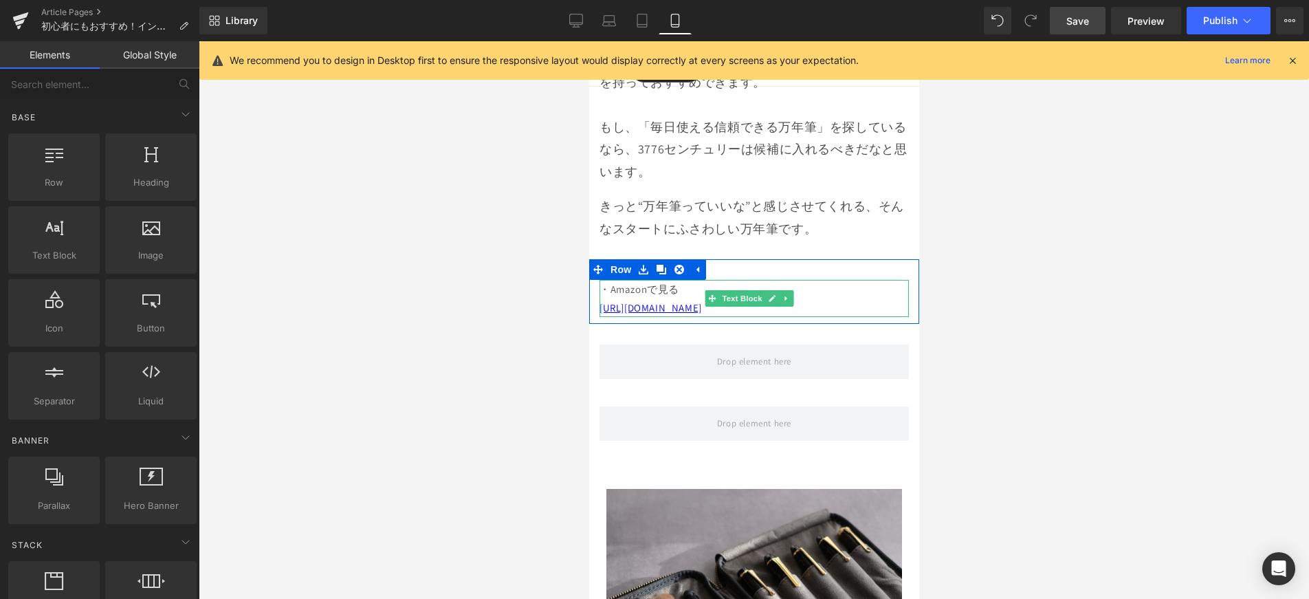
click at [632, 280] on p "・Amazonで見る [URL][DOMAIN_NAME]" at bounding box center [753, 298] width 309 height 37
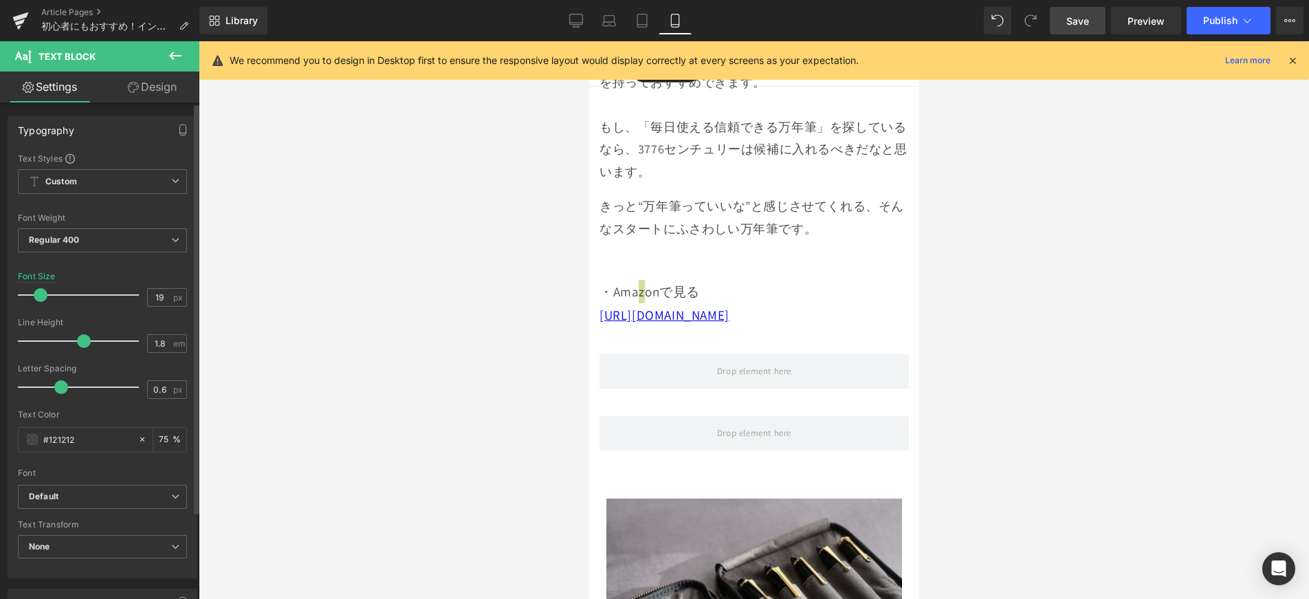
type input "20"
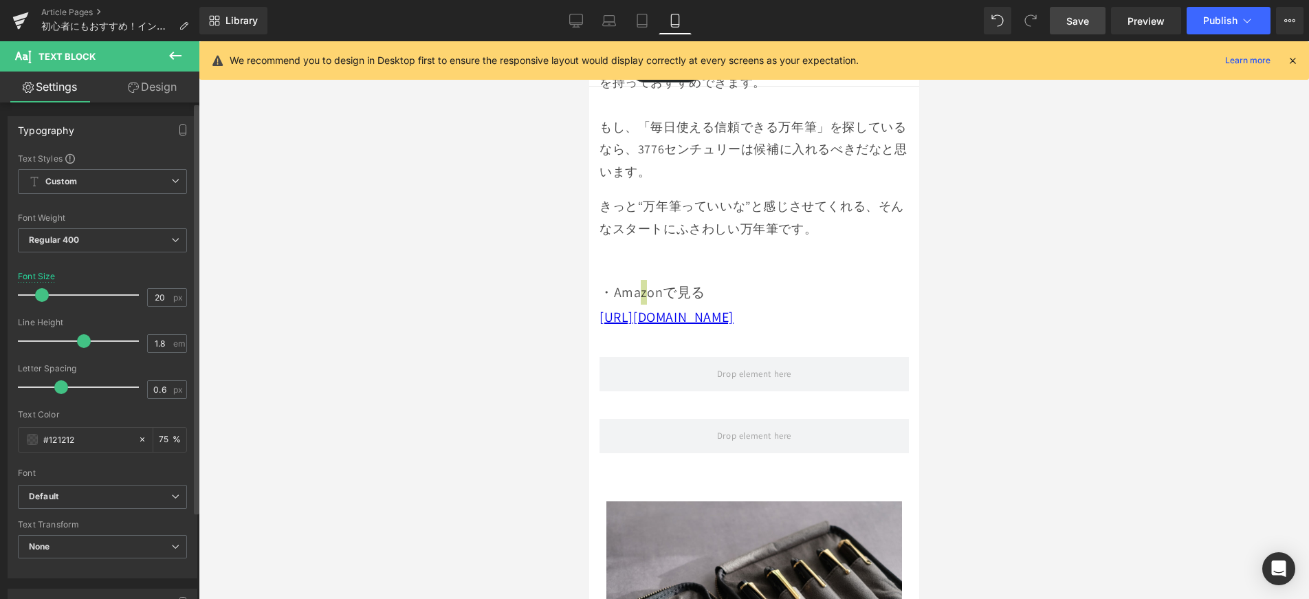
click at [37, 294] on span at bounding box center [42, 295] width 14 height 14
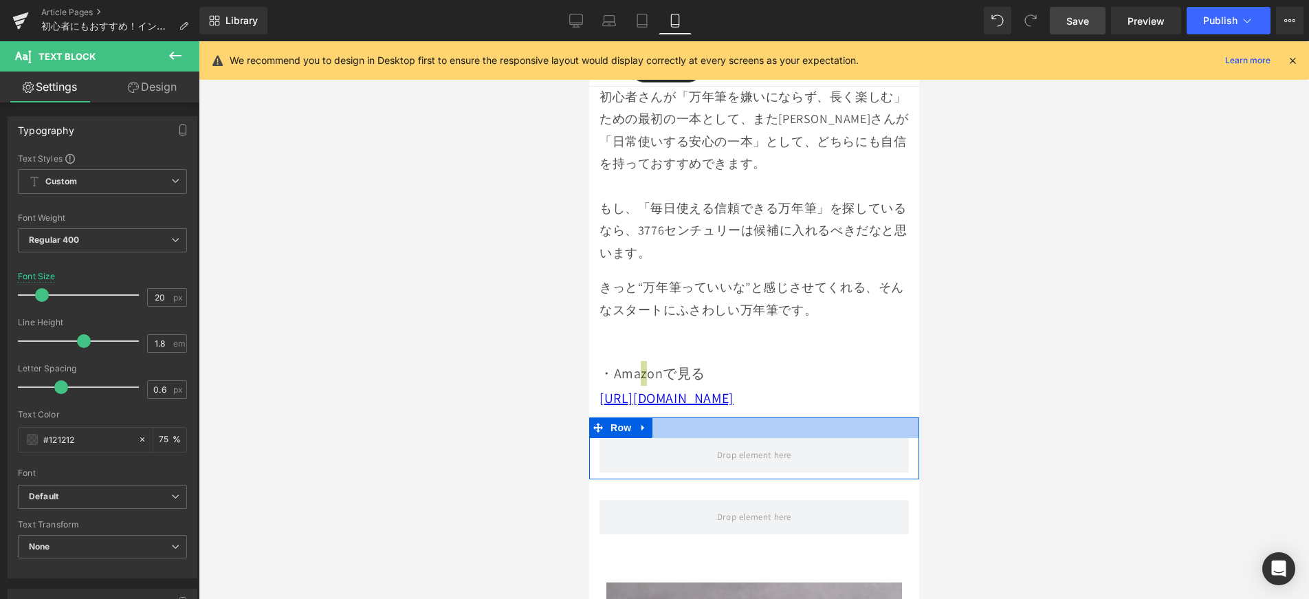
scroll to position [11629, 0]
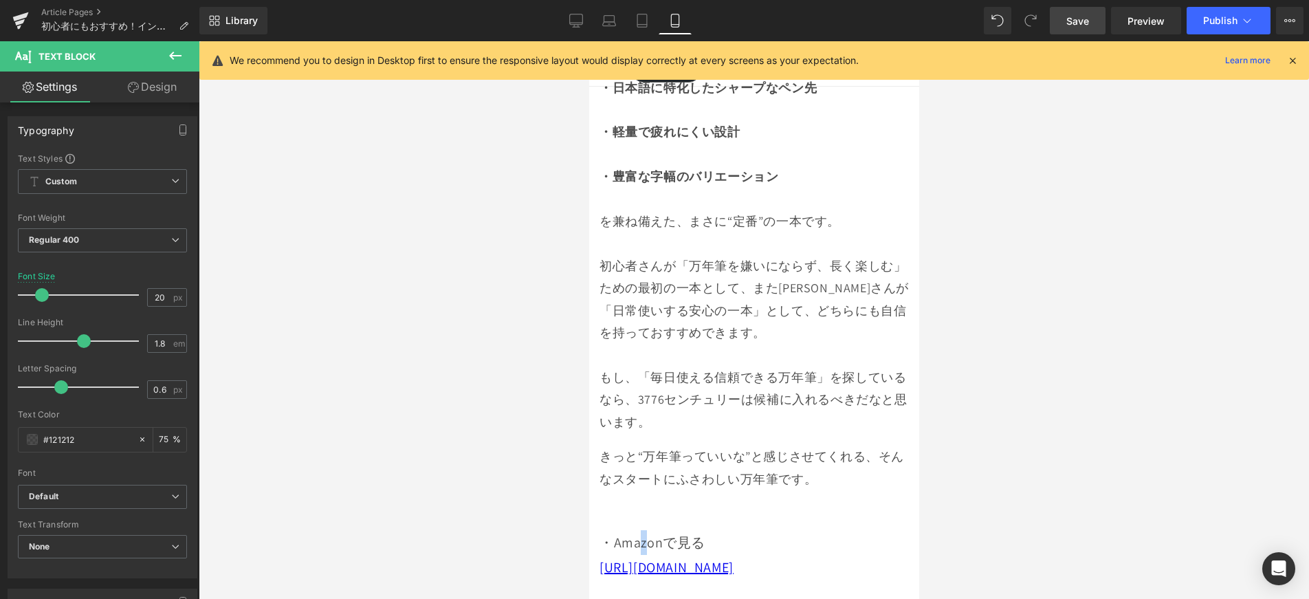
click at [793, 366] on div "もし、「毎日使える信頼できる万年筆」を探しているなら、3776センチュリーは候補に入れるべきだなと思います。" at bounding box center [753, 399] width 309 height 67
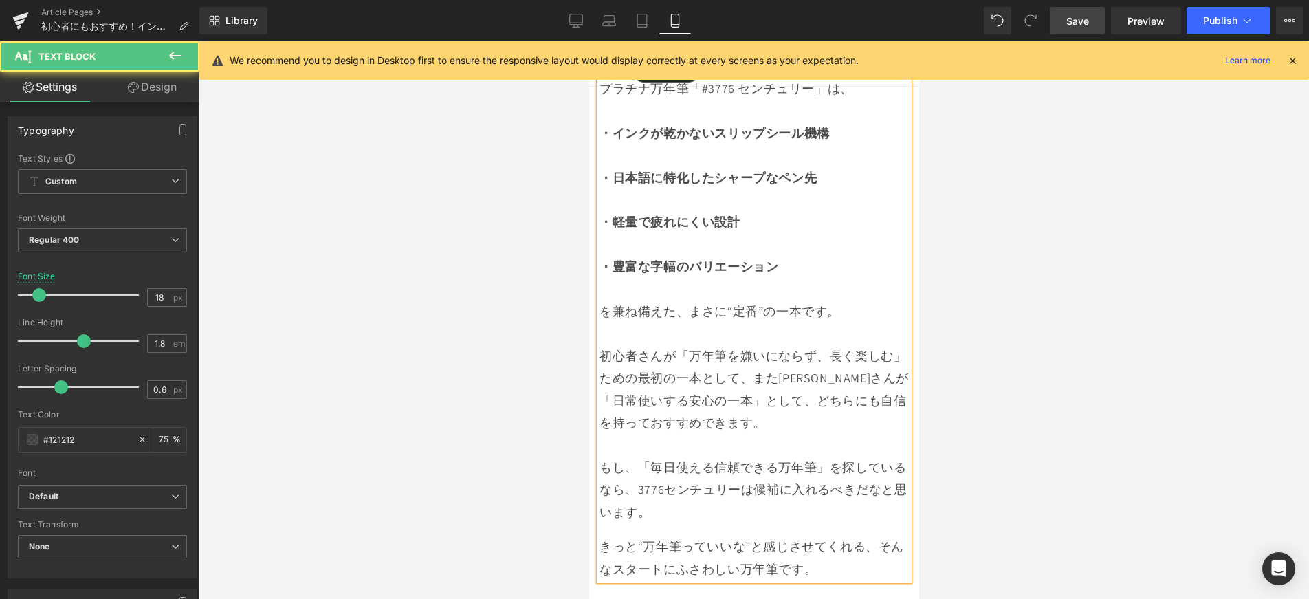
scroll to position [11524, 0]
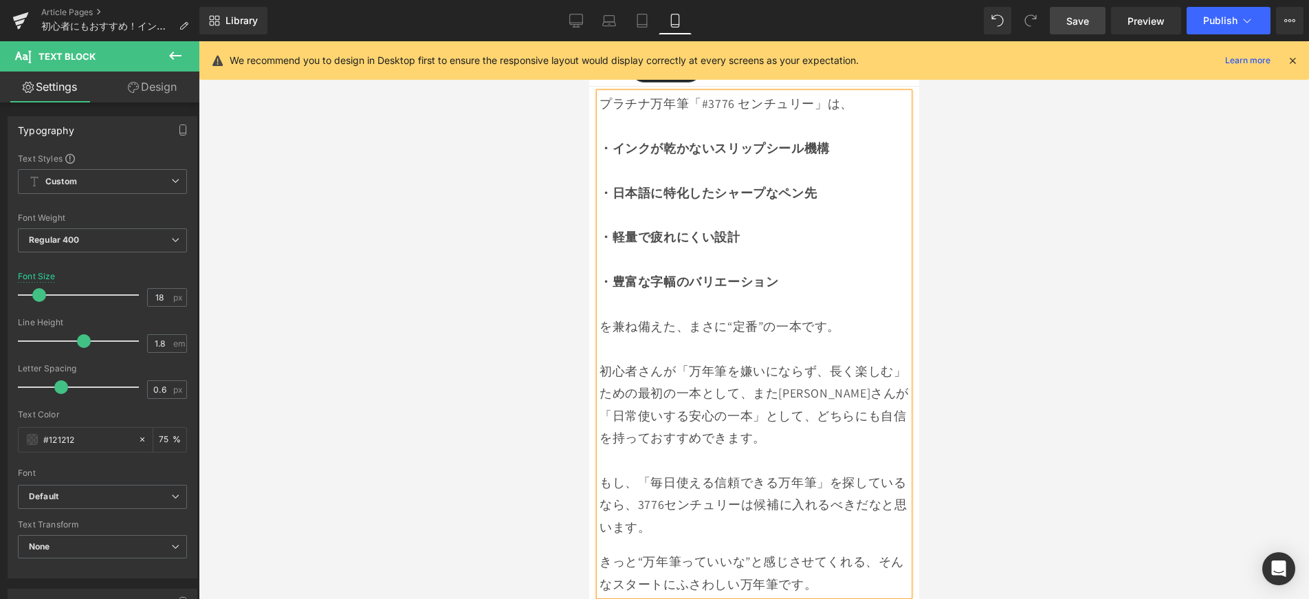
click at [989, 375] on div at bounding box center [754, 320] width 1110 height 558
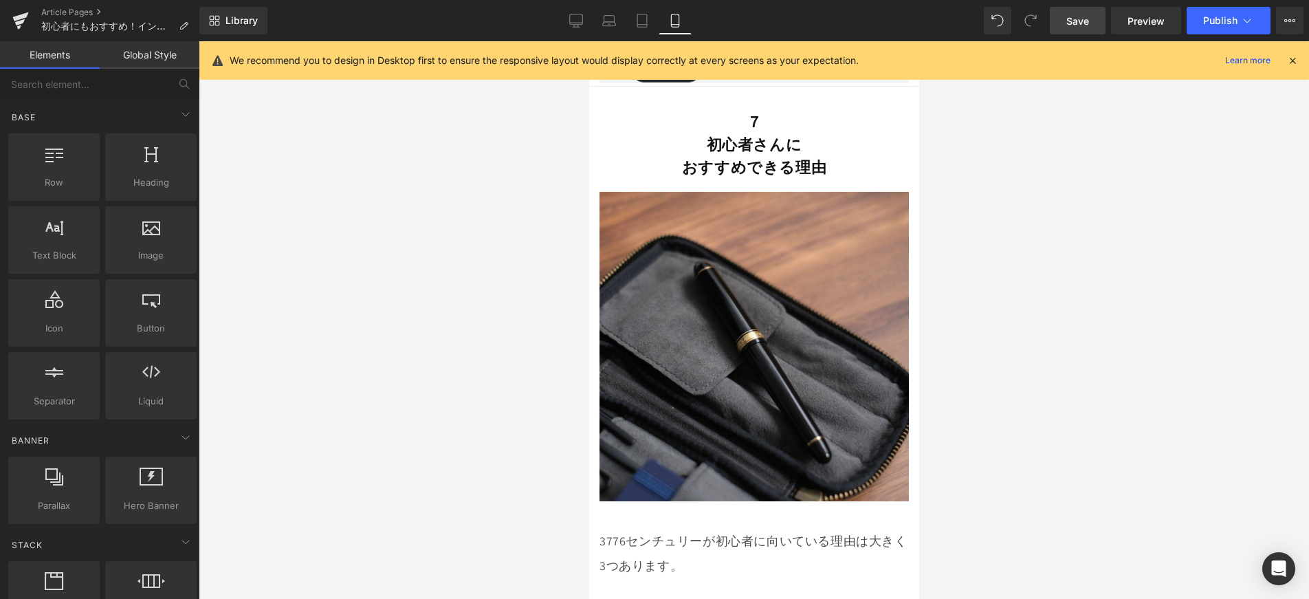
scroll to position [9131, 0]
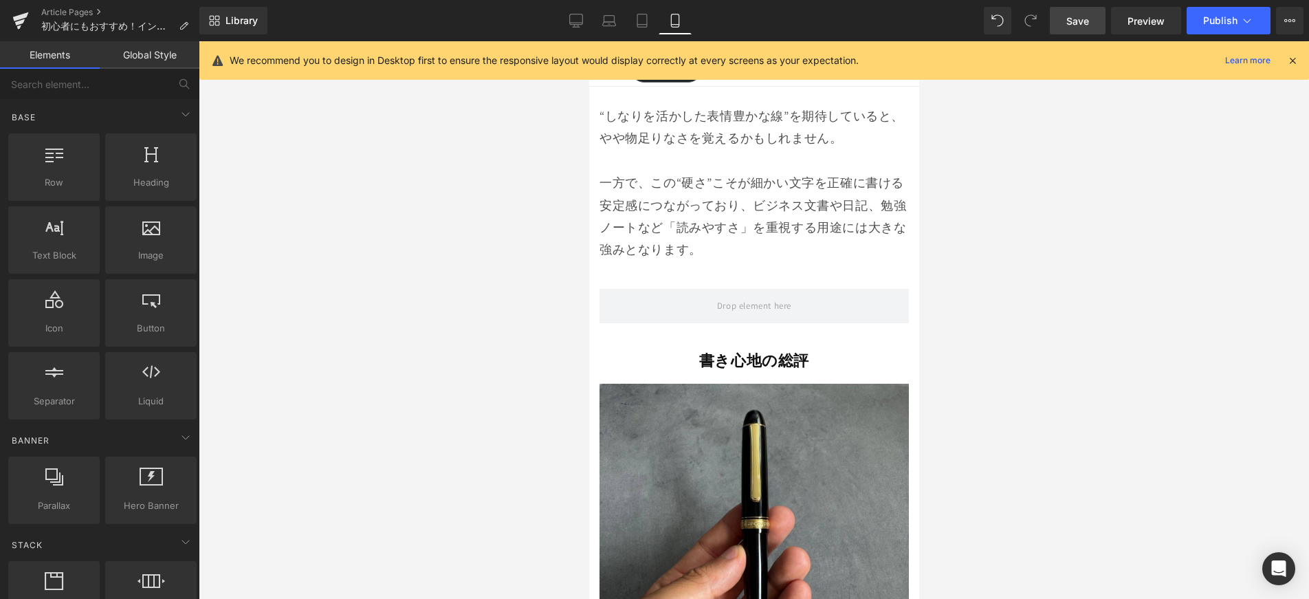
click at [1071, 7] on link "Save" at bounding box center [1078, 21] width 56 height 28
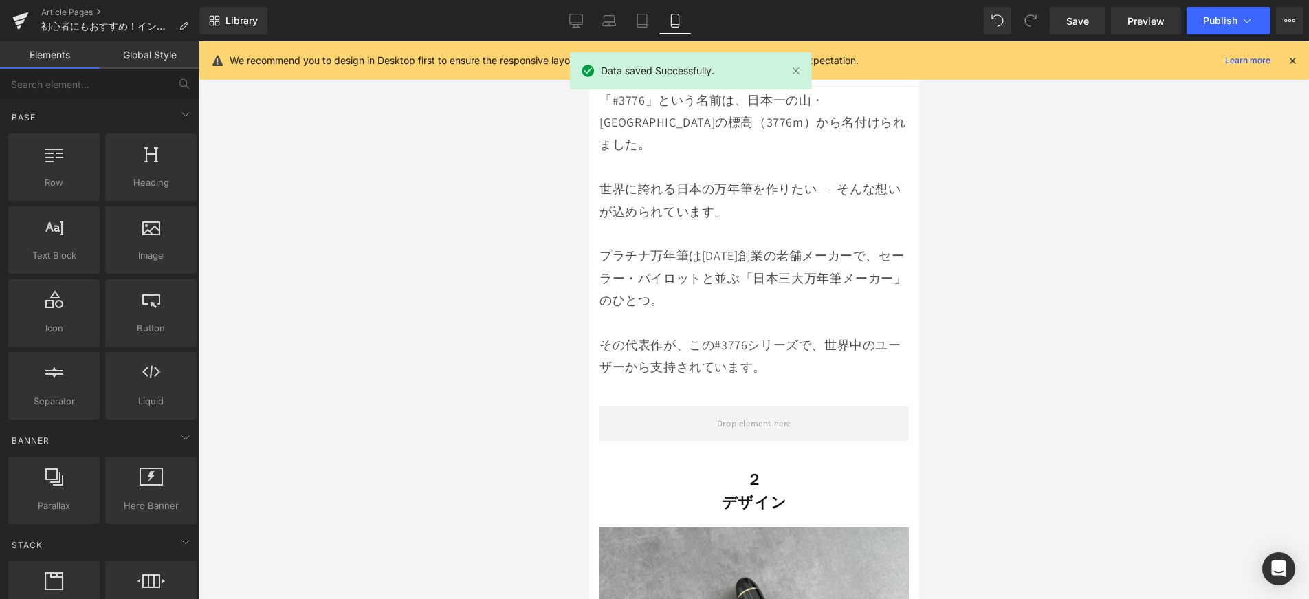
scroll to position [1153, 0]
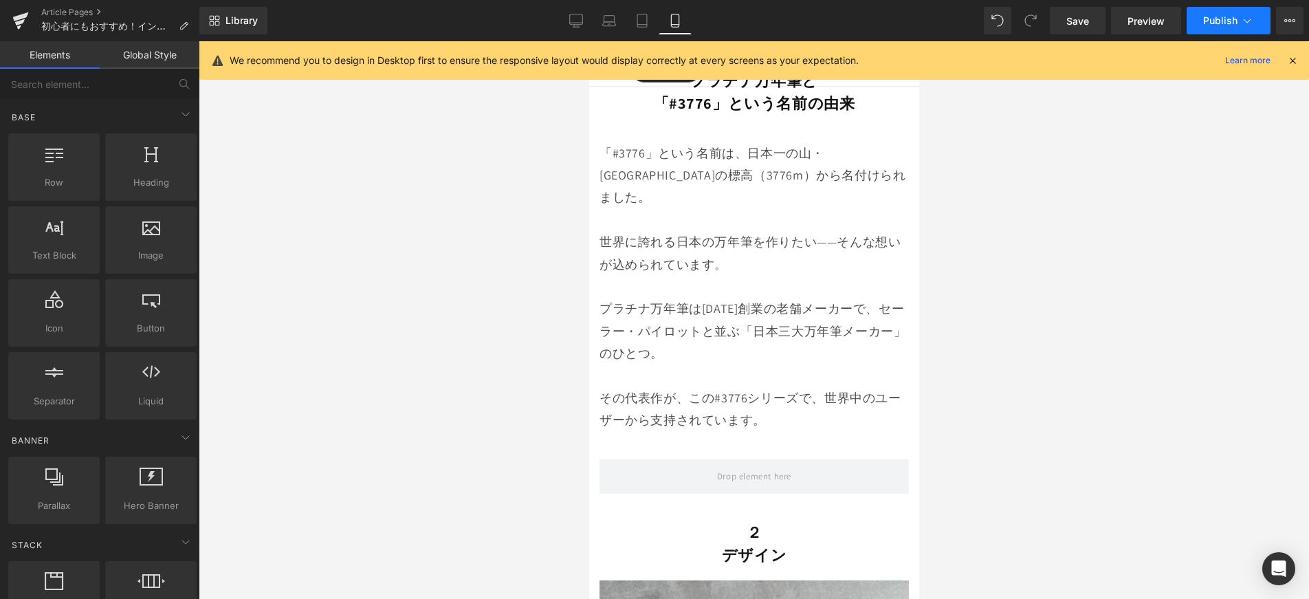
click at [1207, 28] on button "Publish" at bounding box center [1229, 21] width 84 height 28
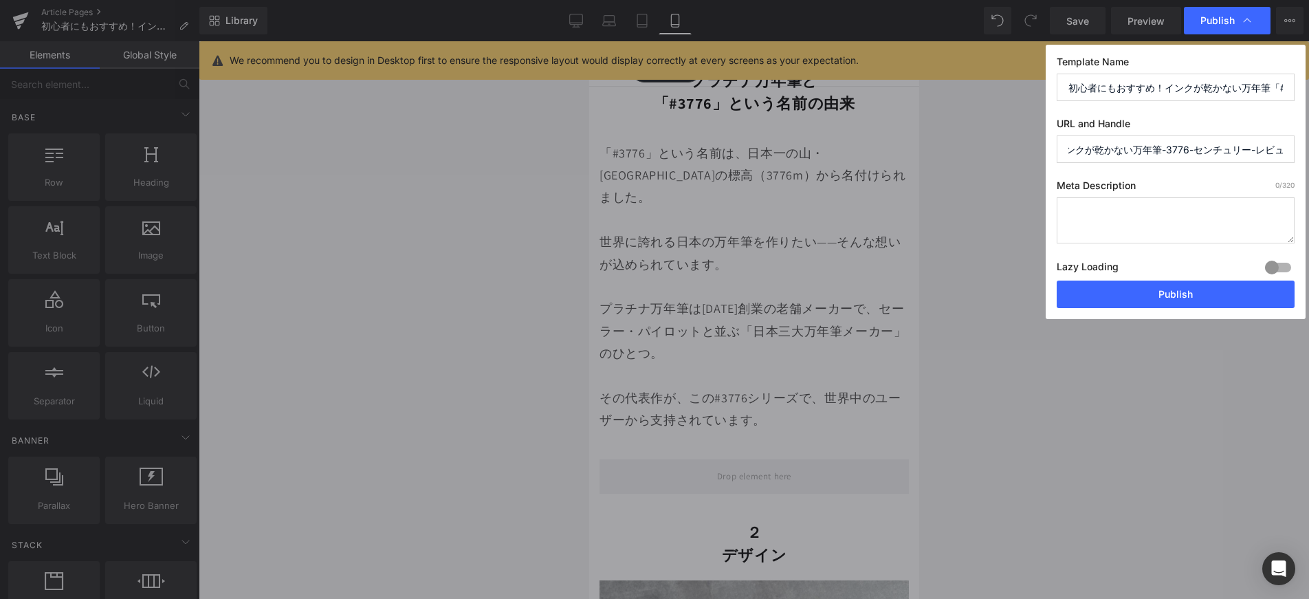
scroll to position [0, 115]
drag, startPoint x: 1078, startPoint y: 151, endPoint x: 1288, endPoint y: 162, distance: 210.0
click at [1289, 162] on input "初心者にもおすすめ-インクが乾かない万年筆-3776-センチュリー-レビュー" at bounding box center [1176, 149] width 238 height 28
paste input "platinum-3776-century-review"
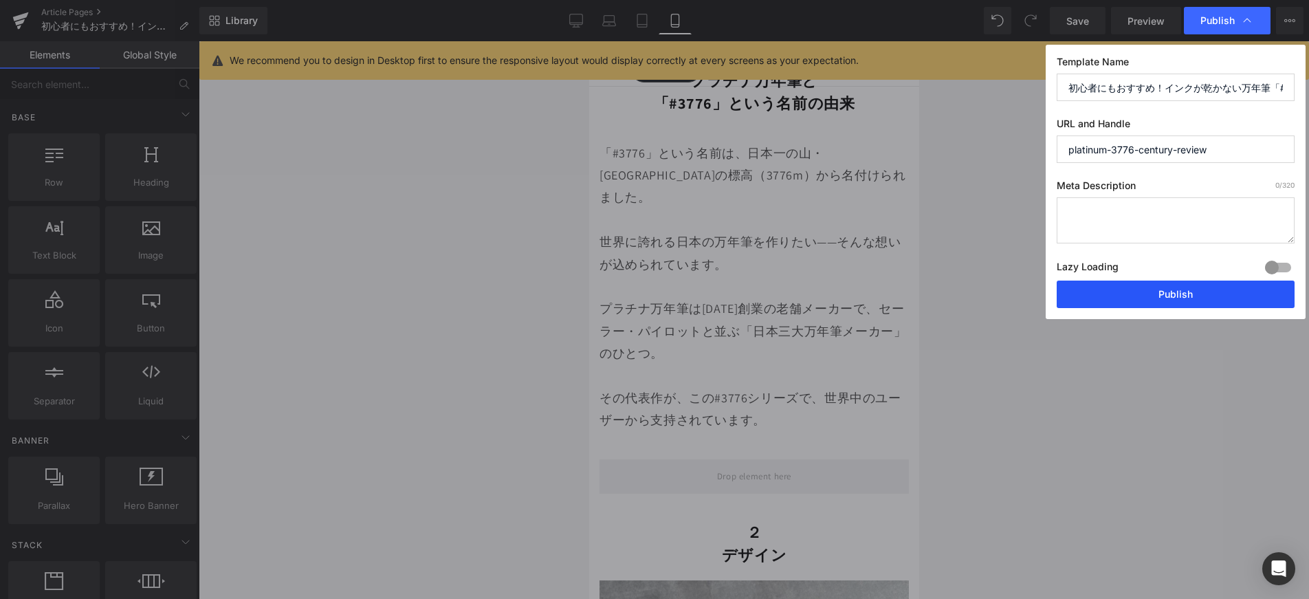
type input "platinum-3776-century-review"
click at [1115, 300] on button "Publish" at bounding box center [1176, 295] width 238 height 28
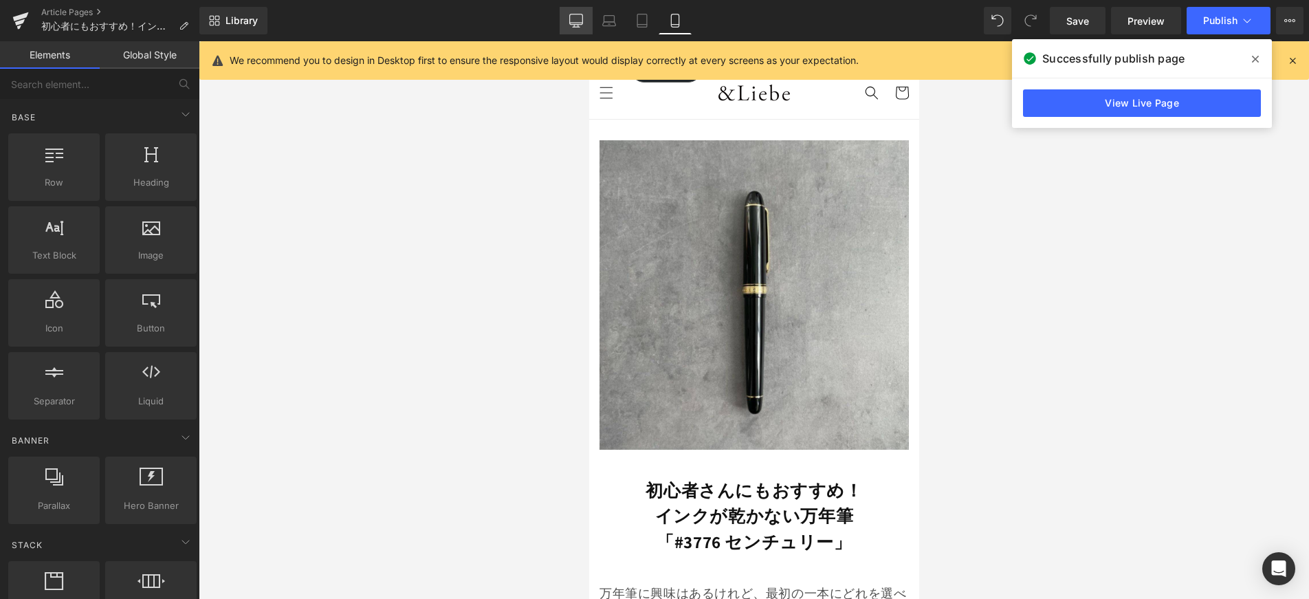
click at [581, 16] on icon at bounding box center [576, 21] width 14 height 14
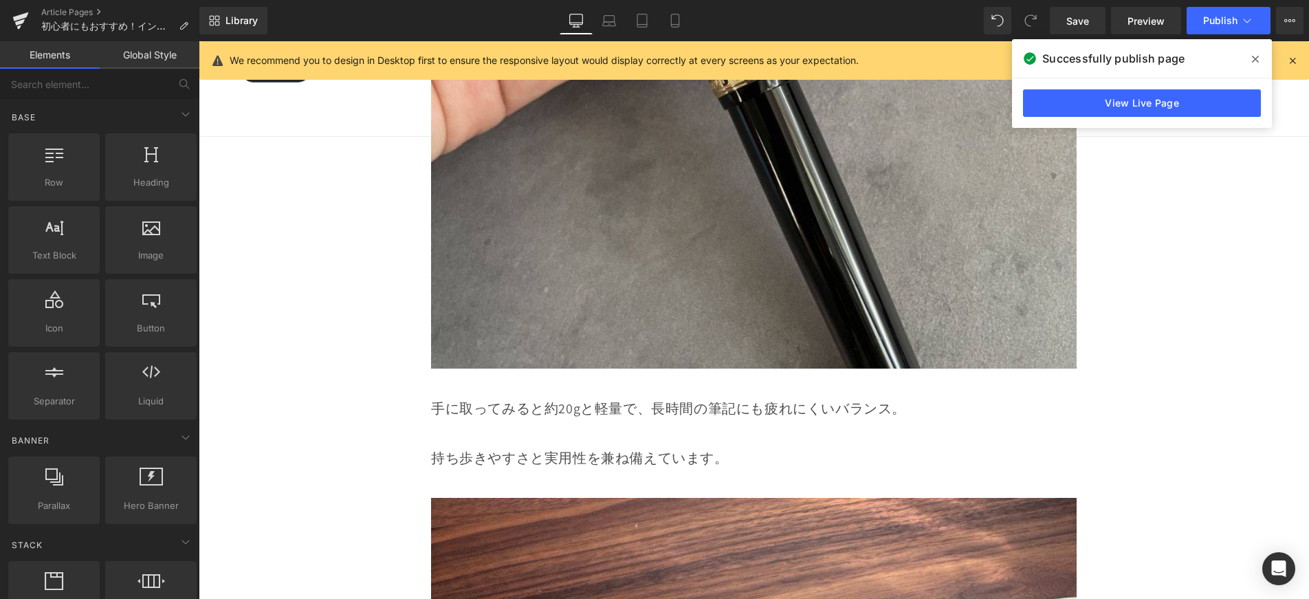
scroll to position [4184, 0]
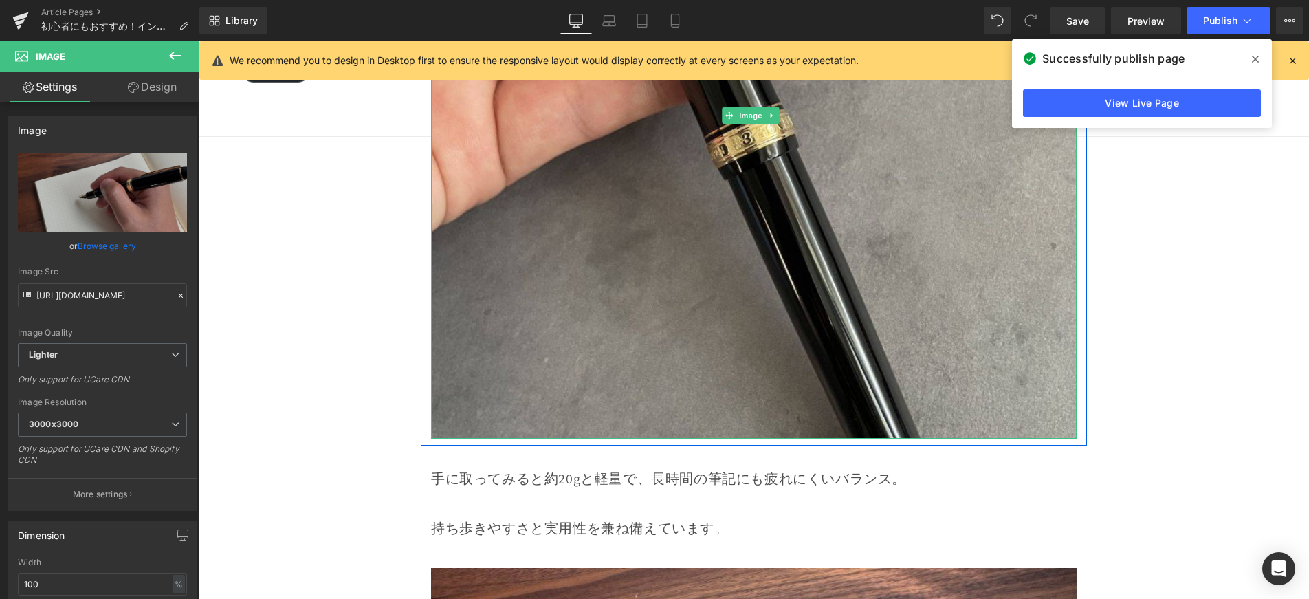
scroll to position [3920, 0]
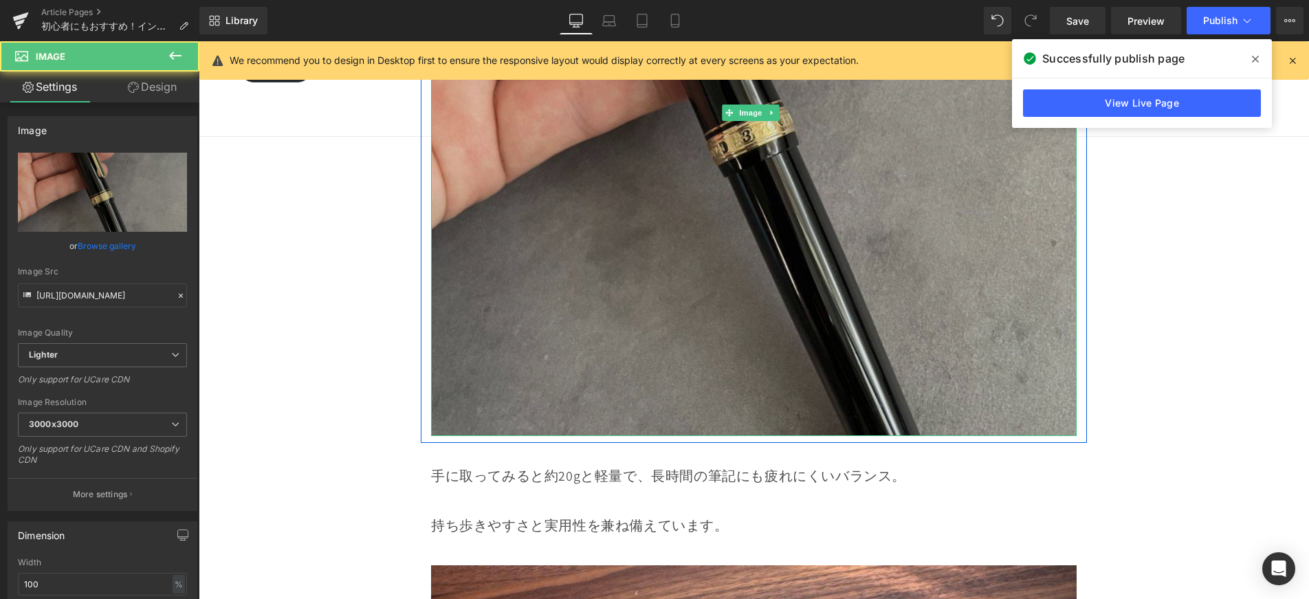
click at [740, 316] on img at bounding box center [754, 113] width 646 height 646
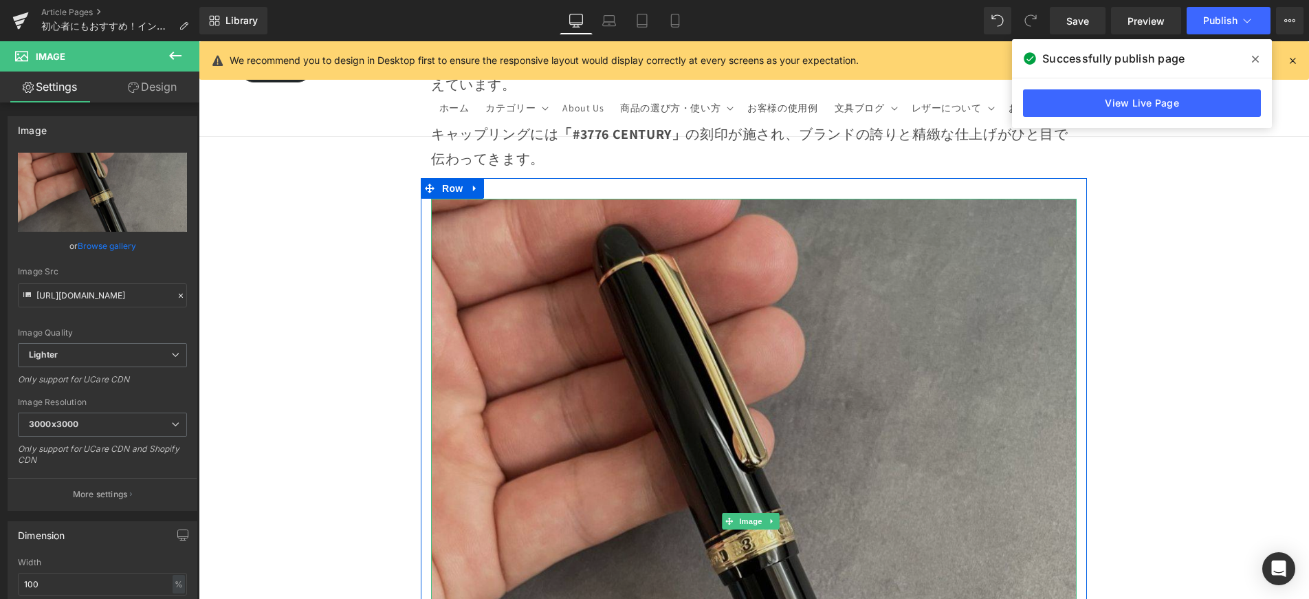
scroll to position [3500, 0]
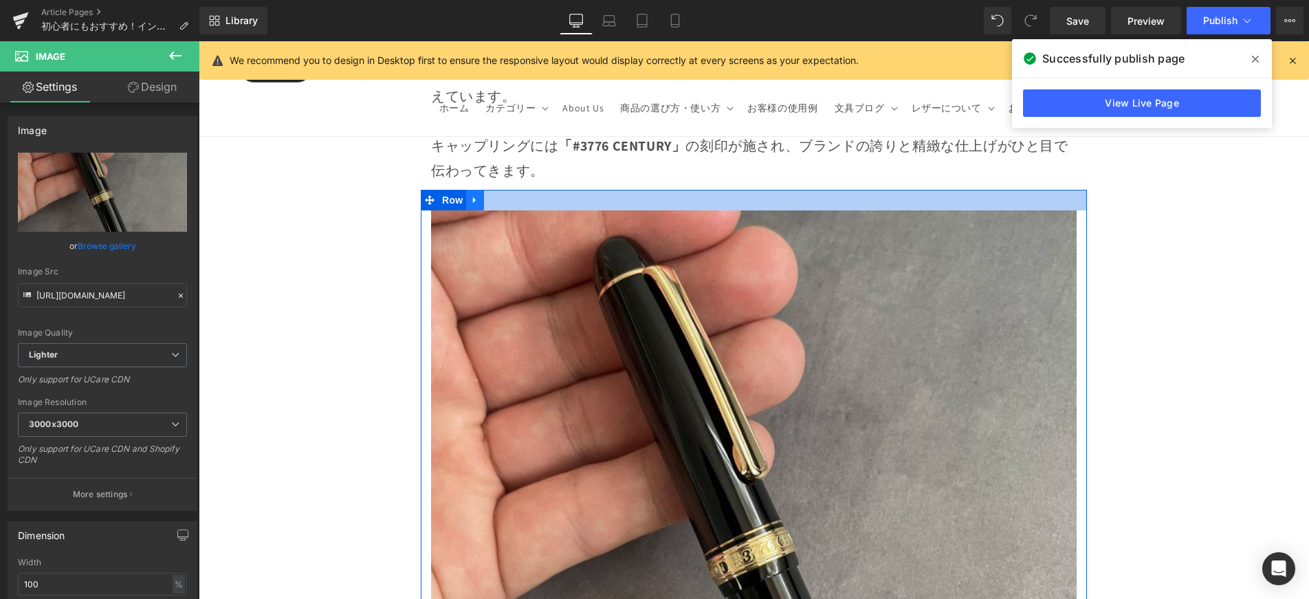
click at [481, 190] on link at bounding box center [475, 200] width 18 height 21
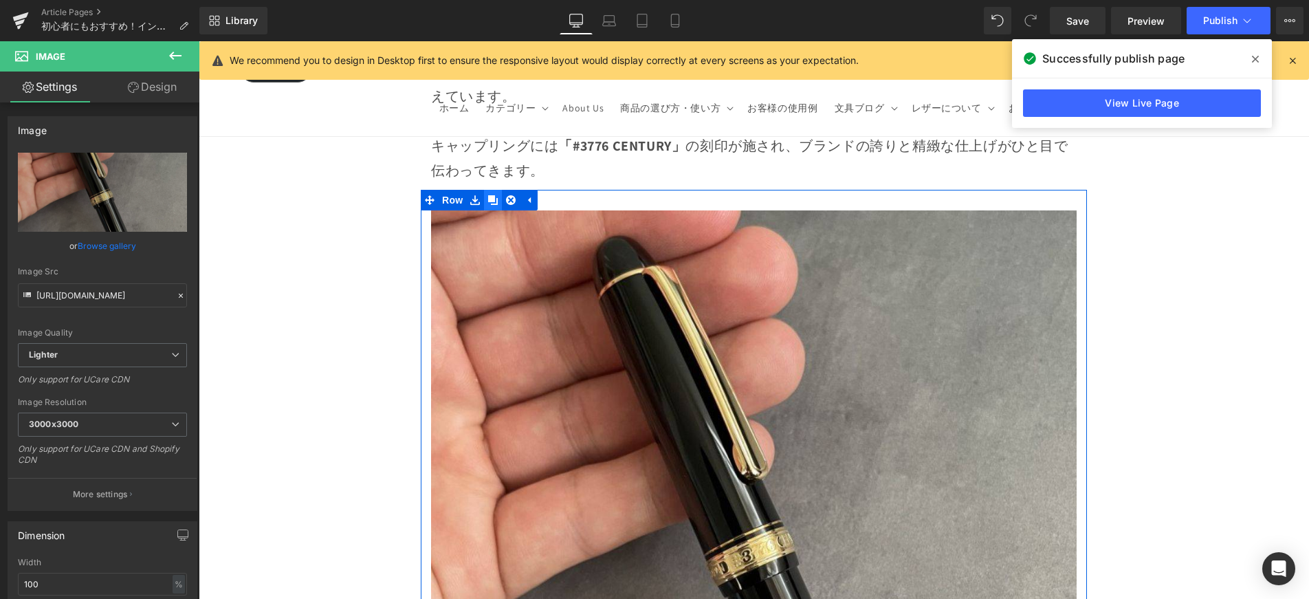
click at [494, 195] on icon at bounding box center [493, 200] width 10 height 10
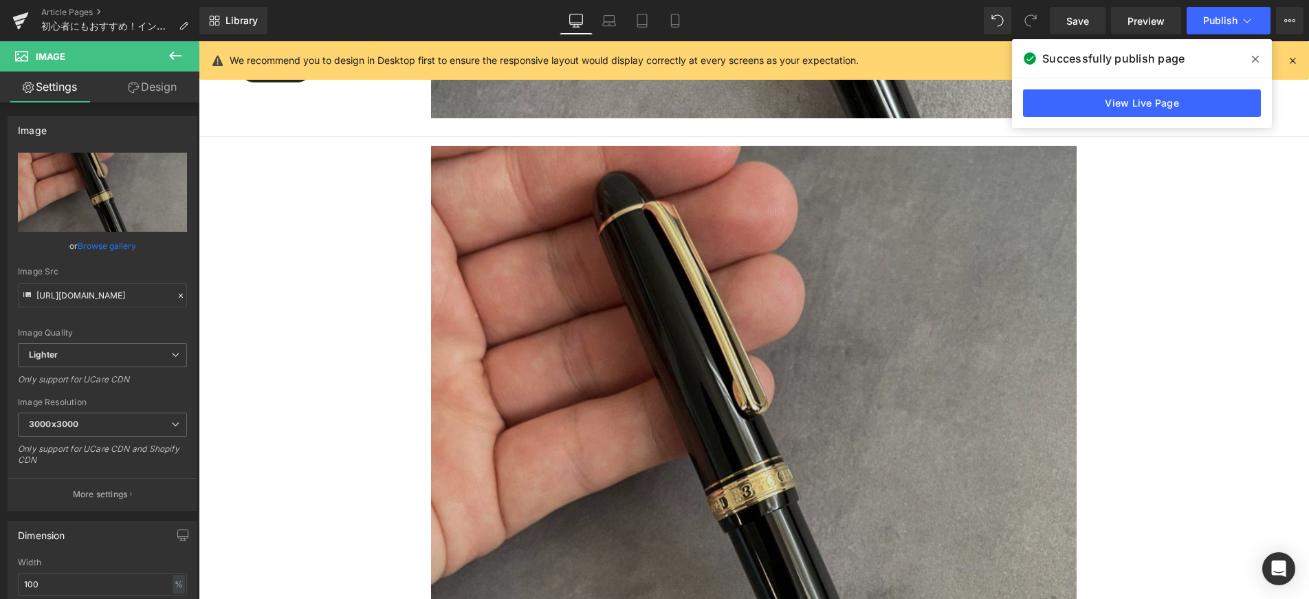
scroll to position [4241, 0]
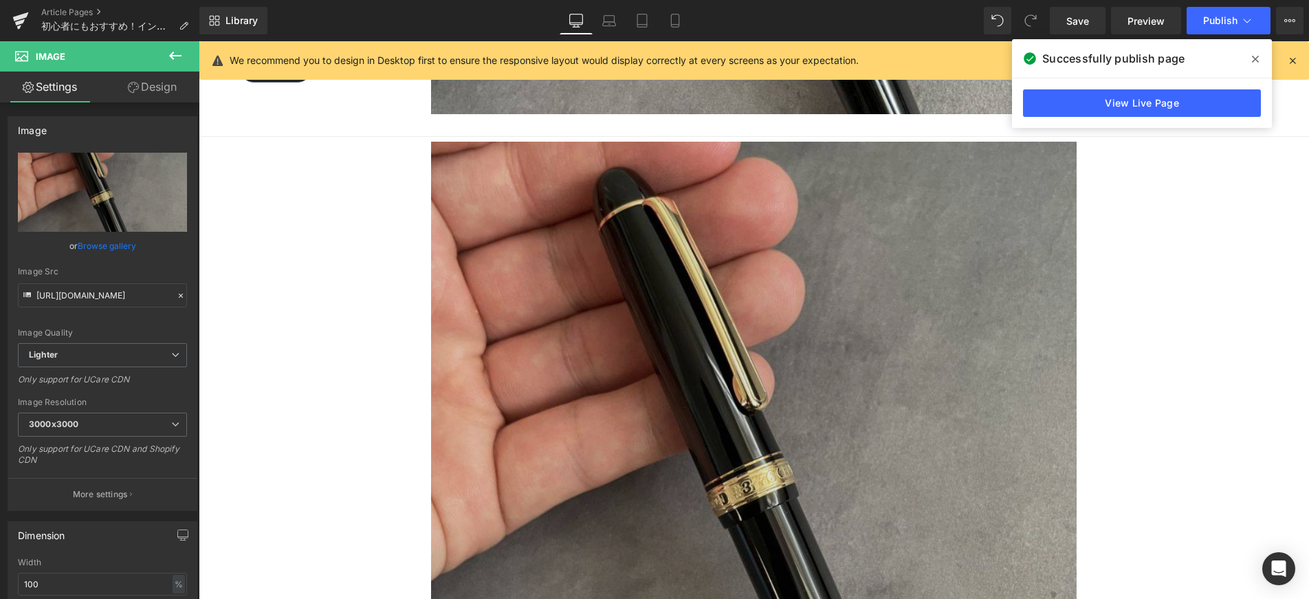
click at [497, 195] on img at bounding box center [754, 465] width 646 height 646
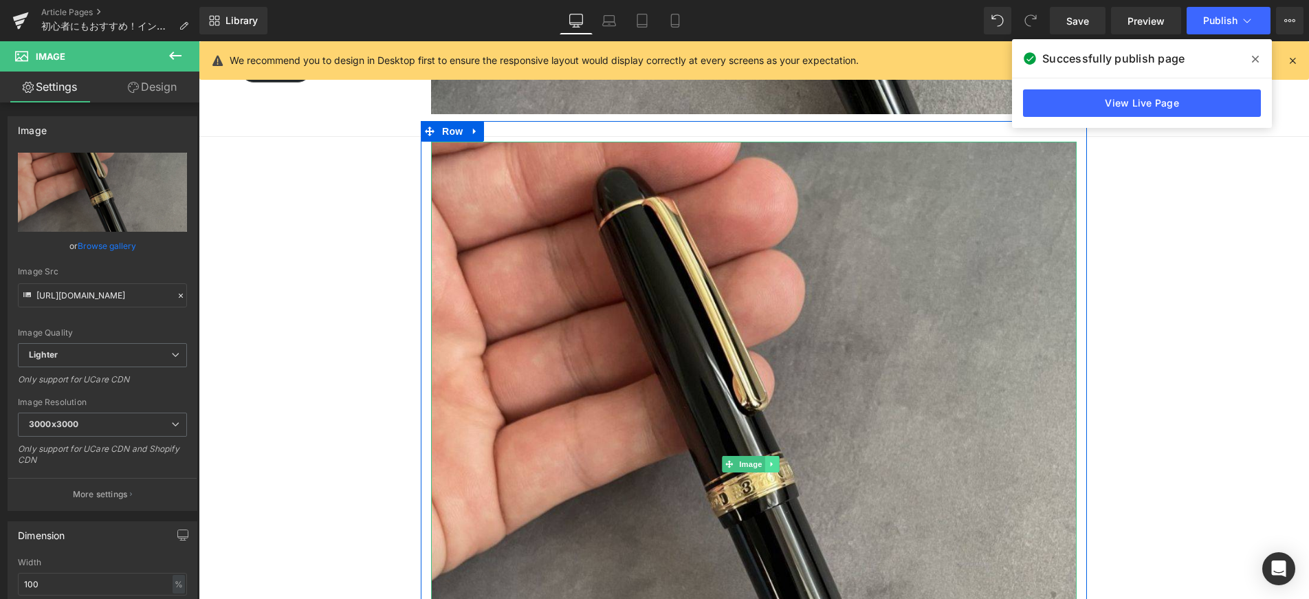
click at [776, 456] on link at bounding box center [772, 464] width 14 height 17
click at [776, 461] on icon at bounding box center [780, 465] width 8 height 8
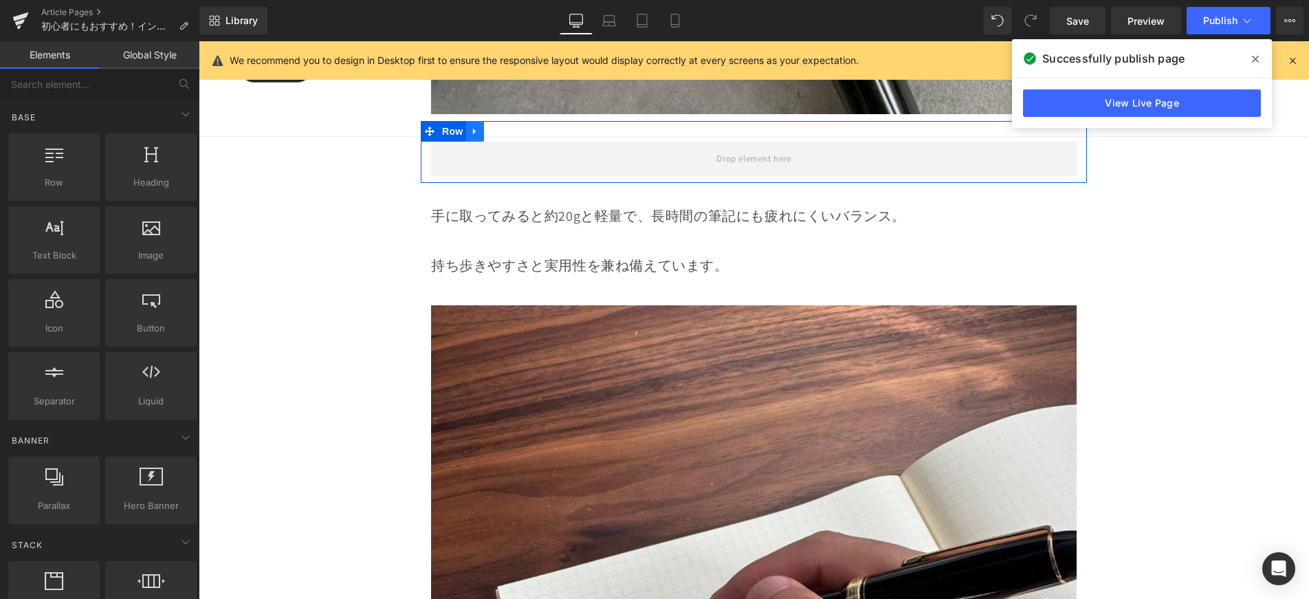
click at [474, 126] on icon at bounding box center [475, 131] width 10 height 10
click at [488, 127] on icon at bounding box center [493, 132] width 10 height 10
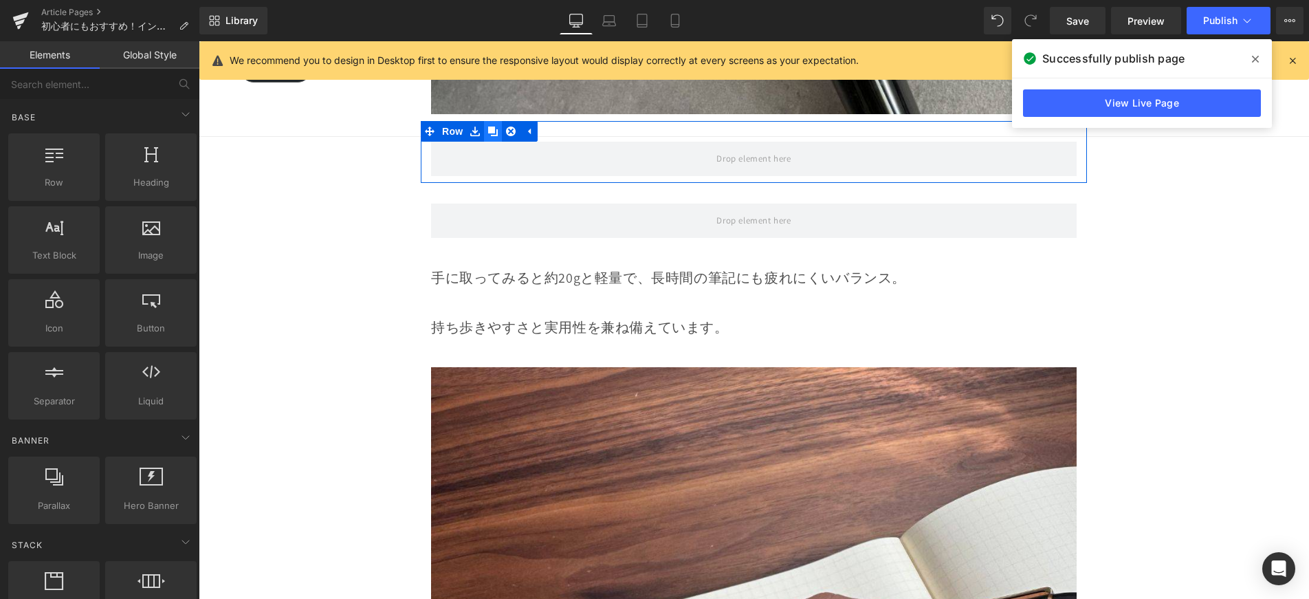
click at [488, 127] on icon at bounding box center [493, 132] width 10 height 10
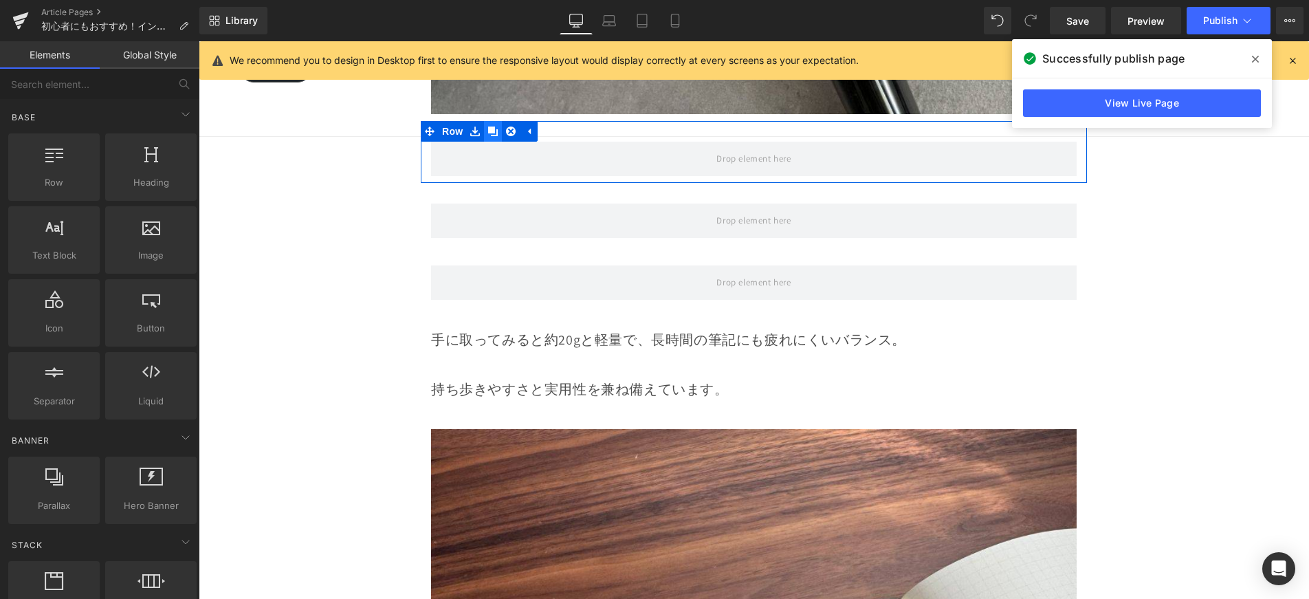
click at [488, 127] on icon at bounding box center [493, 132] width 10 height 10
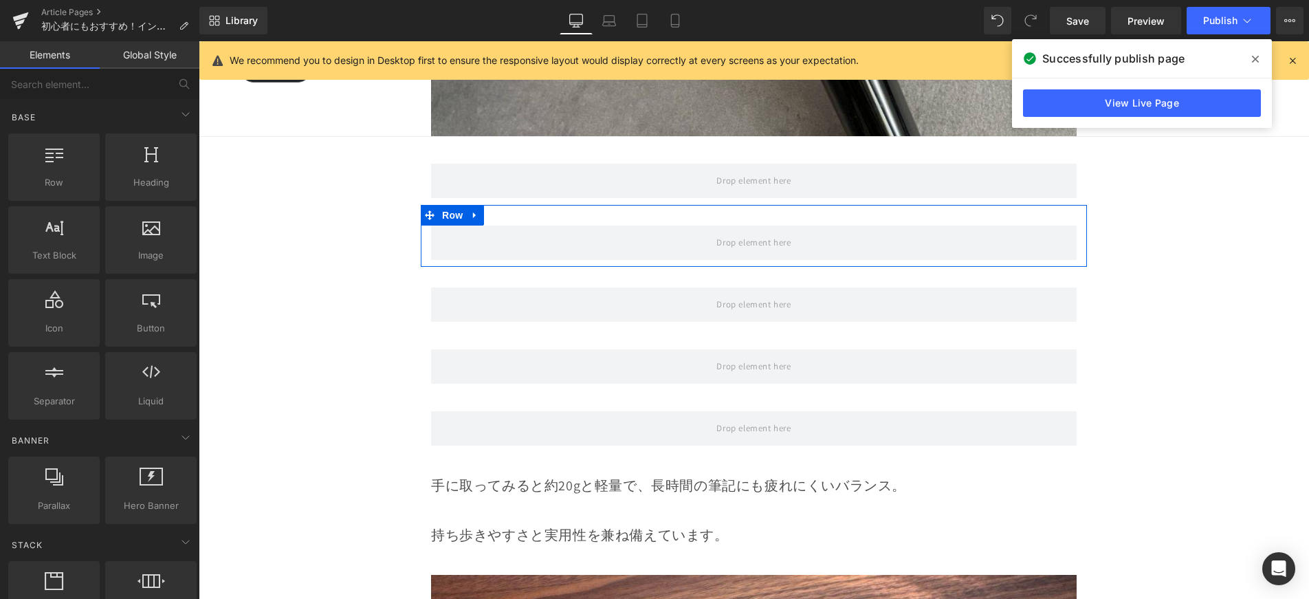
scroll to position [4219, 0]
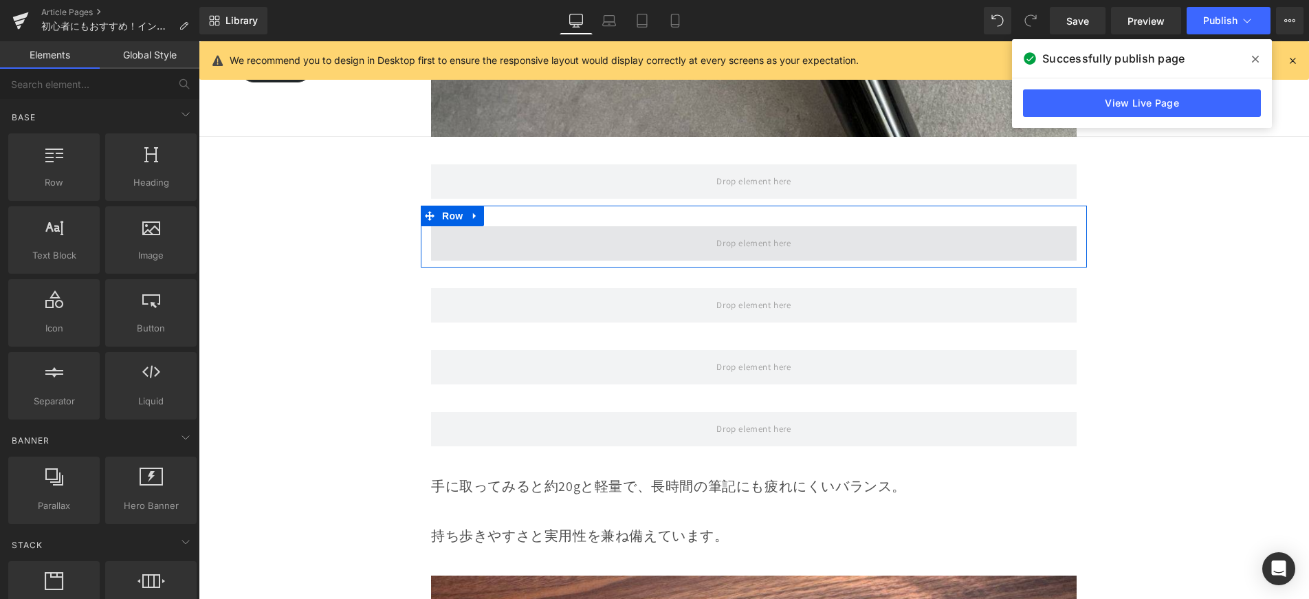
click at [553, 226] on span at bounding box center [754, 243] width 646 height 34
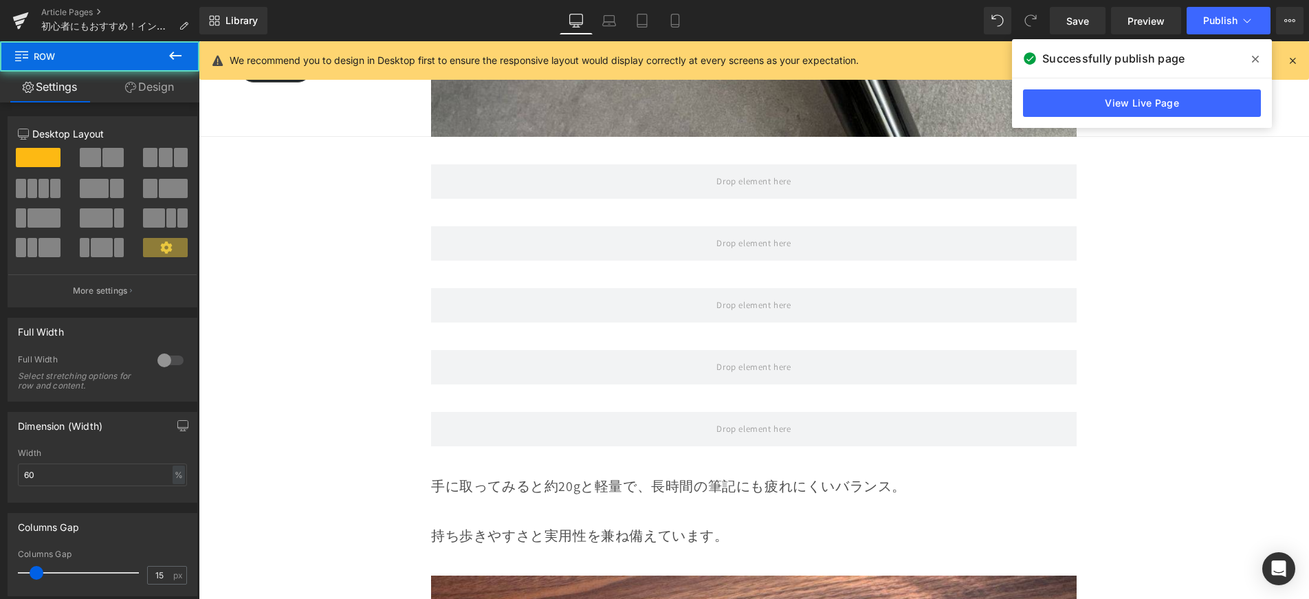
click at [181, 61] on icon at bounding box center [175, 55] width 17 height 17
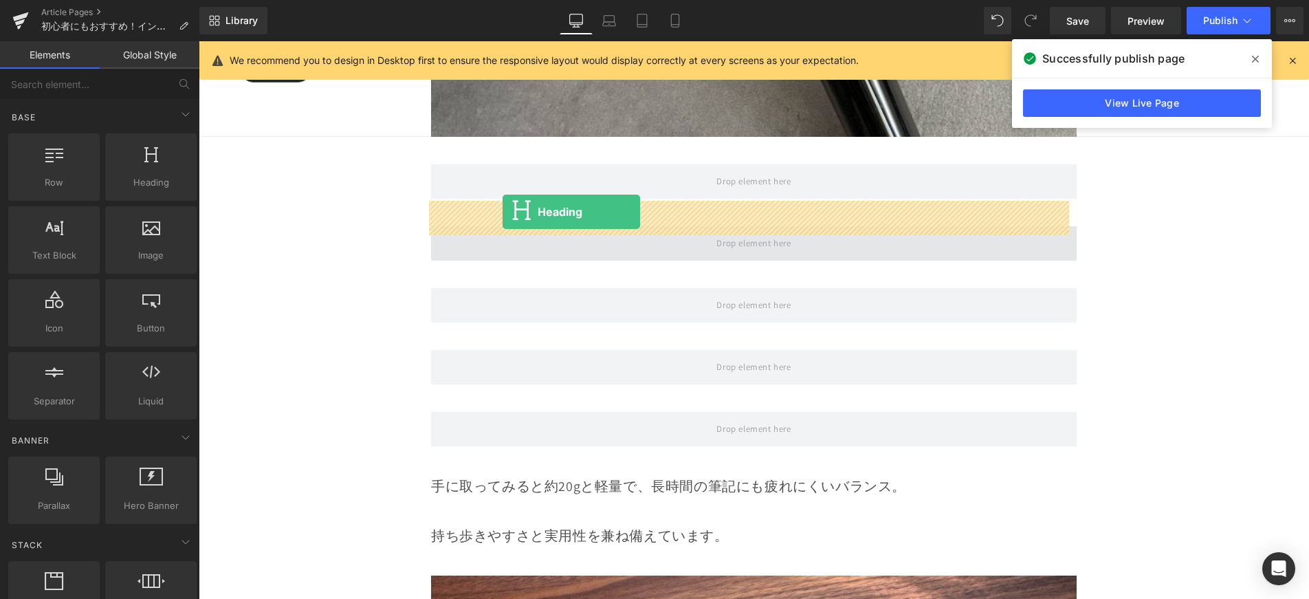
drag, startPoint x: 375, startPoint y: 225, endPoint x: 503, endPoint y: 212, distance: 128.5
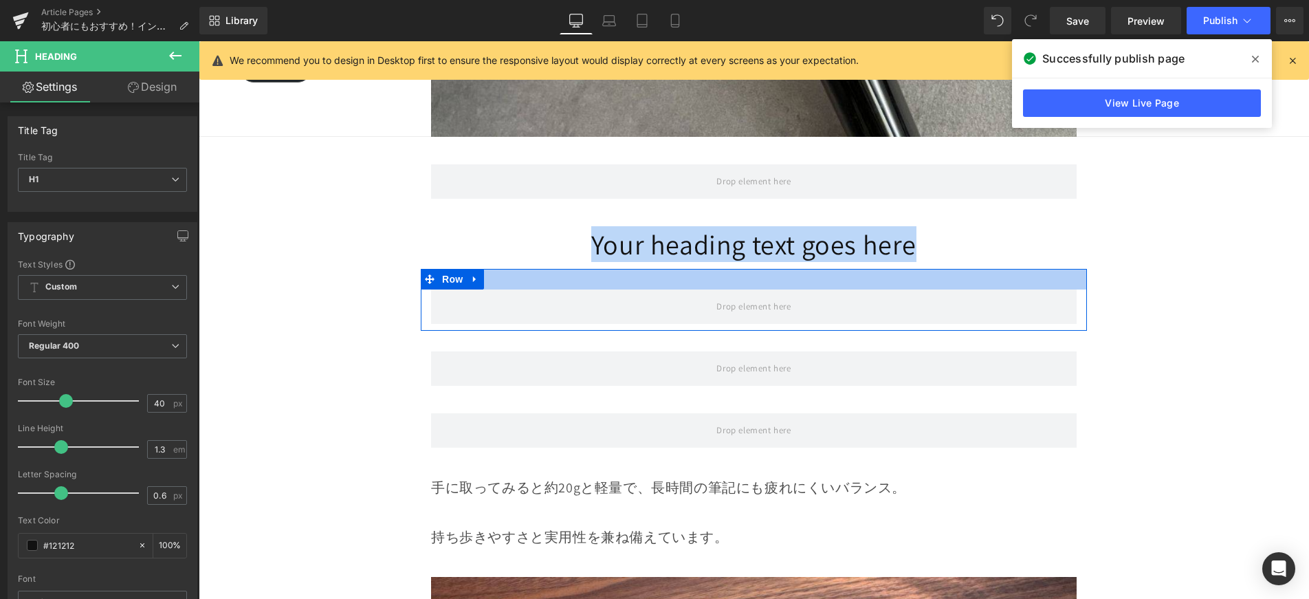
drag, startPoint x: 584, startPoint y: 230, endPoint x: 931, endPoint y: 247, distance: 347.6
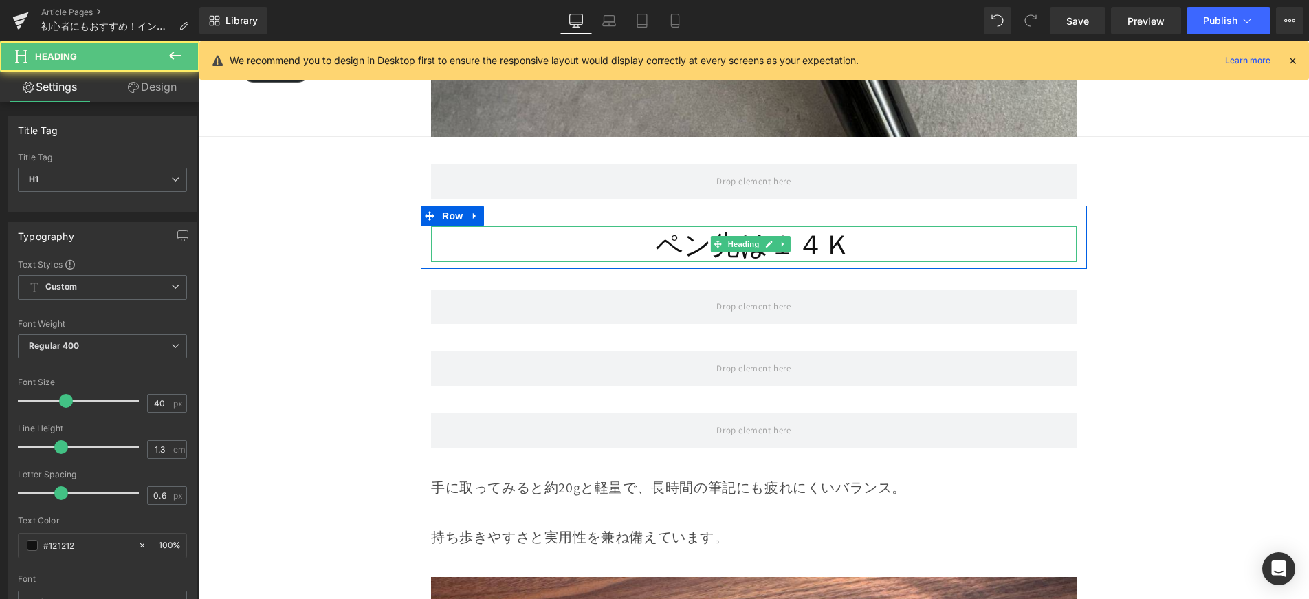
drag, startPoint x: 754, startPoint y: 215, endPoint x: 633, endPoint y: 210, distance: 121.1
click at [629, 226] on h1 "ペン先は１４Ｋ" at bounding box center [754, 244] width 646 height 36
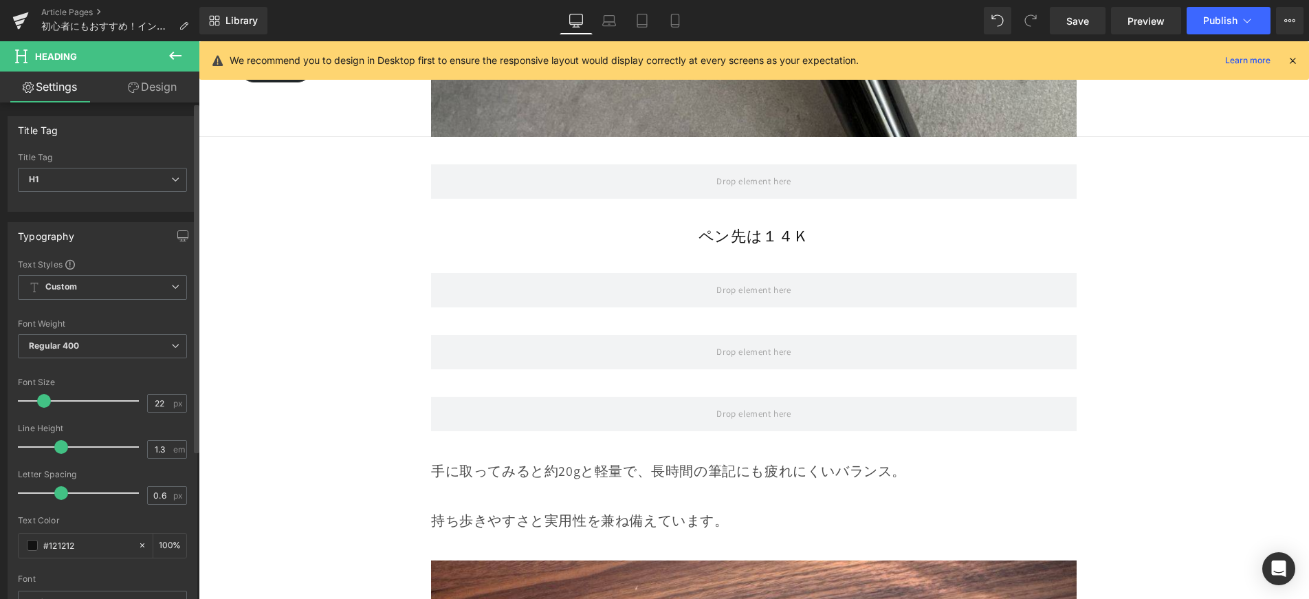
drag, startPoint x: 61, startPoint y: 401, endPoint x: 44, endPoint y: 413, distance: 20.8
click at [44, 413] on div at bounding box center [82, 401] width 114 height 28
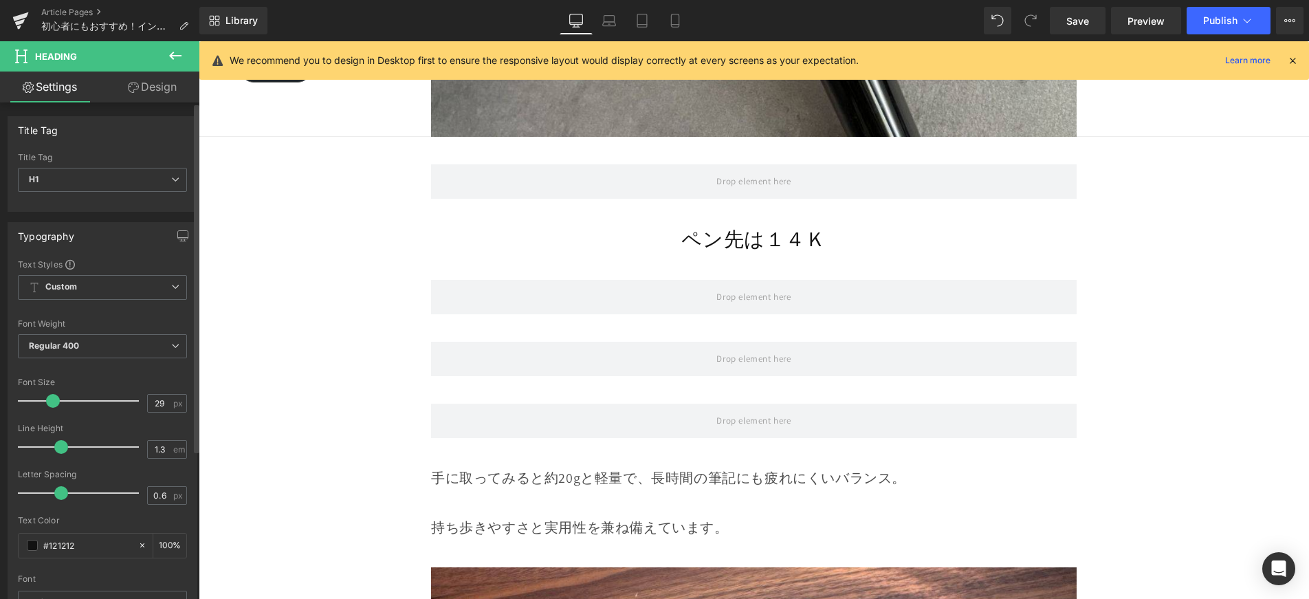
type input "30"
drag, startPoint x: 44, startPoint y: 413, endPoint x: 52, endPoint y: 413, distance: 8.3
click at [52, 413] on div at bounding box center [82, 401] width 114 height 28
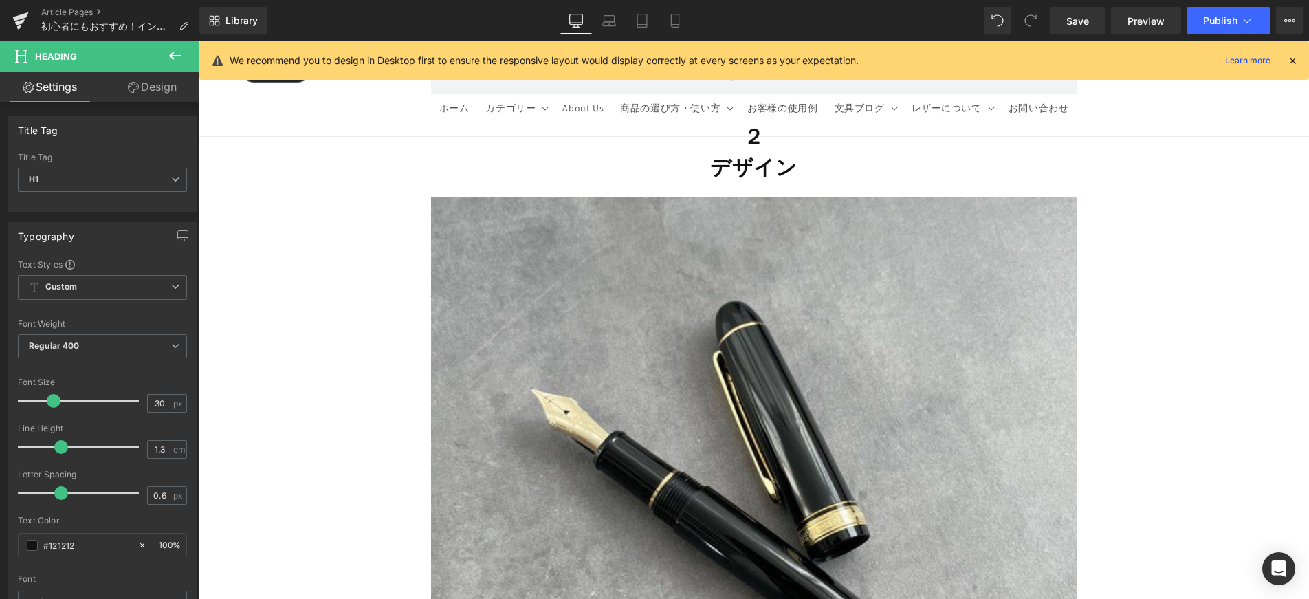
scroll to position [1497, 0]
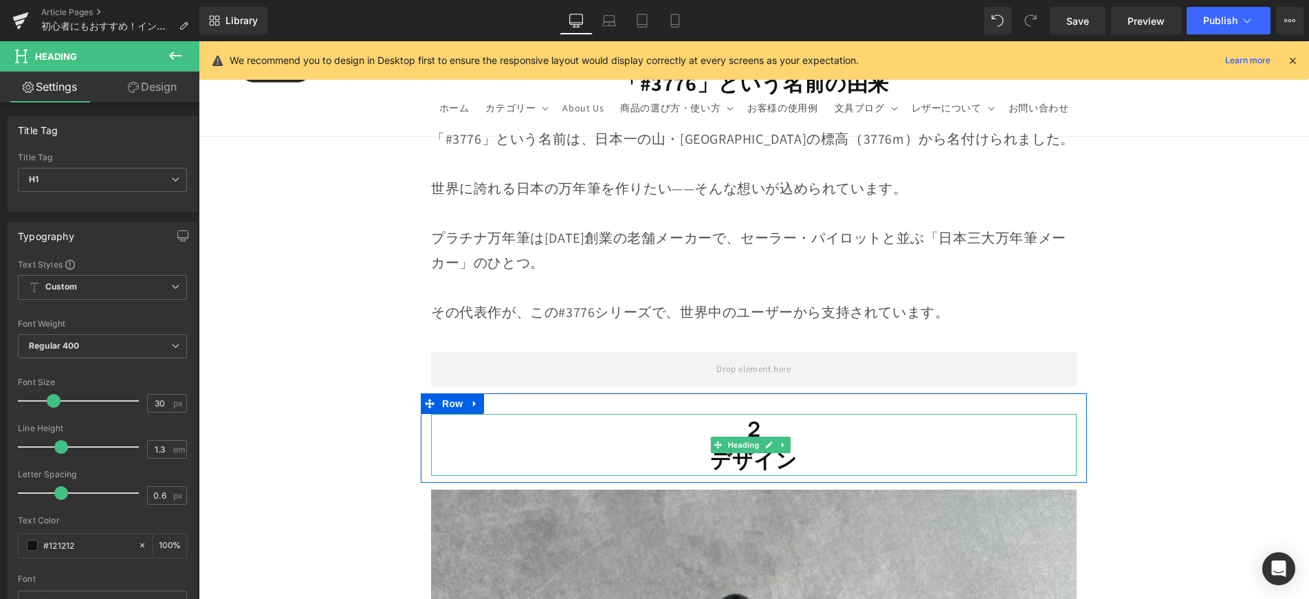
click at [695, 429] on h1 "２" at bounding box center [754, 429] width 646 height 31
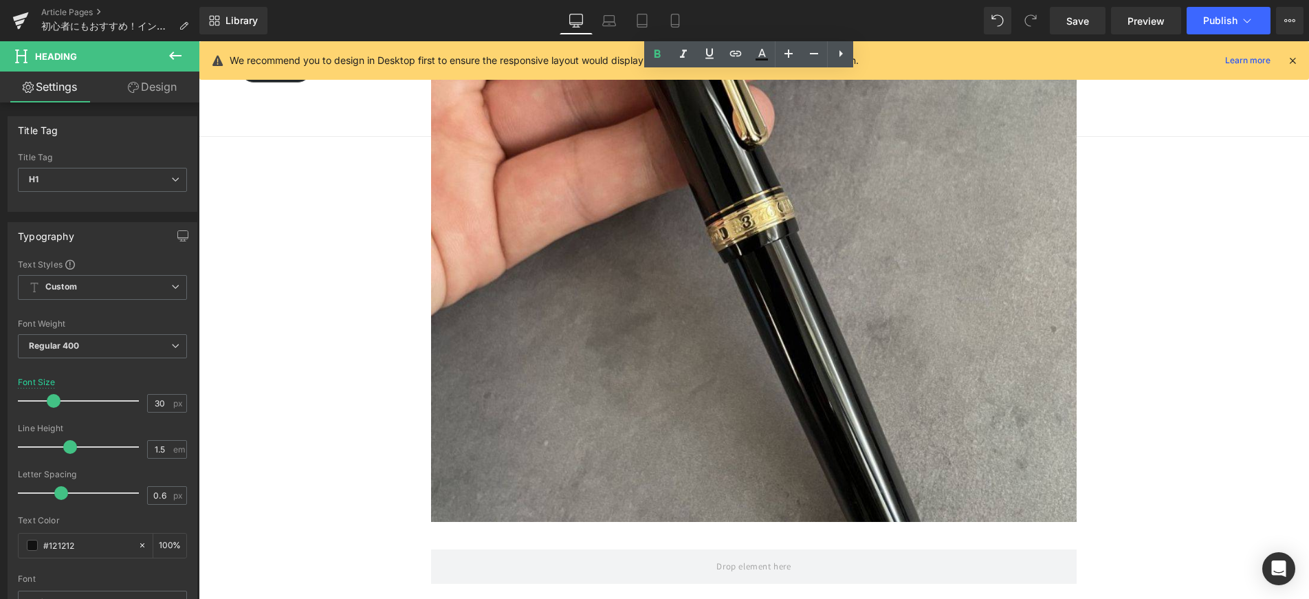
scroll to position [4139, 0]
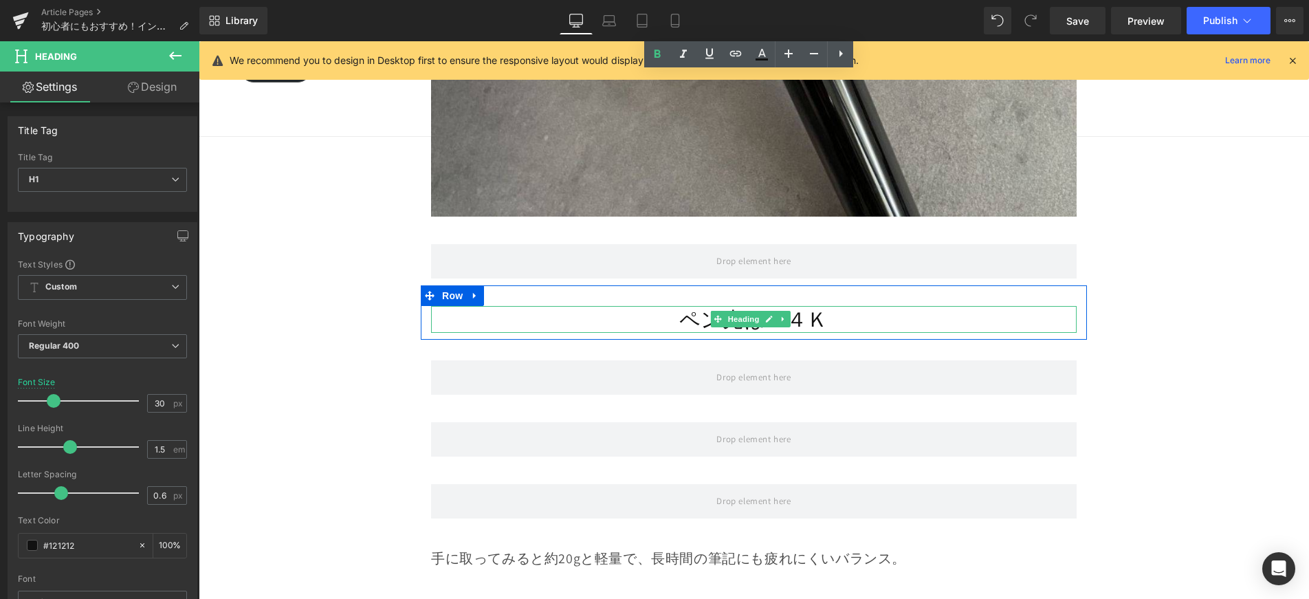
click at [675, 306] on h1 "ペン先は１４Ｋ" at bounding box center [754, 319] width 646 height 27
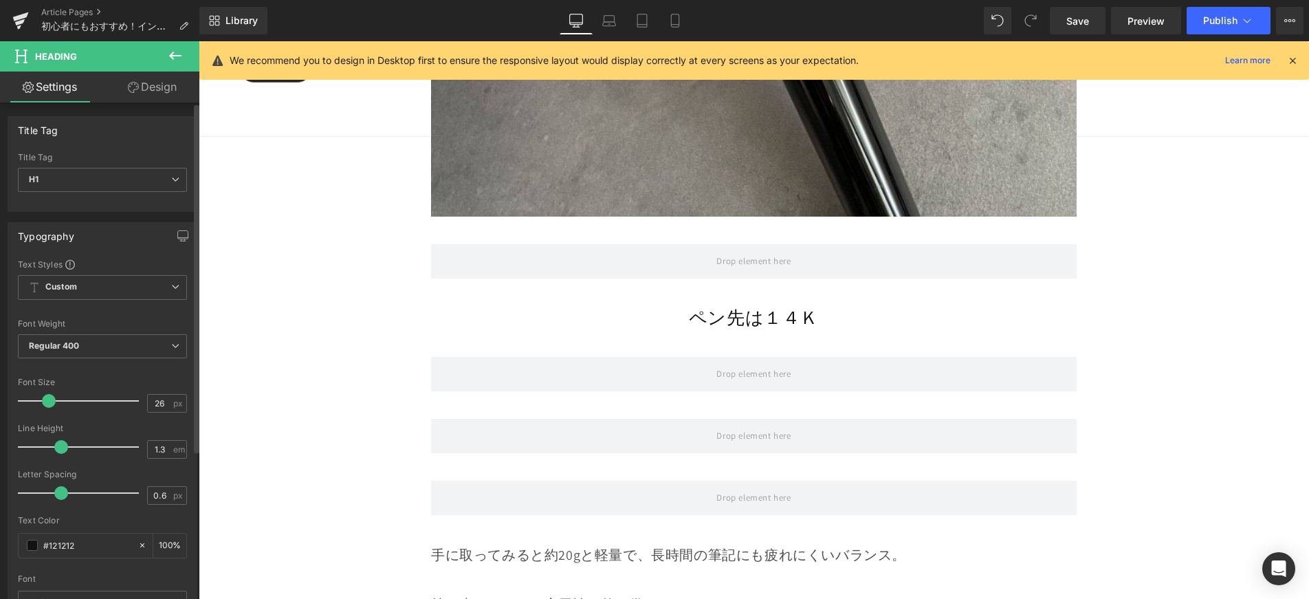
type input "25"
click at [49, 403] on span at bounding box center [48, 401] width 14 height 14
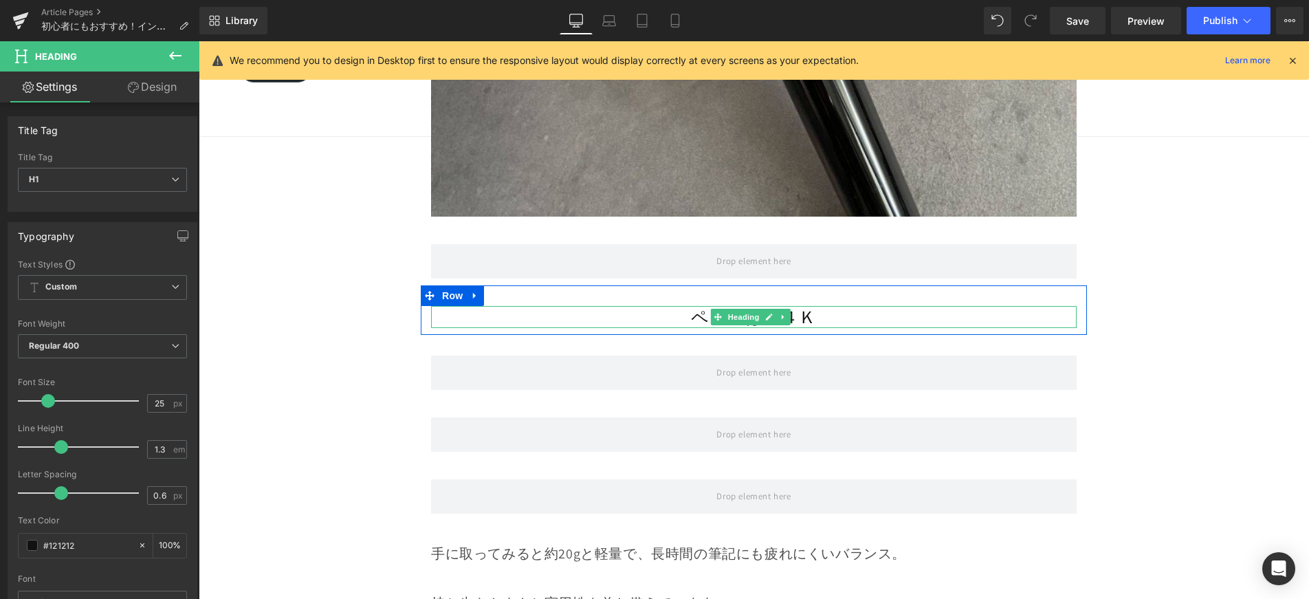
click at [615, 306] on h1 "ペン先は１４Ｋ" at bounding box center [754, 317] width 646 height 23
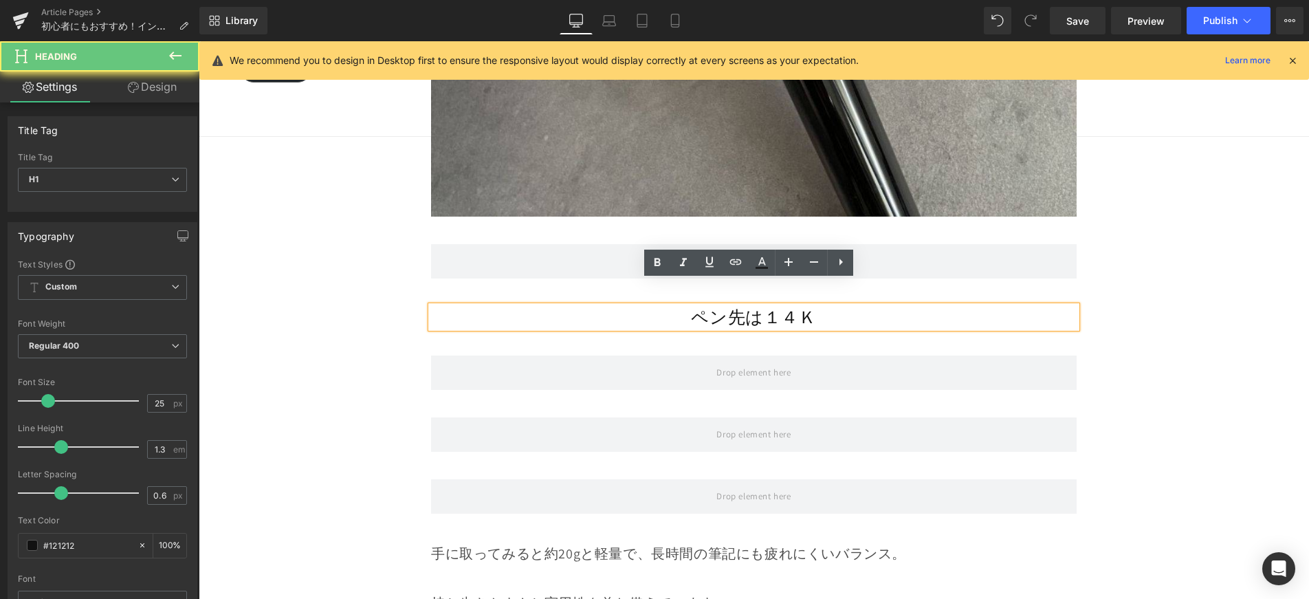
drag, startPoint x: 641, startPoint y: 294, endPoint x: 876, endPoint y: 297, distance: 235.2
click at [876, 306] on h1 "ペン先は１４Ｋ" at bounding box center [754, 317] width 646 height 23
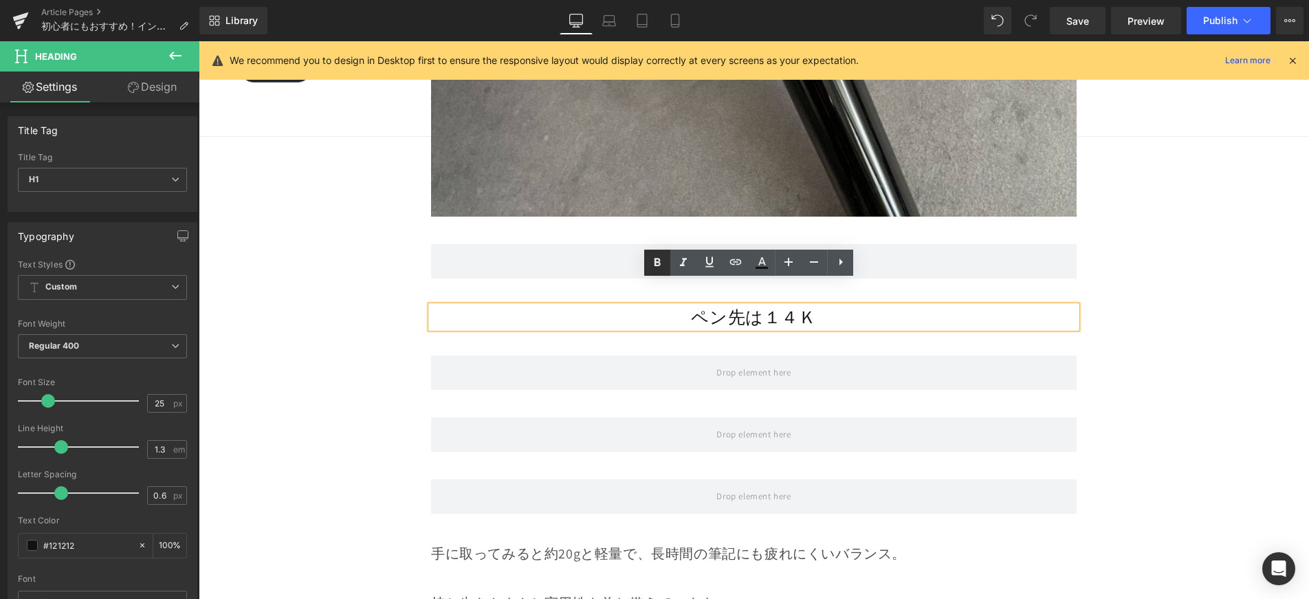
click at [649, 265] on icon at bounding box center [657, 262] width 17 height 17
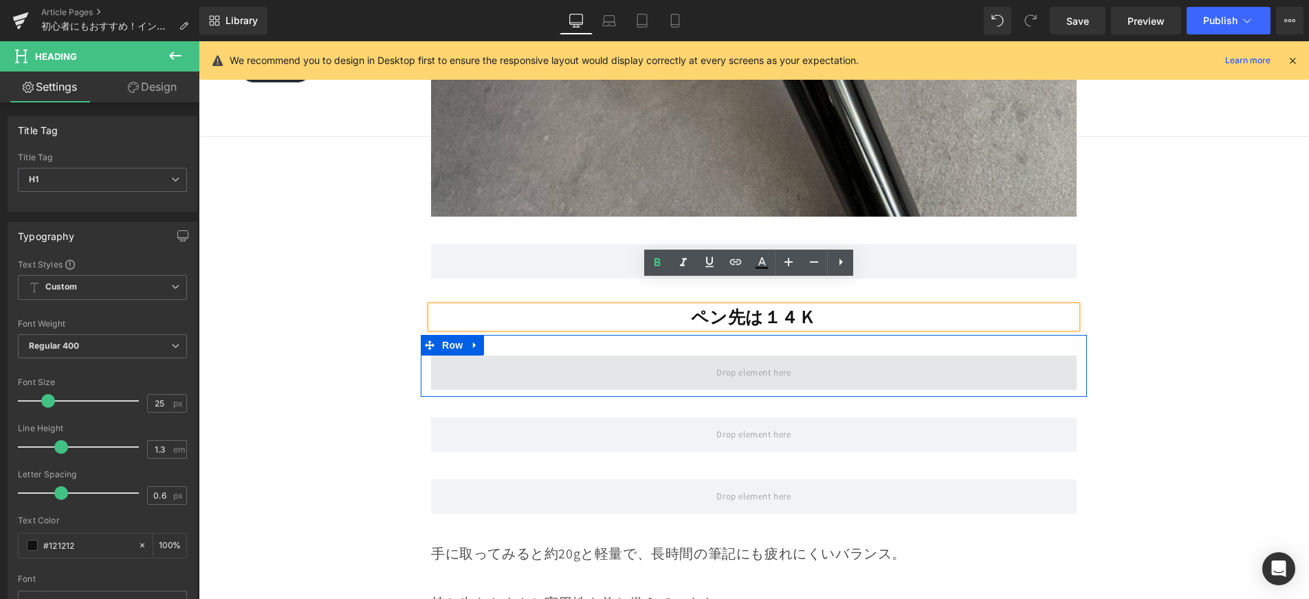
click at [683, 355] on span at bounding box center [754, 372] width 646 height 34
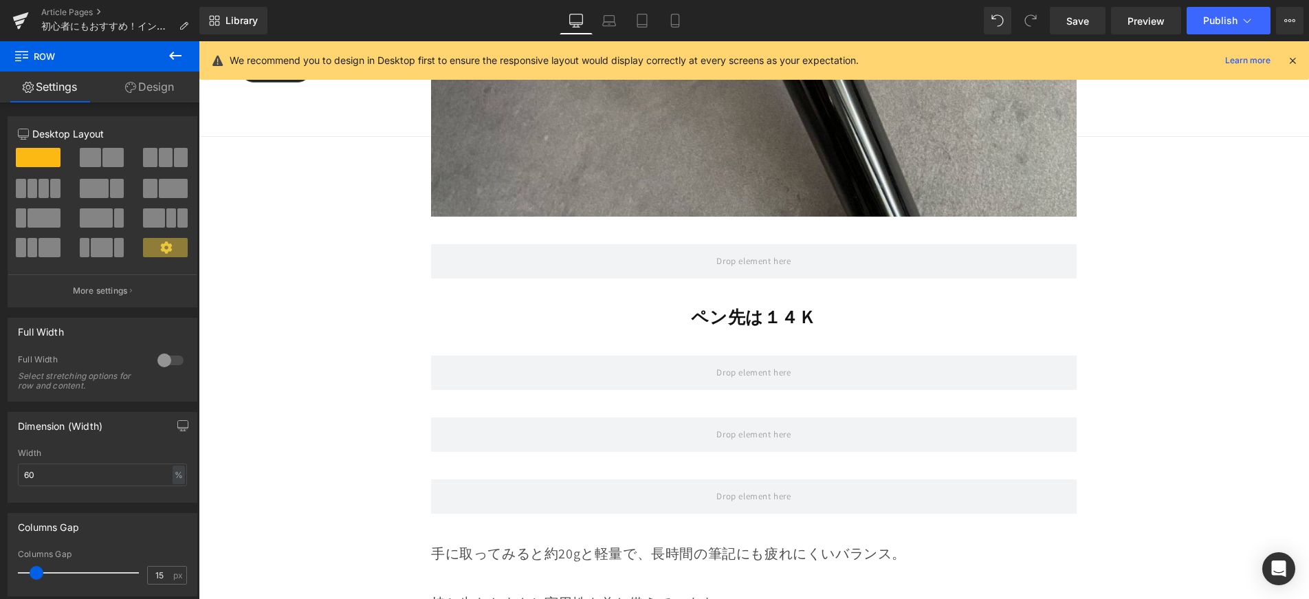
click at [174, 59] on icon at bounding box center [175, 55] width 17 height 17
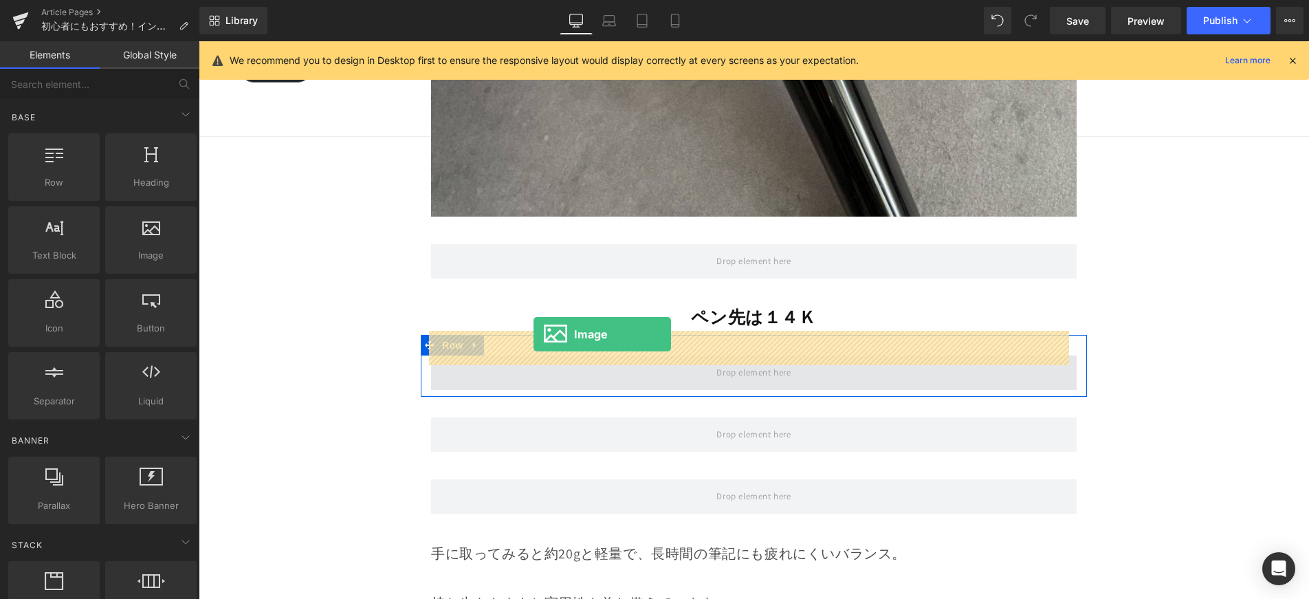
drag, startPoint x: 388, startPoint y: 311, endPoint x: 534, endPoint y: 334, distance: 146.9
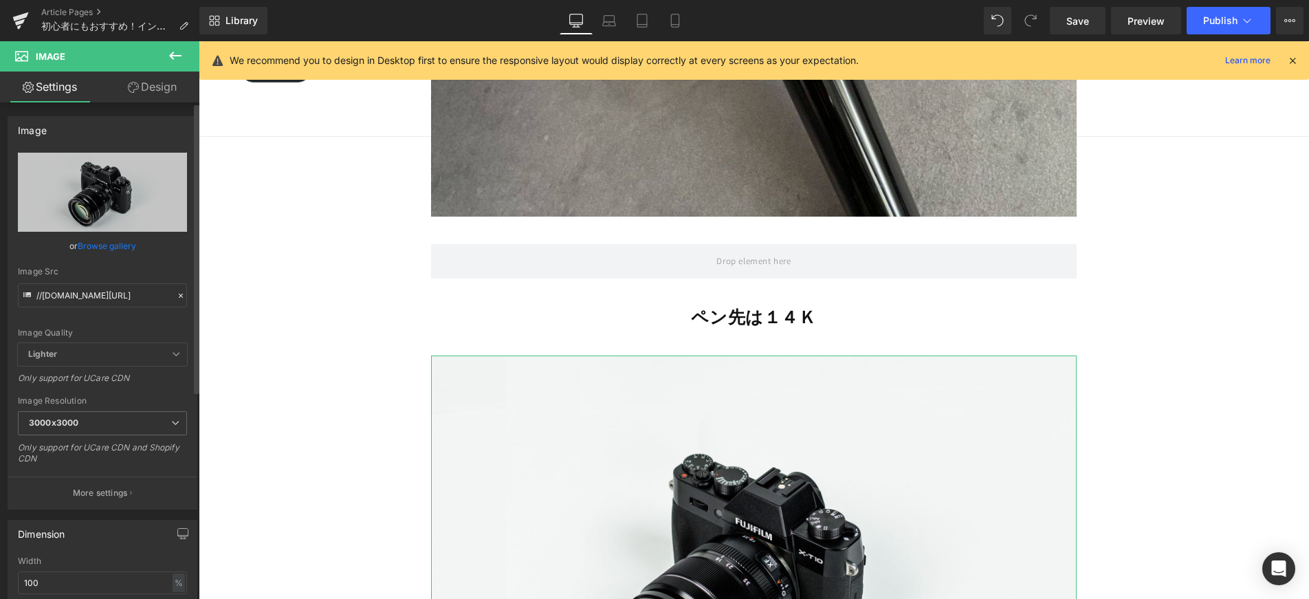
click at [124, 248] on link "Browse gallery" at bounding box center [107, 246] width 58 height 24
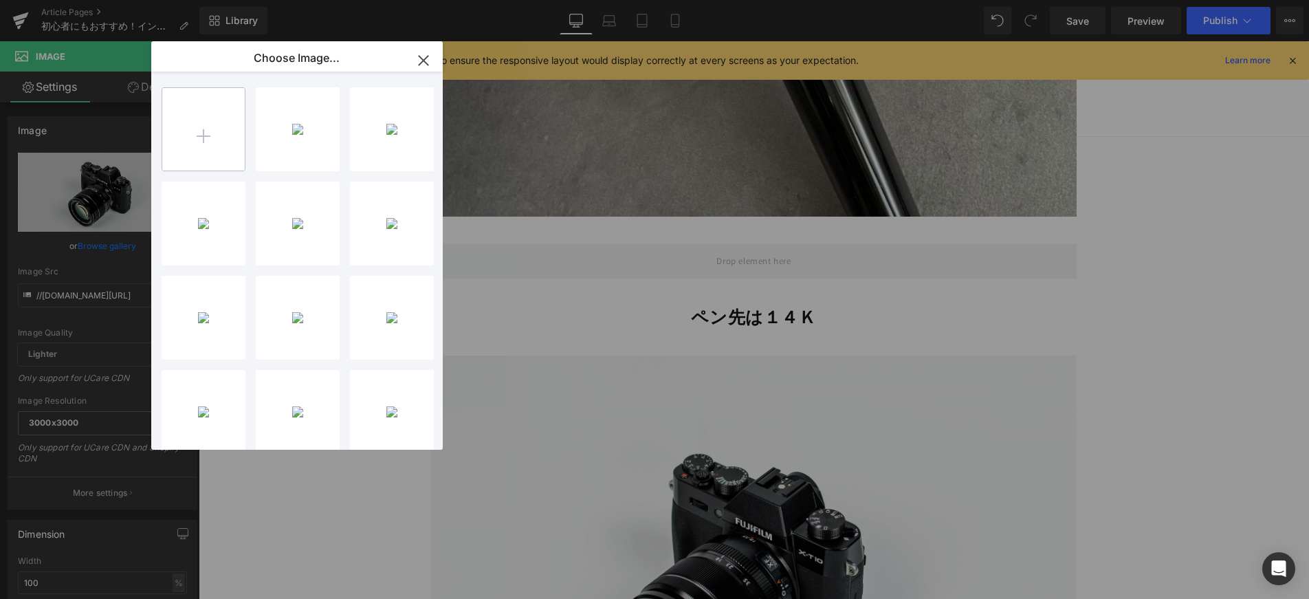
click at [217, 129] on input "file" at bounding box center [203, 129] width 83 height 83
type input "C:\fakepath\5.jpg"
click at [300, 124] on div "5...5.jpg 157.92 KB" at bounding box center [298, 129] width 84 height 84
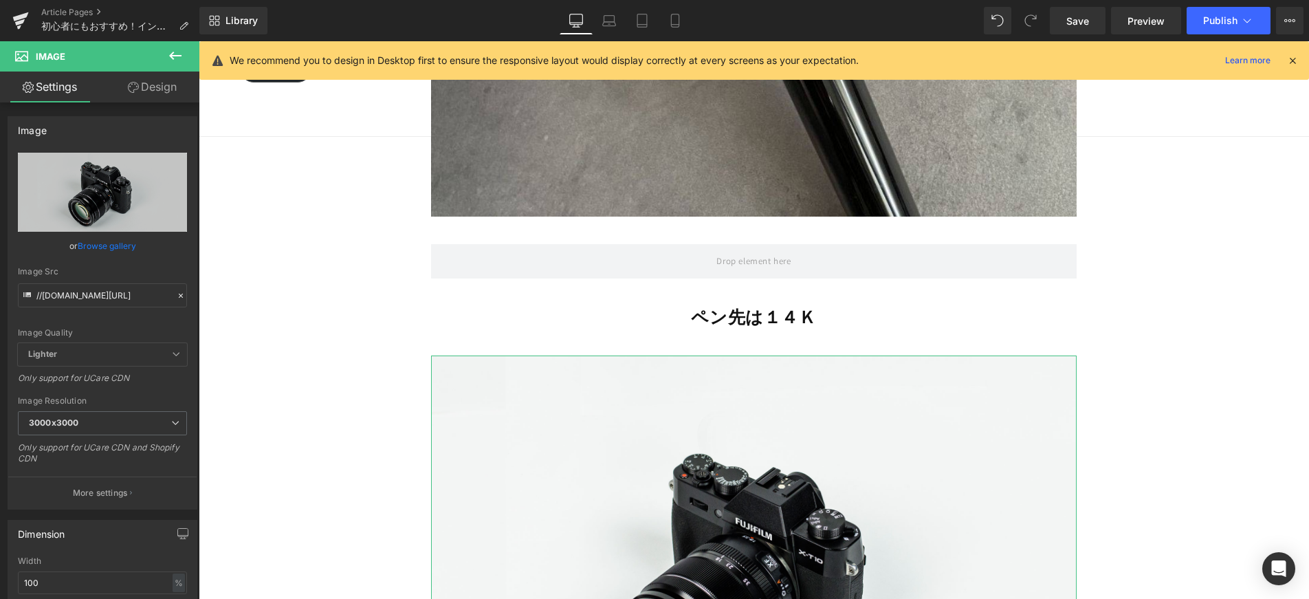
drag, startPoint x: 100, startPoint y: 247, endPoint x: 254, endPoint y: 212, distance: 158.6
click at [100, 247] on link "Browse gallery" at bounding box center [107, 246] width 58 height 24
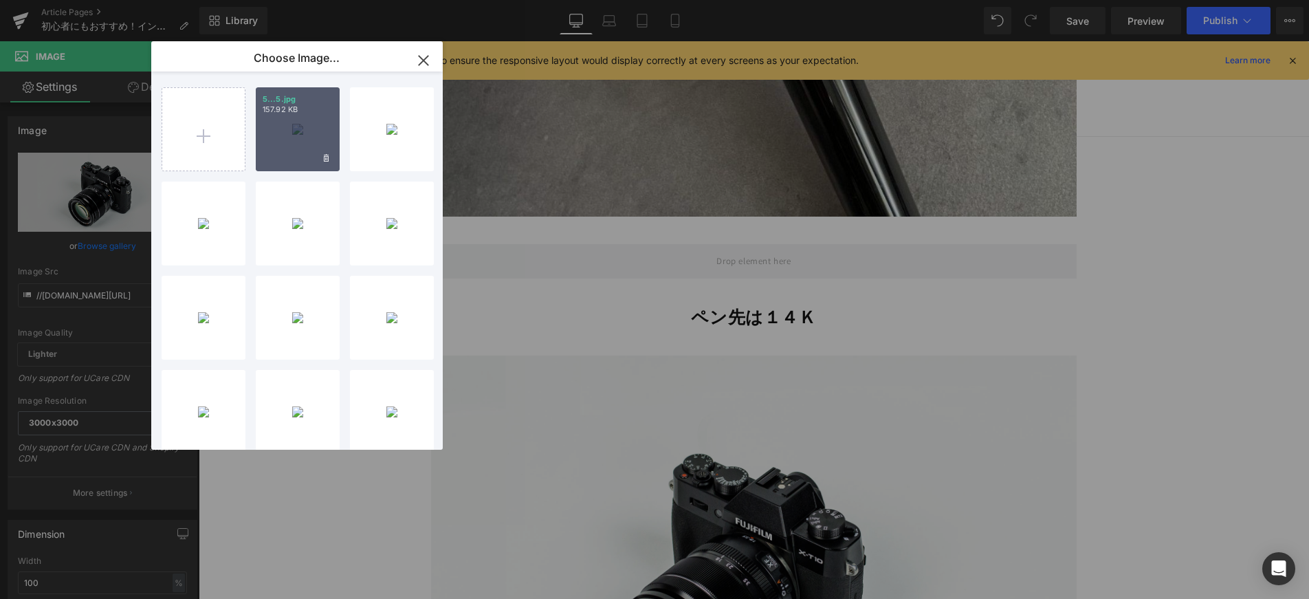
drag, startPoint x: 284, startPoint y: 142, endPoint x: 84, endPoint y: 109, distance: 202.8
click at [284, 142] on div "5...5.jpg 157.92 KB" at bounding box center [298, 129] width 84 height 84
type input "[URL][DOMAIN_NAME]"
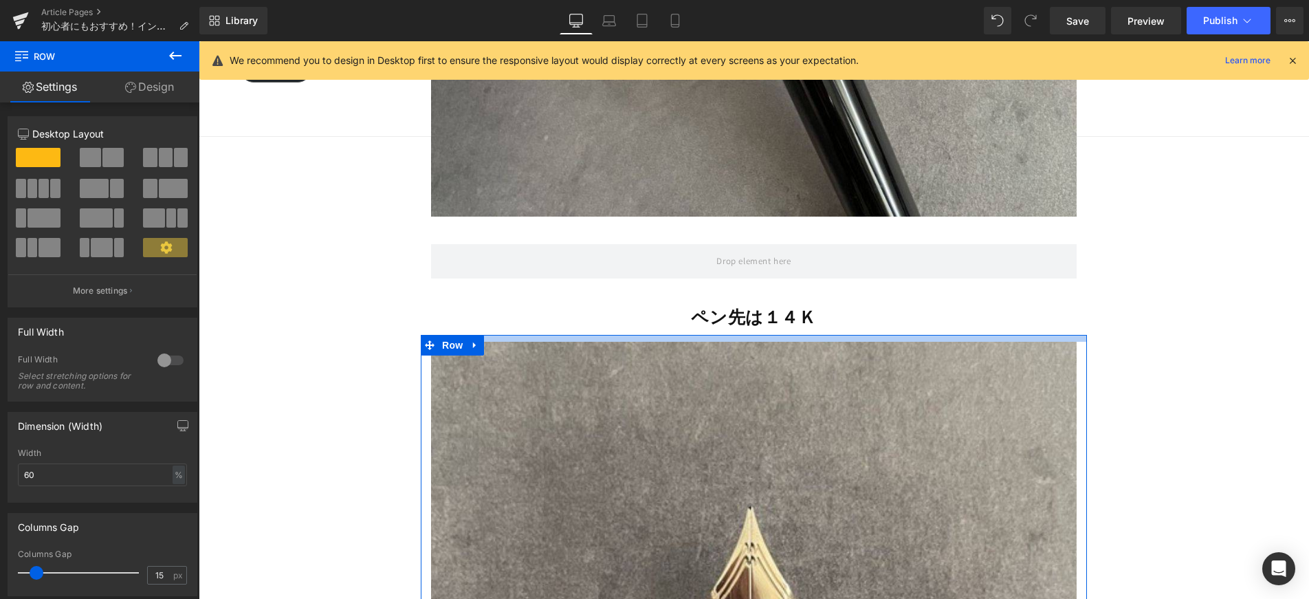
drag, startPoint x: 716, startPoint y: 305, endPoint x: 717, endPoint y: 296, distance: 8.4
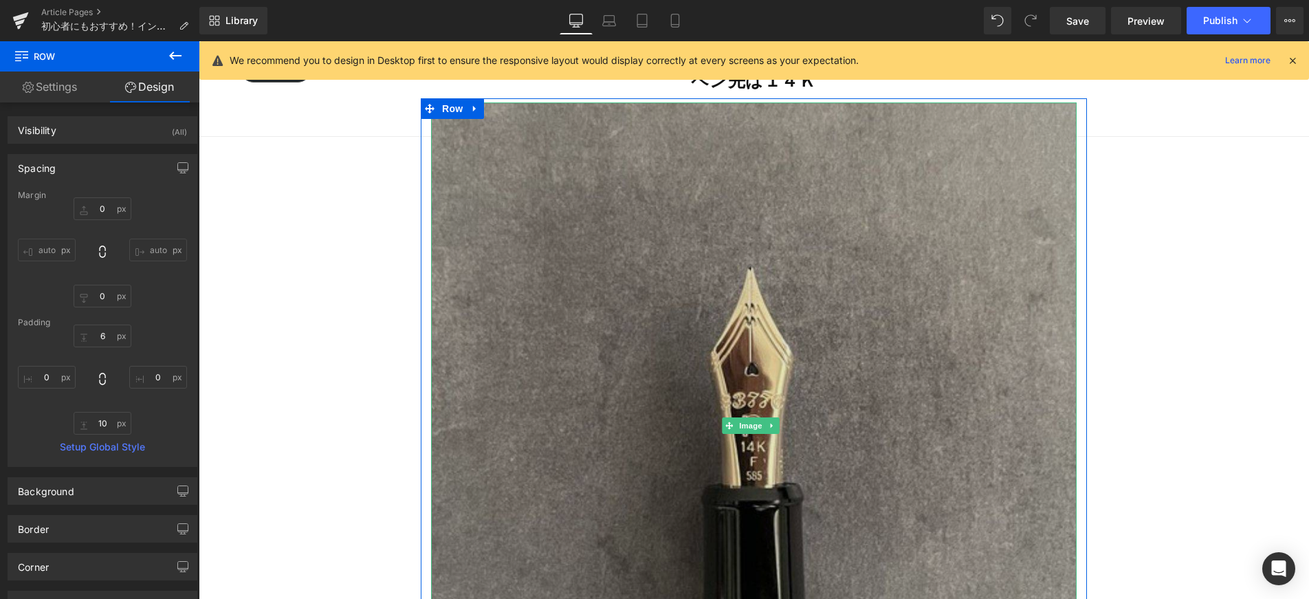
scroll to position [4576, 0]
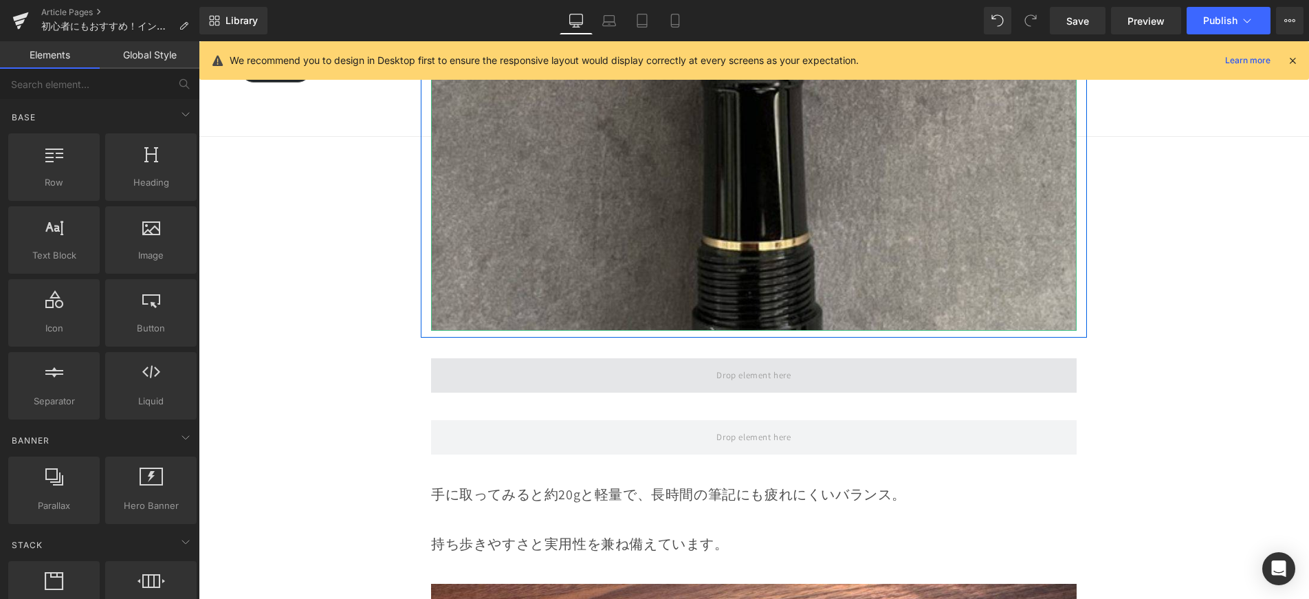
scroll to position [4831, 0]
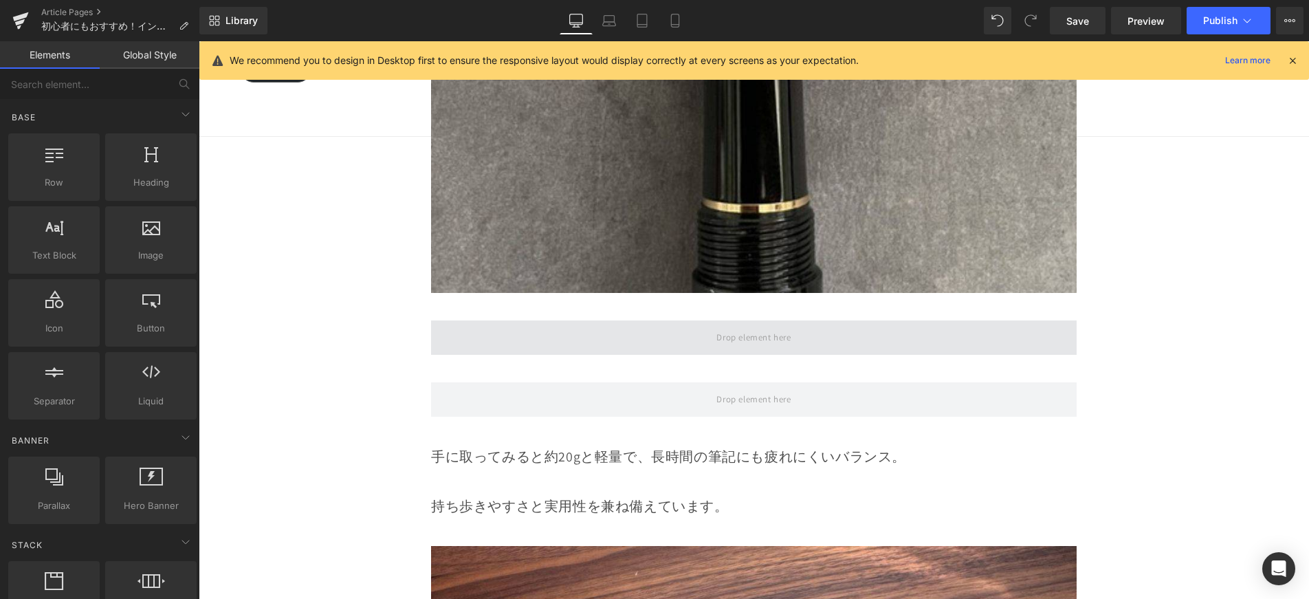
click at [754, 327] on span at bounding box center [754, 338] width 84 height 23
click at [727, 327] on span at bounding box center [754, 338] width 84 height 23
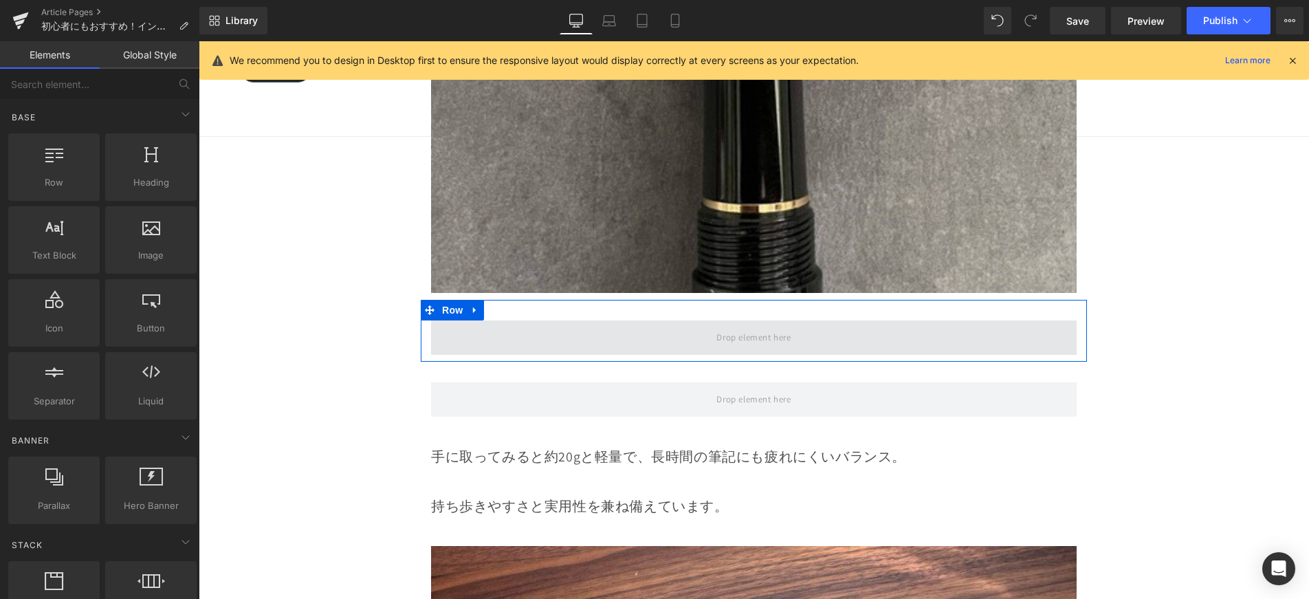
click at [564, 320] on span at bounding box center [754, 337] width 646 height 34
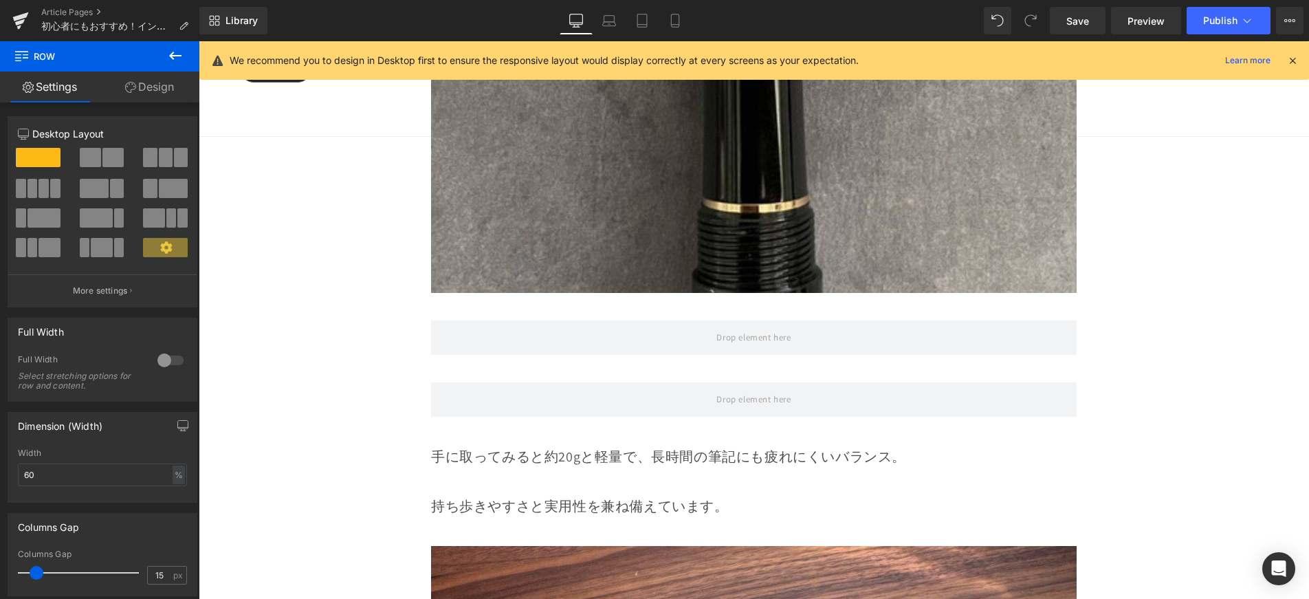
click at [171, 56] on icon at bounding box center [175, 56] width 12 height 8
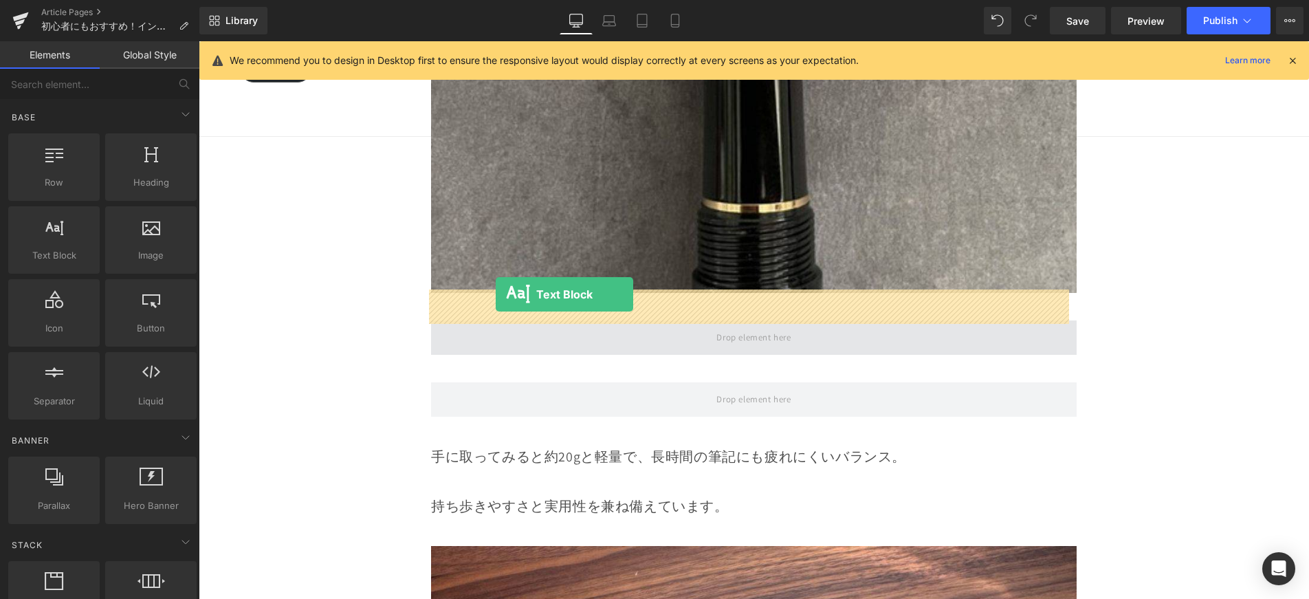
drag, startPoint x: 263, startPoint y: 280, endPoint x: 496, endPoint y: 294, distance: 233.5
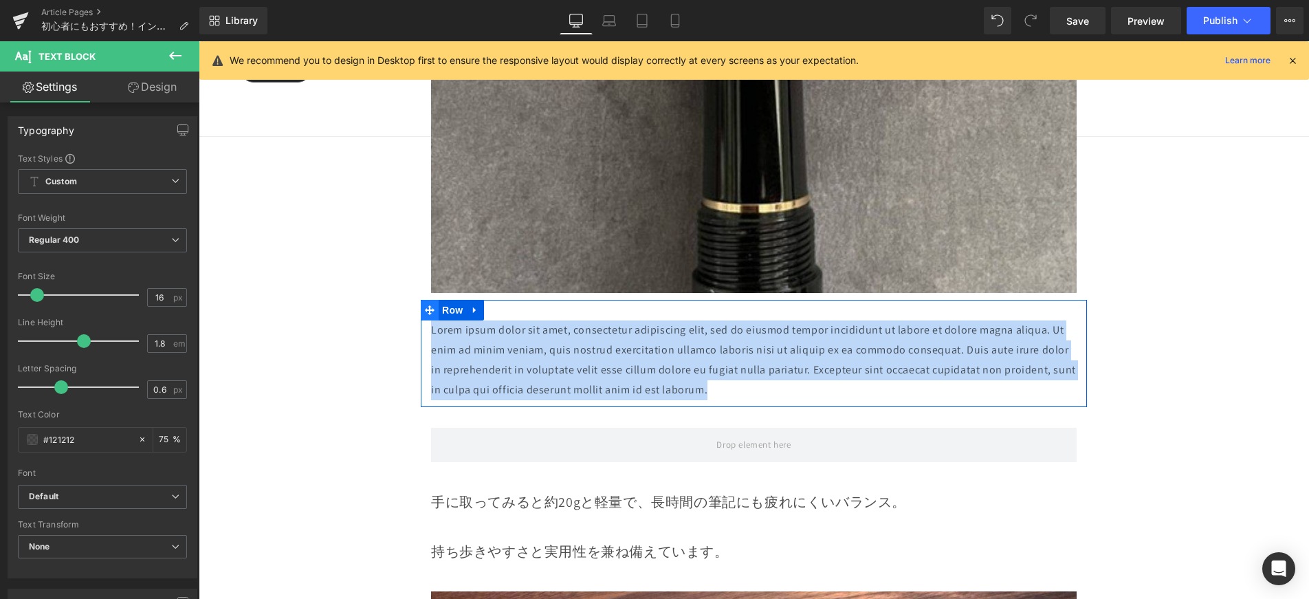
drag, startPoint x: 686, startPoint y: 349, endPoint x: 428, endPoint y: 288, distance: 264.8
click at [428, 300] on div "Lorem ipsum dolor sit amet, consectetur adipiscing elit, sed do eiusmod tempor …" at bounding box center [754, 353] width 666 height 107
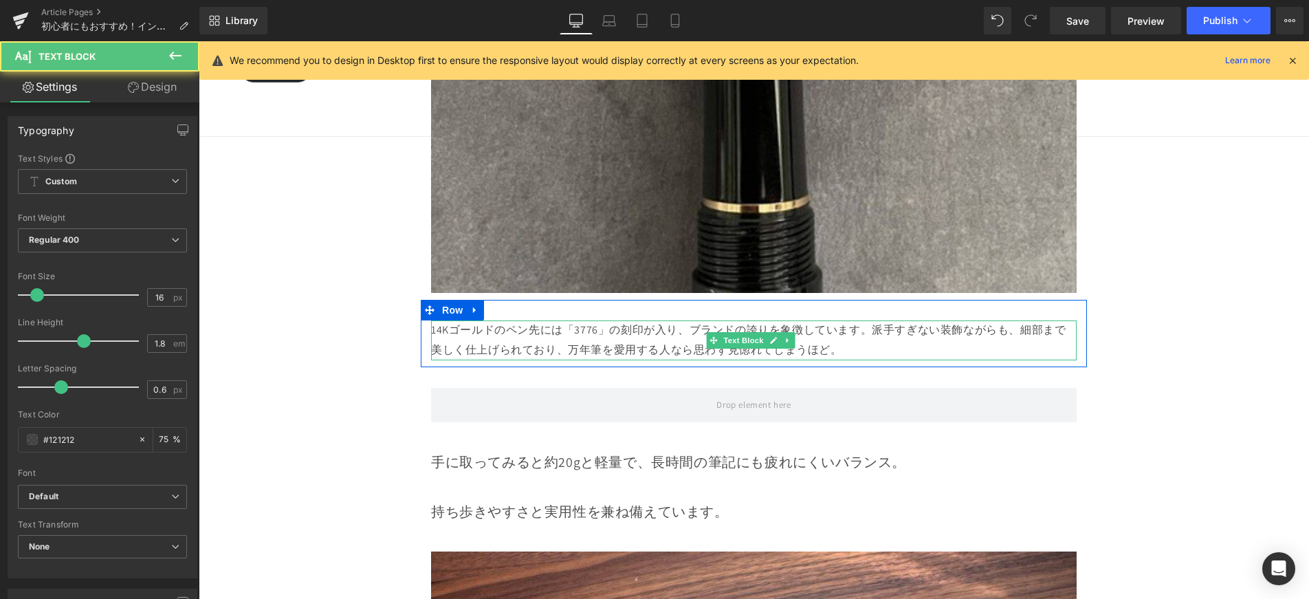
click at [867, 320] on p "14Kゴールドのペン先には「3776」の刻印が入り、ブランドの誇りを象徴しています。派手すぎない装飾ながらも、細部まで美しく仕上げられており、万年筆を愛用する…" at bounding box center [754, 340] width 646 height 40
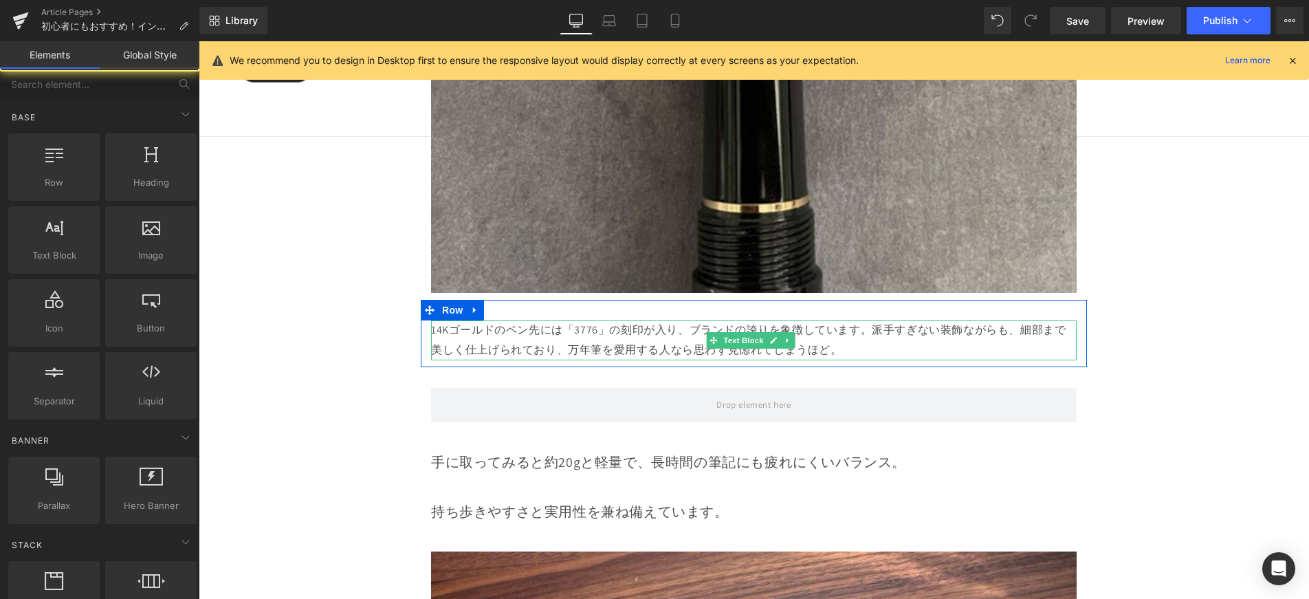
click at [981, 320] on p "14Kゴールドのペン先には「3776」の刻印が入り、ブランドの誇りを象徴しています。派手すぎない装飾ながらも、細部まで美しく仕上げられており、万年筆を愛用する…" at bounding box center [754, 340] width 646 height 40
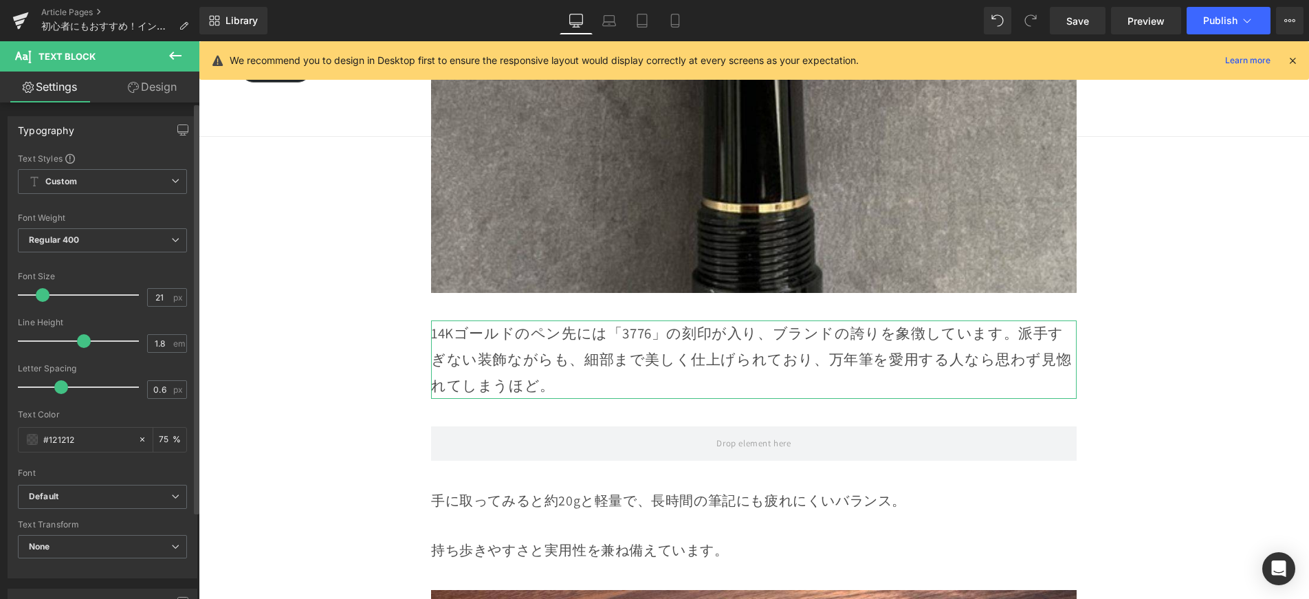
type input "20"
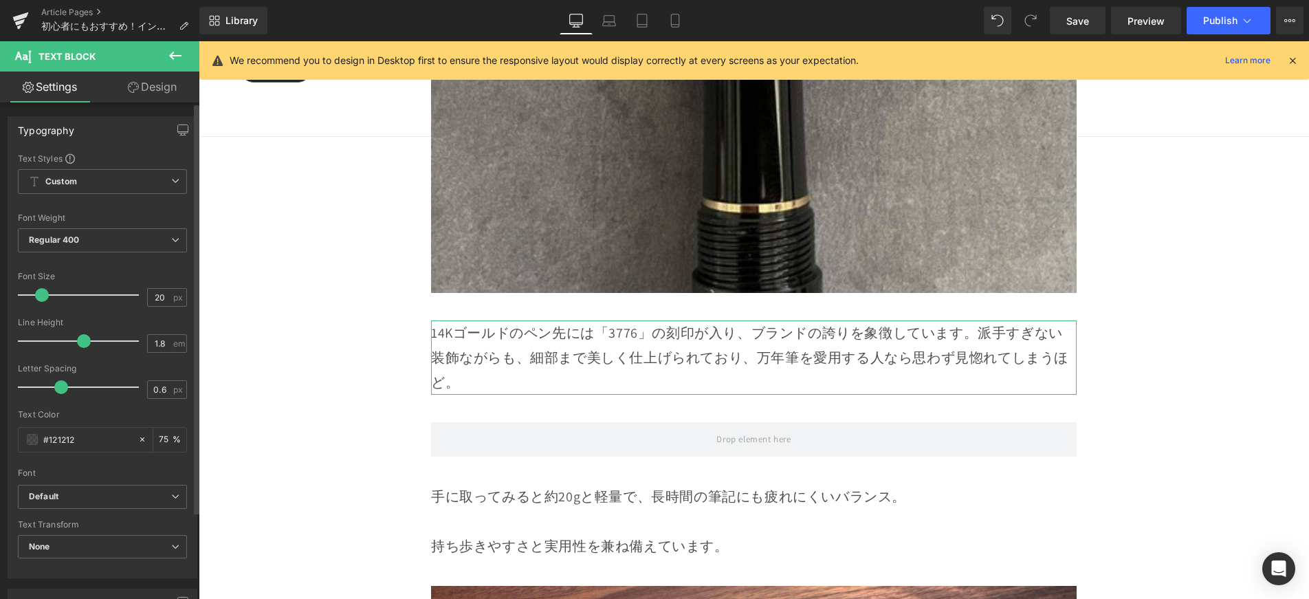
click at [44, 295] on span at bounding box center [42, 295] width 14 height 14
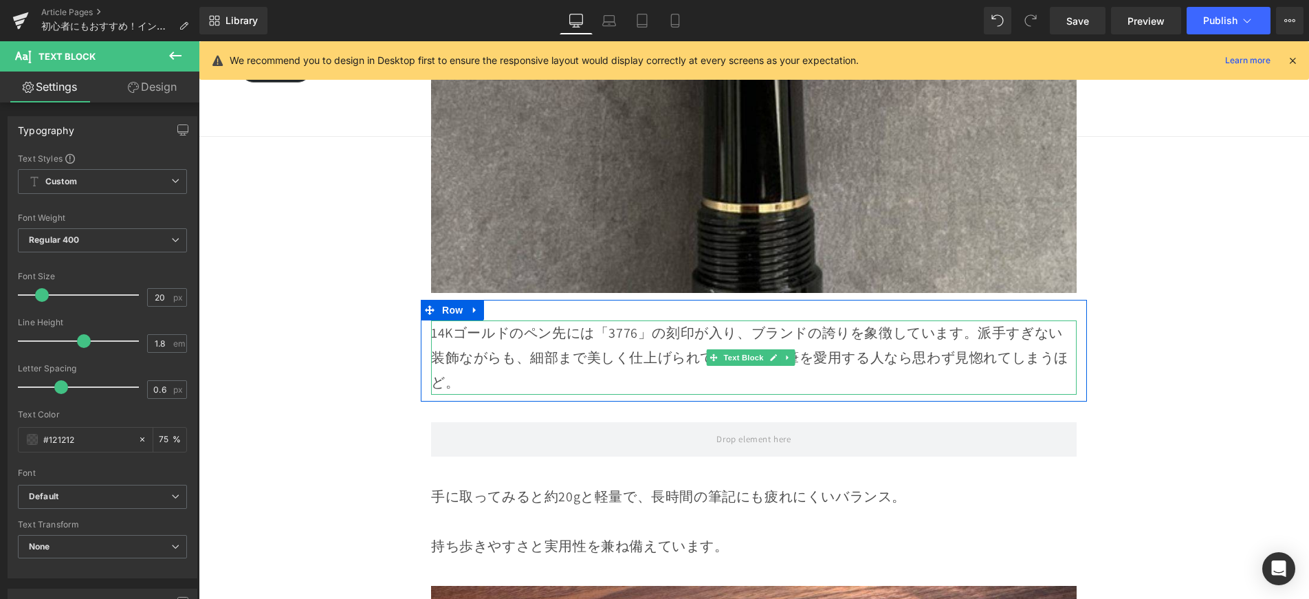
click at [975, 320] on p "14Kゴールドのペン先には「3776」の刻印が入り、ブランドの誇りを象徴しています。派手すぎない装飾ながらも、細部まで美しく仕上げられており、万年筆を愛用する…" at bounding box center [754, 357] width 646 height 74
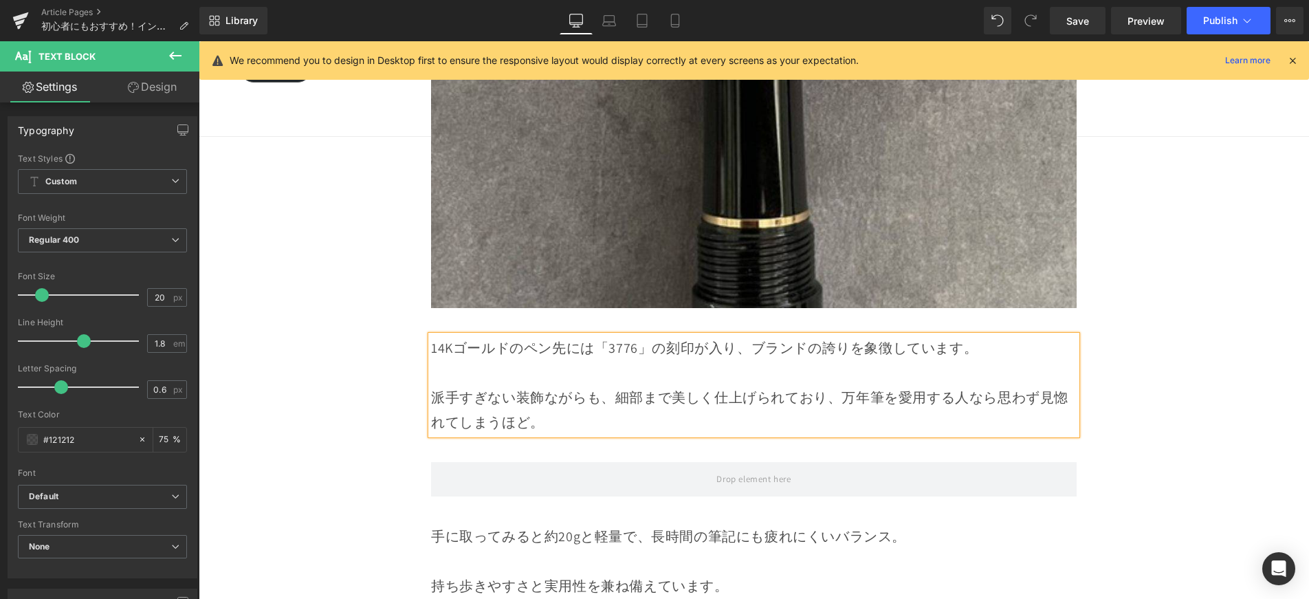
scroll to position [5067, 0]
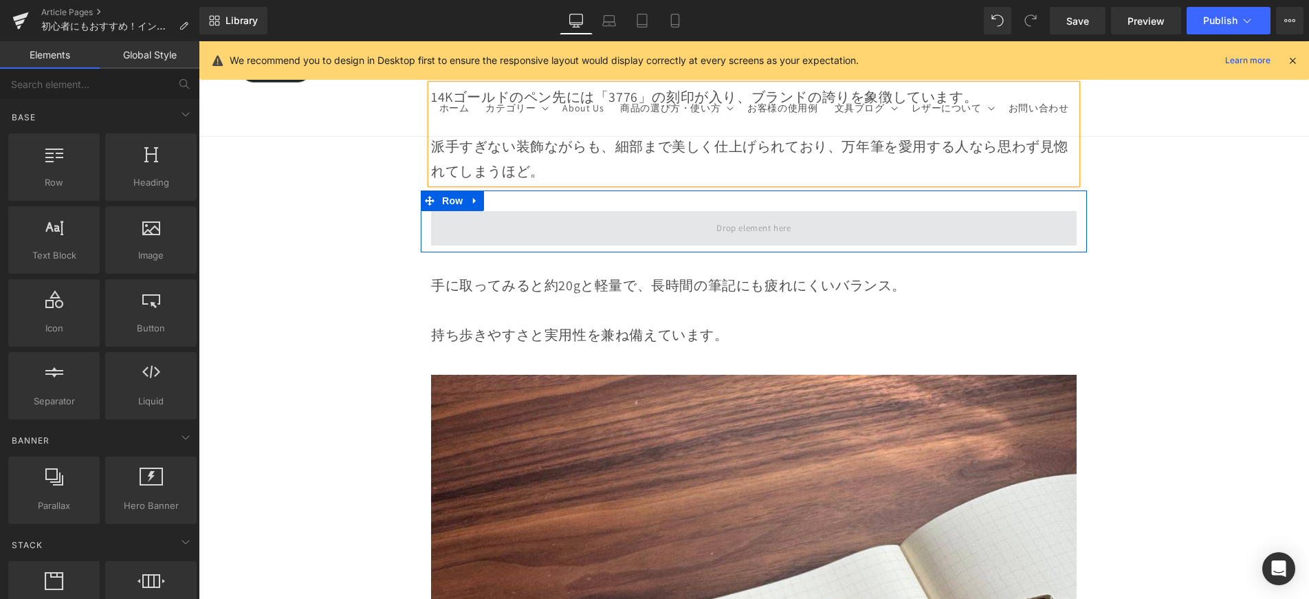
click at [771, 217] on span at bounding box center [754, 228] width 84 height 23
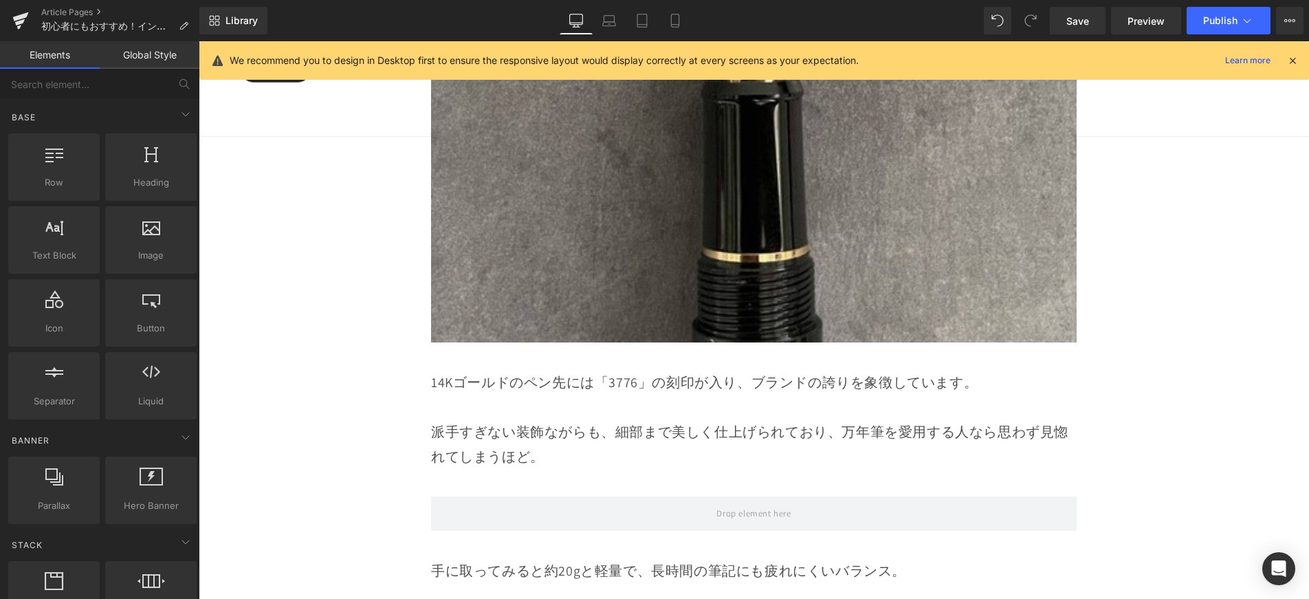
scroll to position [4937, 0]
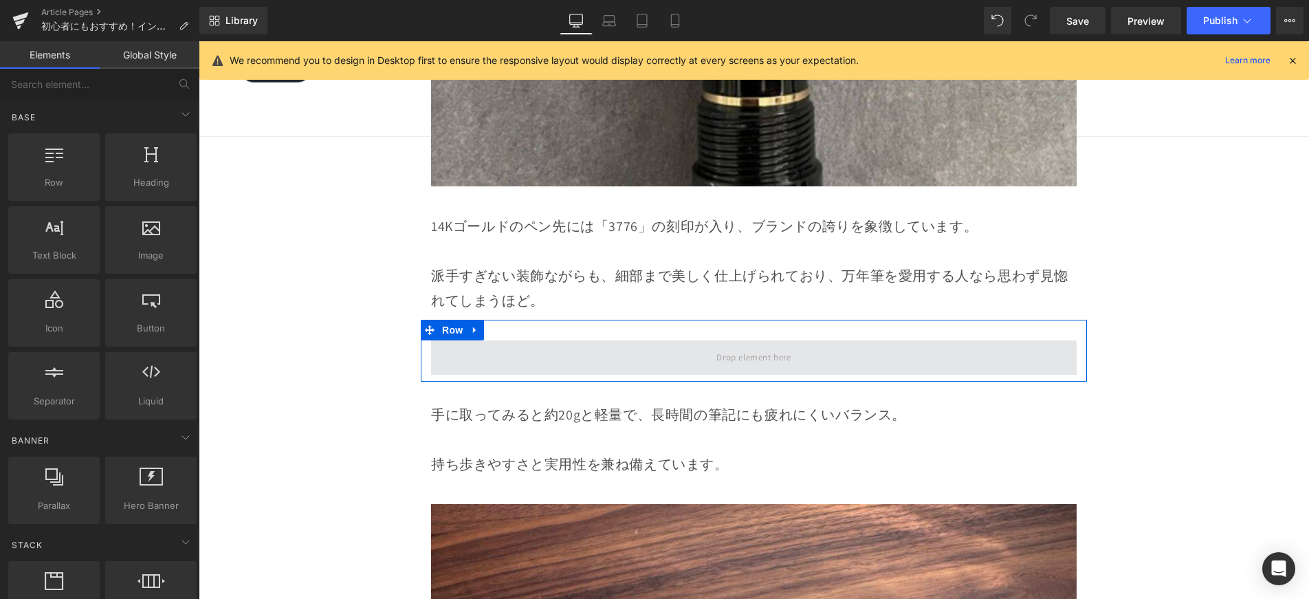
click at [771, 347] on span at bounding box center [754, 358] width 84 height 23
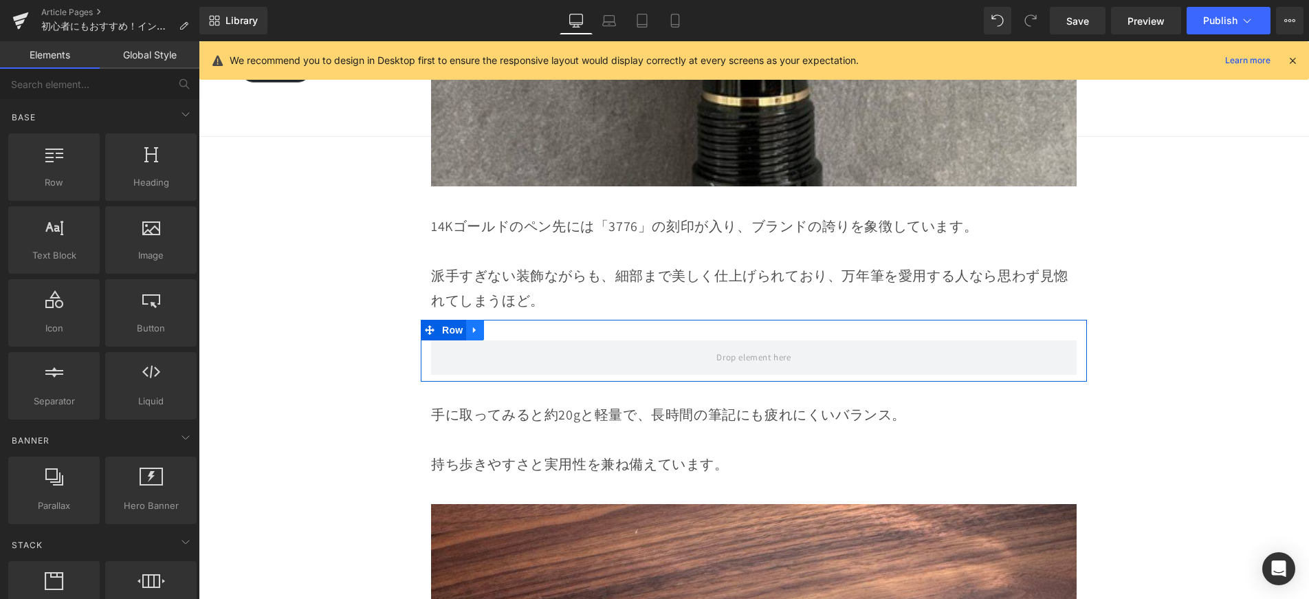
click at [479, 320] on link at bounding box center [475, 330] width 18 height 21
click at [490, 325] on icon at bounding box center [493, 330] width 10 height 10
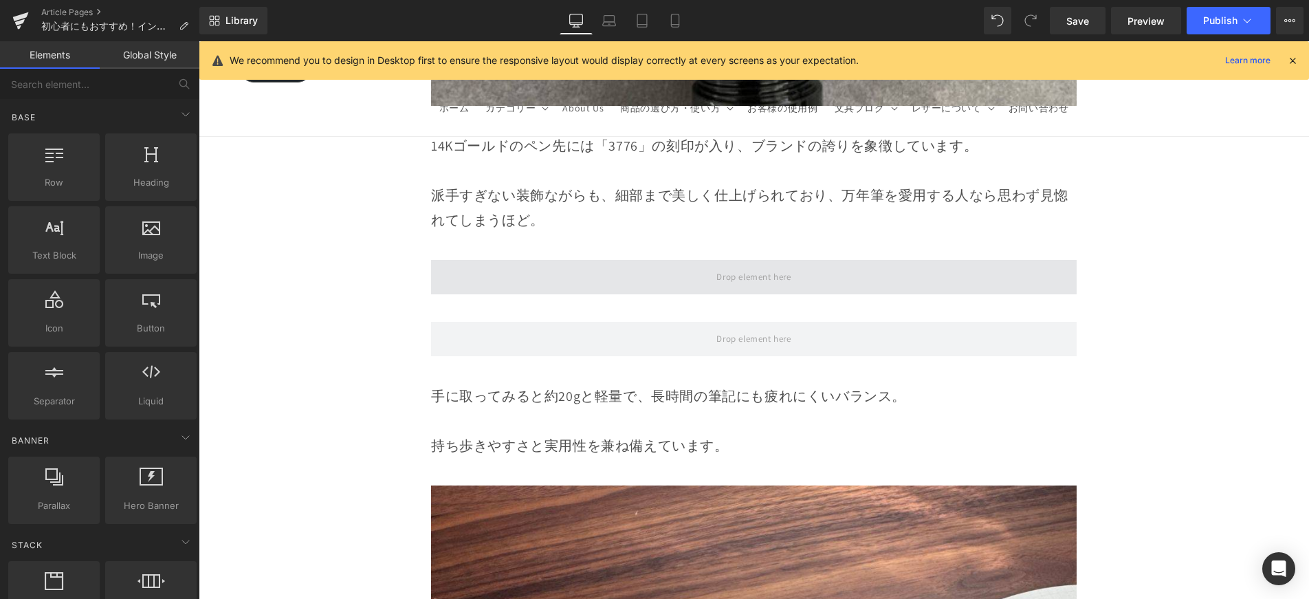
scroll to position [5016, 0]
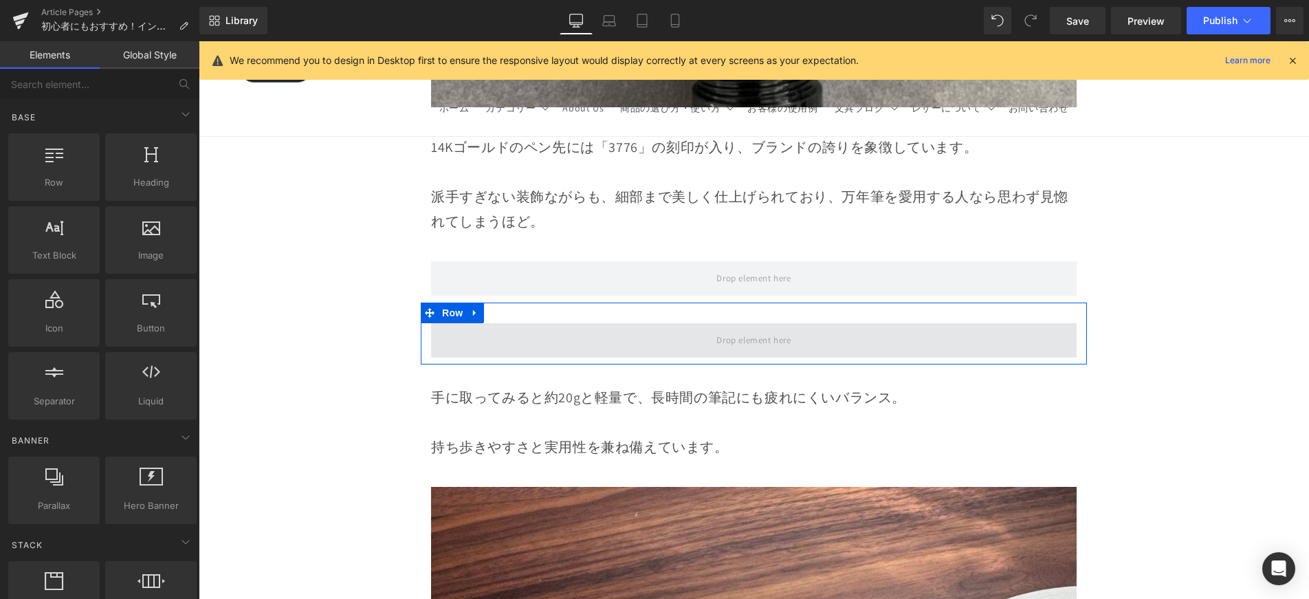
click at [547, 323] on span at bounding box center [754, 340] width 646 height 34
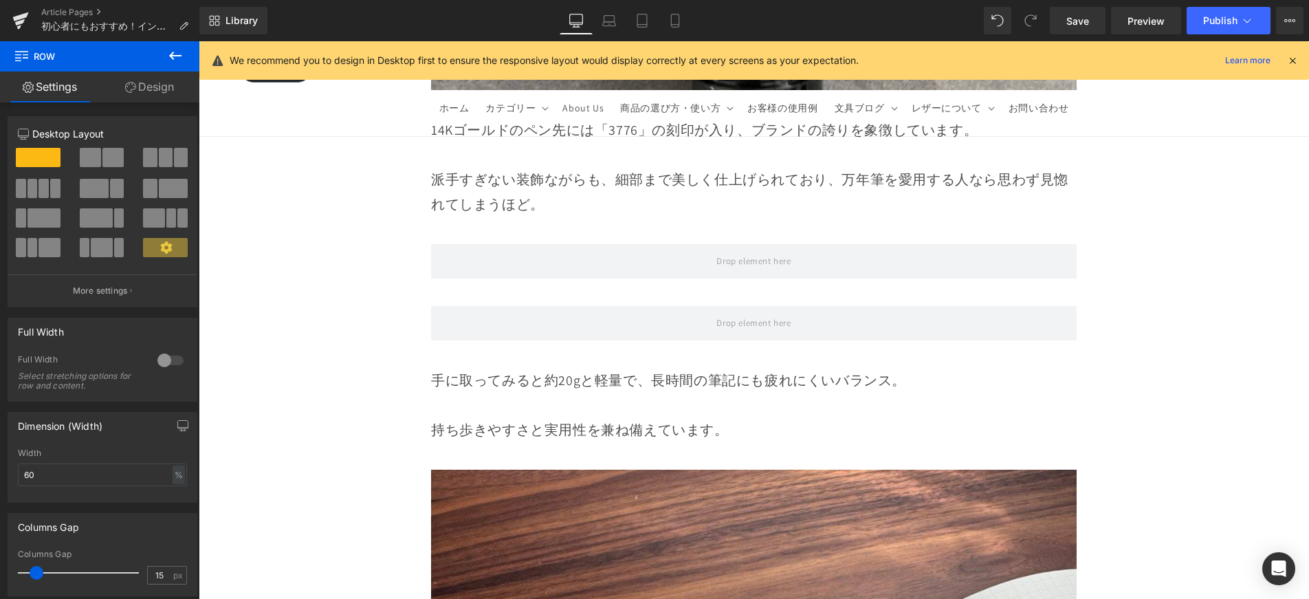
scroll to position [5033, 0]
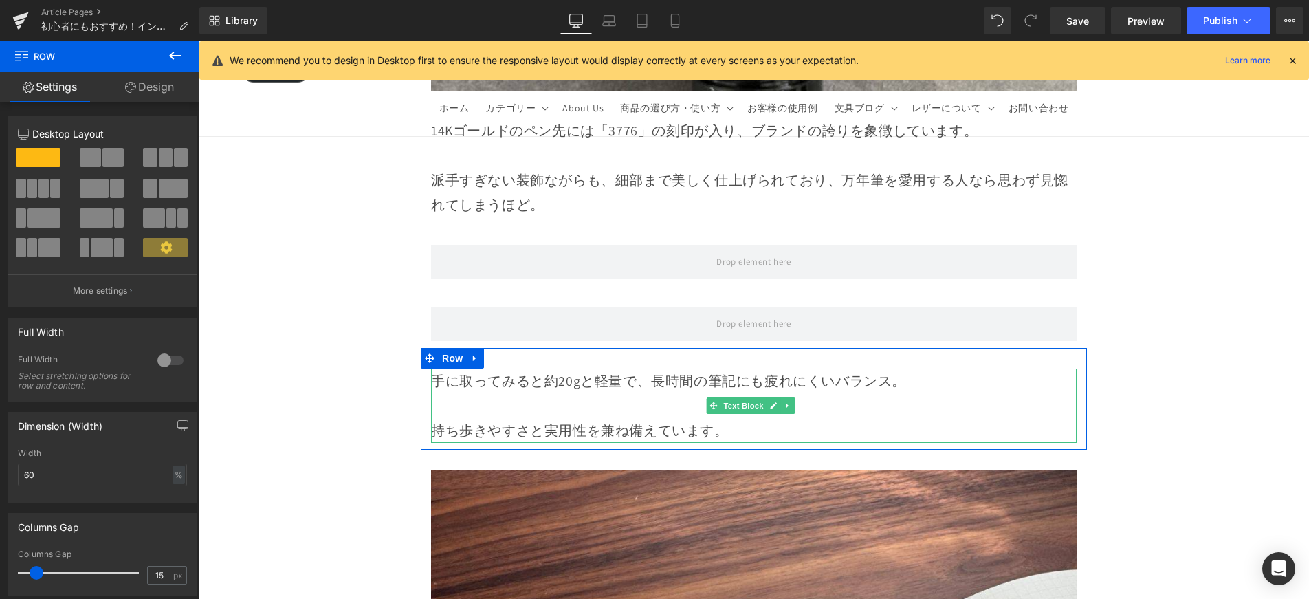
click at [593, 369] on p "手に取ってみると約20gと軽量で、長時間の筆記にも疲れにくいバランス。" at bounding box center [754, 381] width 646 height 25
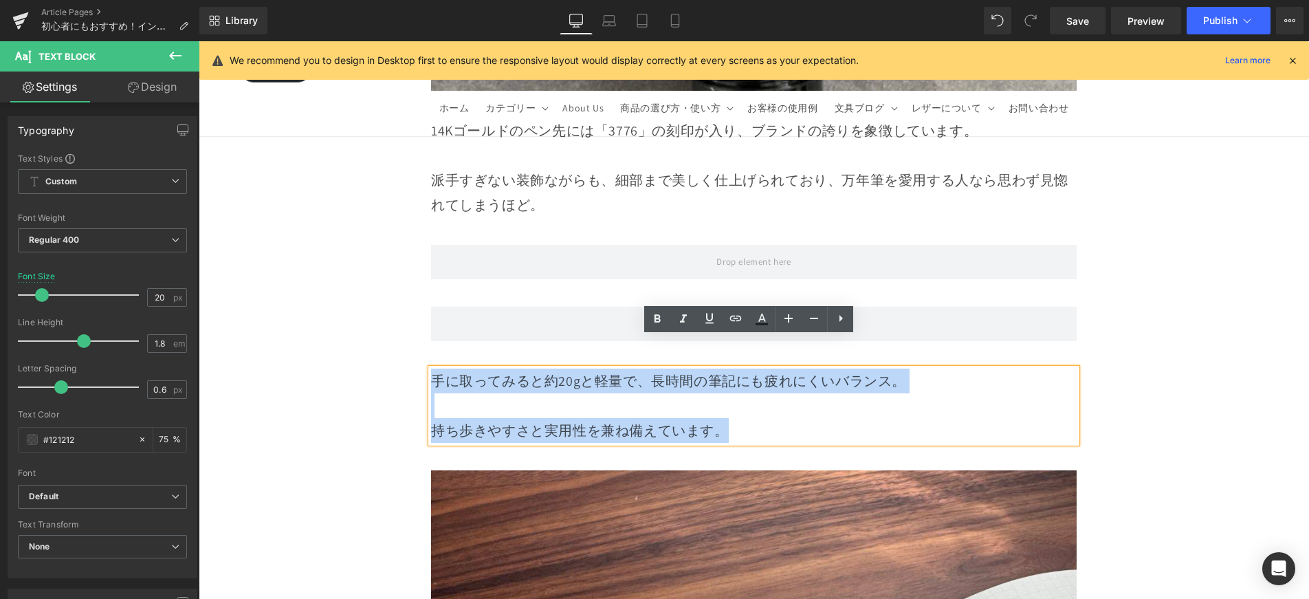
drag, startPoint x: 728, startPoint y: 400, endPoint x: 430, endPoint y: 348, distance: 302.9
click at [431, 369] on div "手に取ってみると約20gと軽量で、長時間の筆記にも疲れにくいバランス。 持ち歩きやすさと実用性を兼ね備えています。" at bounding box center [754, 406] width 646 height 74
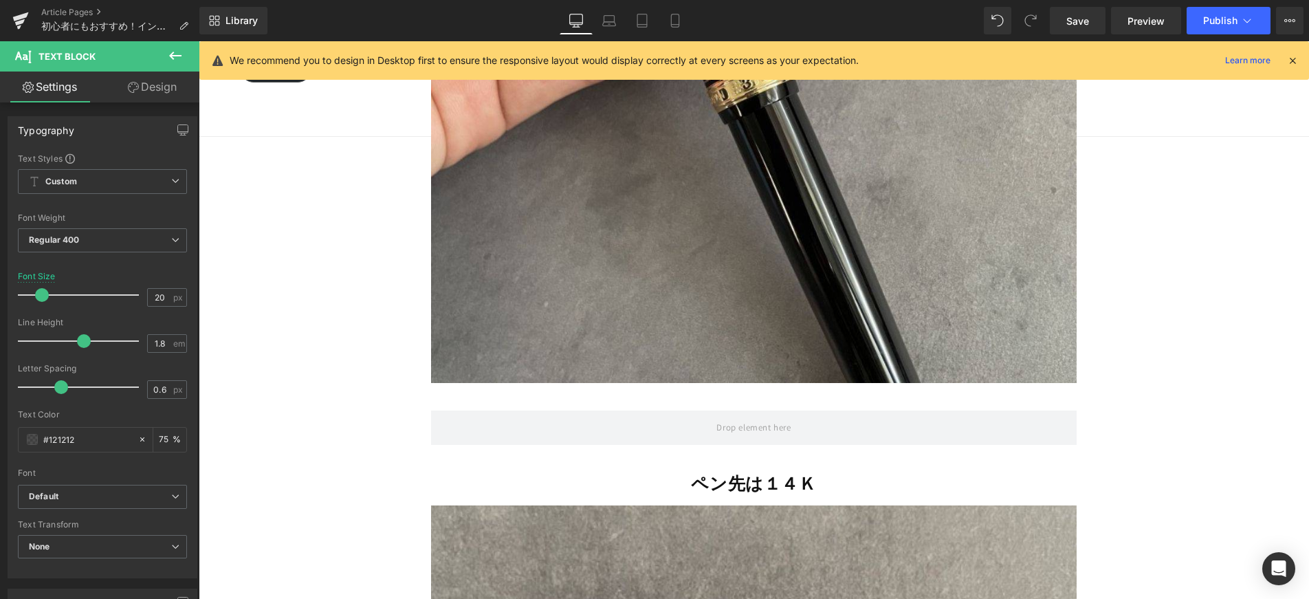
scroll to position [4123, 0]
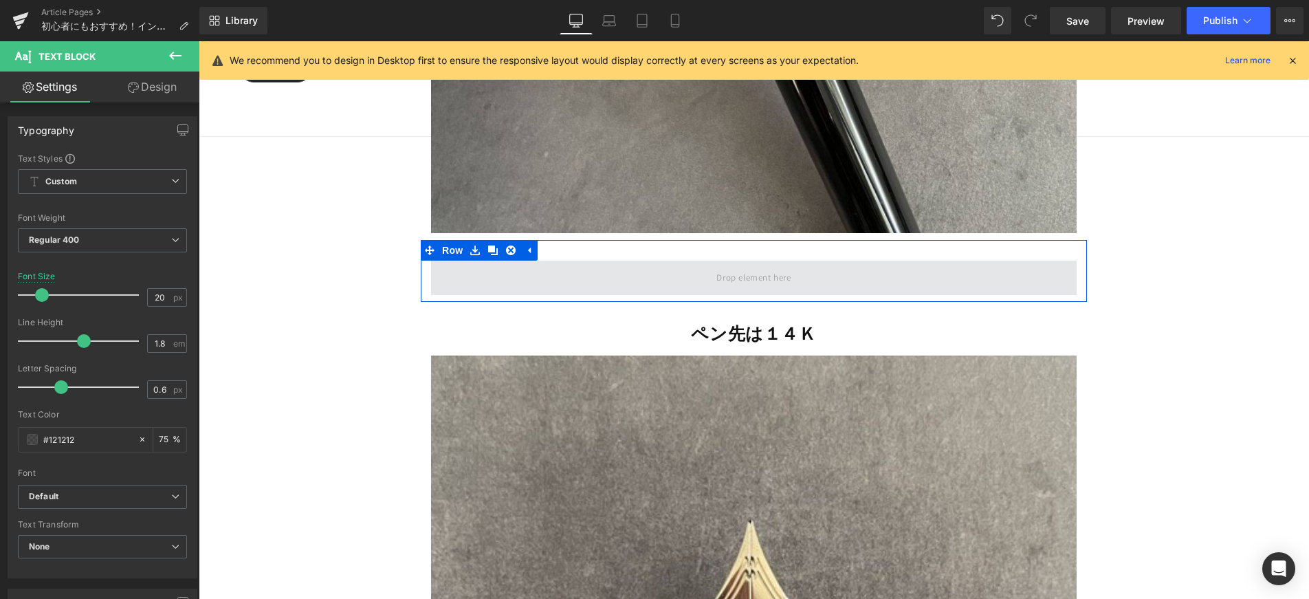
click at [625, 261] on span at bounding box center [754, 278] width 646 height 34
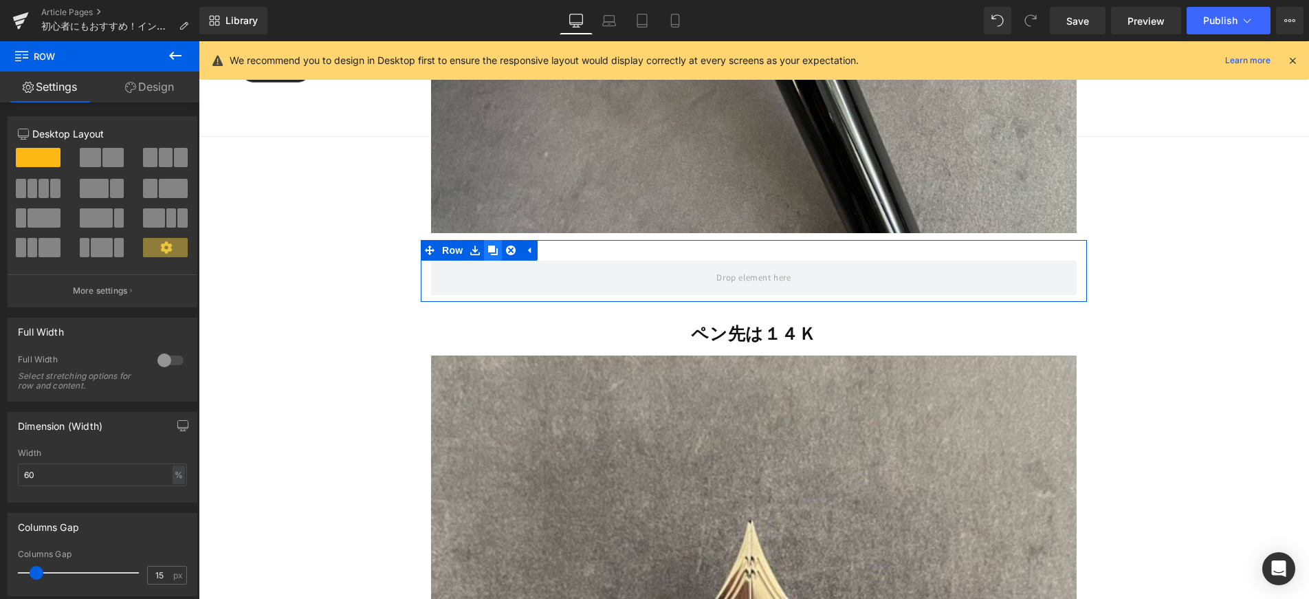
click at [493, 245] on icon at bounding box center [493, 250] width 10 height 10
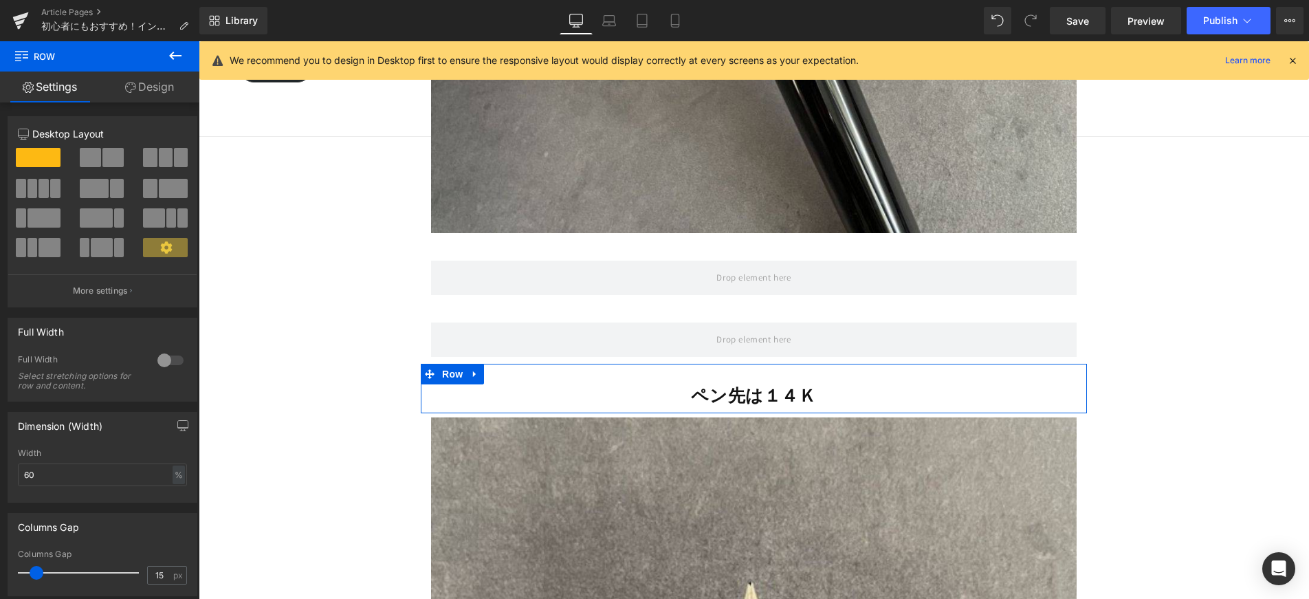
drag, startPoint x: 470, startPoint y: 347, endPoint x: 483, endPoint y: 347, distance: 13.1
click at [470, 369] on icon at bounding box center [475, 374] width 10 height 10
click at [507, 369] on icon at bounding box center [511, 374] width 10 height 10
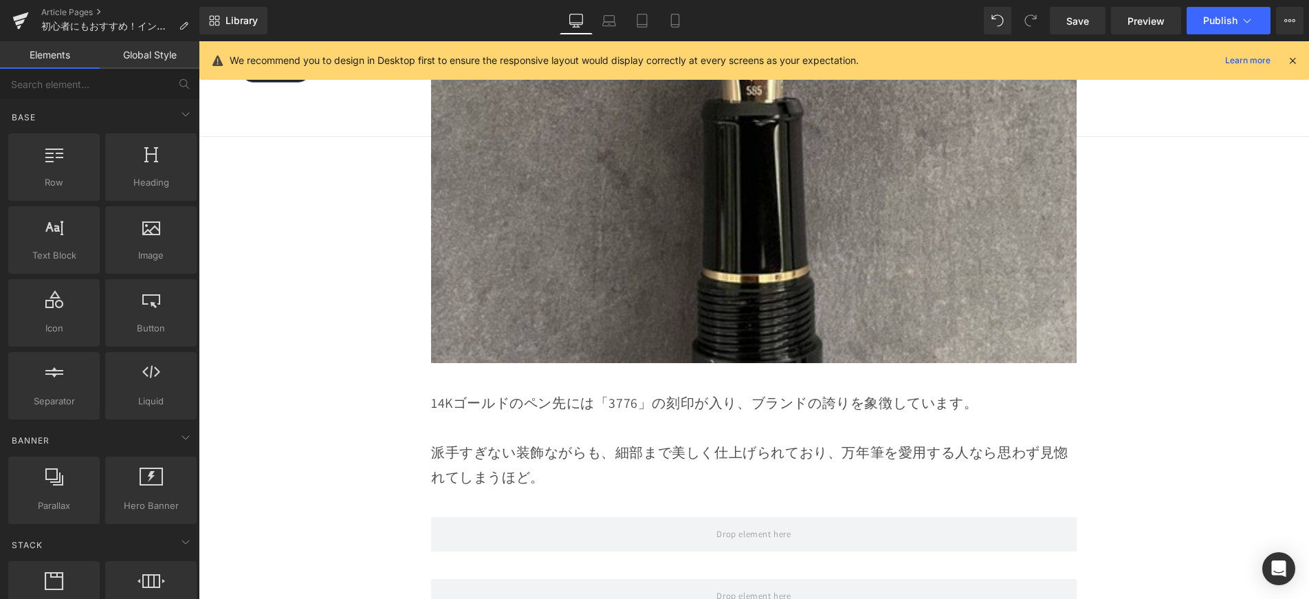
scroll to position [4772, 0]
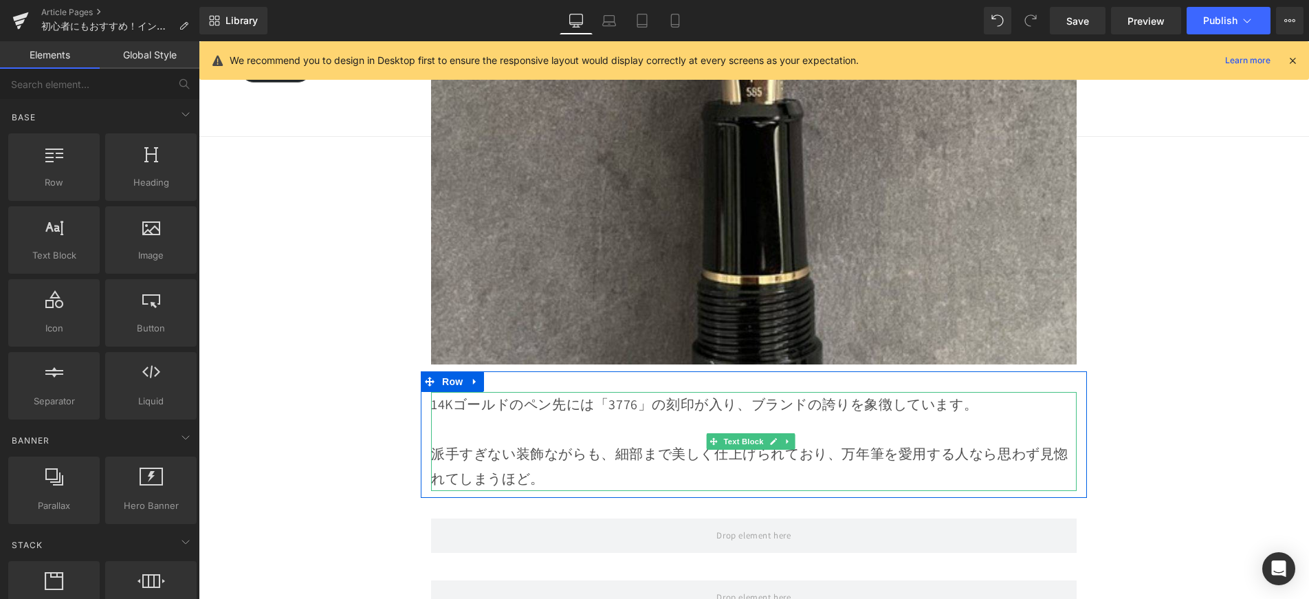
click at [560, 441] on p "派手すぎない装飾ながらも、細部まで美しく仕上げられており、万年筆を愛用する人なら思わず見惚れてしまうほど。" at bounding box center [754, 466] width 646 height 50
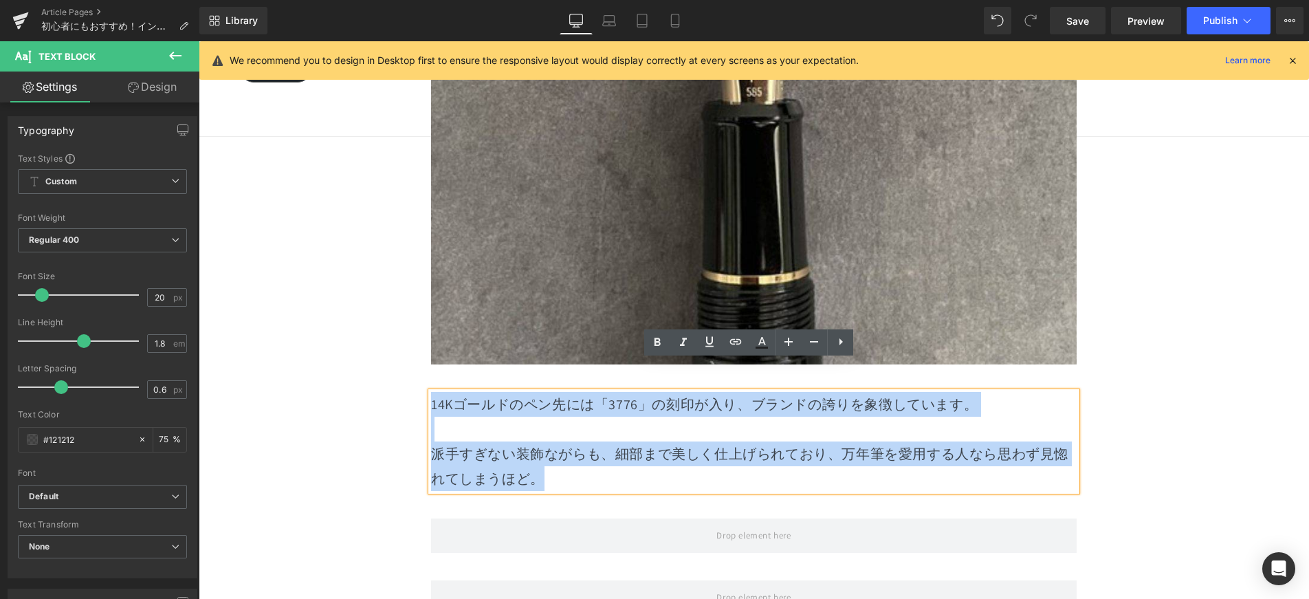
drag, startPoint x: 491, startPoint y: 407, endPoint x: 434, endPoint y: 369, distance: 68.5
click at [424, 392] on div "14Kゴールドのペン先には「3776」の刻印が入り、ブランドの誇りを象徴しています。 派手すぎない装飾ながらも、細部まで美しく仕上げられており、万年筆を愛用す…" at bounding box center [754, 441] width 666 height 99
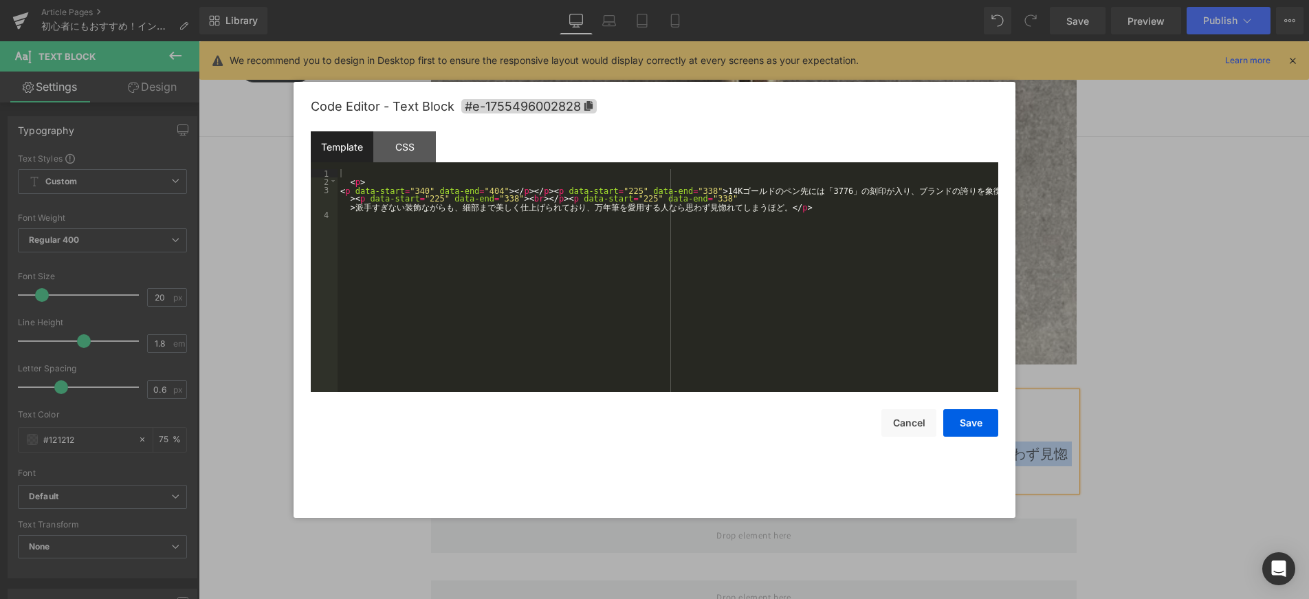
click at [439, 0] on div "Text Block You are previewing how the will restyle your page. You can not edit …" at bounding box center [654, 0] width 1309 height 0
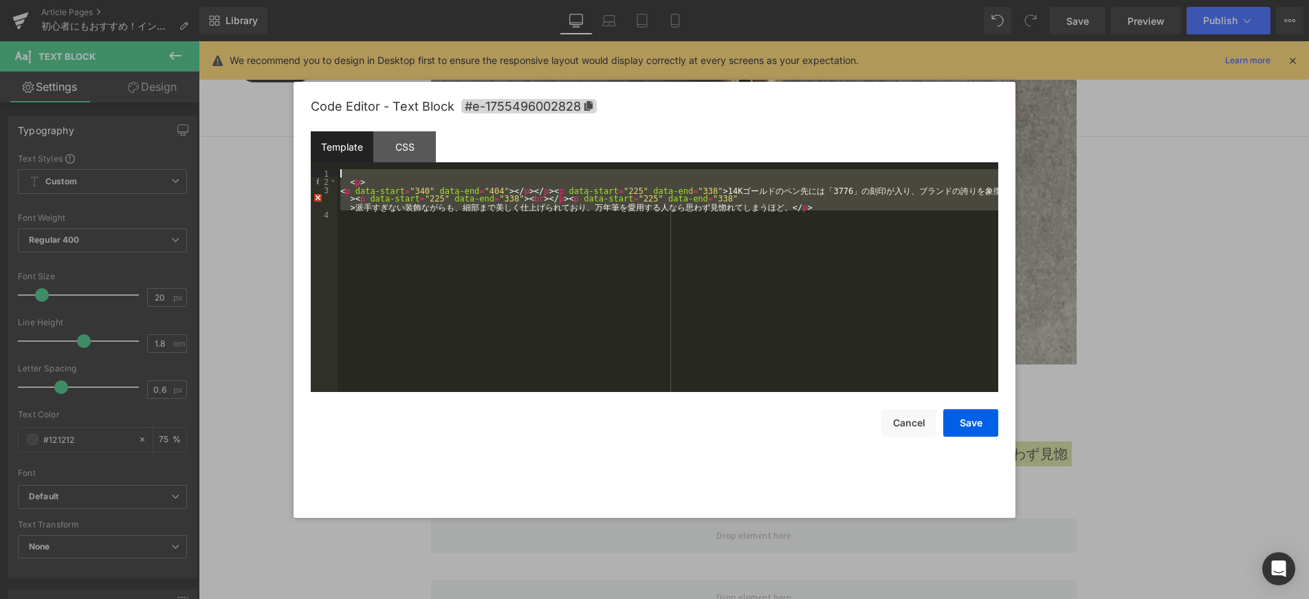
drag, startPoint x: 833, startPoint y: 217, endPoint x: 338, endPoint y: 178, distance: 496.5
click at [312, 175] on pre "1 2 3 4 < p > < p data-start = "340" data-end = "404" > </ p > </ p > < p data-…" at bounding box center [655, 280] width 688 height 223
click at [929, 430] on button "Cancel" at bounding box center [908, 423] width 55 height 28
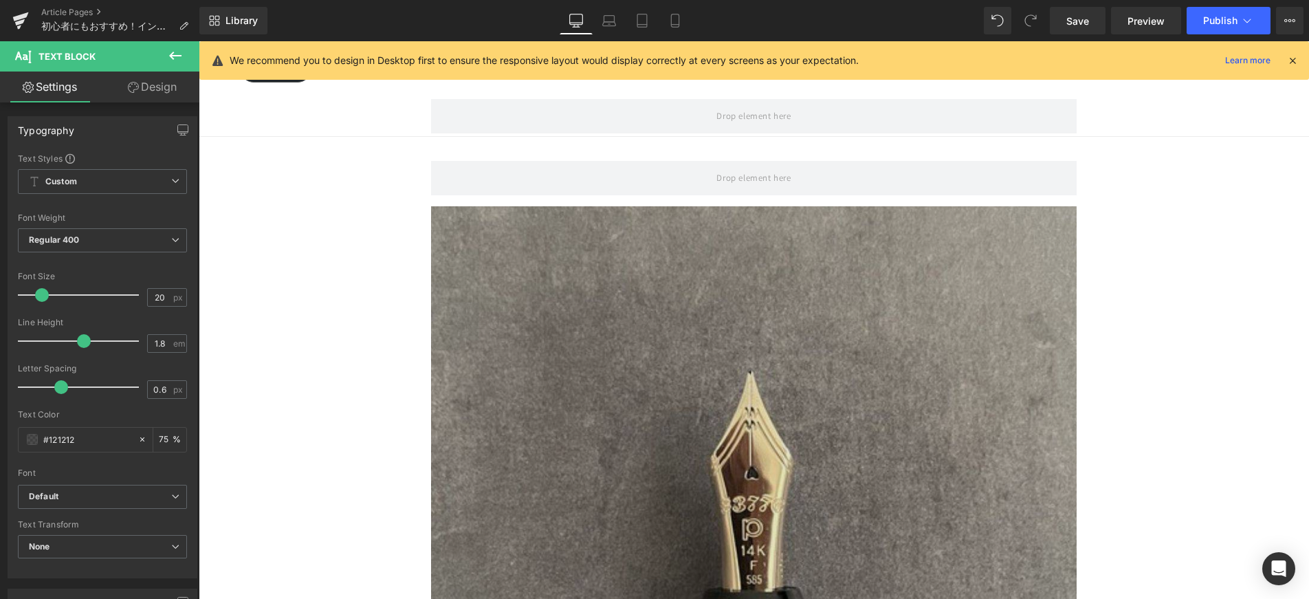
scroll to position [3998, 0]
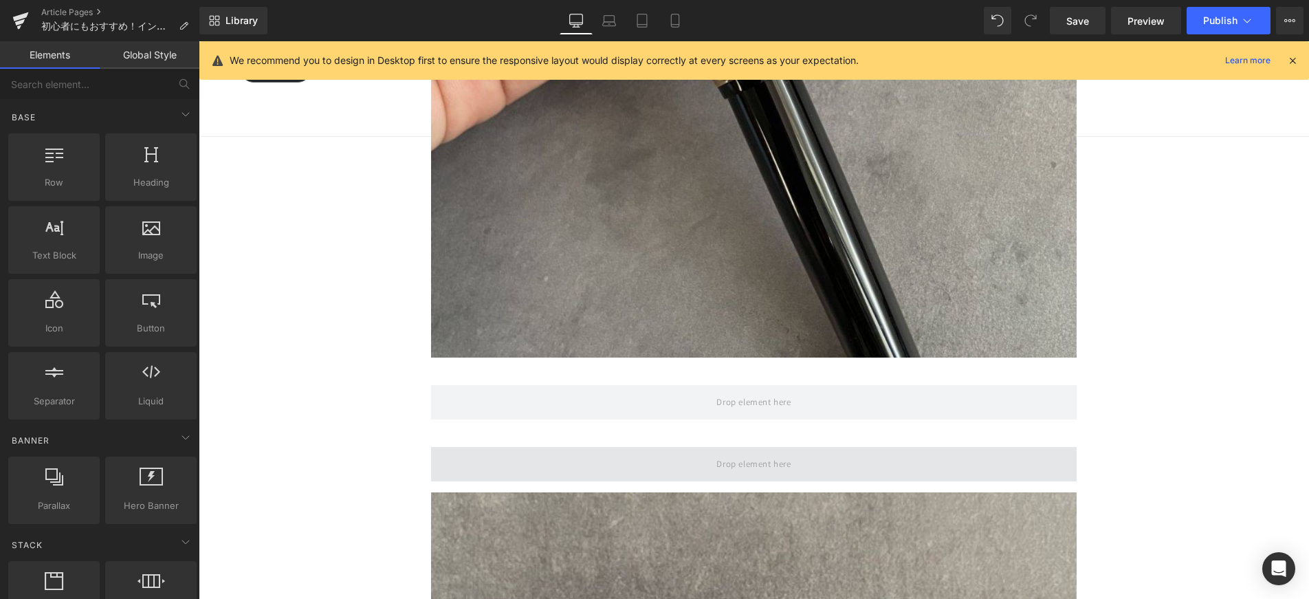
click at [760, 452] on span at bounding box center [754, 463] width 84 height 23
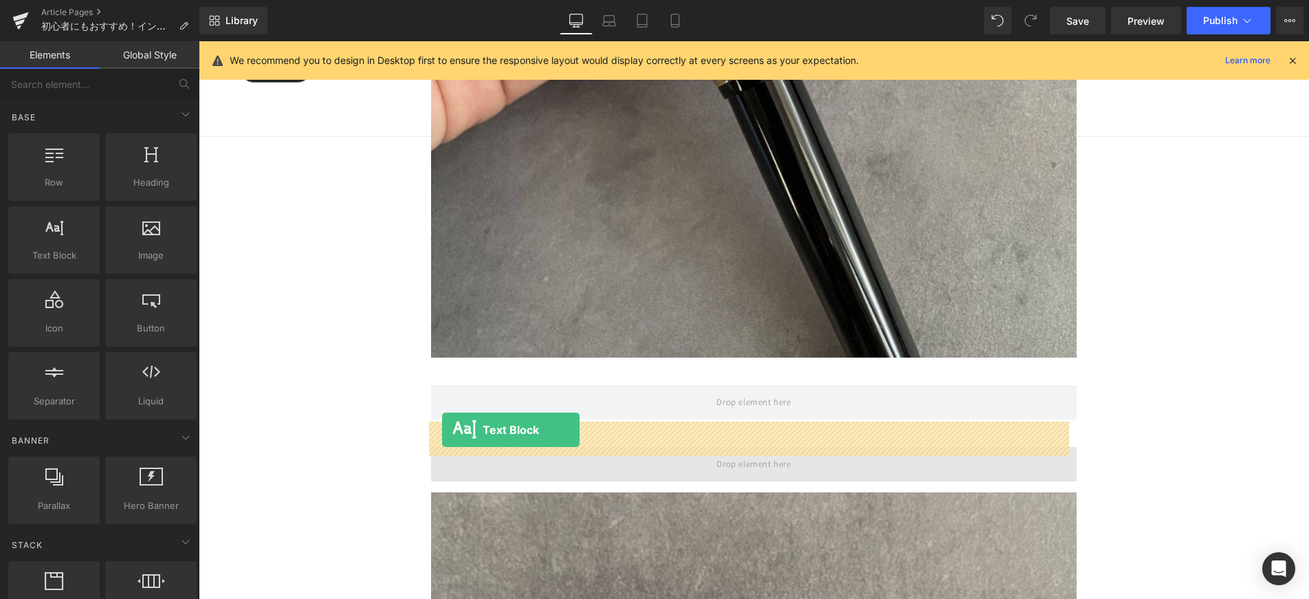
drag, startPoint x: 285, startPoint y: 294, endPoint x: 442, endPoint y: 429, distance: 206.7
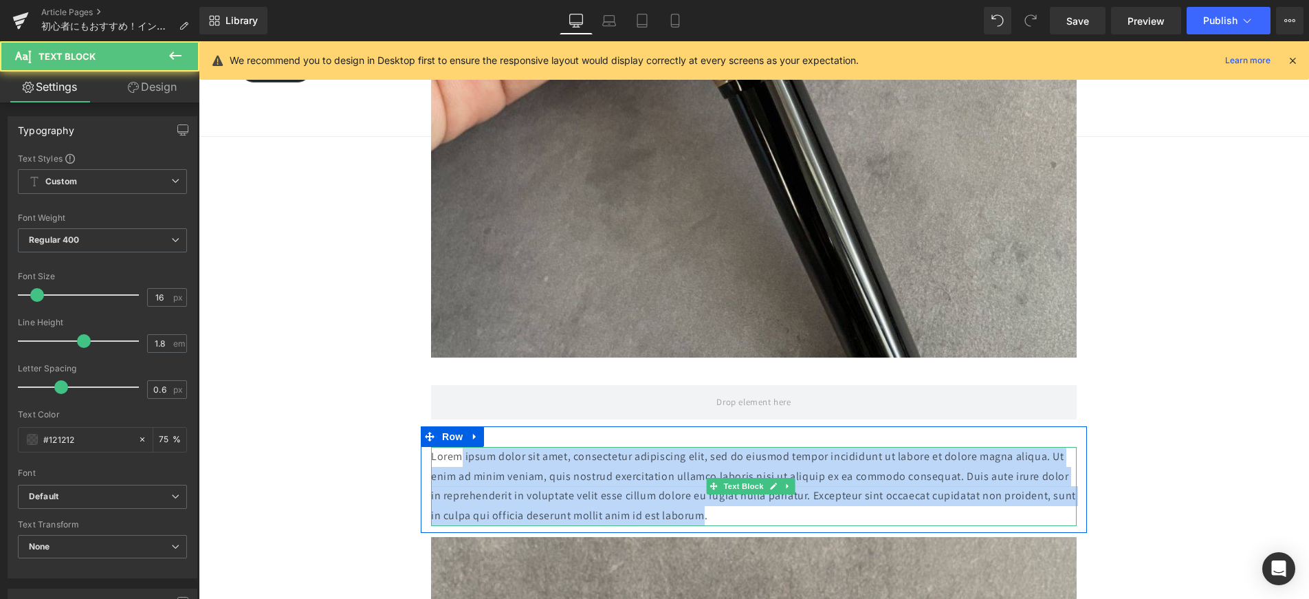
drag, startPoint x: 721, startPoint y: 489, endPoint x: 456, endPoint y: 434, distance: 271.0
click at [456, 447] on p "Lorem ipsum dolor sit amet, consectetur adipiscing elit, sed do eiusmod tempor …" at bounding box center [754, 486] width 646 height 79
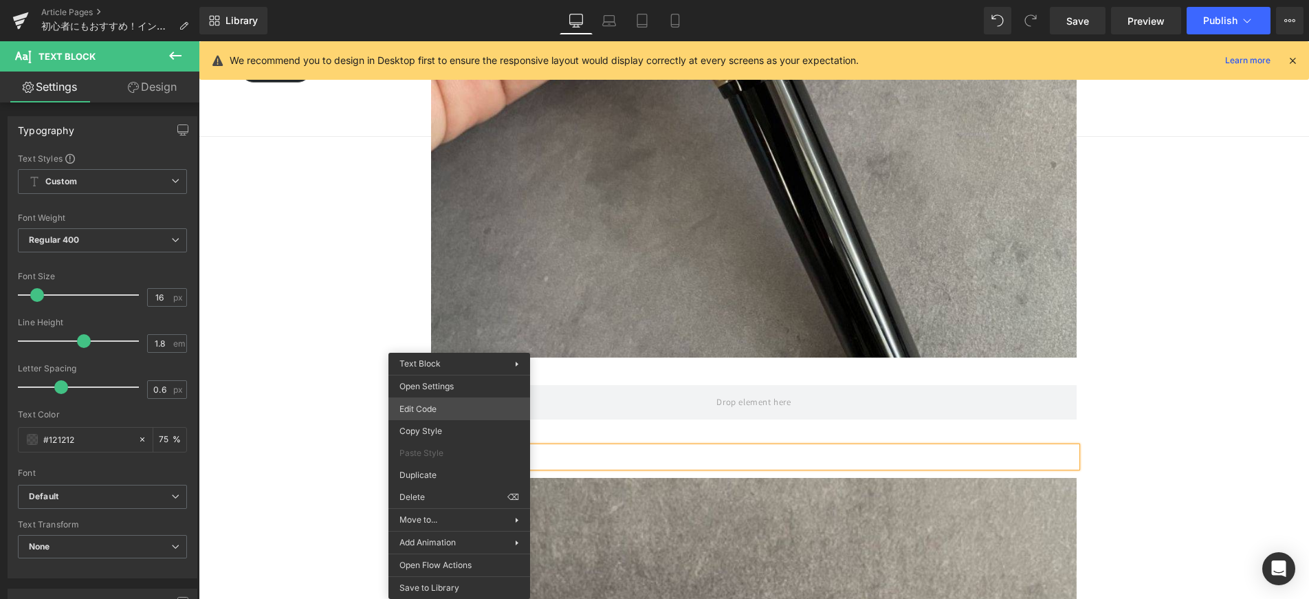
click at [455, 0] on div "Text Block You are previewing how the will restyle your page. You can not edit …" at bounding box center [654, 0] width 1309 height 0
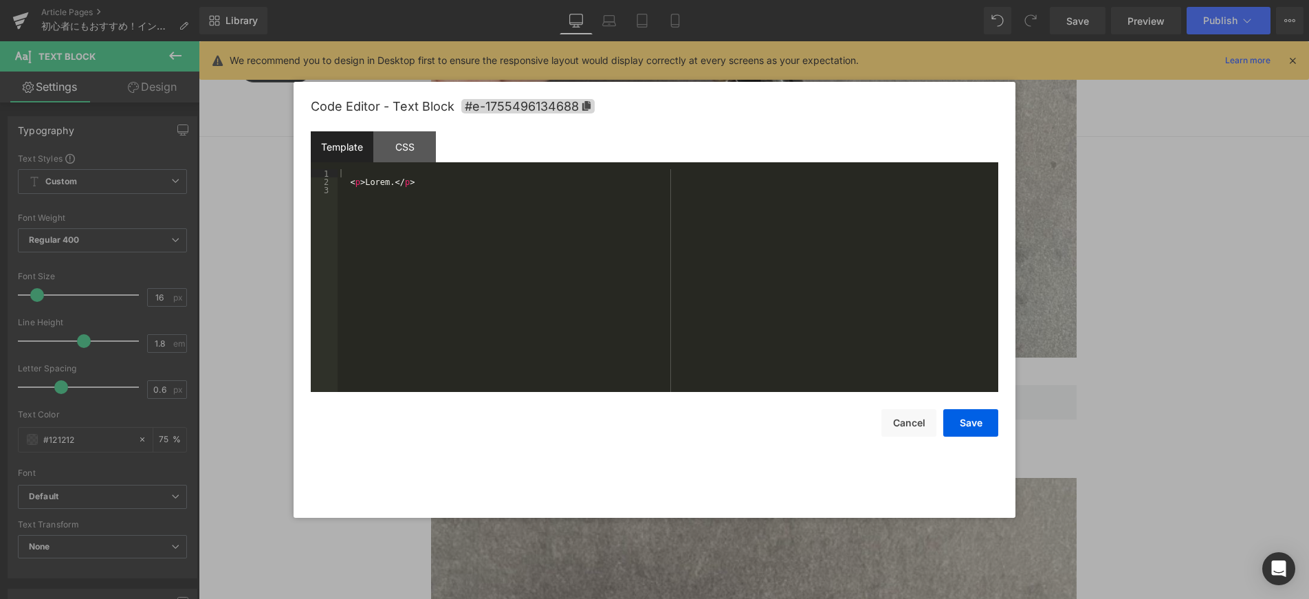
click at [385, 176] on div "< p > Lorem. </ p >" at bounding box center [668, 288] width 661 height 239
click at [384, 182] on div "< p > Lorem. </ p >" at bounding box center [668, 288] width 661 height 239
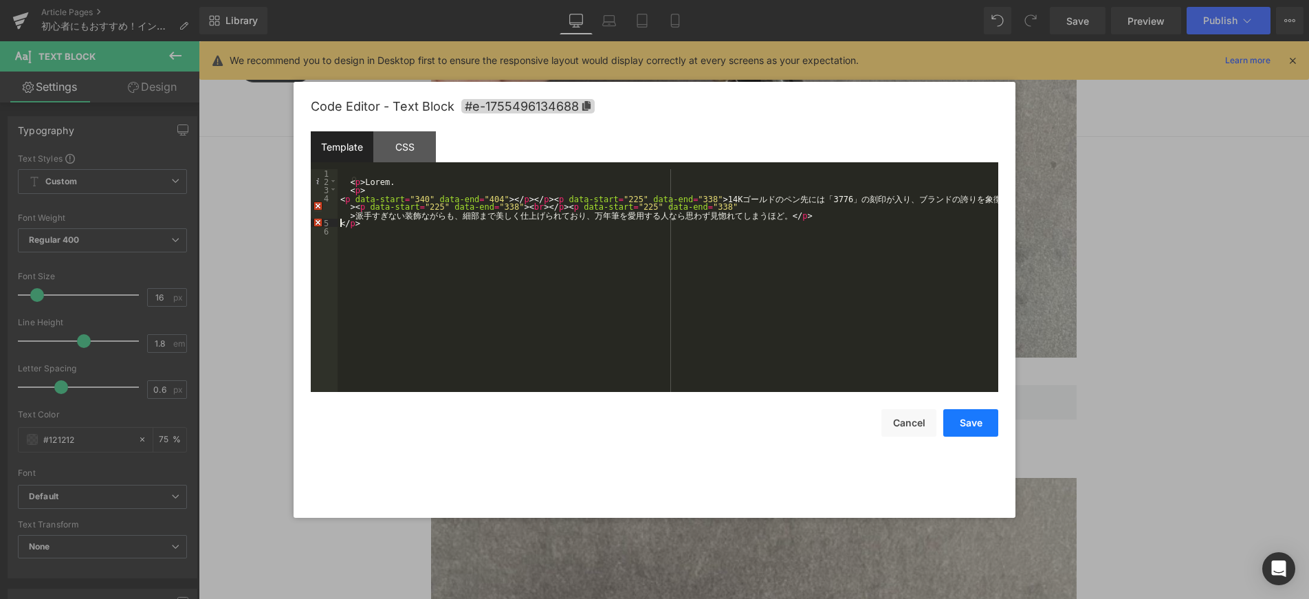
click at [960, 422] on button "Save" at bounding box center [970, 423] width 55 height 28
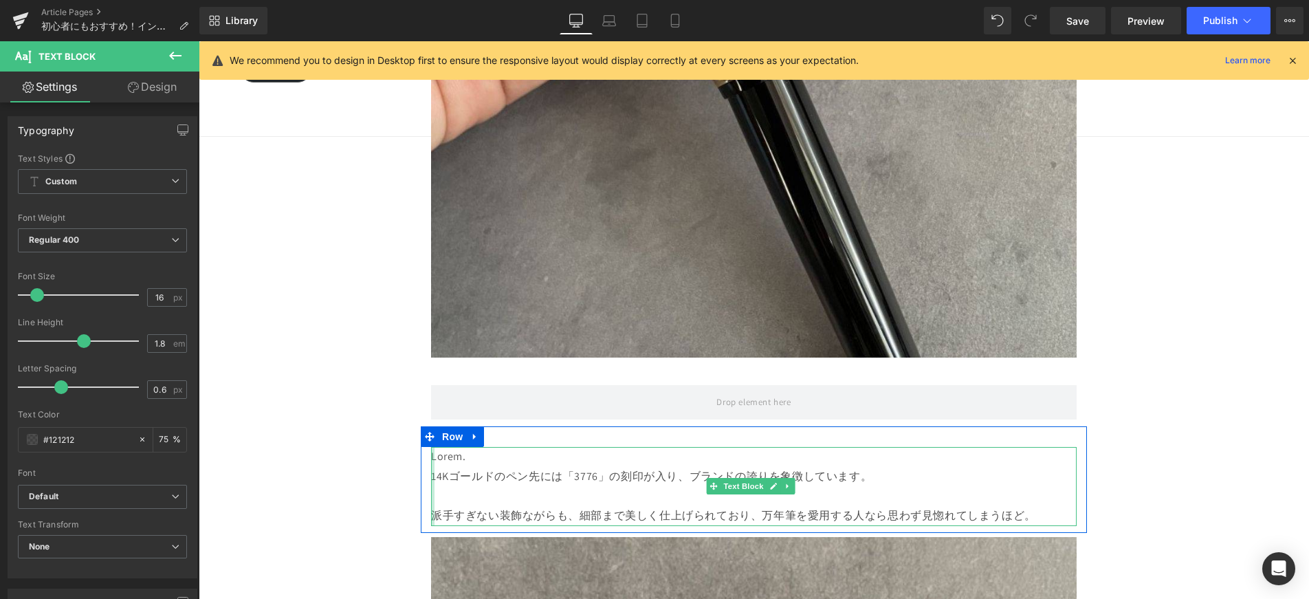
click at [431, 452] on div at bounding box center [432, 486] width 3 height 79
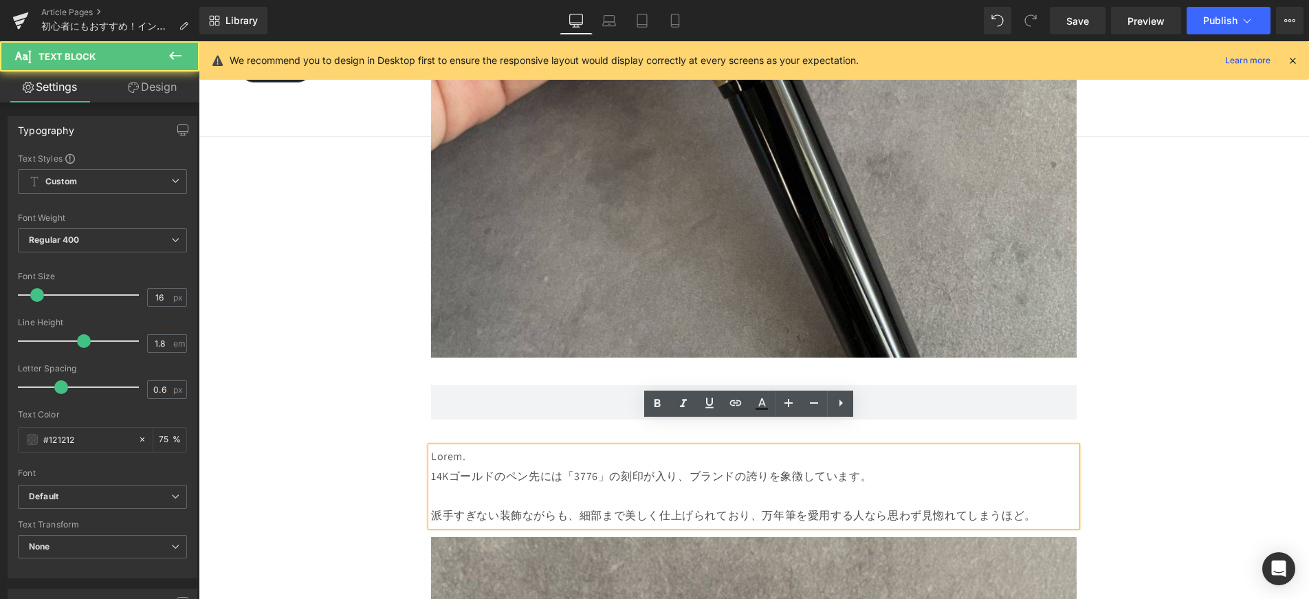
click at [431, 467] on p "14Kゴールドのペン先には「3776」の刻印が入り、ブランドの誇りを象徴しています。" at bounding box center [754, 477] width 646 height 20
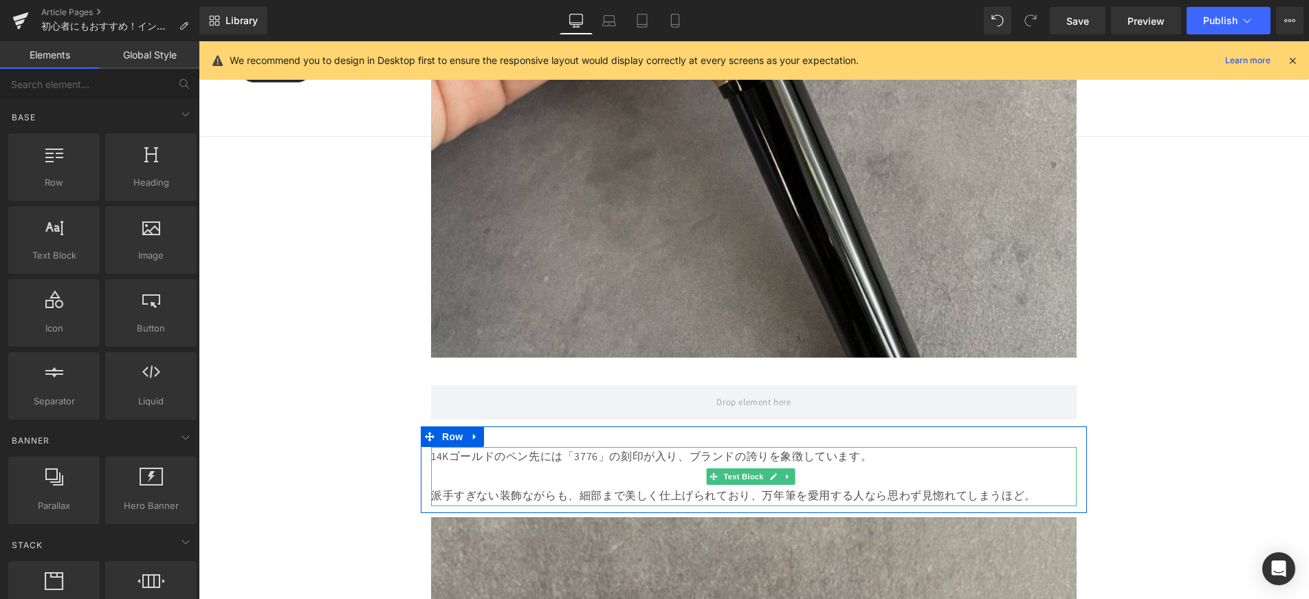
click at [1004, 467] on p at bounding box center [754, 477] width 646 height 20
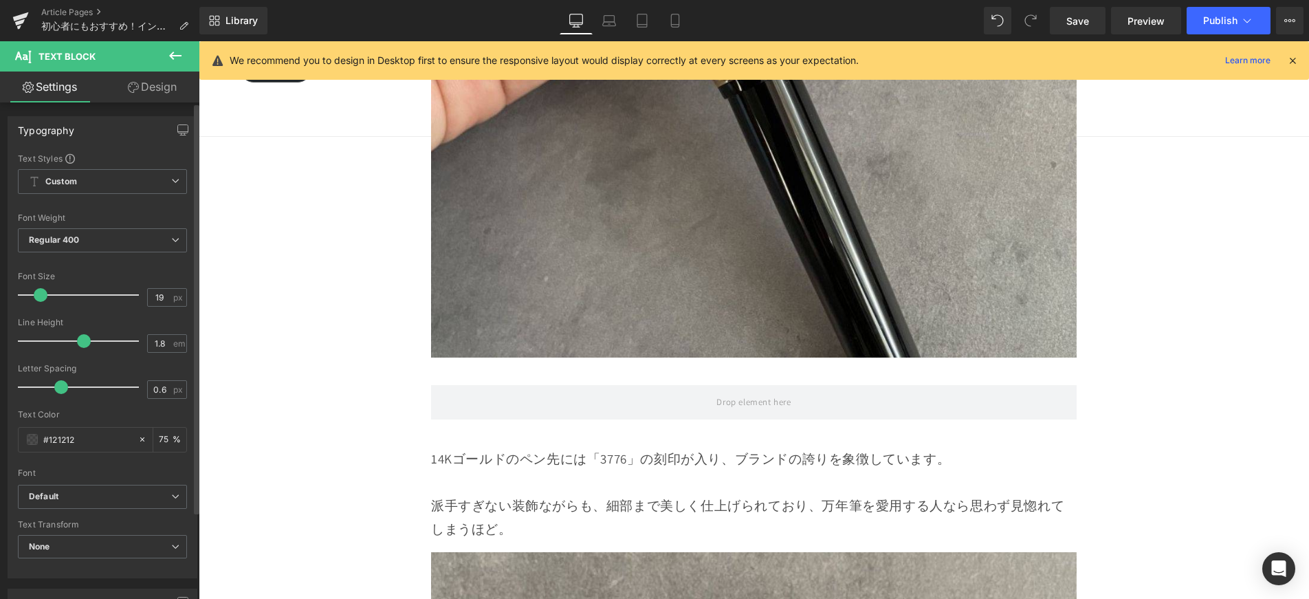
type input "20"
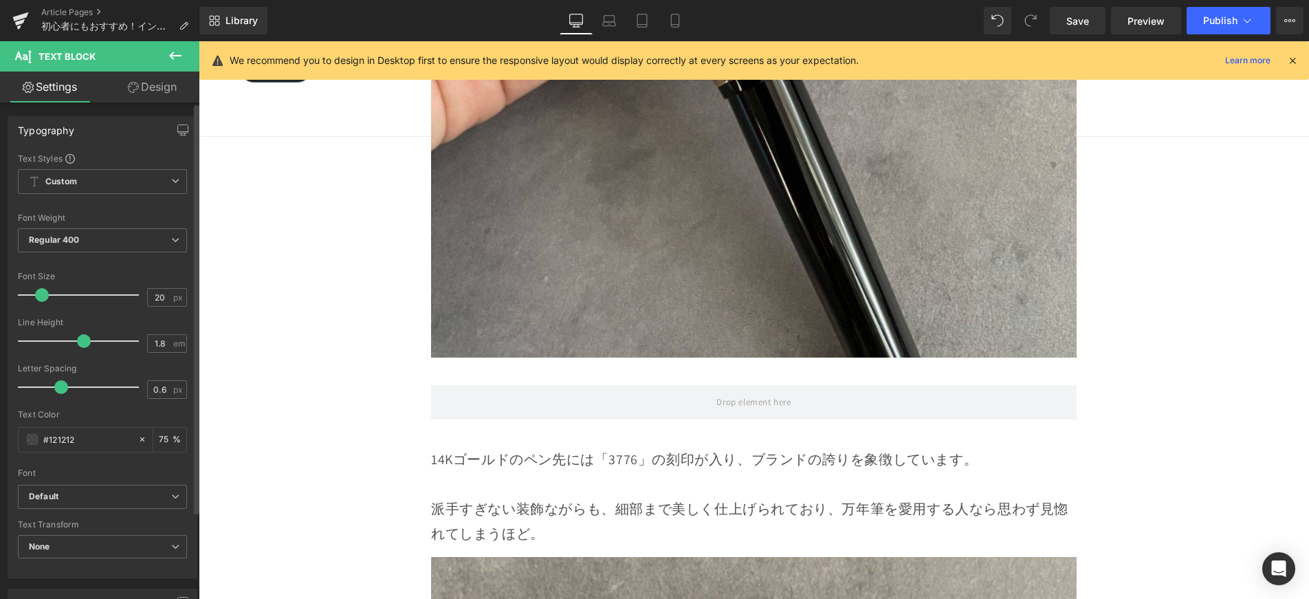
drag, startPoint x: 33, startPoint y: 294, endPoint x: 51, endPoint y: 297, distance: 18.1
click at [38, 296] on span at bounding box center [42, 295] width 14 height 14
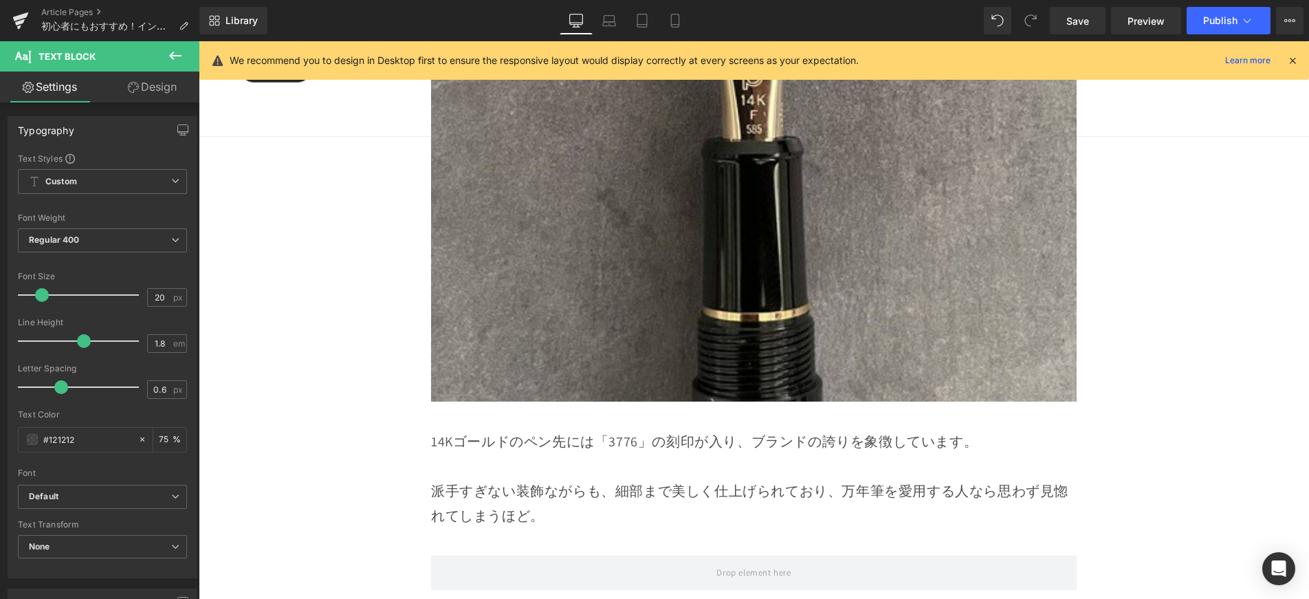
scroll to position [4945, 0]
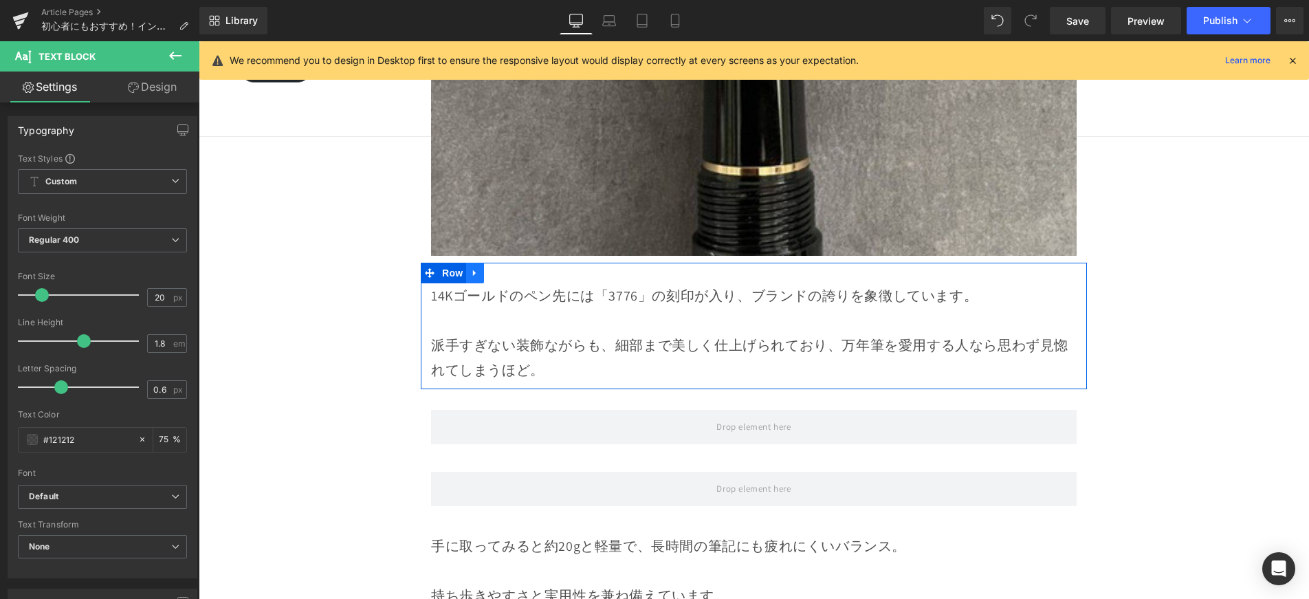
click at [472, 267] on icon at bounding box center [475, 272] width 10 height 10
click at [512, 268] on icon at bounding box center [511, 273] width 10 height 10
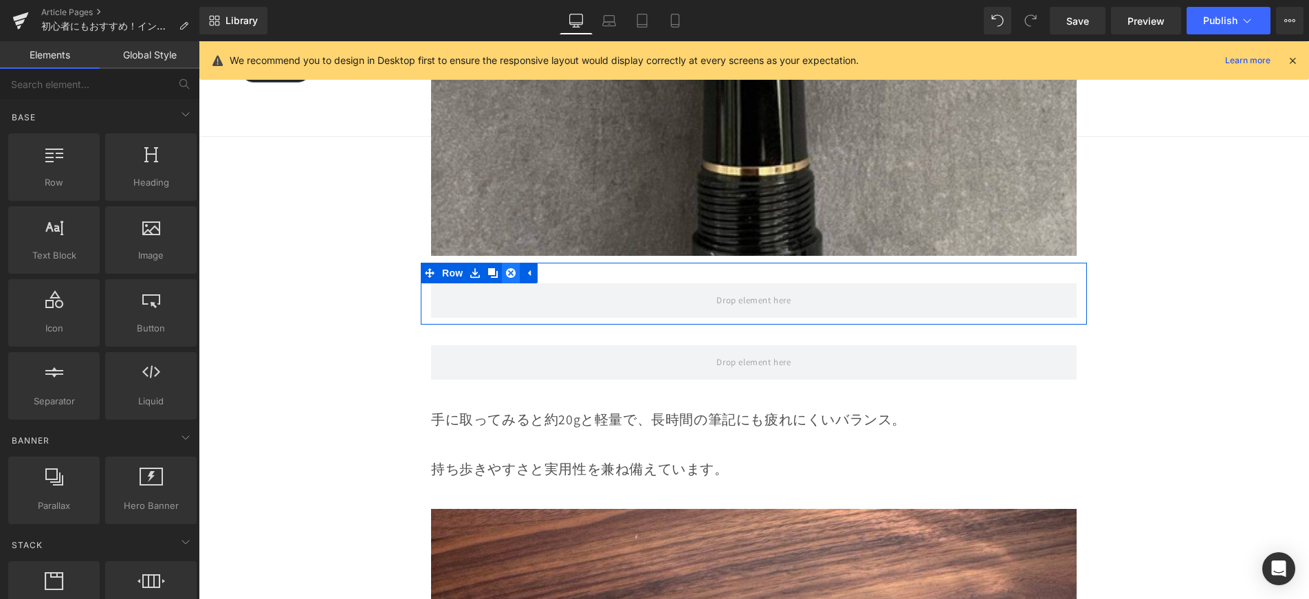
click at [509, 267] on icon at bounding box center [511, 272] width 10 height 10
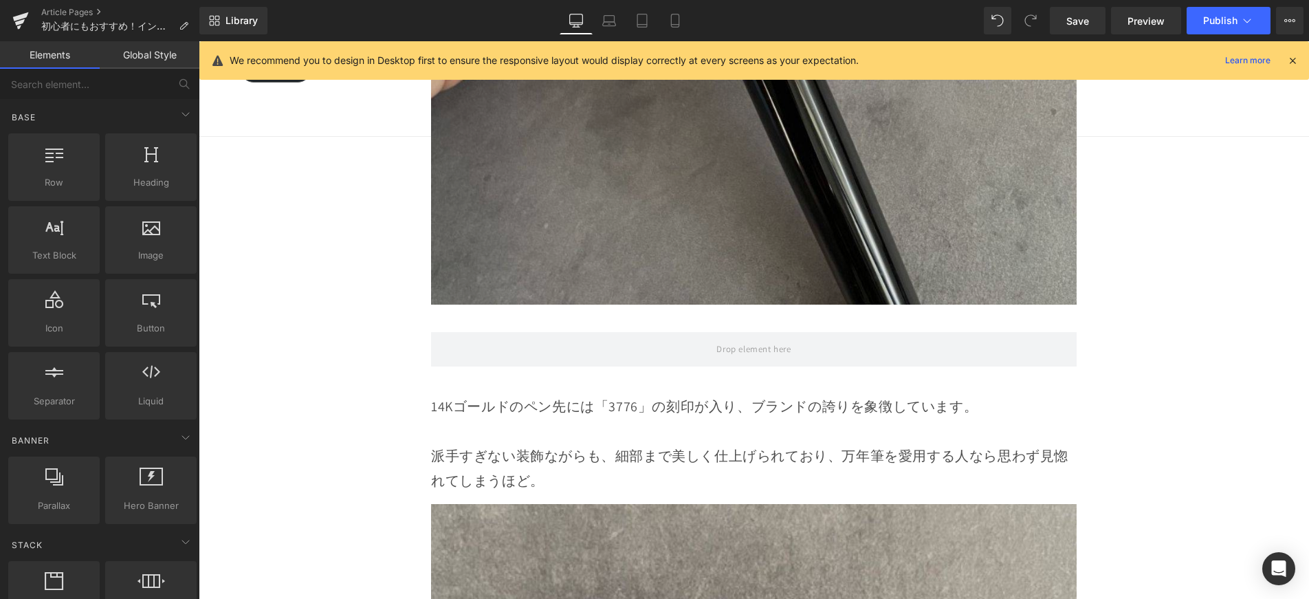
scroll to position [4075, 0]
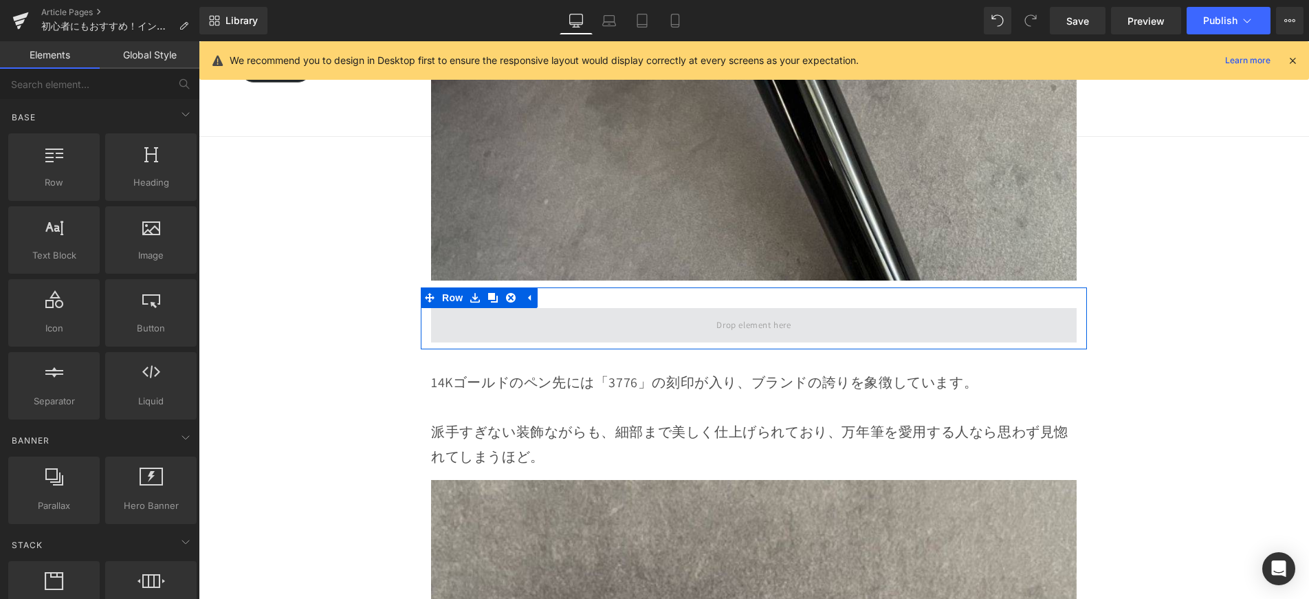
click at [529, 308] on span at bounding box center [754, 325] width 646 height 34
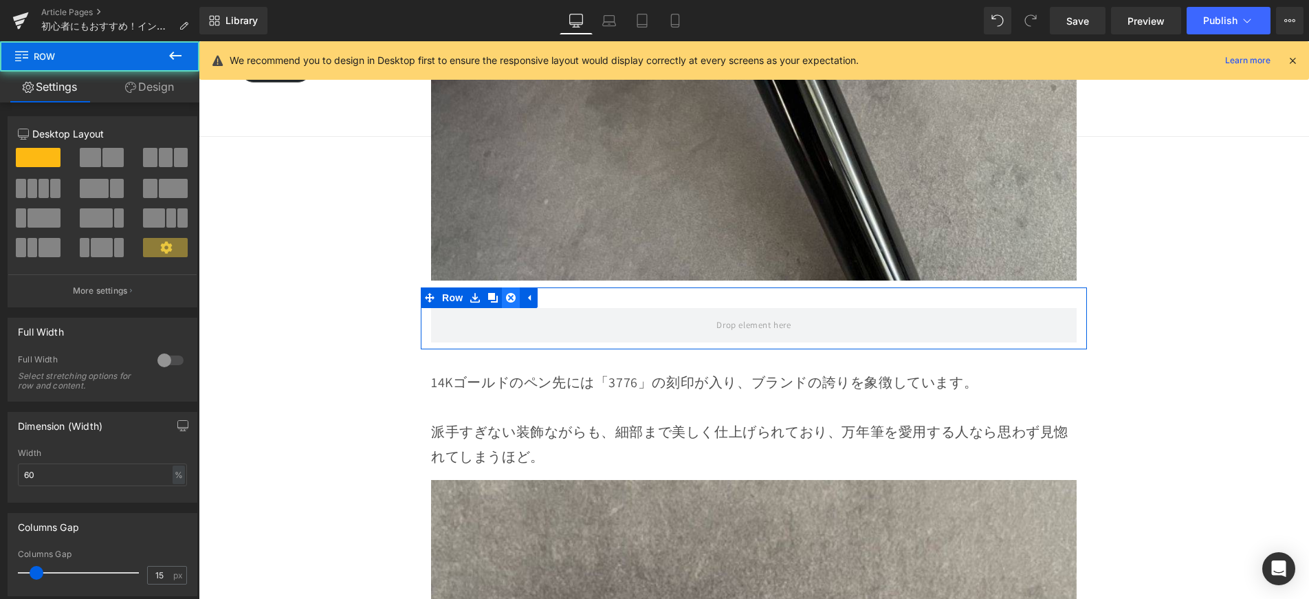
click at [514, 292] on icon at bounding box center [511, 297] width 10 height 10
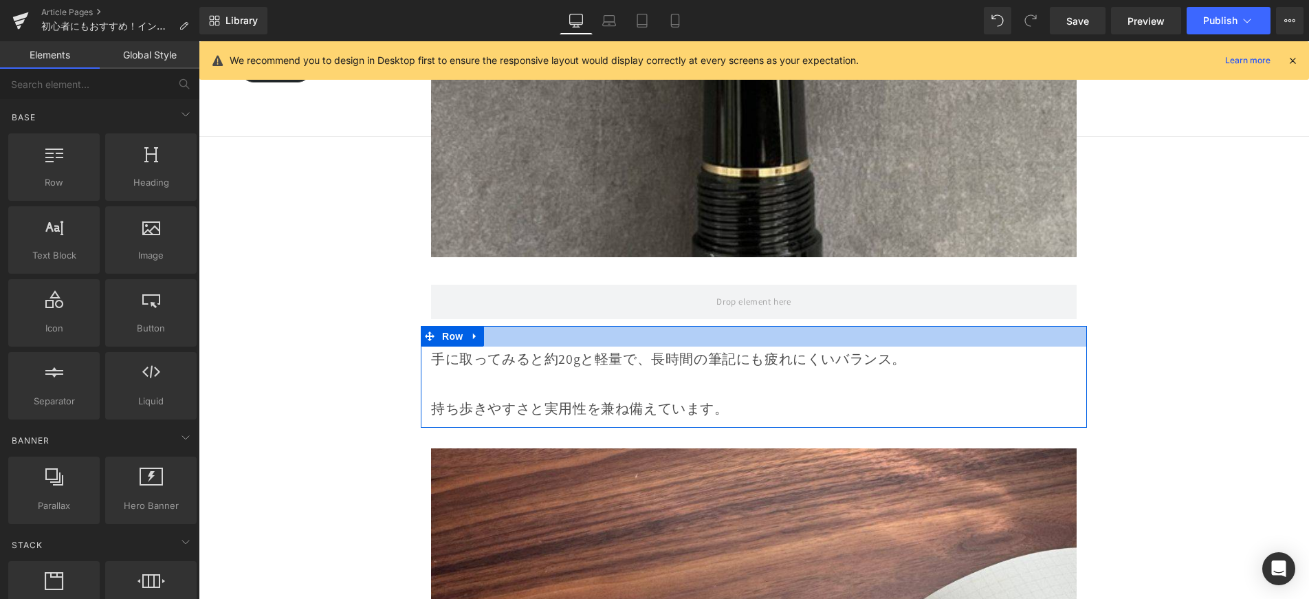
scroll to position [4881, 0]
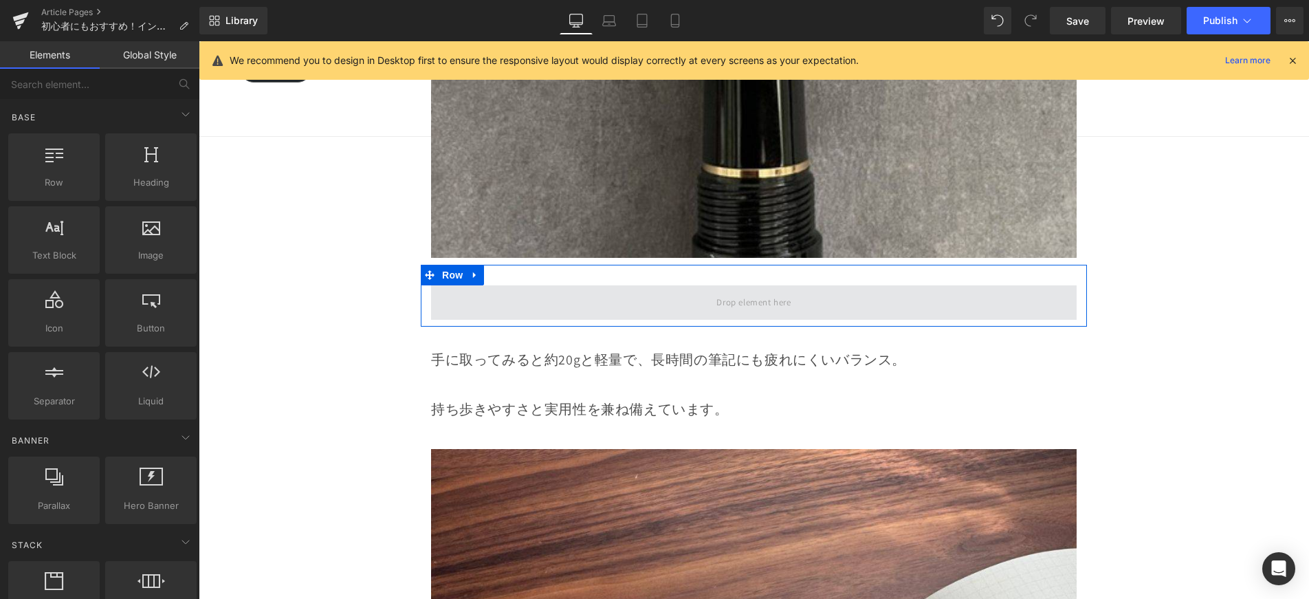
click at [514, 285] on span at bounding box center [754, 302] width 646 height 34
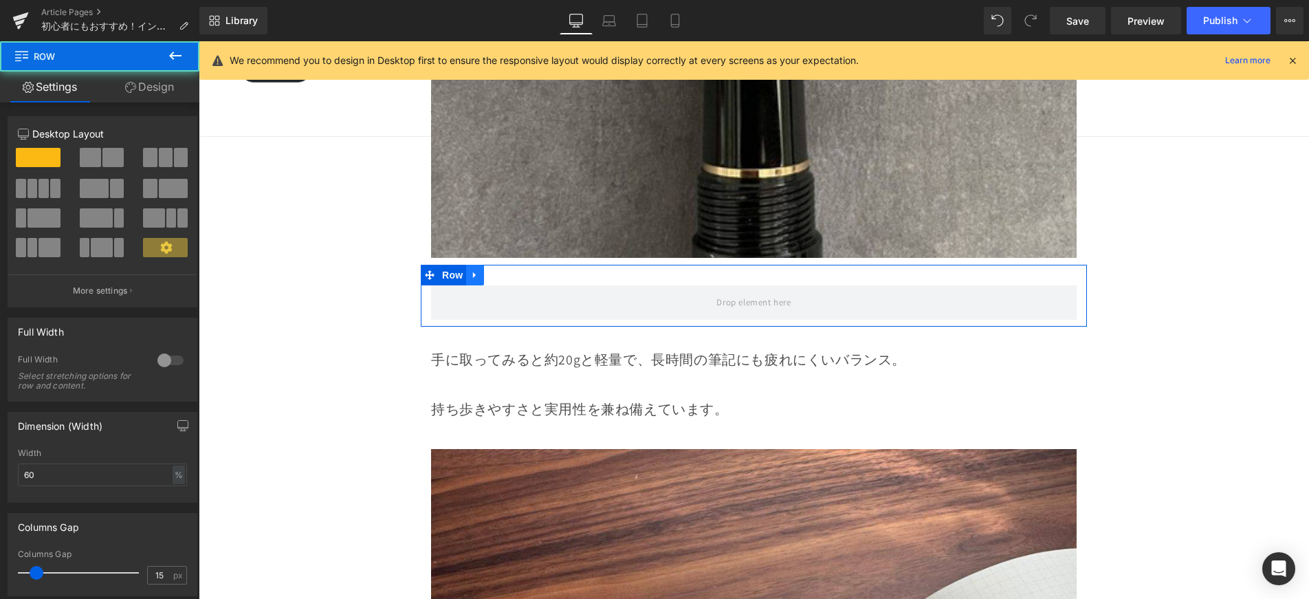
click at [473, 272] on icon at bounding box center [474, 275] width 3 height 6
click at [507, 270] on icon at bounding box center [511, 275] width 10 height 10
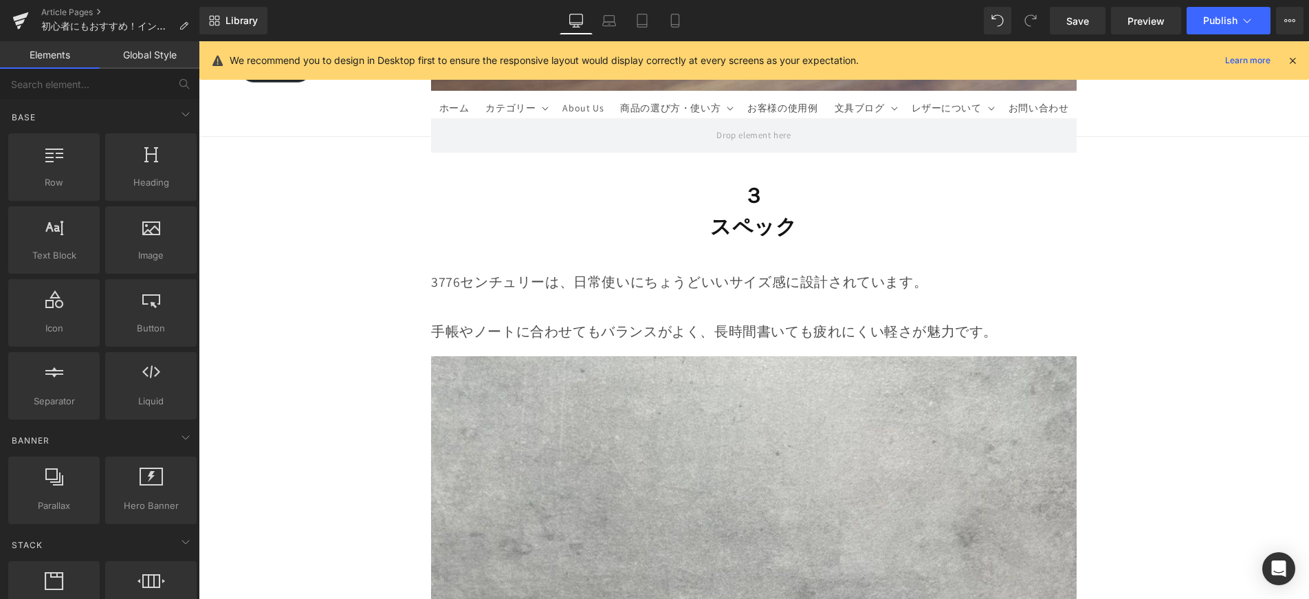
scroll to position [6625, 0]
click at [1075, 23] on span "Save" at bounding box center [1077, 21] width 23 height 14
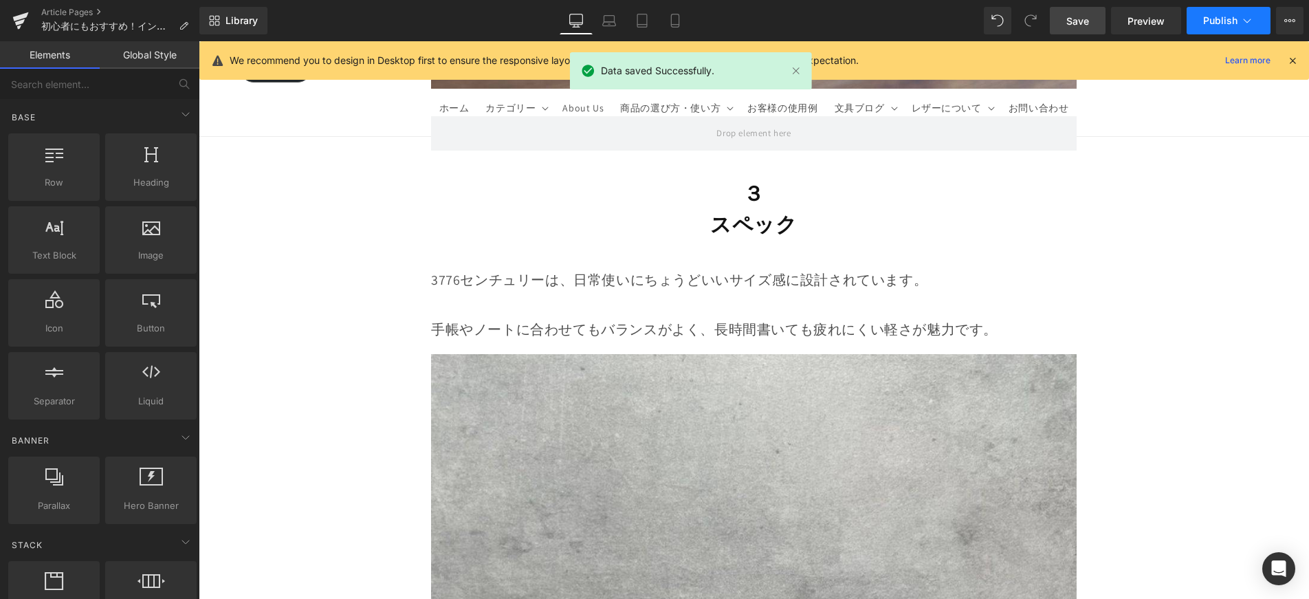
click at [1209, 19] on span "Publish" at bounding box center [1220, 20] width 34 height 11
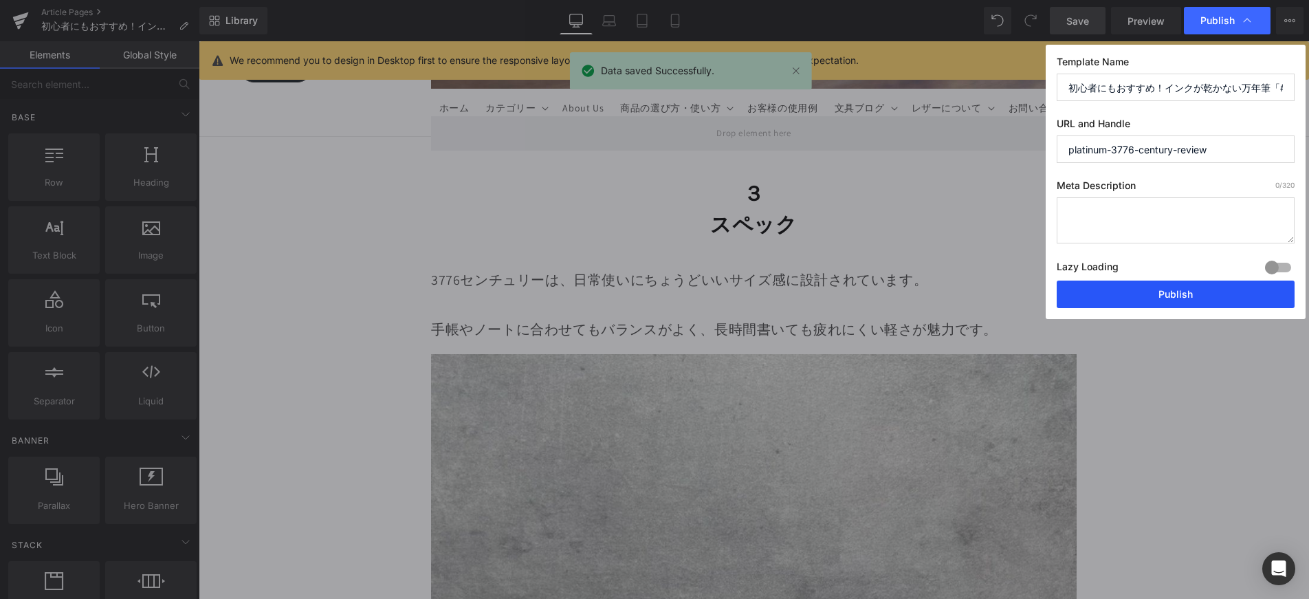
click at [1206, 303] on button "Publish" at bounding box center [1176, 295] width 238 height 28
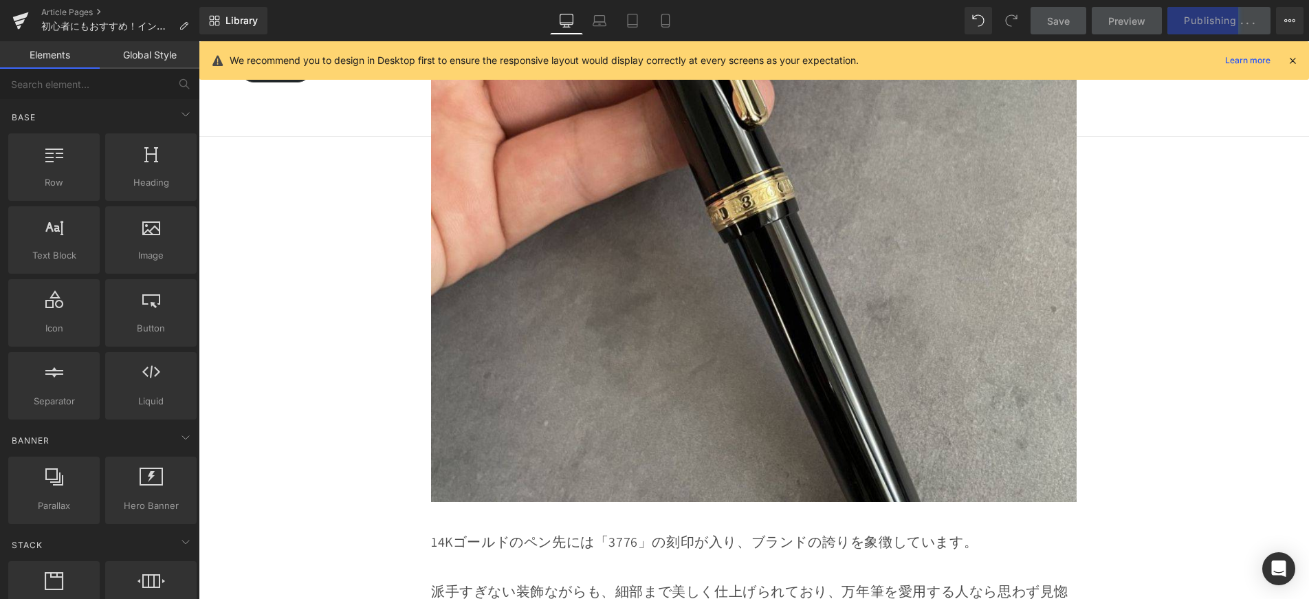
scroll to position [4199, 0]
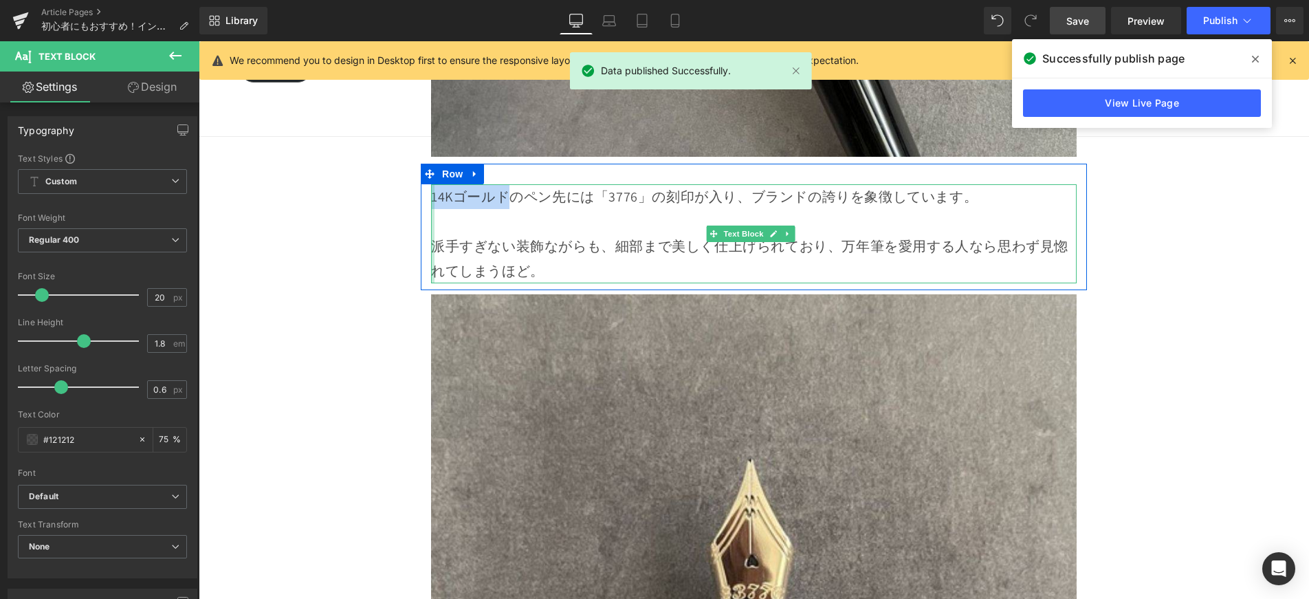
drag, startPoint x: 505, startPoint y: 175, endPoint x: 431, endPoint y: 175, distance: 73.6
click at [431, 184] on div "14Kゴールドのペン先には「3776」の刻印が入り、ブランドの誇りを象徴しています。 派手すぎない装飾ながらも、細部まで美しく仕上げられており、万年筆を愛用す…" at bounding box center [754, 233] width 646 height 99
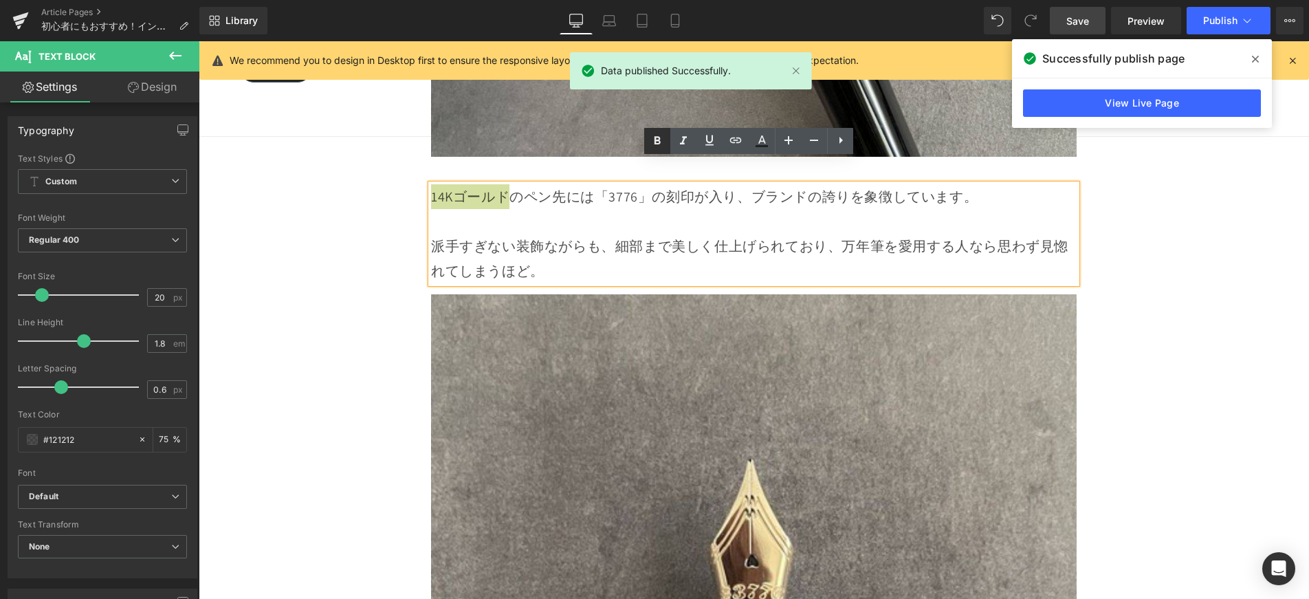
click at [654, 140] on icon at bounding box center [657, 141] width 17 height 17
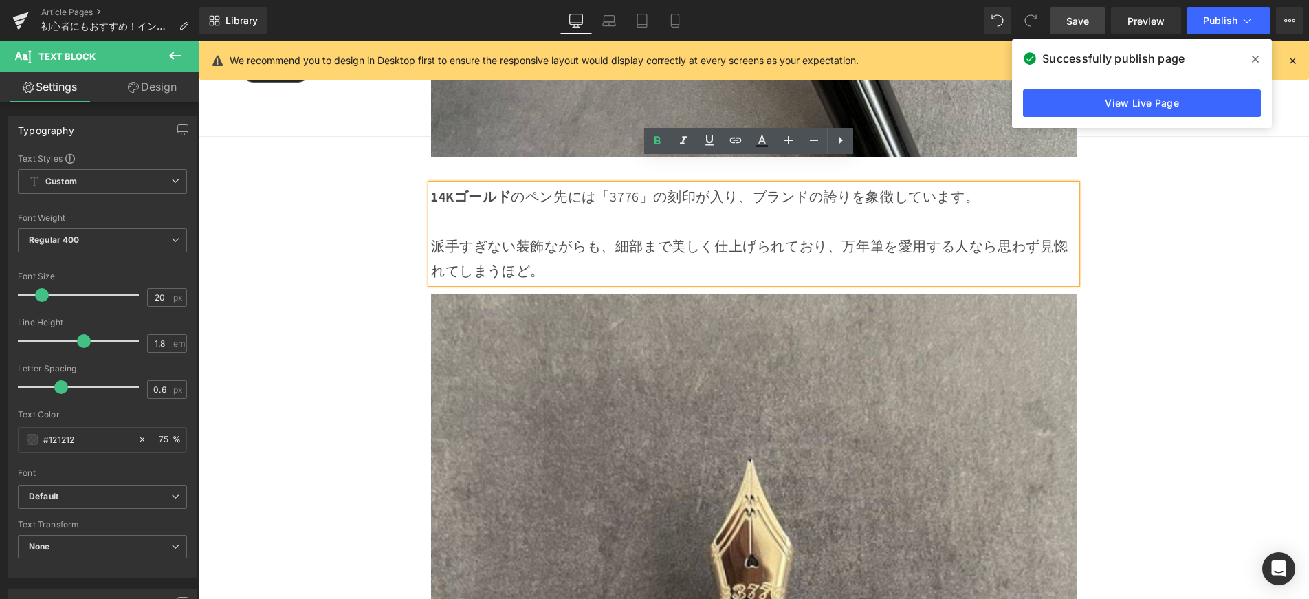
click at [769, 209] on p at bounding box center [754, 221] width 646 height 25
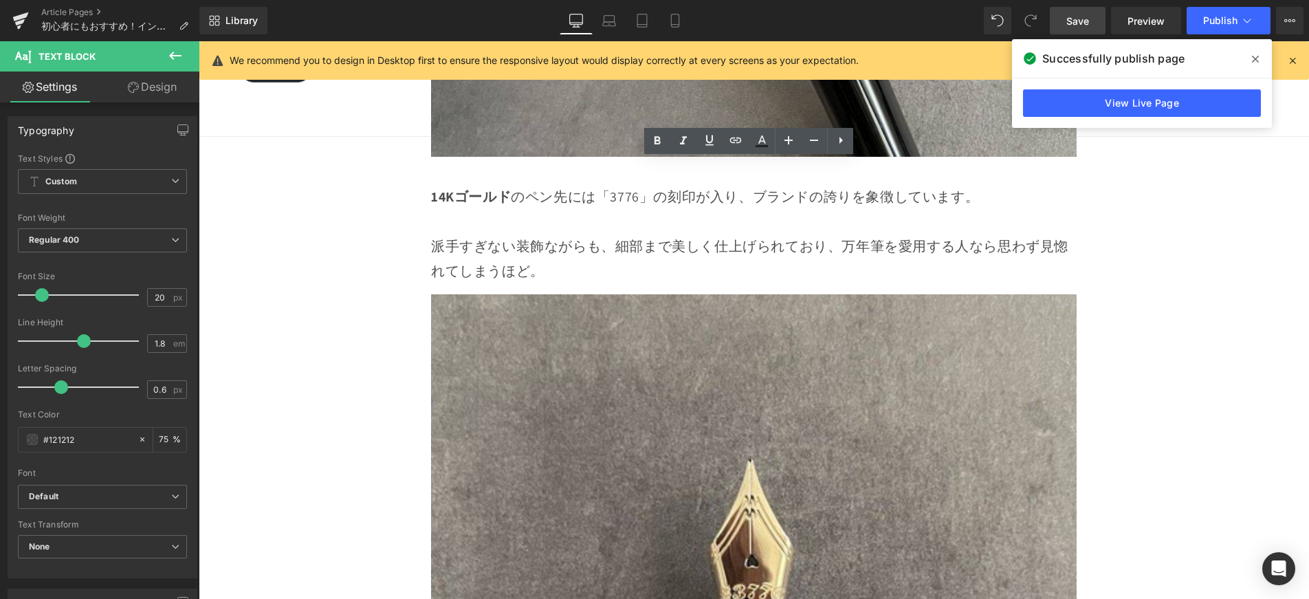
click at [1269, 59] on div "Successfully publish page" at bounding box center [1142, 58] width 260 height 39
click at [1085, 19] on span "Save" at bounding box center [1077, 21] width 23 height 14
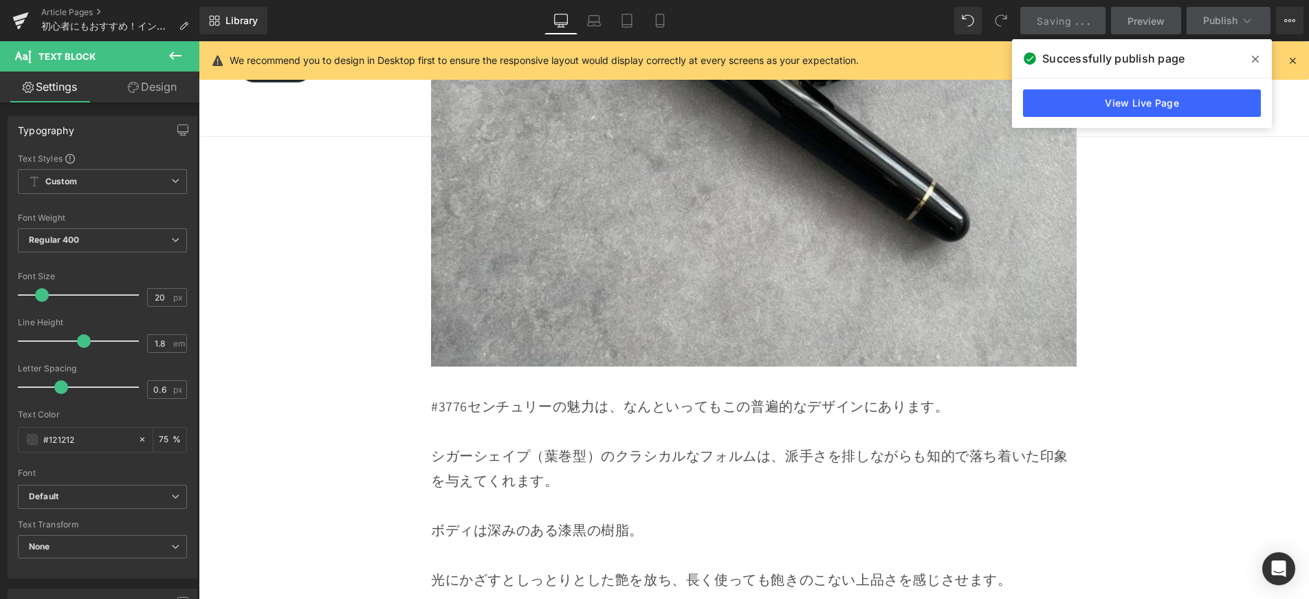
scroll to position [2091, 0]
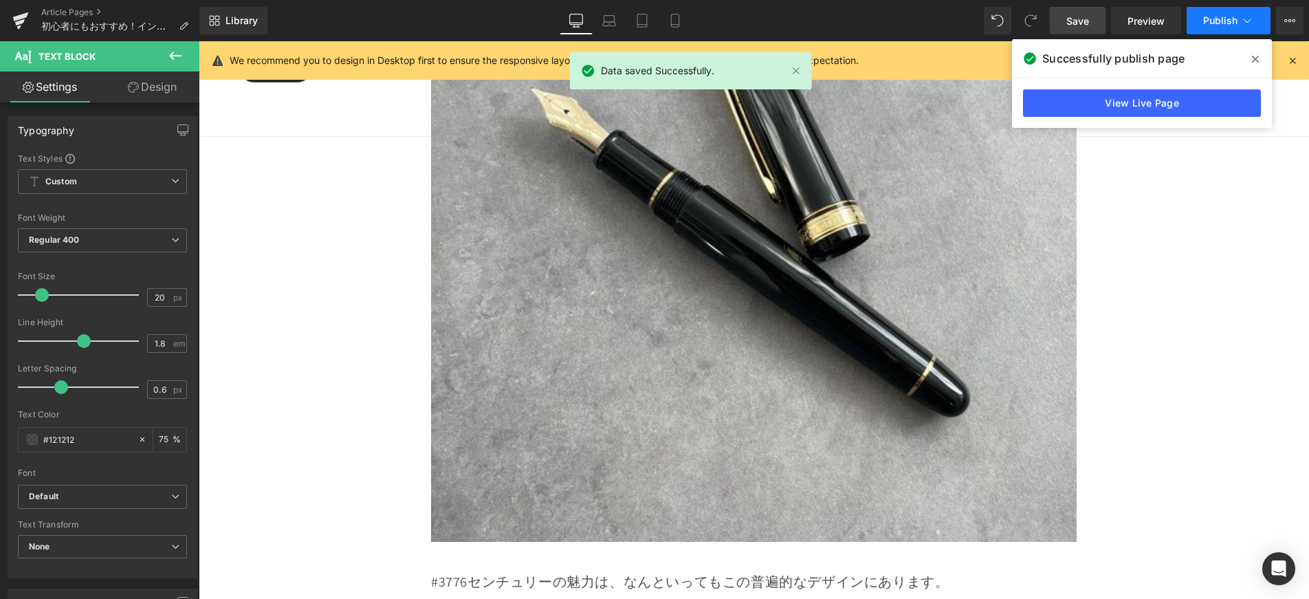
click at [1227, 26] on button "Publish" at bounding box center [1229, 21] width 84 height 28
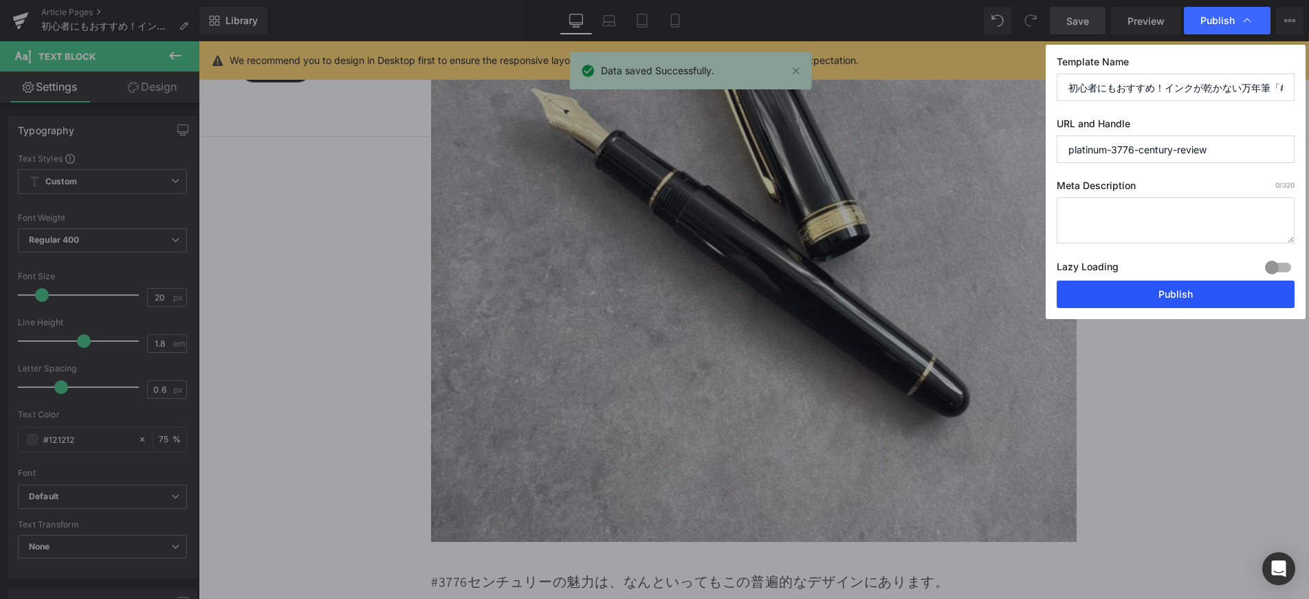
click at [1178, 289] on button "Publish" at bounding box center [1176, 295] width 238 height 28
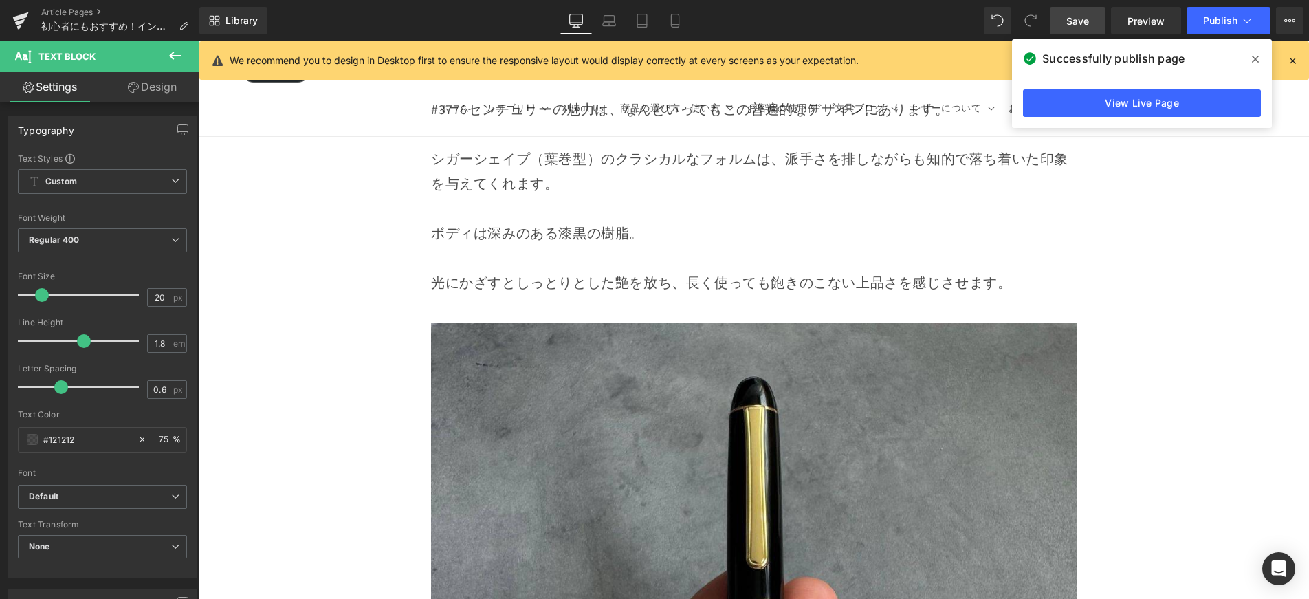
scroll to position [2564, 0]
click at [674, 28] on link "Mobile" at bounding box center [675, 21] width 33 height 28
type input "75"
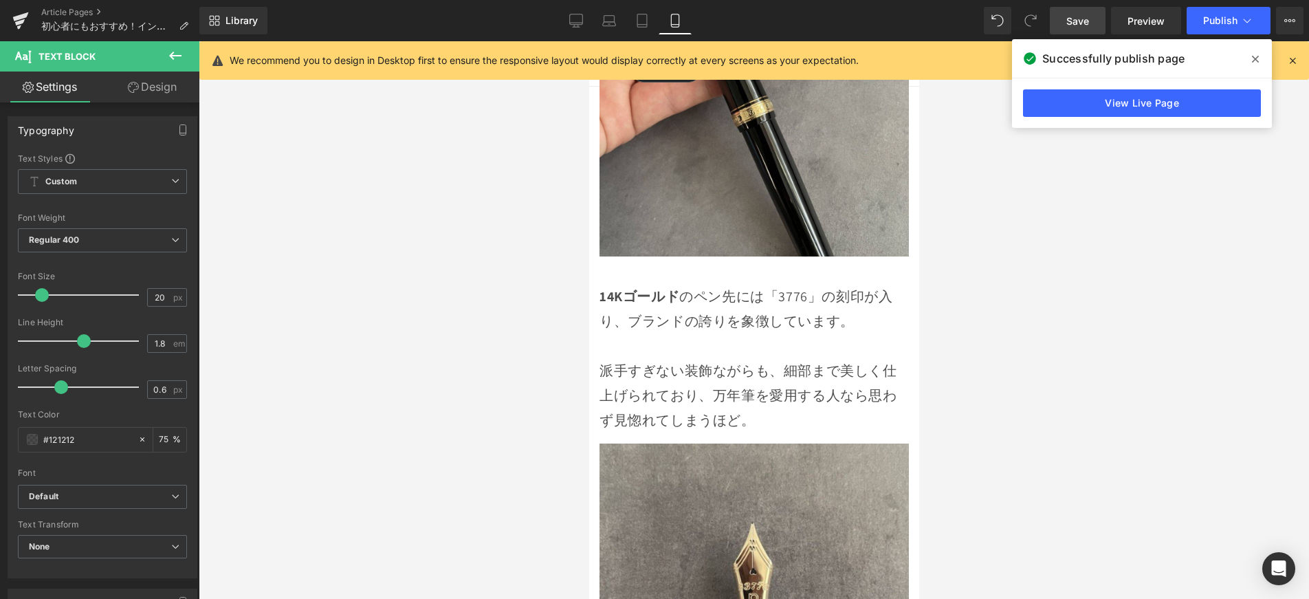
scroll to position [2881, 0]
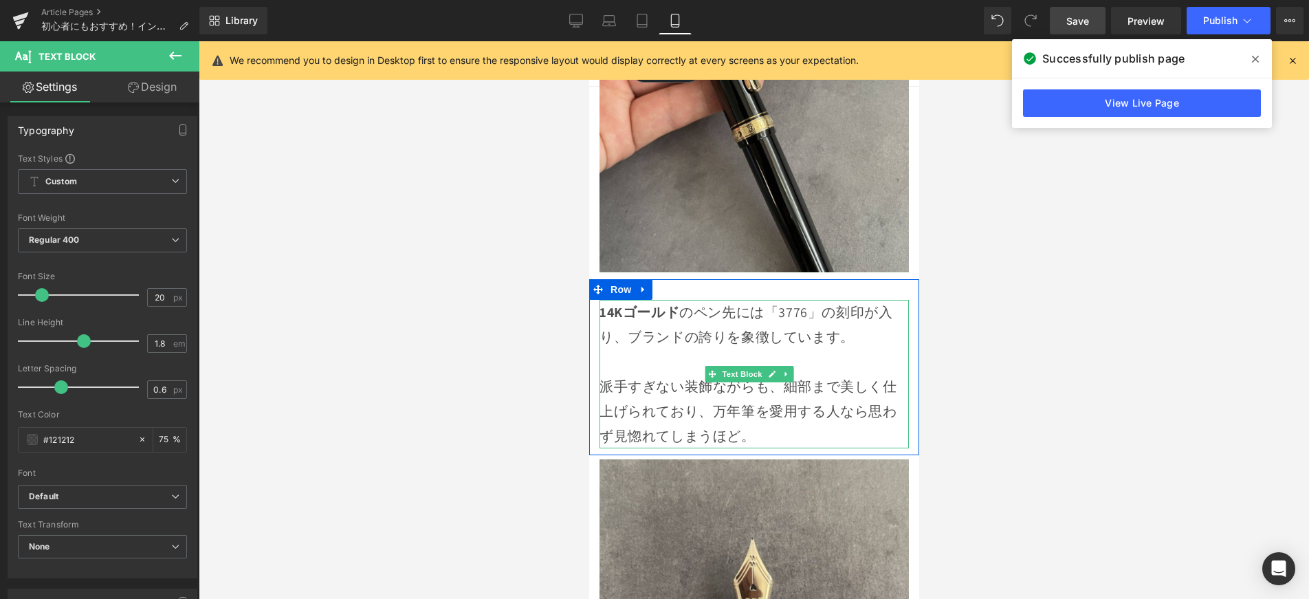
click at [709, 303] on span "14Kゴールド のペン先には「3776」の刻印が入り、ブランドの誇りを象徴しています。" at bounding box center [745, 324] width 293 height 43
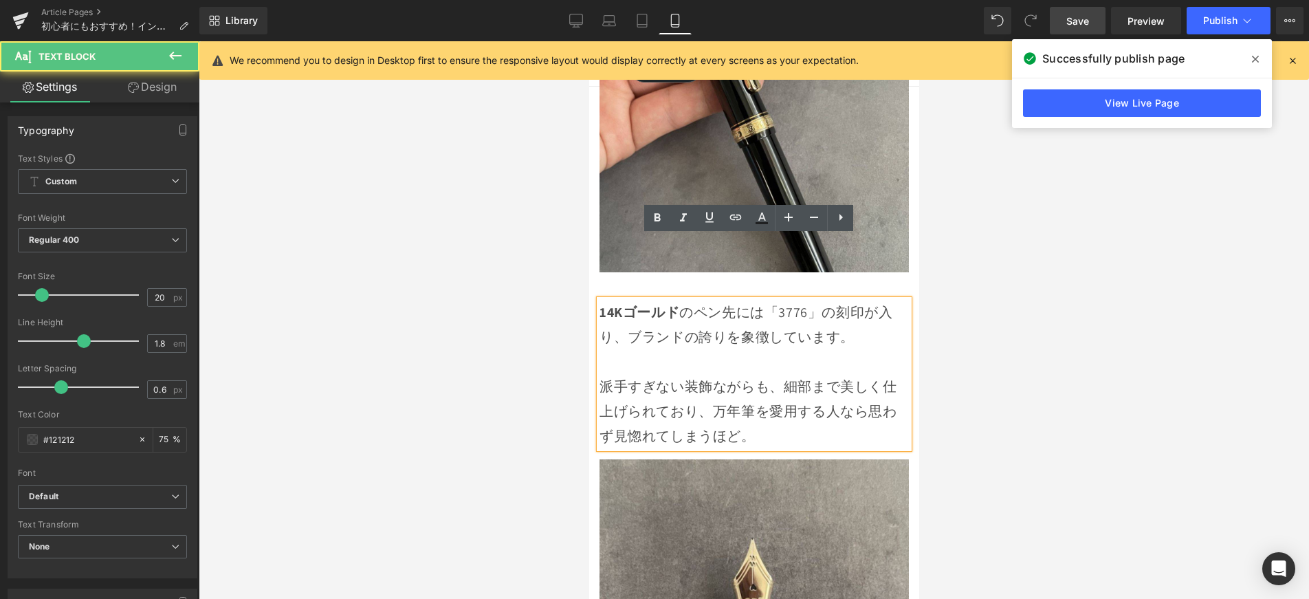
click at [708, 303] on span "14Kゴールド のペン先には「3776」の刻印が入り、ブランドの誇りを象徴しています。" at bounding box center [745, 324] width 293 height 43
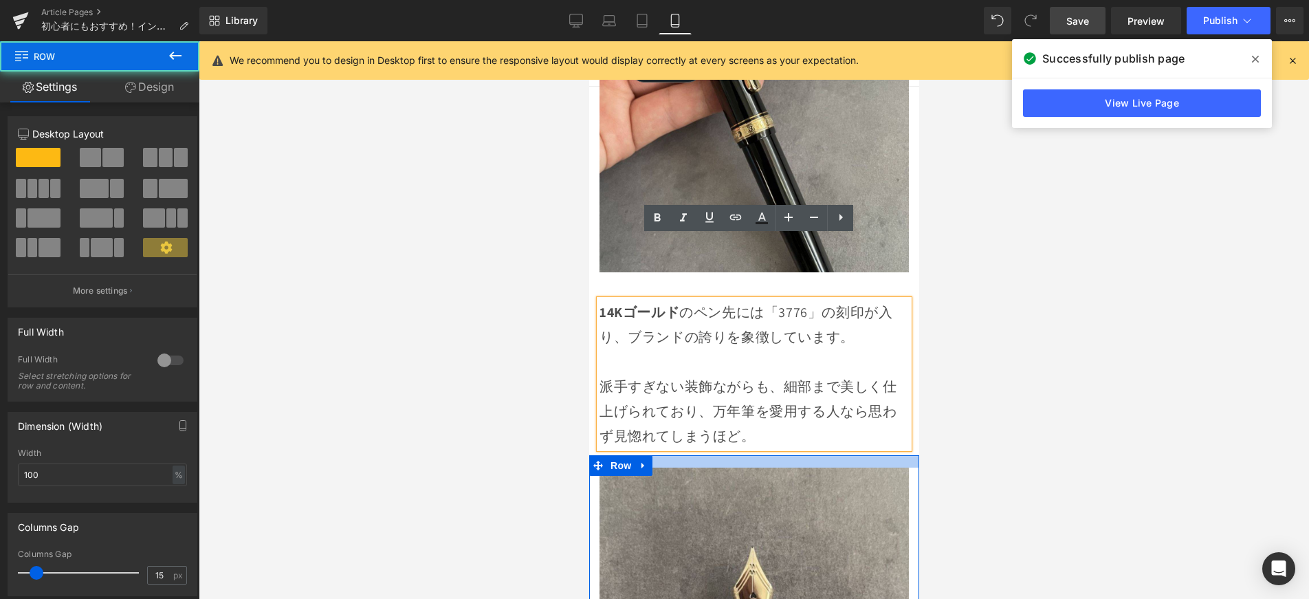
drag, startPoint x: 768, startPoint y: 393, endPoint x: 768, endPoint y: 402, distance: 8.3
click at [768, 455] on div at bounding box center [754, 461] width 330 height 12
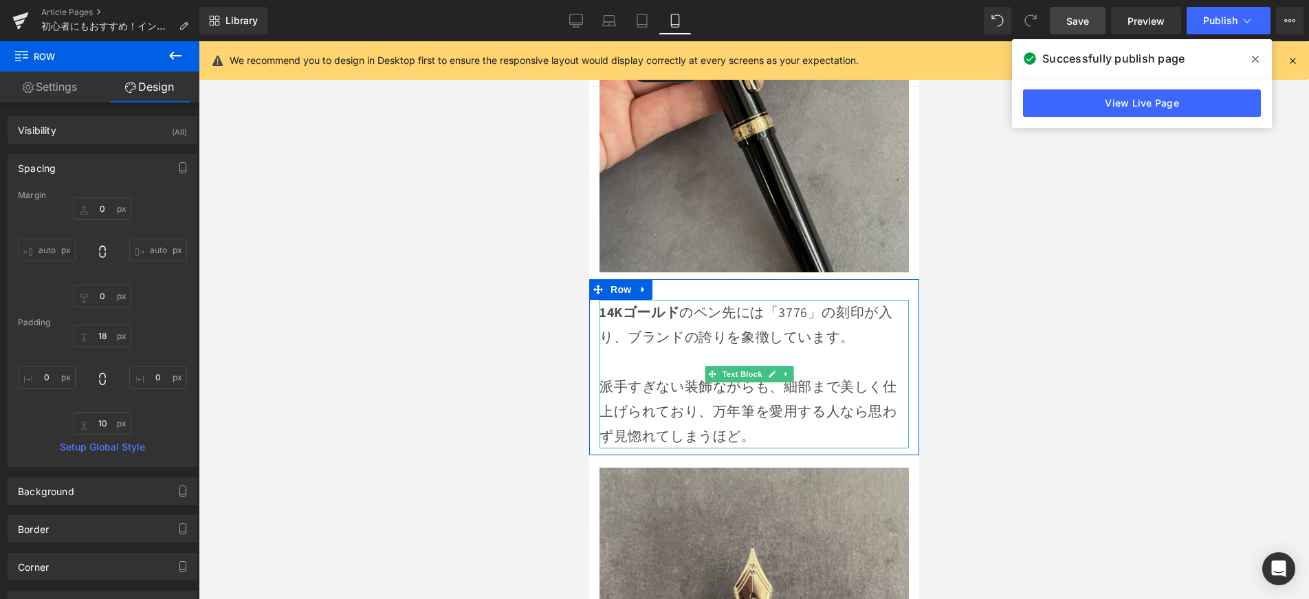
click at [628, 303] on strong "14Kゴールド" at bounding box center [639, 312] width 80 height 18
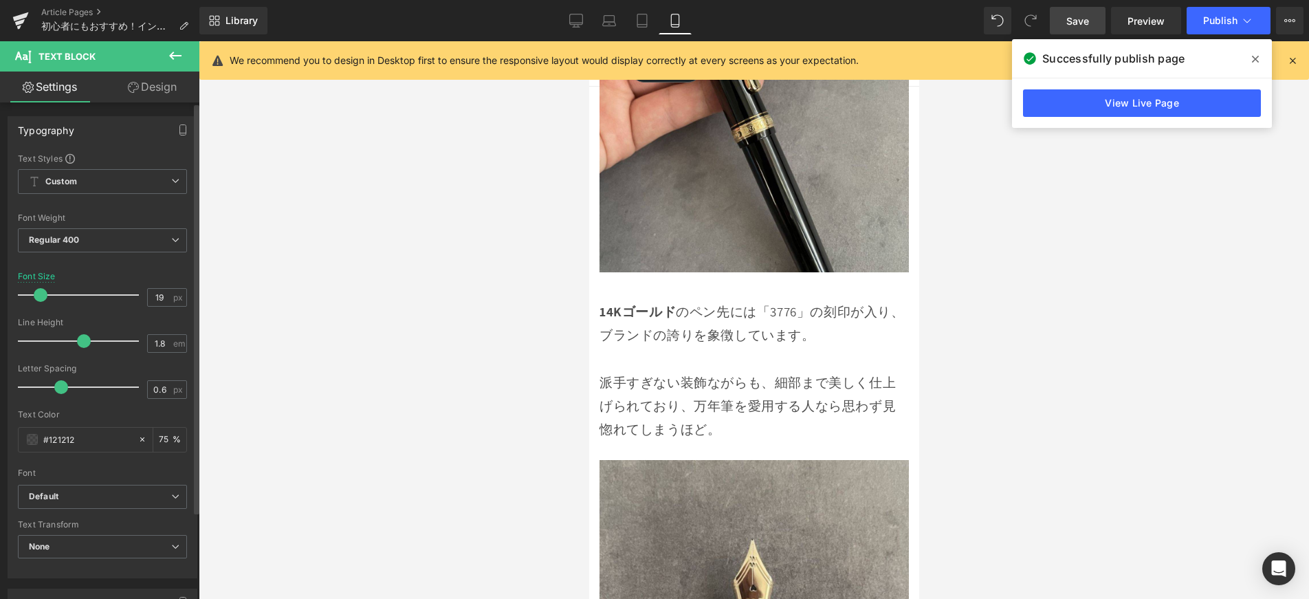
type input "18"
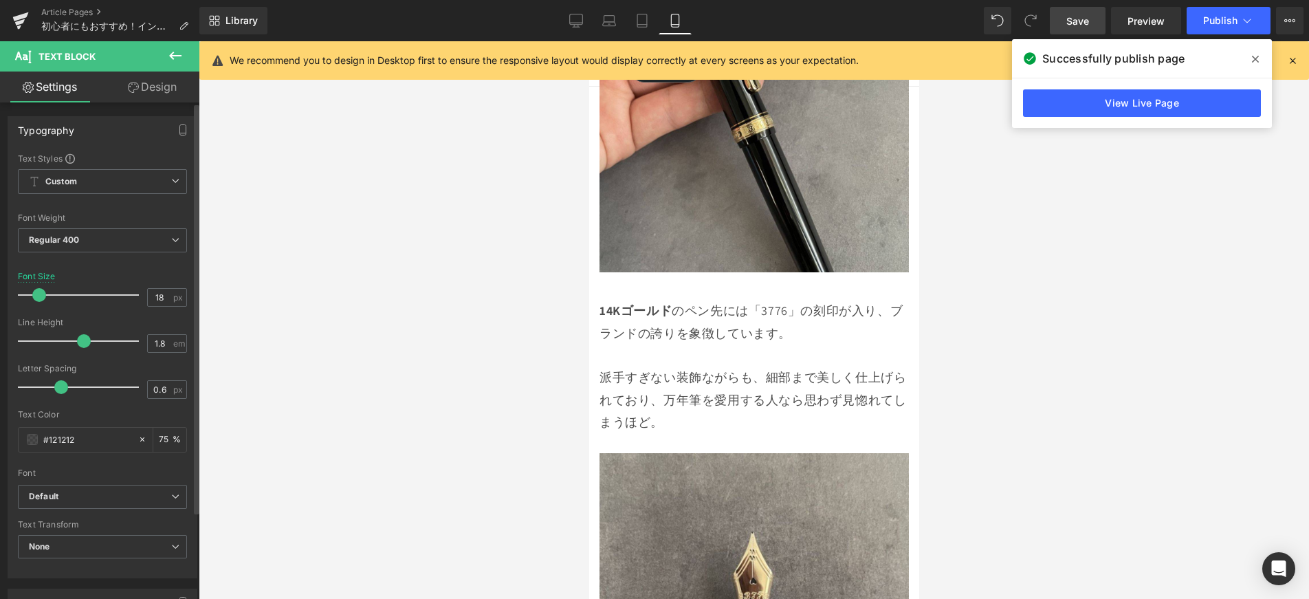
click at [41, 298] on span at bounding box center [39, 295] width 14 height 14
click at [1054, 14] on link "Save" at bounding box center [1078, 21] width 56 height 28
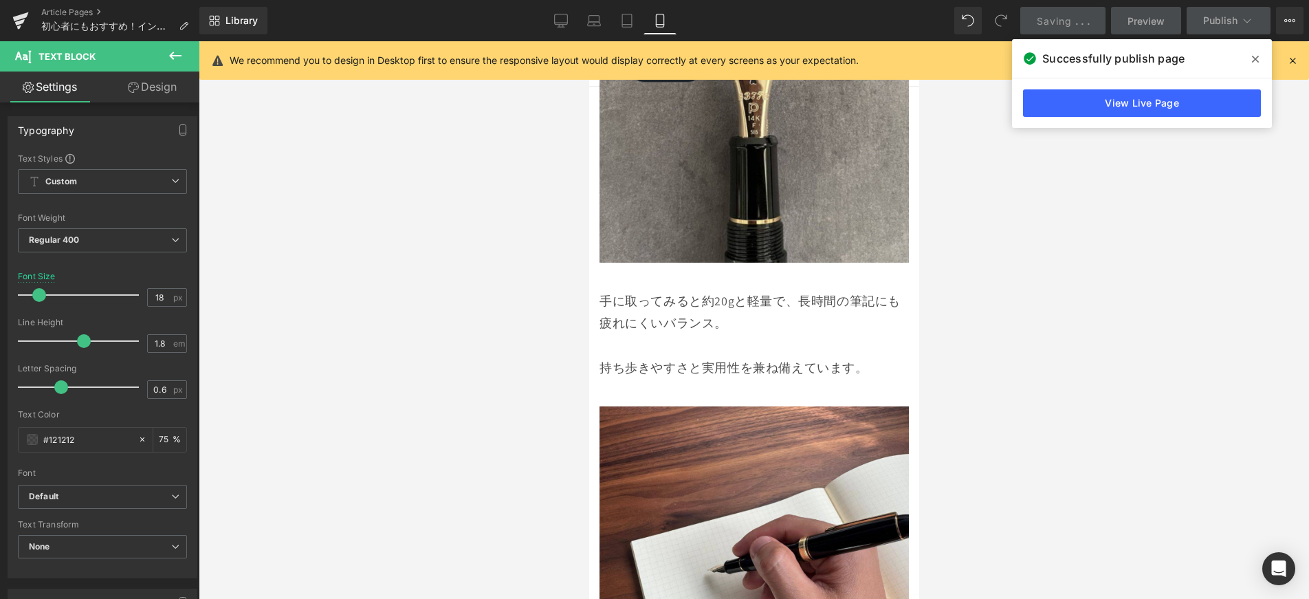
scroll to position [3398, 0]
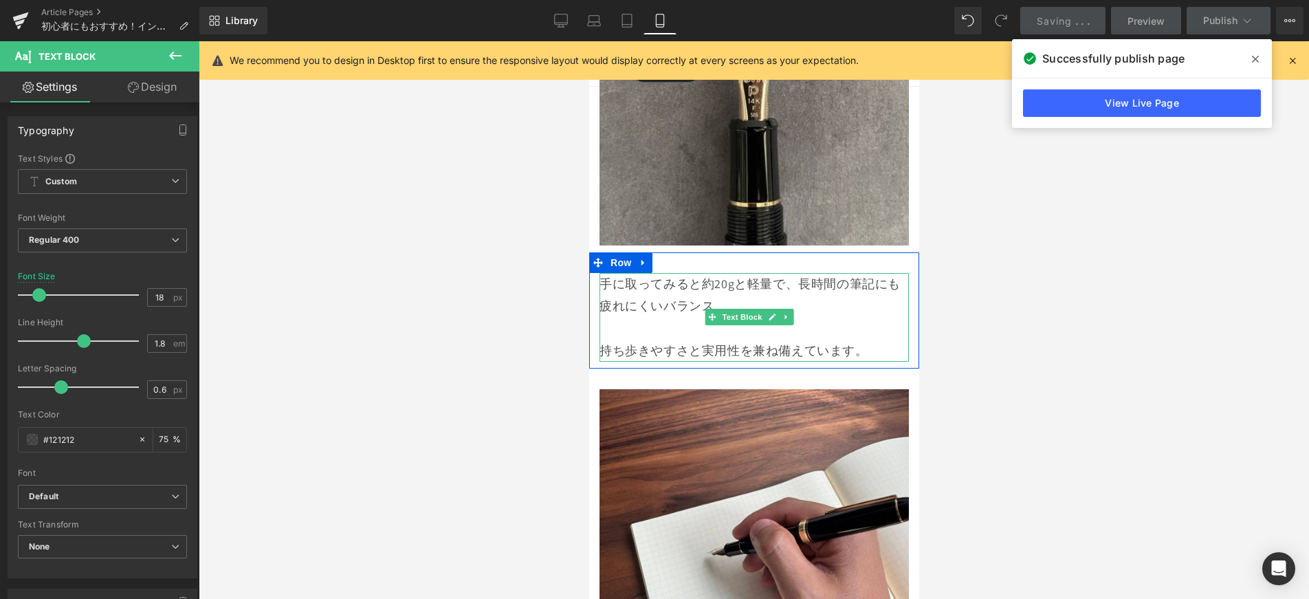
click at [765, 273] on p "手に取ってみると約20gと軽量で、長時間の筆記にも疲れにくいバランス。" at bounding box center [753, 295] width 309 height 45
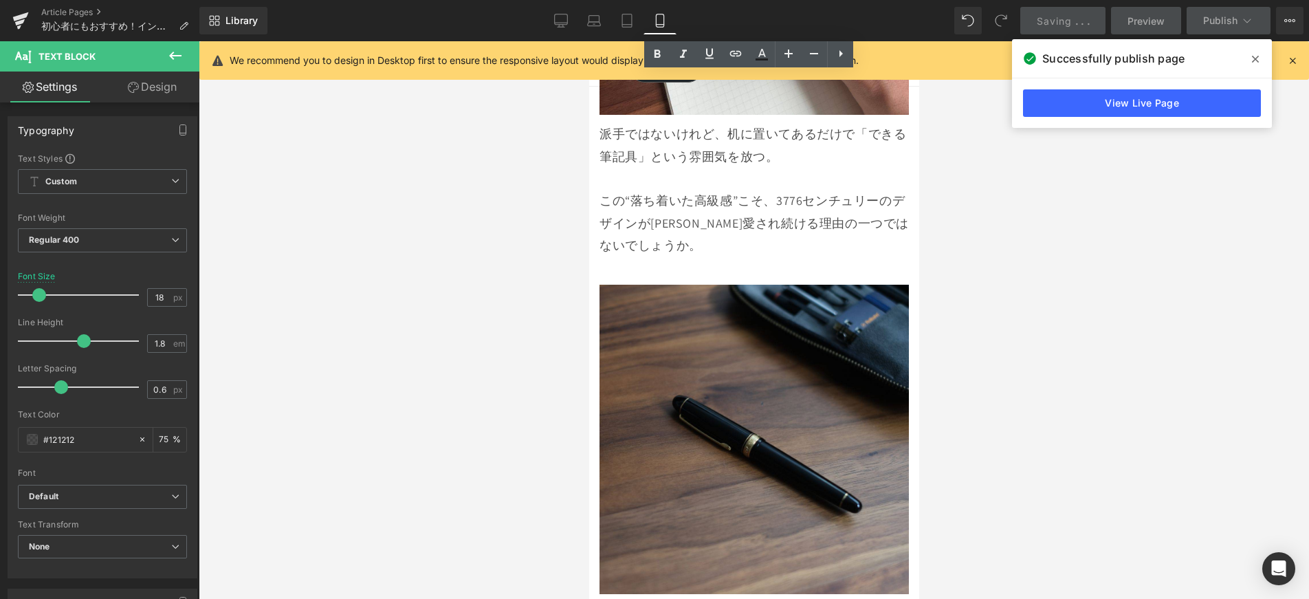
scroll to position [3856, 0]
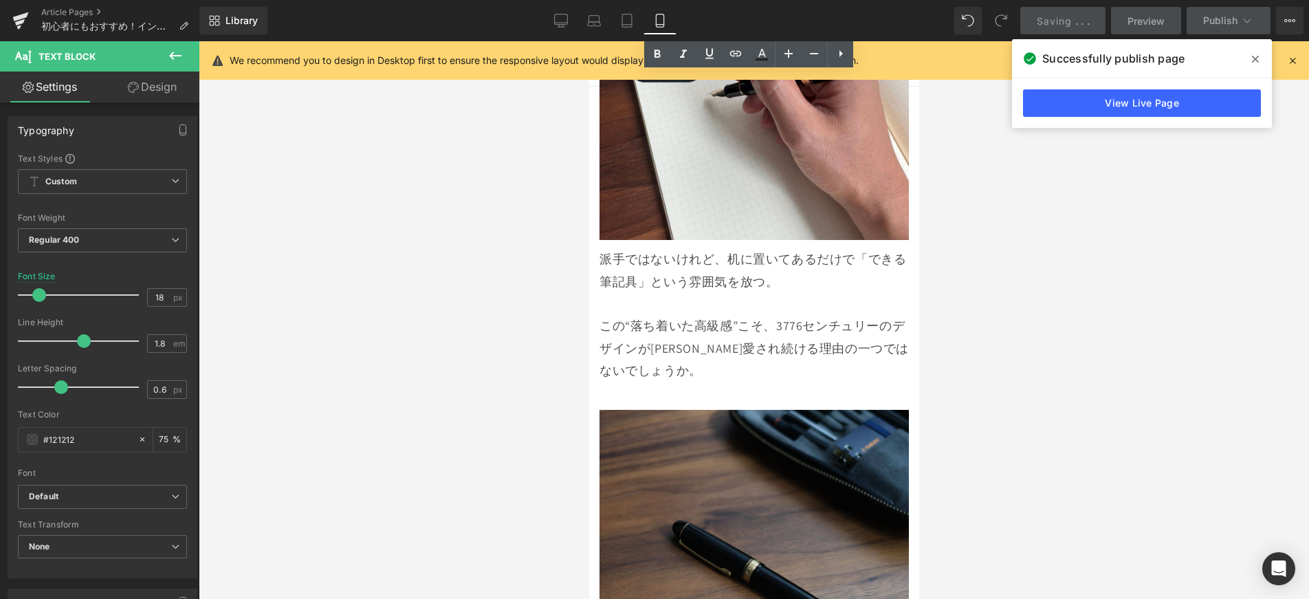
click at [734, 248] on p "派手ではないけれど、机に置いてあるだけで「できる筆記具」という雰囲気を放つ。" at bounding box center [753, 270] width 309 height 45
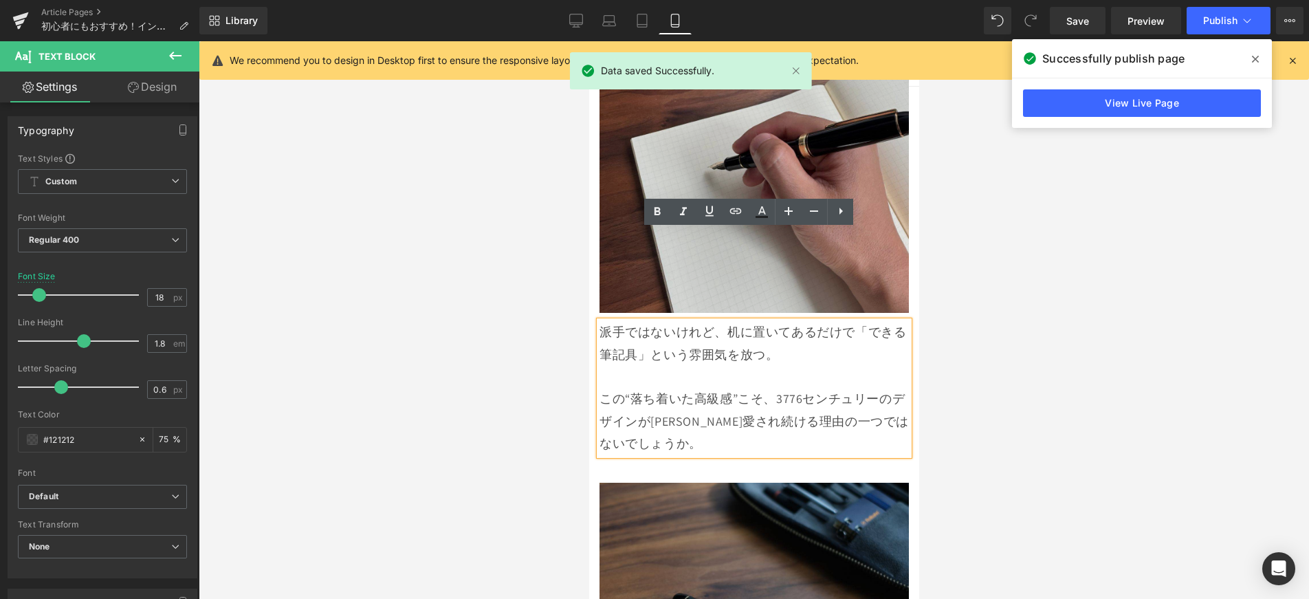
scroll to position [3769, 0]
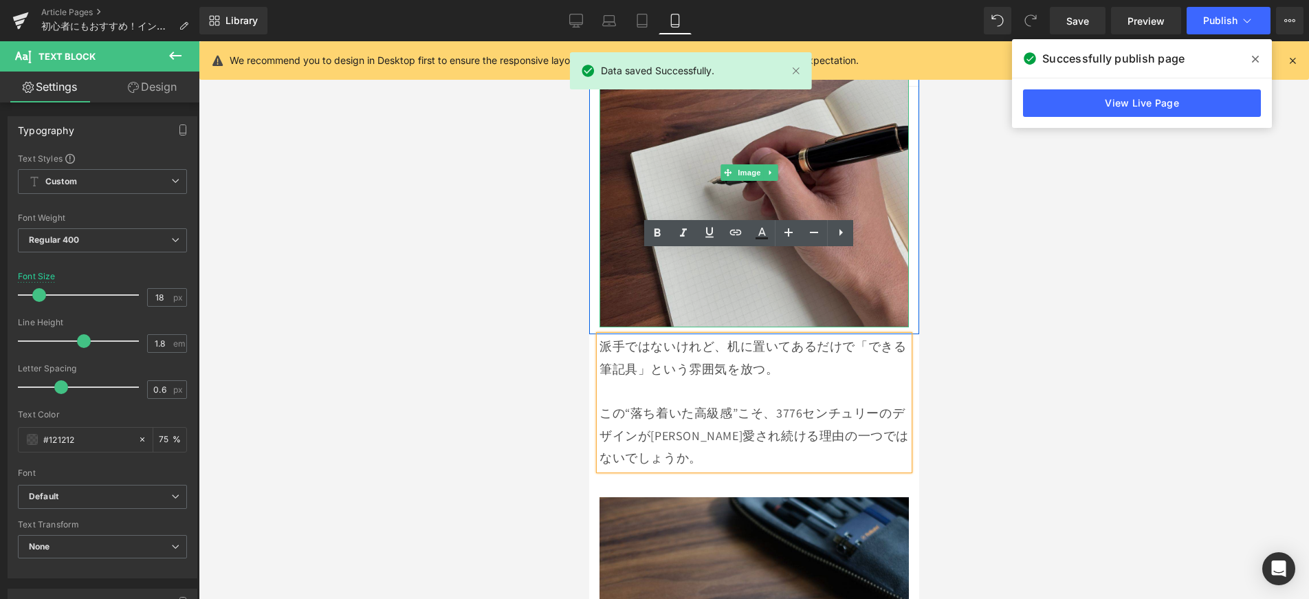
click at [863, 203] on img at bounding box center [753, 172] width 309 height 309
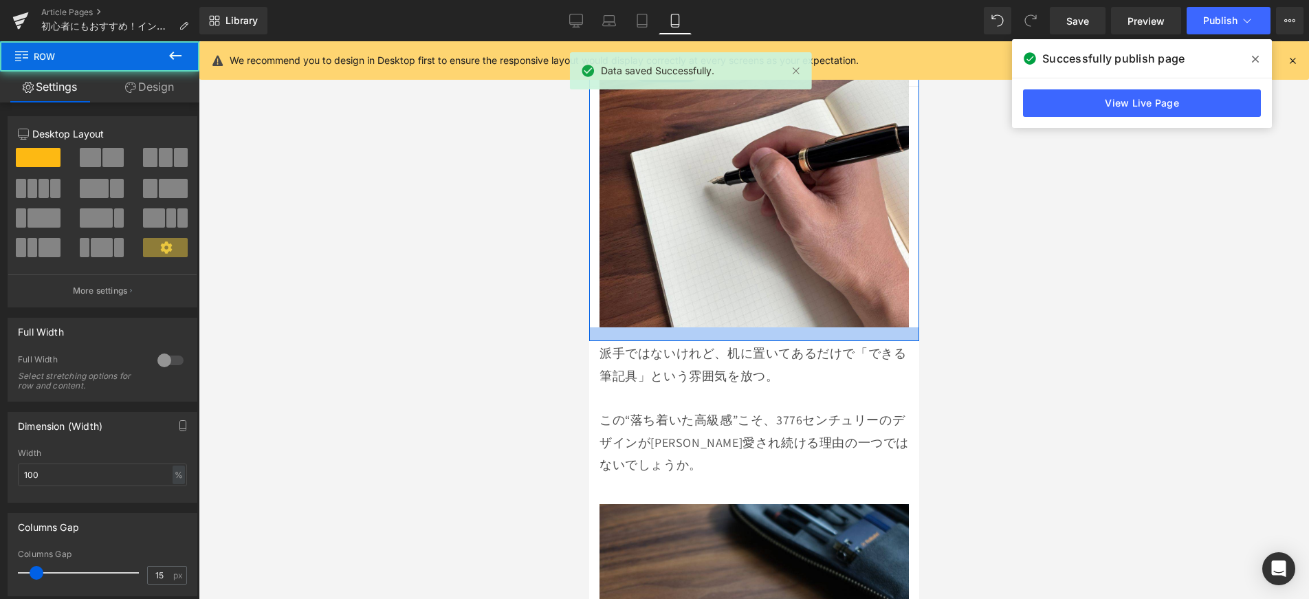
drag, startPoint x: 830, startPoint y: 245, endPoint x: 829, endPoint y: 252, distance: 6.9
click at [829, 327] on div at bounding box center [754, 334] width 330 height 14
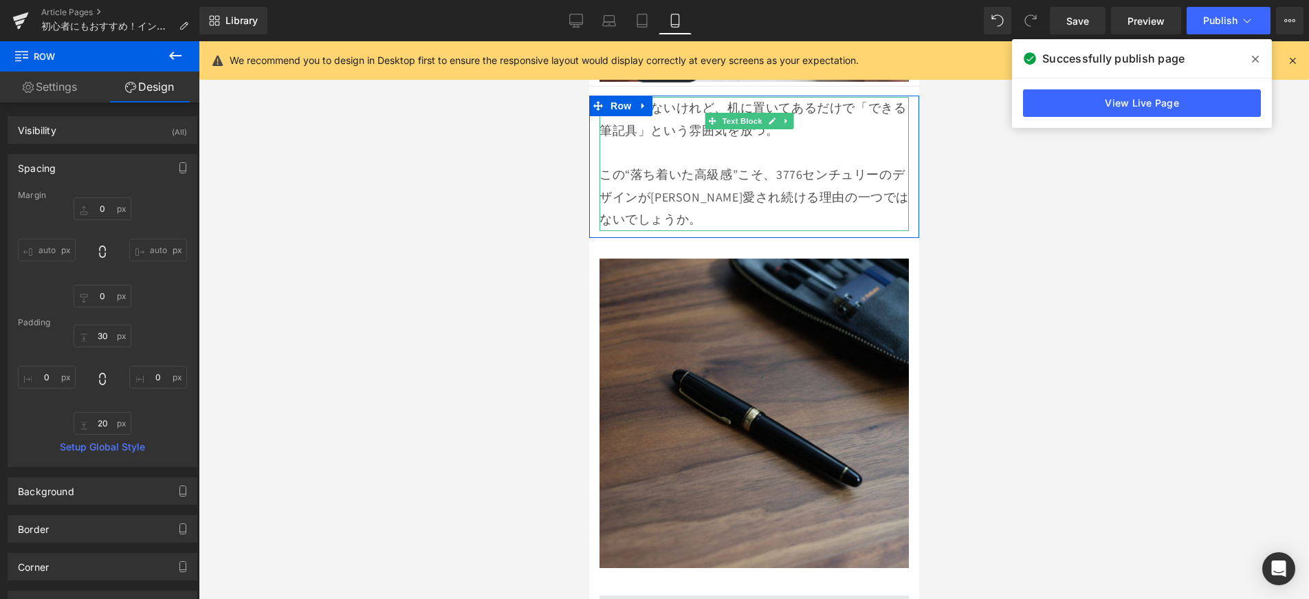
scroll to position [4030, 0]
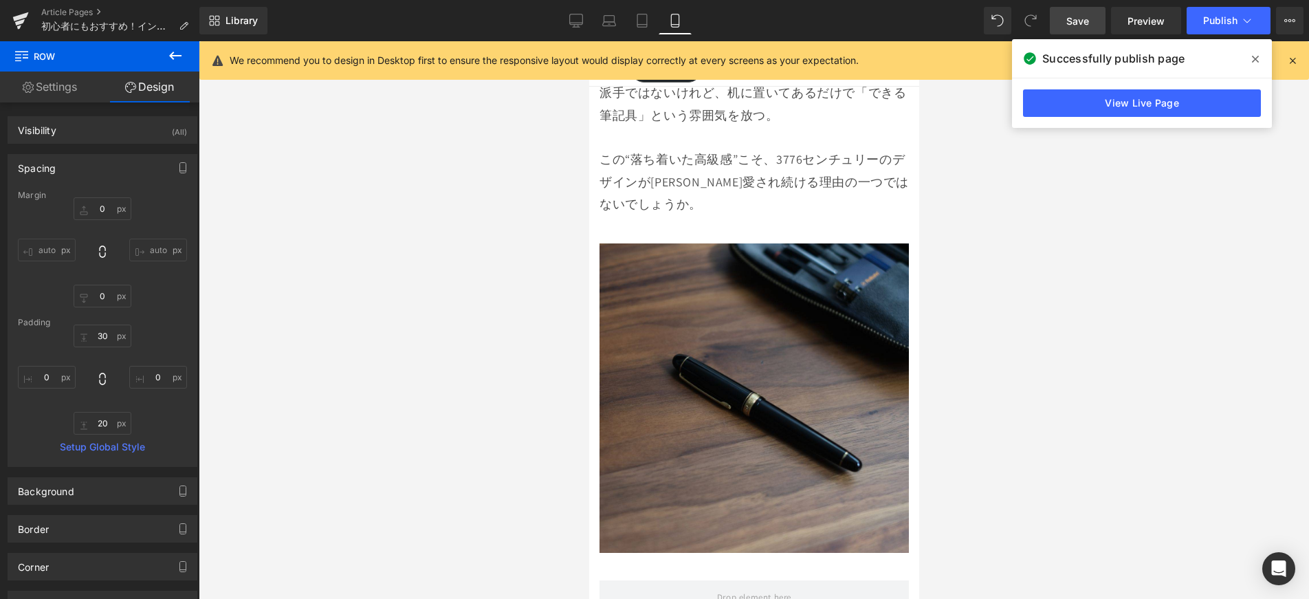
click at [1070, 23] on span "Save" at bounding box center [1077, 21] width 23 height 14
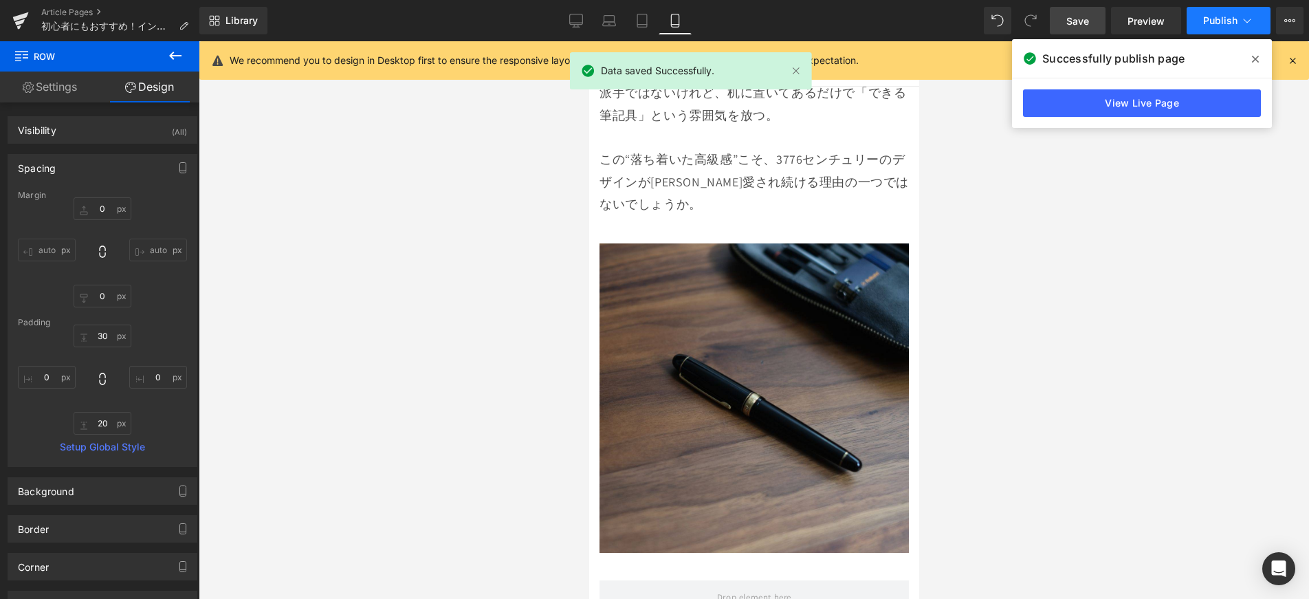
click at [1226, 23] on span "Publish" at bounding box center [1220, 20] width 34 height 11
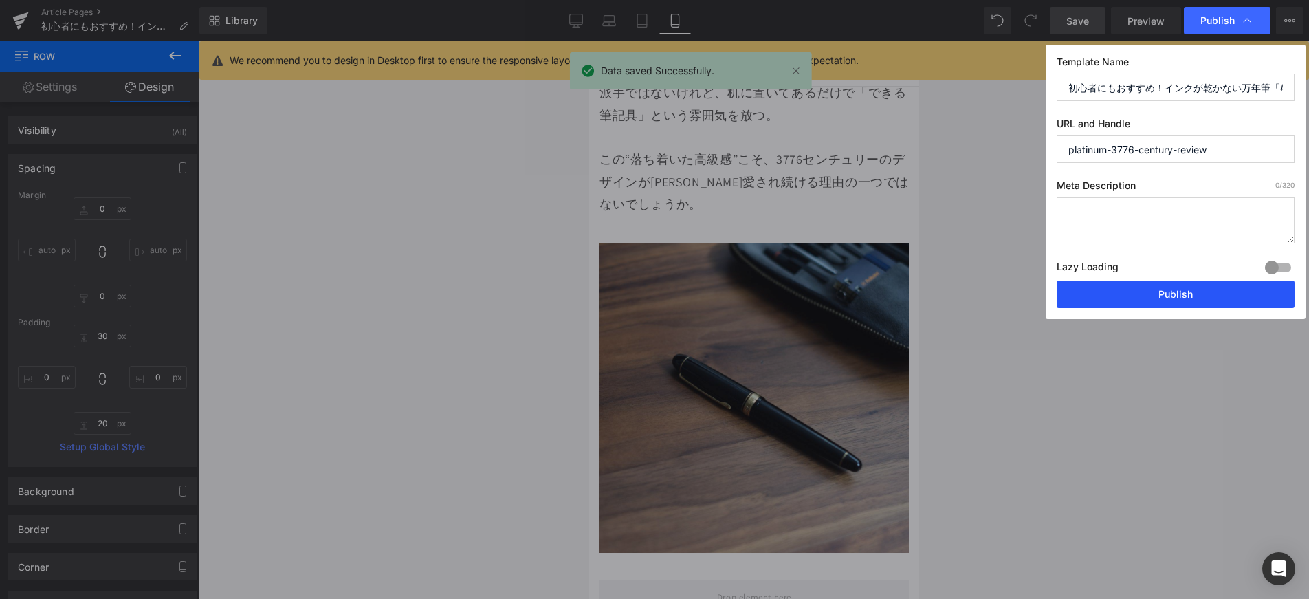
click at [1193, 292] on button "Publish" at bounding box center [1176, 295] width 238 height 28
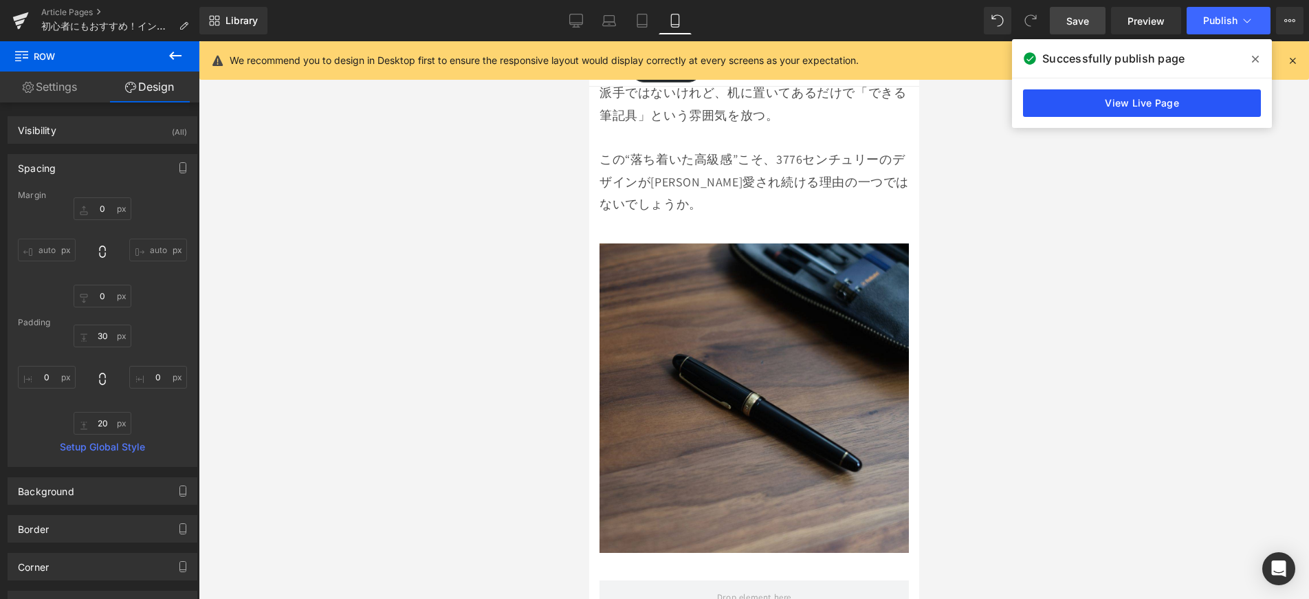
click at [1172, 107] on link "View Live Page" at bounding box center [1142, 103] width 238 height 28
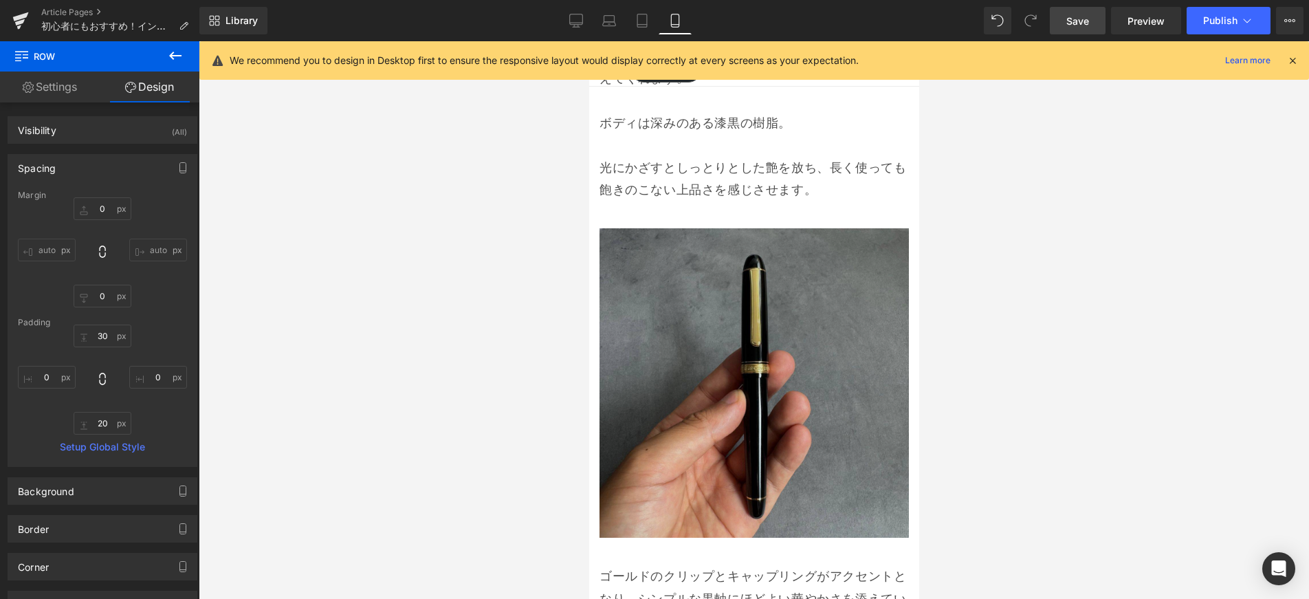
scroll to position [2108, 0]
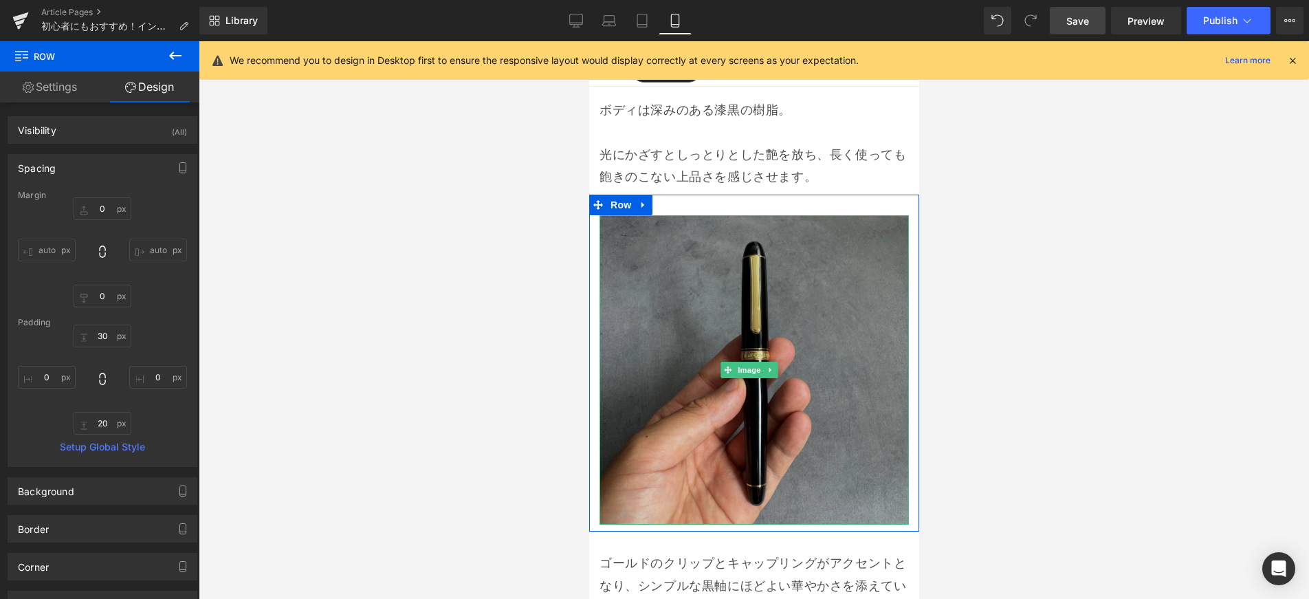
click at [815, 369] on img at bounding box center [753, 369] width 309 height 309
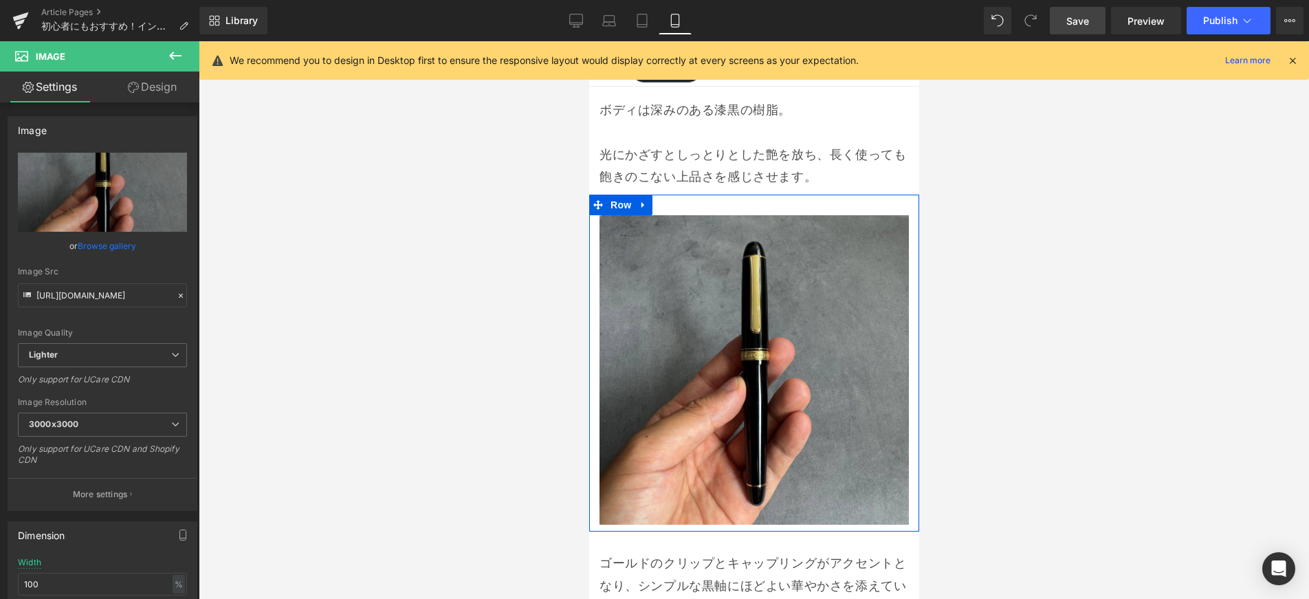
click at [649, 195] on link at bounding box center [643, 205] width 18 height 21
click at [662, 200] on icon at bounding box center [661, 205] width 10 height 10
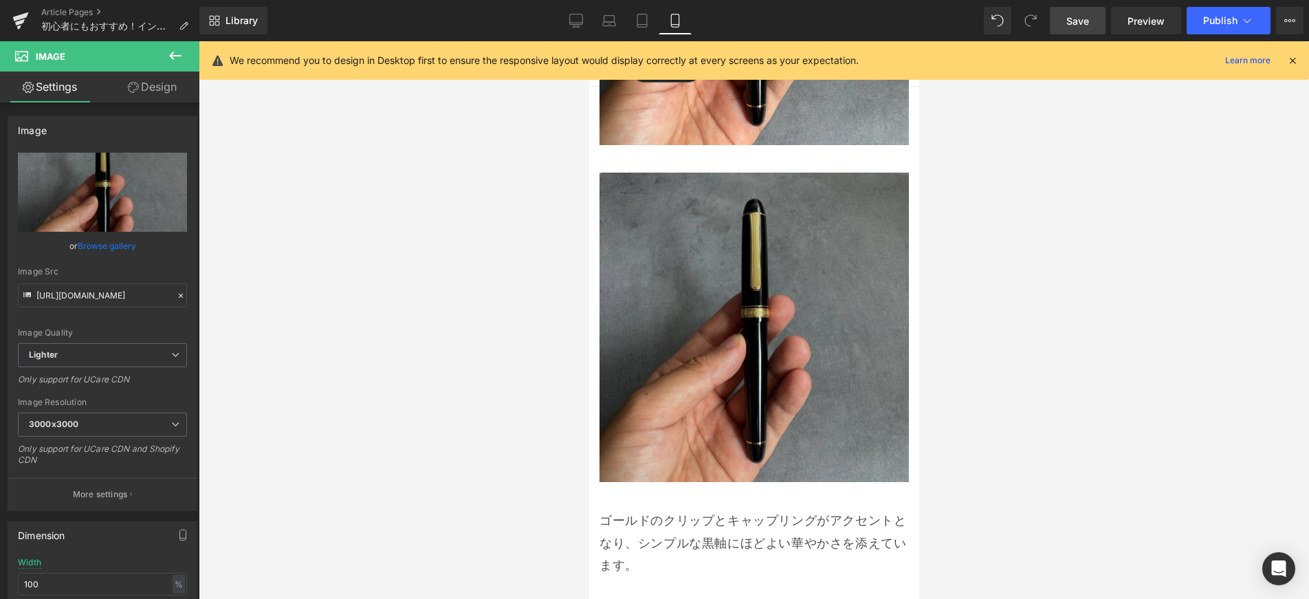
scroll to position [2490, 0]
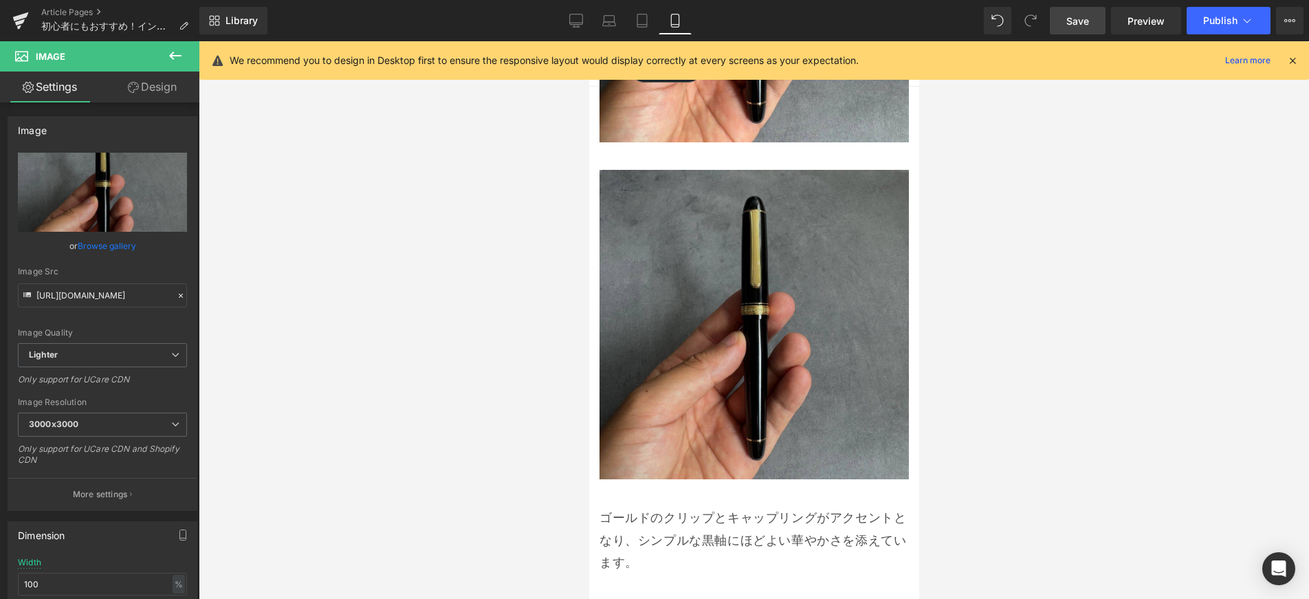
click at [683, 208] on img at bounding box center [753, 324] width 309 height 309
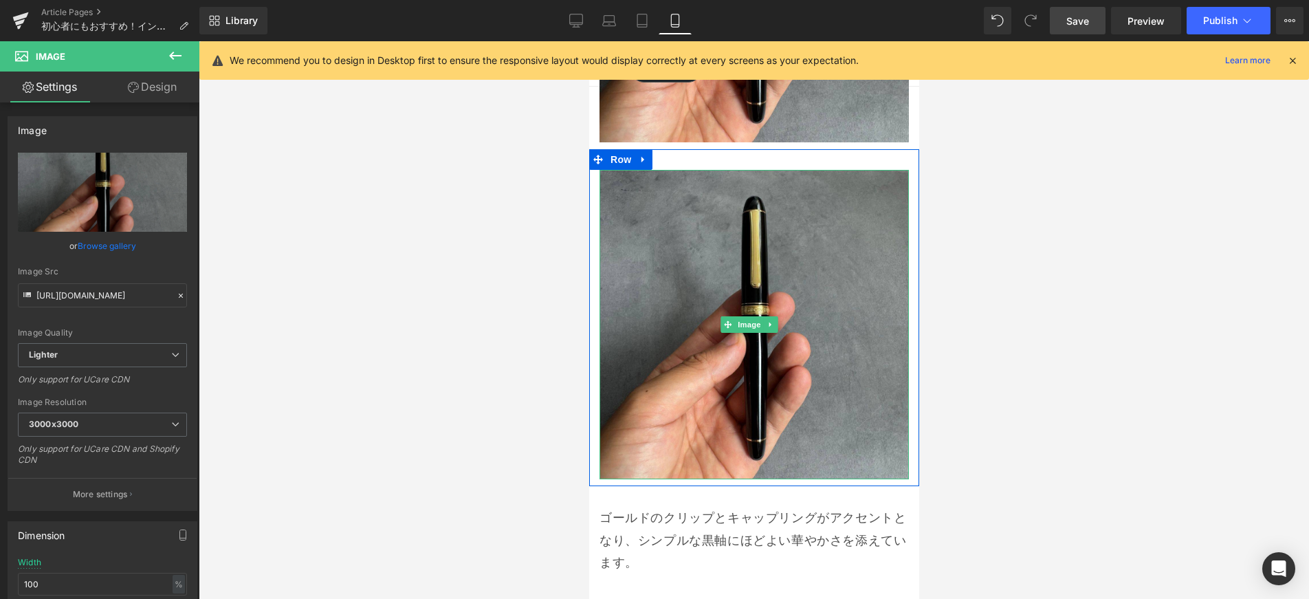
click at [770, 320] on icon at bounding box center [770, 324] width 8 height 8
click at [776, 320] on icon at bounding box center [777, 324] width 8 height 8
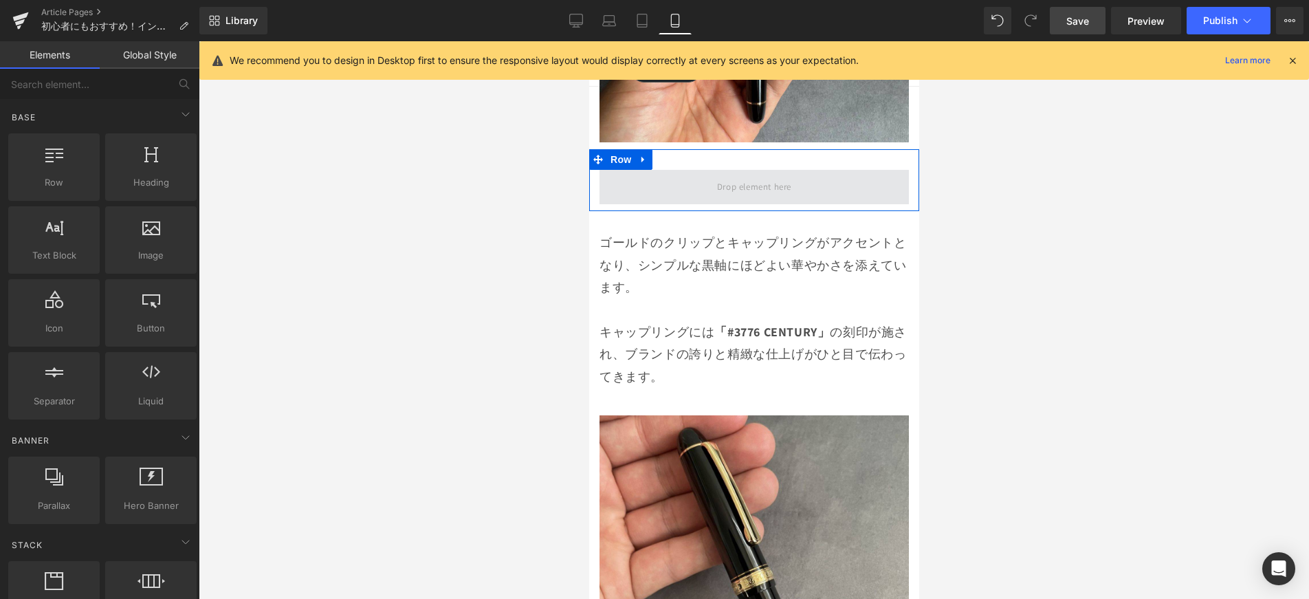
click at [738, 176] on span at bounding box center [754, 187] width 84 height 23
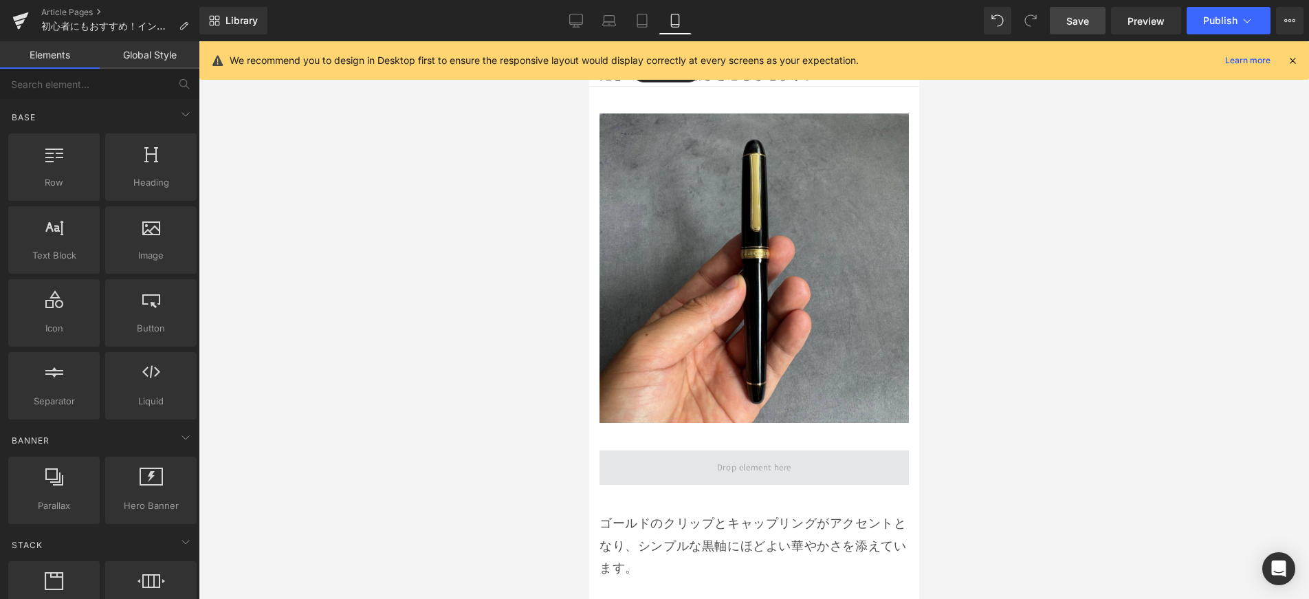
scroll to position [2271, 0]
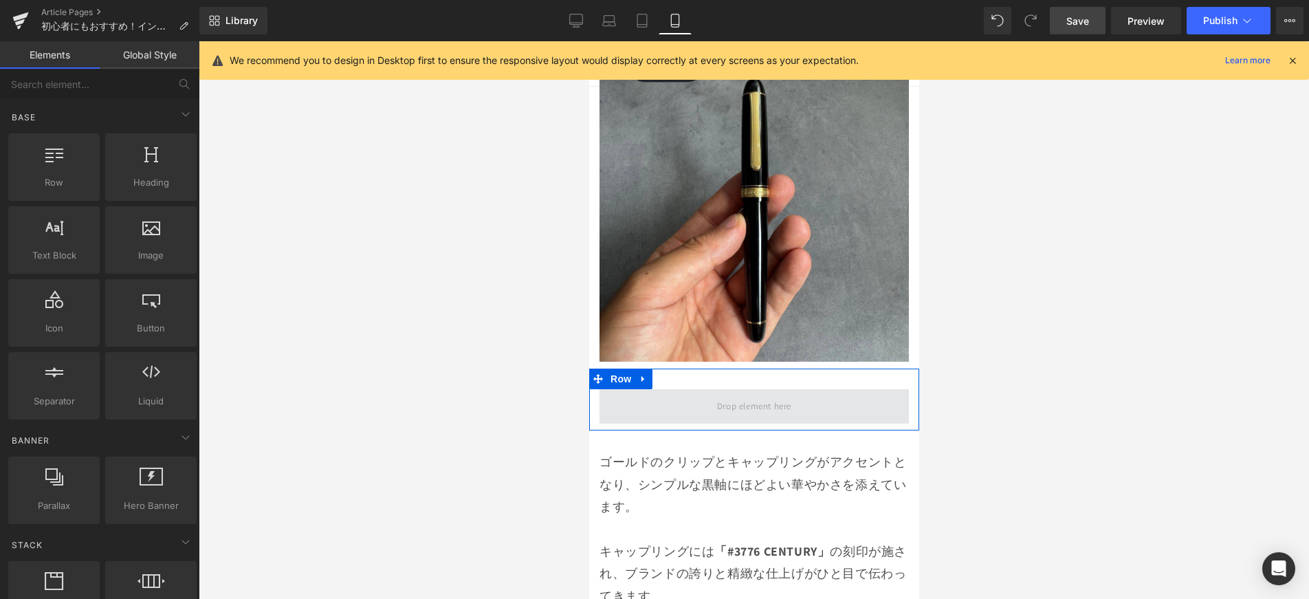
click at [774, 395] on span at bounding box center [754, 406] width 84 height 23
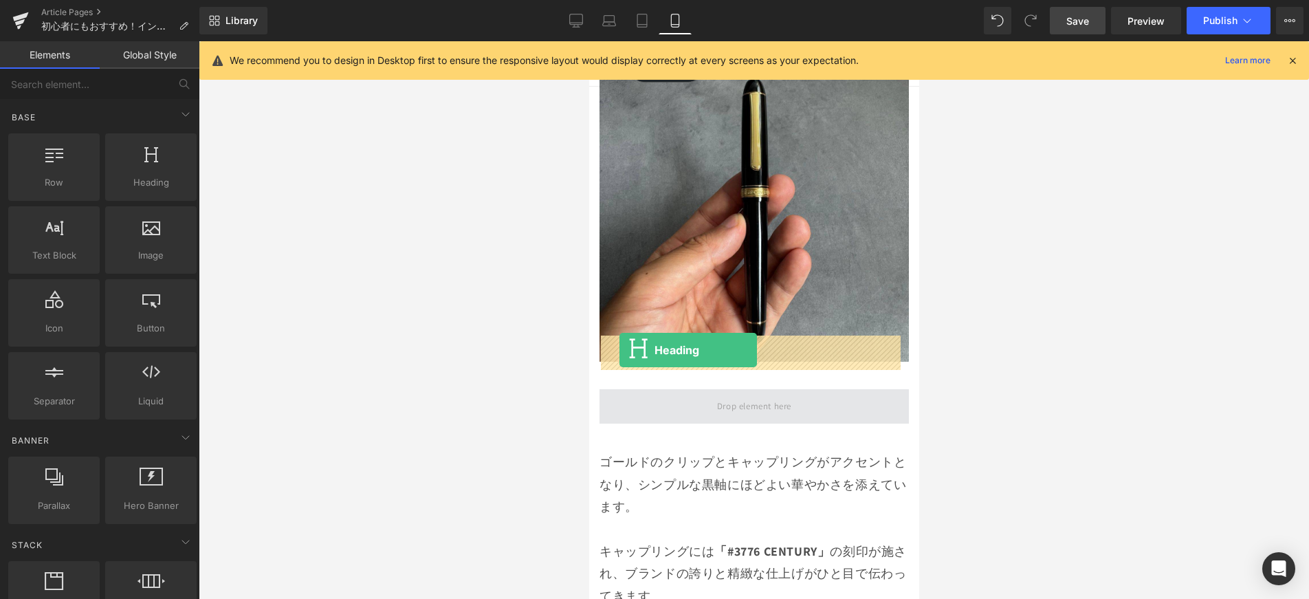
drag, startPoint x: 744, startPoint y: 221, endPoint x: 619, endPoint y: 350, distance: 179.4
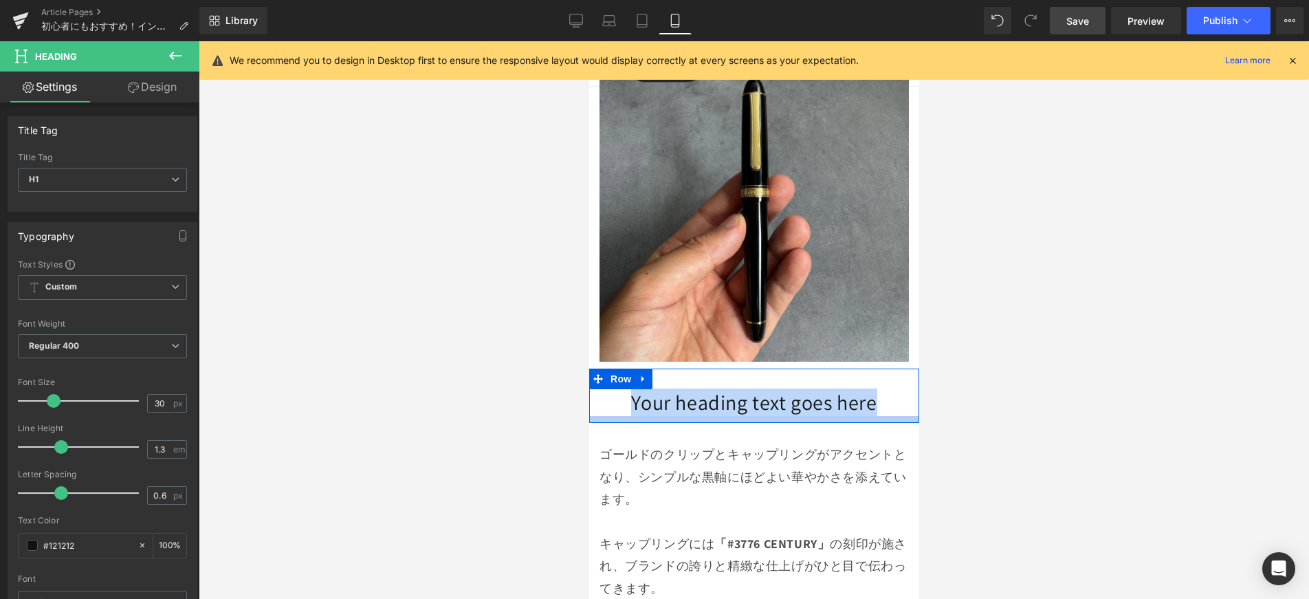
drag, startPoint x: 618, startPoint y: 349, endPoint x: 854, endPoint y: 366, distance: 236.4
click at [854, 369] on div "Your heading text goes here Heading Row" at bounding box center [754, 396] width 330 height 54
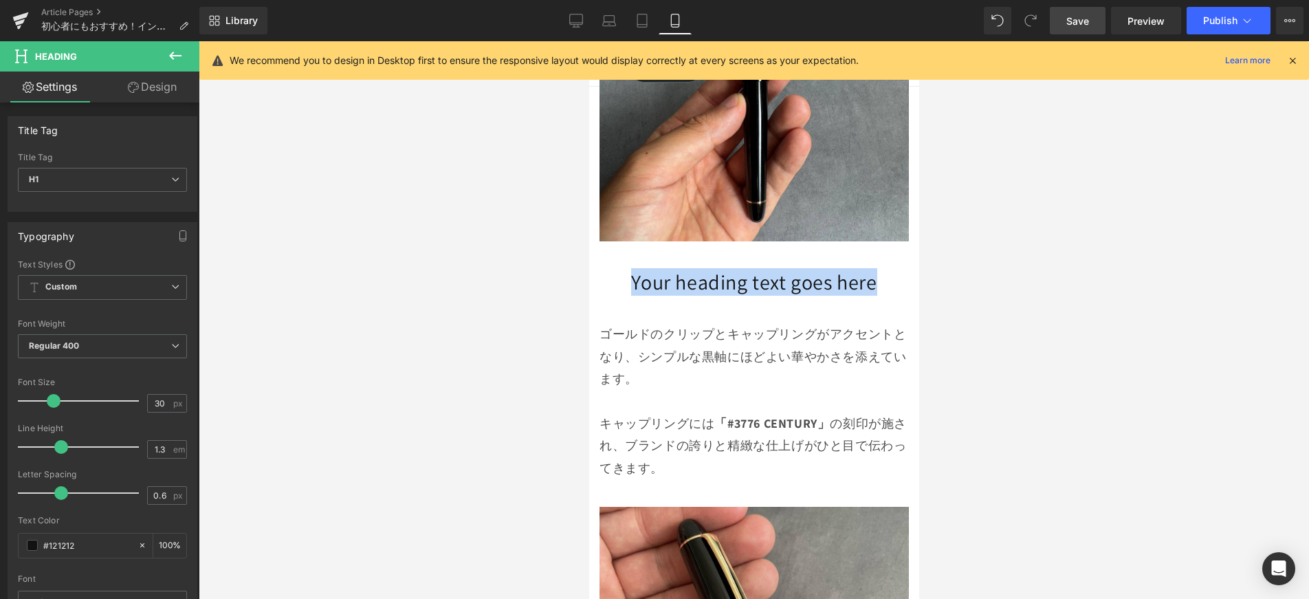
scroll to position [2234, 0]
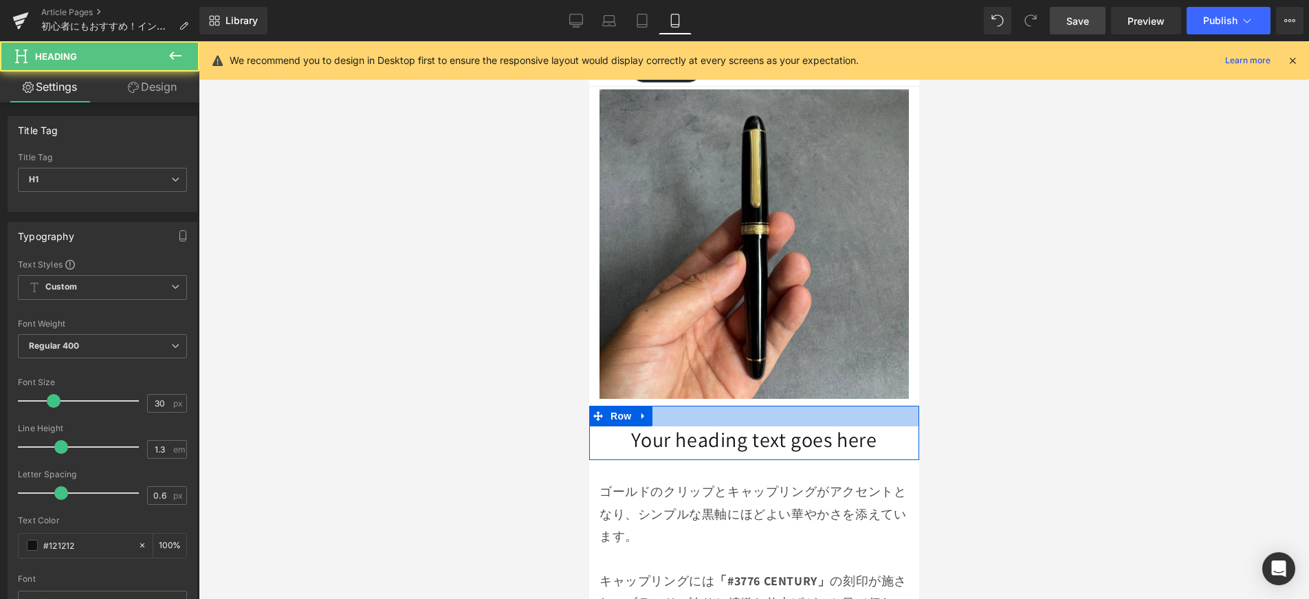
click at [825, 426] on div "Your heading text goes here Heading" at bounding box center [753, 439] width 309 height 27
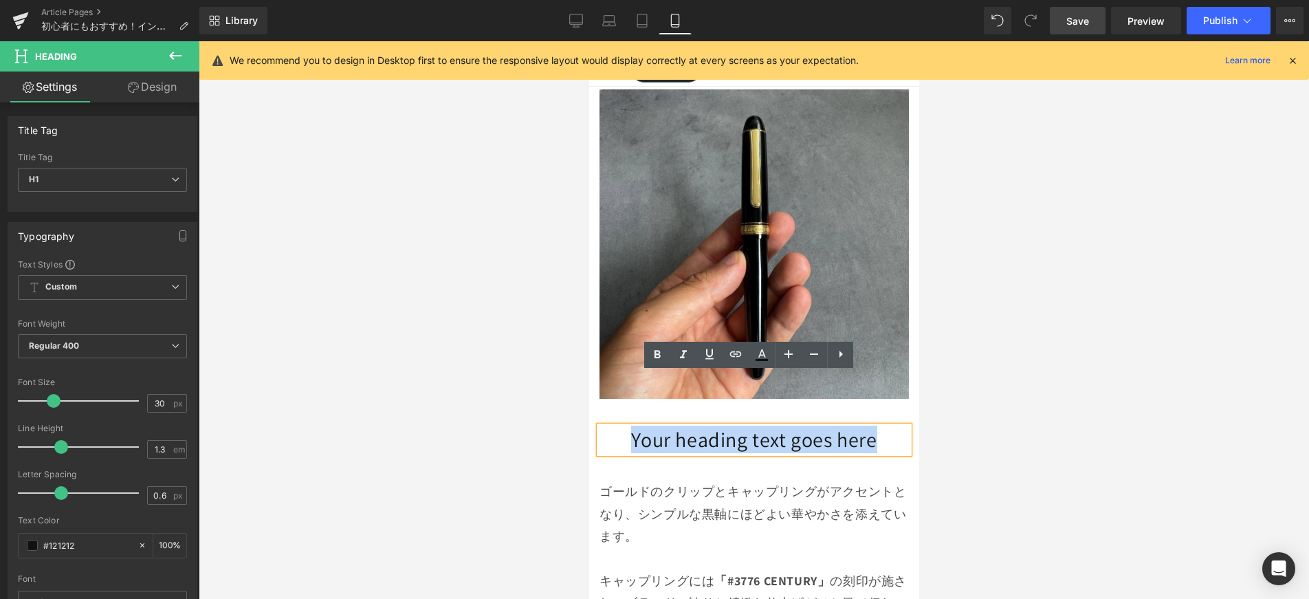
drag, startPoint x: 876, startPoint y: 389, endPoint x: 624, endPoint y: 394, distance: 251.7
click at [624, 426] on h1 "Your heading text goes here" at bounding box center [753, 439] width 309 height 27
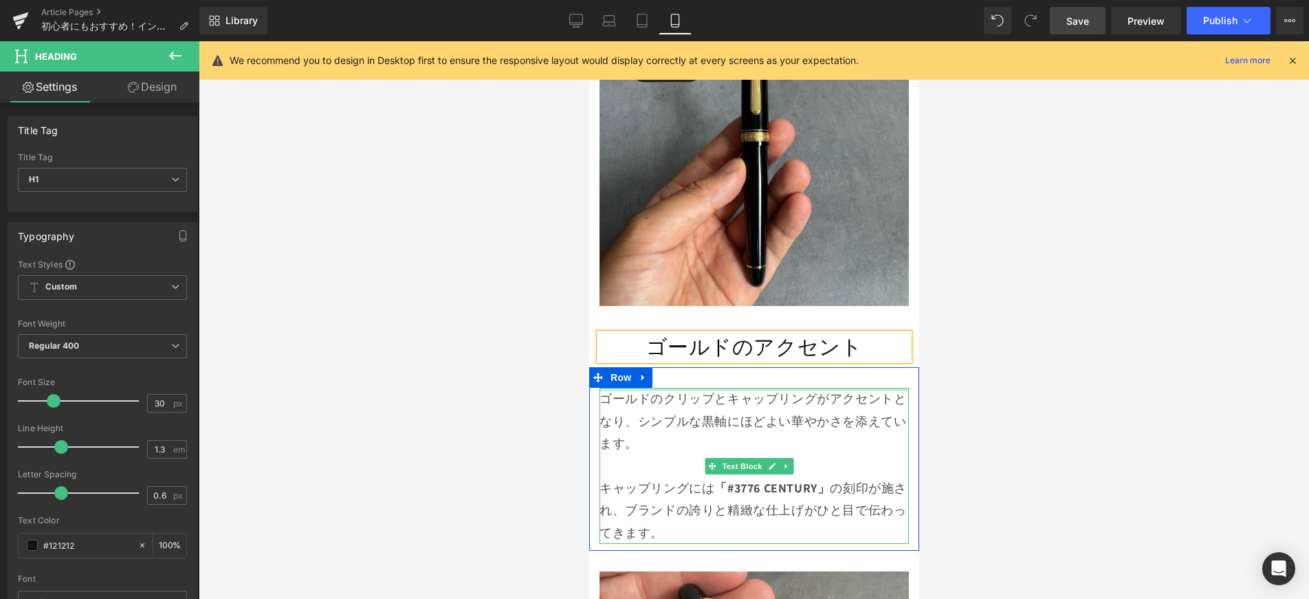
scroll to position [2342, 0]
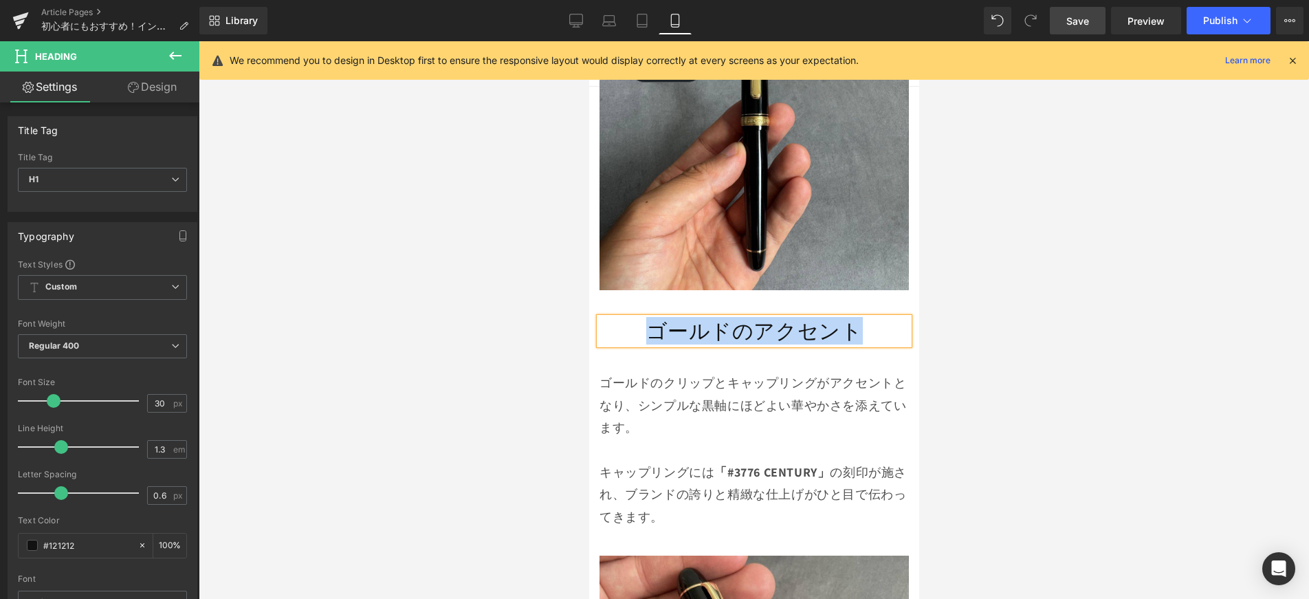
drag, startPoint x: 877, startPoint y: 281, endPoint x: 629, endPoint y: 278, distance: 248.2
click at [629, 318] on h1 "ゴールドのアクセント" at bounding box center [753, 331] width 309 height 27
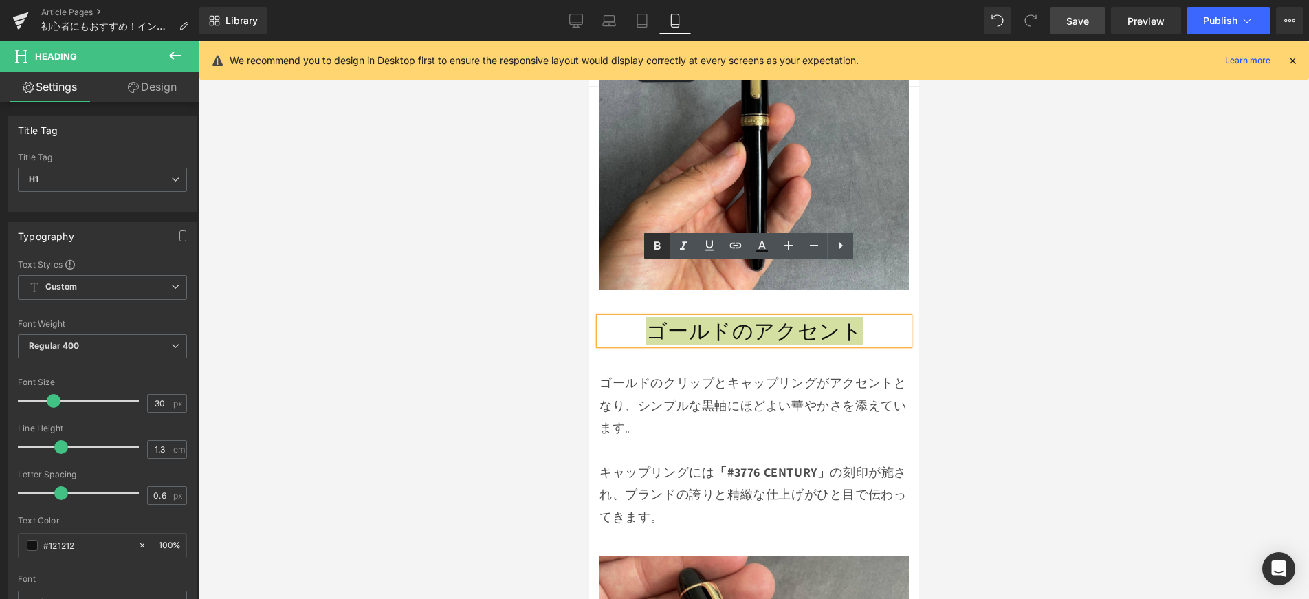
click at [661, 245] on icon at bounding box center [657, 246] width 17 height 17
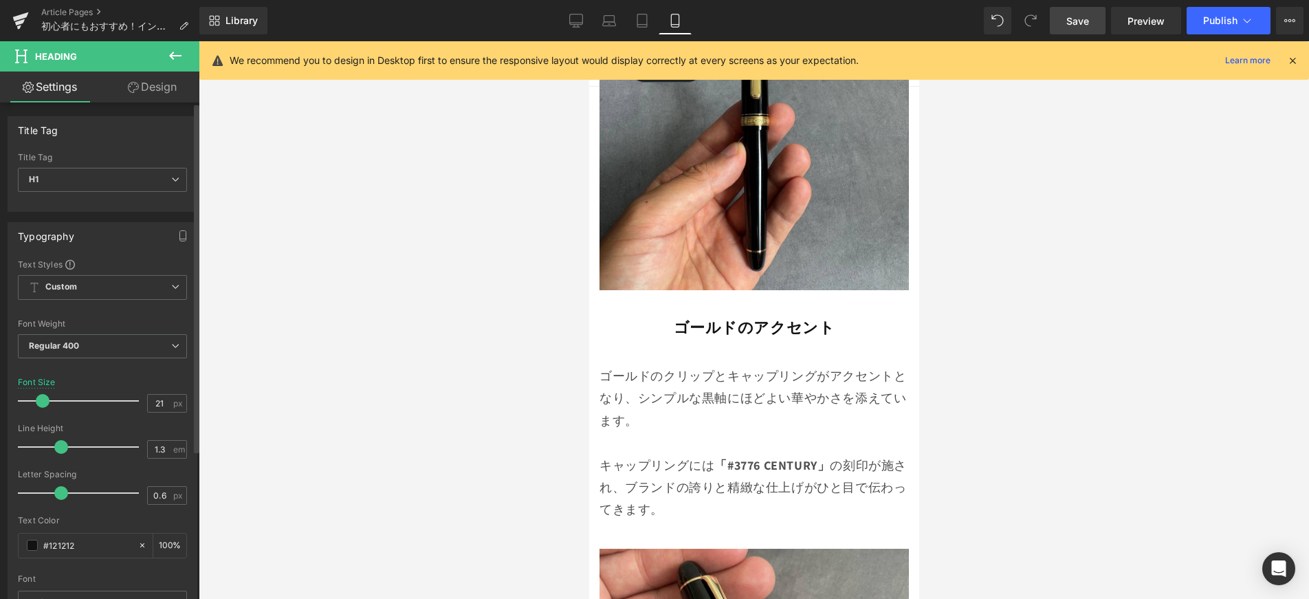
type input "20"
drag, startPoint x: 54, startPoint y: 401, endPoint x: 42, endPoint y: 407, distance: 13.2
click at [42, 407] on div at bounding box center [82, 401] width 114 height 28
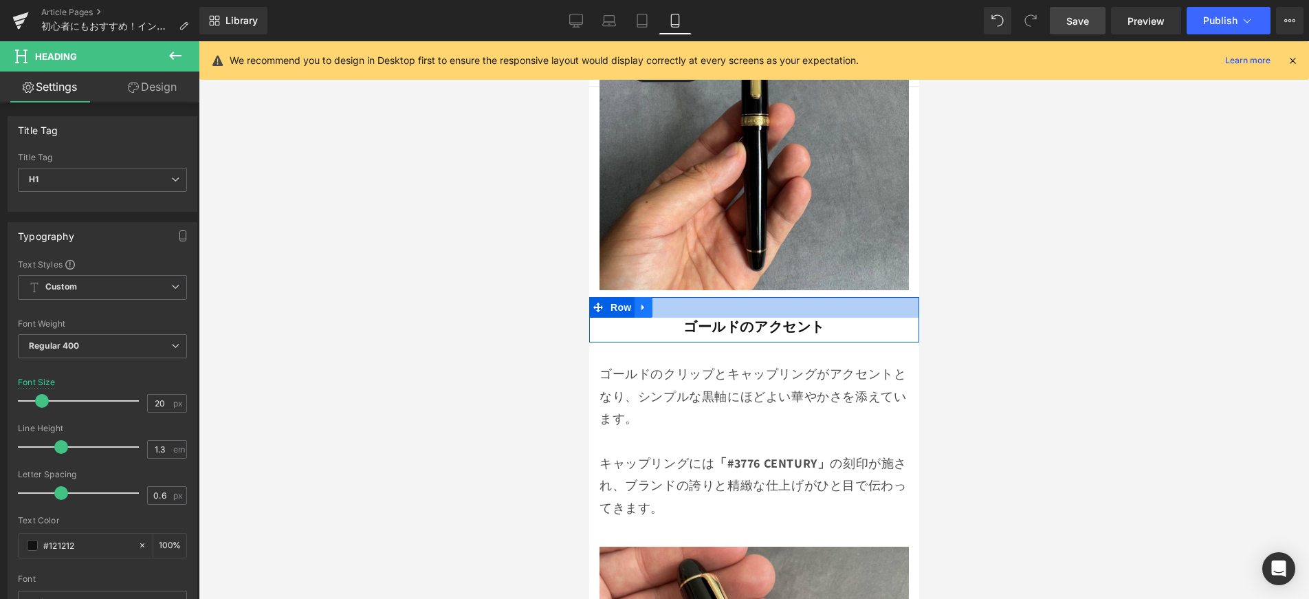
click at [651, 297] on link at bounding box center [643, 307] width 18 height 21
click at [661, 303] on icon at bounding box center [661, 308] width 10 height 10
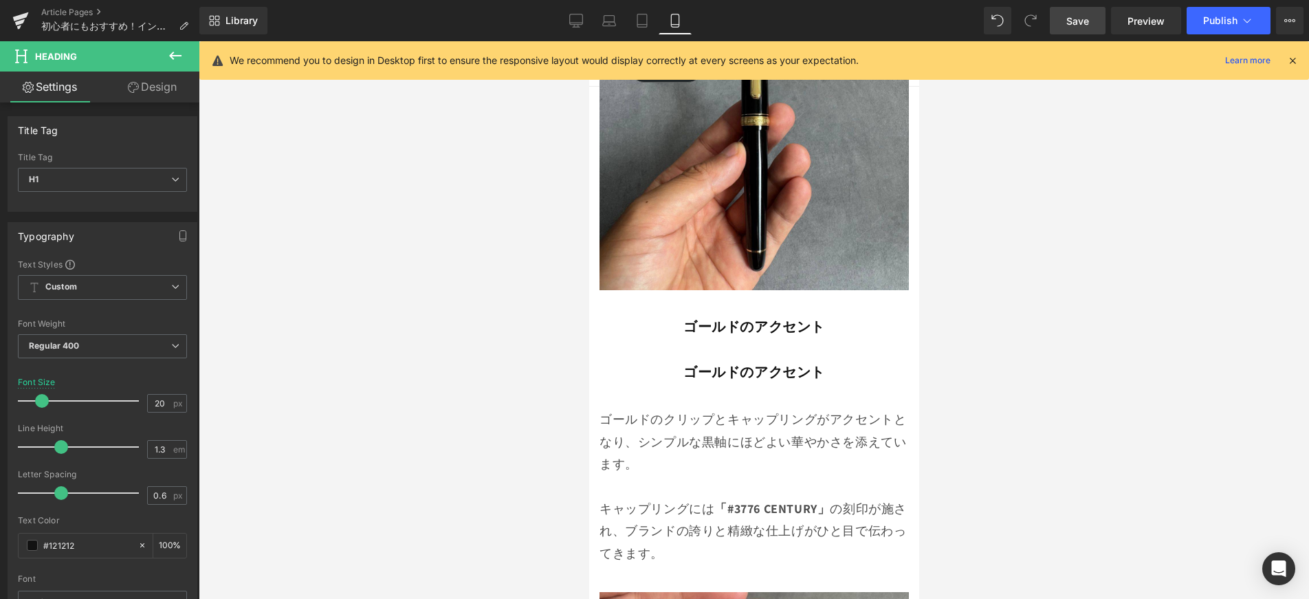
click at [589, 41] on div at bounding box center [589, 41] width 0 height 0
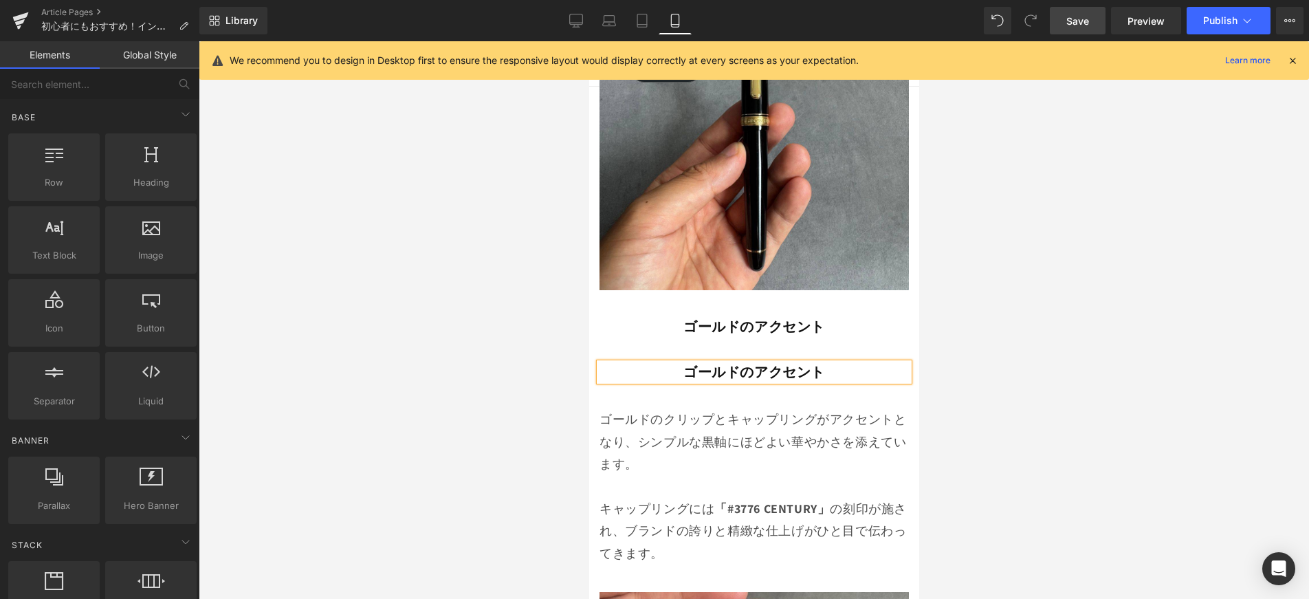
click at [932, 333] on div at bounding box center [754, 320] width 1110 height 558
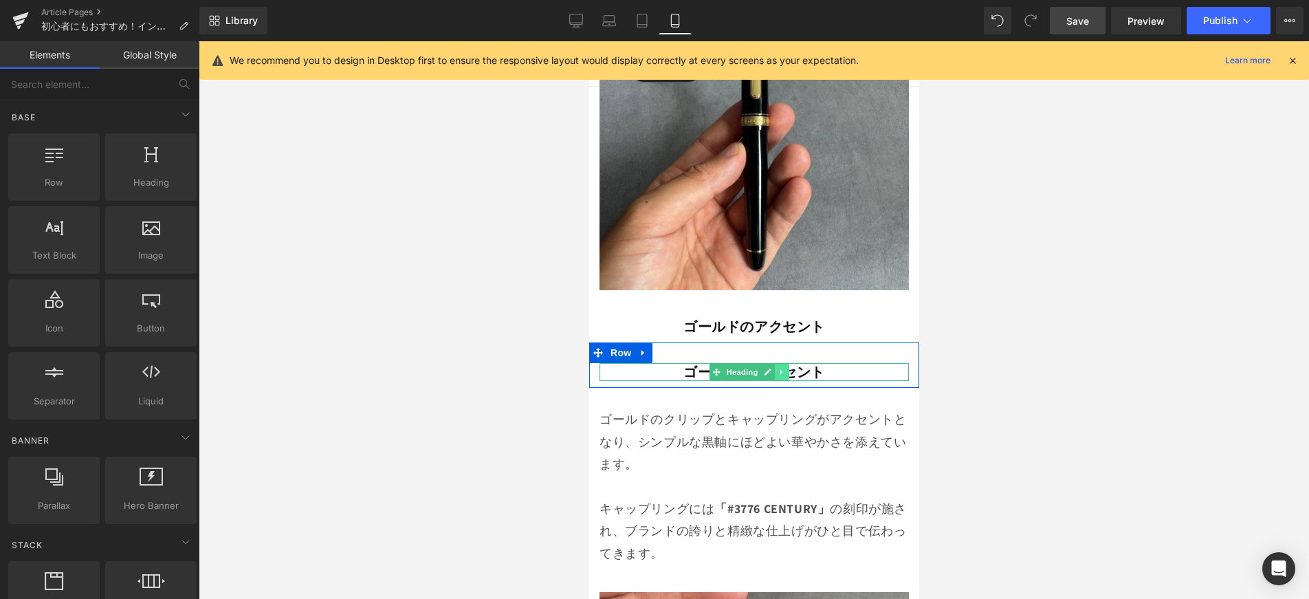
click at [785, 368] on icon at bounding box center [782, 372] width 8 height 8
click at [786, 369] on icon at bounding box center [788, 373] width 8 height 8
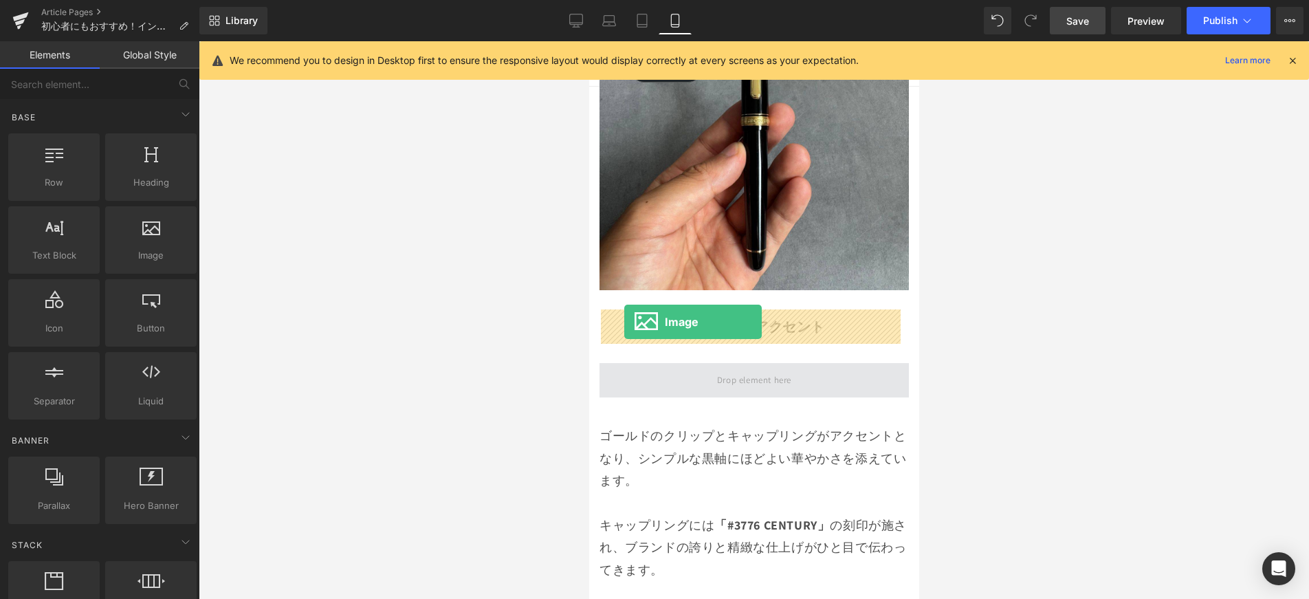
drag, startPoint x: 852, startPoint y: 327, endPoint x: 624, endPoint y: 322, distance: 228.3
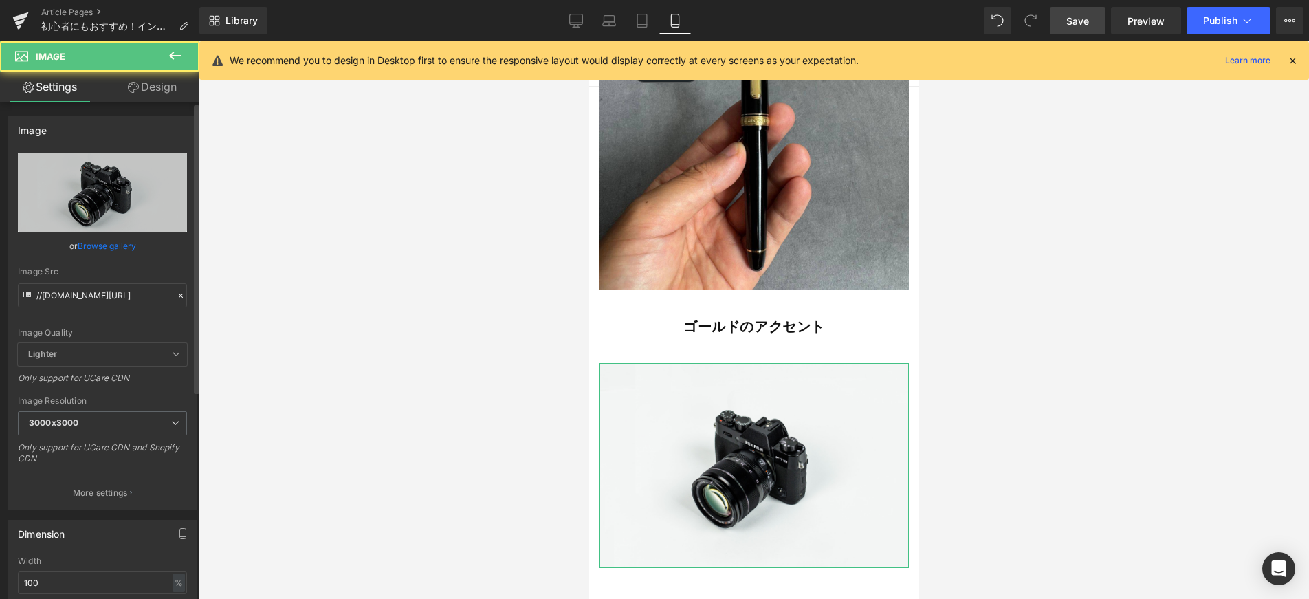
click at [124, 244] on link "Browse gallery" at bounding box center [107, 246] width 58 height 24
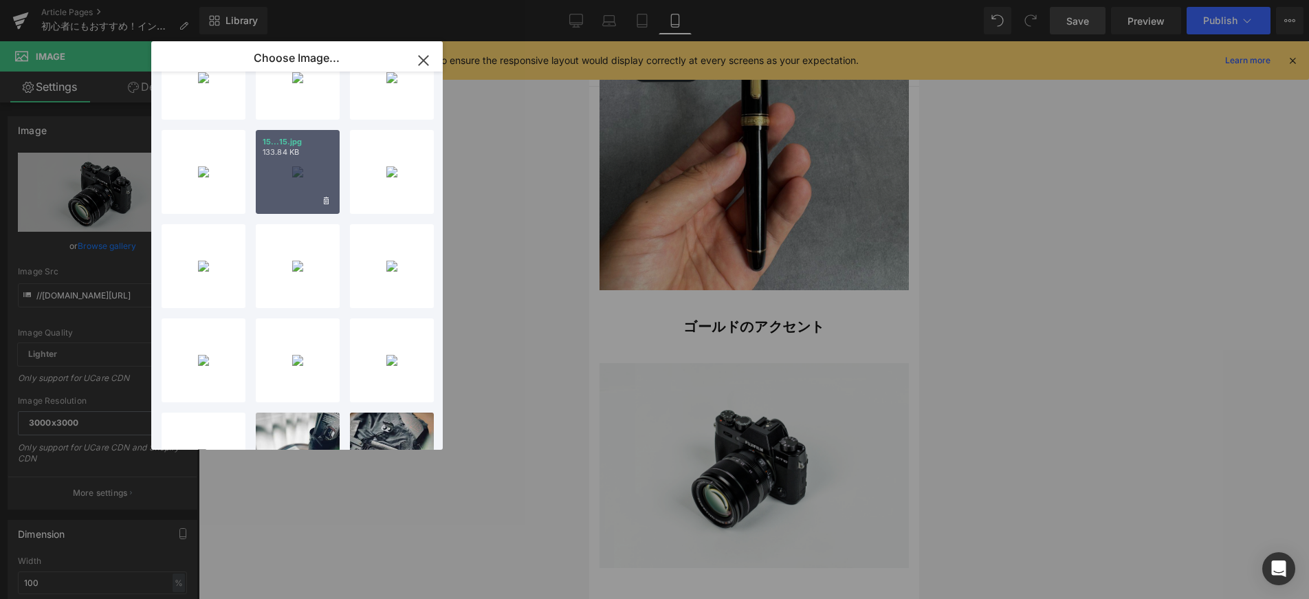
scroll to position [181, 0]
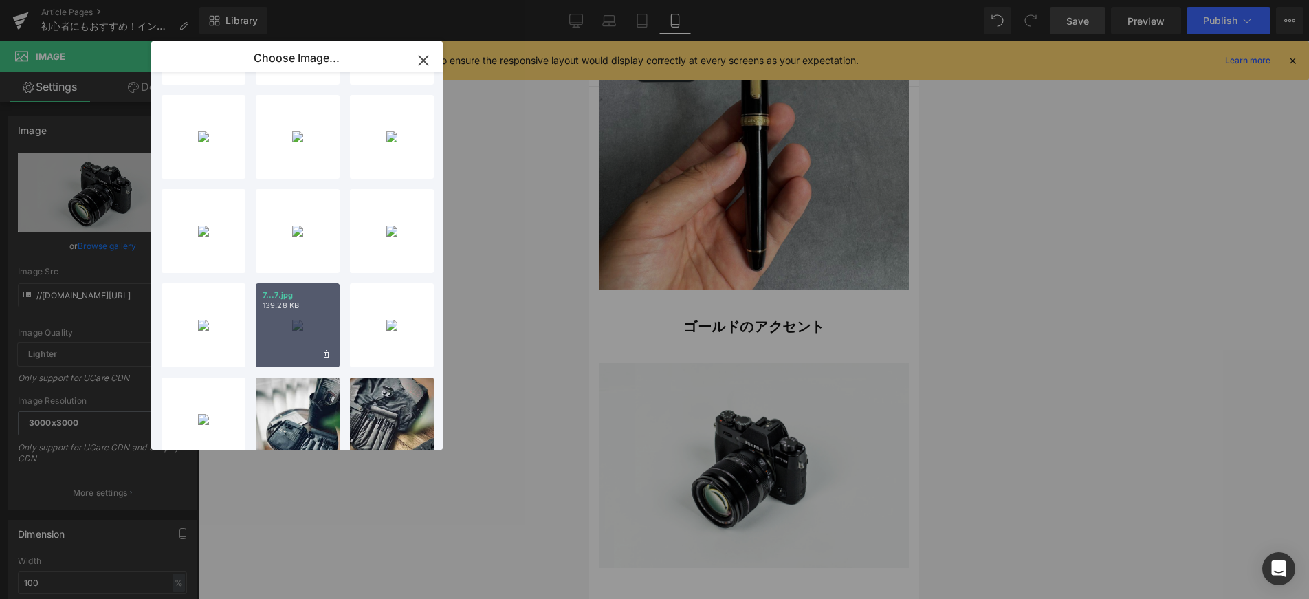
click at [331, 331] on div "7...7.jpg 139.28 KB" at bounding box center [298, 325] width 84 height 84
type input "[URL][DOMAIN_NAME]"
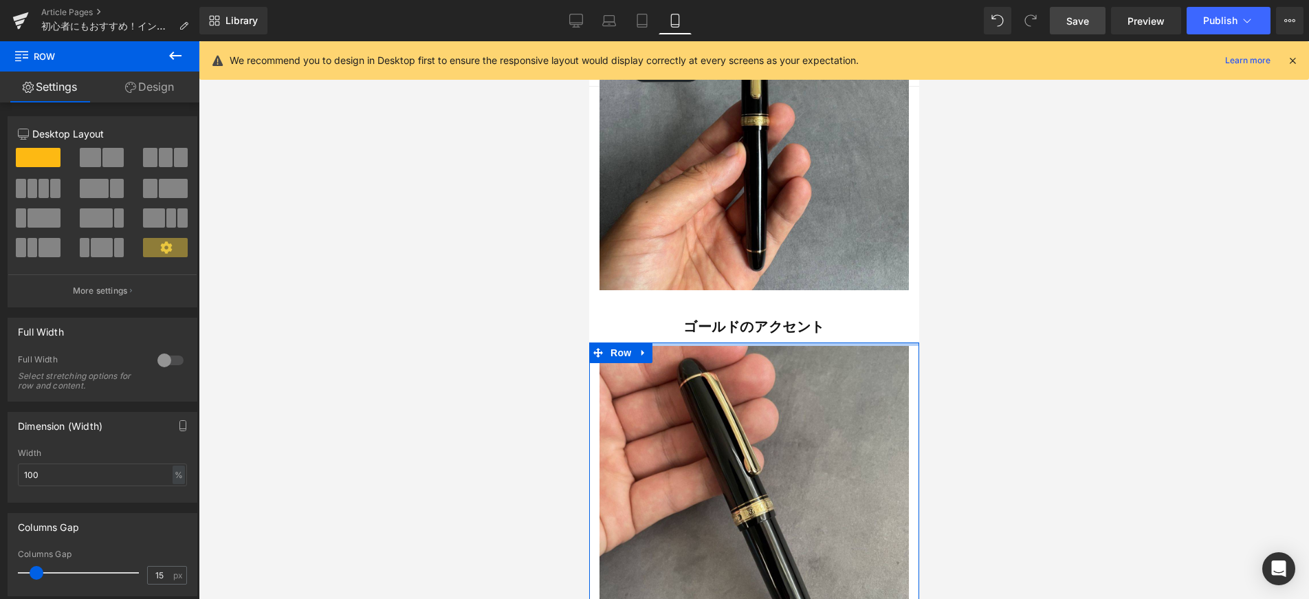
drag, startPoint x: 753, startPoint y: 289, endPoint x: 756, endPoint y: 272, distance: 17.4
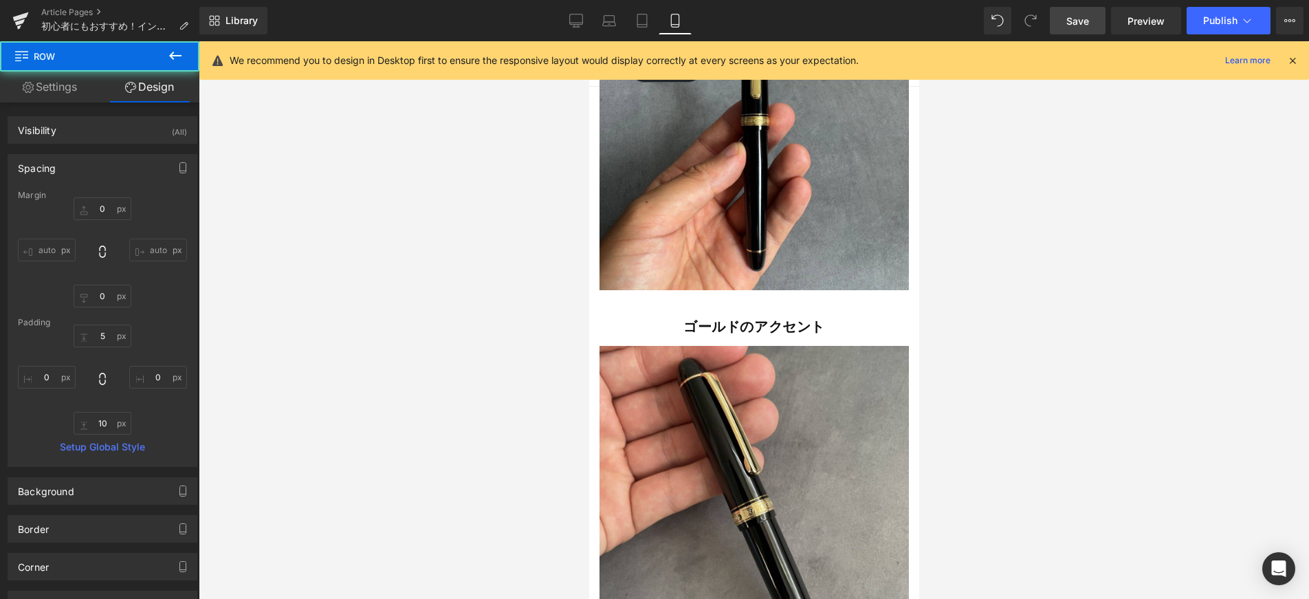
click at [1020, 295] on div at bounding box center [754, 320] width 1110 height 558
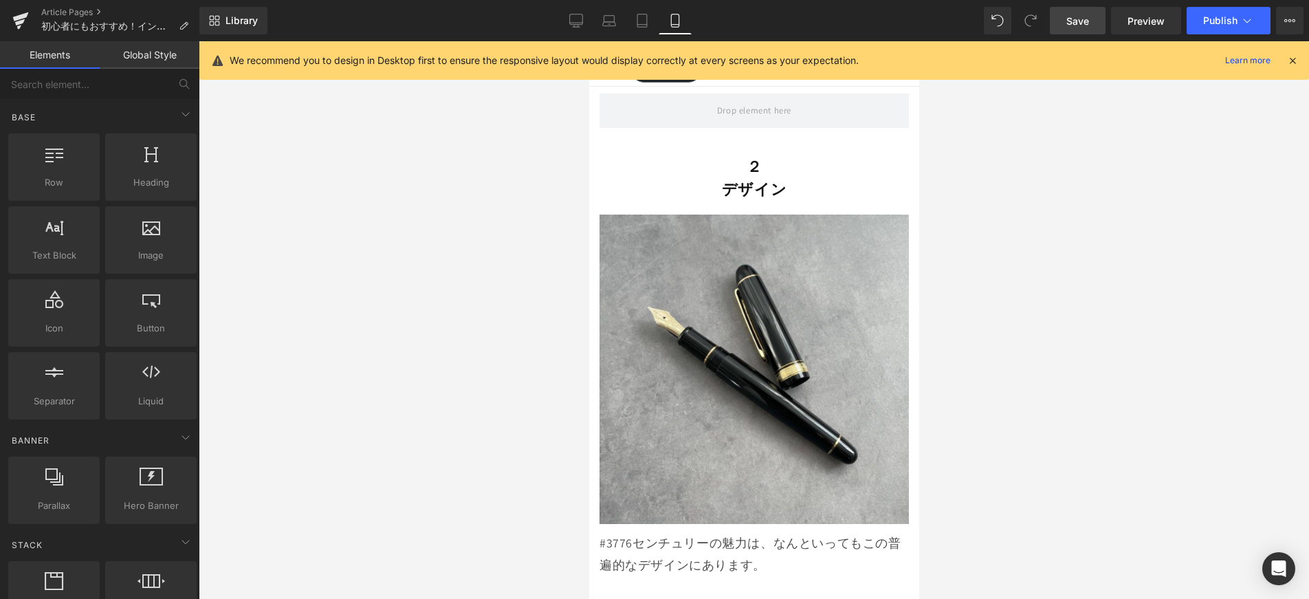
scroll to position [1418, 0]
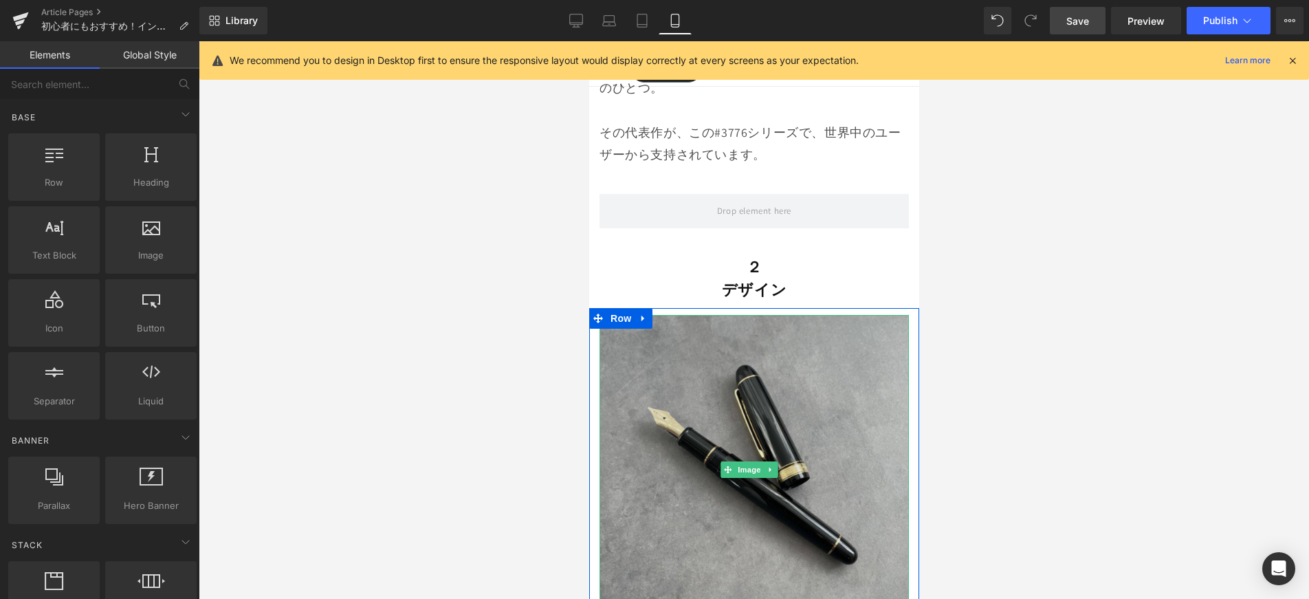
click at [796, 382] on img at bounding box center [753, 469] width 309 height 309
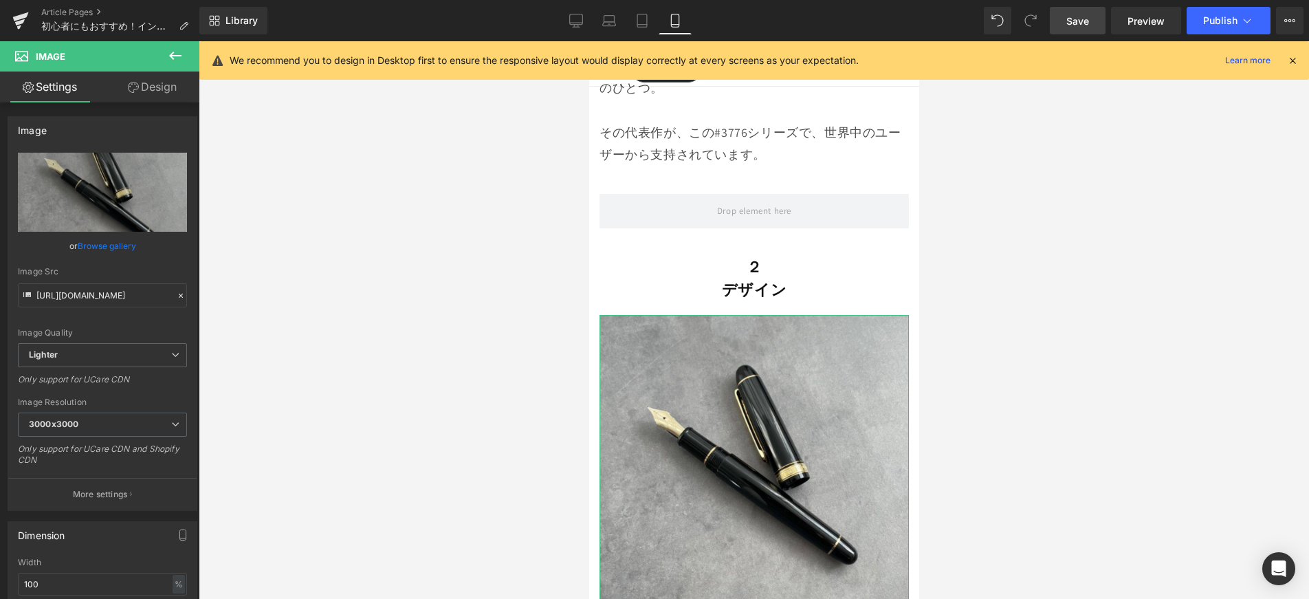
click at [97, 241] on link "Browse gallery" at bounding box center [107, 246] width 58 height 24
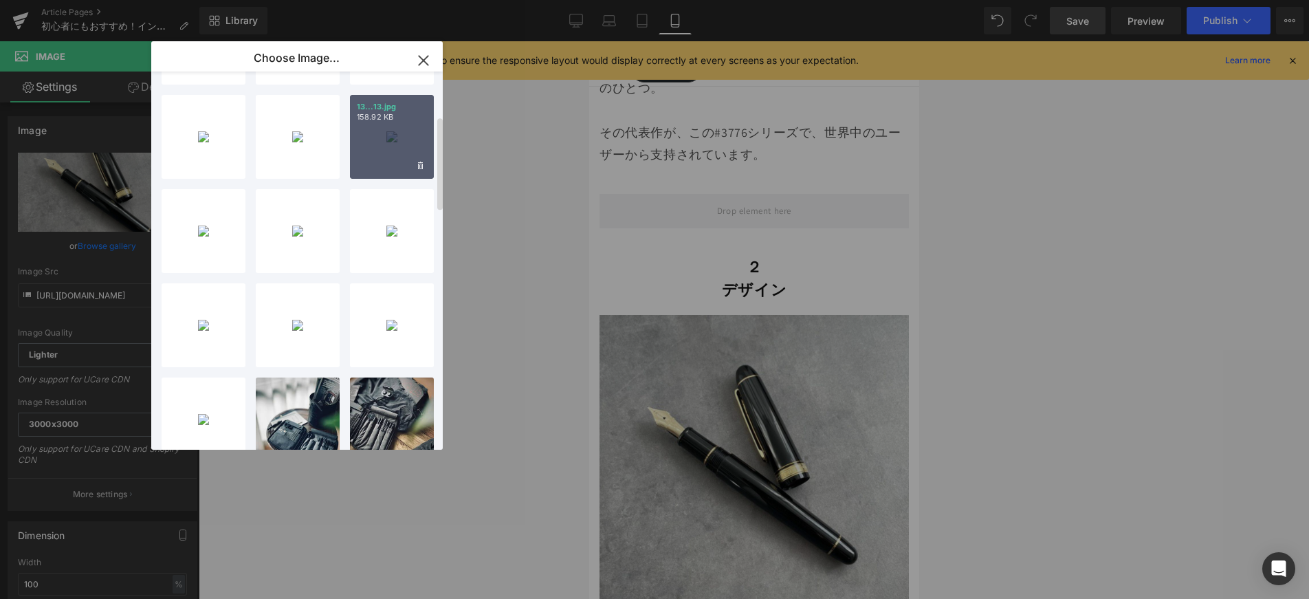
click at [402, 146] on div "13...13.jpg 158.92 KB" at bounding box center [392, 137] width 84 height 84
type input "[URL][DOMAIN_NAME]"
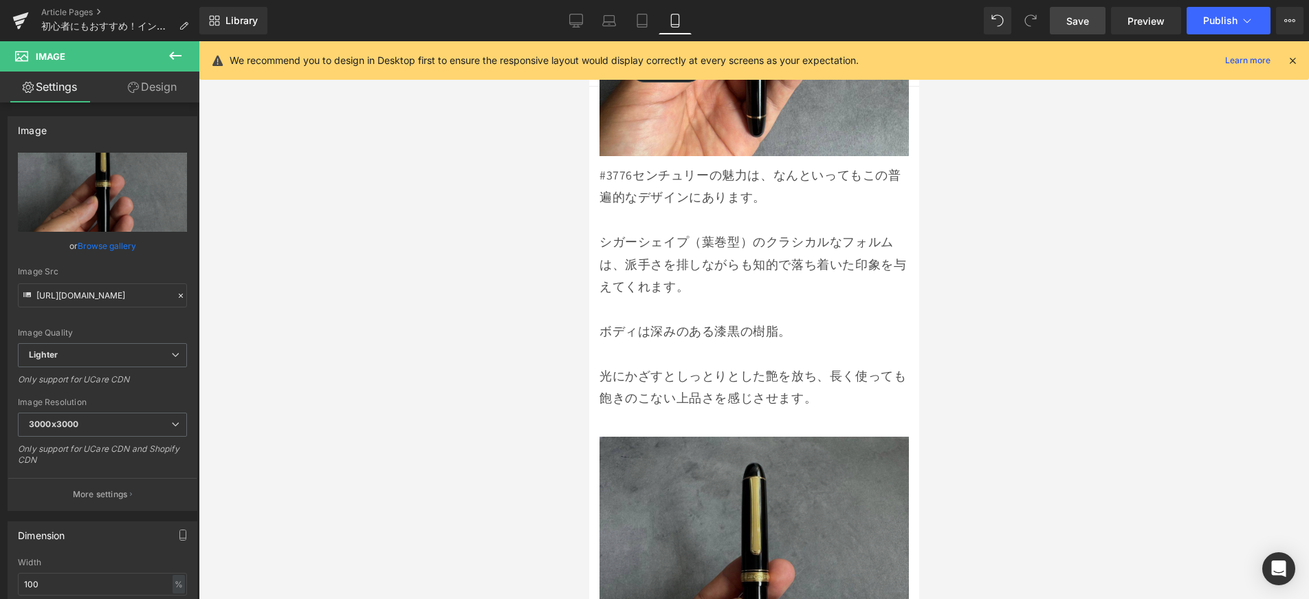
scroll to position [1888, 0]
click at [842, 445] on img at bounding box center [753, 589] width 309 height 309
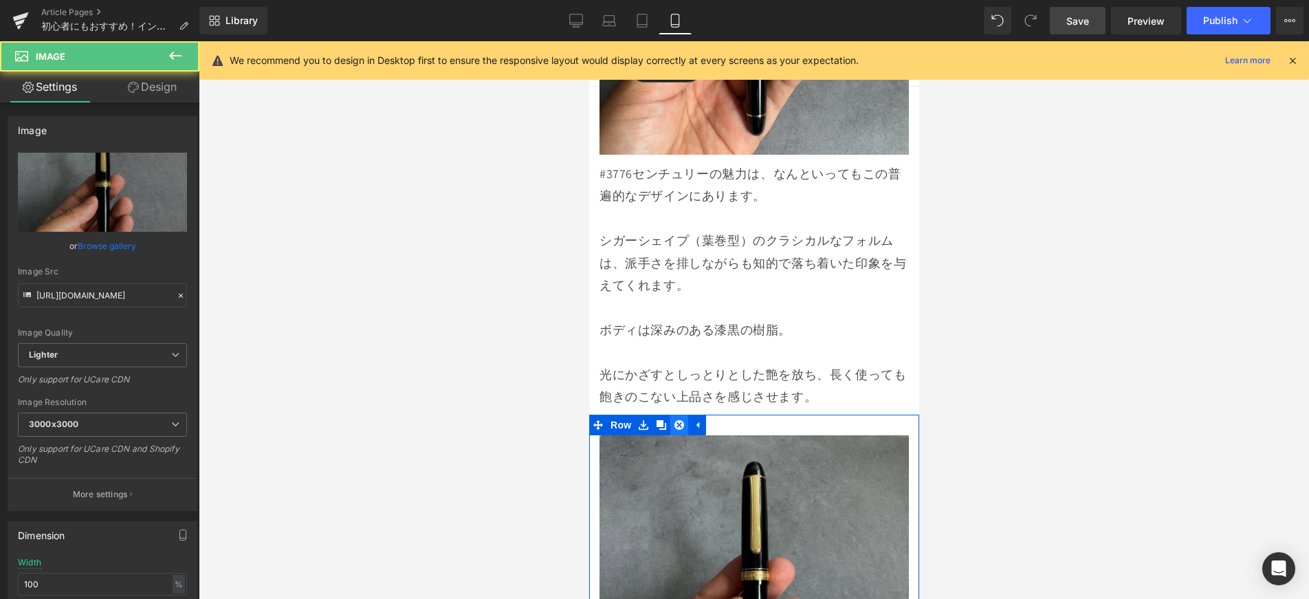
click at [681, 420] on icon at bounding box center [679, 425] width 10 height 10
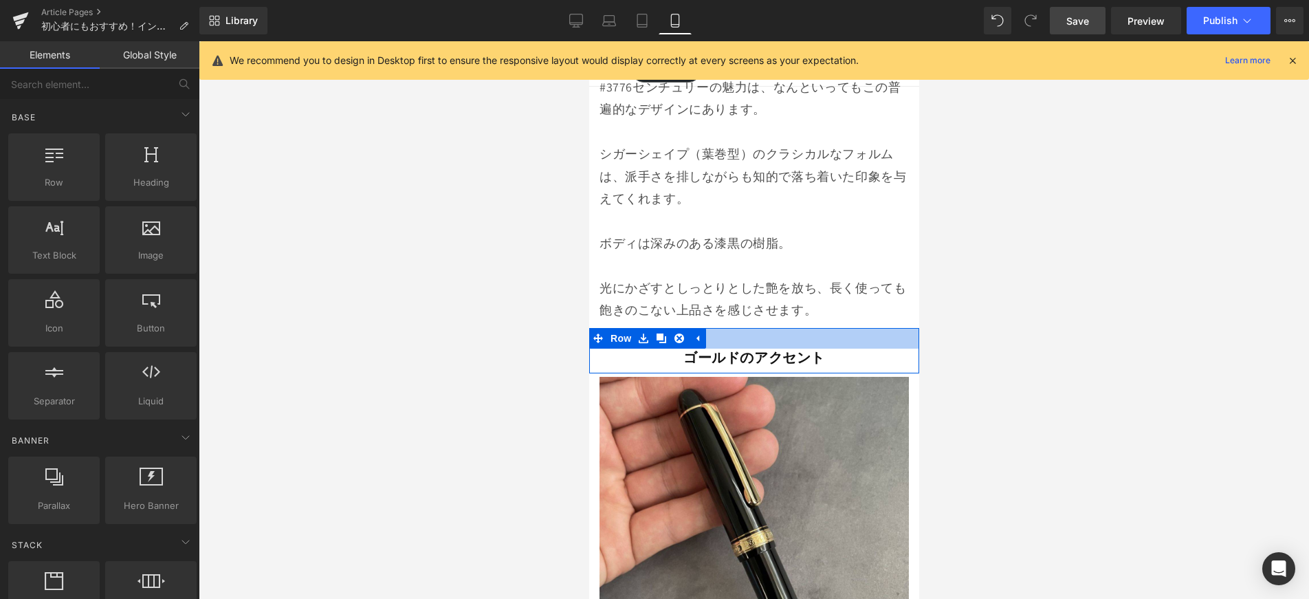
scroll to position [1991, 0]
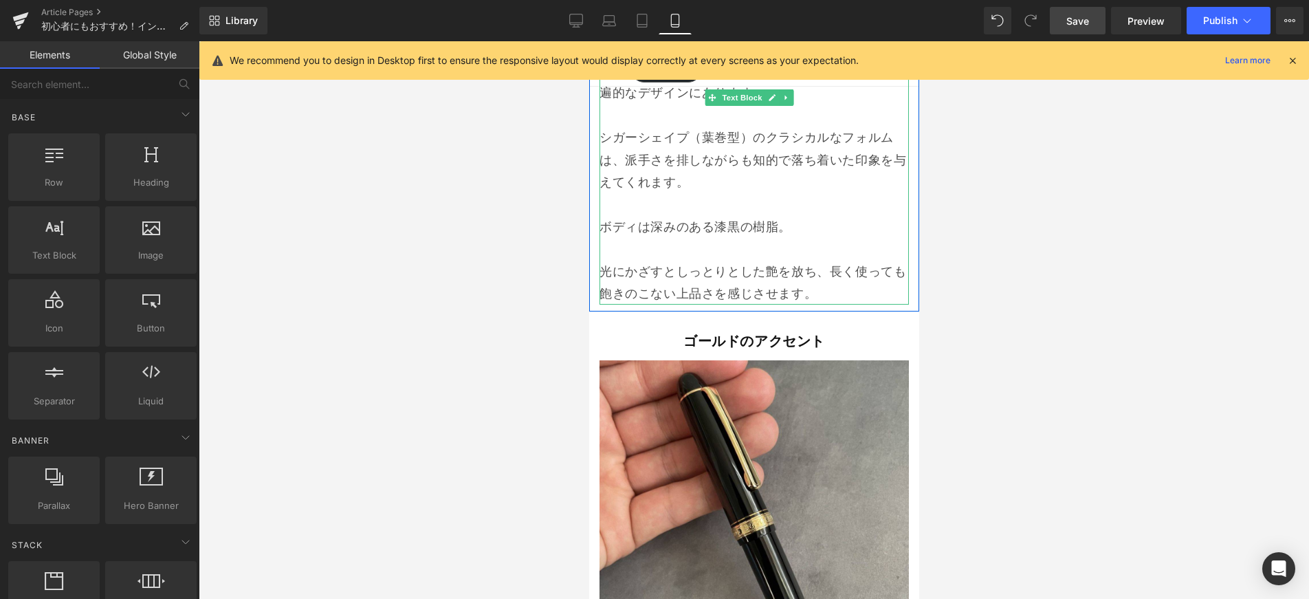
click at [844, 261] on p "光にかざすとしっとりとした艶を放ち、長く使っても飽きのこない上品さを感じさせます。" at bounding box center [753, 283] width 309 height 45
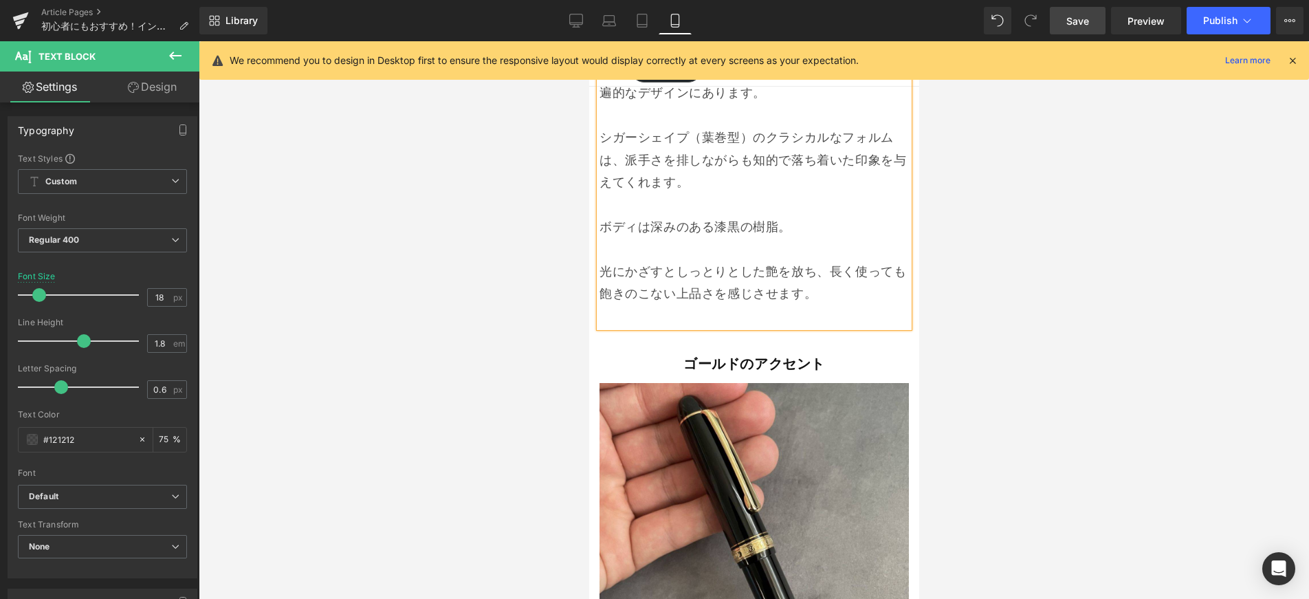
click at [983, 287] on div at bounding box center [754, 320] width 1110 height 558
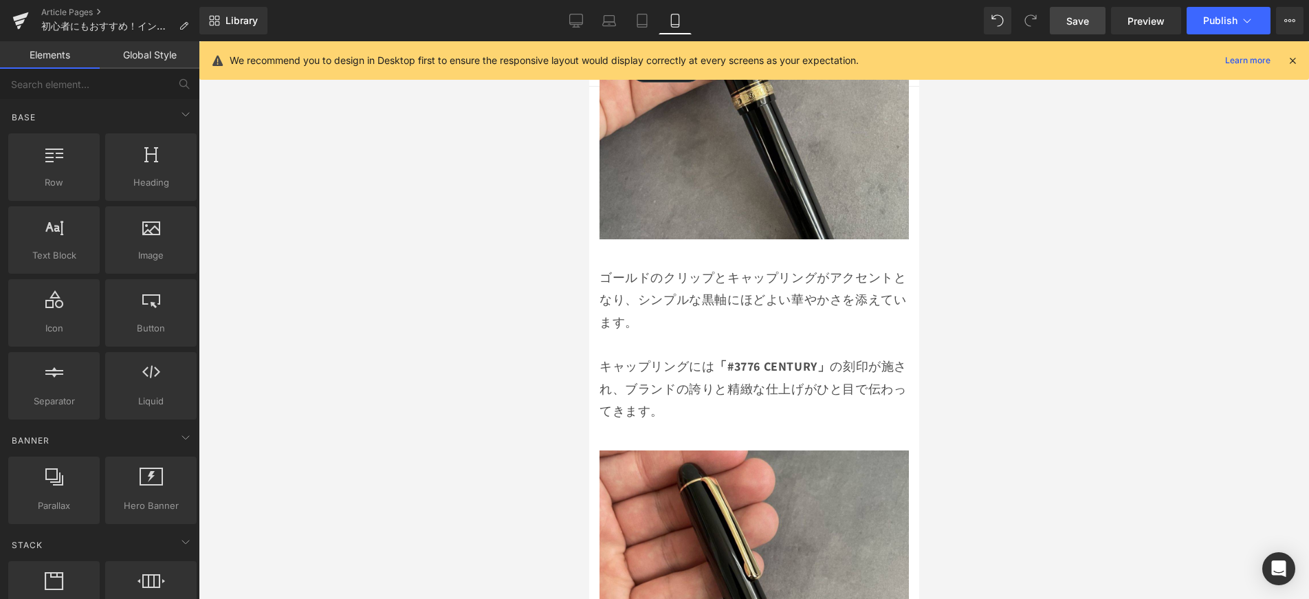
scroll to position [2532, 0]
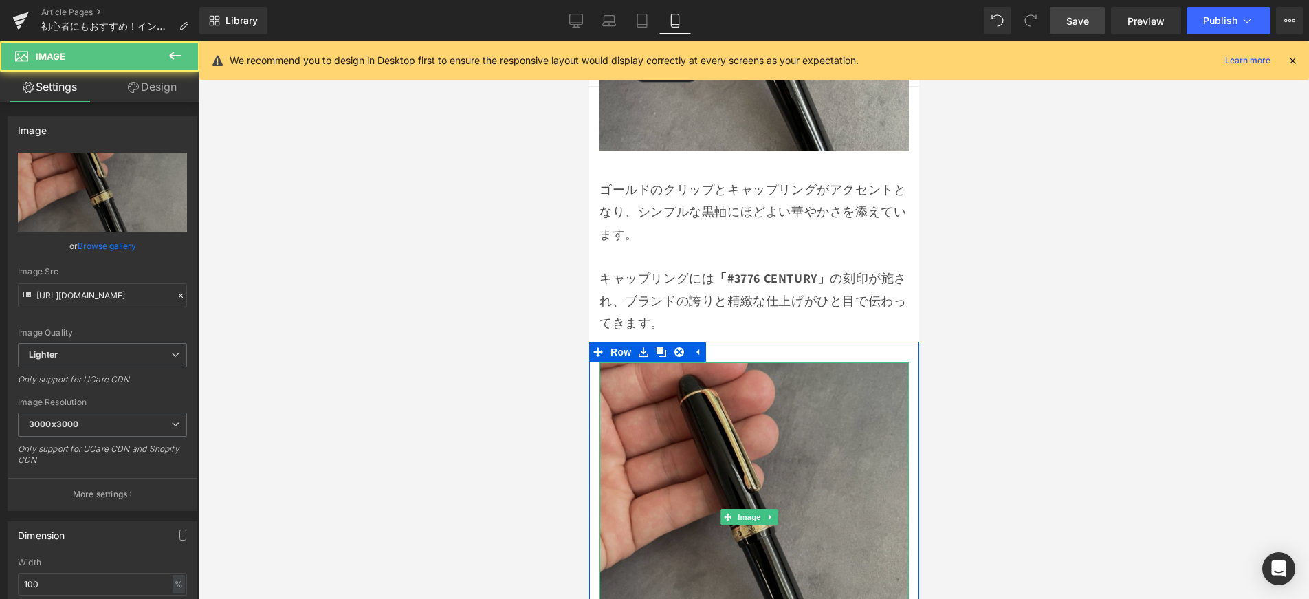
click at [789, 367] on img at bounding box center [753, 516] width 309 height 309
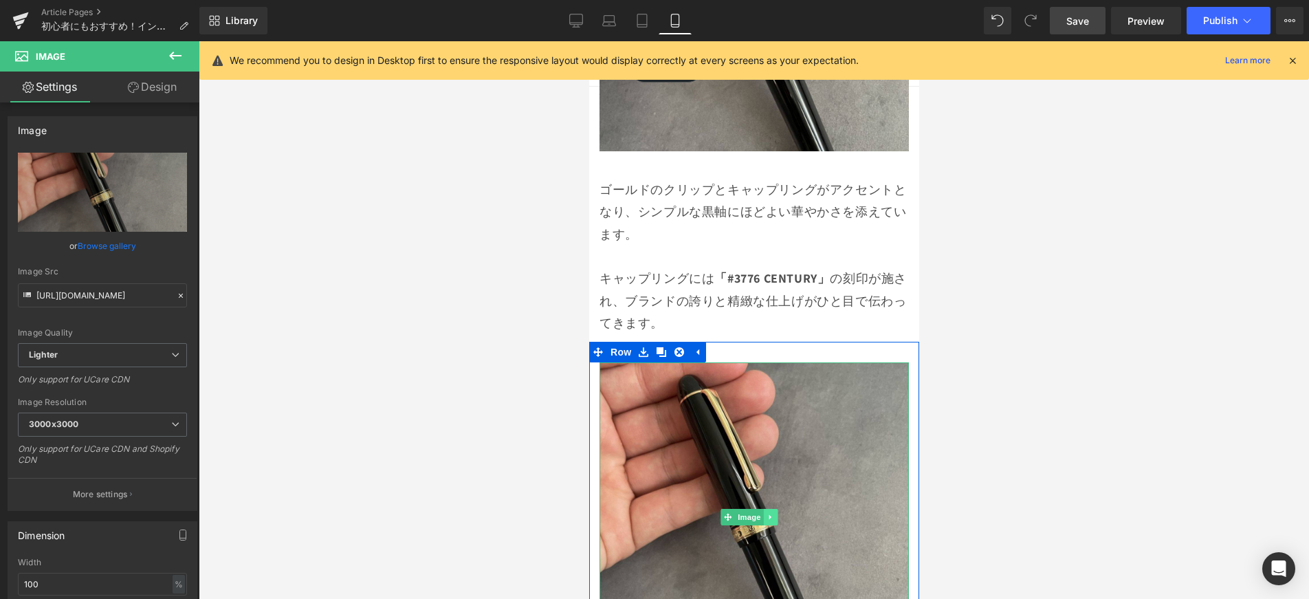
click at [769, 513] on icon at bounding box center [770, 517] width 8 height 8
click at [773, 513] on icon at bounding box center [777, 517] width 8 height 8
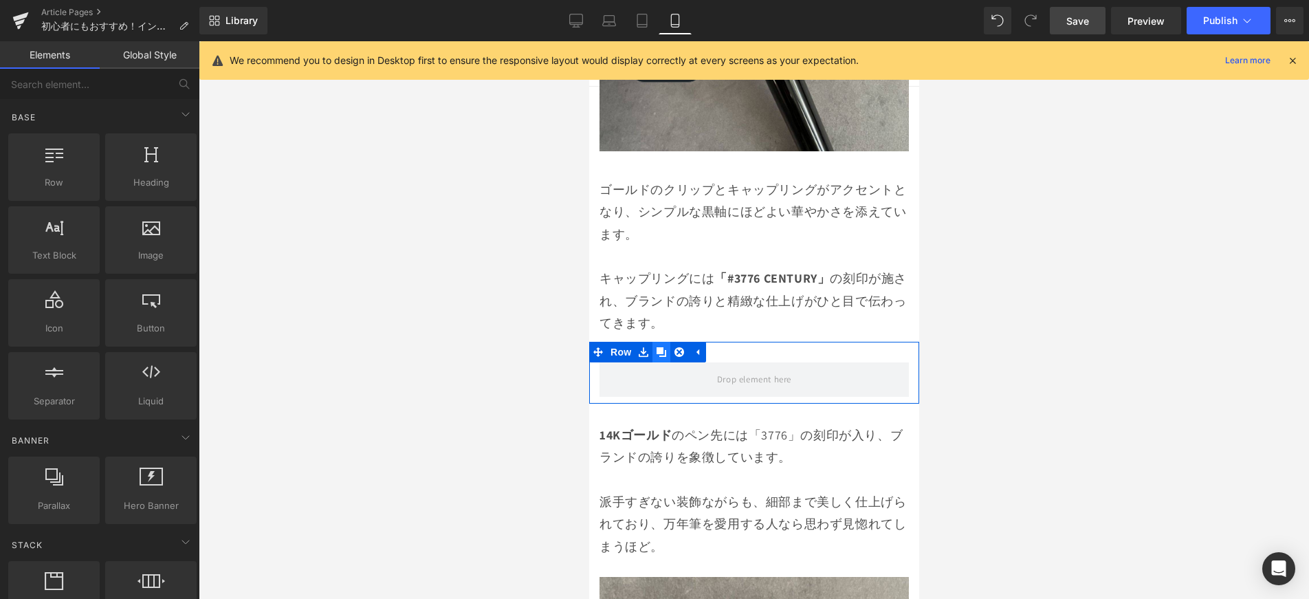
click at [656, 342] on link at bounding box center [661, 352] width 18 height 21
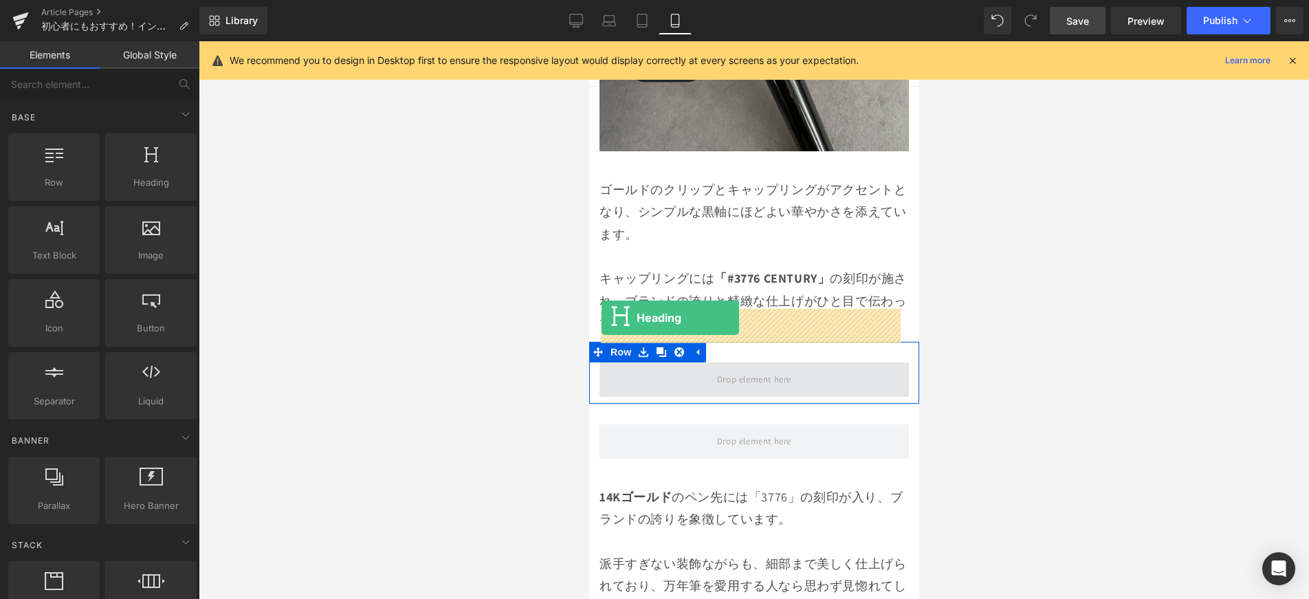
drag, startPoint x: 831, startPoint y: 289, endPoint x: 601, endPoint y: 318, distance: 231.4
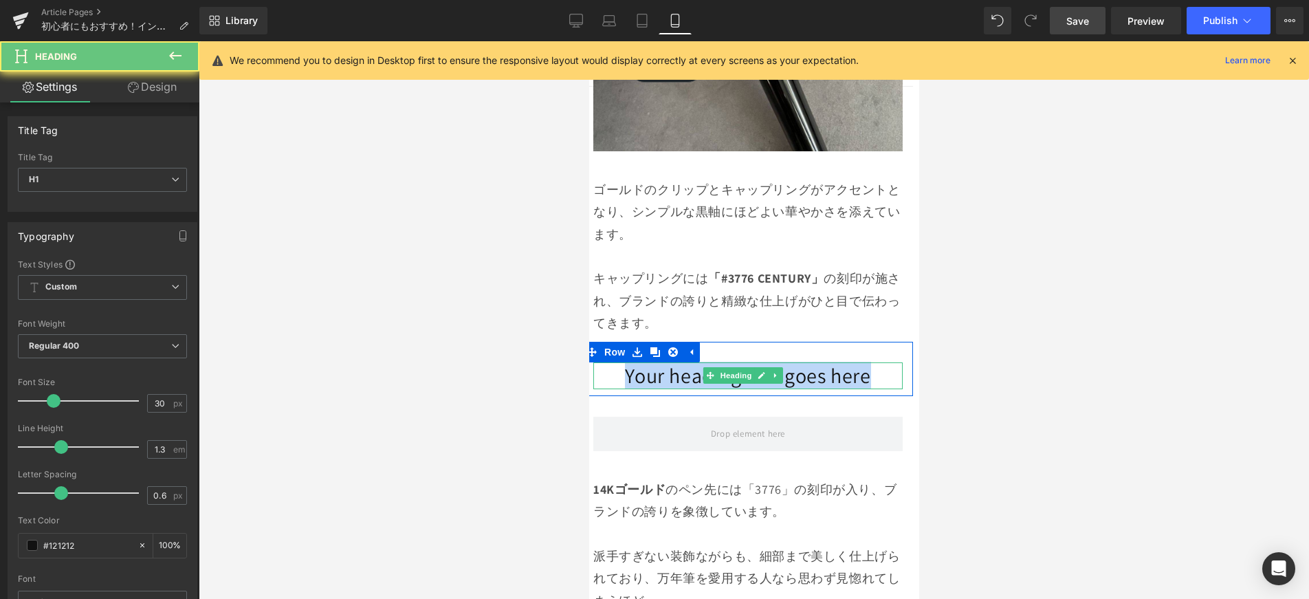
scroll to position [2532, 54]
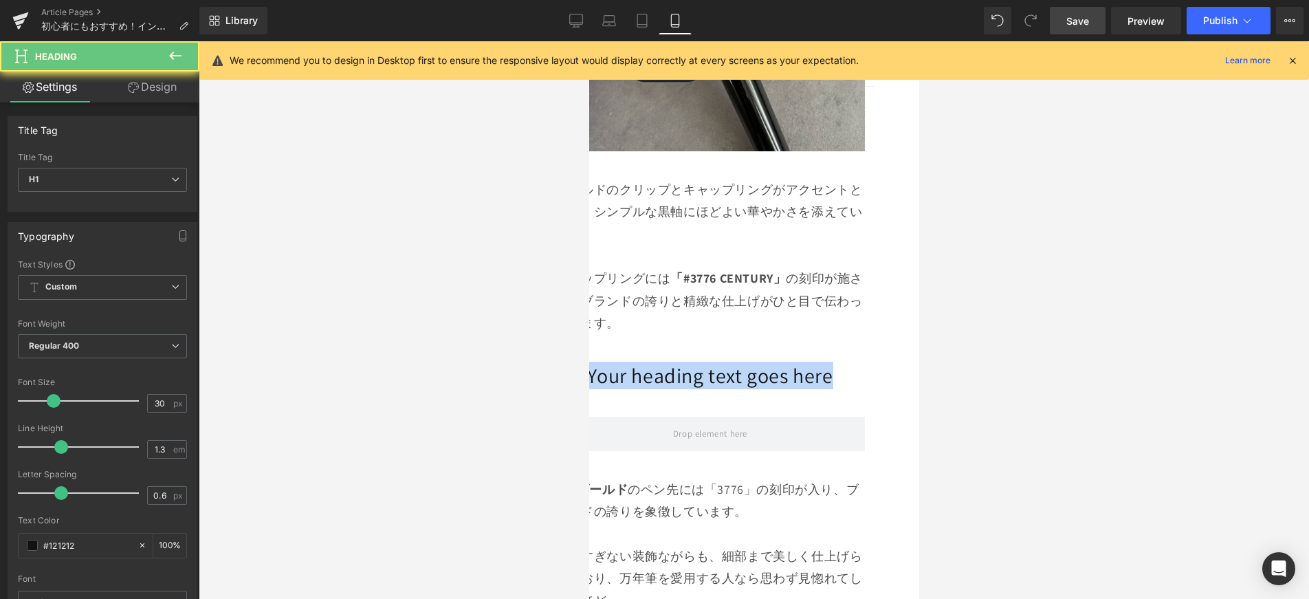
drag, startPoint x: 666, startPoint y: 328, endPoint x: 908, endPoint y: 330, distance: 242.0
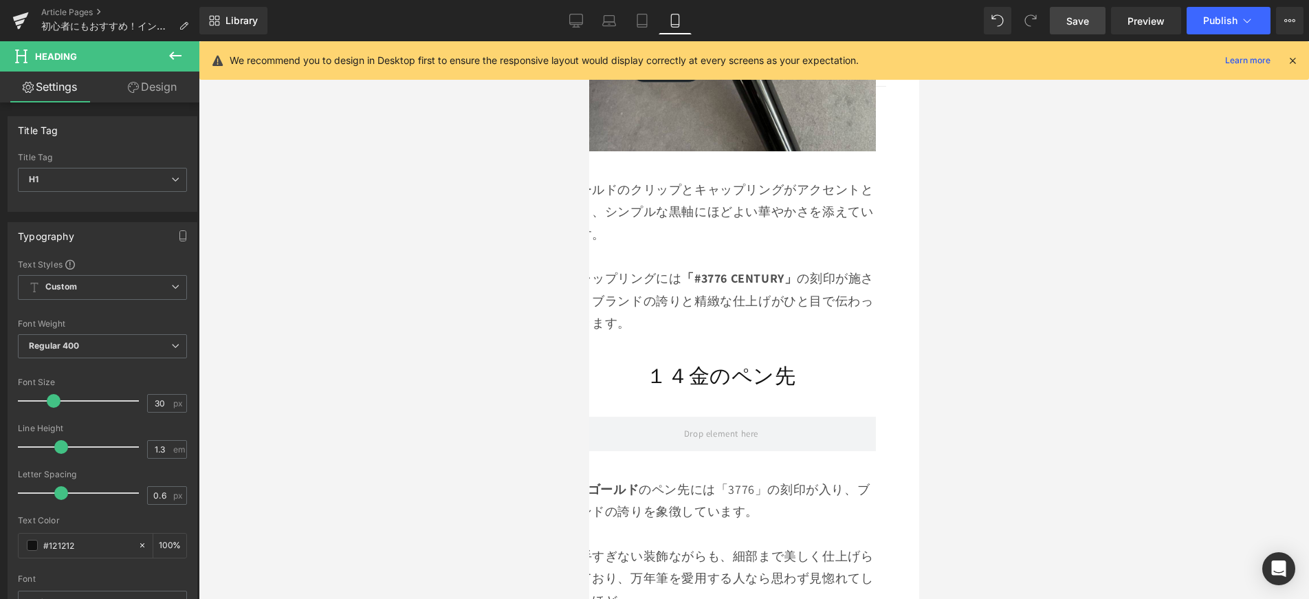
scroll to position [2532, 0]
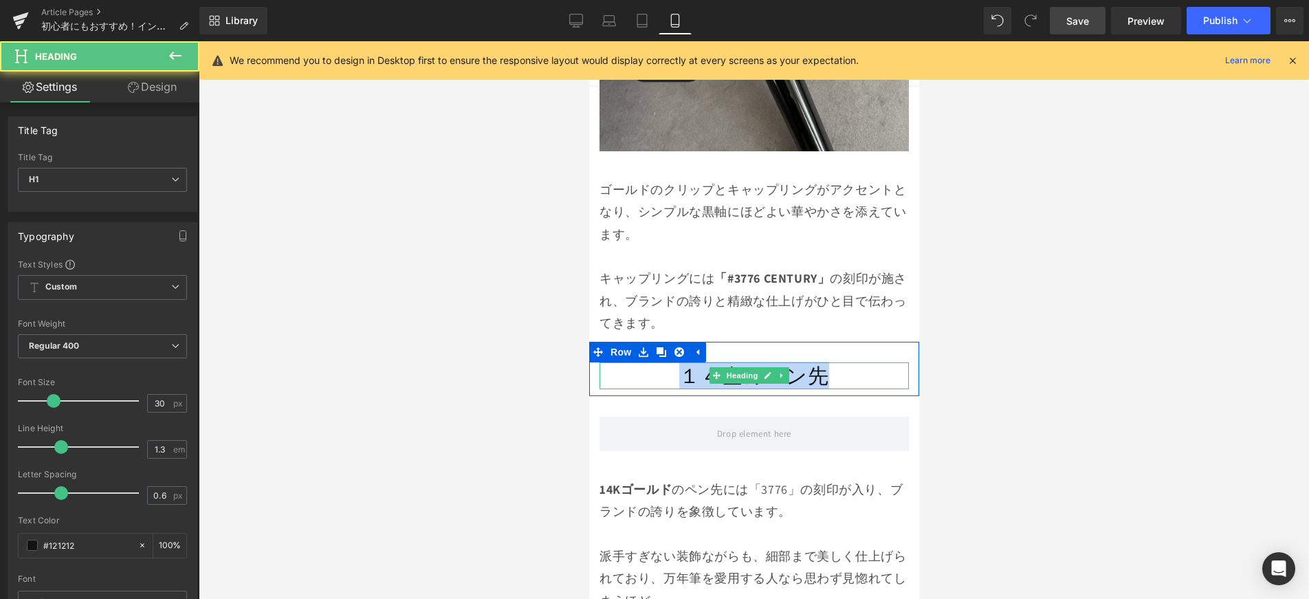
drag, startPoint x: 661, startPoint y: 319, endPoint x: 849, endPoint y: 316, distance: 188.4
click at [861, 362] on h1 "１４金のペン先" at bounding box center [753, 375] width 309 height 27
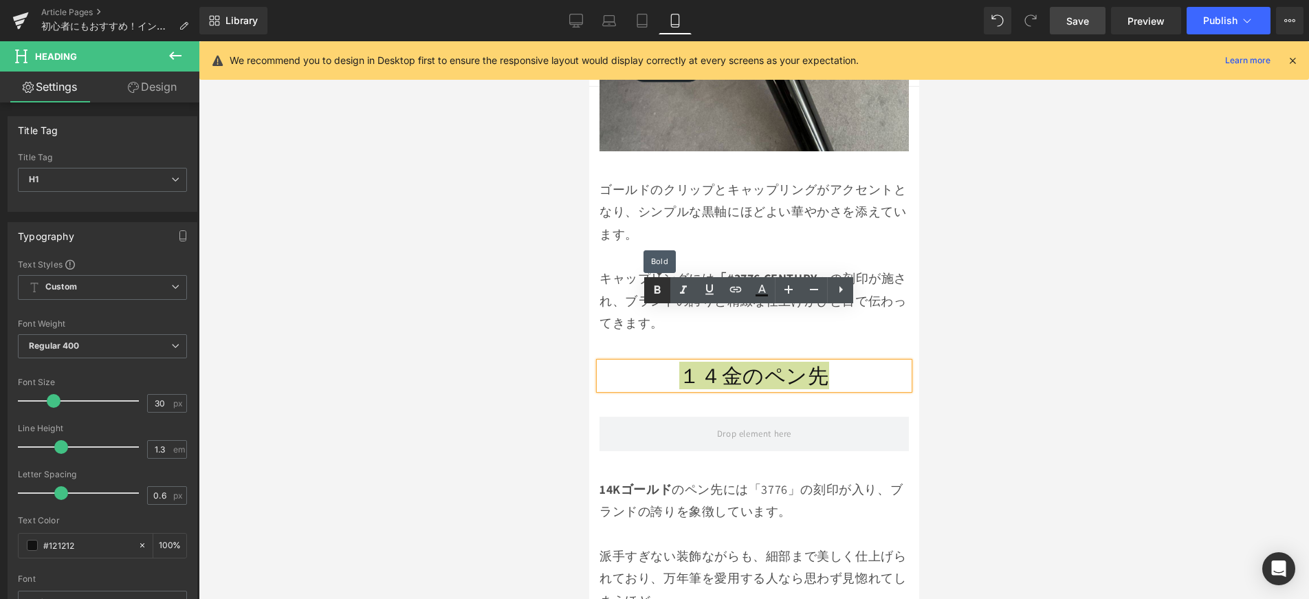
click at [661, 293] on icon at bounding box center [657, 290] width 17 height 17
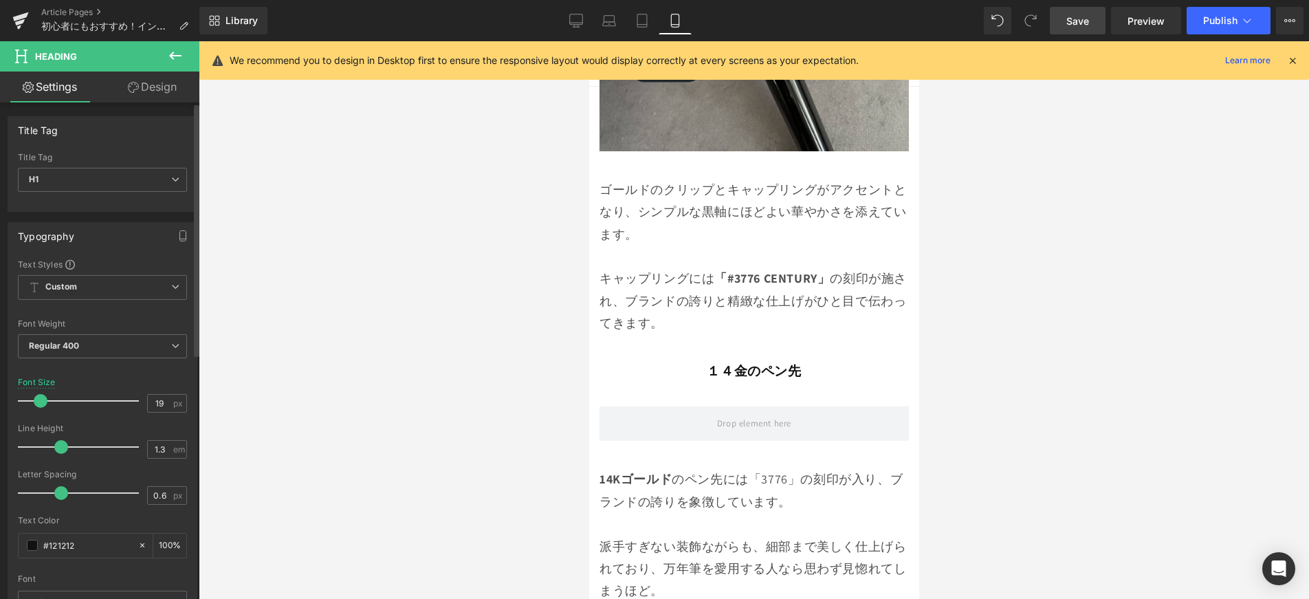
type input "20"
drag, startPoint x: 55, startPoint y: 399, endPoint x: 312, endPoint y: 393, distance: 257.2
click at [45, 403] on span at bounding box center [42, 401] width 14 height 14
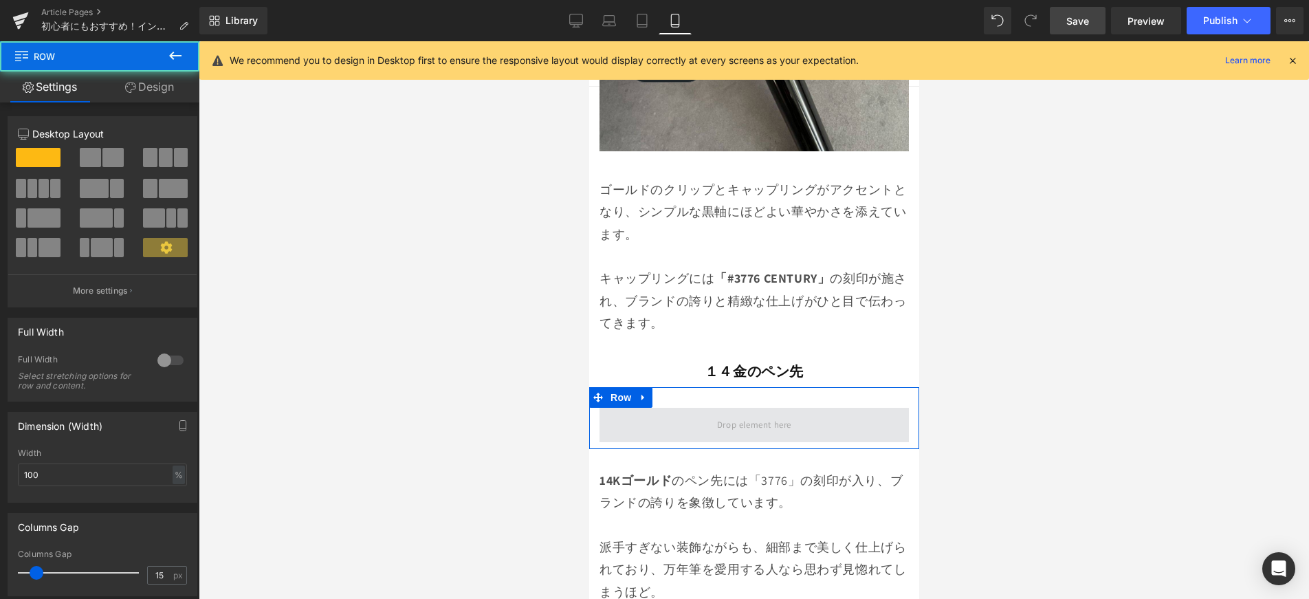
click at [637, 408] on span at bounding box center [753, 425] width 309 height 34
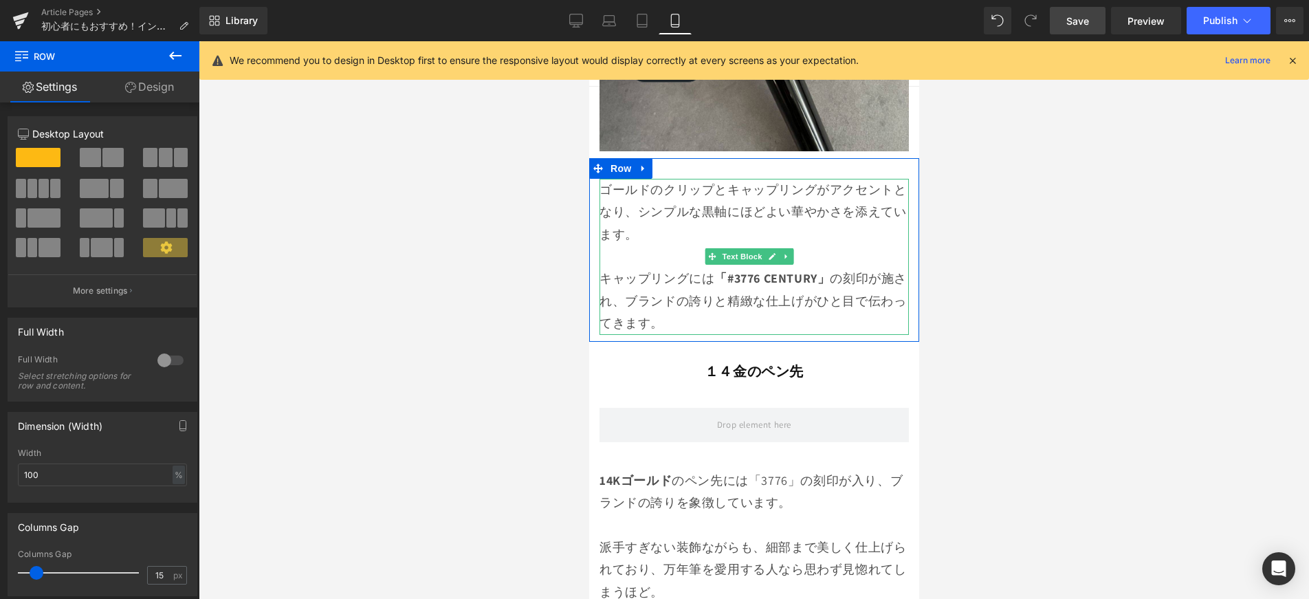
click at [714, 274] on p "キャップリングには 「#3776 CENTURY」 の刻印が施され、ブランドの誇りと精緻な仕上げがひと目で伝わってきます。" at bounding box center [753, 300] width 309 height 67
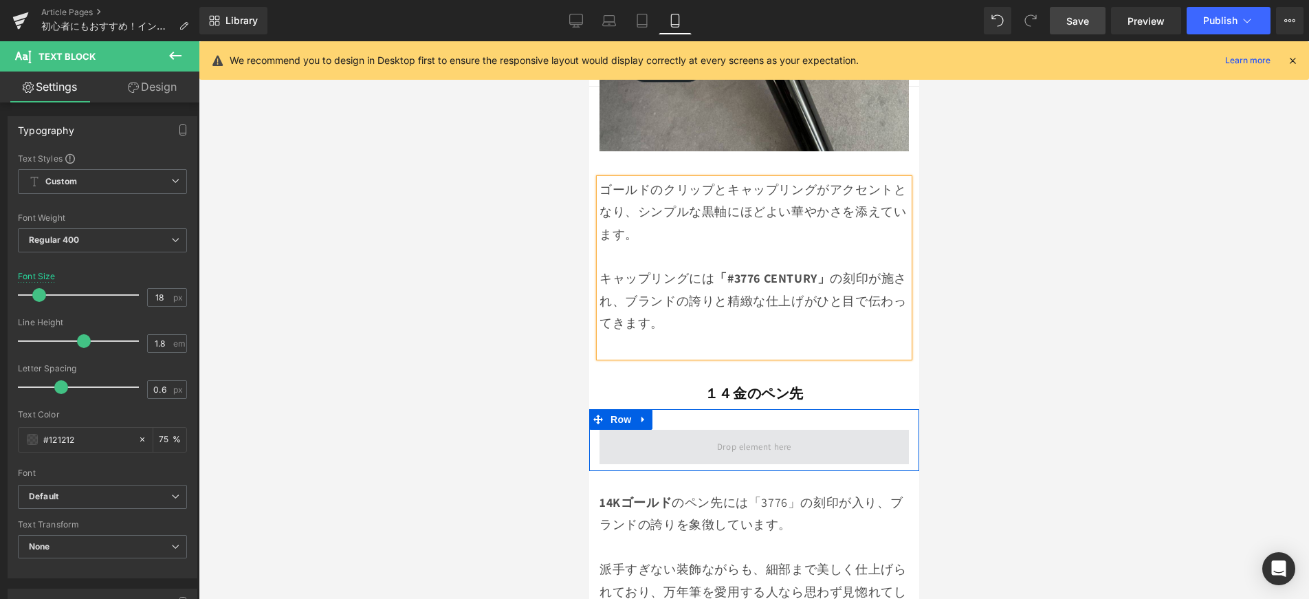
click at [721, 435] on span at bounding box center [754, 446] width 84 height 23
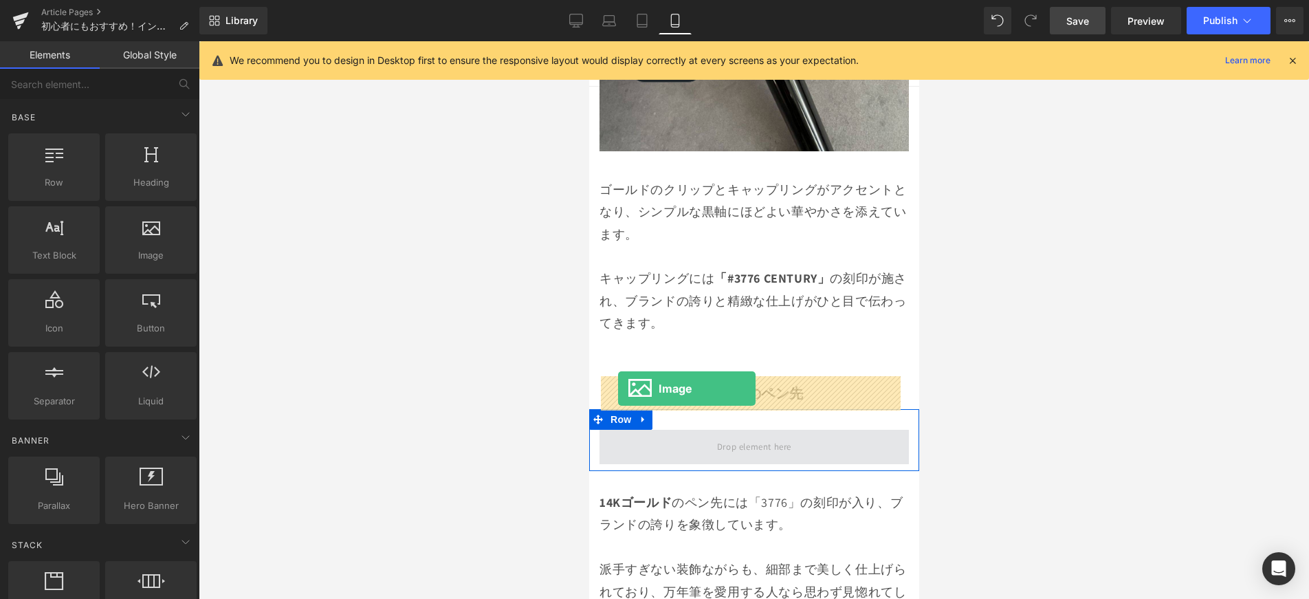
drag, startPoint x: 813, startPoint y: 296, endPoint x: 617, endPoint y: 388, distance: 216.5
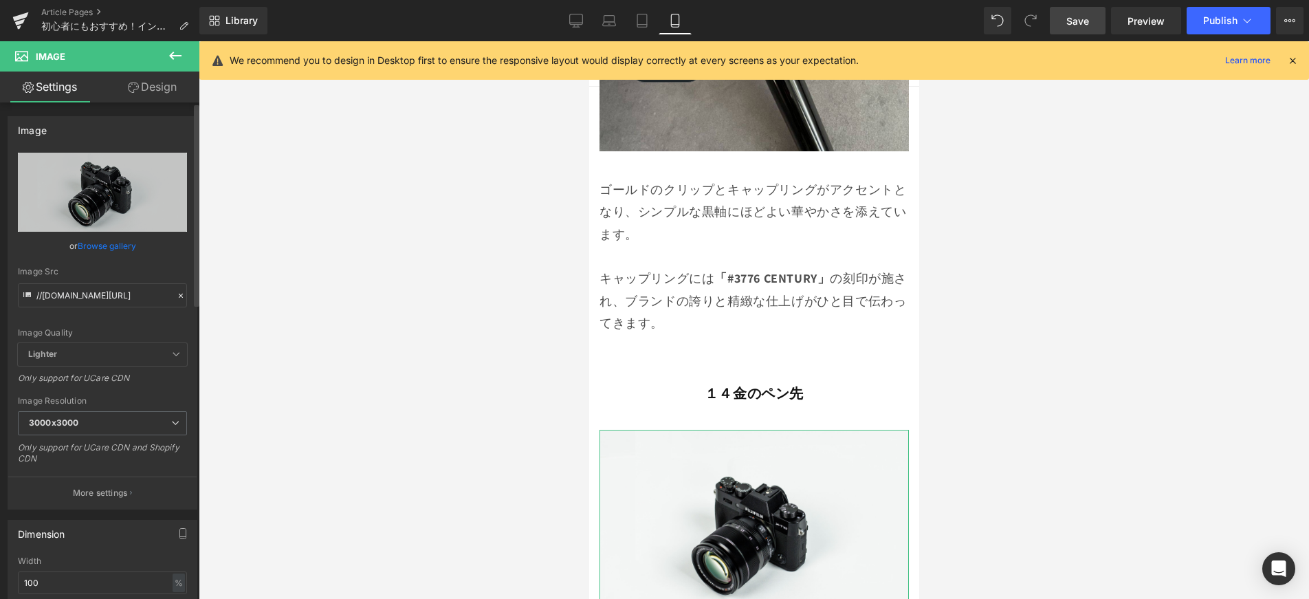
click at [89, 245] on link "Browse gallery" at bounding box center [107, 246] width 58 height 24
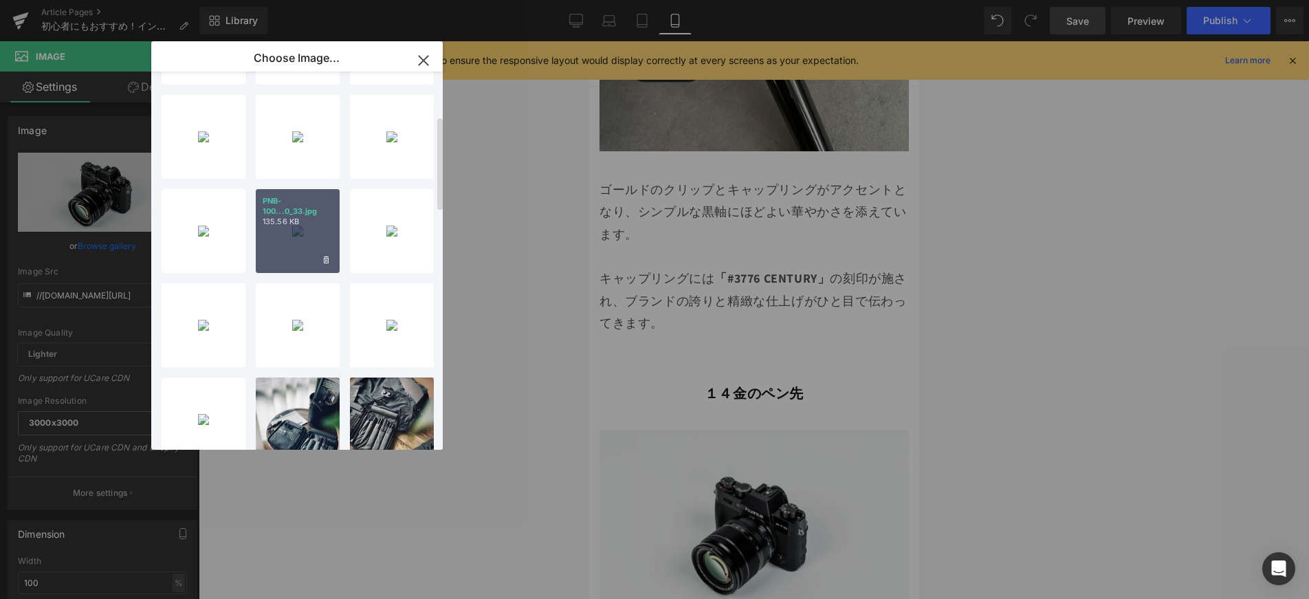
scroll to position [0, 0]
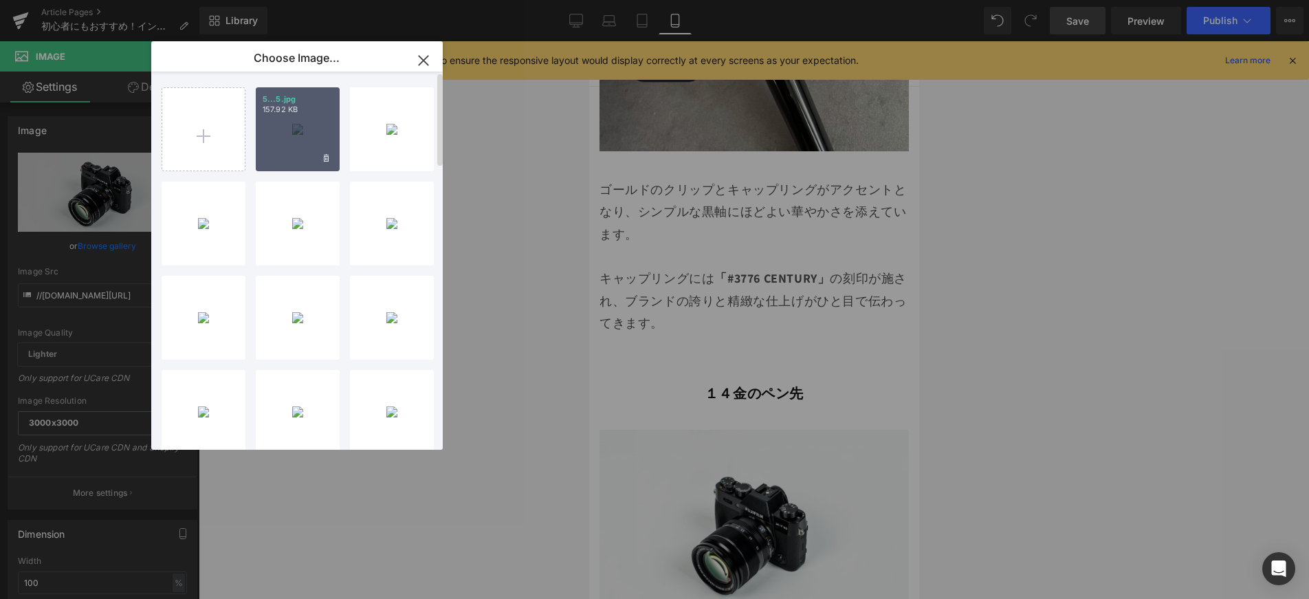
click at [318, 159] on div "5...5.jpg 157.92 KB" at bounding box center [298, 129] width 84 height 84
type input "[URL][DOMAIN_NAME]"
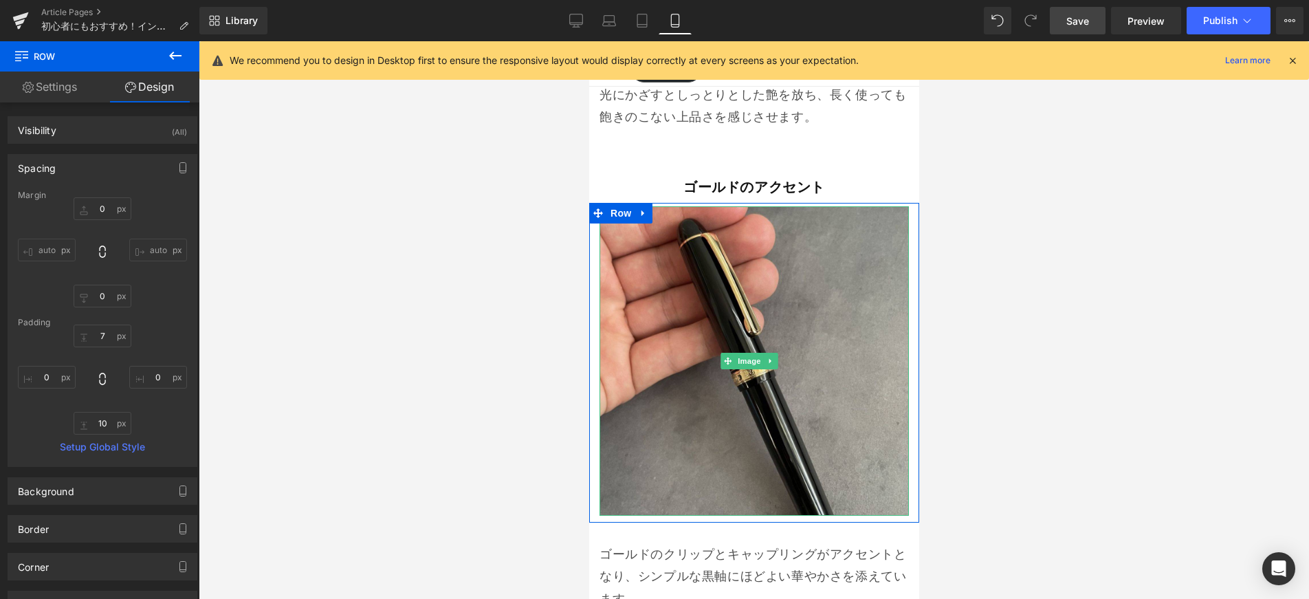
scroll to position [2166, 0]
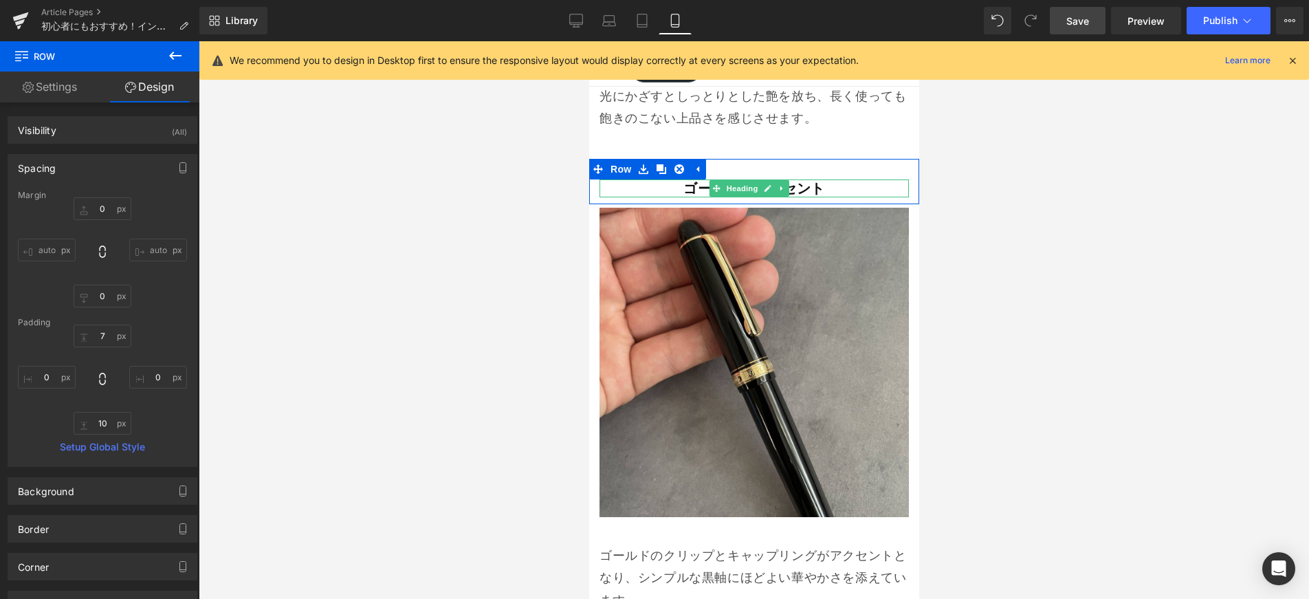
click at [683, 179] on strong "ゴールドのアクセント" at bounding box center [754, 188] width 142 height 18
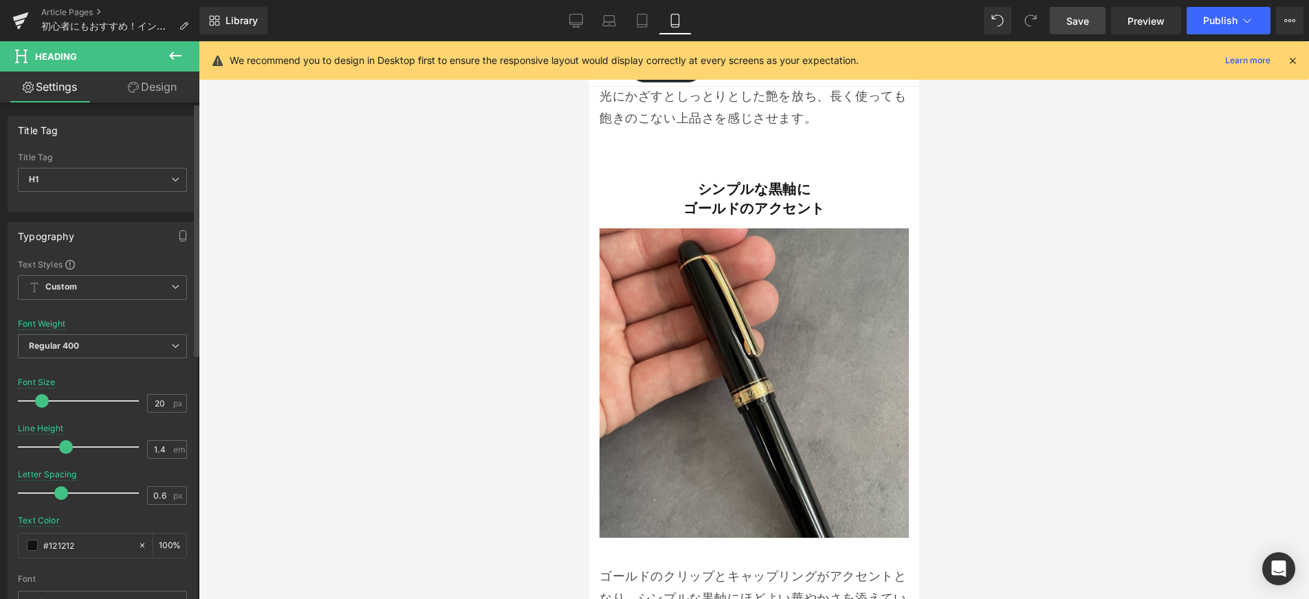
type input "1.5"
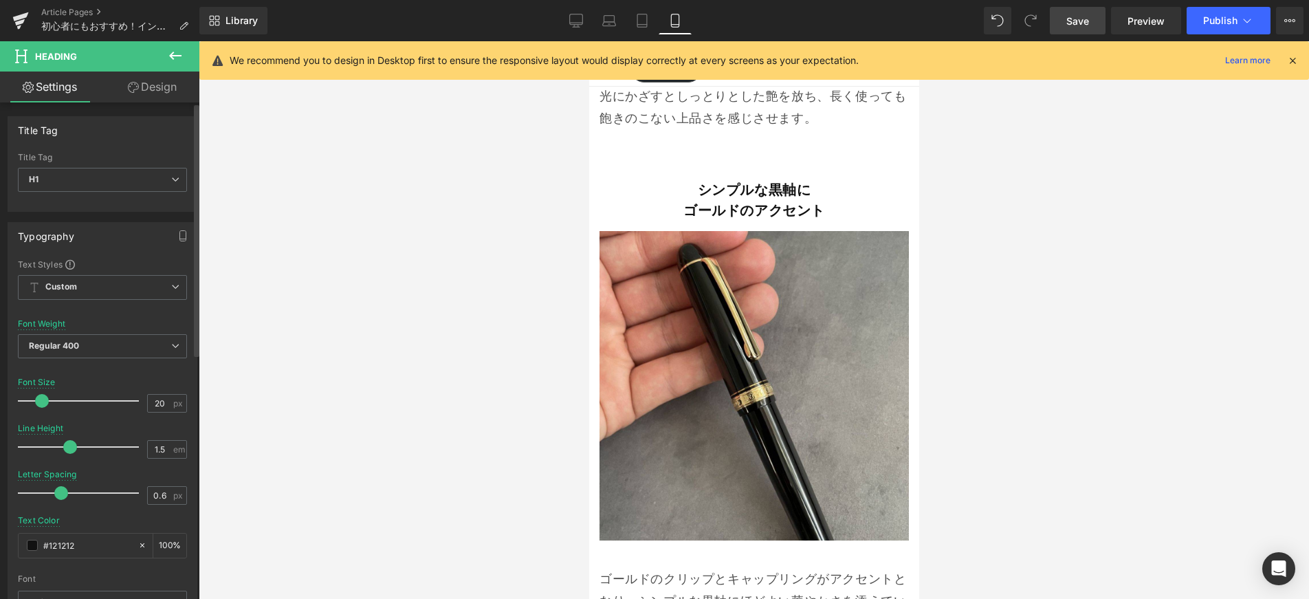
drag, startPoint x: 60, startPoint y: 444, endPoint x: 69, endPoint y: 446, distance: 9.7
click at [69, 446] on span at bounding box center [70, 447] width 14 height 14
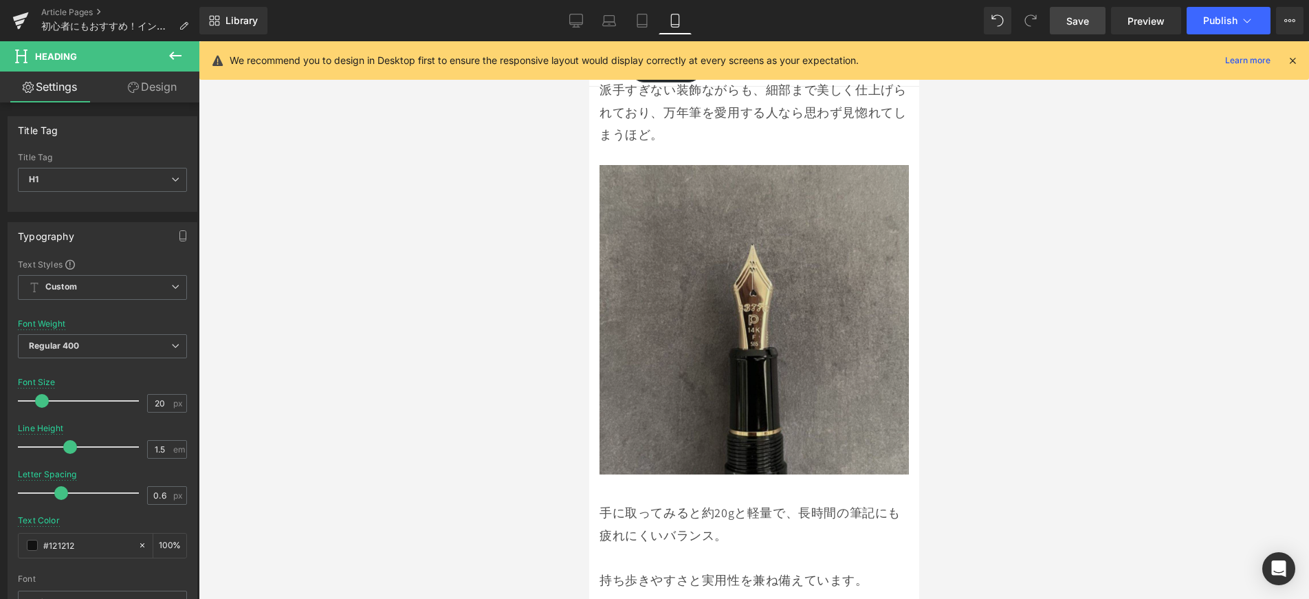
click at [685, 226] on img at bounding box center [753, 319] width 309 height 309
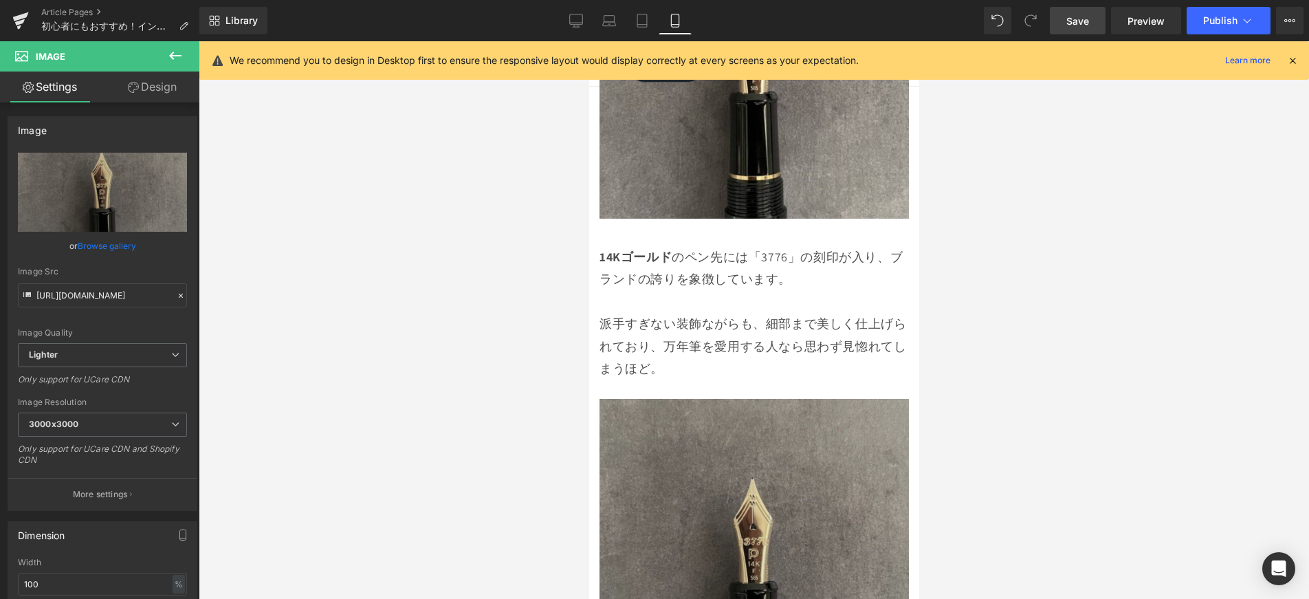
scroll to position [3073, 0]
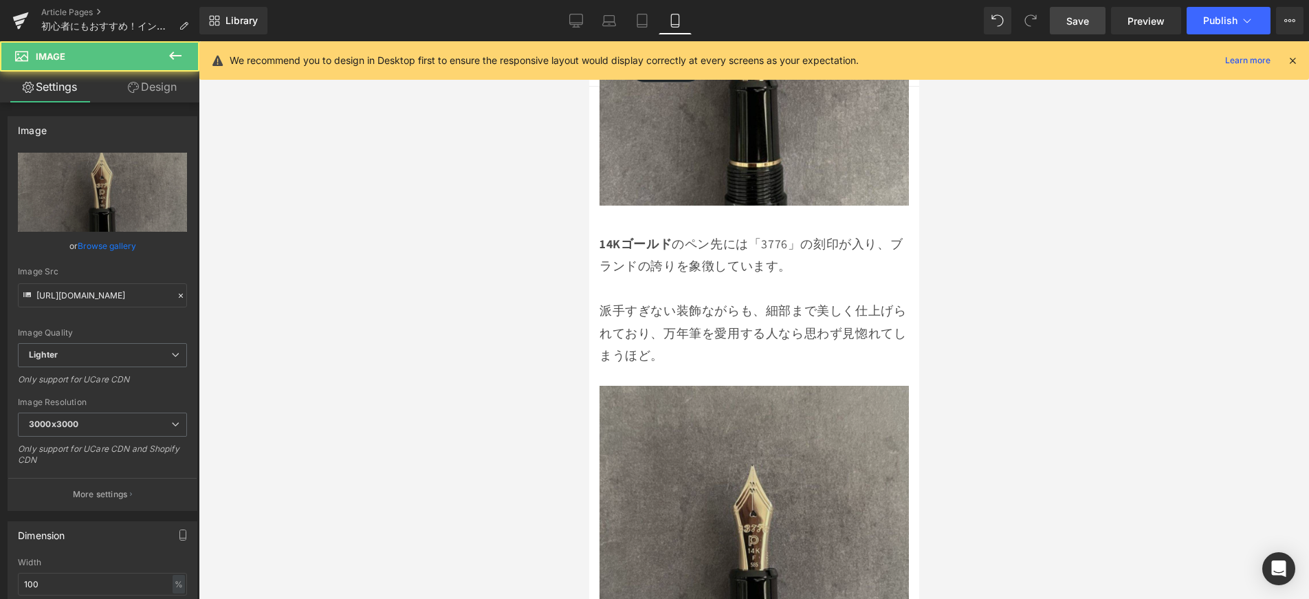
click at [672, 386] on img at bounding box center [753, 540] width 309 height 309
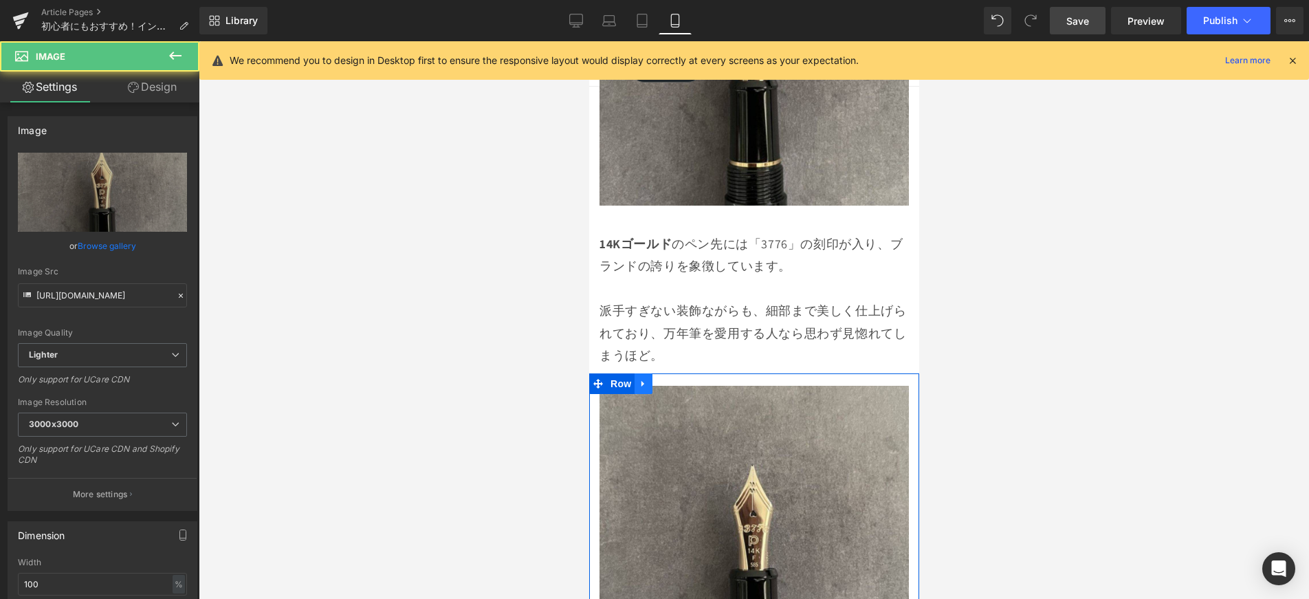
click at [641, 381] on icon at bounding box center [642, 384] width 3 height 6
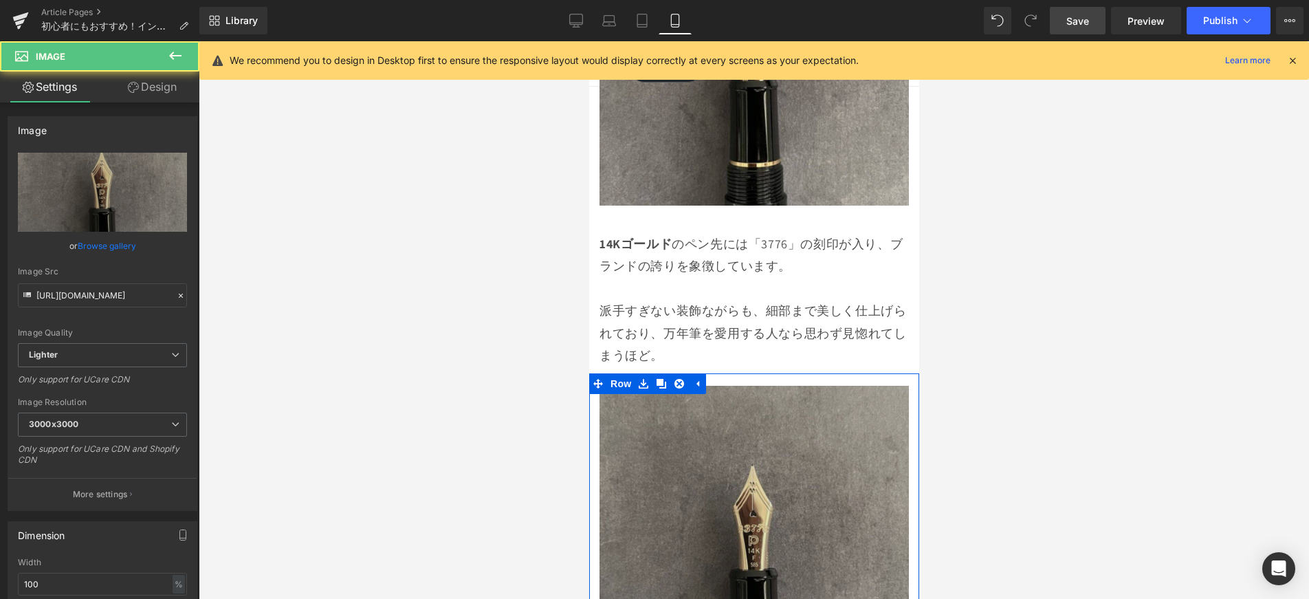
click at [710, 412] on img at bounding box center [753, 540] width 309 height 309
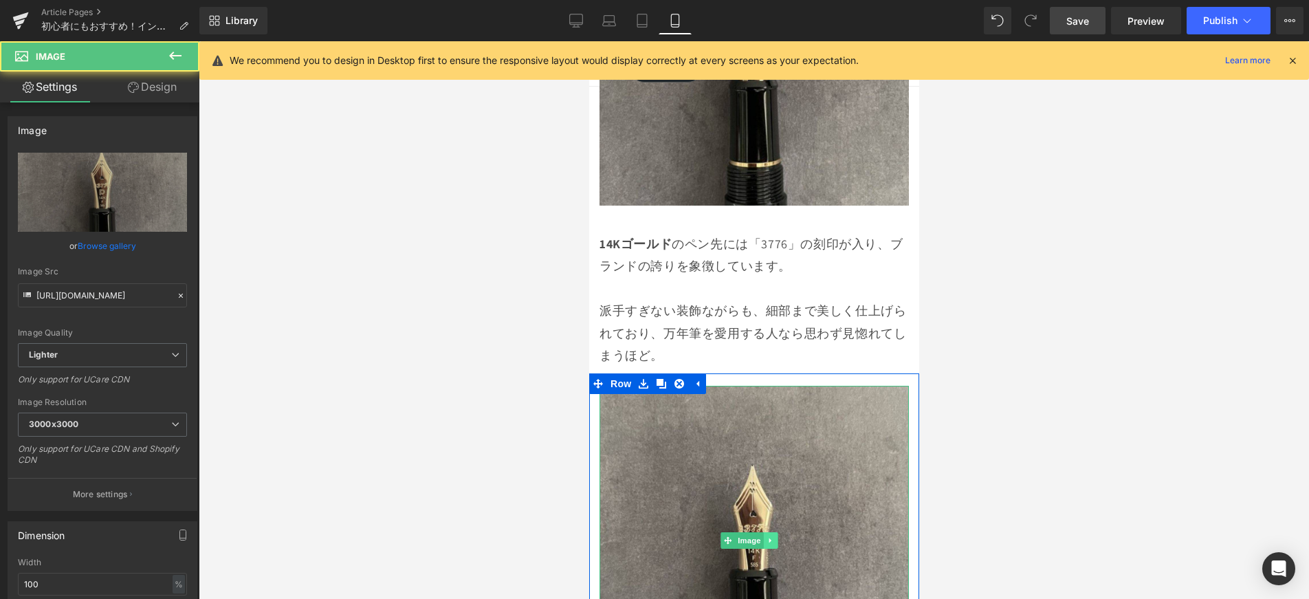
click at [771, 536] on icon at bounding box center [770, 540] width 8 height 8
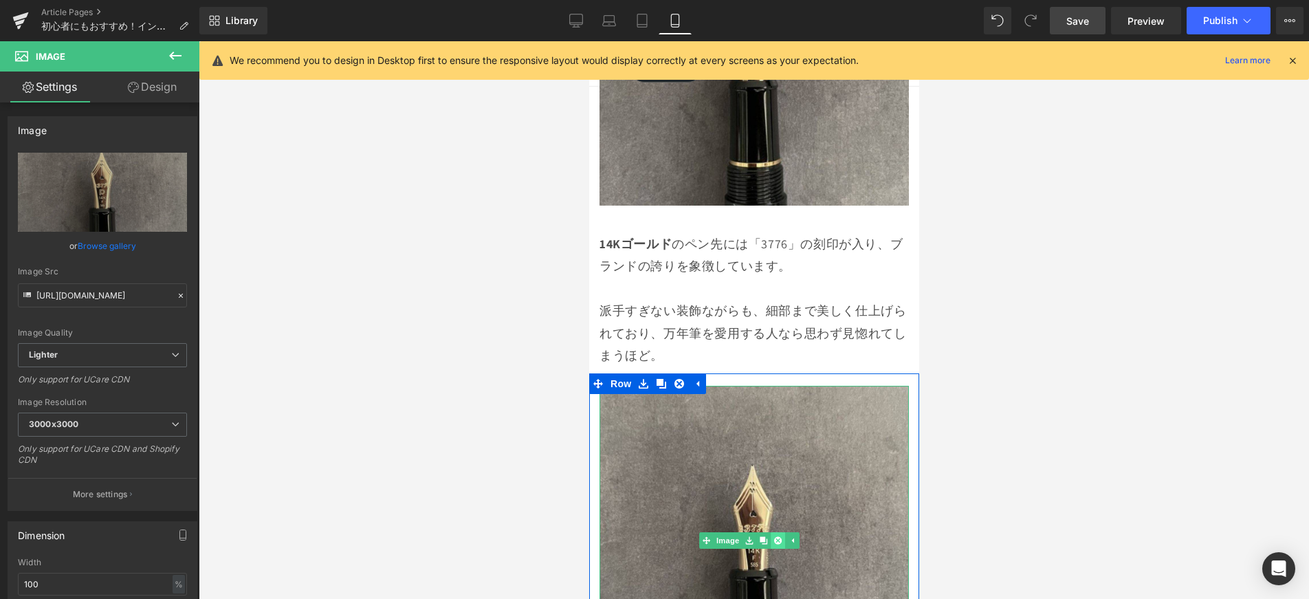
click at [776, 537] on icon at bounding box center [777, 541] width 8 height 8
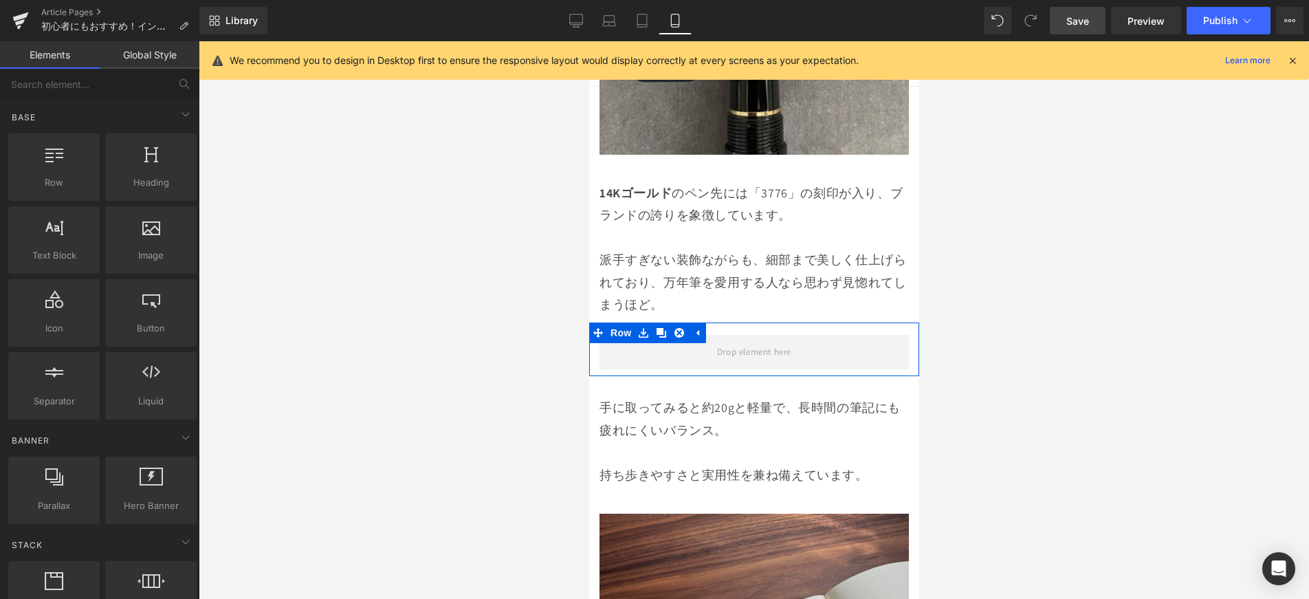
scroll to position [3113, 0]
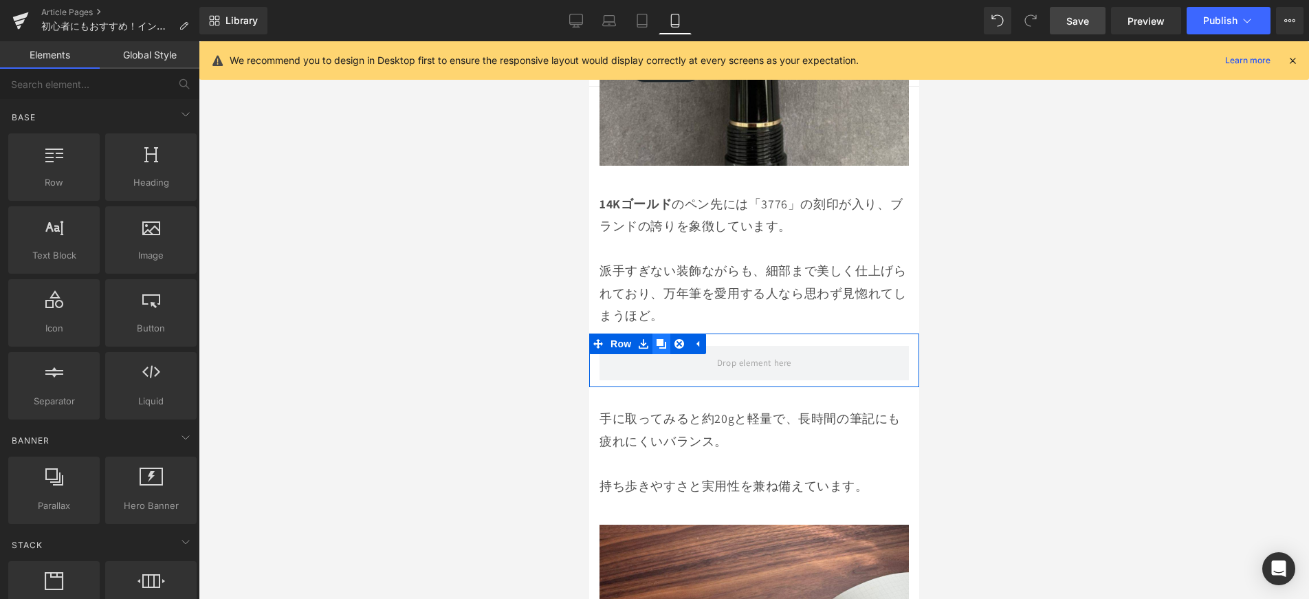
click at [663, 339] on icon at bounding box center [661, 344] width 10 height 10
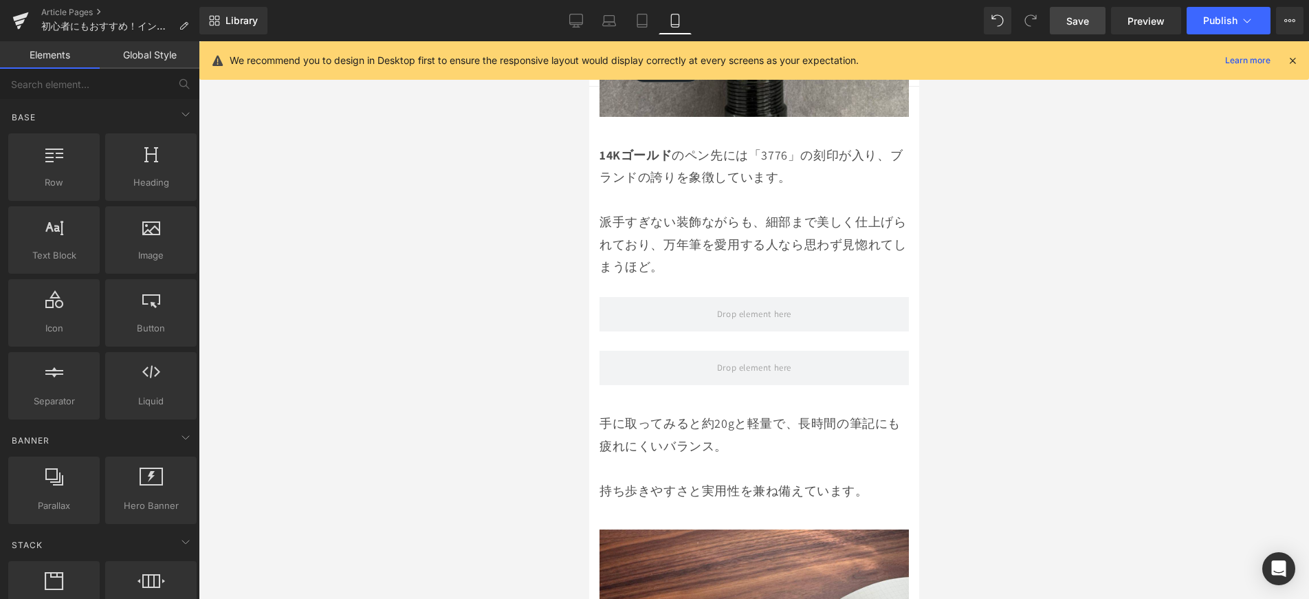
scroll to position [3157, 0]
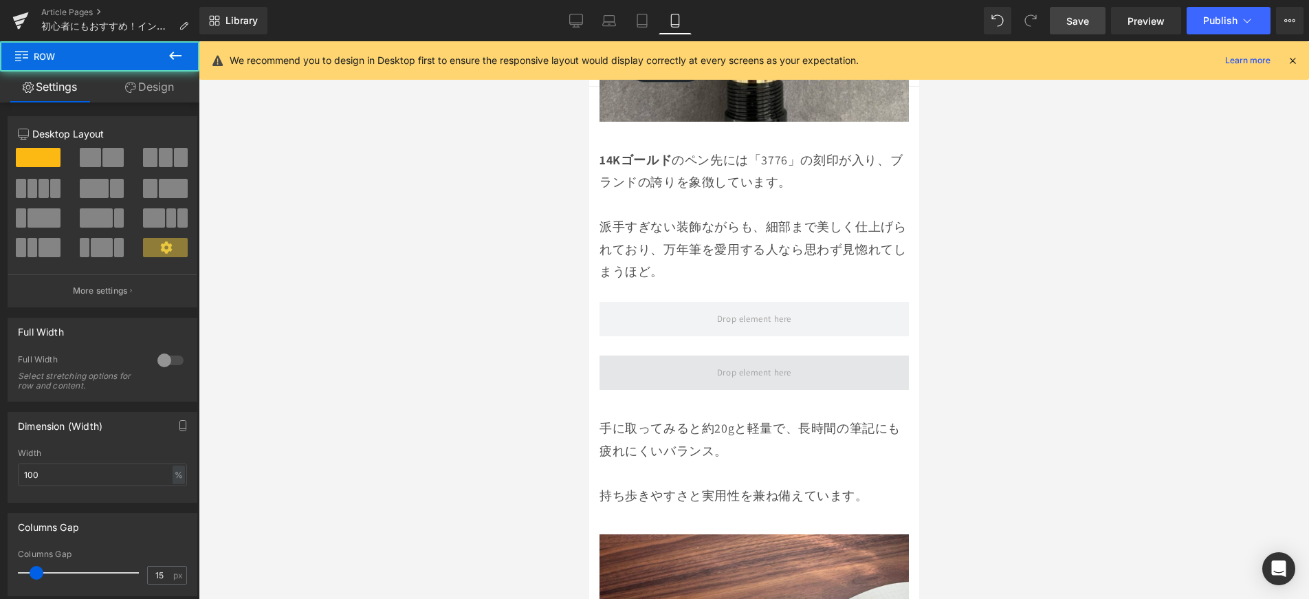
click at [689, 355] on span at bounding box center [753, 372] width 309 height 34
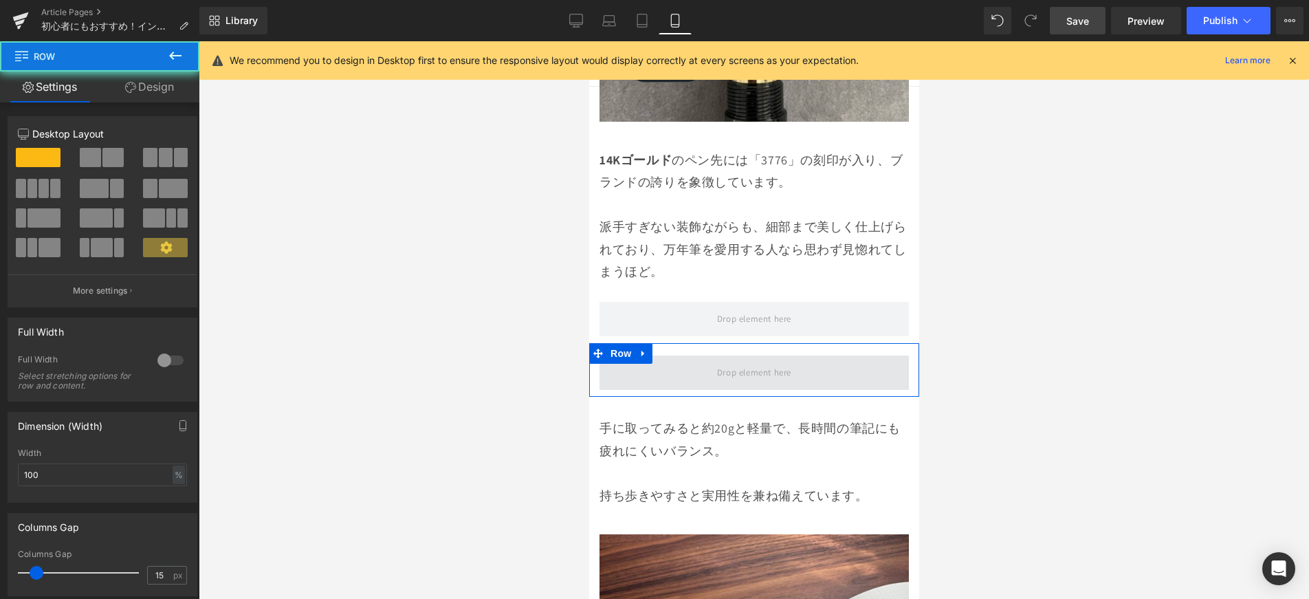
click at [688, 355] on span at bounding box center [753, 372] width 309 height 34
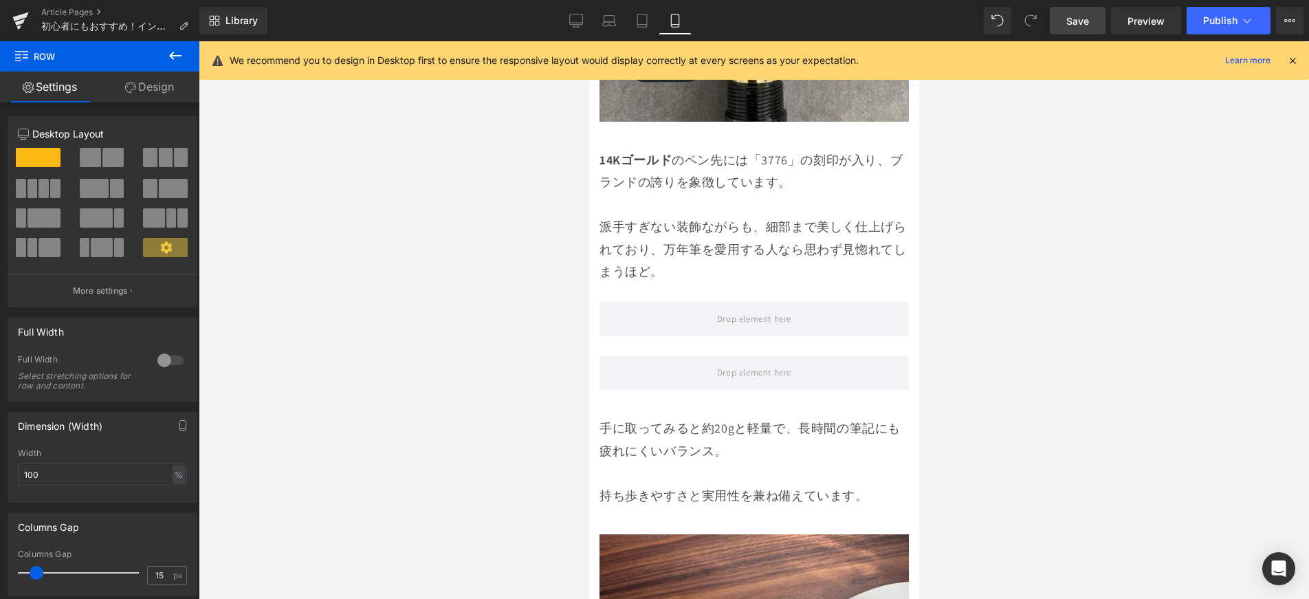
click at [167, 65] on button at bounding box center [175, 56] width 48 height 30
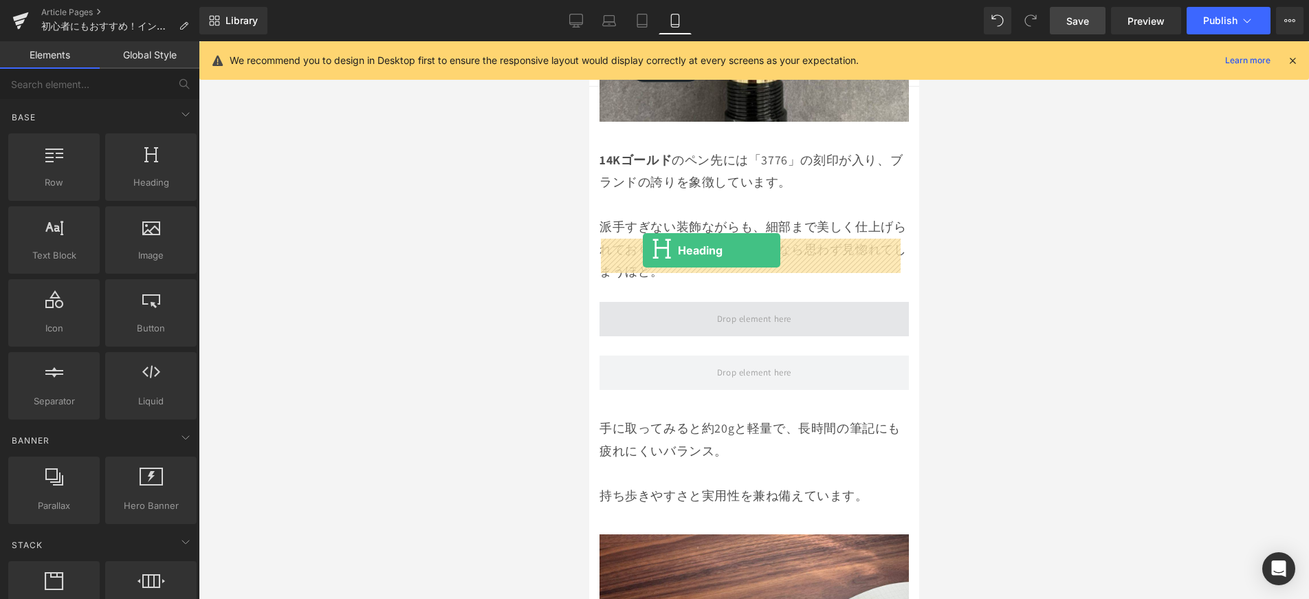
drag, startPoint x: 858, startPoint y: 263, endPoint x: 642, endPoint y: 250, distance: 216.3
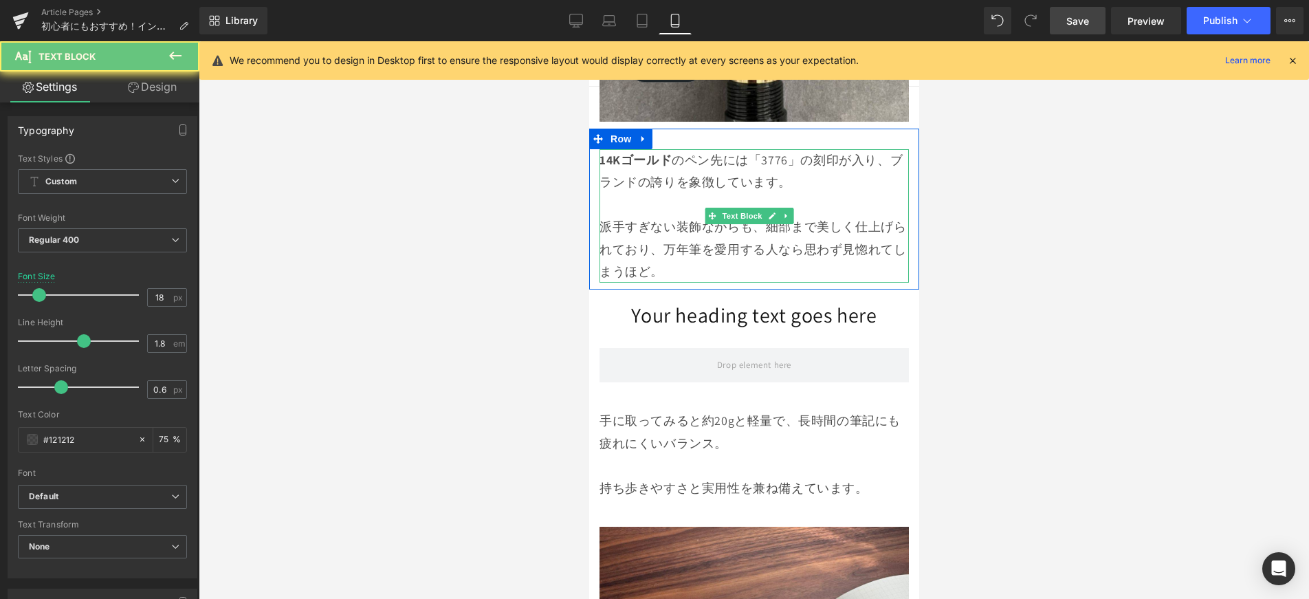
click at [699, 216] on p "派手すぎない装飾ながらも、細部まで美しく仕上げられており、万年筆を愛用する人なら思わず見惚れてしまうほど。" at bounding box center [753, 249] width 309 height 67
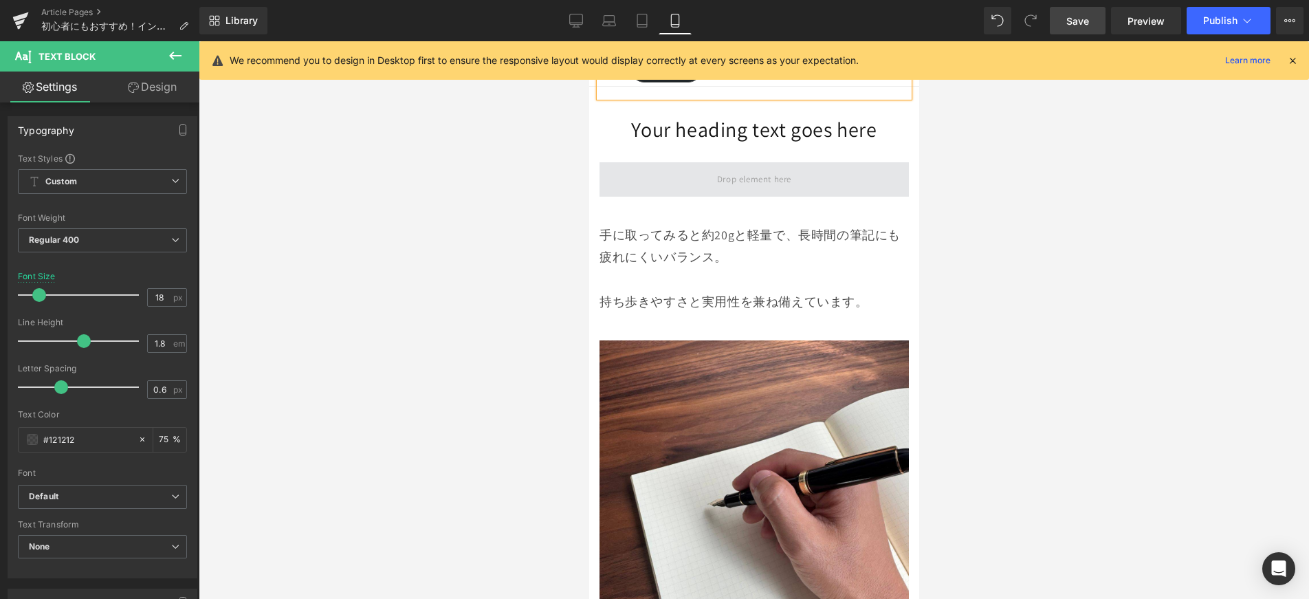
scroll to position [3095, 0]
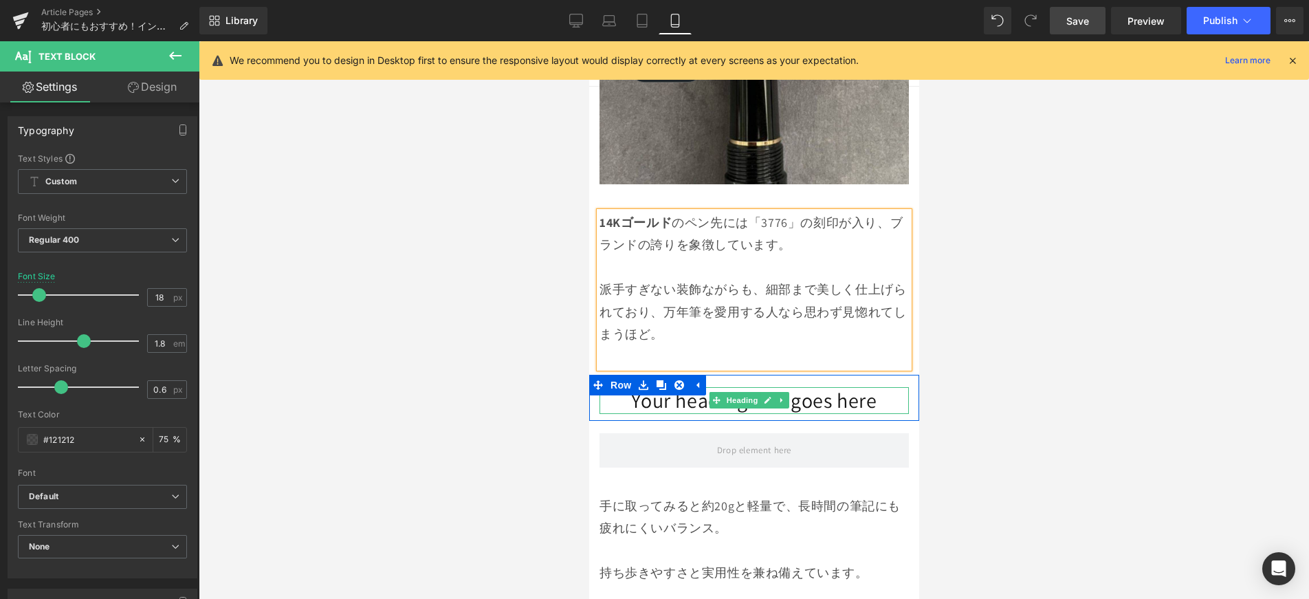
click at [869, 387] on h1 "Your heading text goes here" at bounding box center [753, 400] width 309 height 27
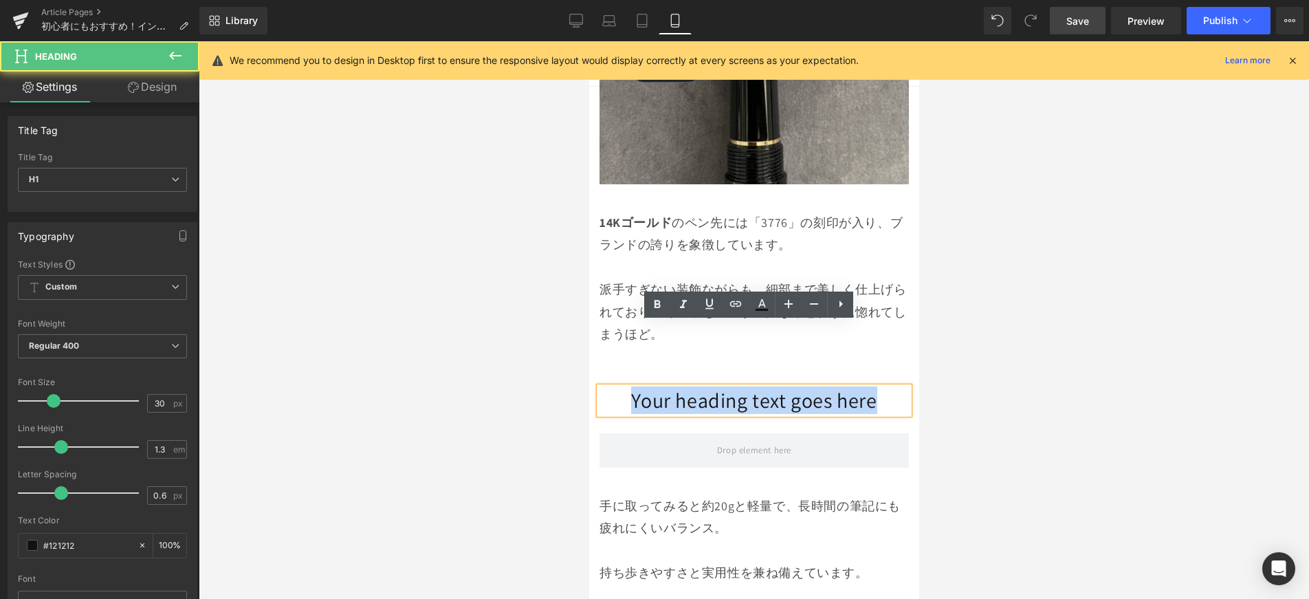
drag, startPoint x: 811, startPoint y: 329, endPoint x: 619, endPoint y: 325, distance: 191.2
click at [613, 387] on h1 "Your heading text goes here" at bounding box center [753, 400] width 309 height 27
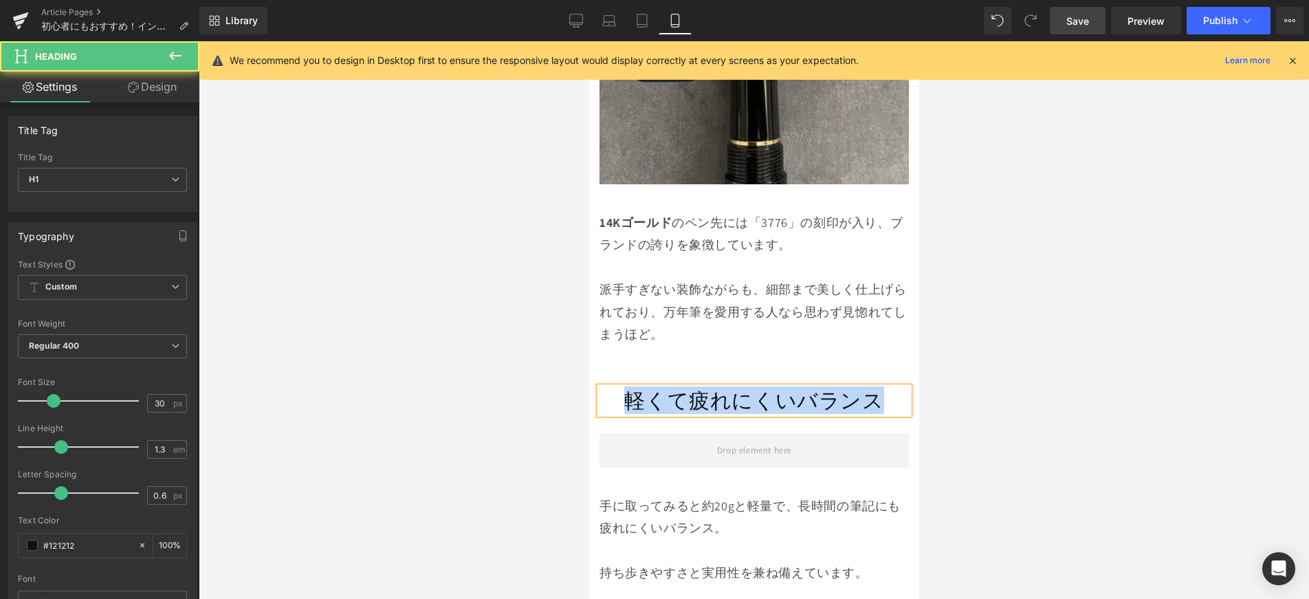
scroll to position [3095, 54]
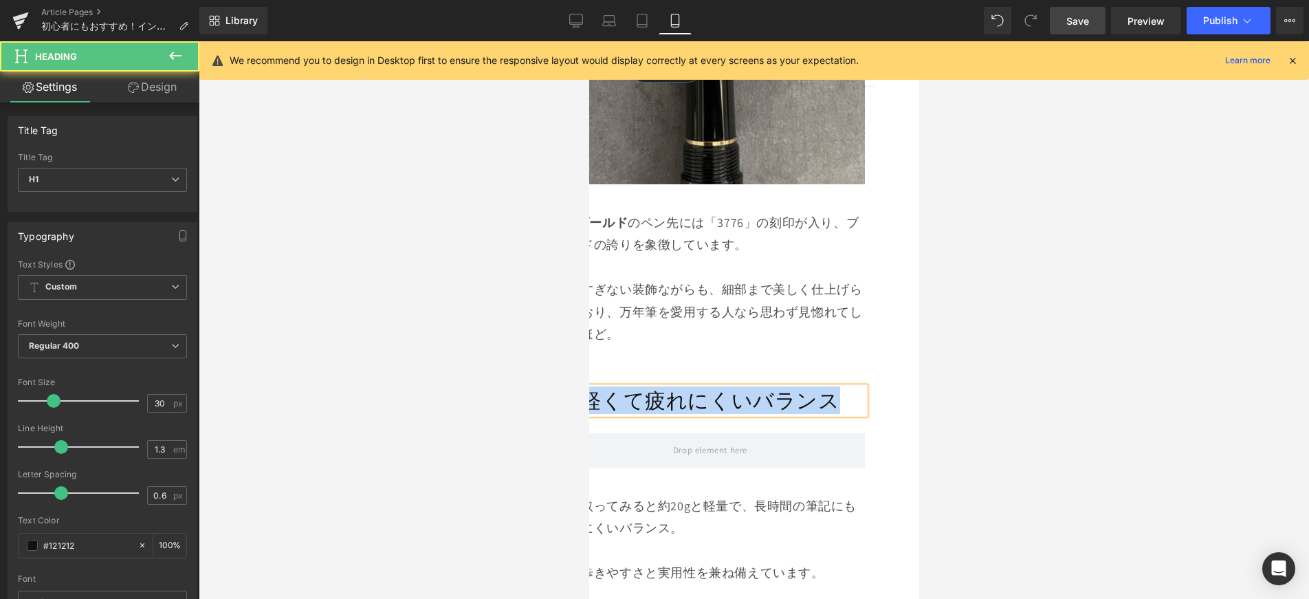
drag, startPoint x: 634, startPoint y: 340, endPoint x: 908, endPoint y: 345, distance: 274.4
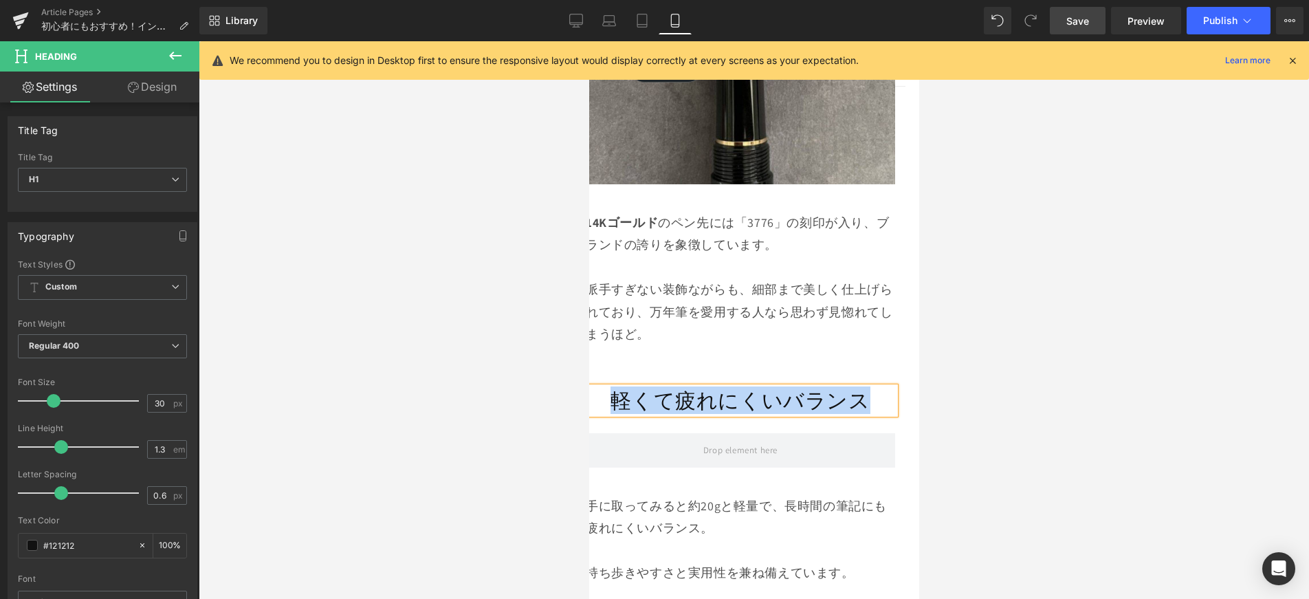
scroll to position [3095, 11]
click at [647, 387] on h1 "軽くて疲れにくいバランス" at bounding box center [742, 400] width 309 height 27
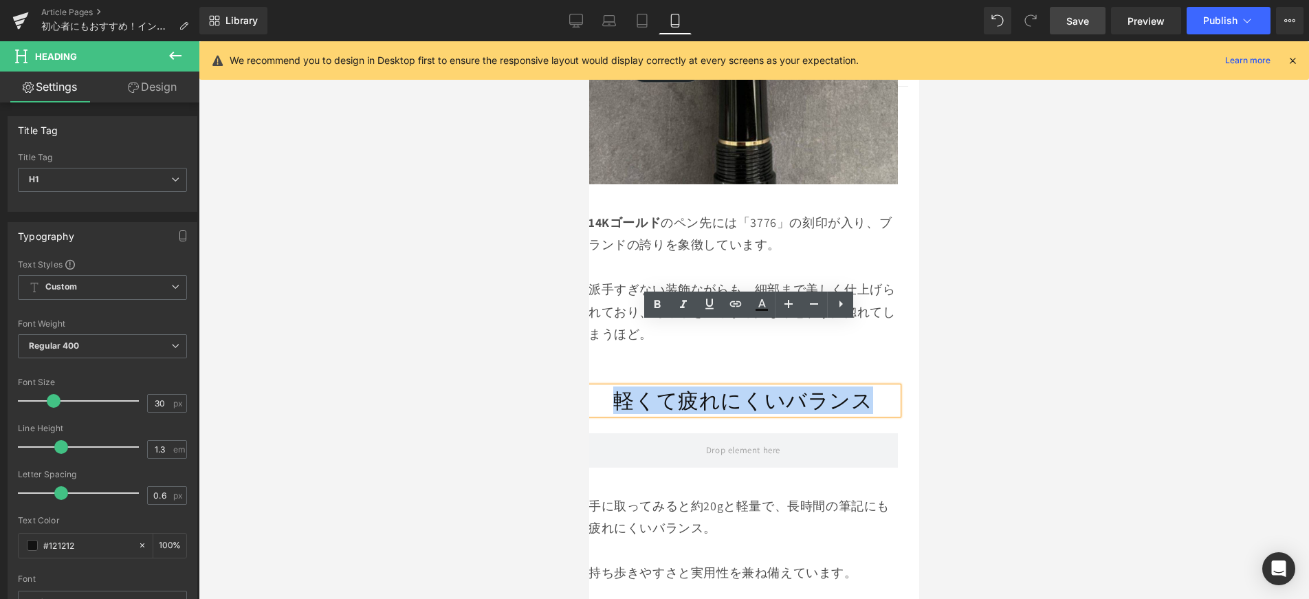
drag, startPoint x: 607, startPoint y: 333, endPoint x: 808, endPoint y: 329, distance: 200.8
click at [876, 387] on h1 "軽くて疲れにくいバランス" at bounding box center [742, 400] width 309 height 27
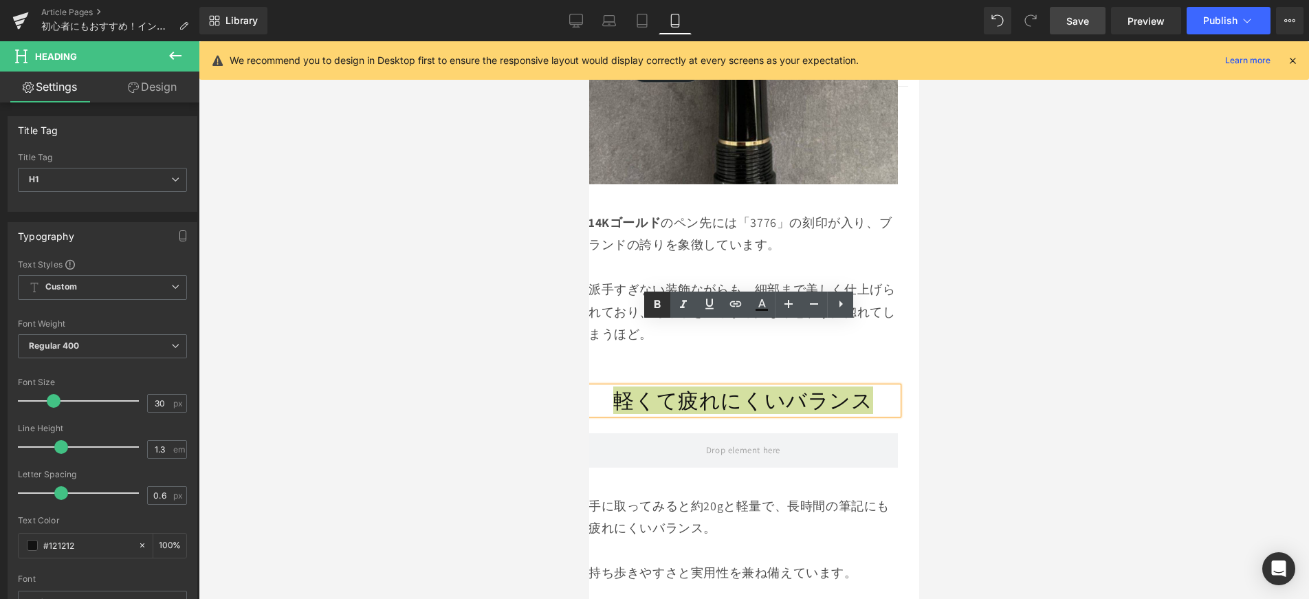
click at [656, 302] on icon at bounding box center [658, 304] width 6 height 8
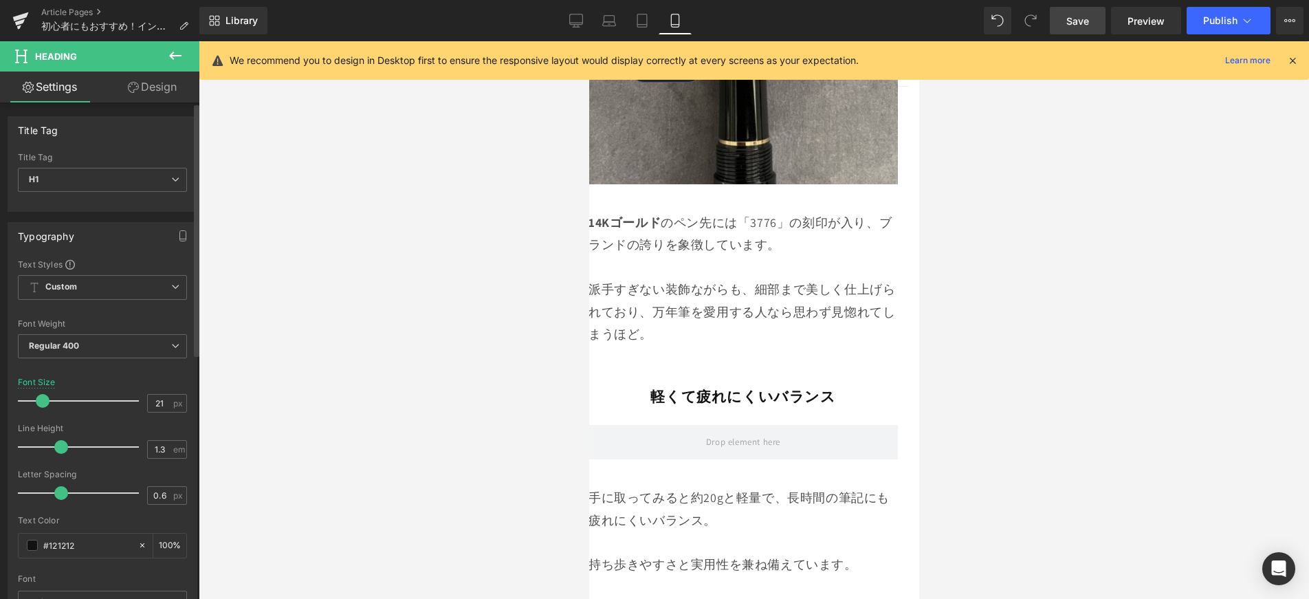
type input "20"
drag, startPoint x: 55, startPoint y: 401, endPoint x: 44, endPoint y: 412, distance: 15.6
click at [44, 412] on div at bounding box center [82, 401] width 114 height 28
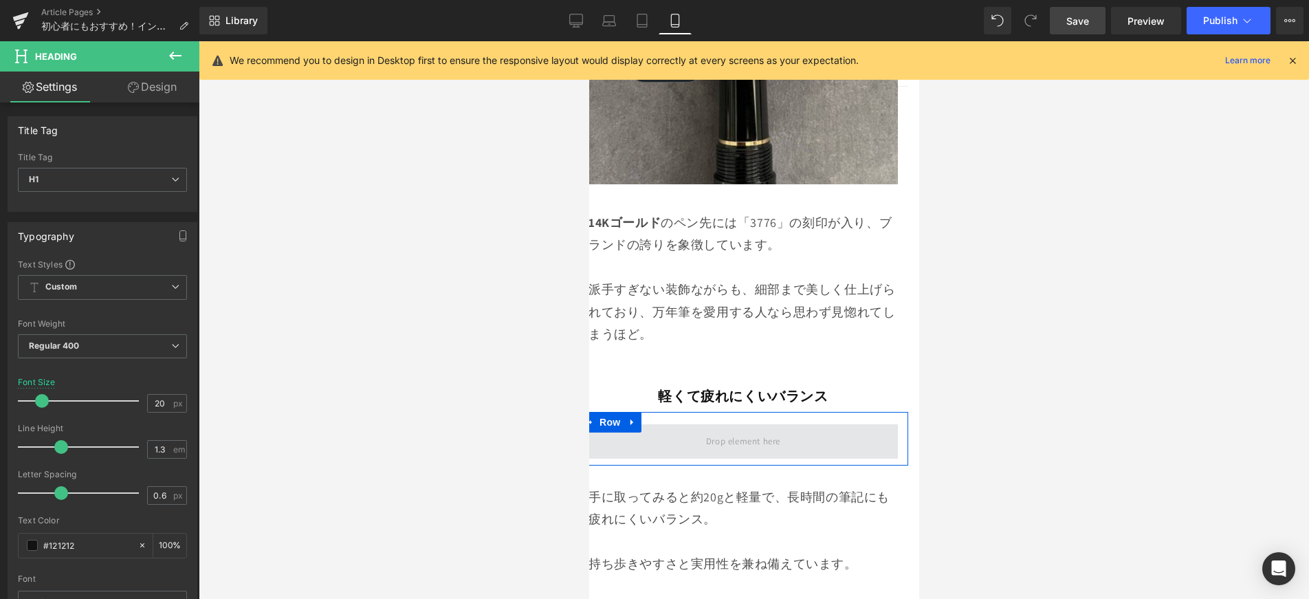
click at [684, 424] on span at bounding box center [742, 441] width 309 height 34
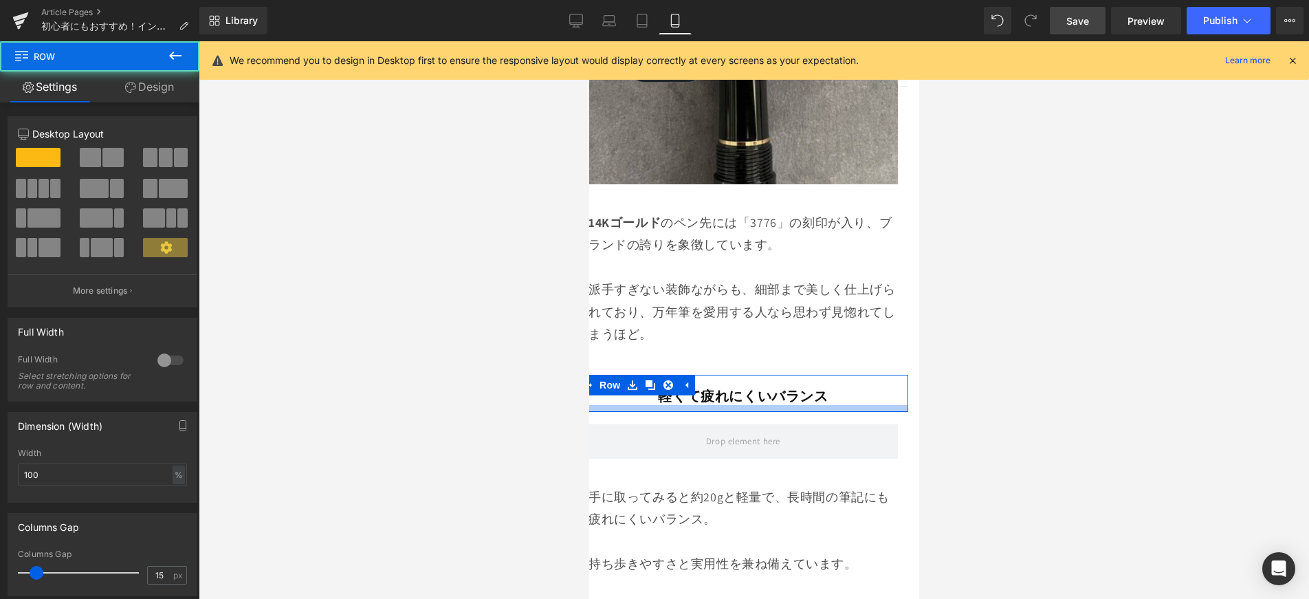
click at [659, 405] on div at bounding box center [743, 408] width 330 height 7
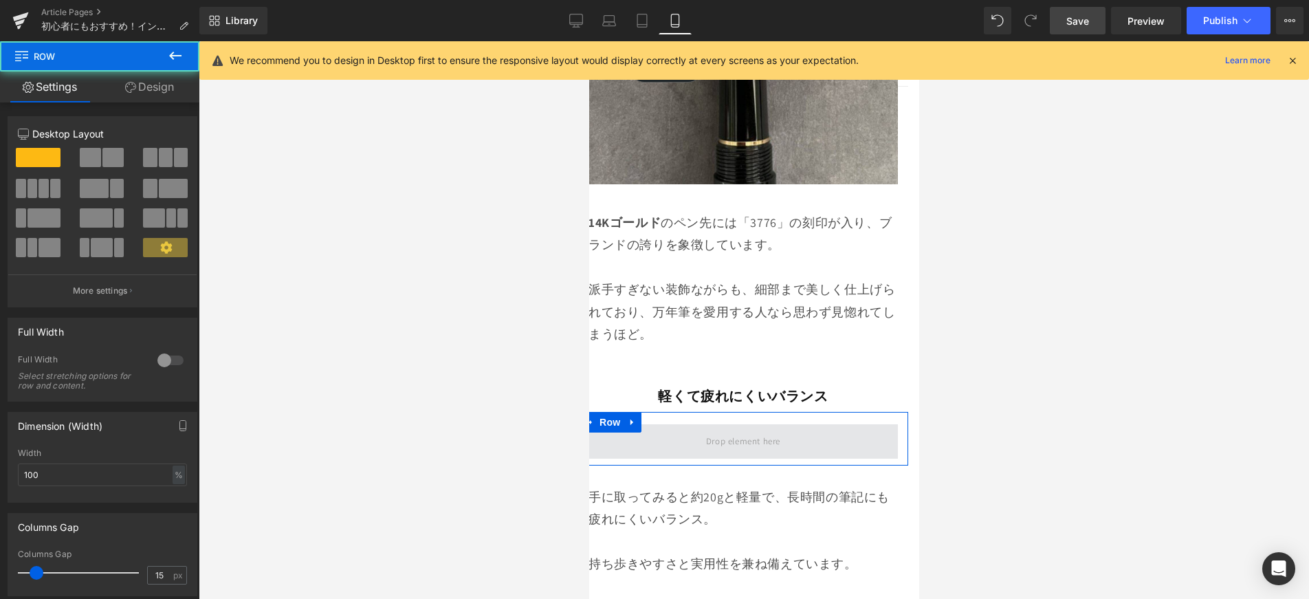
click at [645, 424] on span at bounding box center [742, 441] width 309 height 34
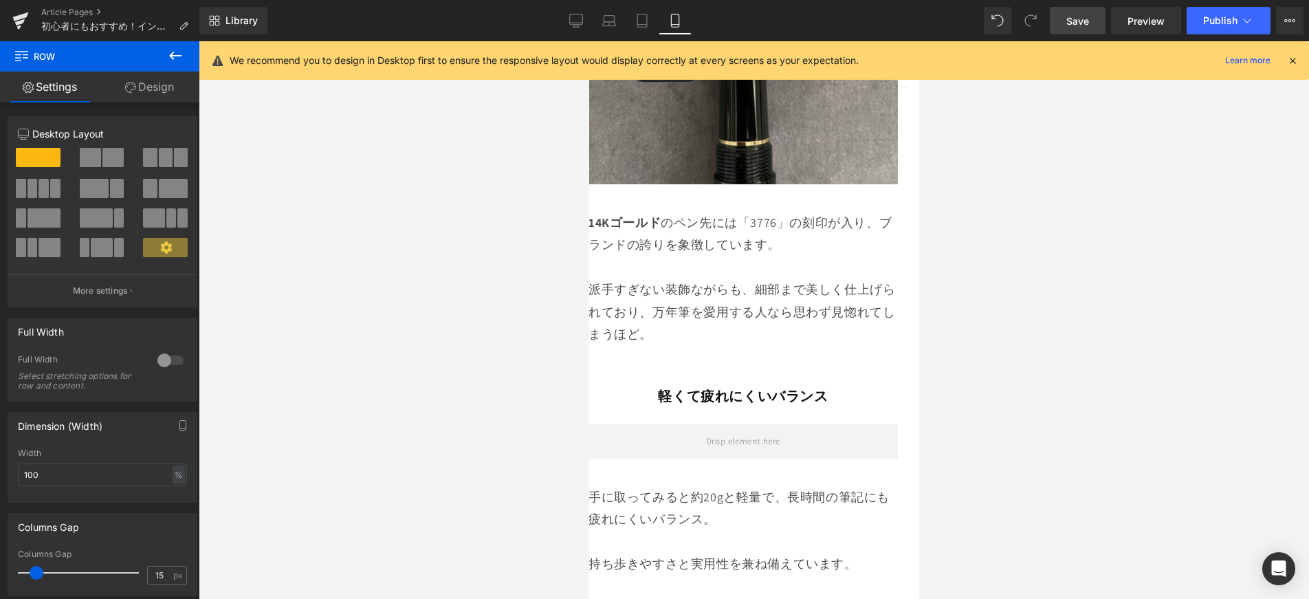
click at [166, 58] on button at bounding box center [175, 56] width 48 height 30
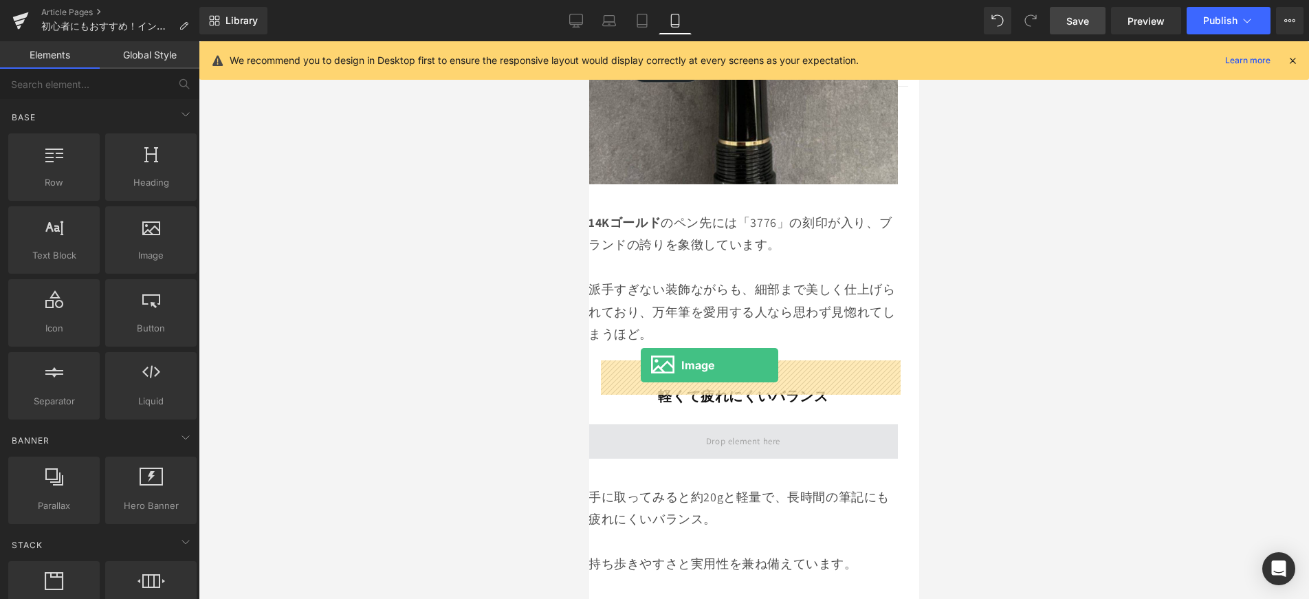
drag, startPoint x: 721, startPoint y: 271, endPoint x: 629, endPoint y: 365, distance: 131.8
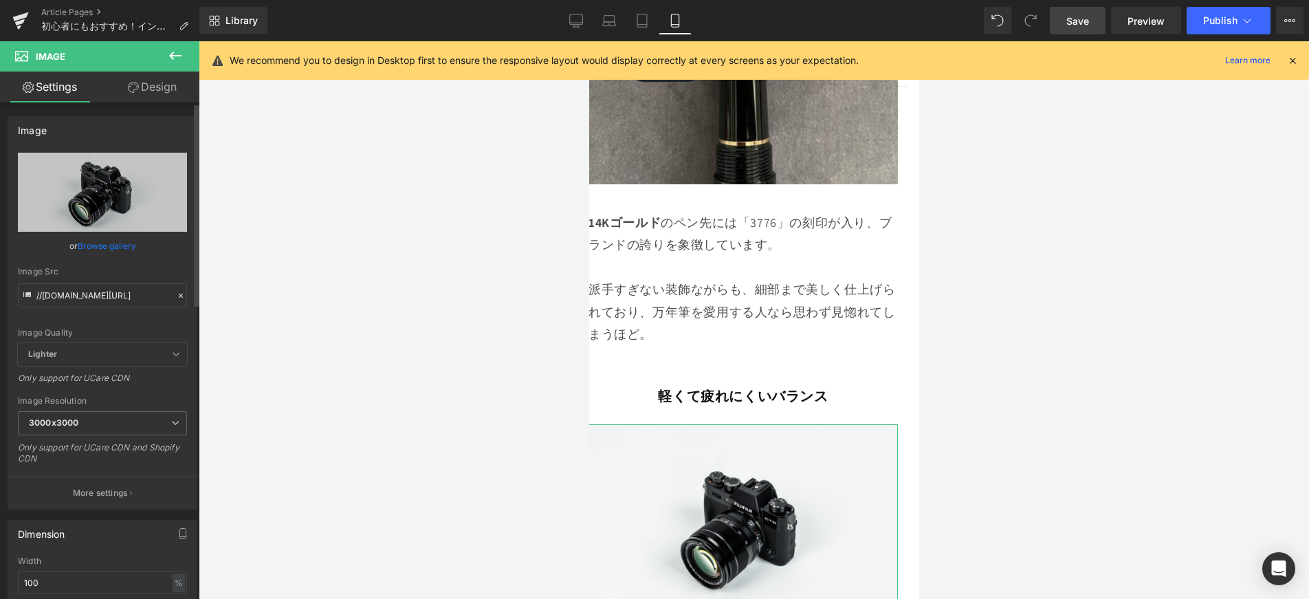
click at [97, 243] on link "Browse gallery" at bounding box center [107, 246] width 58 height 24
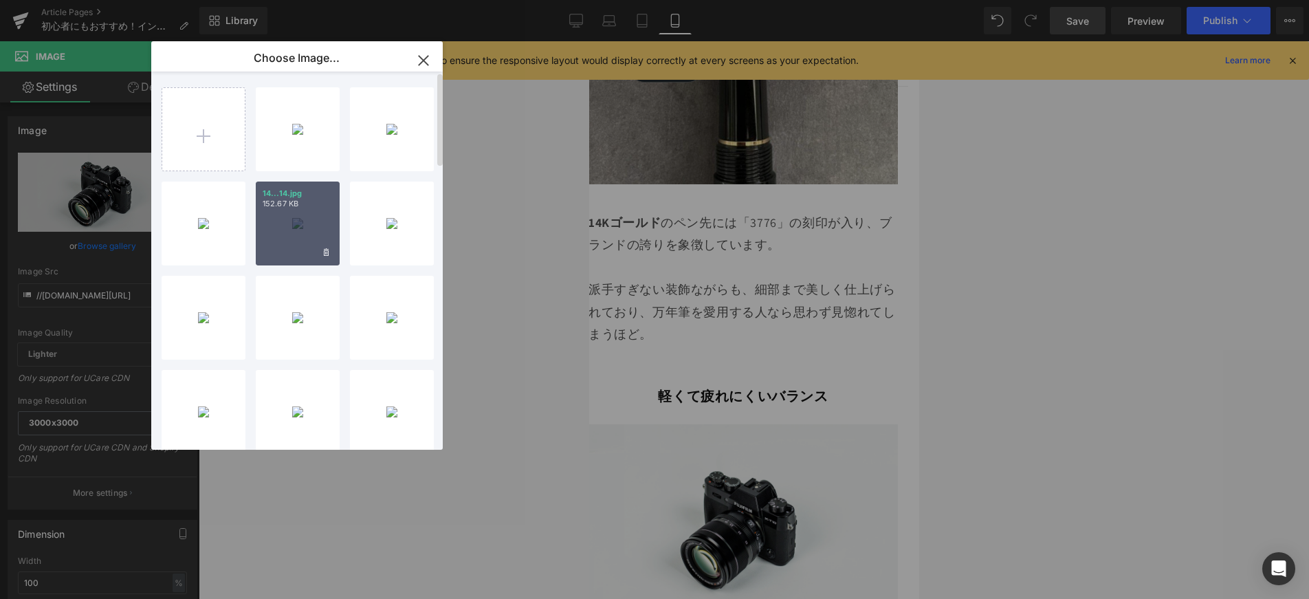
click at [299, 215] on div "14...14.jpg 152.67 KB" at bounding box center [298, 224] width 84 height 84
type input "[URL][DOMAIN_NAME]"
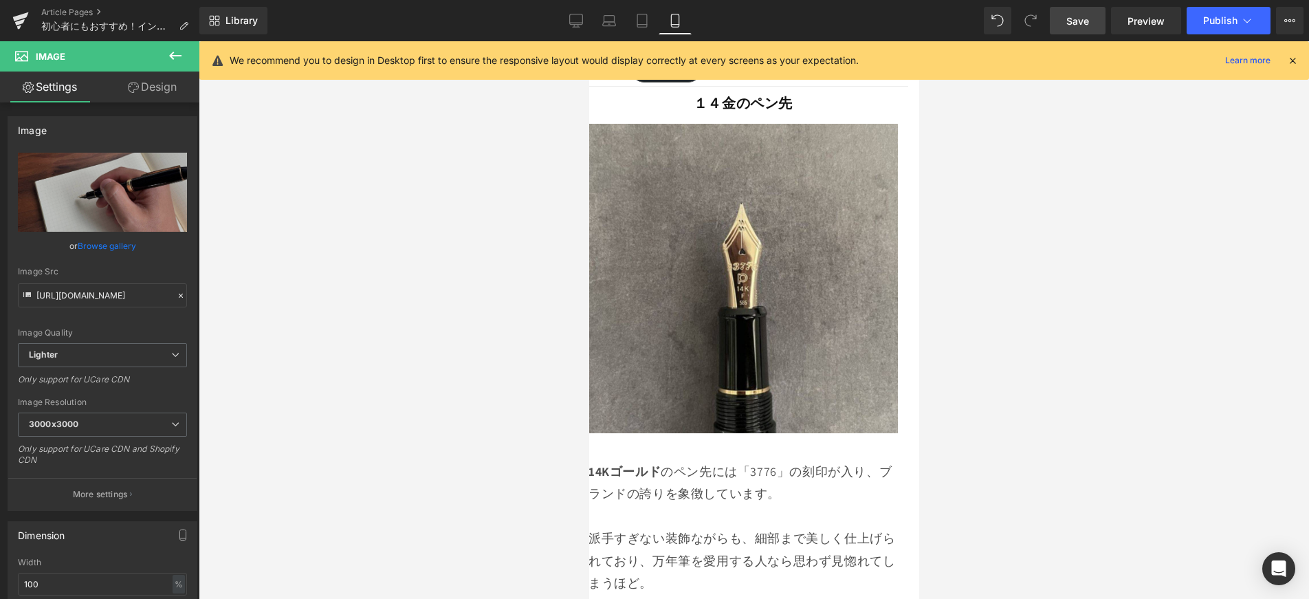
scroll to position [2880, 11]
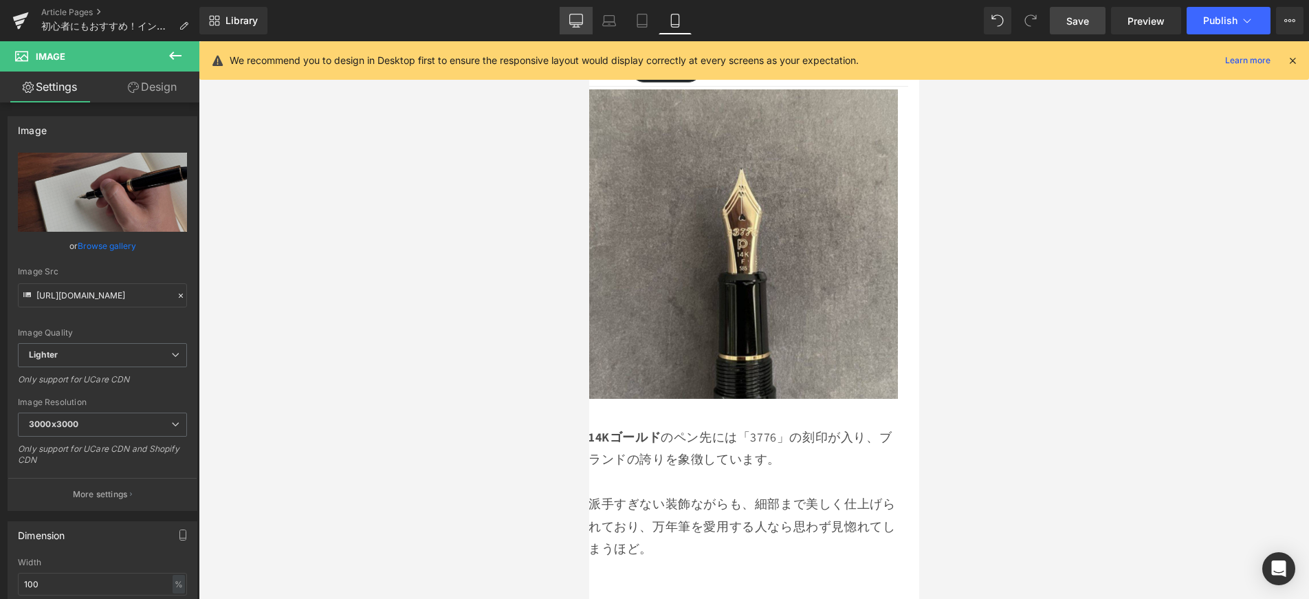
click at [575, 29] on link "Desktop" at bounding box center [576, 21] width 33 height 28
type input "auto"
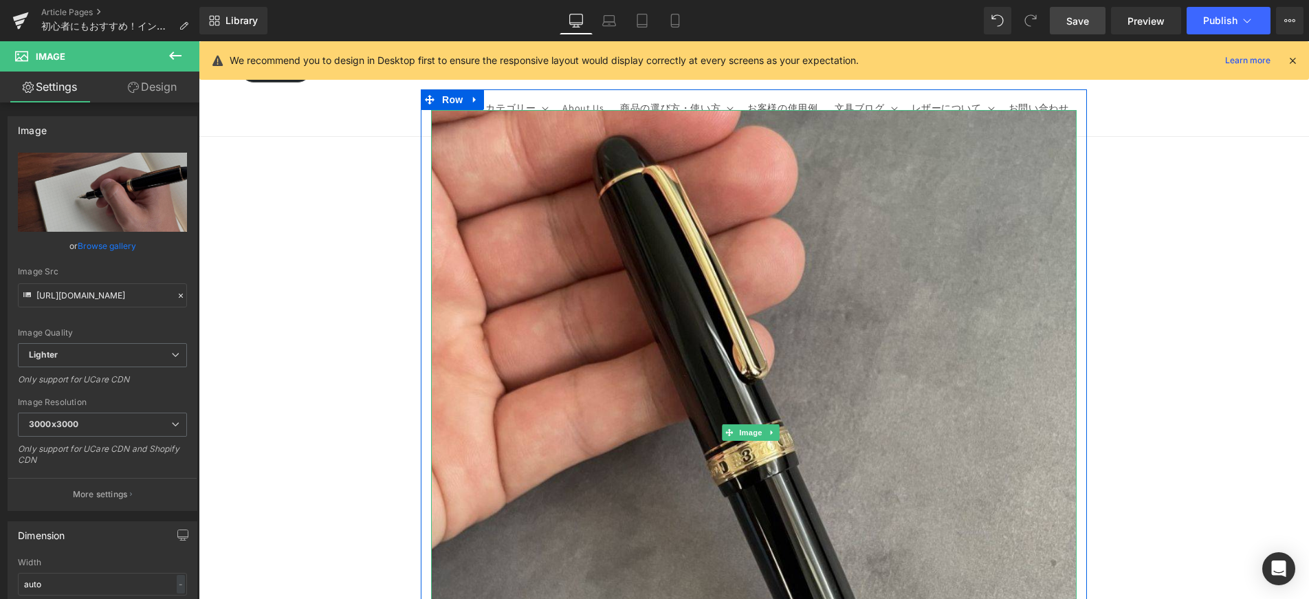
scroll to position [2639, 0]
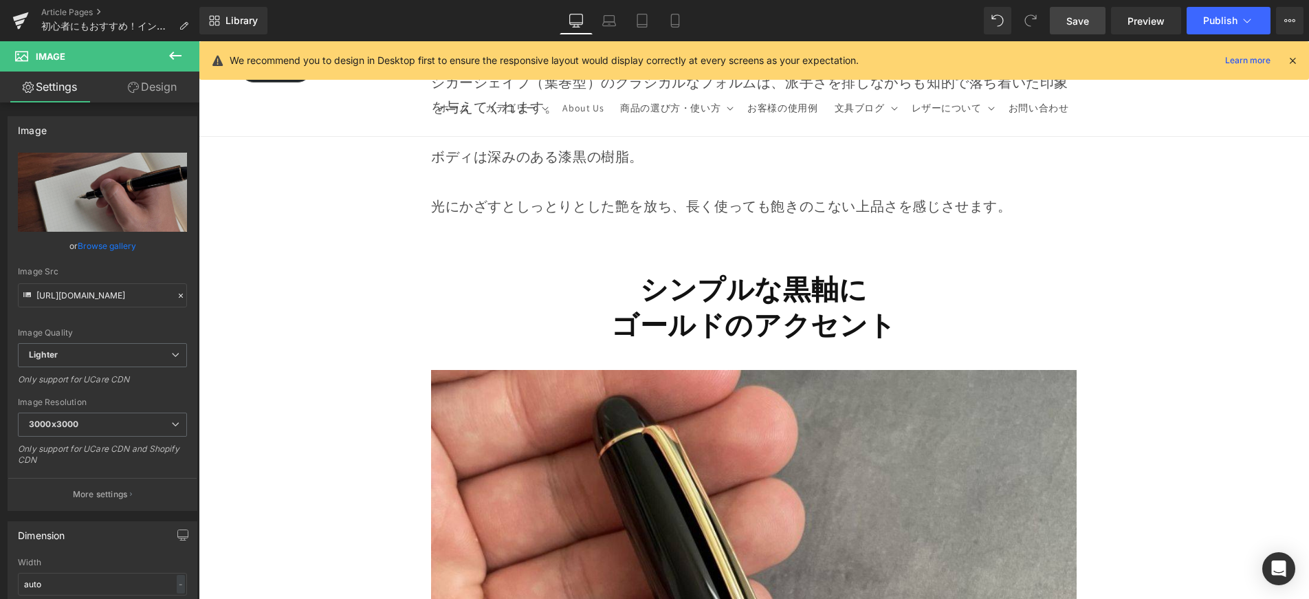
click at [740, 283] on strong "シンプルな黒軸に" at bounding box center [754, 289] width 228 height 36
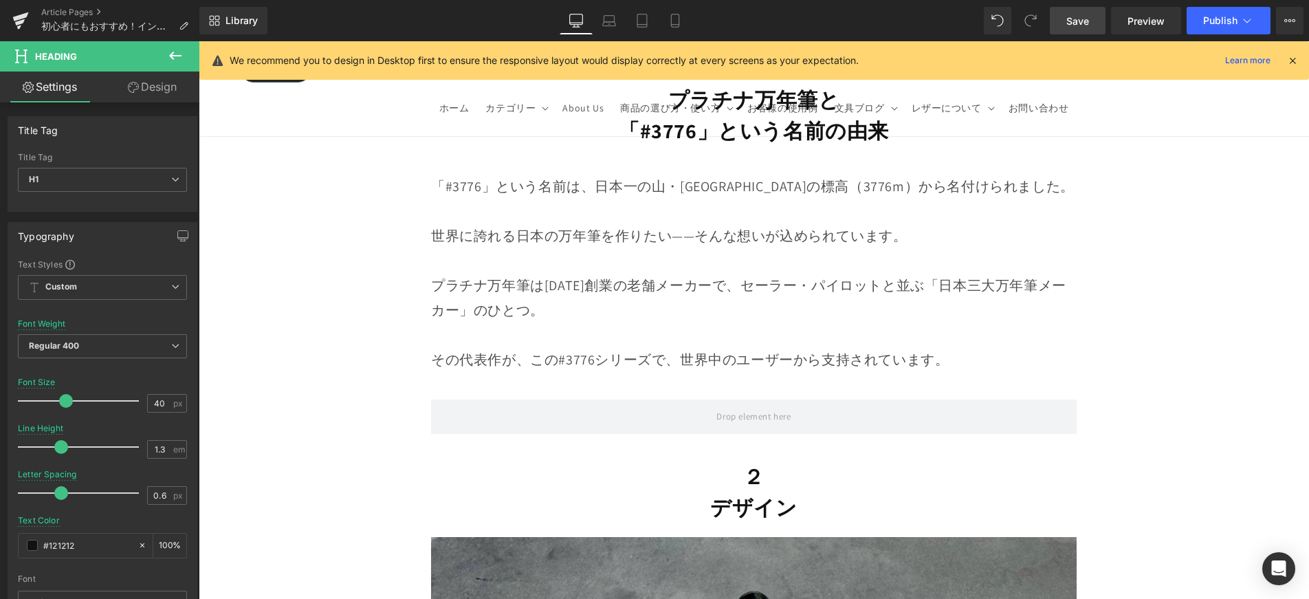
scroll to position [1717, 0]
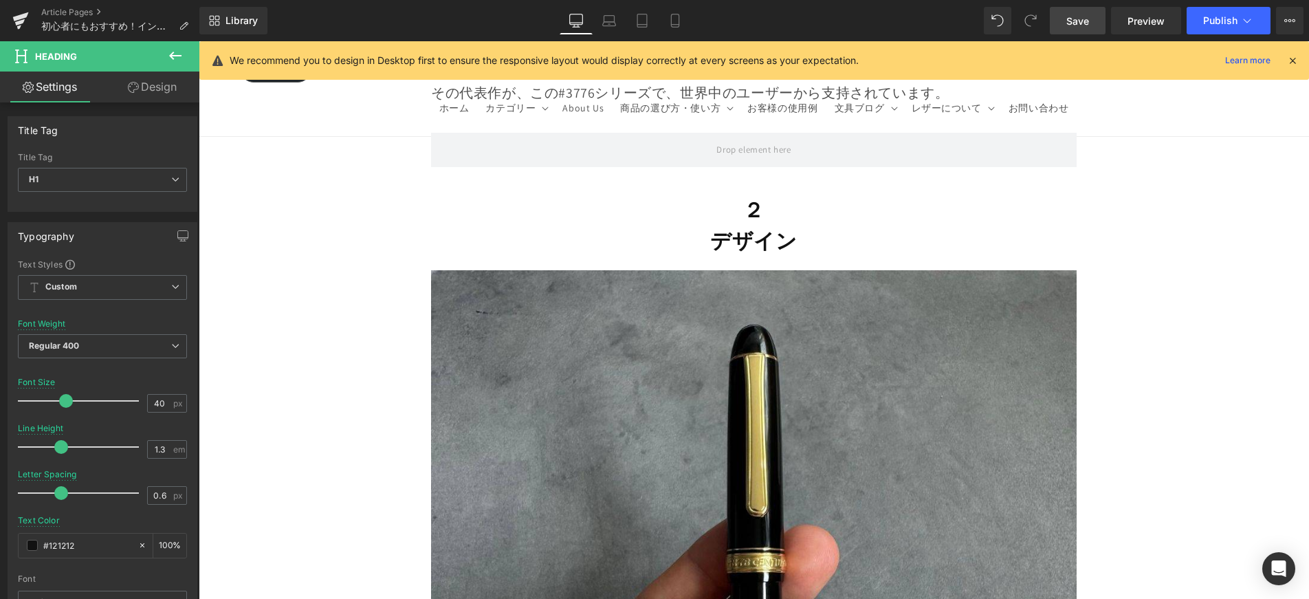
click at [740, 238] on strong "デザイン" at bounding box center [753, 241] width 87 height 28
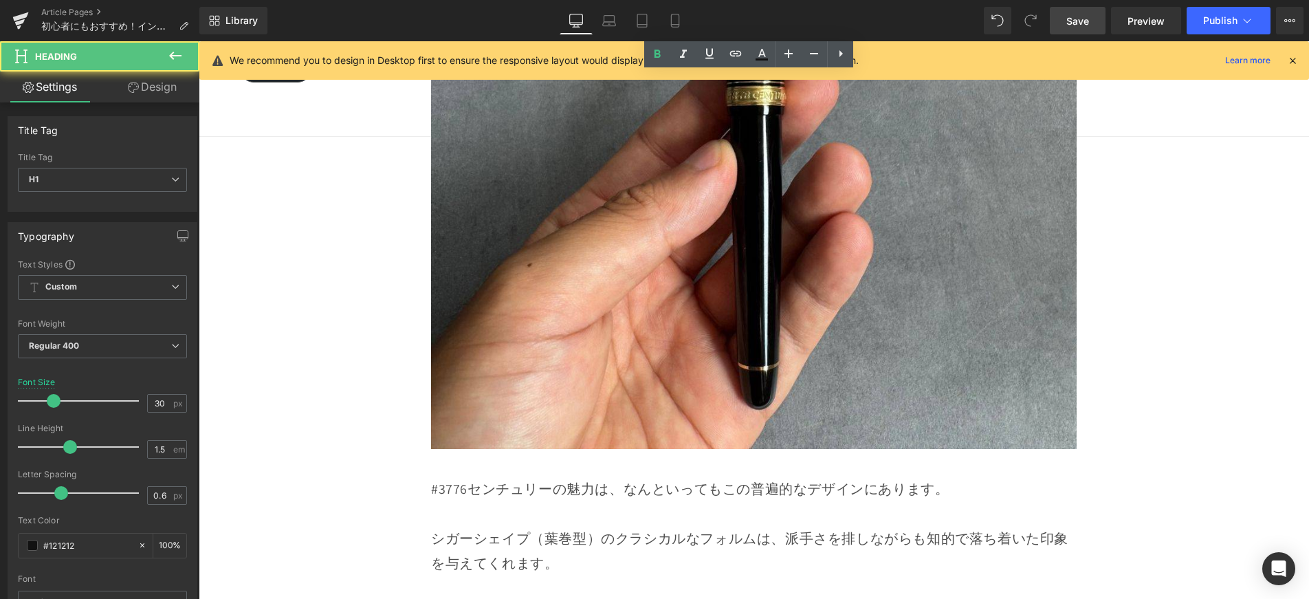
scroll to position [2655, 0]
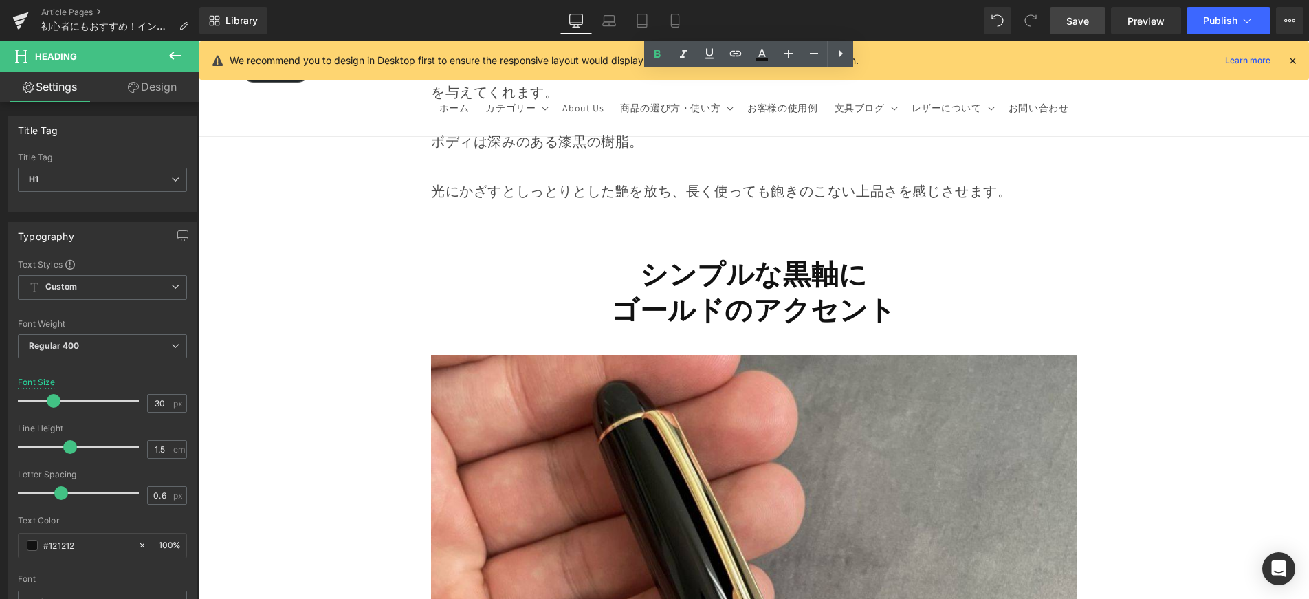
click at [738, 256] on strong "シンプルな黒軸に" at bounding box center [754, 274] width 228 height 36
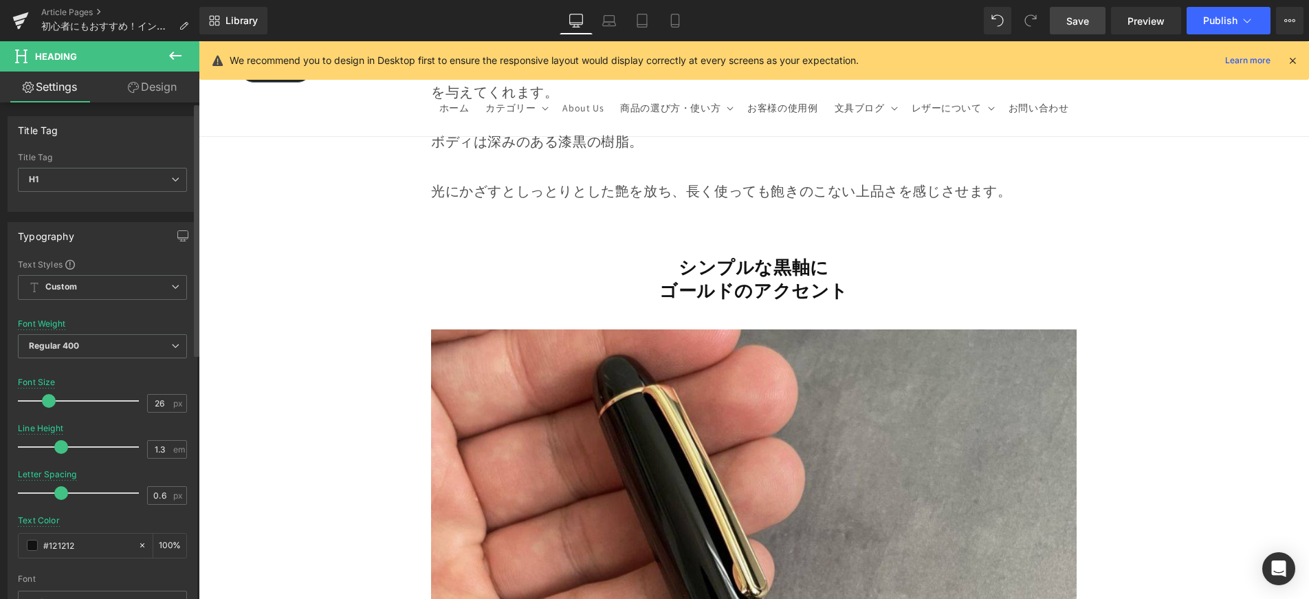
type input "25"
drag, startPoint x: 67, startPoint y: 399, endPoint x: 50, endPoint y: 406, distance: 18.8
click at [50, 406] on div at bounding box center [82, 401] width 114 height 28
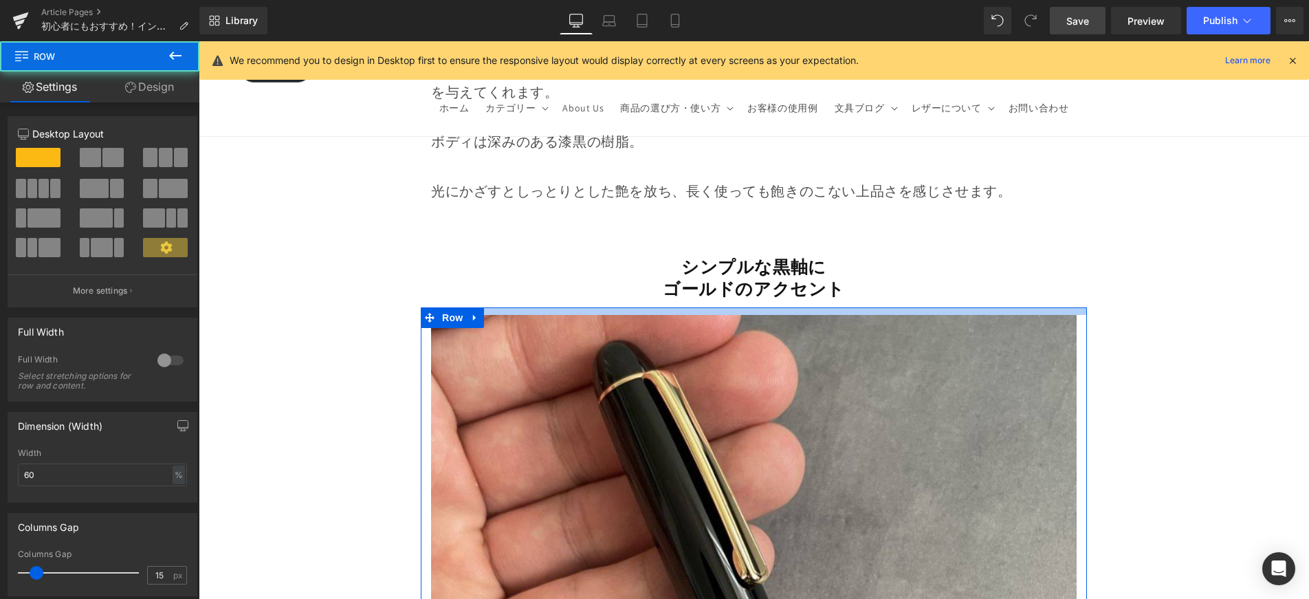
drag, startPoint x: 698, startPoint y: 296, endPoint x: 702, endPoint y: 283, distance: 13.7
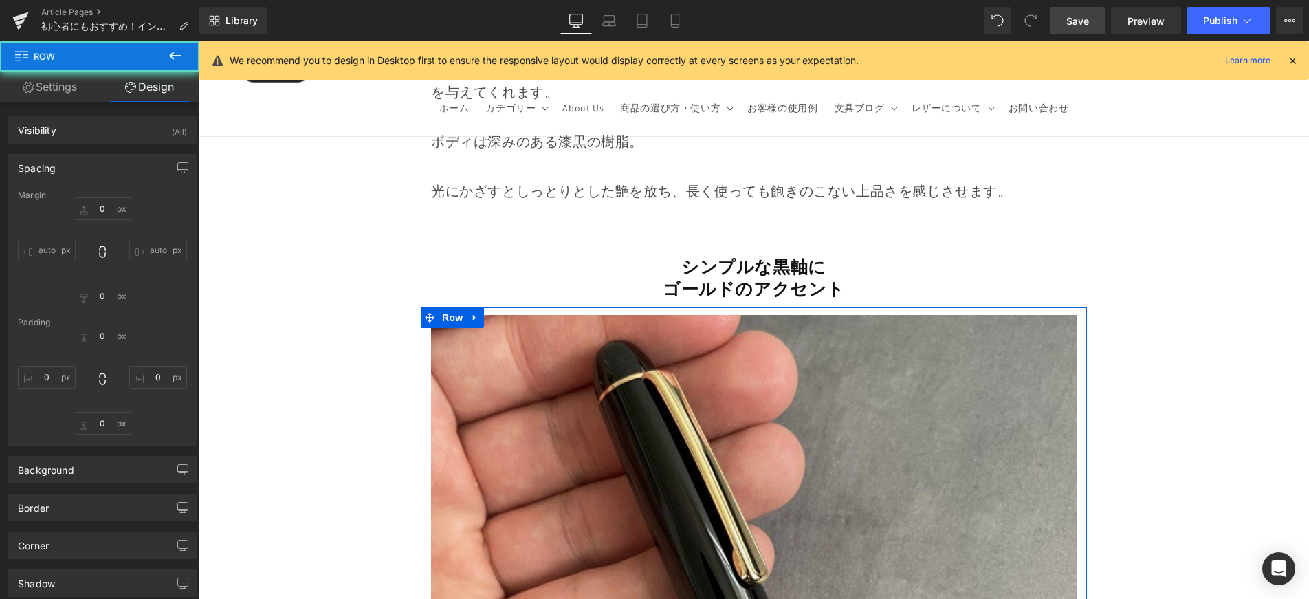
type input "0"
type input "11"
type input "0"
type input "10"
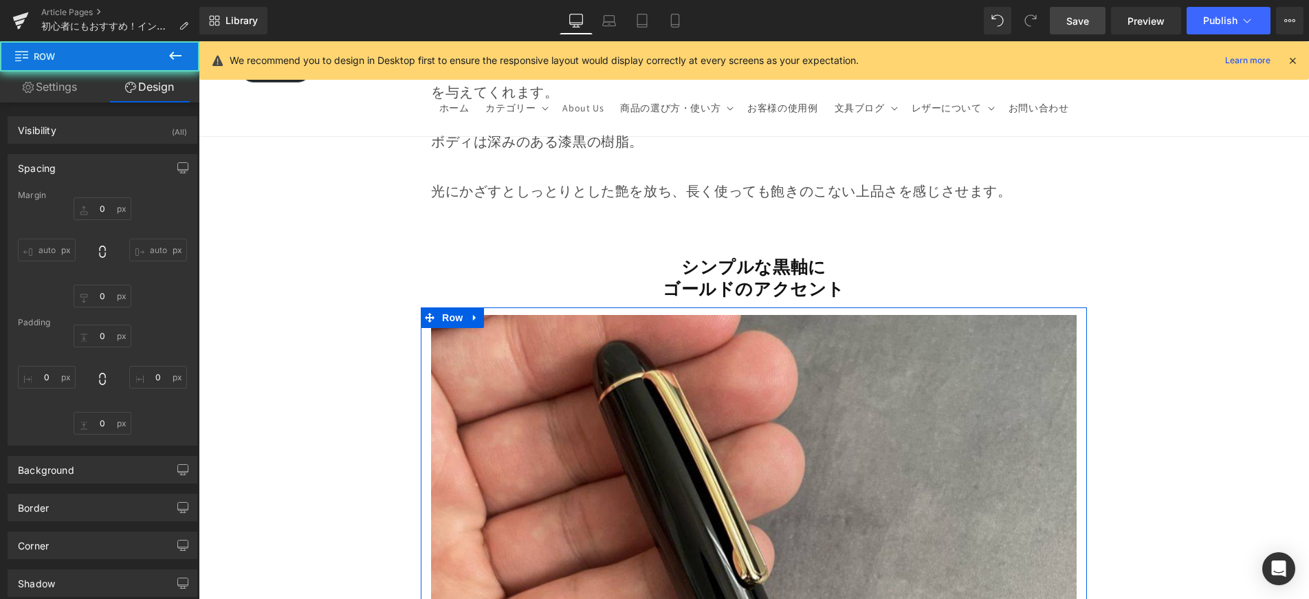
type input "0"
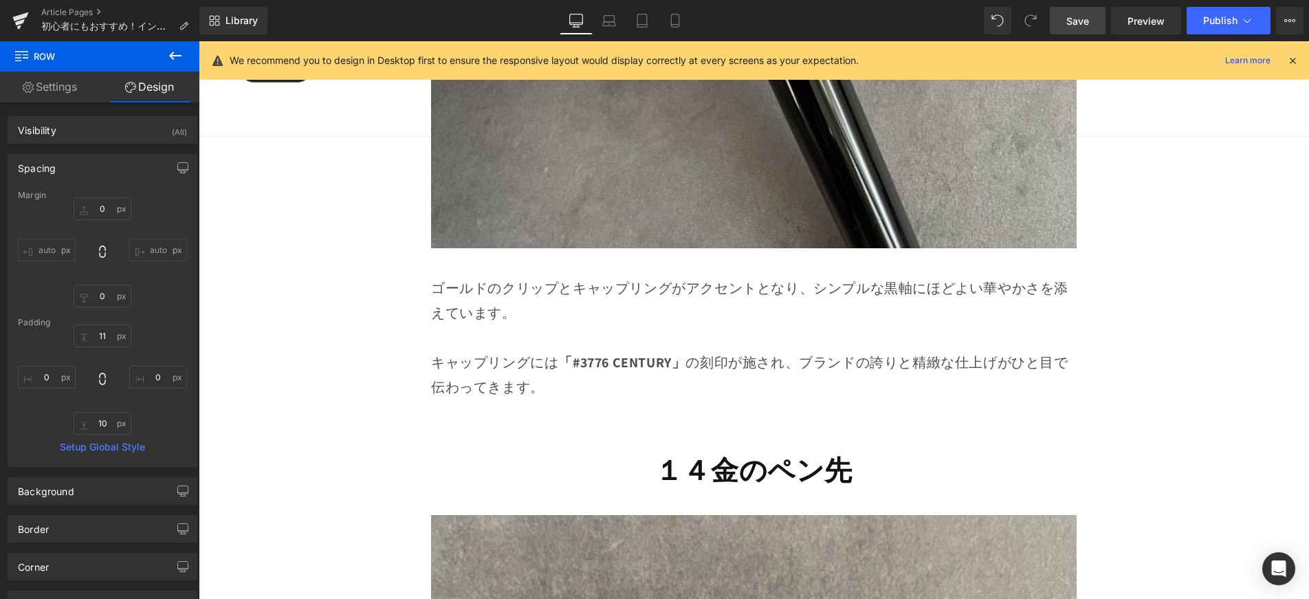
scroll to position [3630, 0]
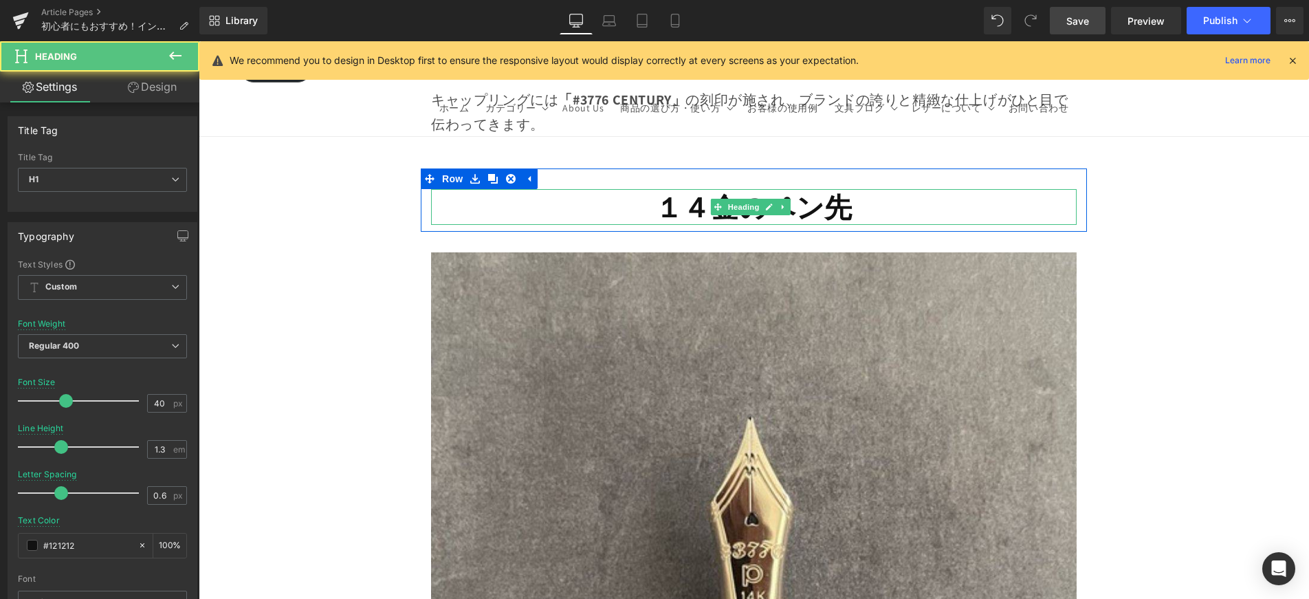
click at [694, 195] on strong "１４金のペン先" at bounding box center [753, 207] width 197 height 36
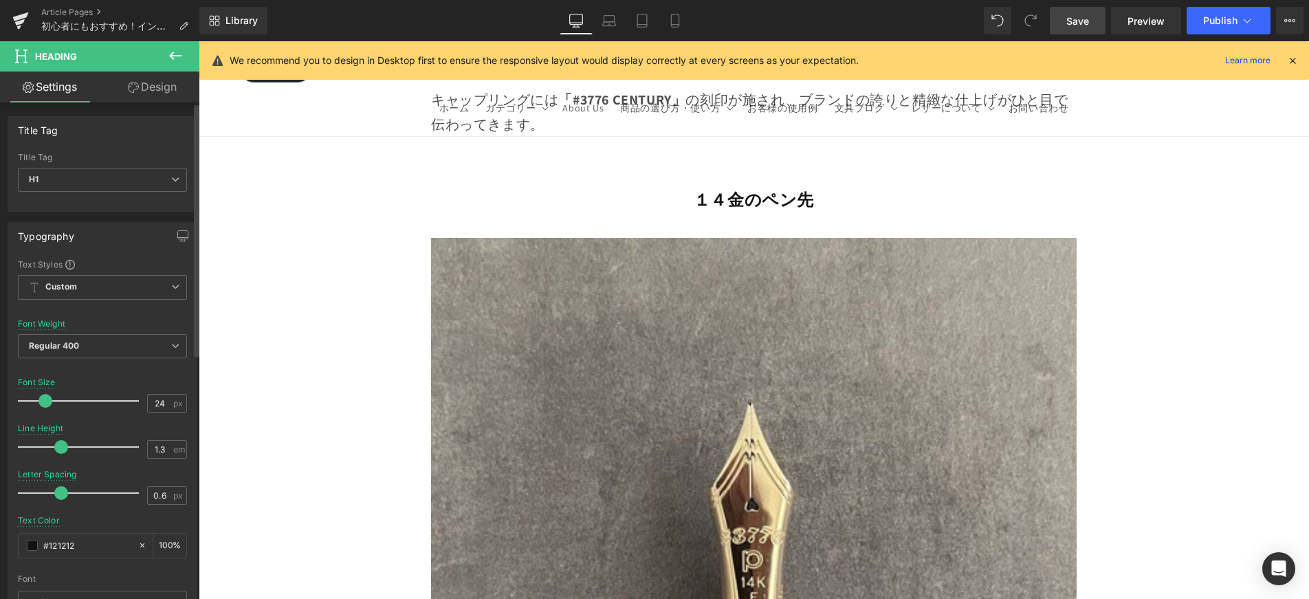
type input "25"
drag, startPoint x: 50, startPoint y: 398, endPoint x: 43, endPoint y: 403, distance: 8.4
click at [43, 403] on span at bounding box center [48, 401] width 14 height 14
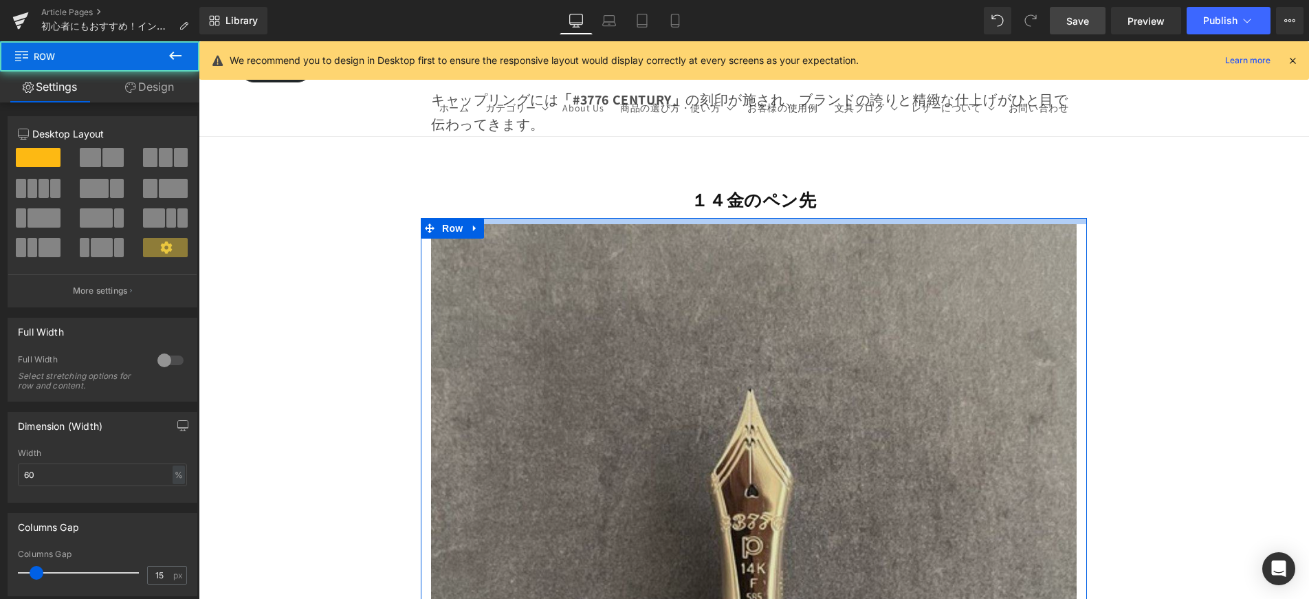
drag, startPoint x: 727, startPoint y: 201, endPoint x: 742, endPoint y: 239, distance: 40.5
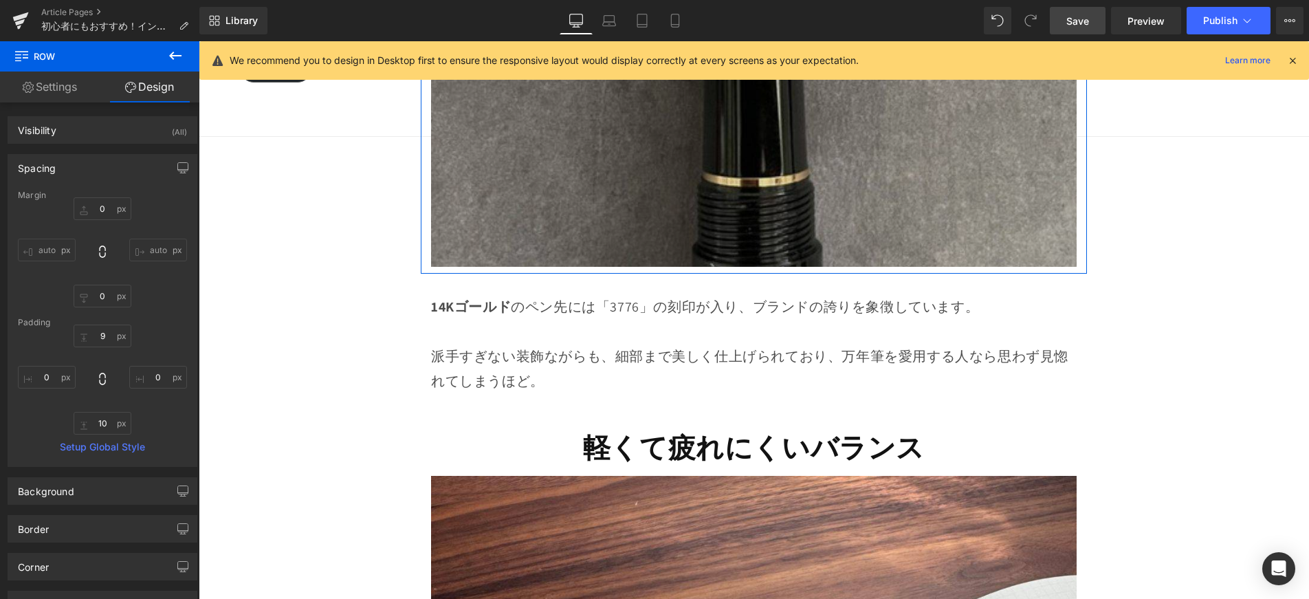
scroll to position [4358, 0]
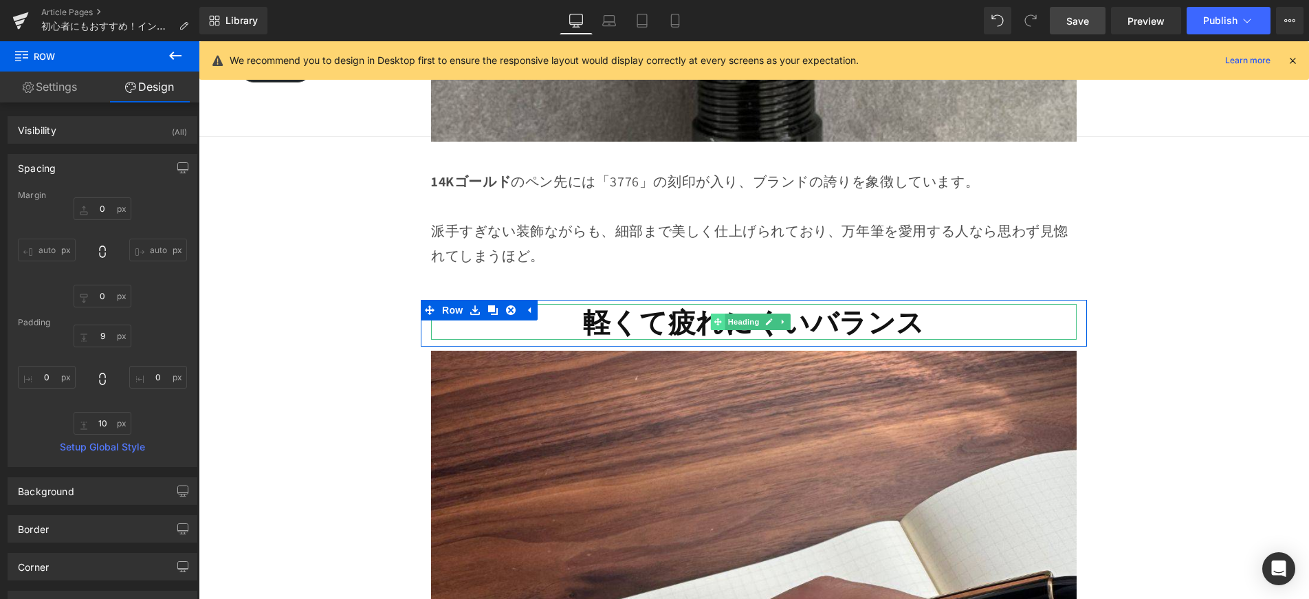
click at [716, 314] on span at bounding box center [718, 322] width 14 height 17
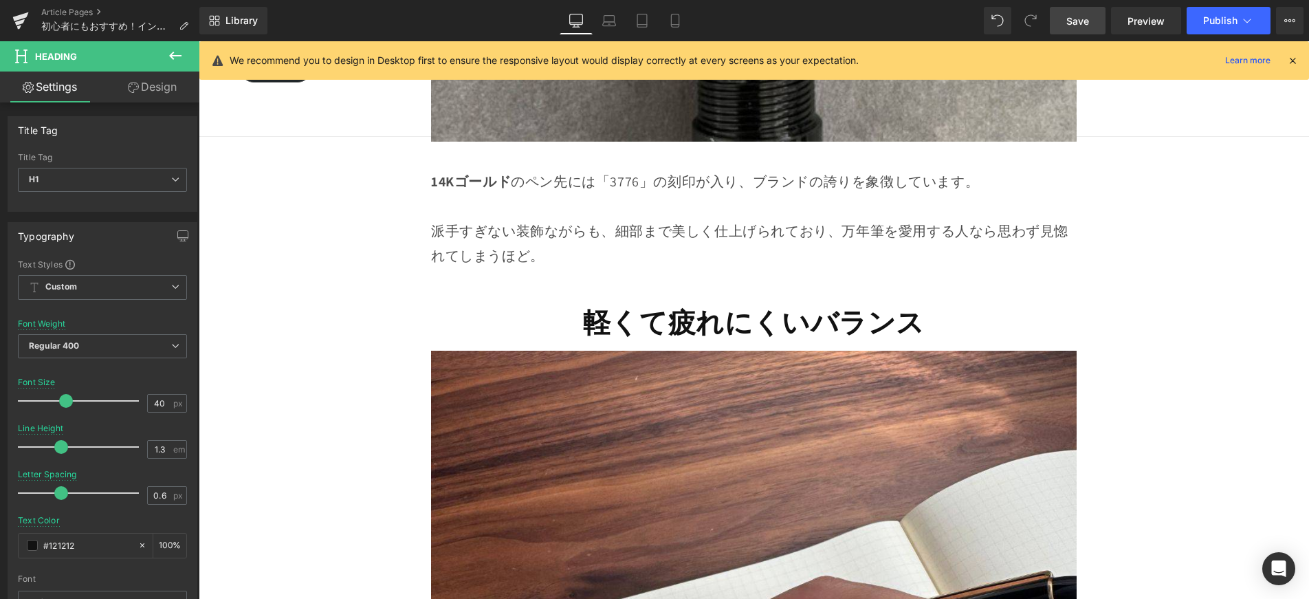
click at [199, 41] on div at bounding box center [199, 41] width 0 height 0
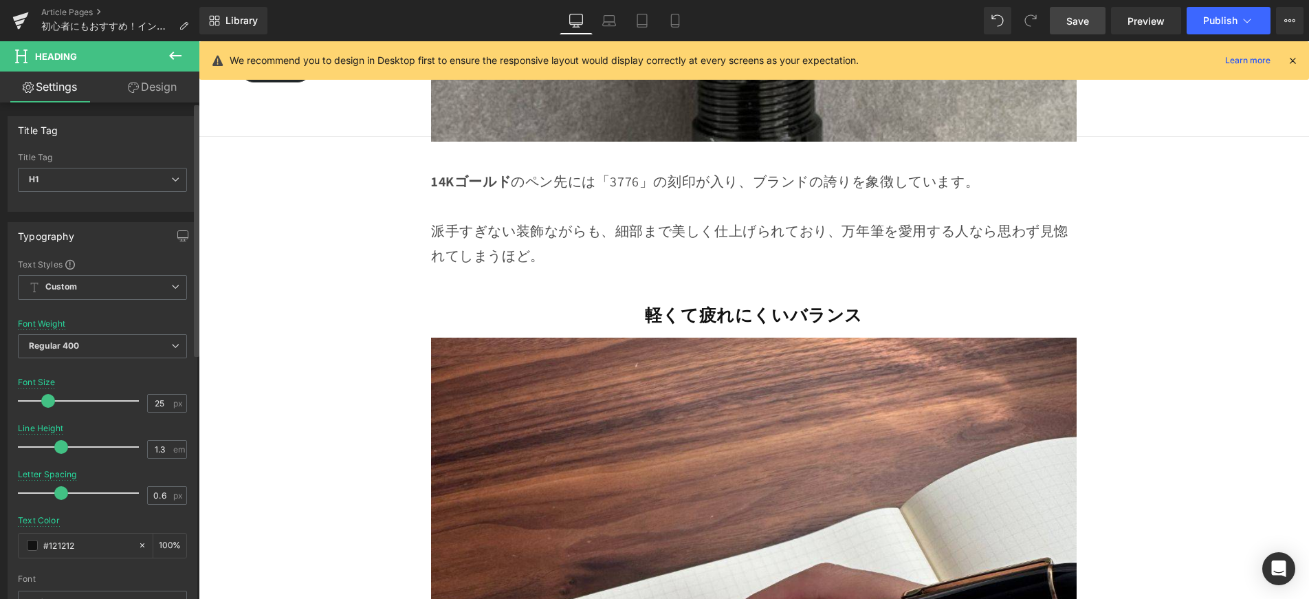
drag, startPoint x: 60, startPoint y: 402, endPoint x: 45, endPoint y: 406, distance: 14.8
click at [45, 406] on span at bounding box center [48, 401] width 14 height 14
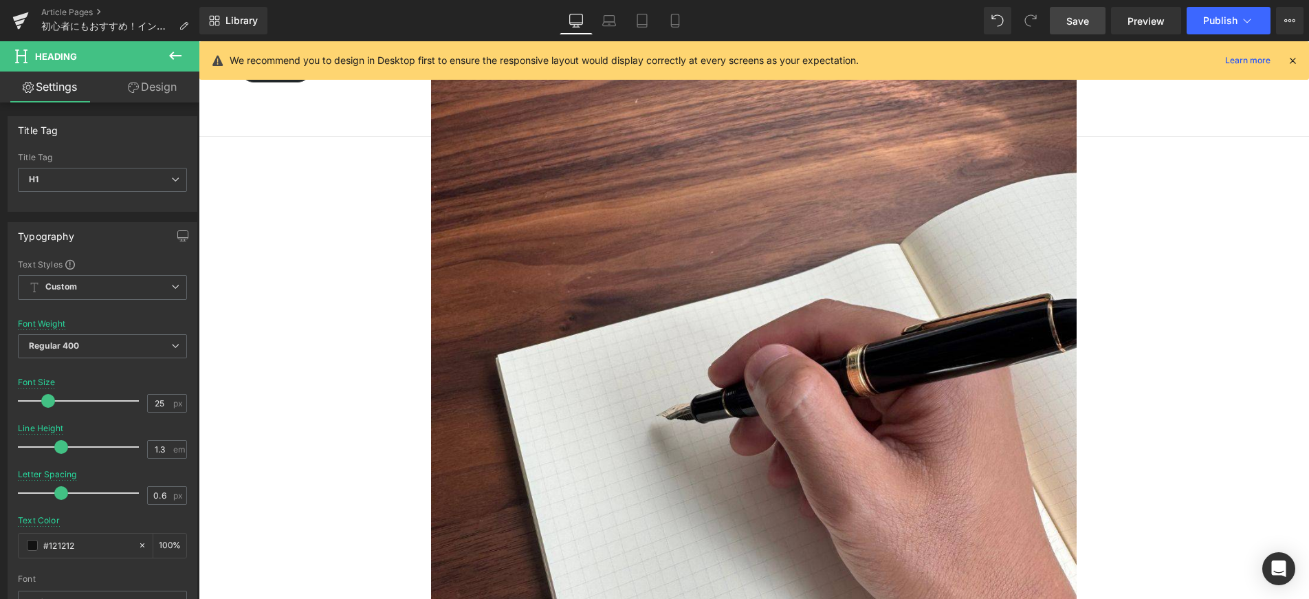
scroll to position [5257, 0]
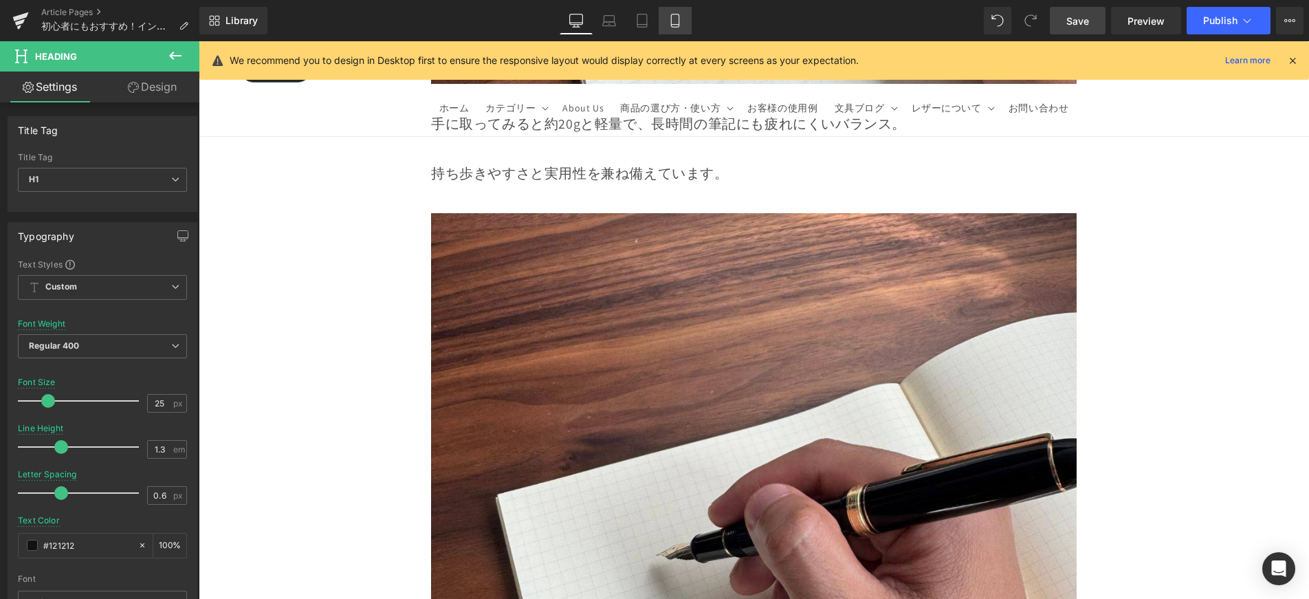
click at [674, 20] on icon at bounding box center [675, 21] width 14 height 14
type input "20"
type input "100"
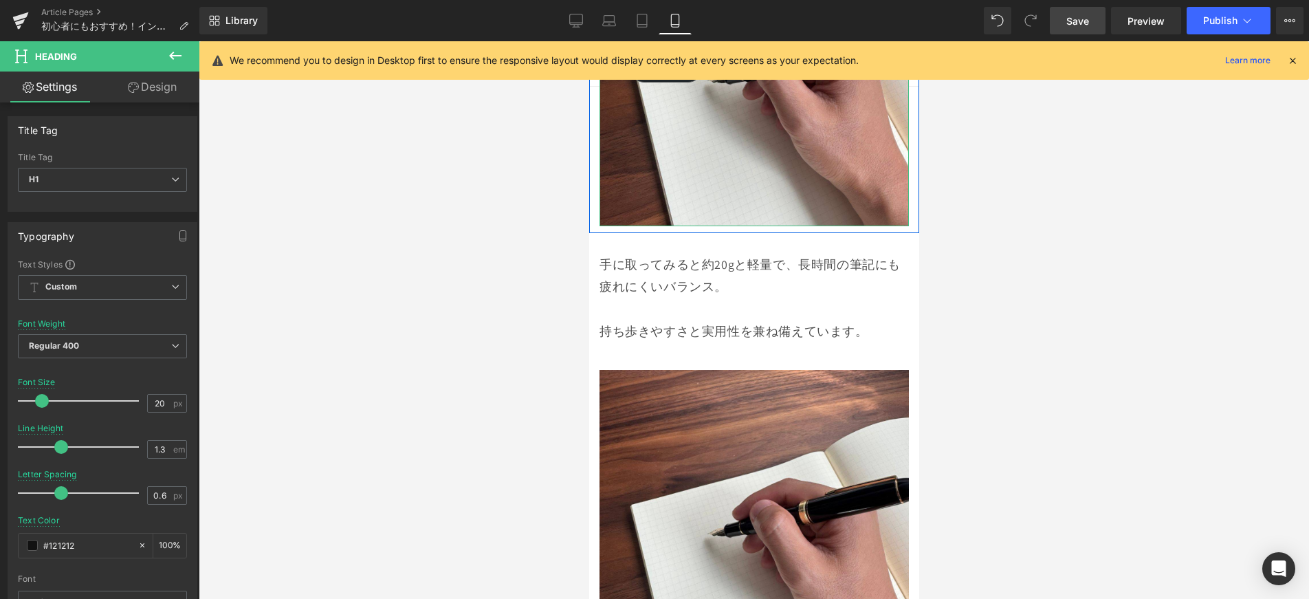
scroll to position [3606, 0]
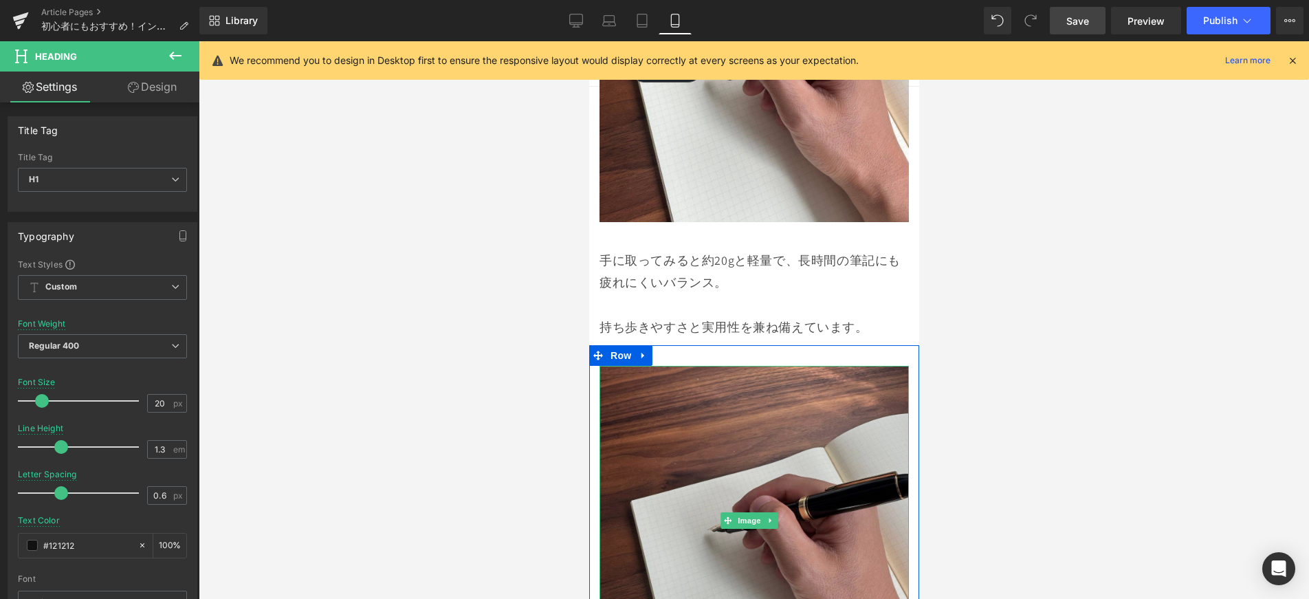
click at [782, 366] on img at bounding box center [753, 520] width 309 height 309
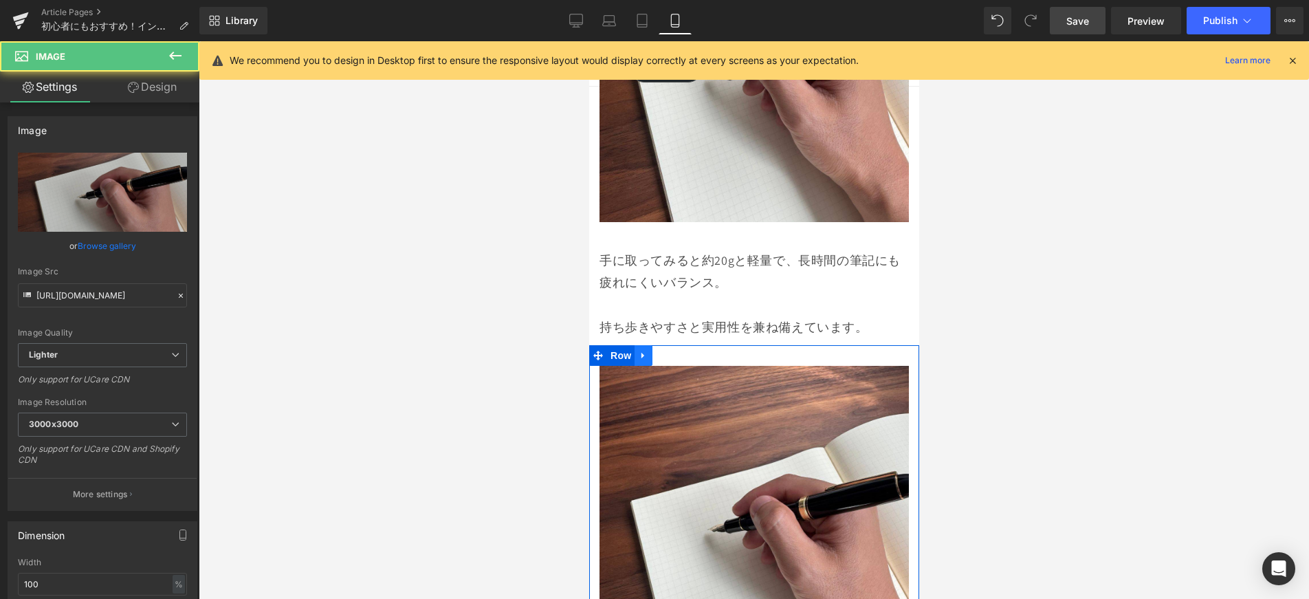
click at [648, 345] on link at bounding box center [643, 355] width 18 height 21
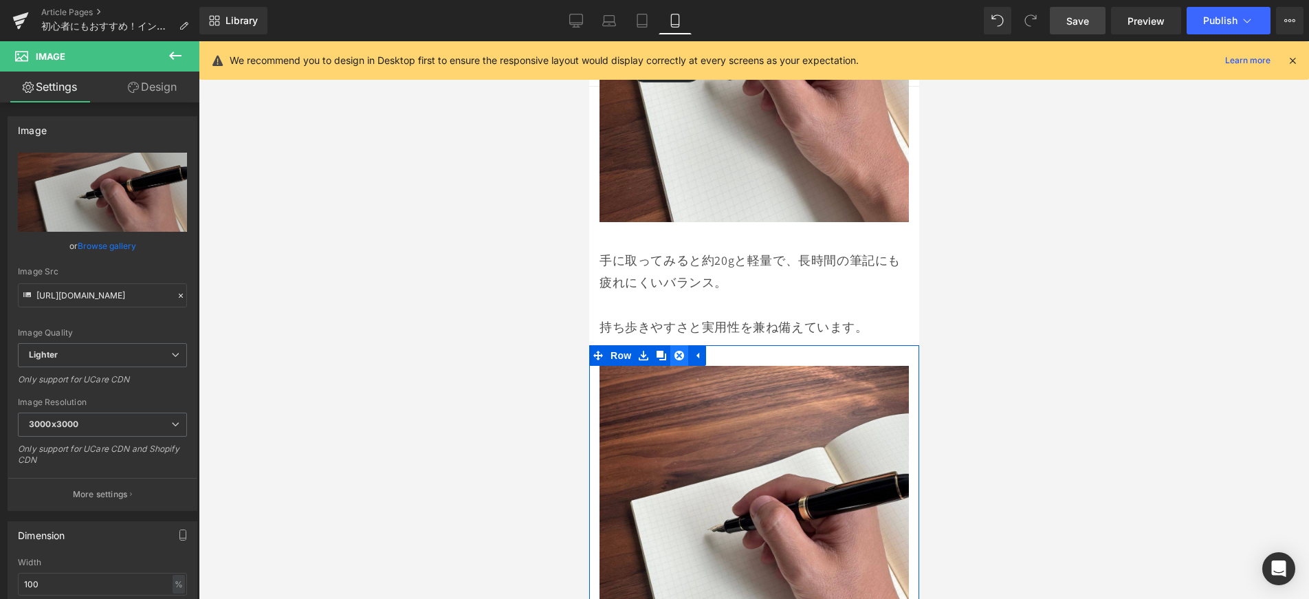
click at [680, 351] on icon at bounding box center [679, 356] width 10 height 10
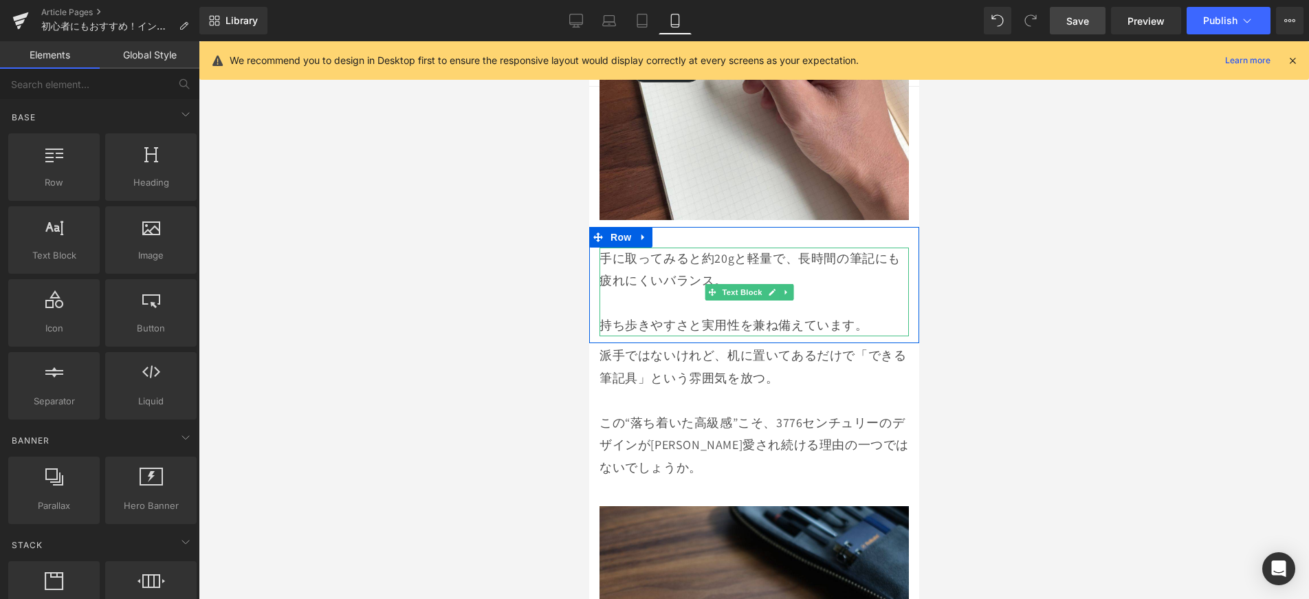
scroll to position [3609, 0]
click at [648, 231] on icon at bounding box center [643, 236] width 10 height 10
click at [662, 232] on icon at bounding box center [661, 237] width 10 height 10
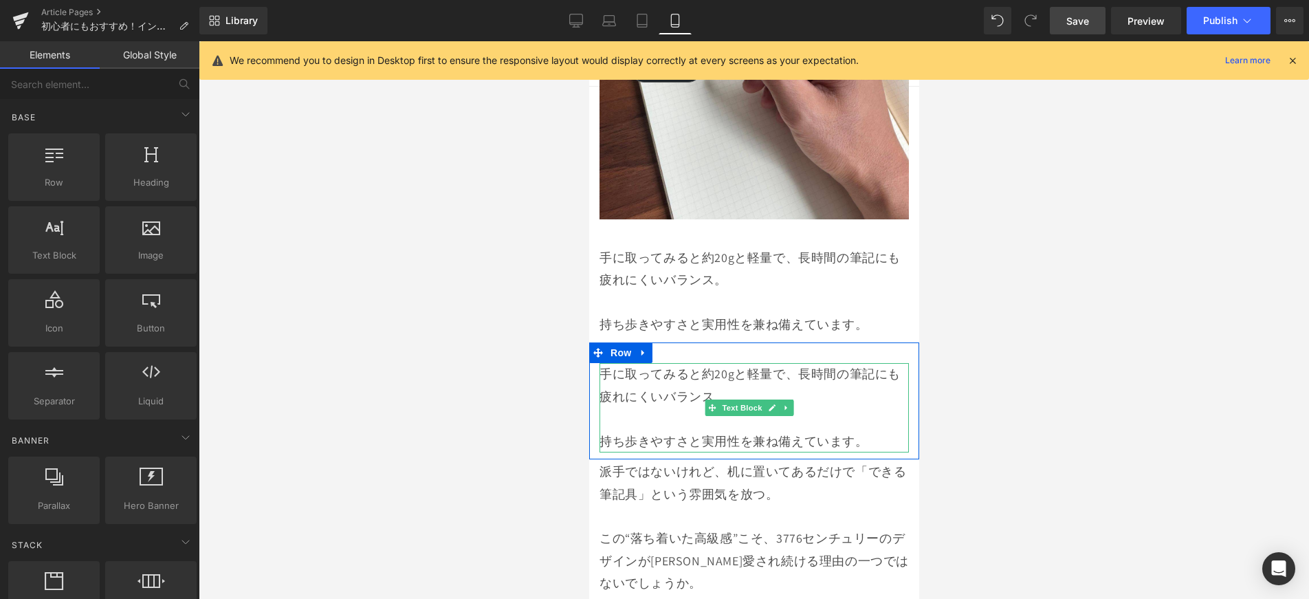
click at [714, 363] on p "手に取ってみると約20gと軽量で、長時間の筆記にも疲れにくいバランス。" at bounding box center [753, 385] width 309 height 45
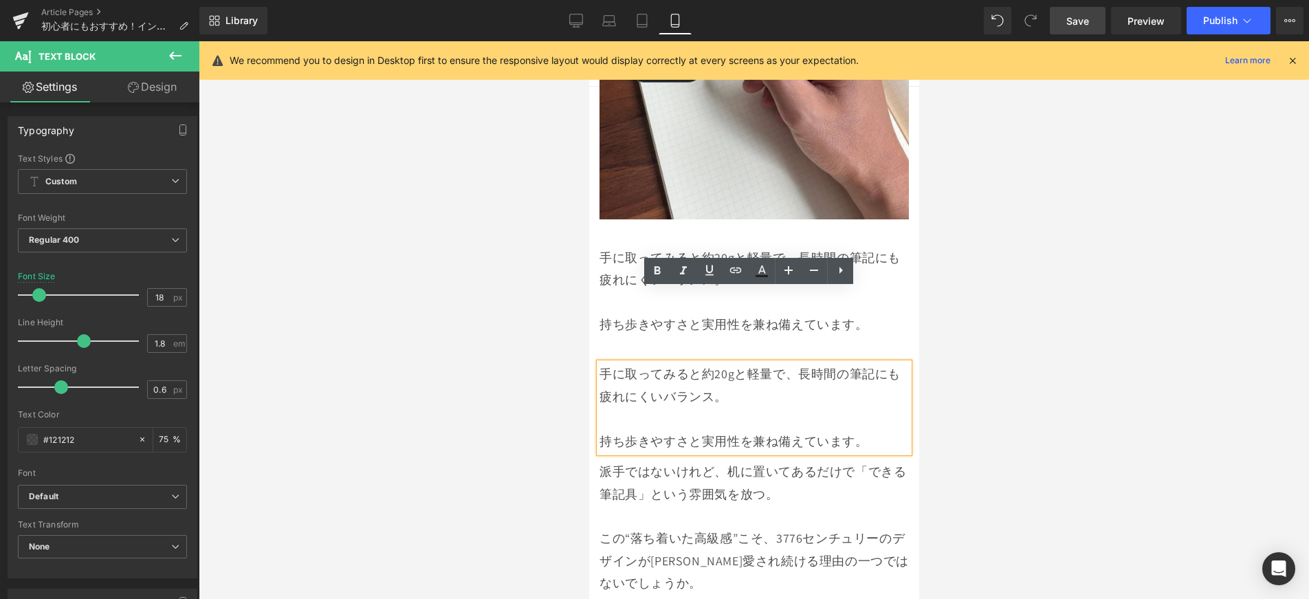
click at [860, 363] on p "手に取ってみると約20gと軽量で、長時間の筆記にも疲れにくいバランス。" at bounding box center [753, 385] width 309 height 45
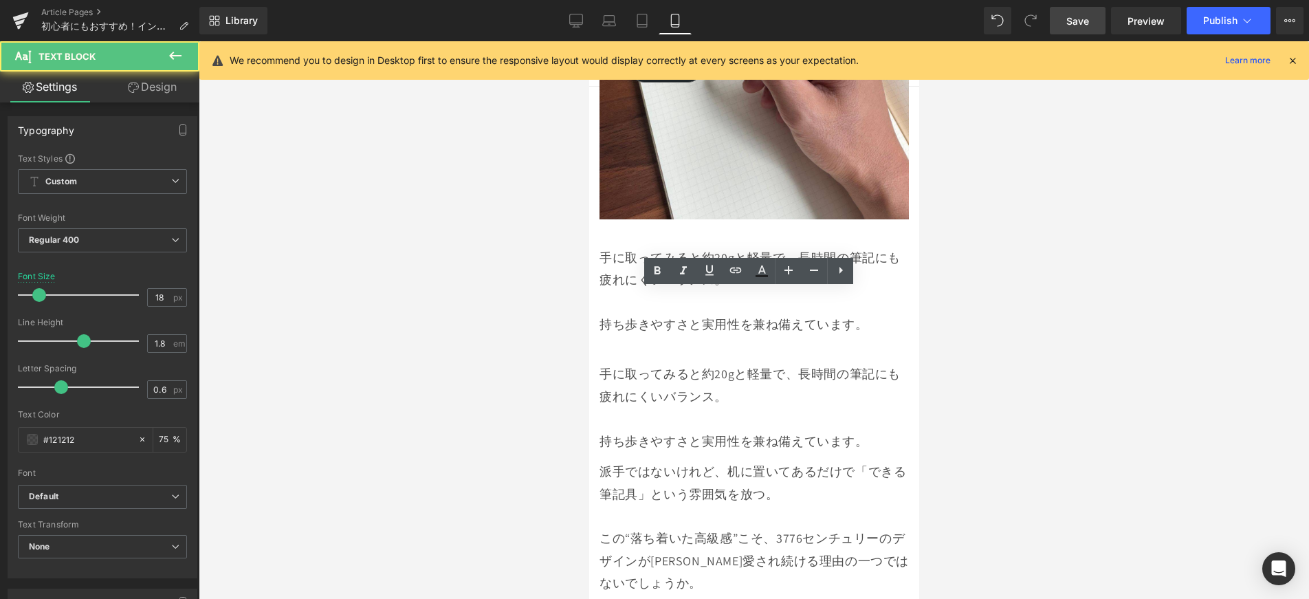
click at [990, 341] on div at bounding box center [754, 320] width 1110 height 558
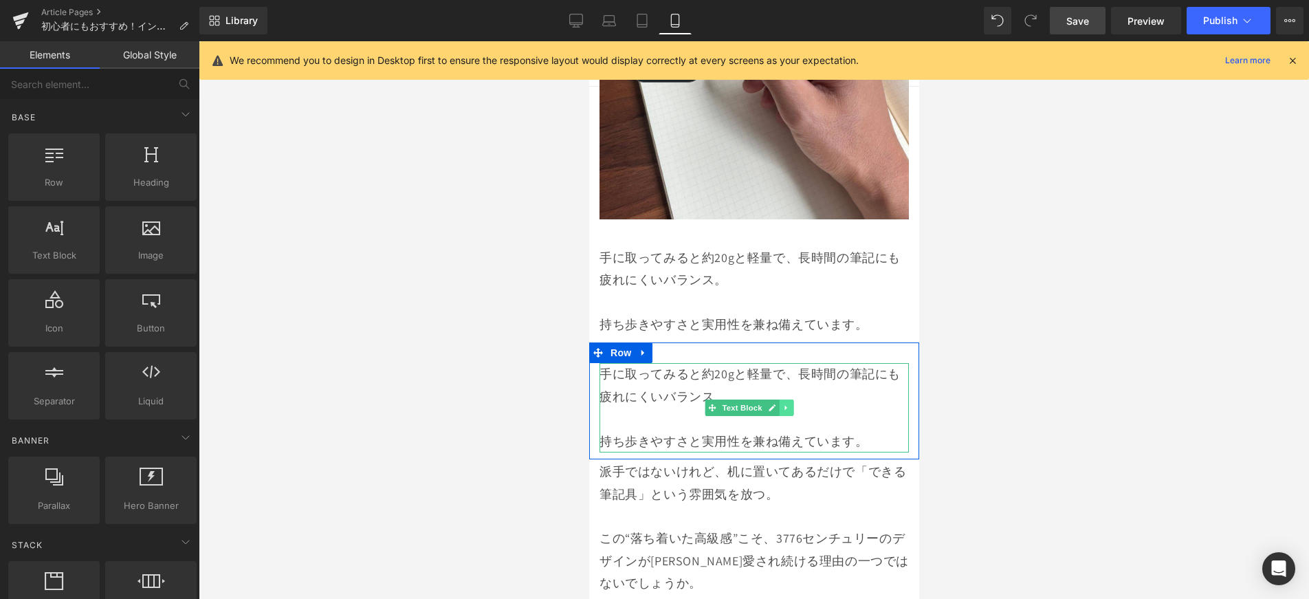
click at [791, 399] on link at bounding box center [785, 407] width 14 height 17
click at [792, 404] on icon at bounding box center [793, 408] width 8 height 8
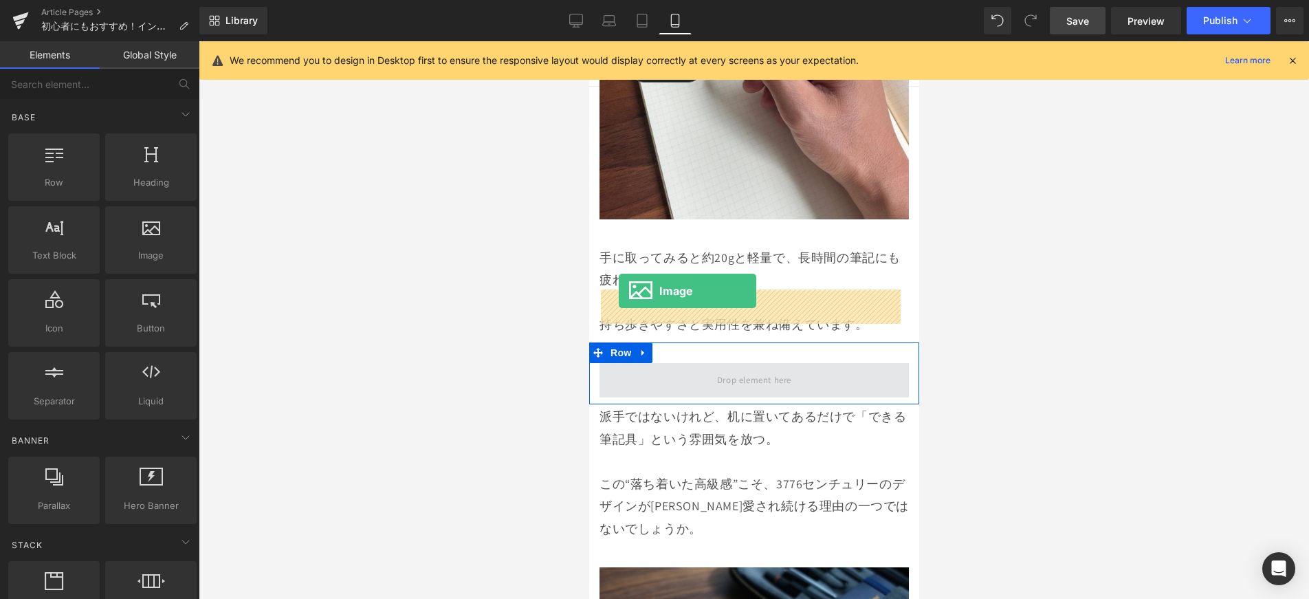
drag, startPoint x: 745, startPoint y: 288, endPoint x: 618, endPoint y: 291, distance: 126.5
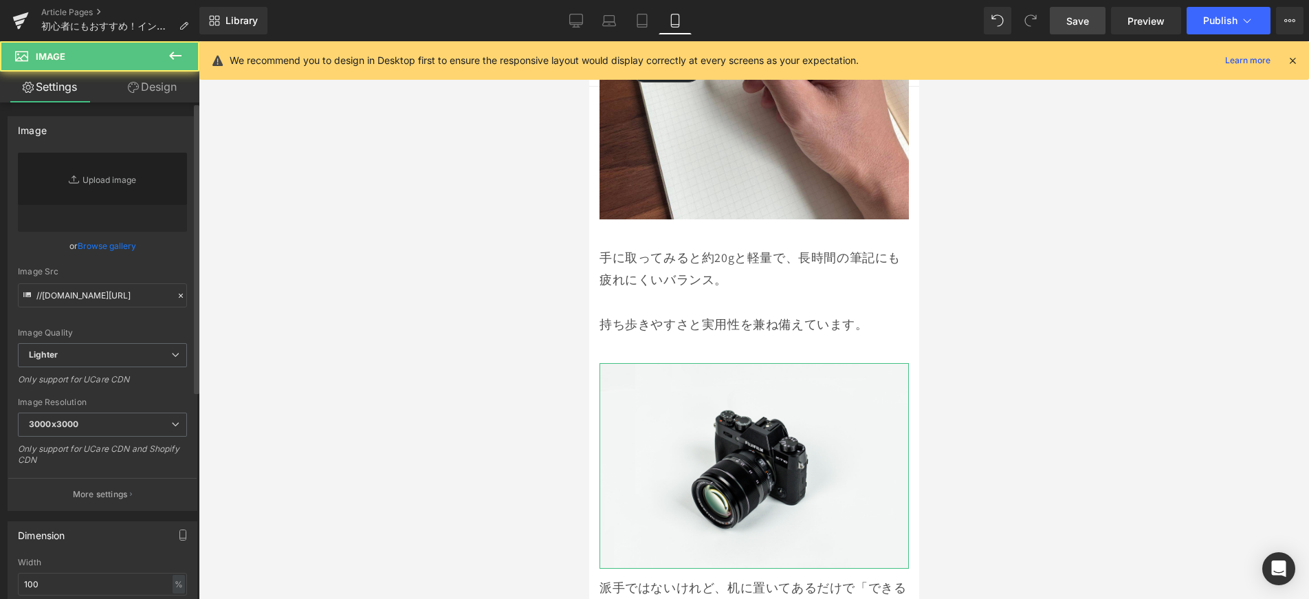
click at [116, 243] on link "Browse gallery" at bounding box center [107, 246] width 58 height 24
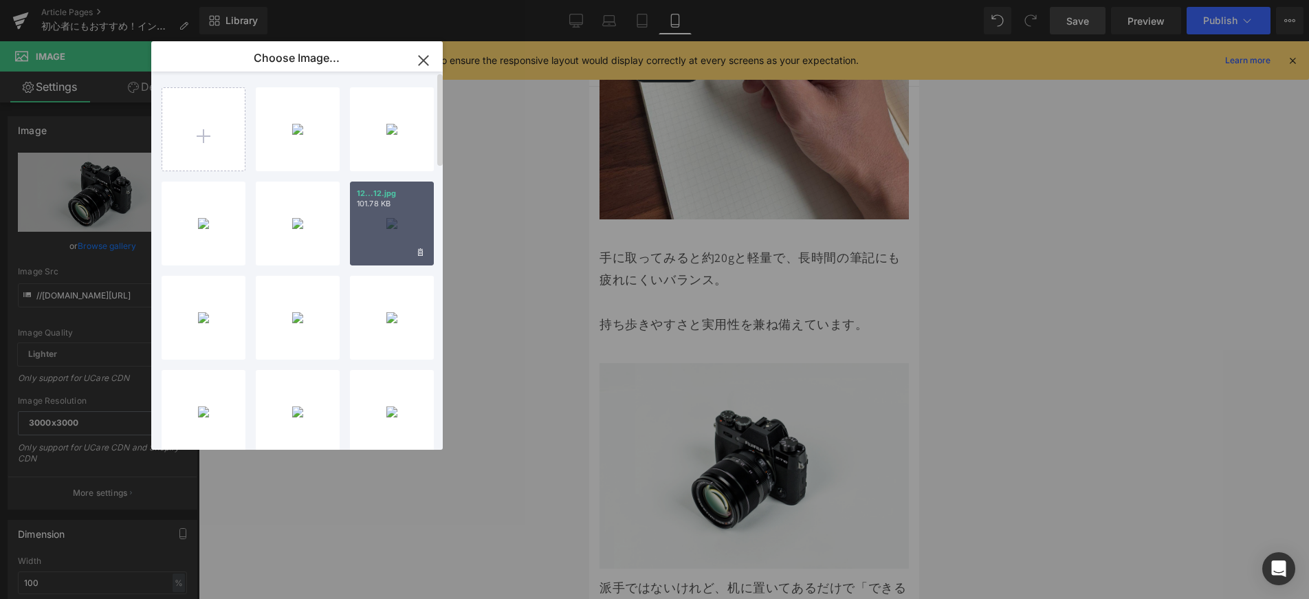
click at [402, 215] on div "12...12.jpg 101.78 KB" at bounding box center [392, 224] width 84 height 84
type input "[URL][DOMAIN_NAME]"
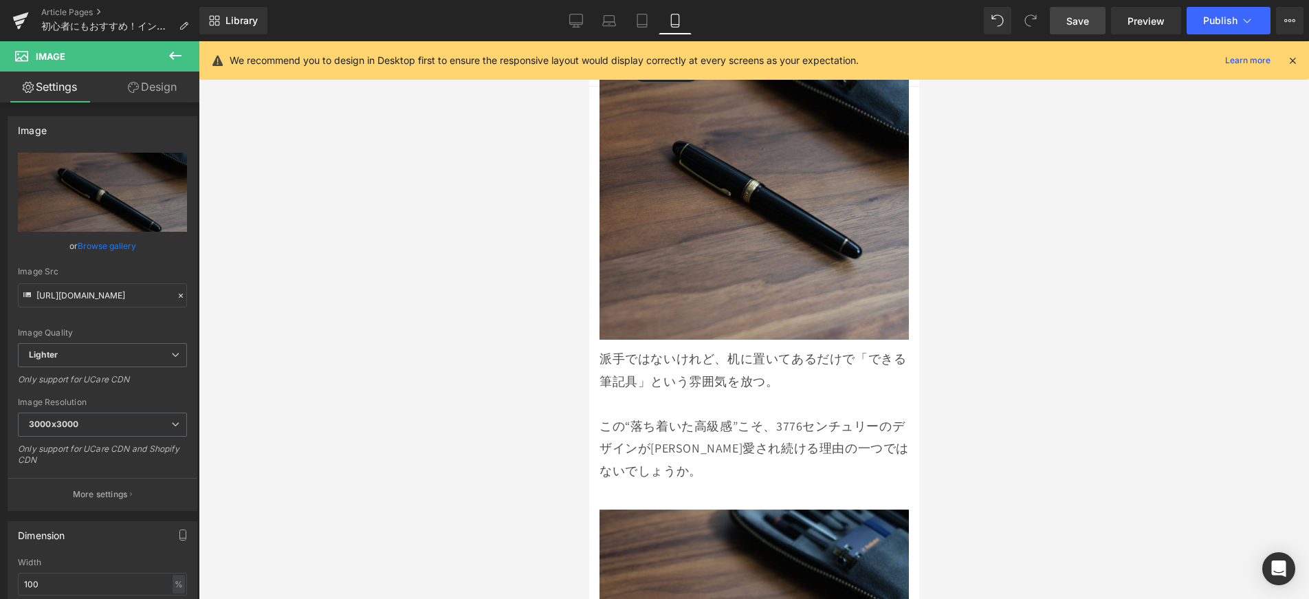
scroll to position [3952, 0]
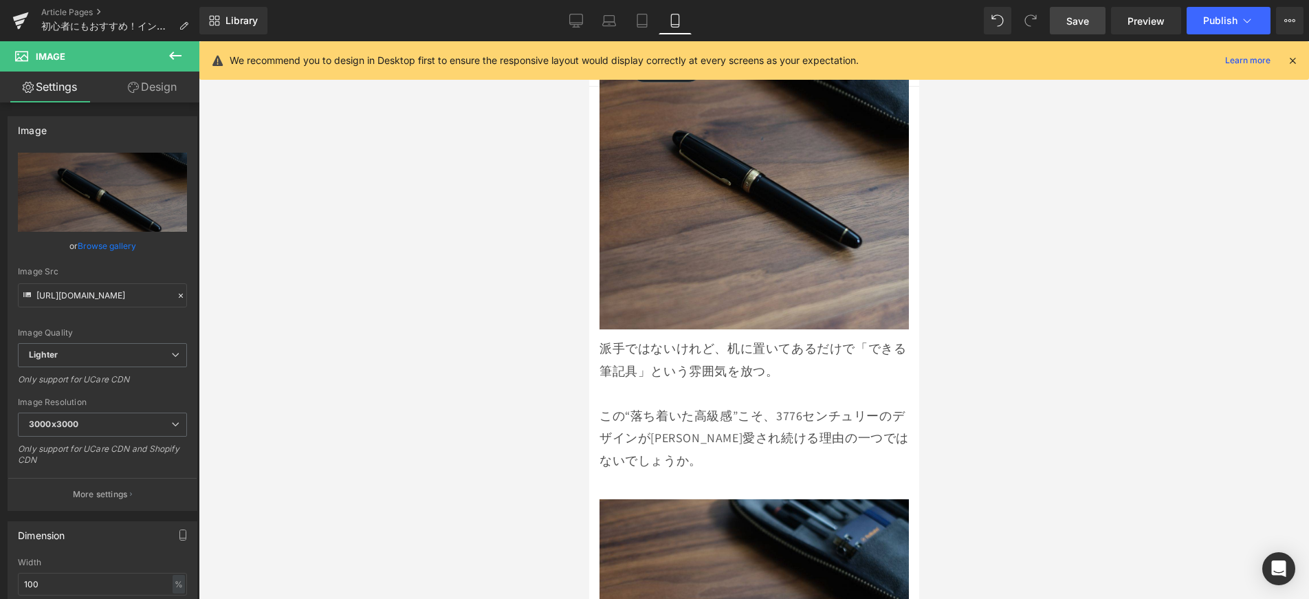
click at [765, 382] on p "この“落ち着いた高級感”こそ、3776センチュリーのデザインが[PERSON_NAME]愛され続ける理由の一つではないでしょうか。" at bounding box center [753, 426] width 309 height 89
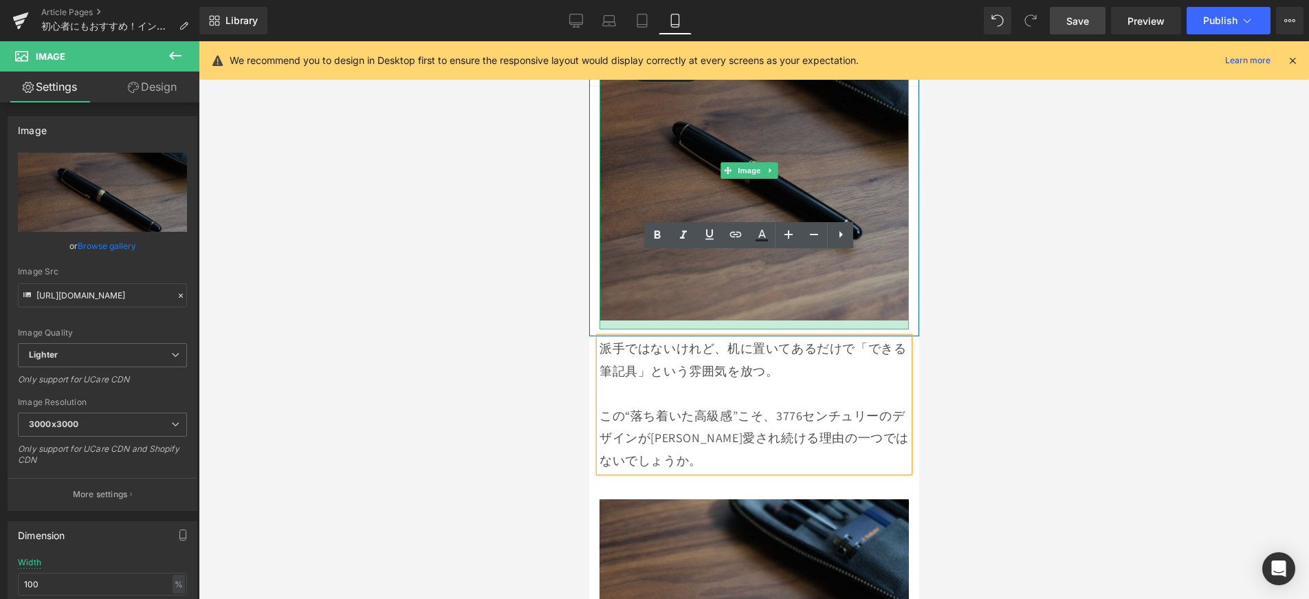
click at [638, 236] on div "Image" at bounding box center [753, 170] width 309 height 318
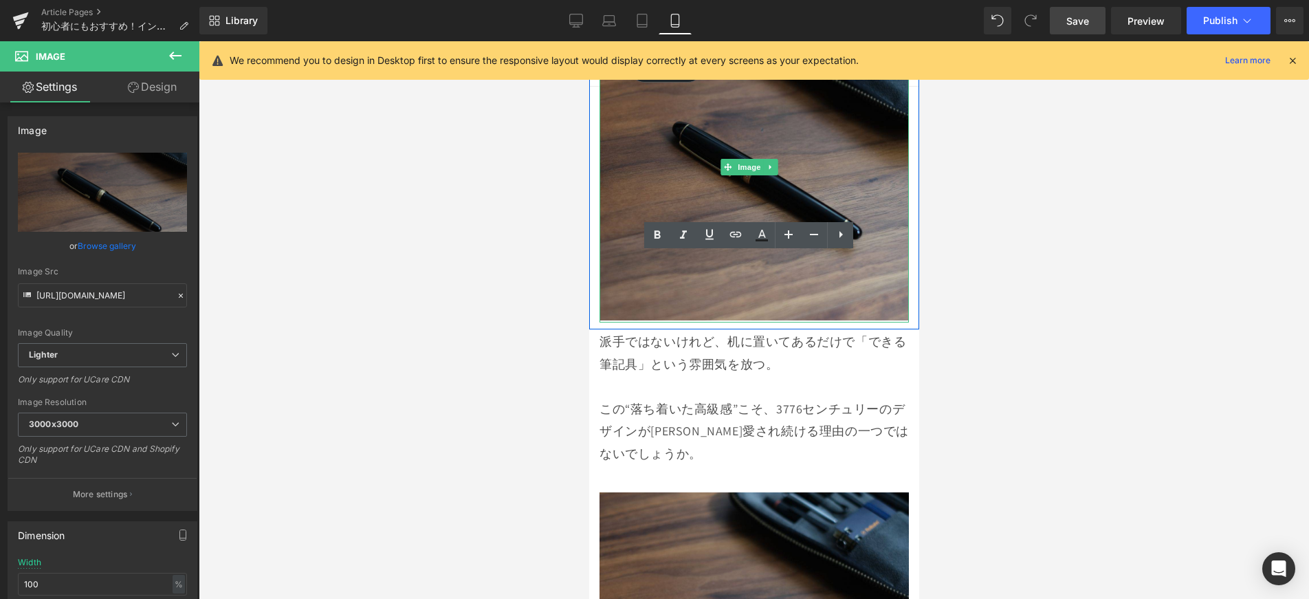
scroll to position [3956, 0]
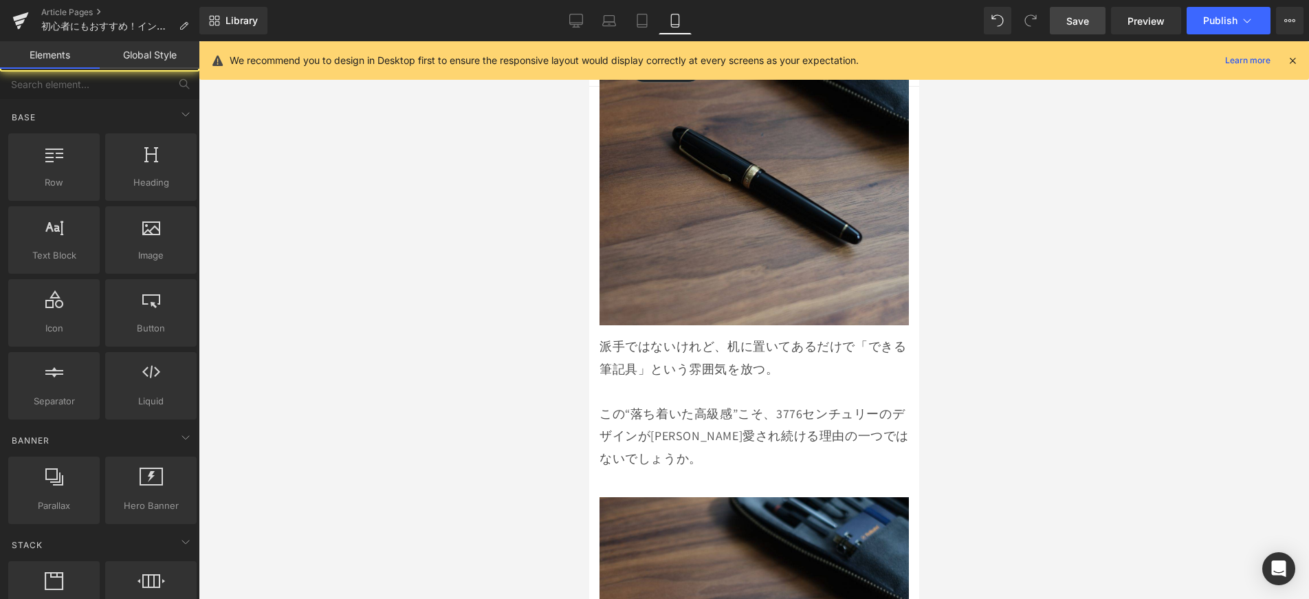
click at [961, 294] on div at bounding box center [754, 320] width 1110 height 558
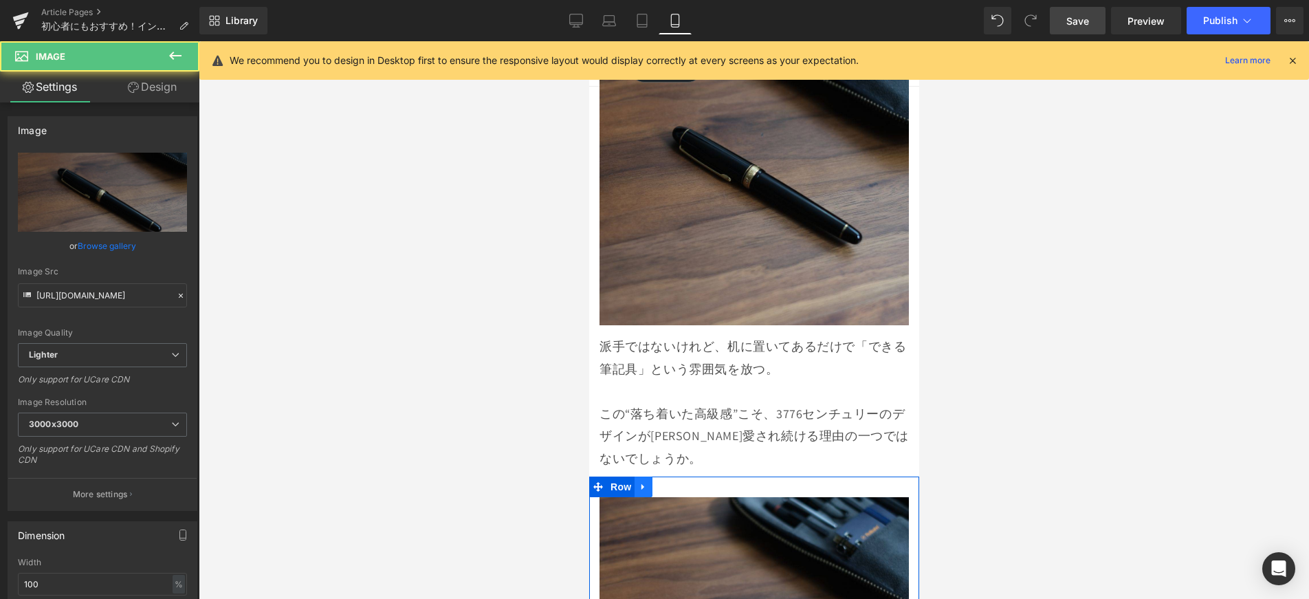
click at [647, 476] on link at bounding box center [643, 486] width 18 height 21
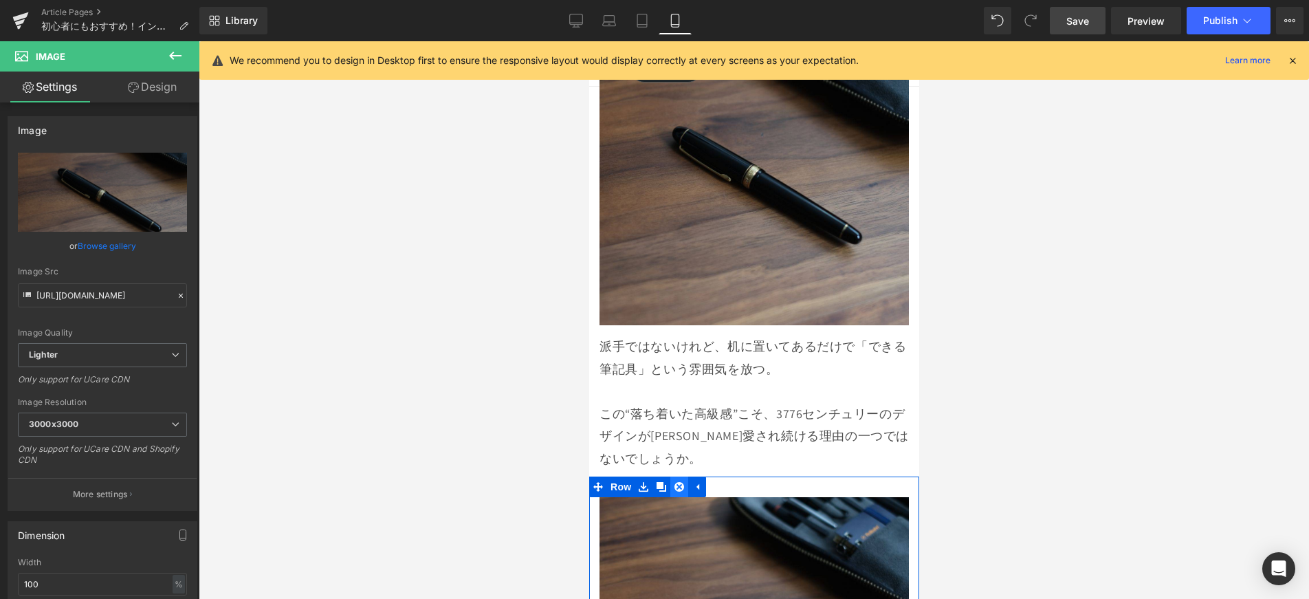
click at [683, 482] on icon at bounding box center [679, 487] width 10 height 10
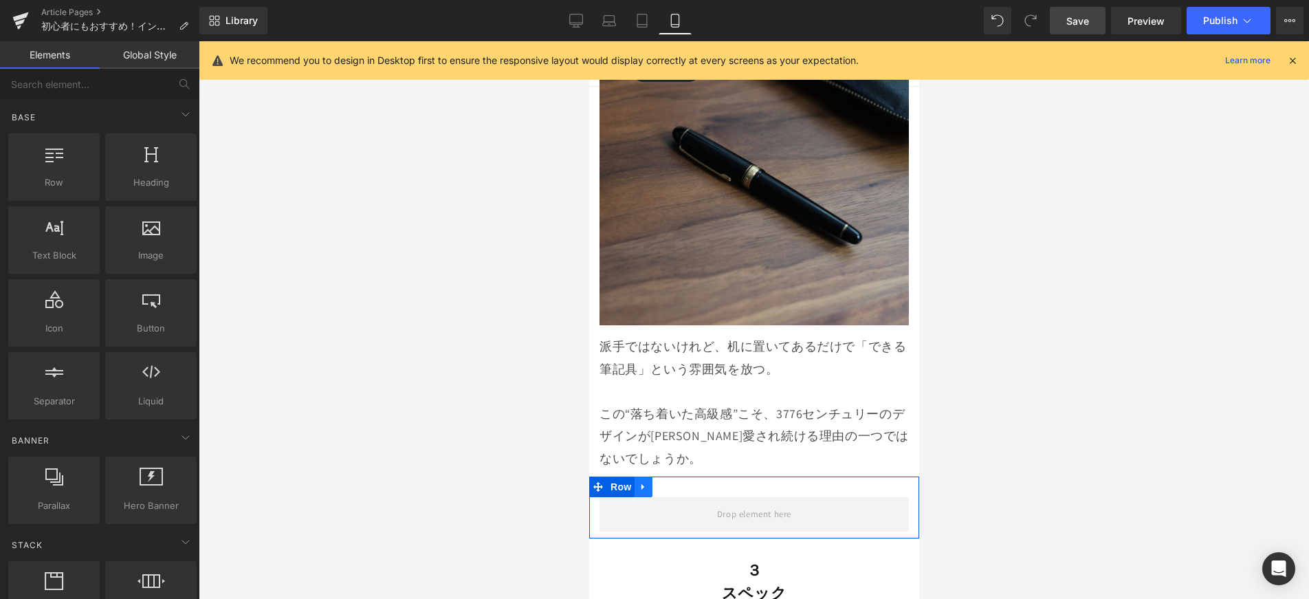
click at [650, 476] on link at bounding box center [643, 486] width 18 height 21
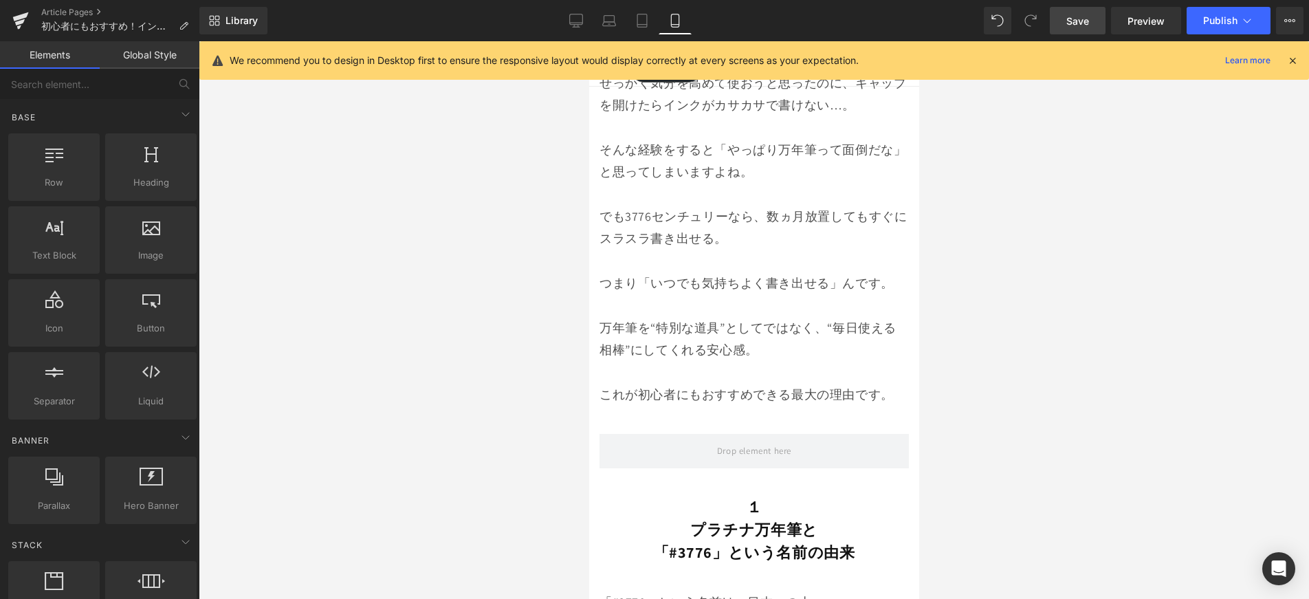
scroll to position [703, 0]
drag, startPoint x: 1077, startPoint y: 16, endPoint x: 227, endPoint y: 202, distance: 870.0
click at [1077, 16] on span "Save" at bounding box center [1077, 21] width 23 height 14
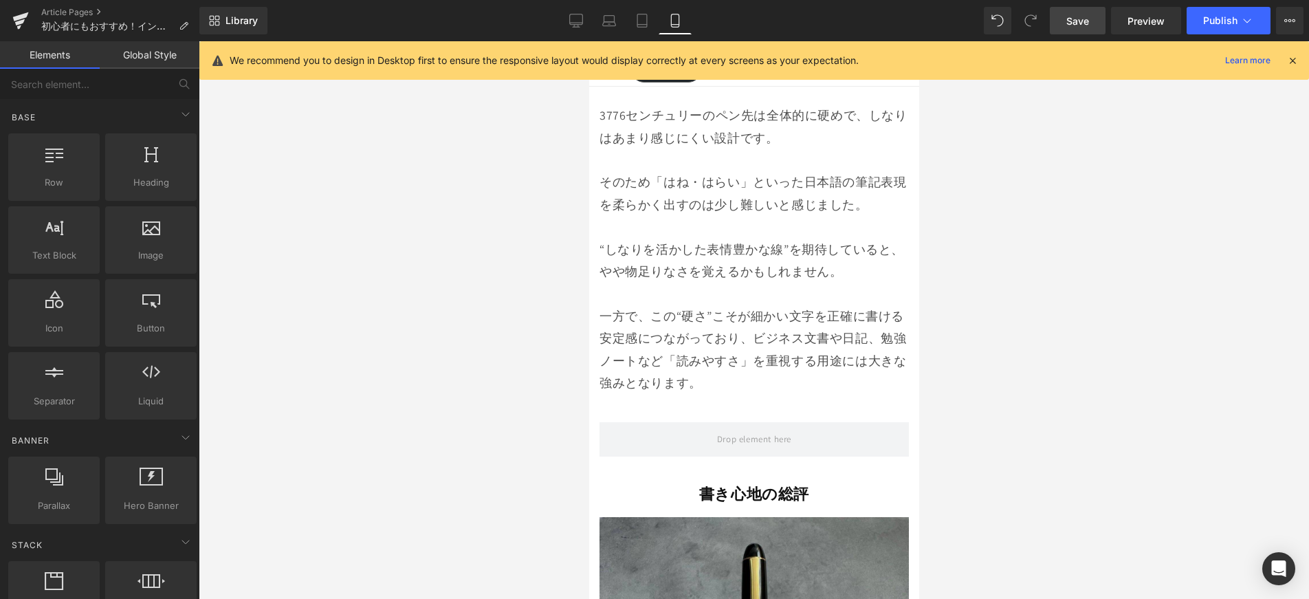
scroll to position [9493, 0]
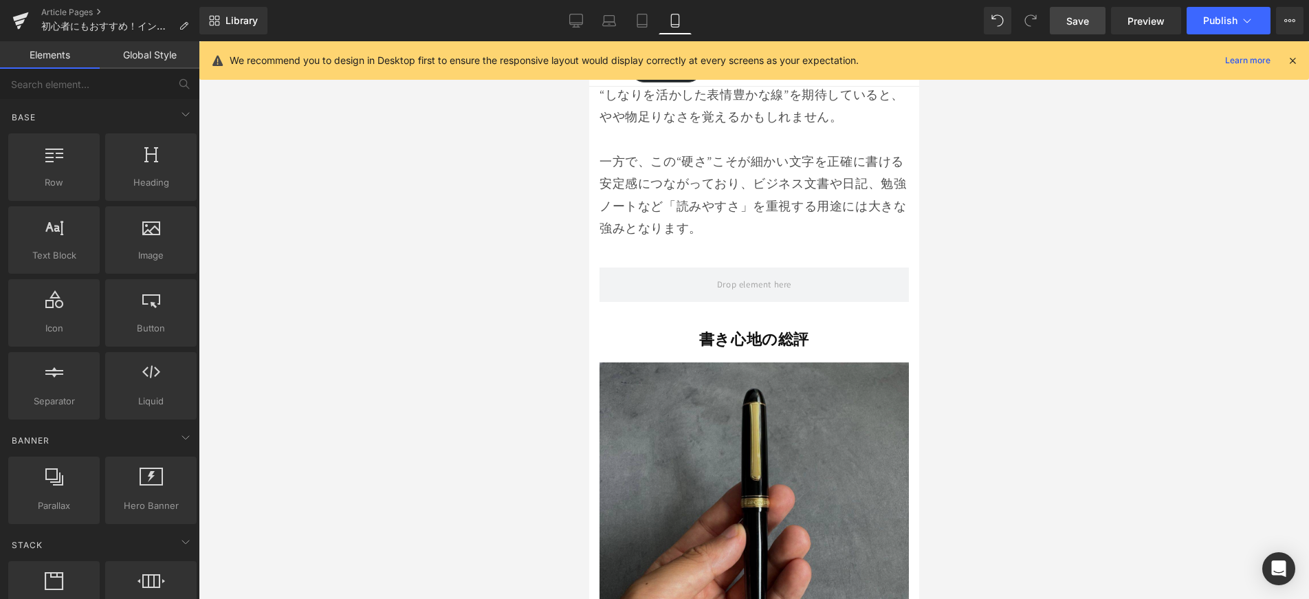
click at [809, 362] on img at bounding box center [753, 516] width 309 height 309
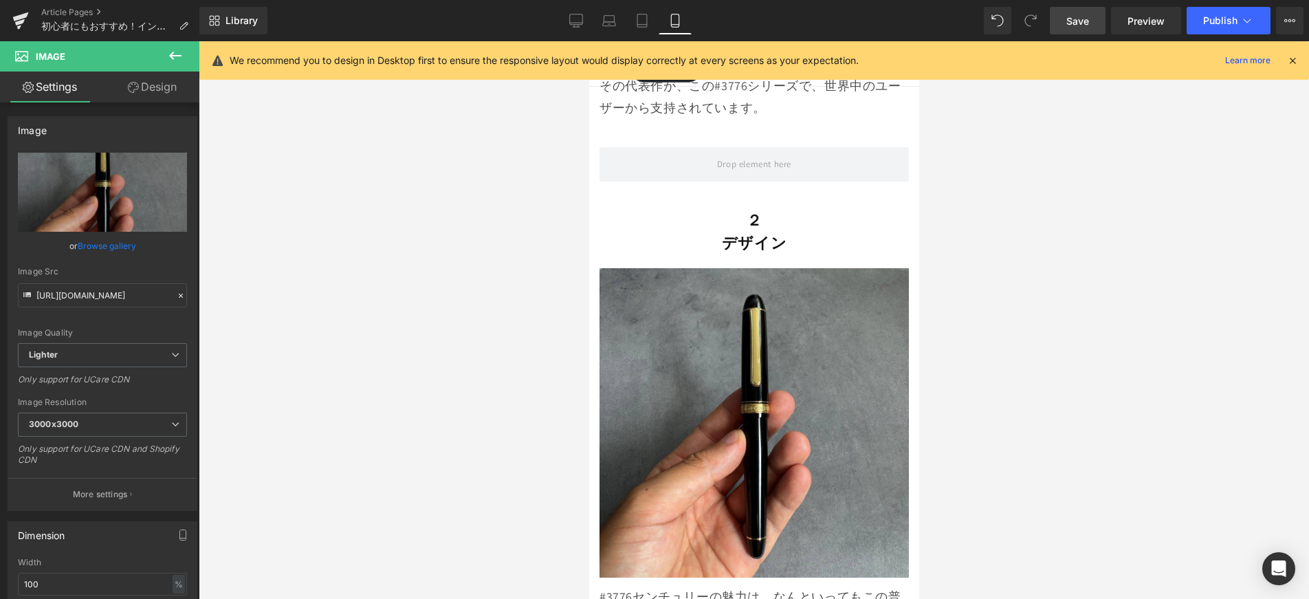
scroll to position [1467, 0]
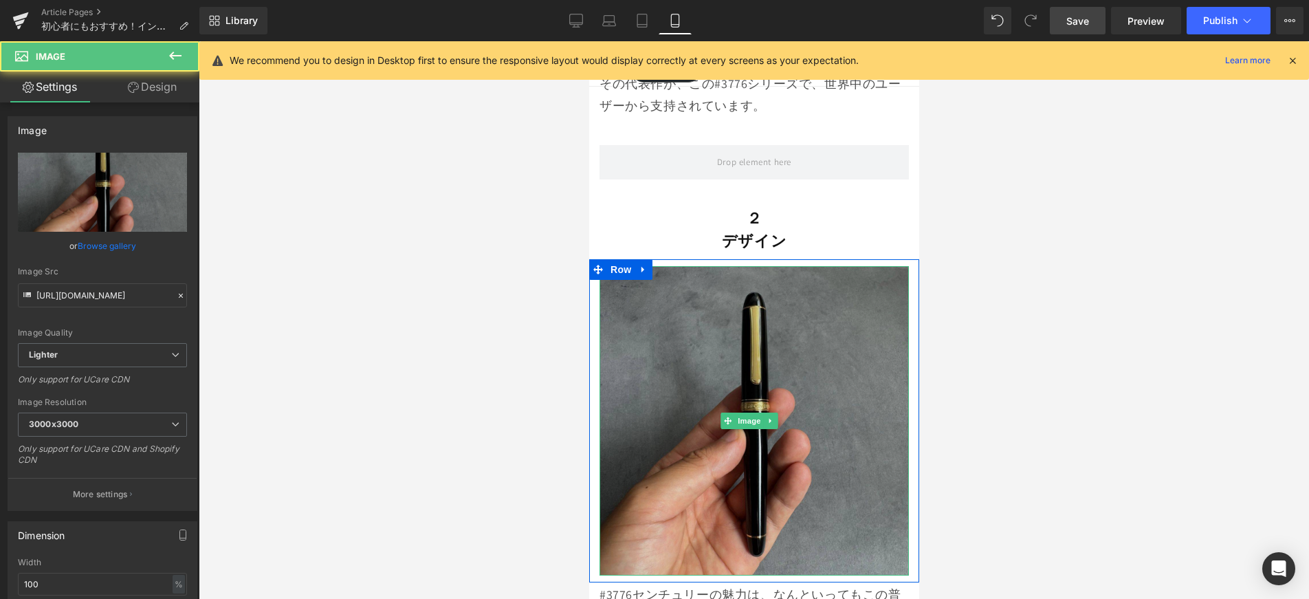
click at [697, 357] on img at bounding box center [753, 420] width 309 height 309
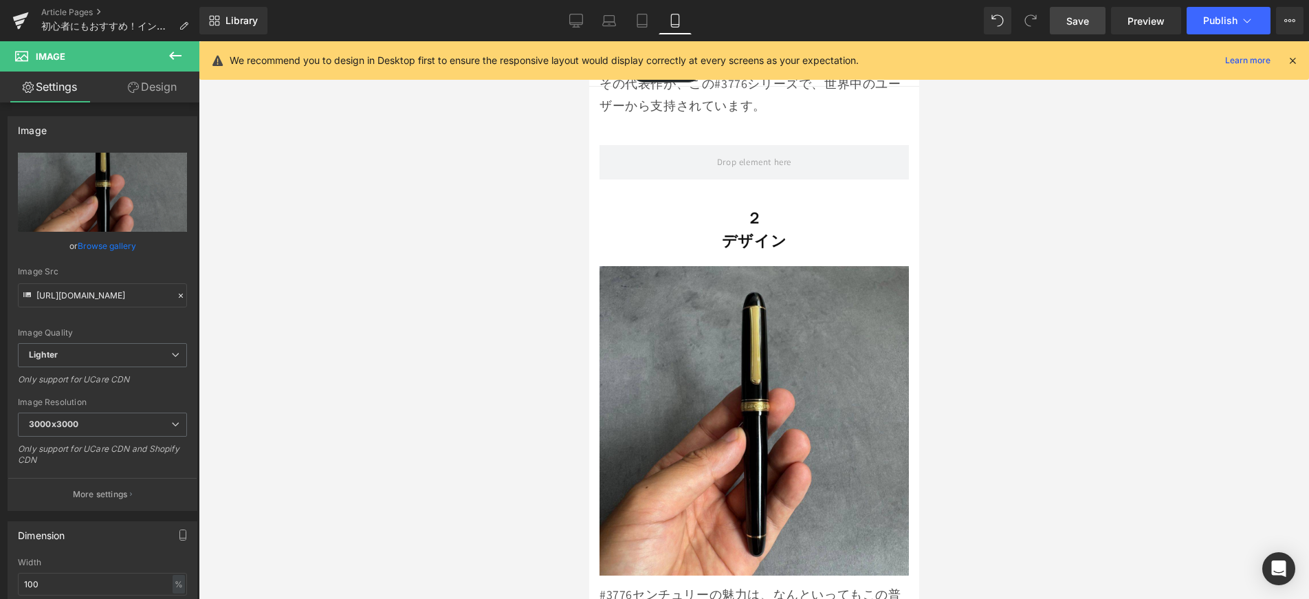
click at [1075, 25] on span "Save" at bounding box center [1077, 21] width 23 height 14
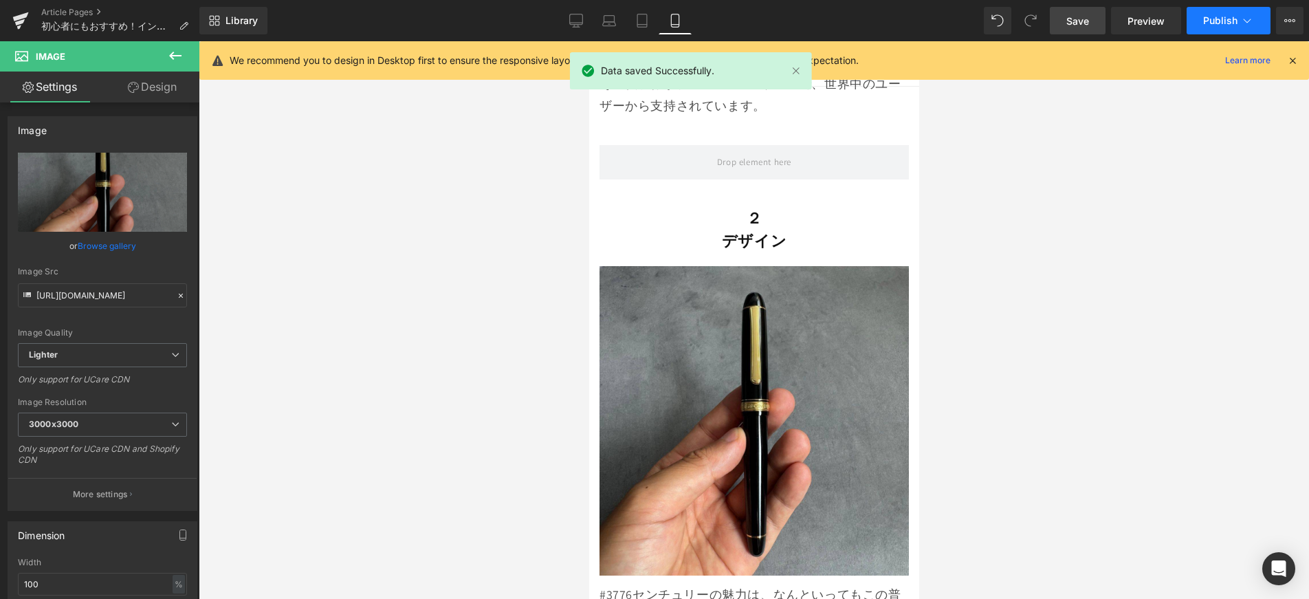
click at [1200, 20] on button "Publish" at bounding box center [1229, 21] width 84 height 28
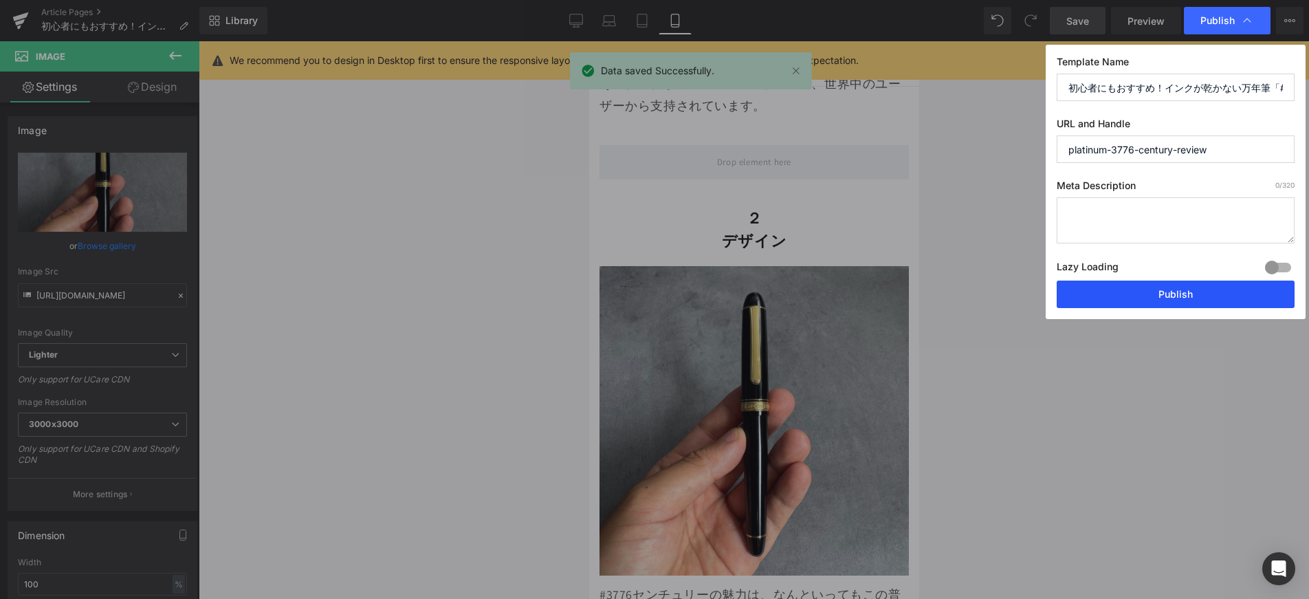
click at [1218, 289] on button "Publish" at bounding box center [1176, 295] width 238 height 28
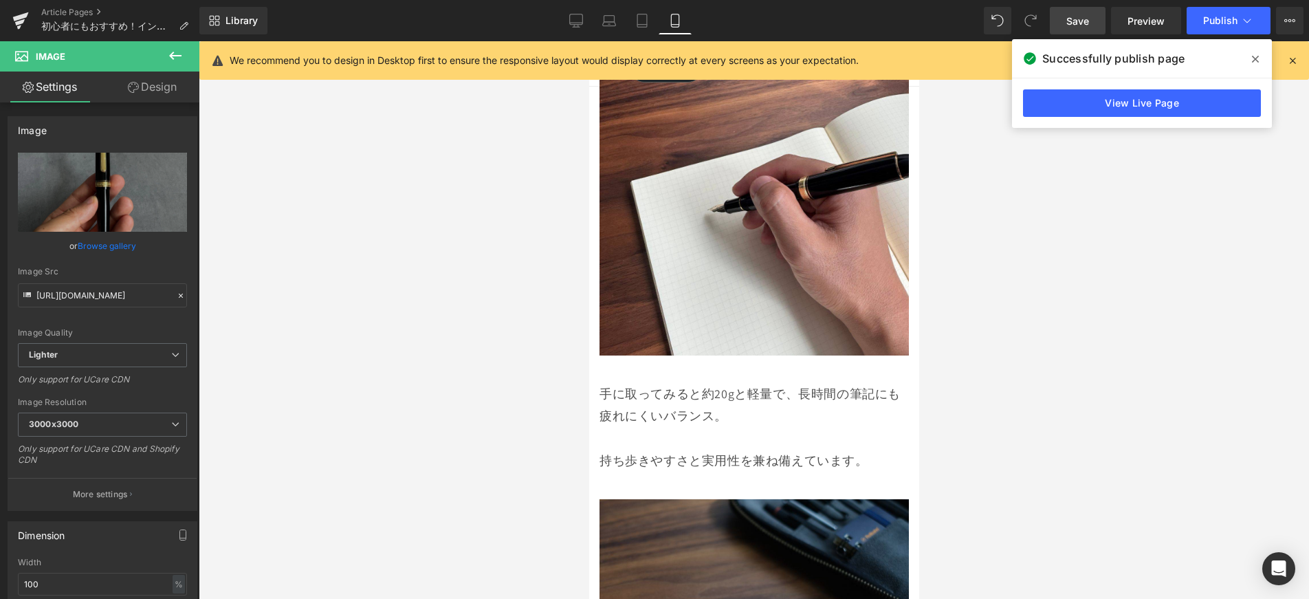
scroll to position [3663, 0]
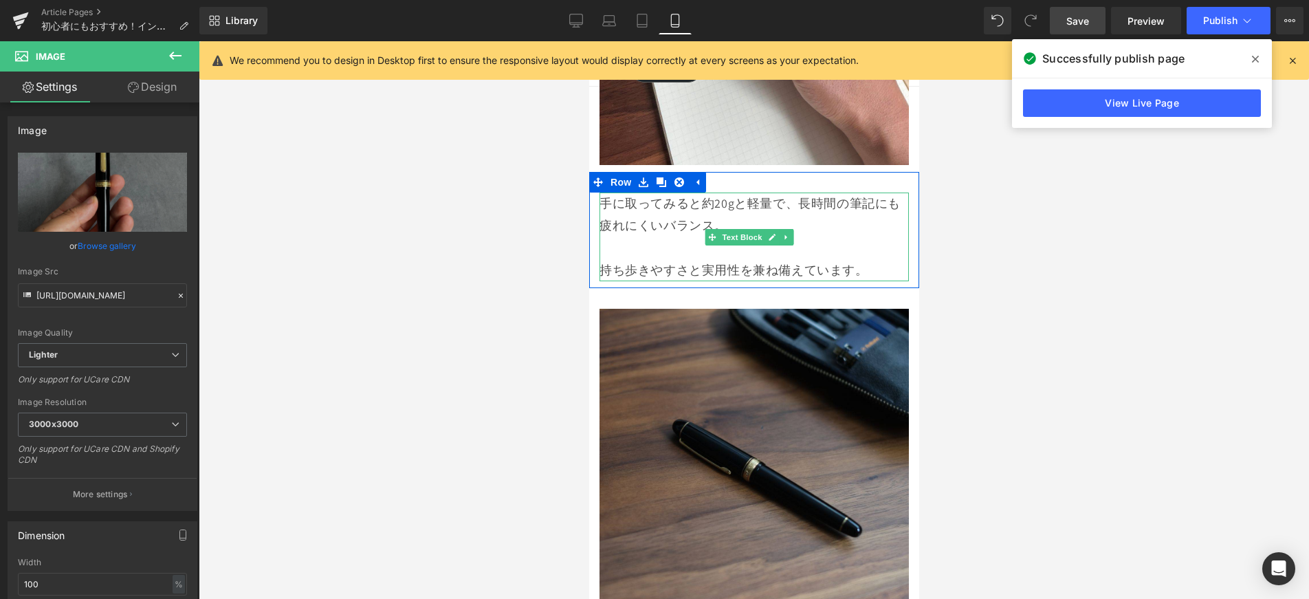
click at [863, 259] on p "持ち歩きやすさと実用性を兼ね備えています。" at bounding box center [753, 270] width 309 height 22
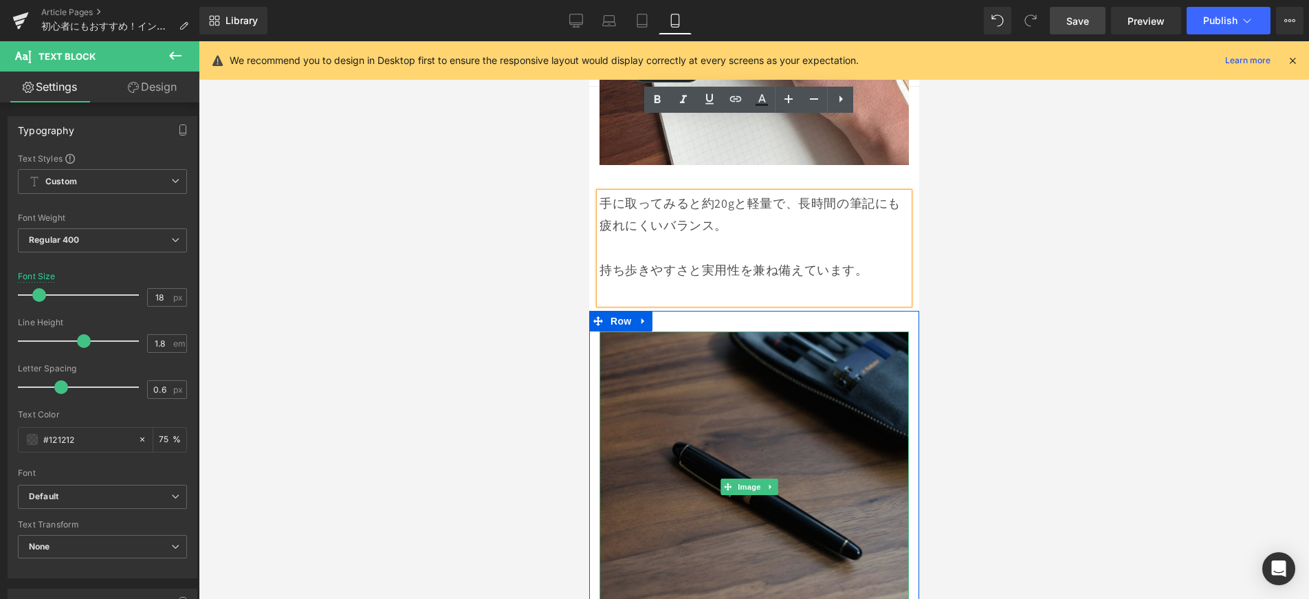
click at [802, 331] on img at bounding box center [753, 486] width 309 height 311
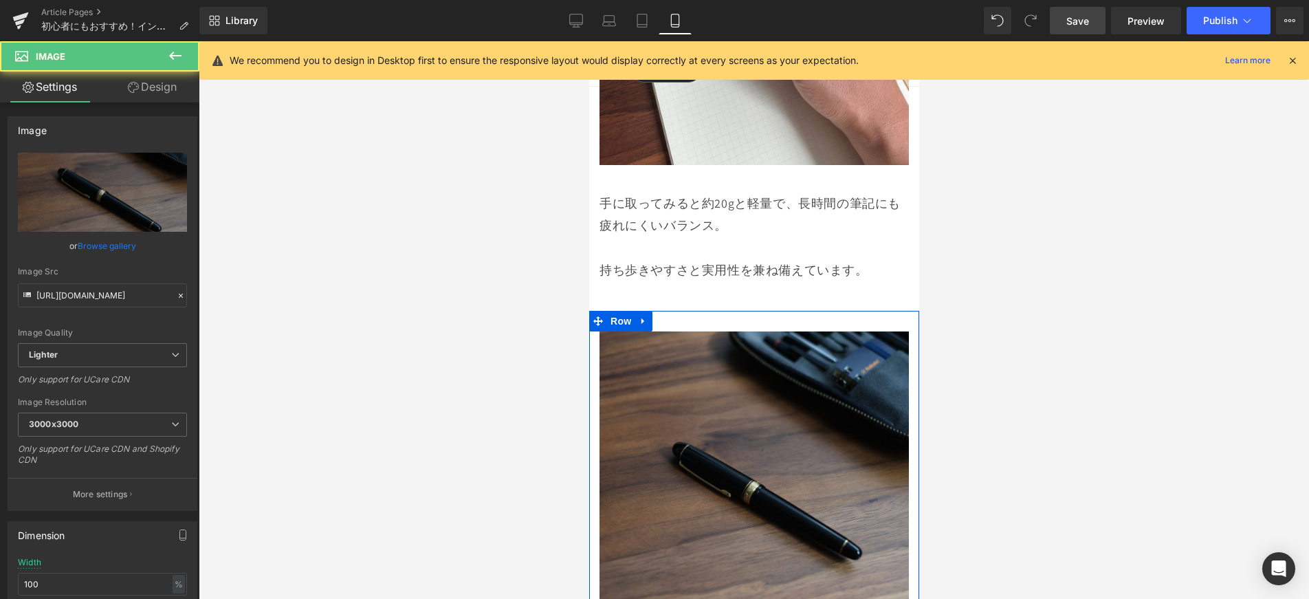
click at [641, 318] on icon at bounding box center [642, 321] width 3 height 6
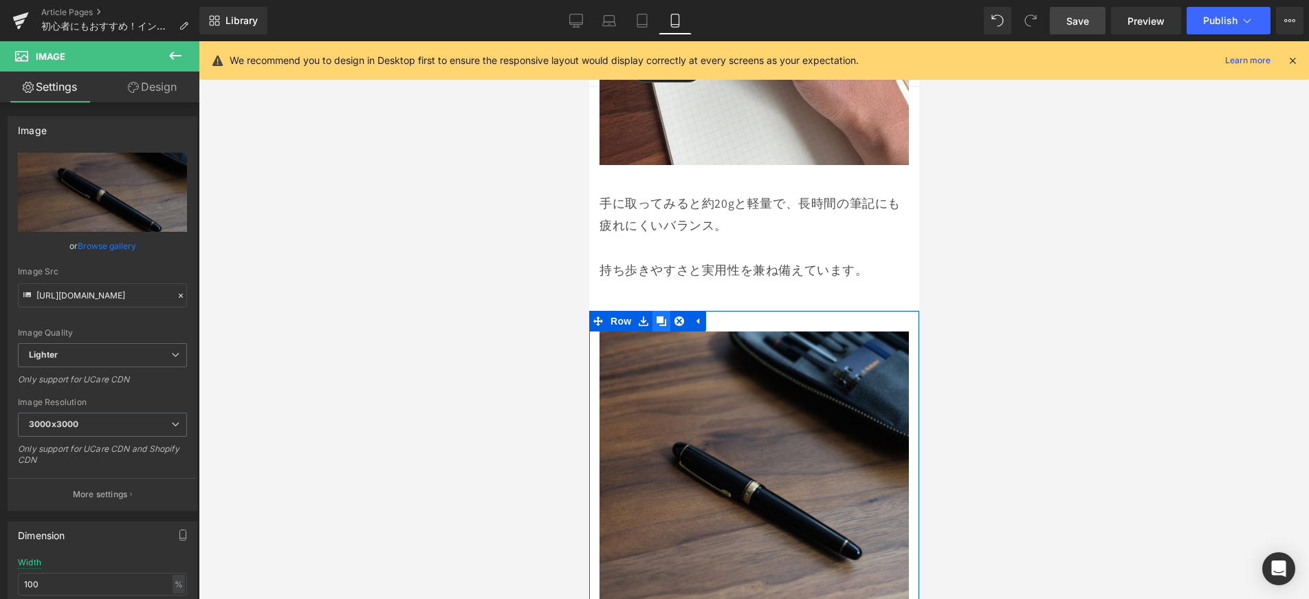
click at [663, 316] on icon at bounding box center [661, 321] width 10 height 10
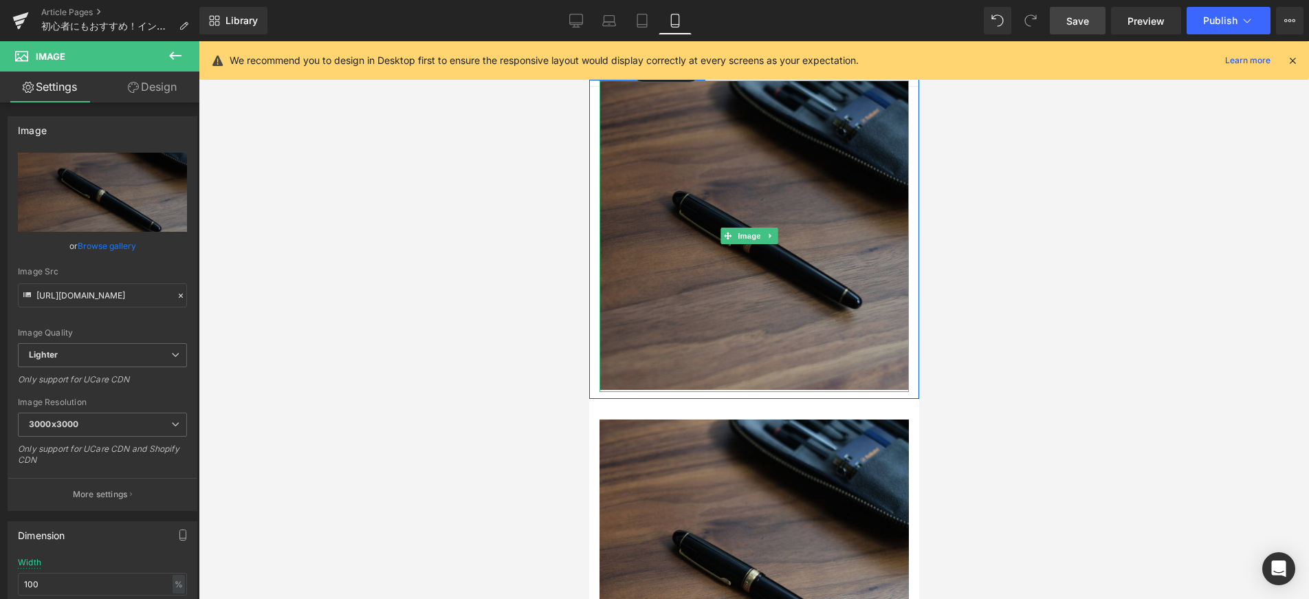
click at [756, 202] on img at bounding box center [753, 235] width 309 height 311
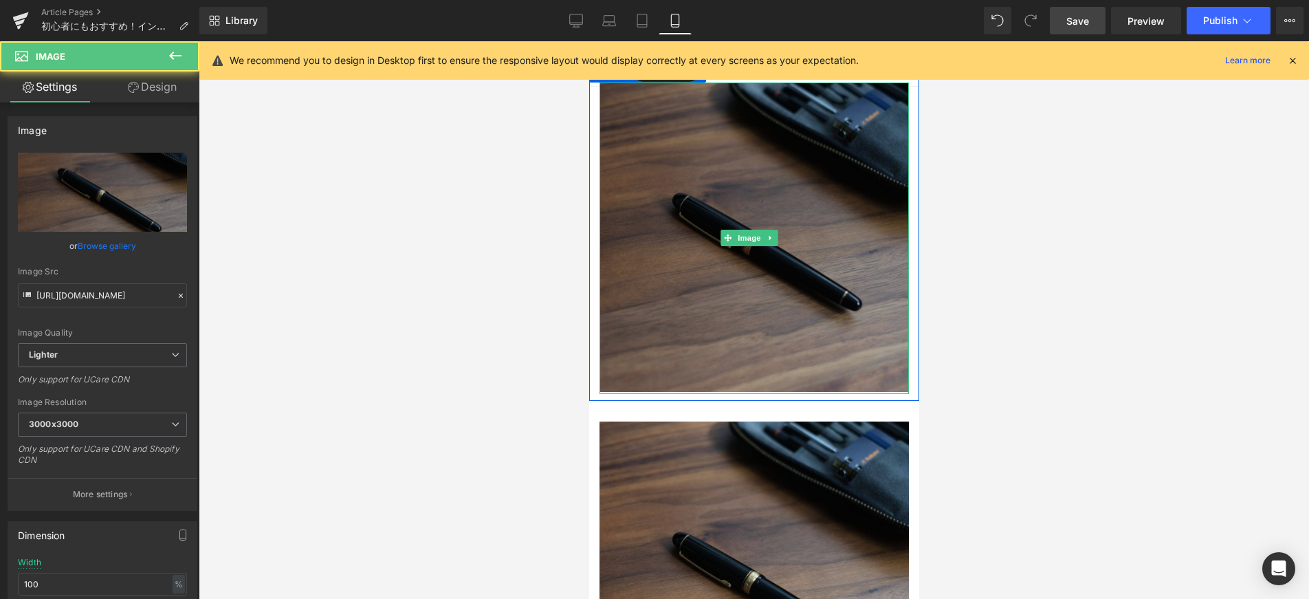
scroll to position [3911, 0]
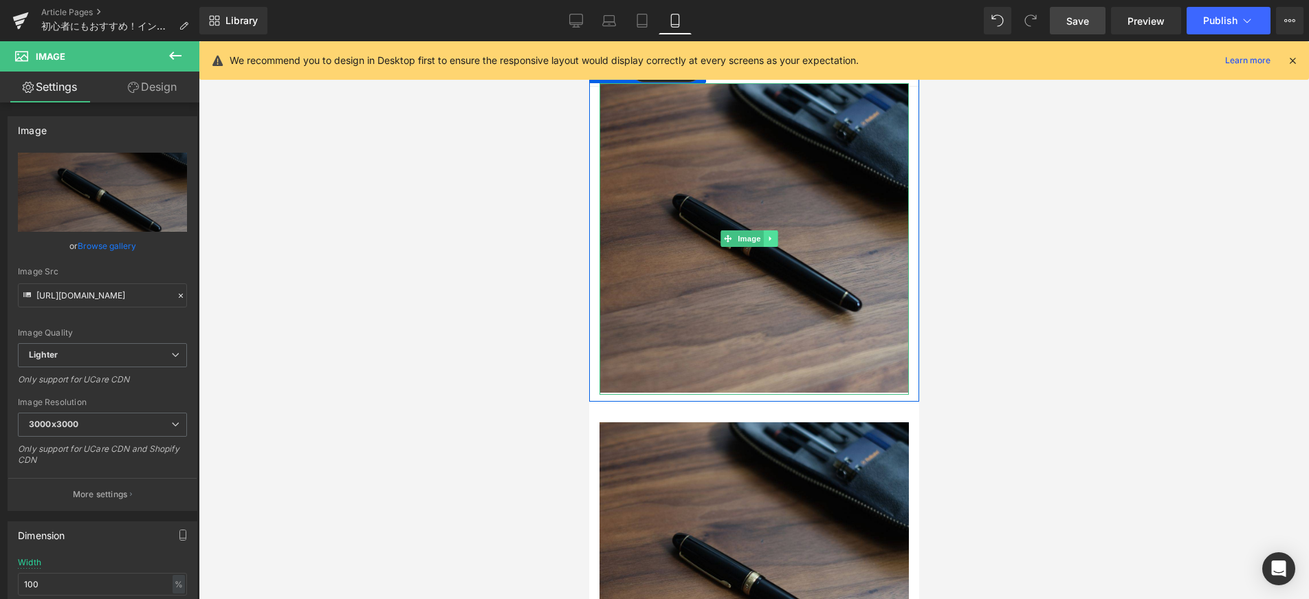
click at [772, 234] on icon at bounding box center [770, 238] width 8 height 8
click at [777, 234] on icon at bounding box center [777, 238] width 8 height 8
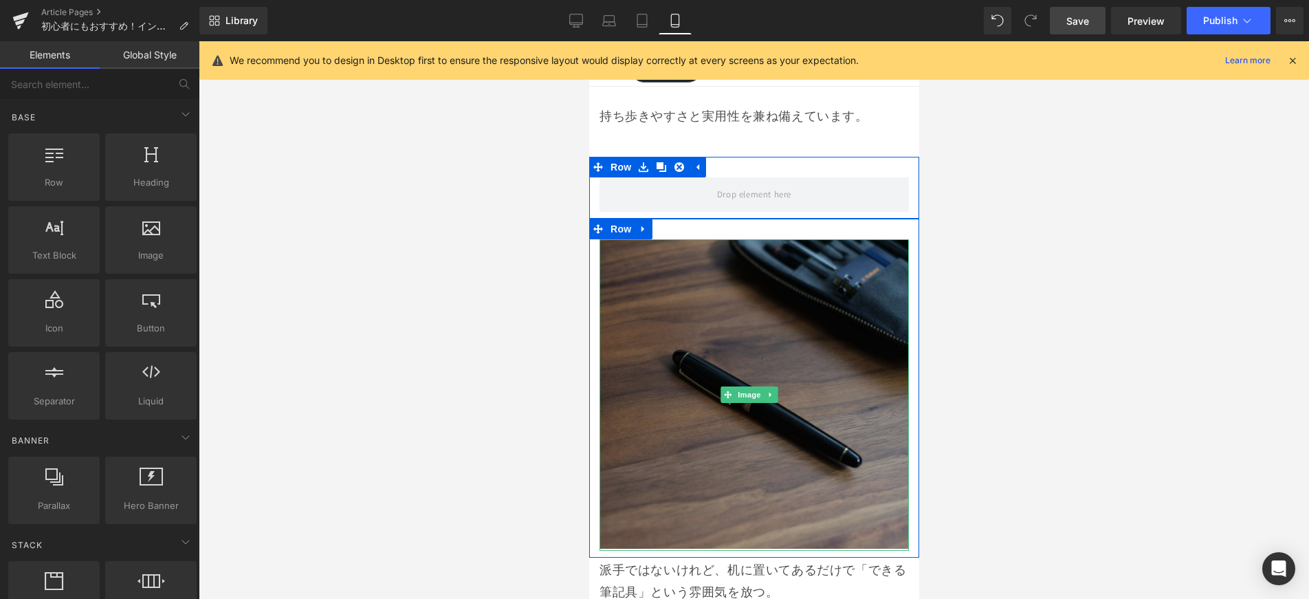
scroll to position [3651, 0]
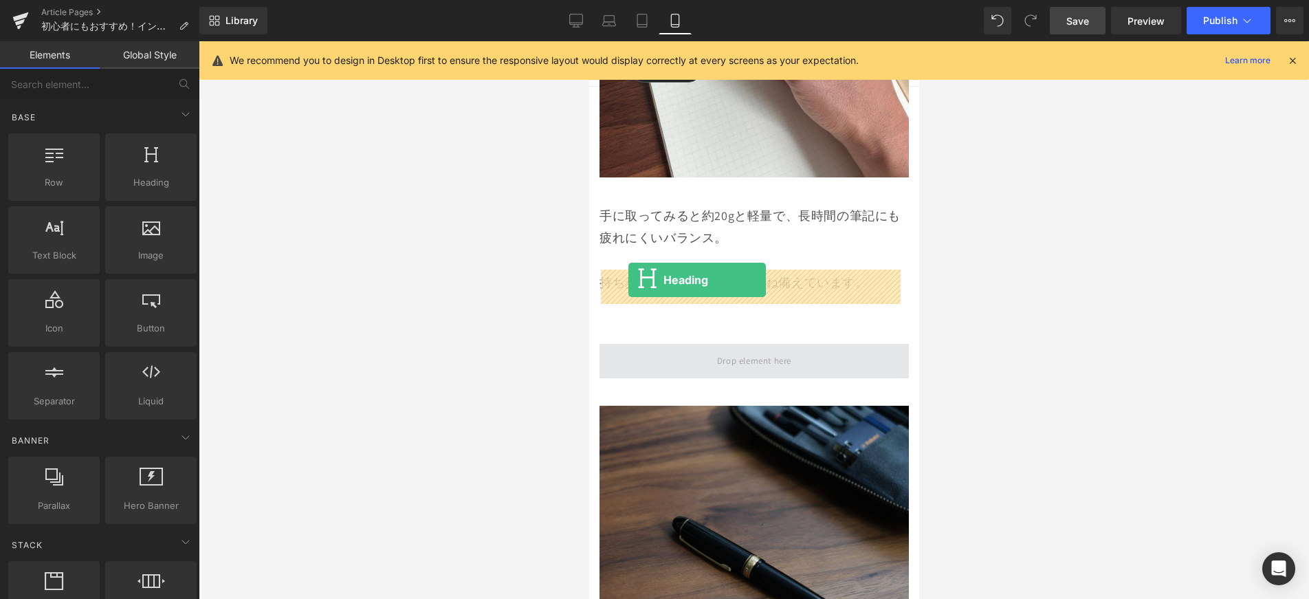
drag, startPoint x: 743, startPoint y: 208, endPoint x: 628, endPoint y: 281, distance: 136.0
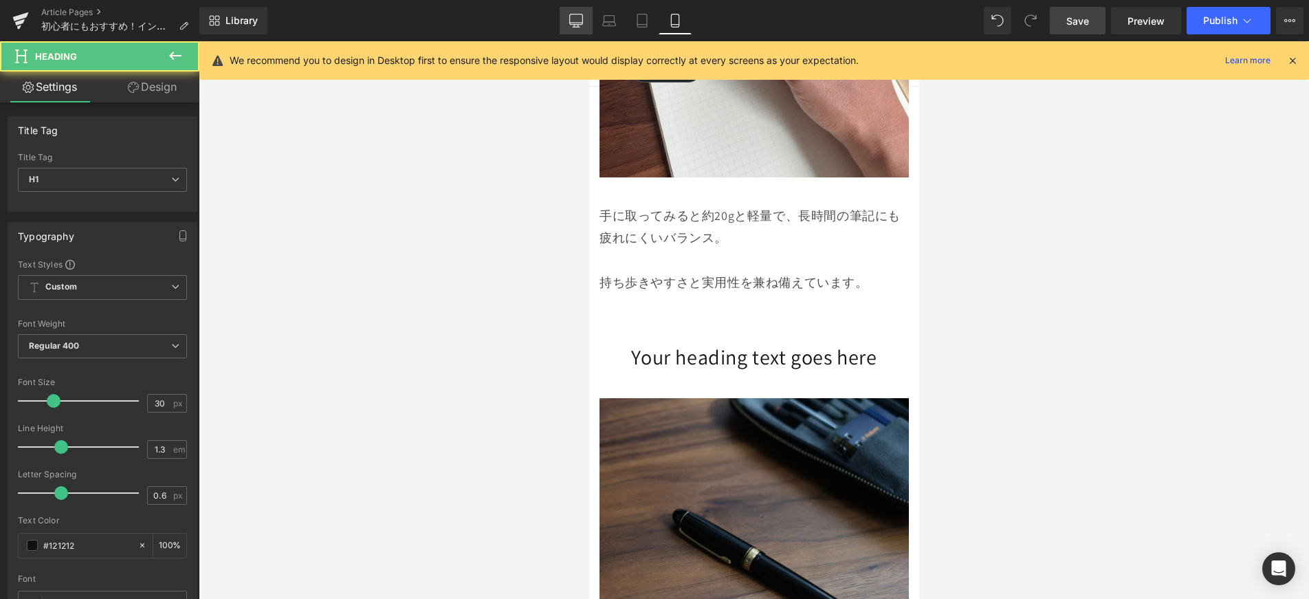
click at [575, 15] on icon at bounding box center [576, 21] width 14 height 14
type input "40"
type input "100"
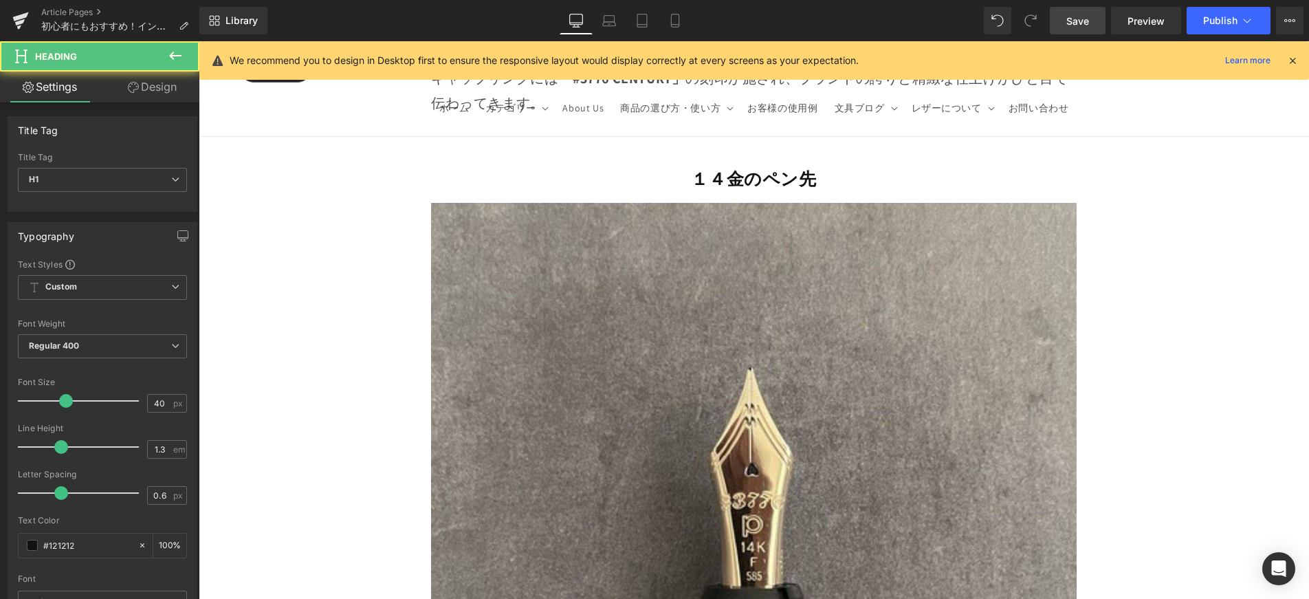
scroll to position [5194, 0]
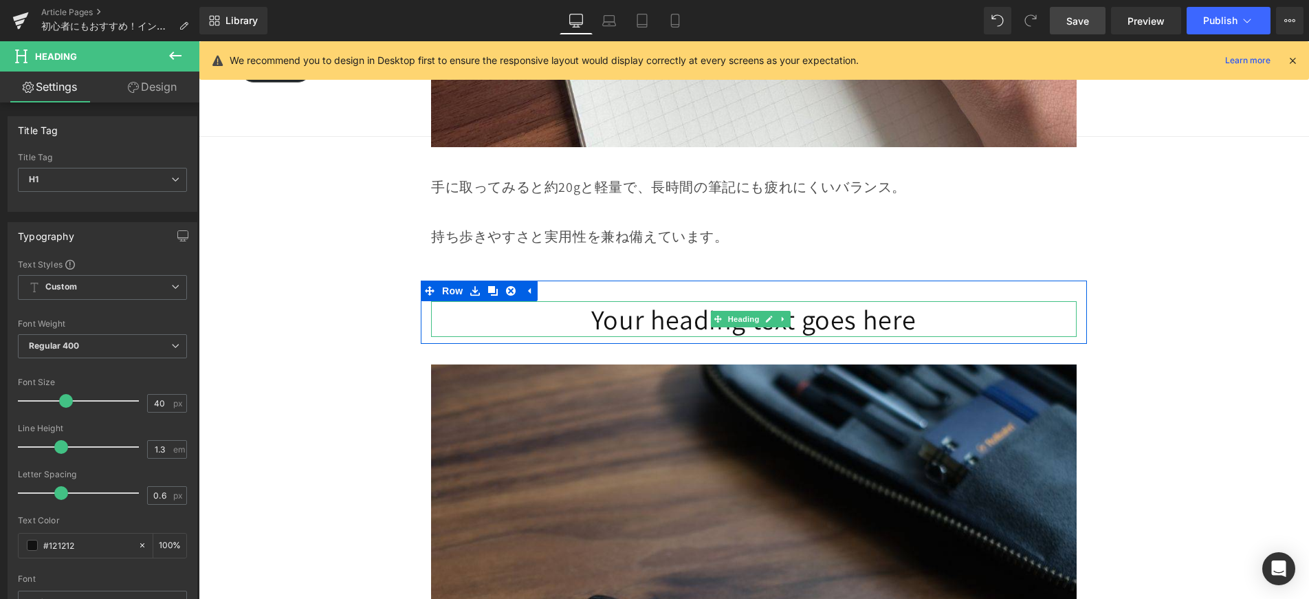
click at [598, 301] on h1 "Your heading text goes here" at bounding box center [754, 319] width 646 height 36
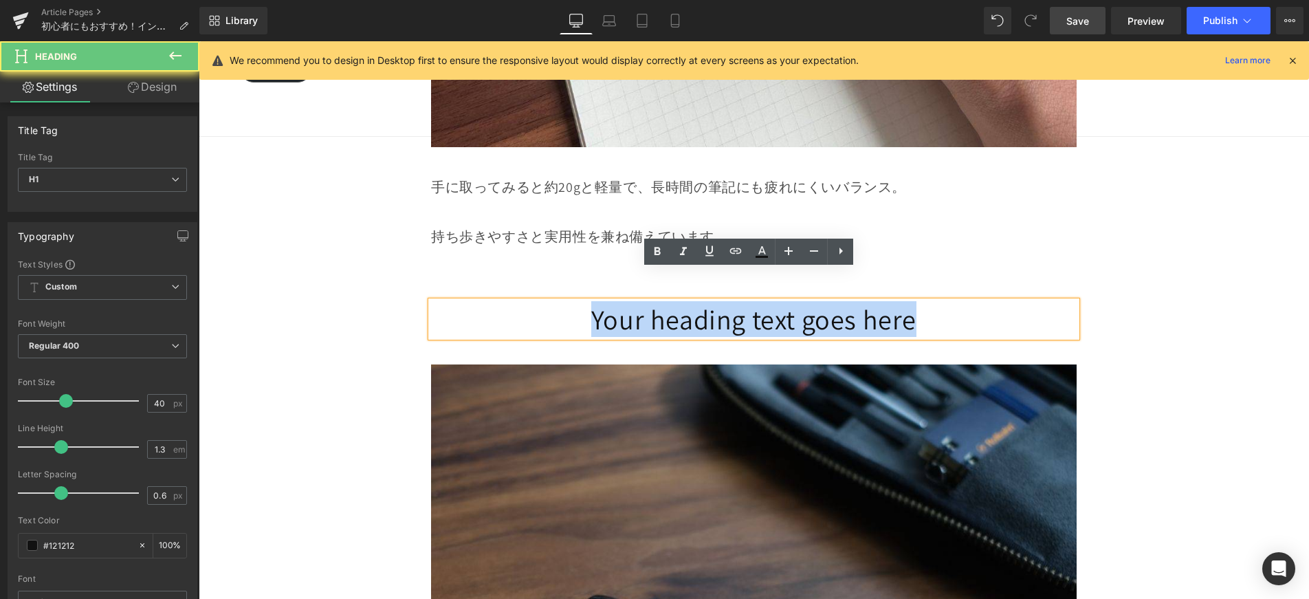
drag, startPoint x: 632, startPoint y: 288, endPoint x: 926, endPoint y: 302, distance: 294.6
click at [926, 302] on h1 "Your heading text goes here" at bounding box center [754, 319] width 646 height 36
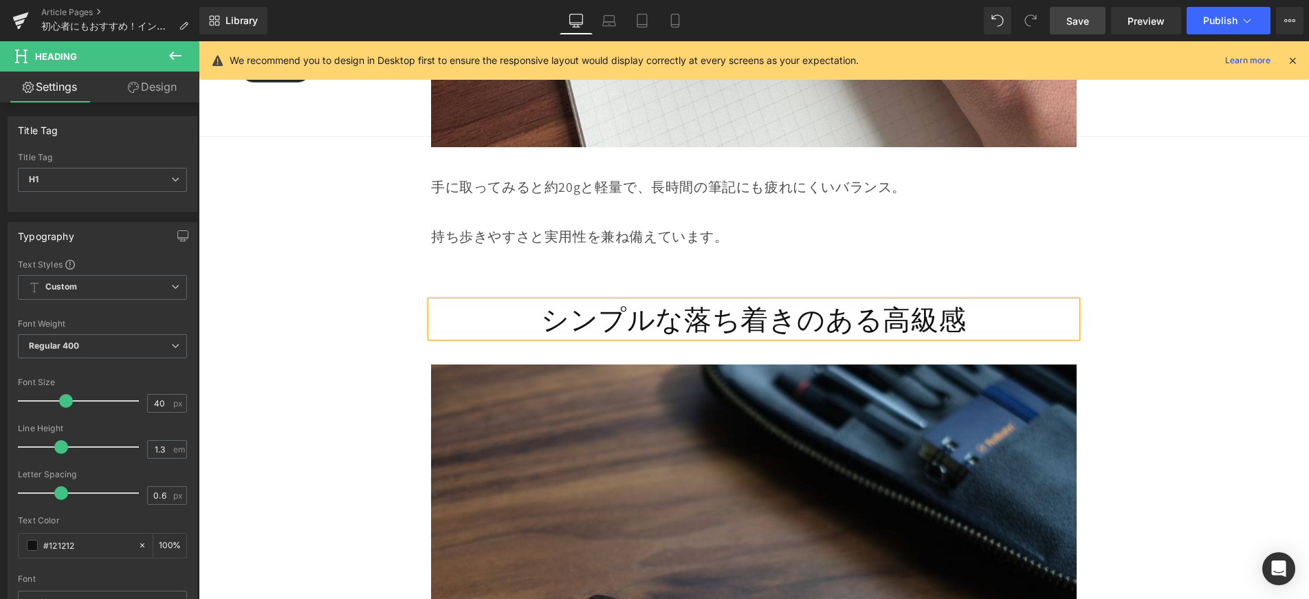
click at [668, 301] on h1 "シンプルな落ち着きのある高級感" at bounding box center [754, 319] width 646 height 36
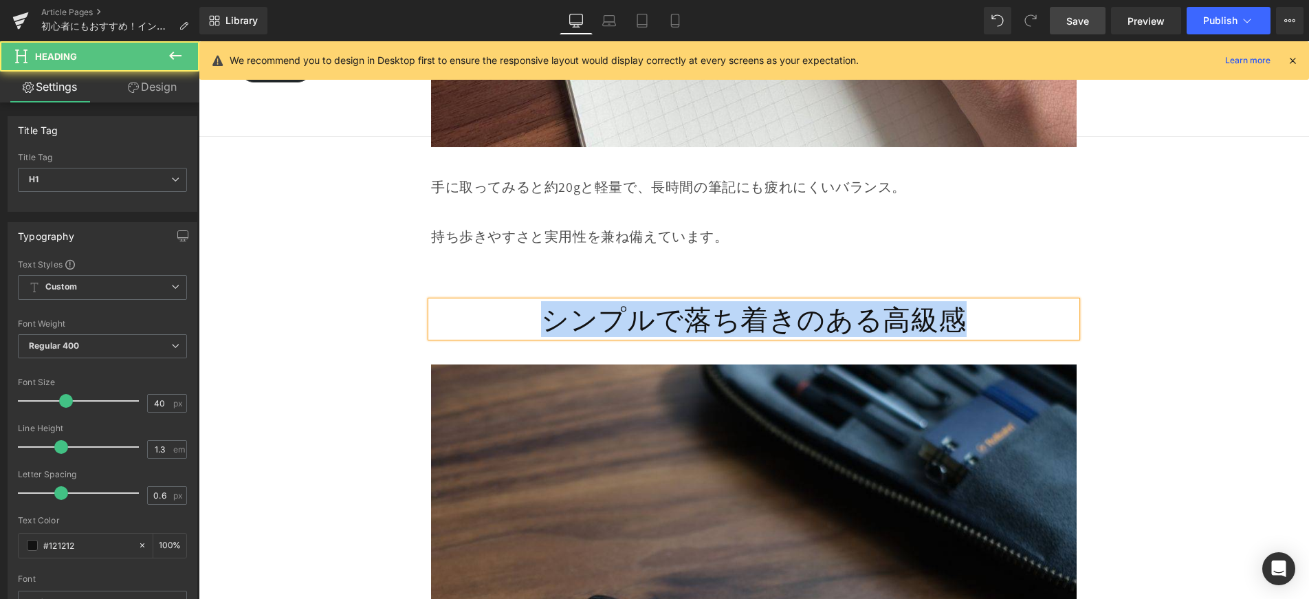
drag, startPoint x: 524, startPoint y: 279, endPoint x: 983, endPoint y: 297, distance: 459.6
click at [983, 301] on h1 "シンプルで落ち着きのある高級感" at bounding box center [754, 319] width 646 height 36
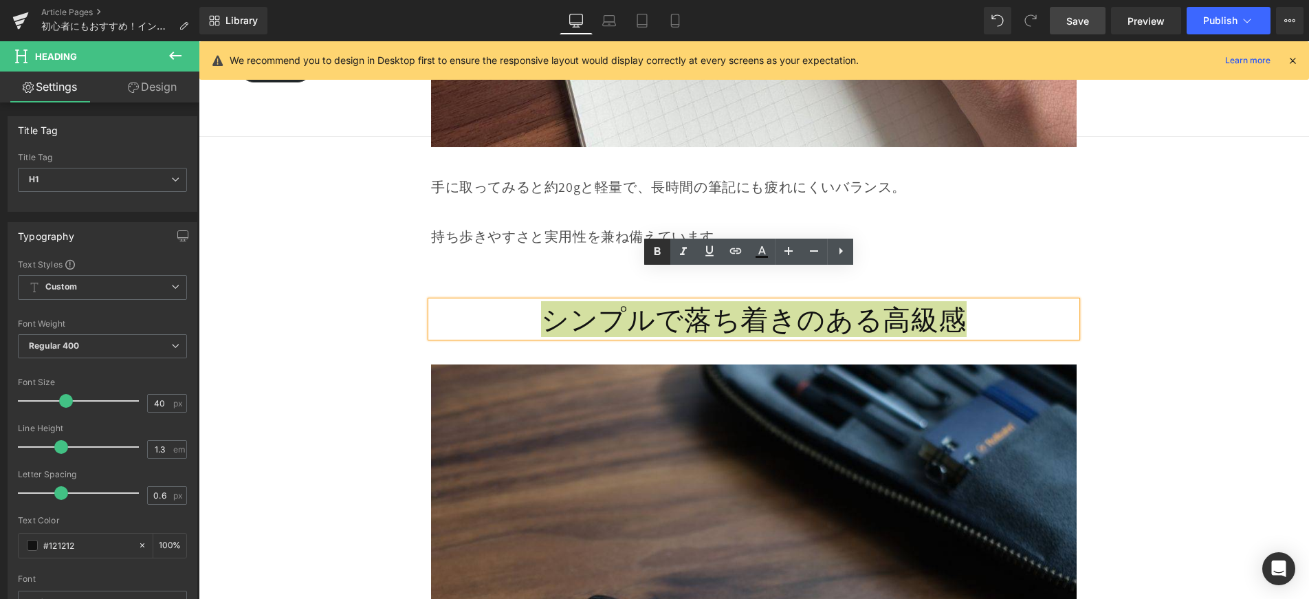
click at [660, 247] on icon at bounding box center [657, 251] width 17 height 17
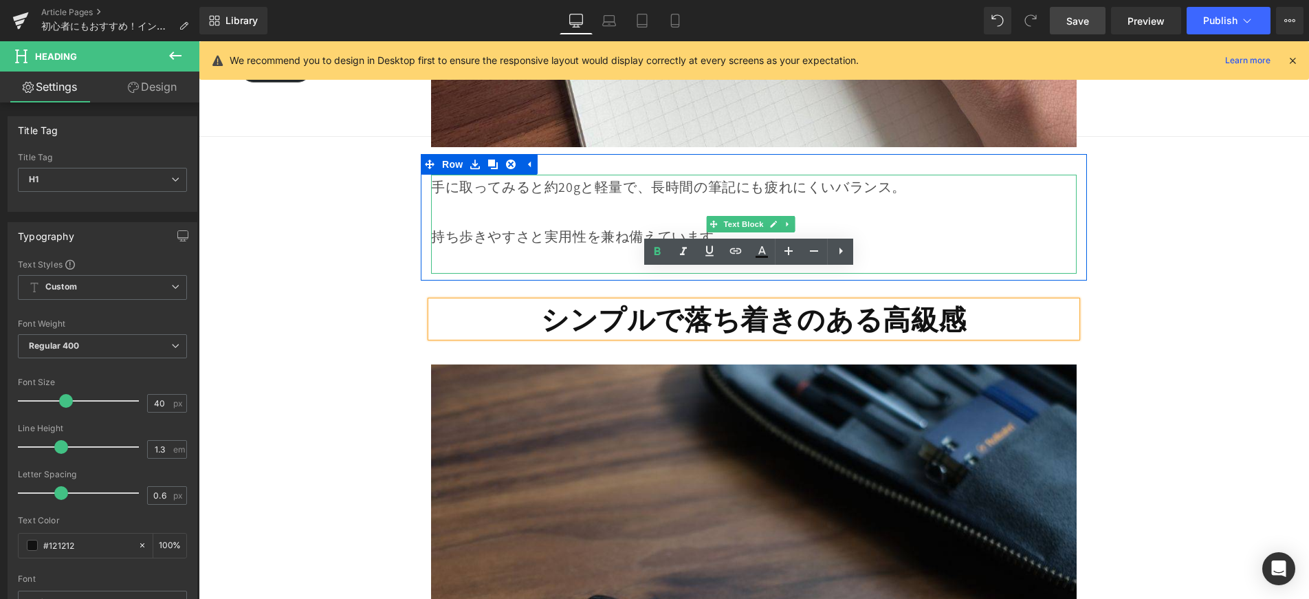
click at [591, 249] on p at bounding box center [754, 261] width 646 height 25
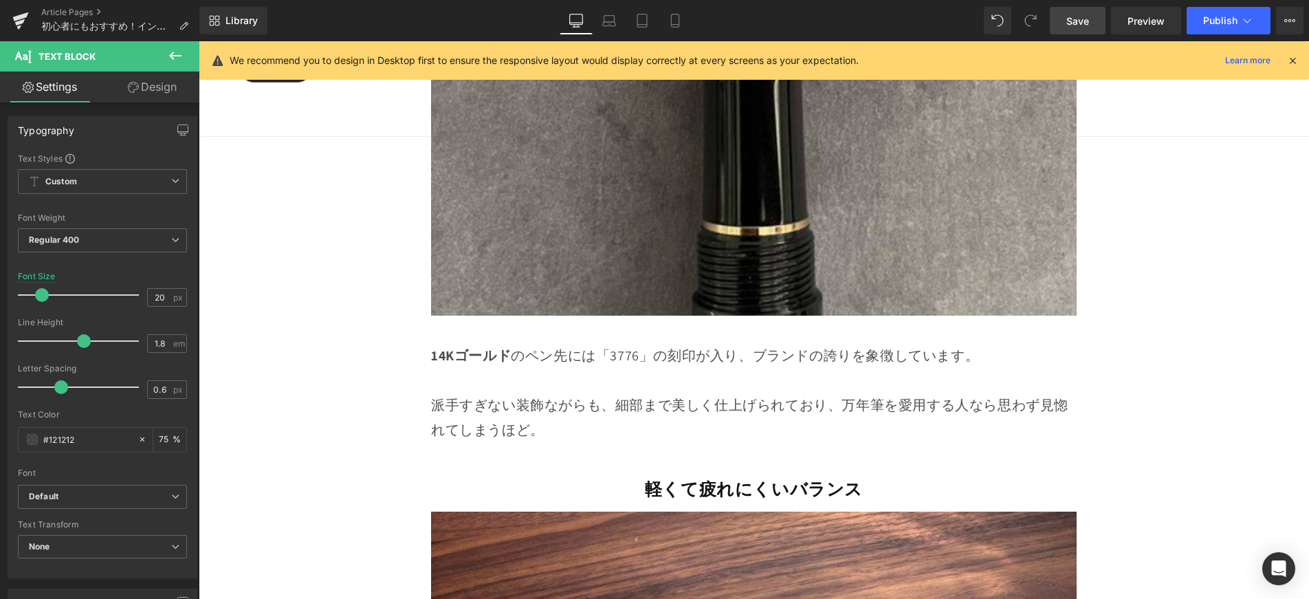
scroll to position [4432, 0]
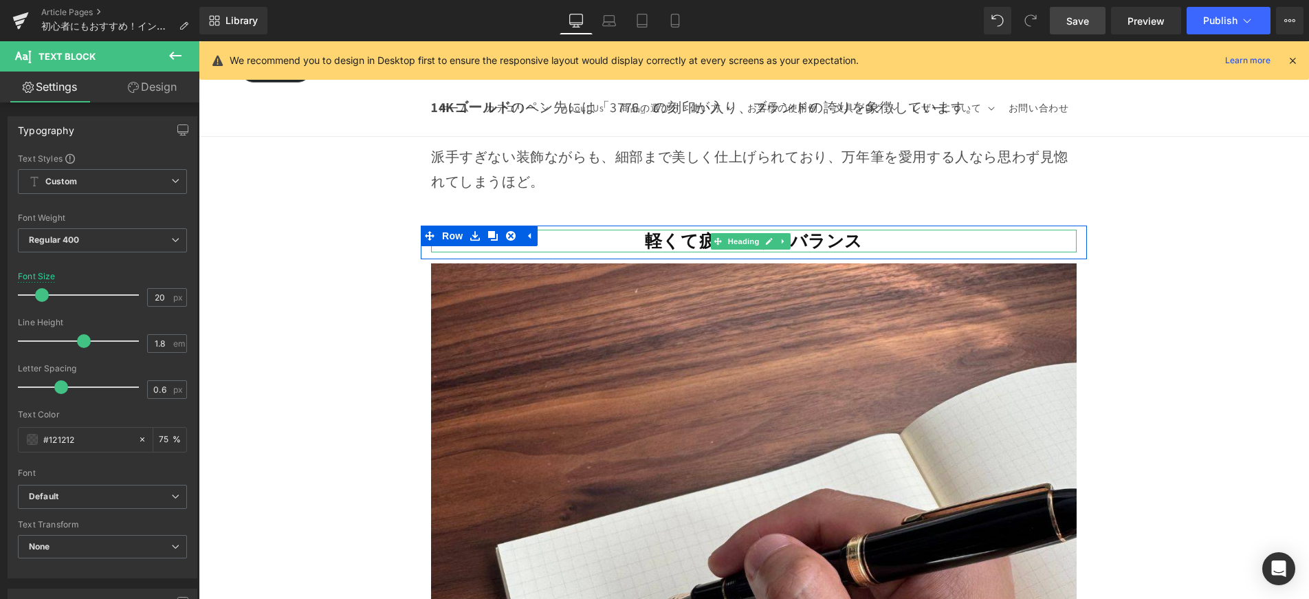
click at [658, 229] on strong "軽くて疲れにくいバランス" at bounding box center [754, 240] width 218 height 23
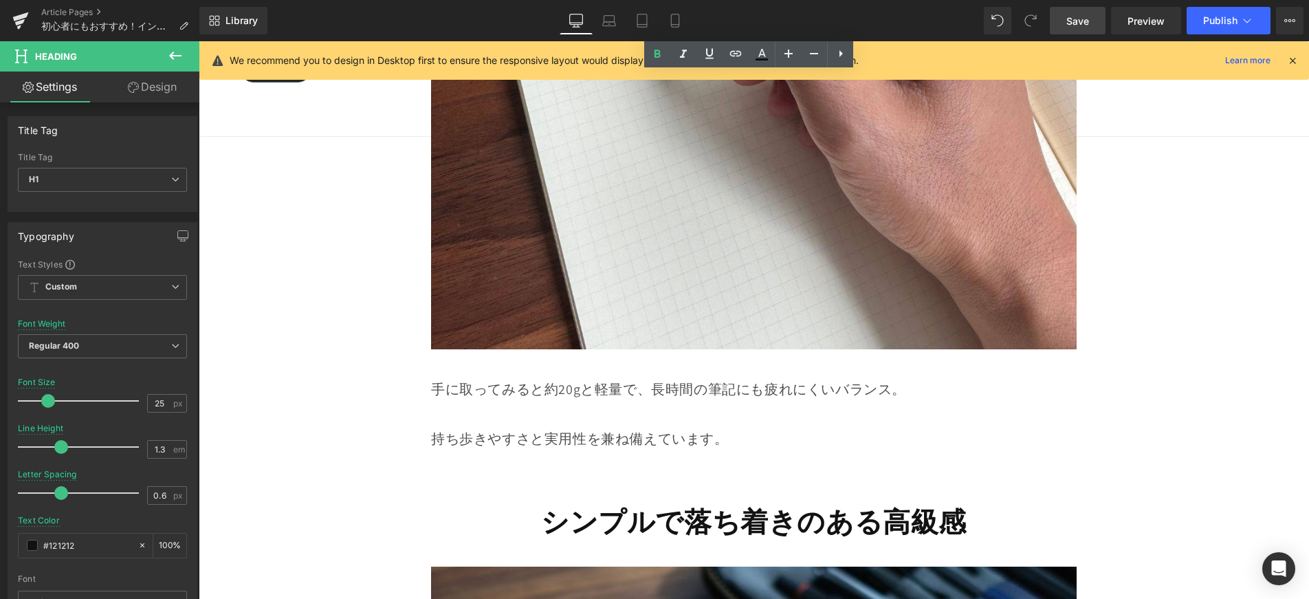
scroll to position [5118, 0]
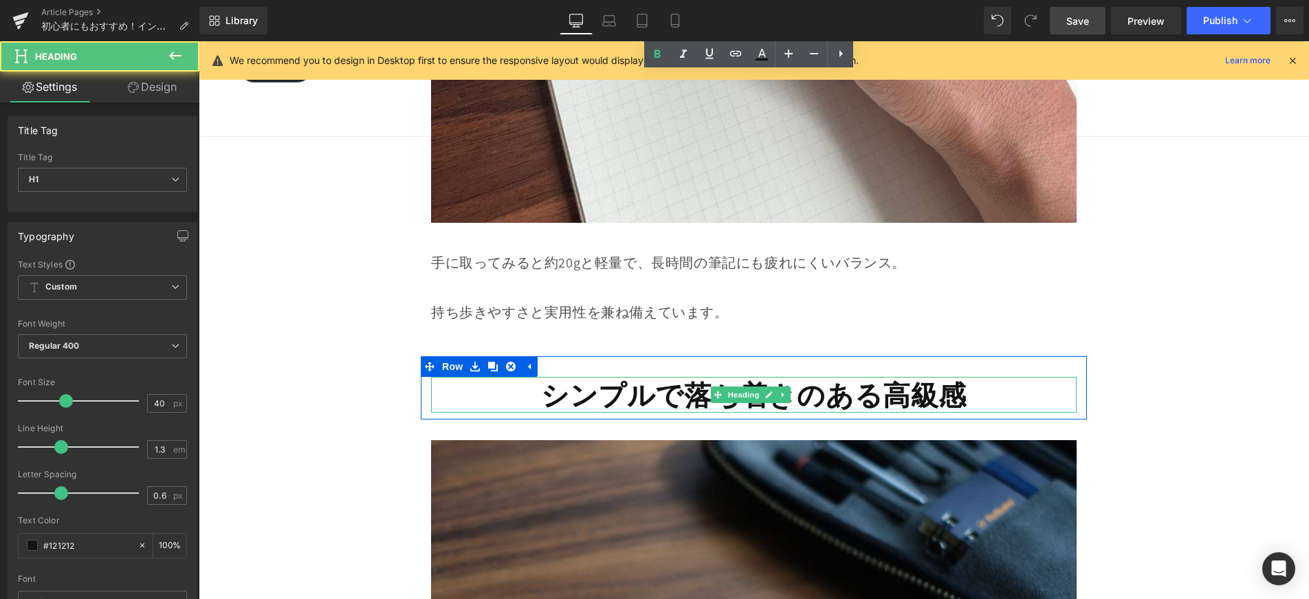
click at [644, 377] on strong "シンプルで落ち着きのある高級感" at bounding box center [754, 395] width 426 height 36
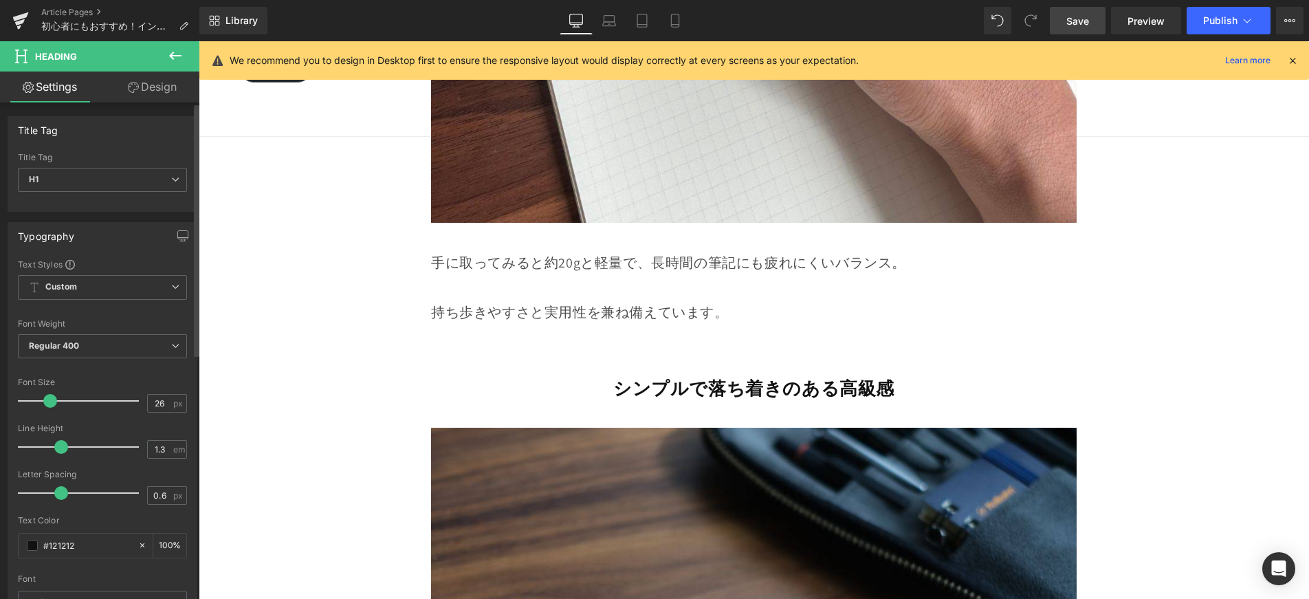
type input "25"
drag, startPoint x: 57, startPoint y: 401, endPoint x: 40, endPoint y: 404, distance: 17.4
click at [41, 404] on span at bounding box center [48, 401] width 14 height 14
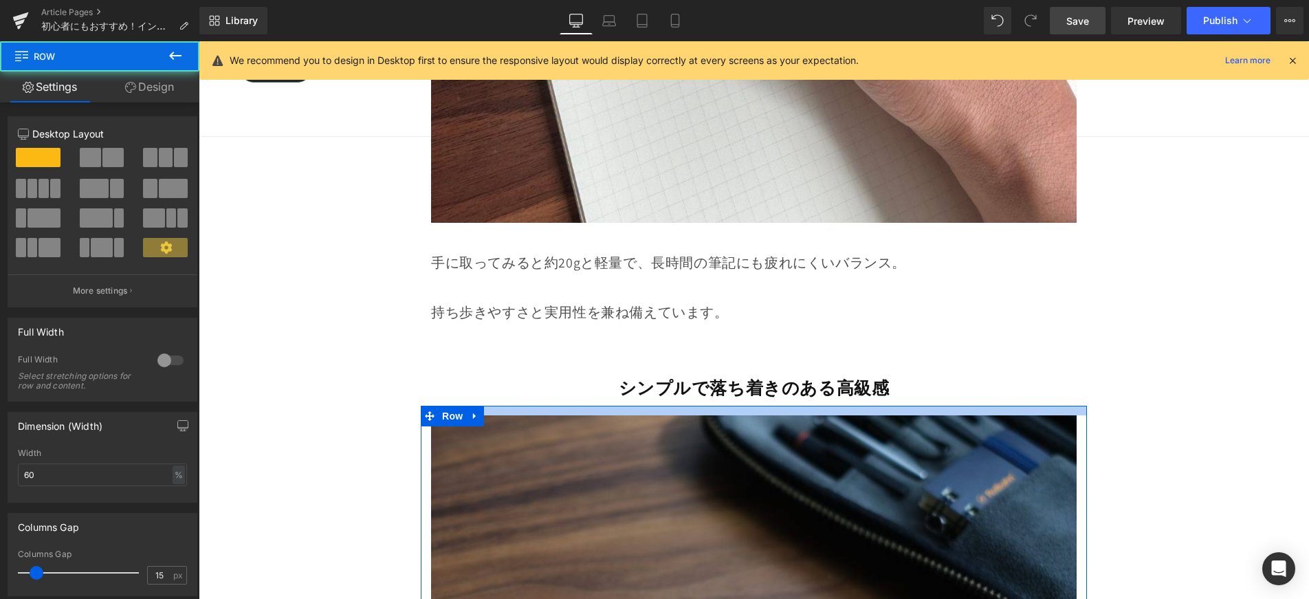
drag, startPoint x: 663, startPoint y: 377, endPoint x: 664, endPoint y: 366, distance: 11.0
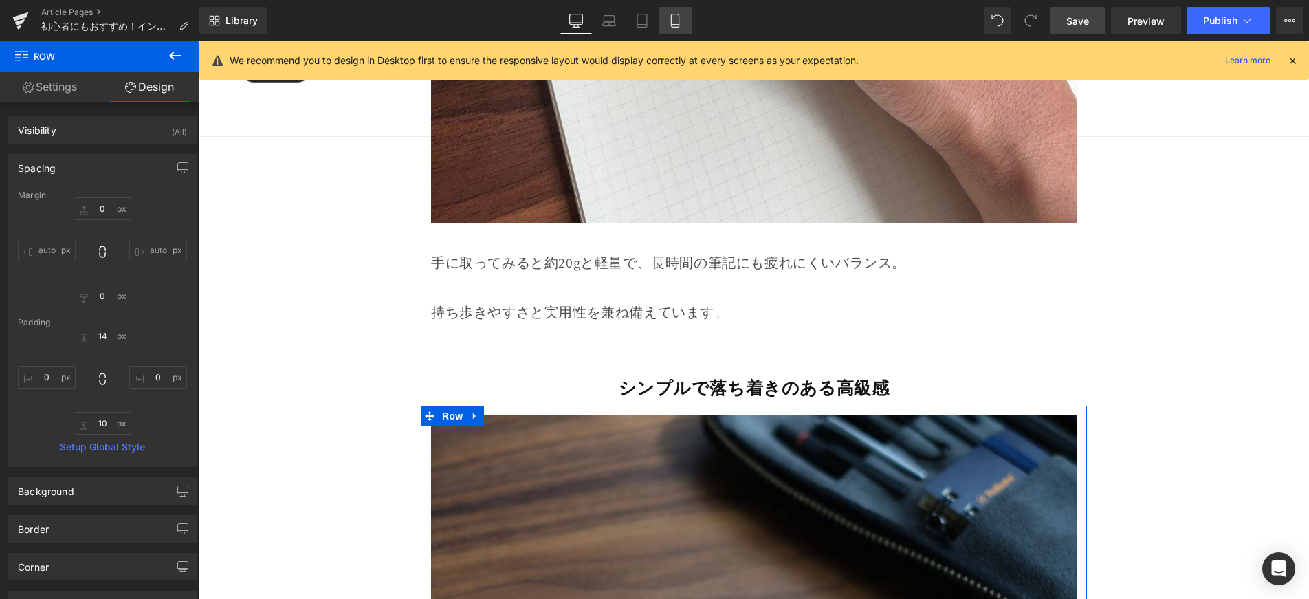
click at [682, 14] on icon at bounding box center [675, 21] width 14 height 14
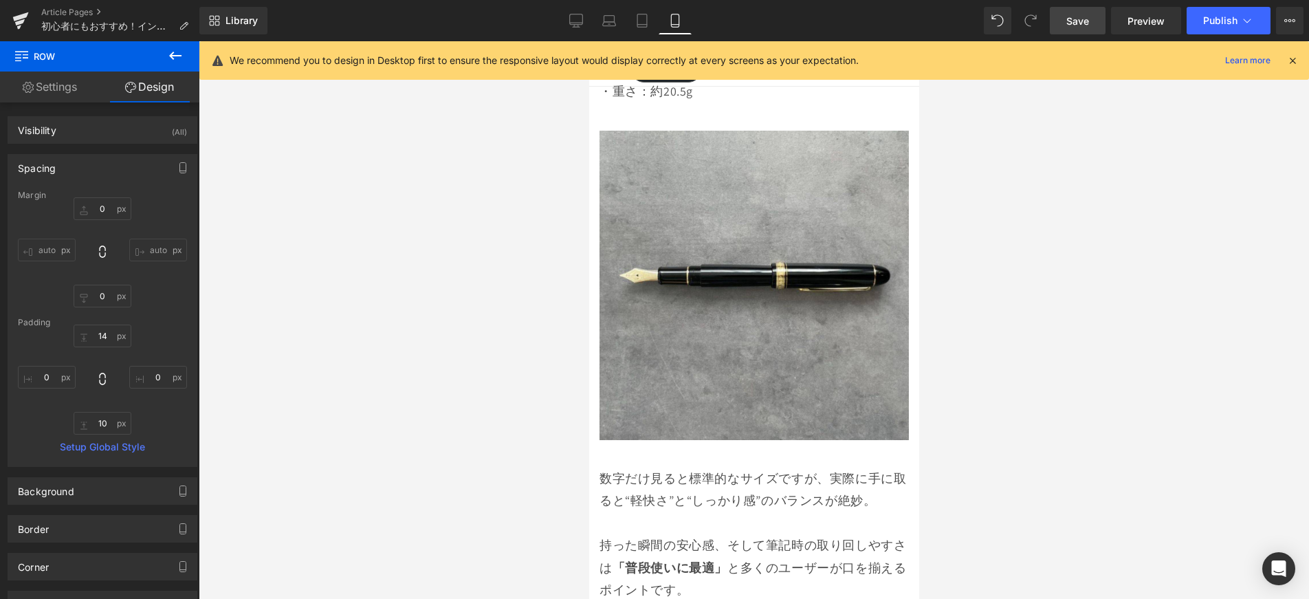
scroll to position [3575, 0]
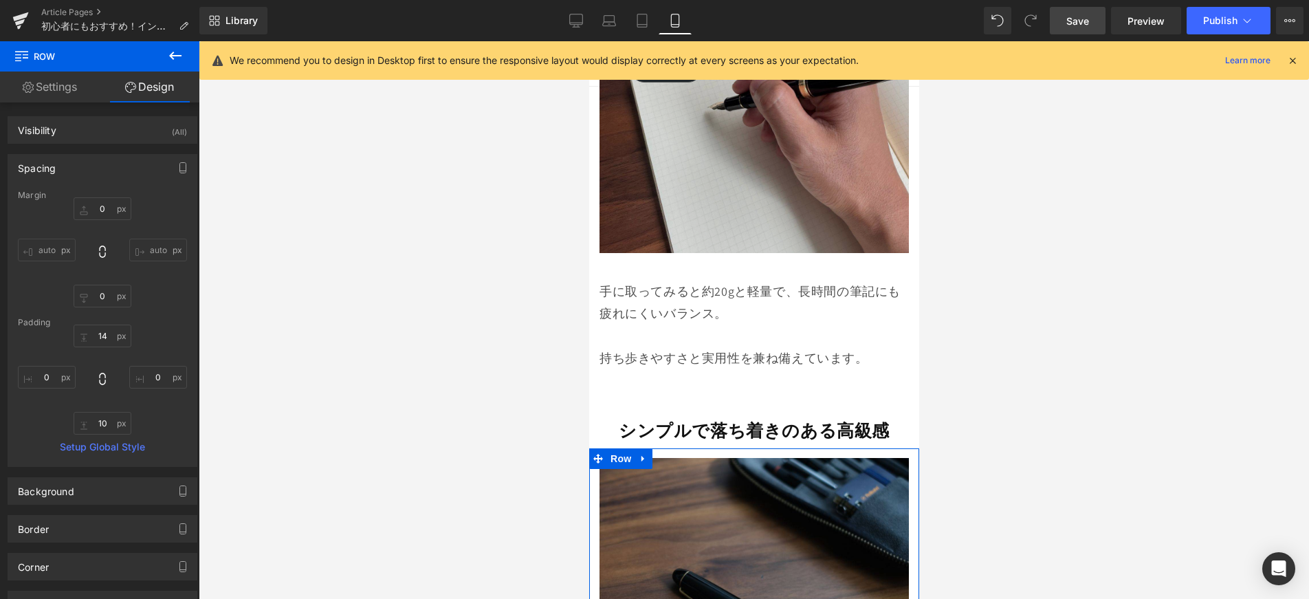
type input "0"
type input "14"
type input "0"
type input "10"
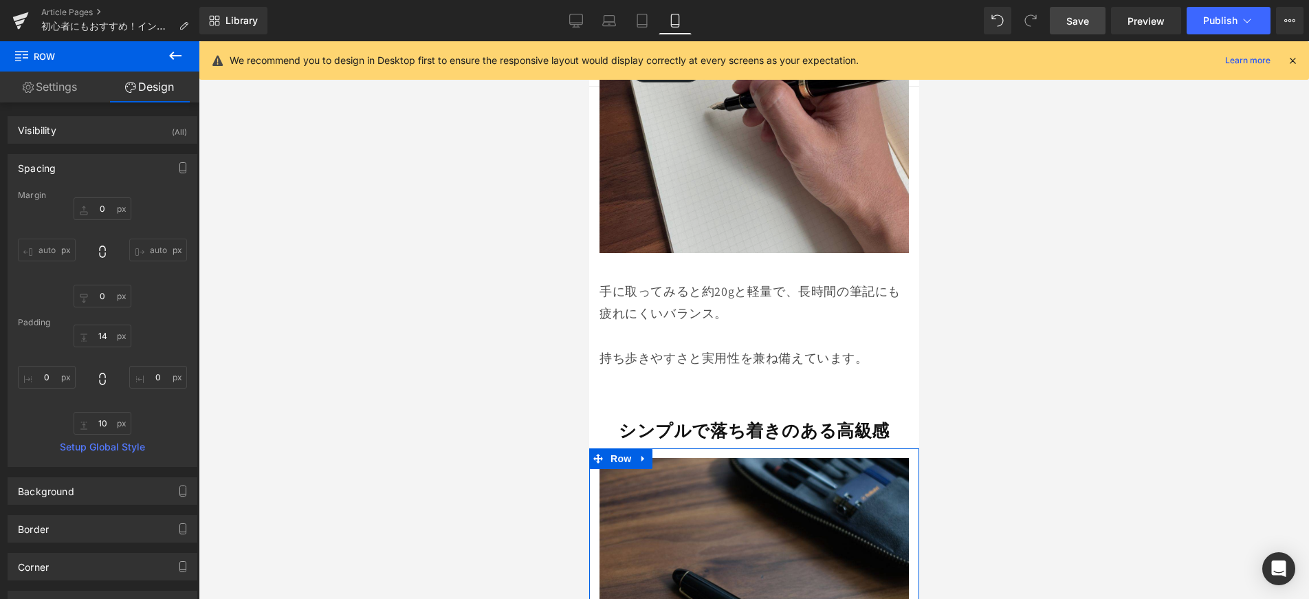
type input "0"
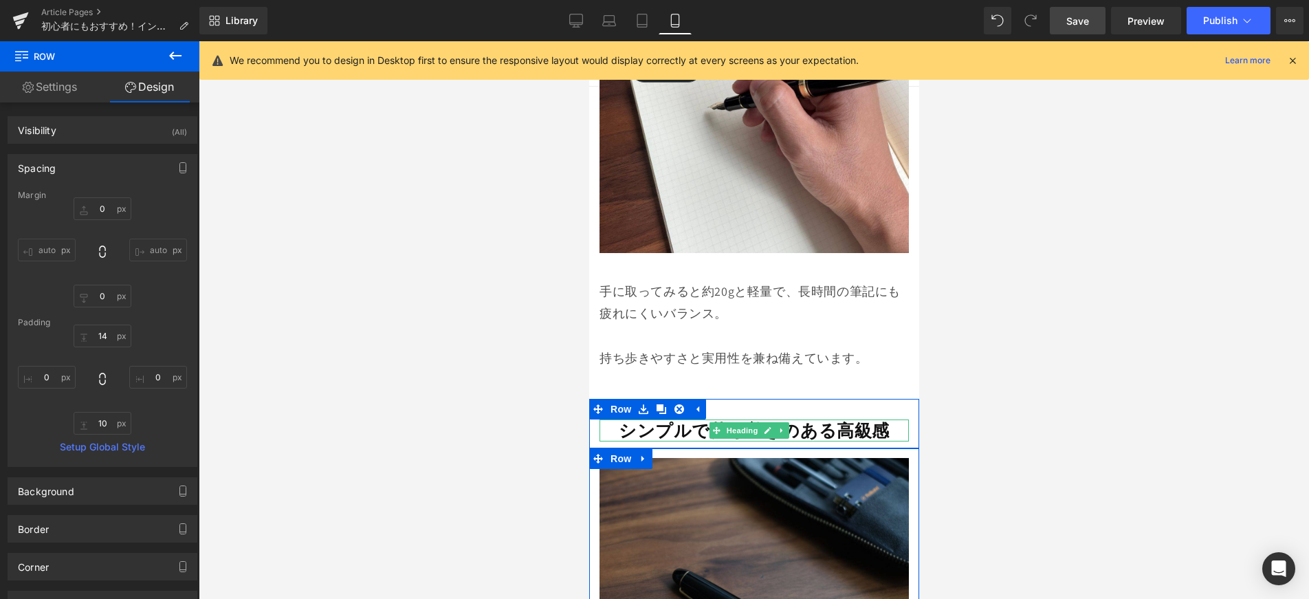
click at [661, 419] on strong "シンプルで落ち着きのある高級感" at bounding box center [753, 430] width 271 height 23
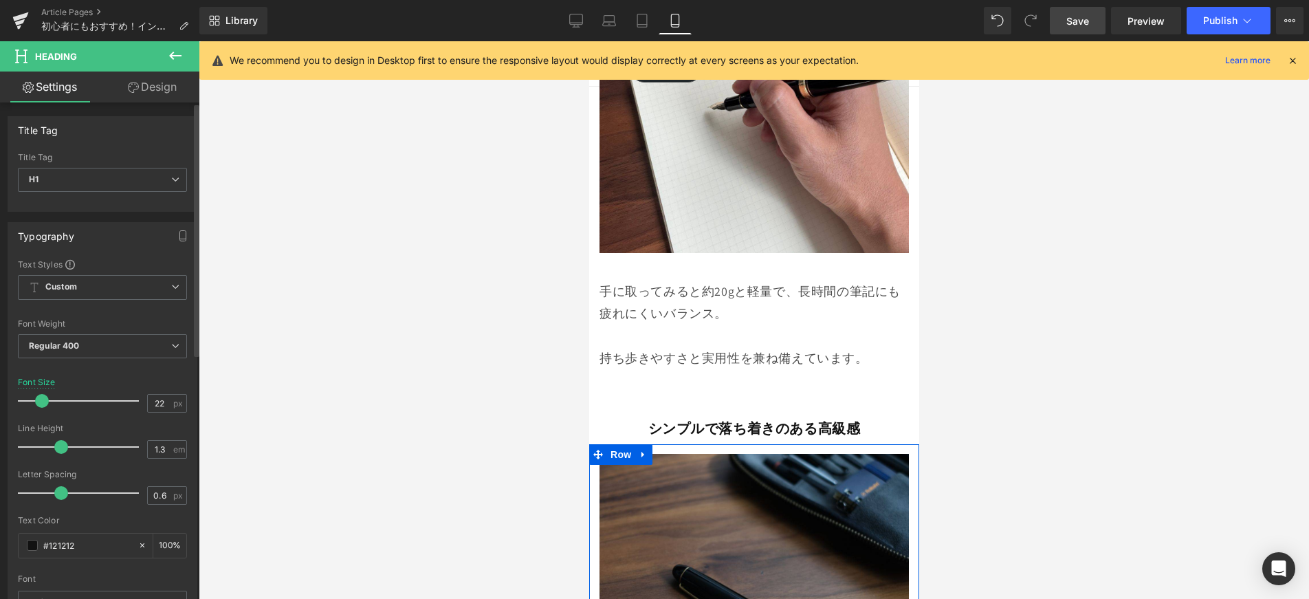
drag, startPoint x: 42, startPoint y: 402, endPoint x: 149, endPoint y: 375, distance: 109.9
click at [40, 406] on span at bounding box center [42, 401] width 14 height 14
type input "20"
click at [41, 402] on span at bounding box center [42, 401] width 14 height 14
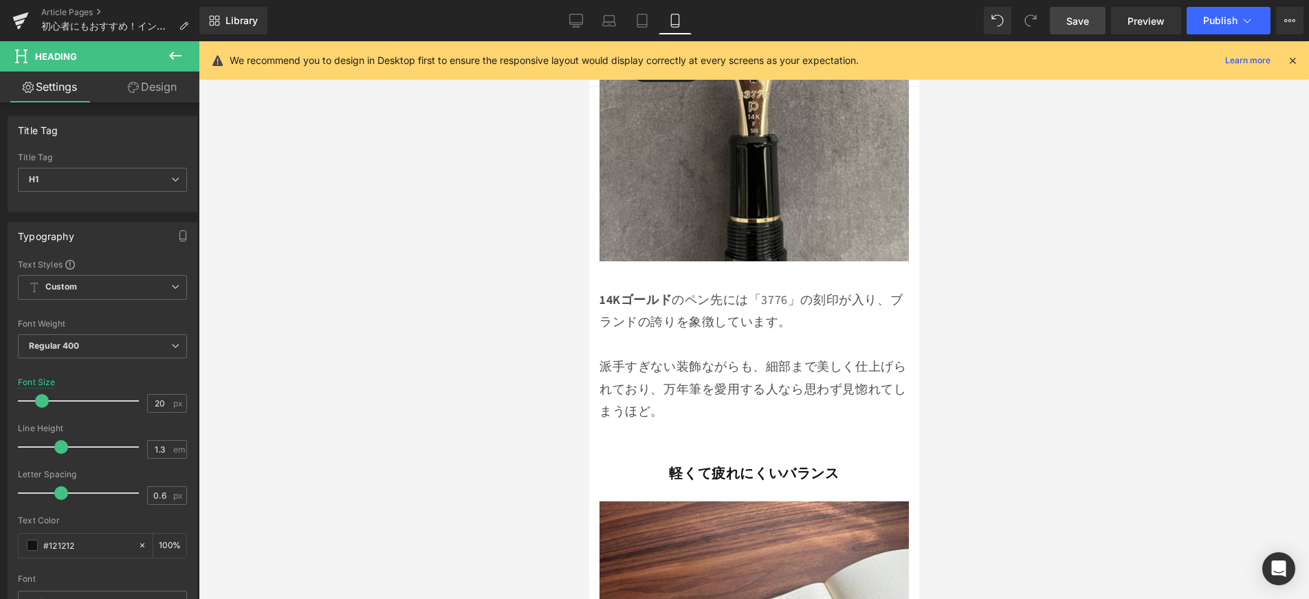
scroll to position [3035, 0]
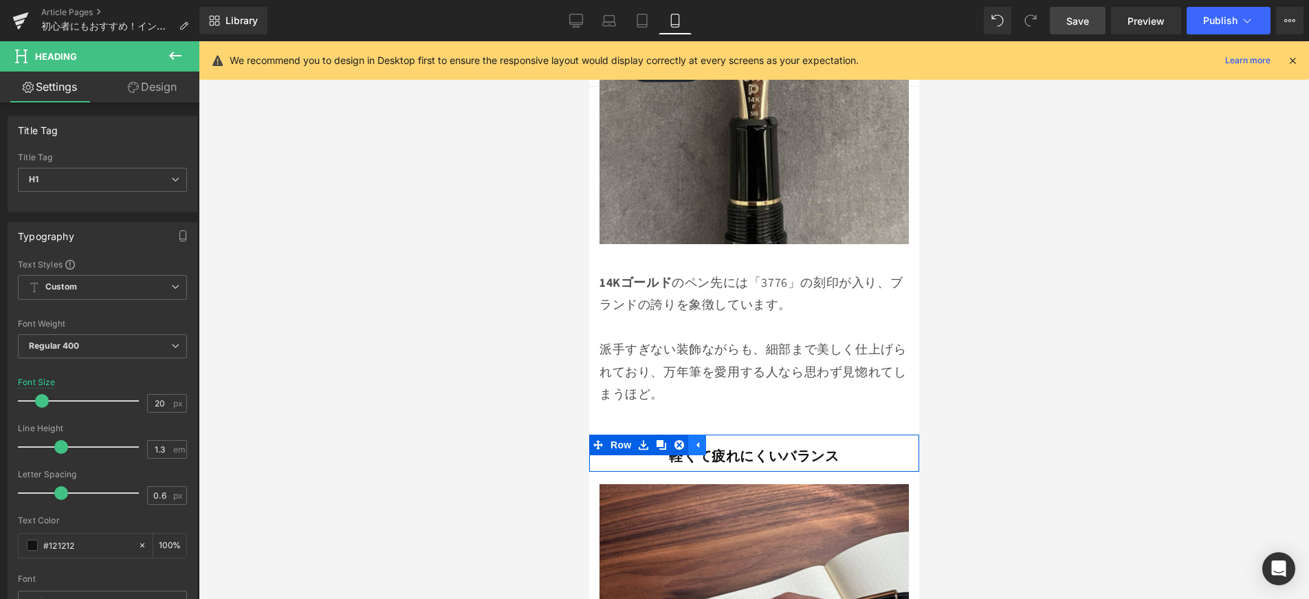
click at [696, 435] on link at bounding box center [697, 445] width 18 height 21
click at [694, 447] on strong "軽くて疲れにくいバランス" at bounding box center [753, 456] width 170 height 18
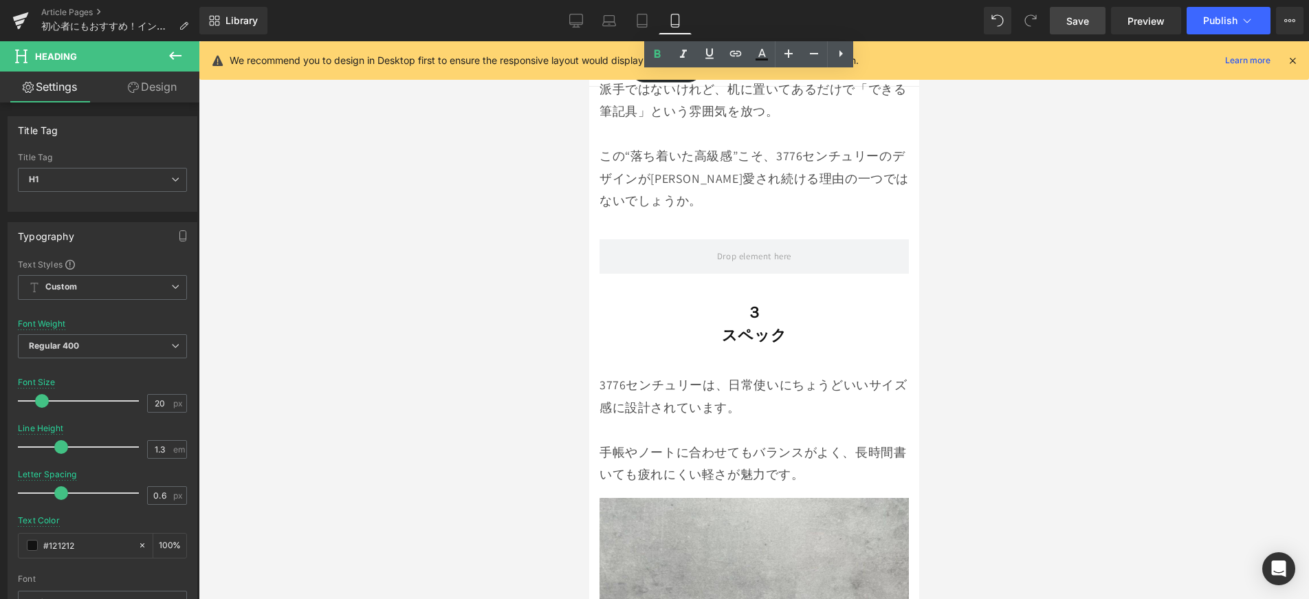
scroll to position [3815, 0]
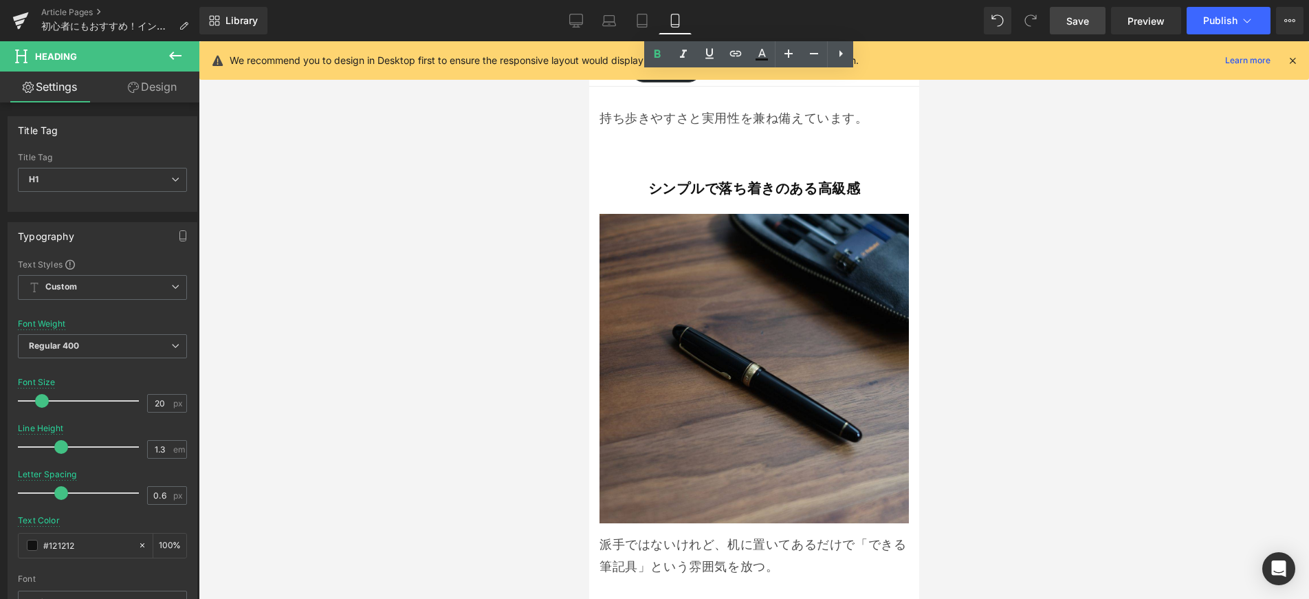
click at [1074, 26] on span "Save" at bounding box center [1077, 21] width 23 height 14
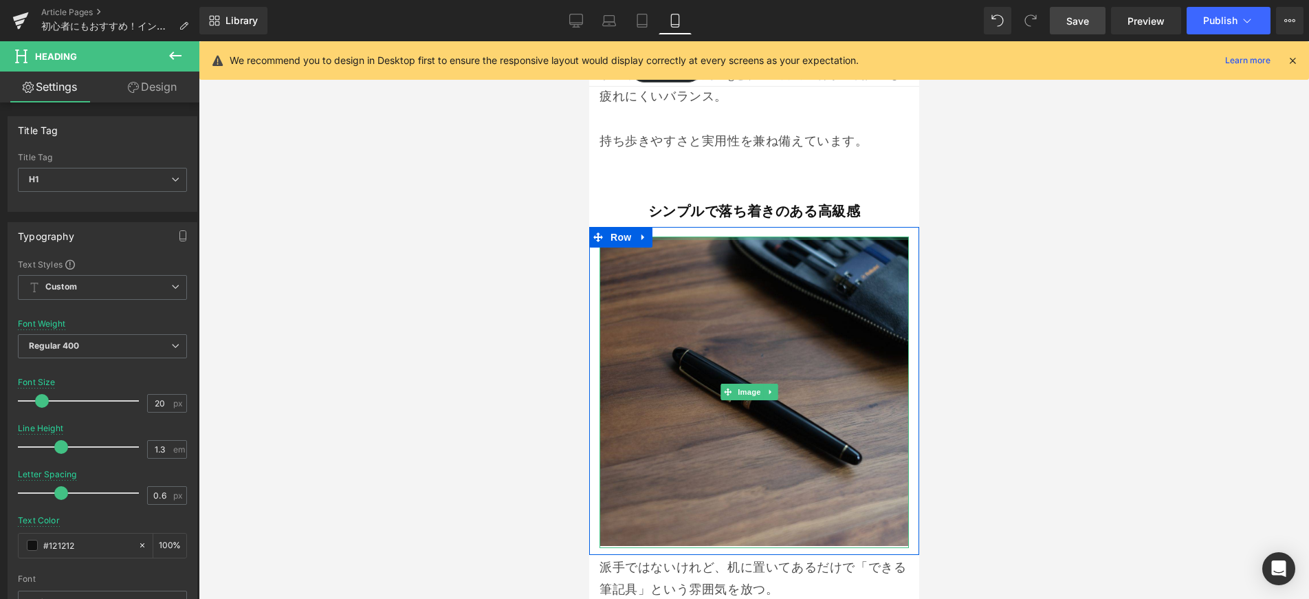
scroll to position [3779, 0]
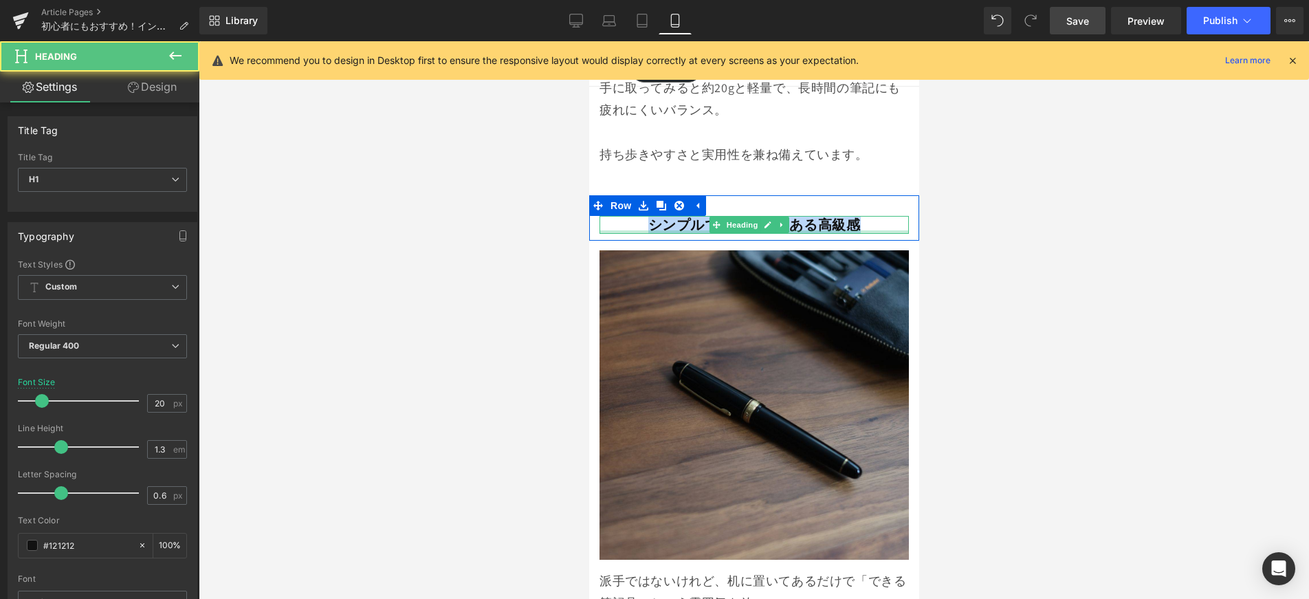
drag, startPoint x: 648, startPoint y: 152, endPoint x: 855, endPoint y: 157, distance: 207.7
click at [856, 216] on div "シンプルで落ち着きのある高級感 Heading" at bounding box center [753, 225] width 309 height 18
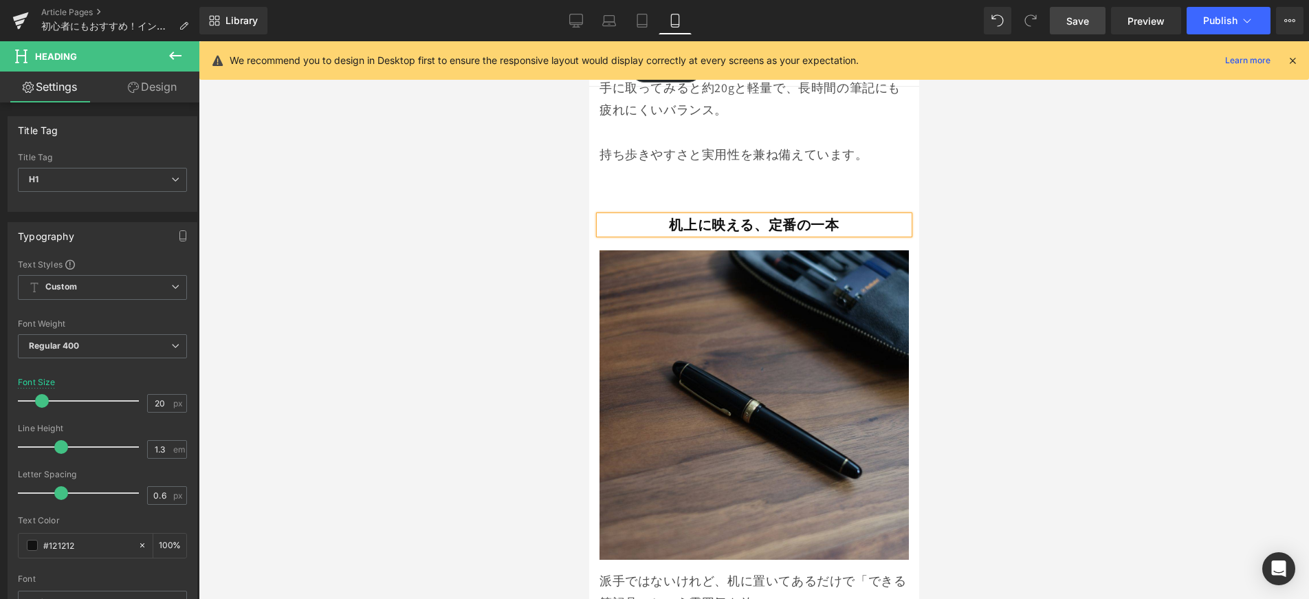
click at [1019, 259] on div at bounding box center [754, 320] width 1110 height 558
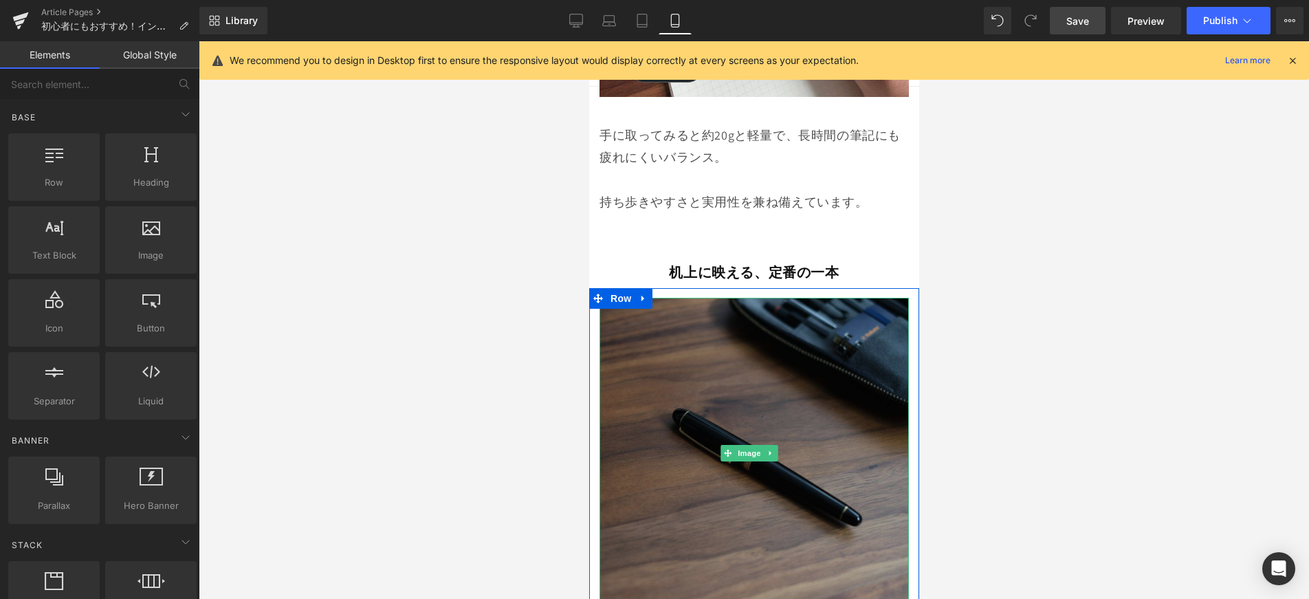
scroll to position [3727, 0]
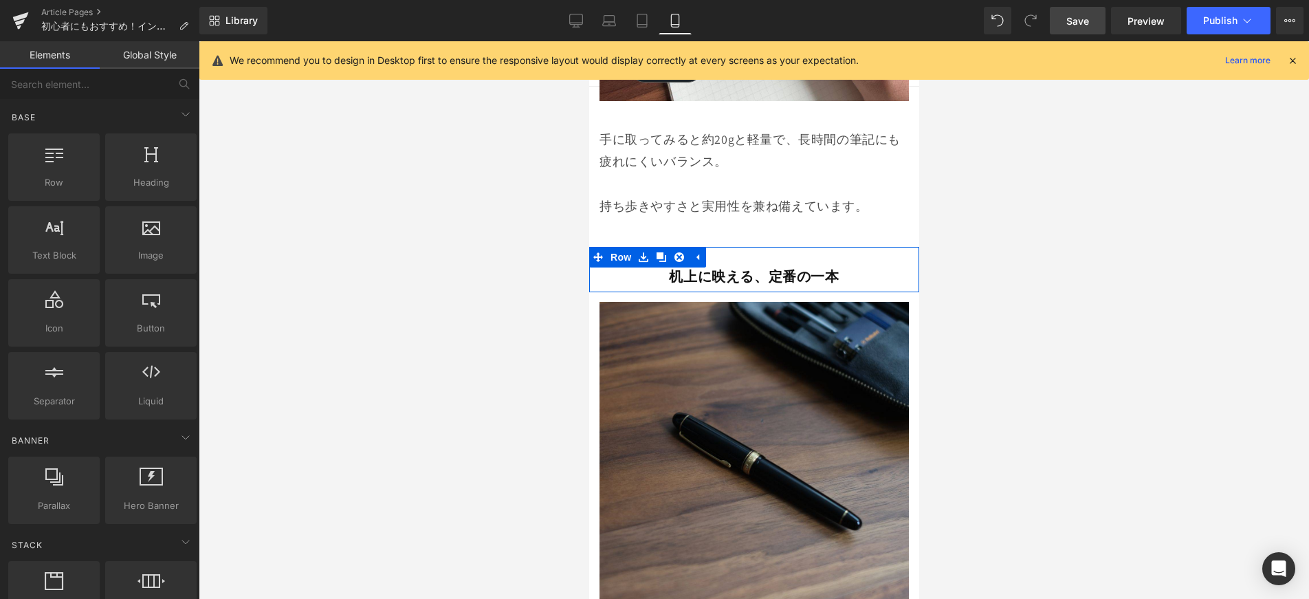
click at [760, 268] on link at bounding box center [767, 276] width 14 height 17
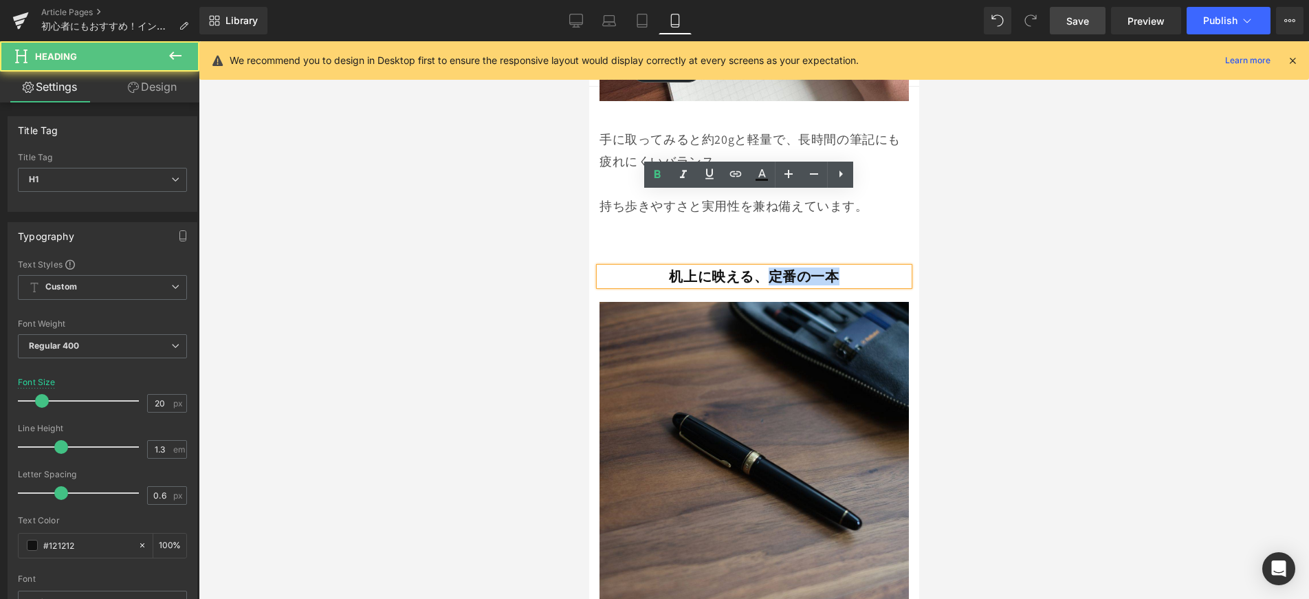
drag, startPoint x: 828, startPoint y: 199, endPoint x: 881, endPoint y: 204, distance: 53.2
click at [881, 267] on h1 "机上に映える、定番の一本" at bounding box center [753, 276] width 309 height 18
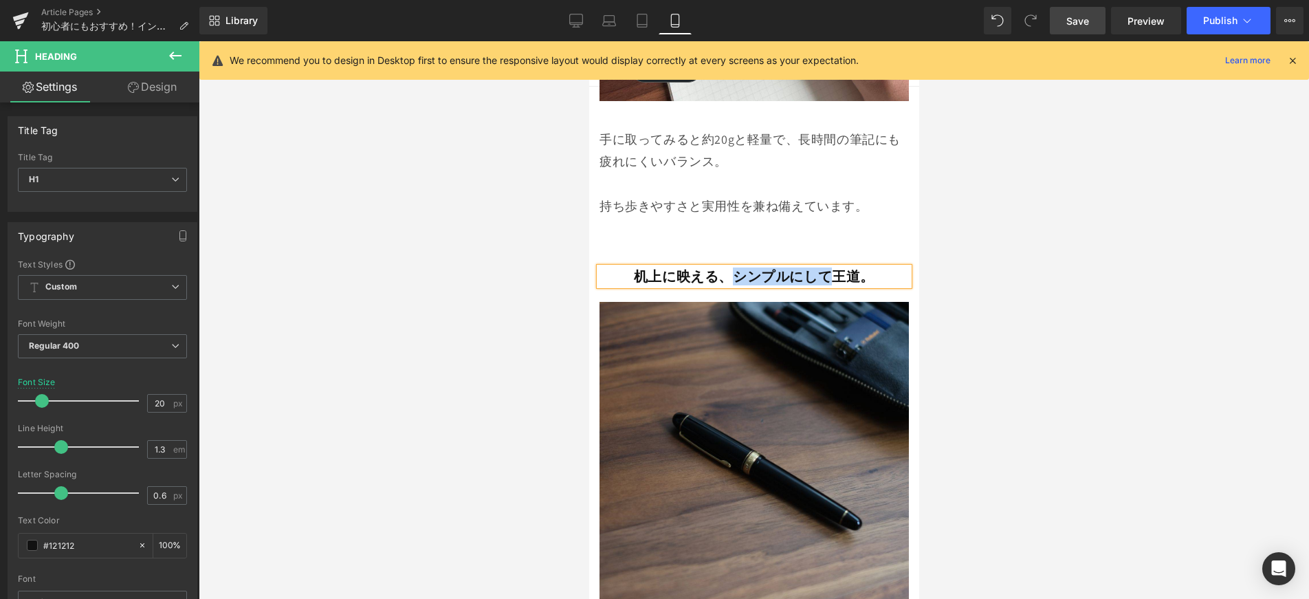
drag, startPoint x: 825, startPoint y: 205, endPoint x: 734, endPoint y: 204, distance: 91.5
click at [734, 267] on b "机上に映える、シンプルにして王道。" at bounding box center [753, 276] width 241 height 18
click at [1080, 32] on link "Save" at bounding box center [1078, 21] width 56 height 28
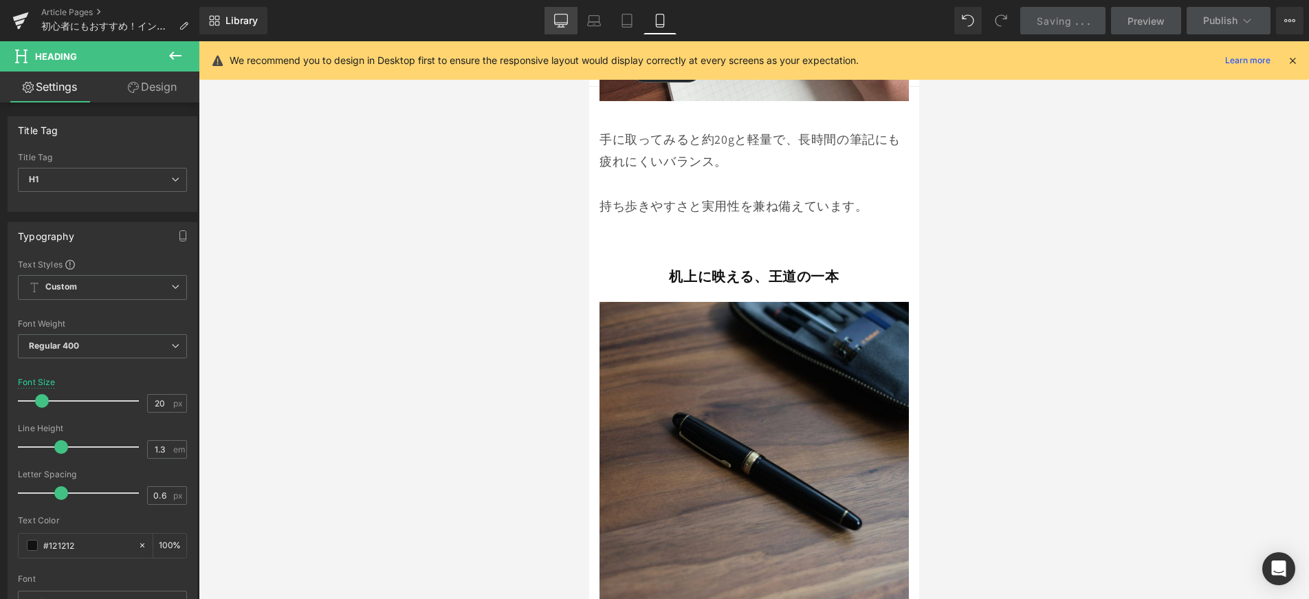
click at [558, 21] on icon at bounding box center [561, 21] width 14 height 14
type input "25"
type input "100"
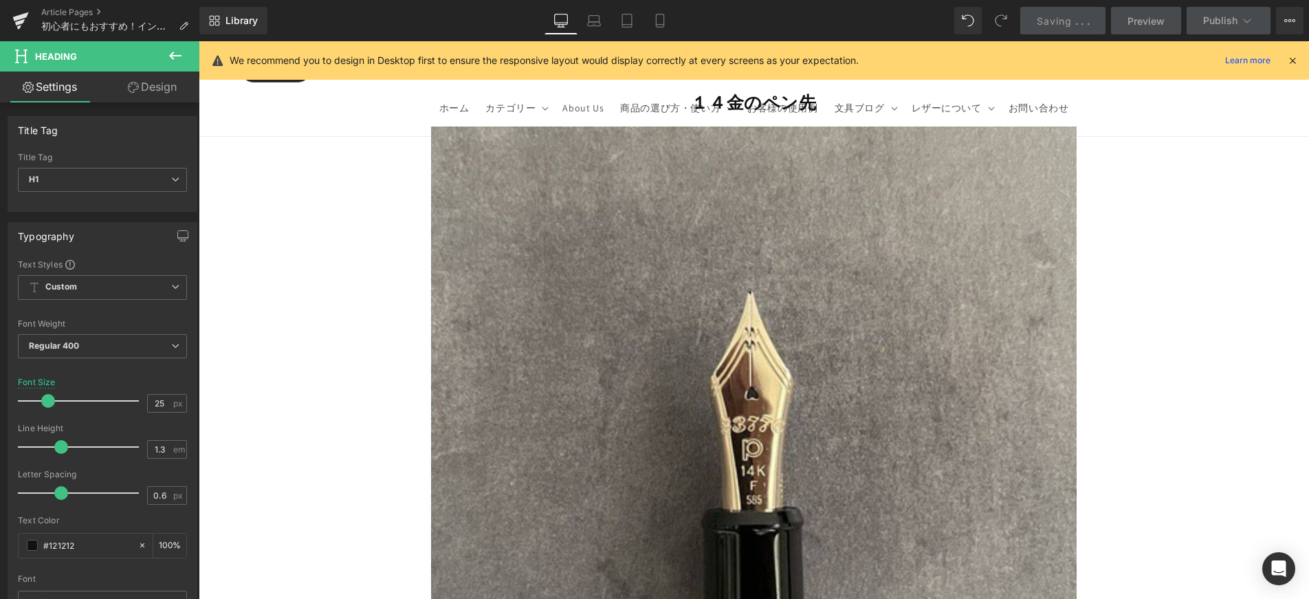
scroll to position [5270, 0]
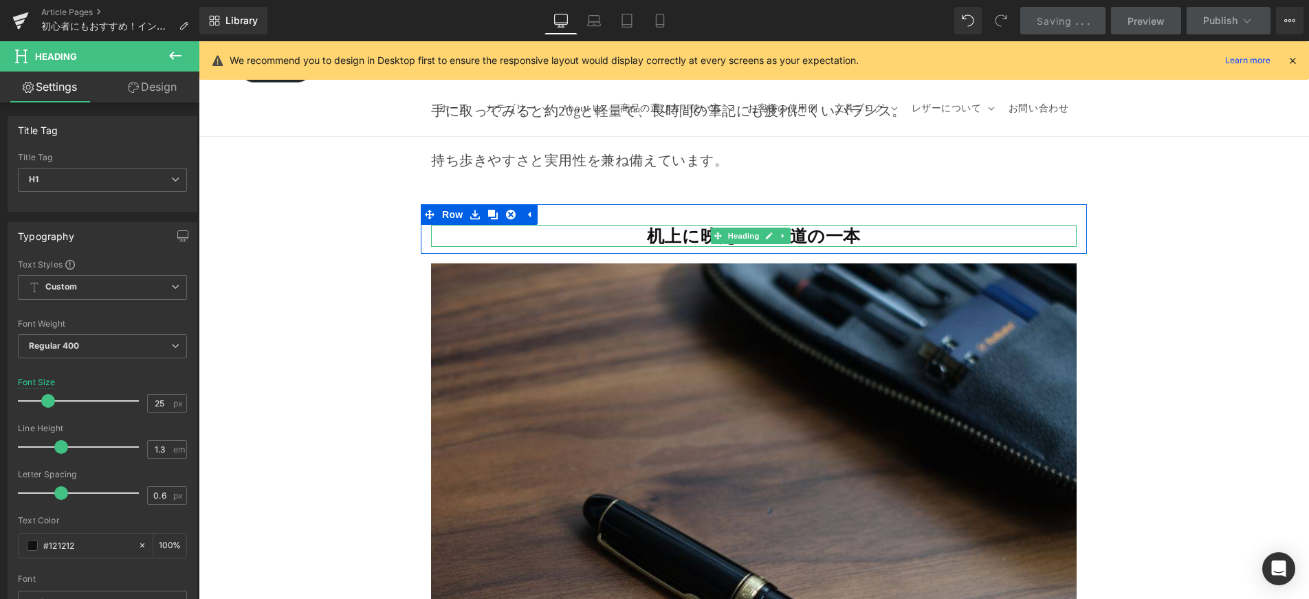
click at [692, 224] on b "机上に映える、王道の一本" at bounding box center [754, 235] width 214 height 23
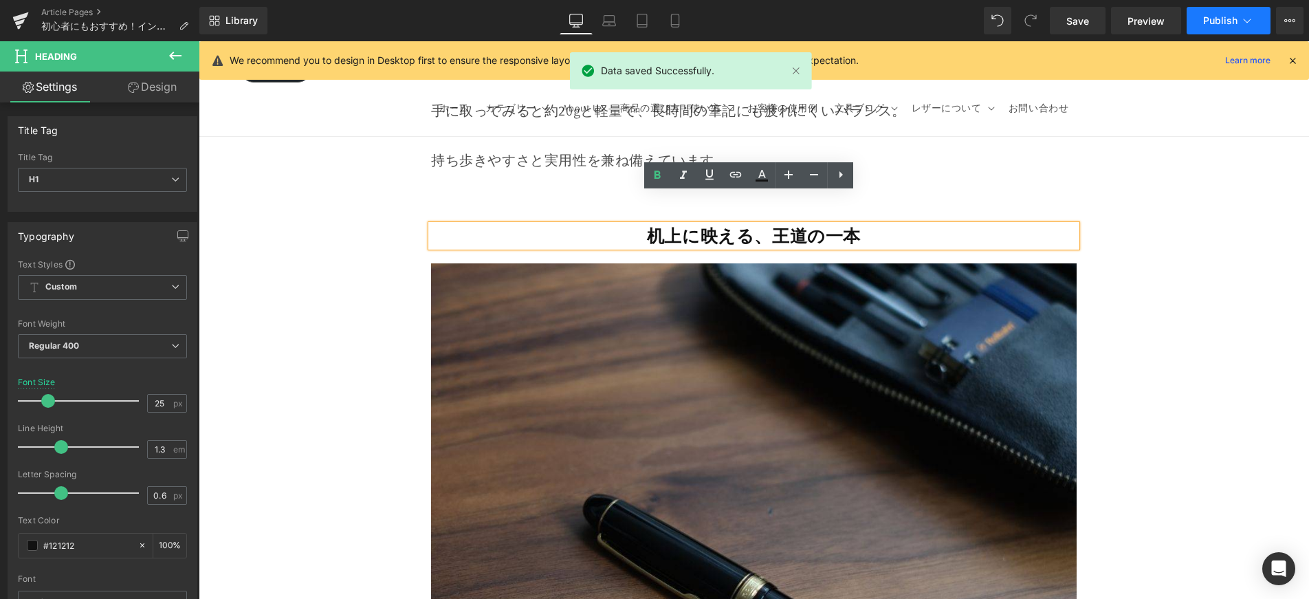
click at [1208, 25] on span "Publish" at bounding box center [1220, 20] width 34 height 11
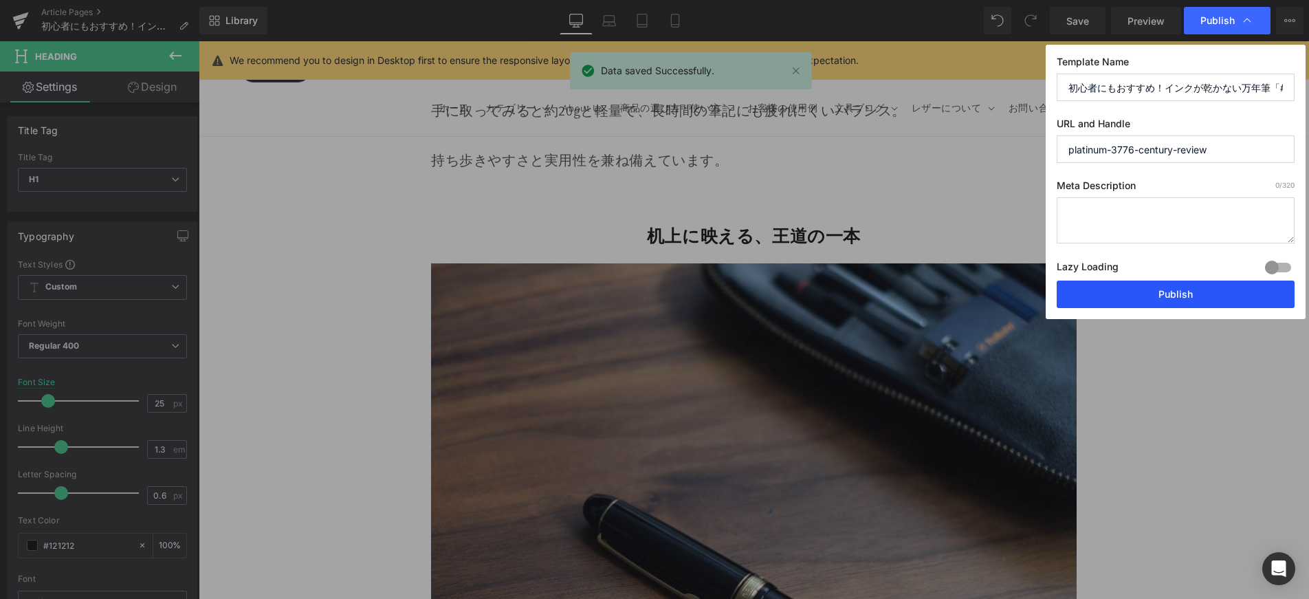
click at [1144, 290] on button "Publish" at bounding box center [1176, 295] width 238 height 28
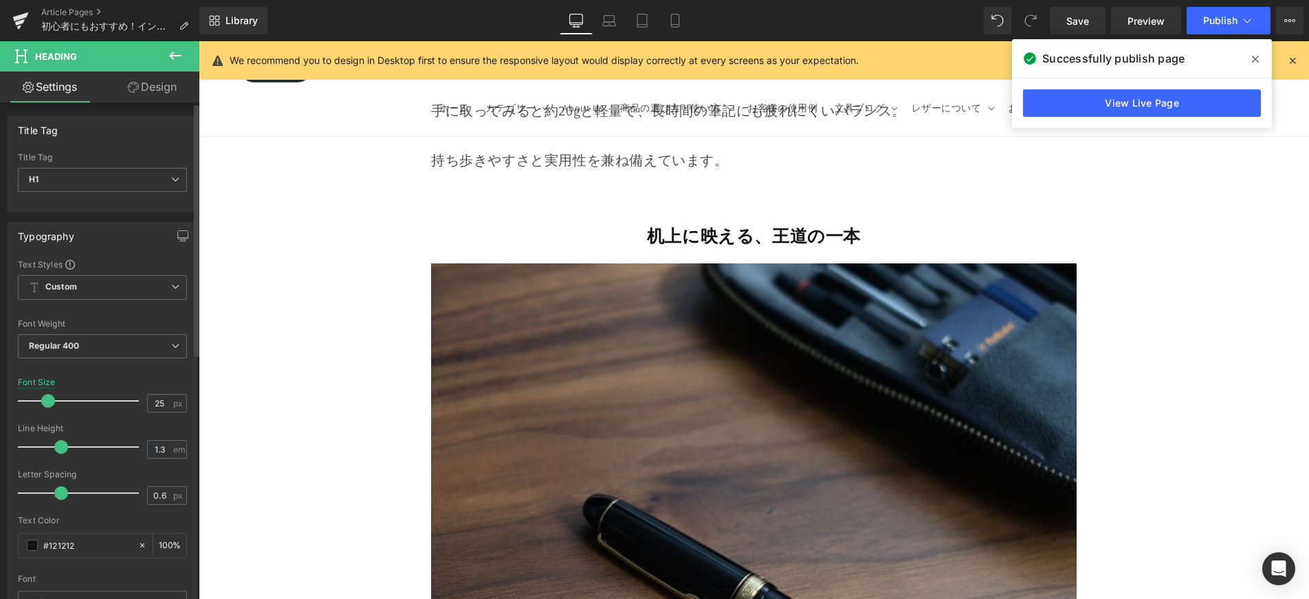
scroll to position [5245, 0]
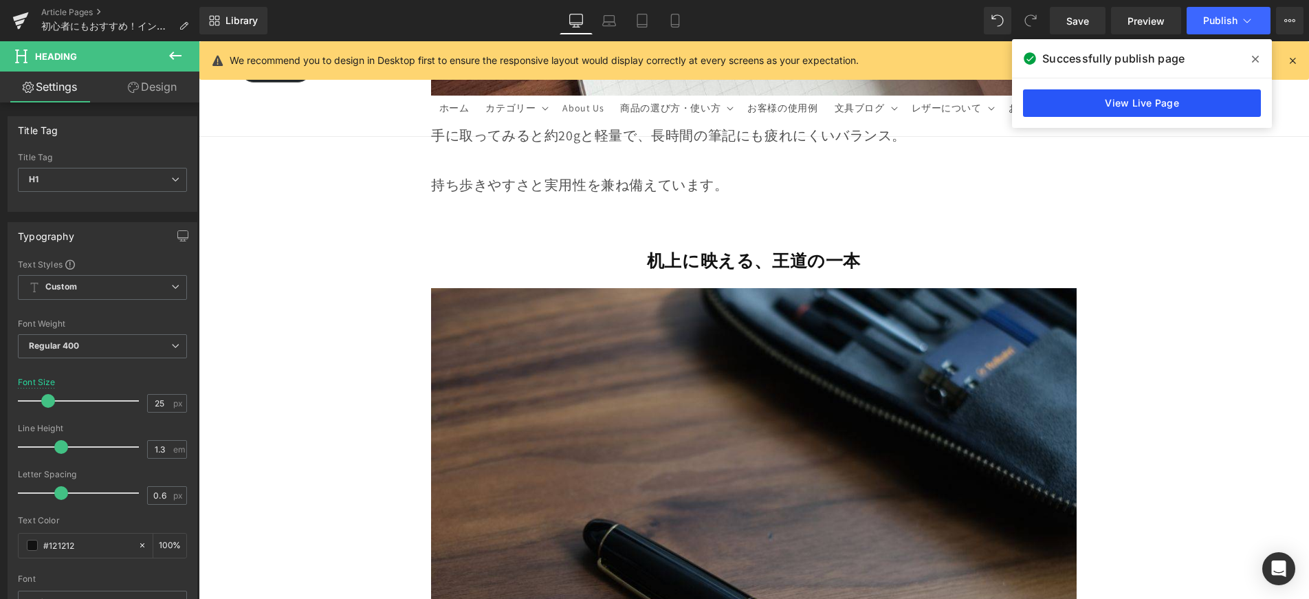
click at [1053, 103] on link "View Live Page" at bounding box center [1142, 103] width 238 height 28
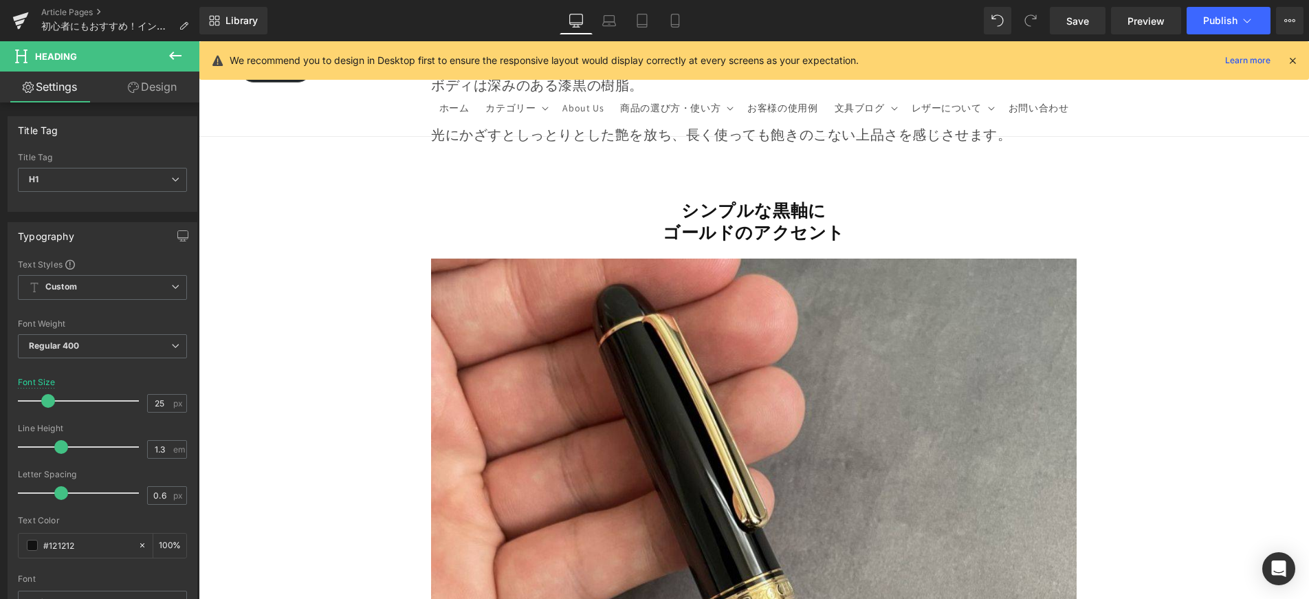
scroll to position [2541, 0]
